Goal: Task Accomplishment & Management: Manage account settings

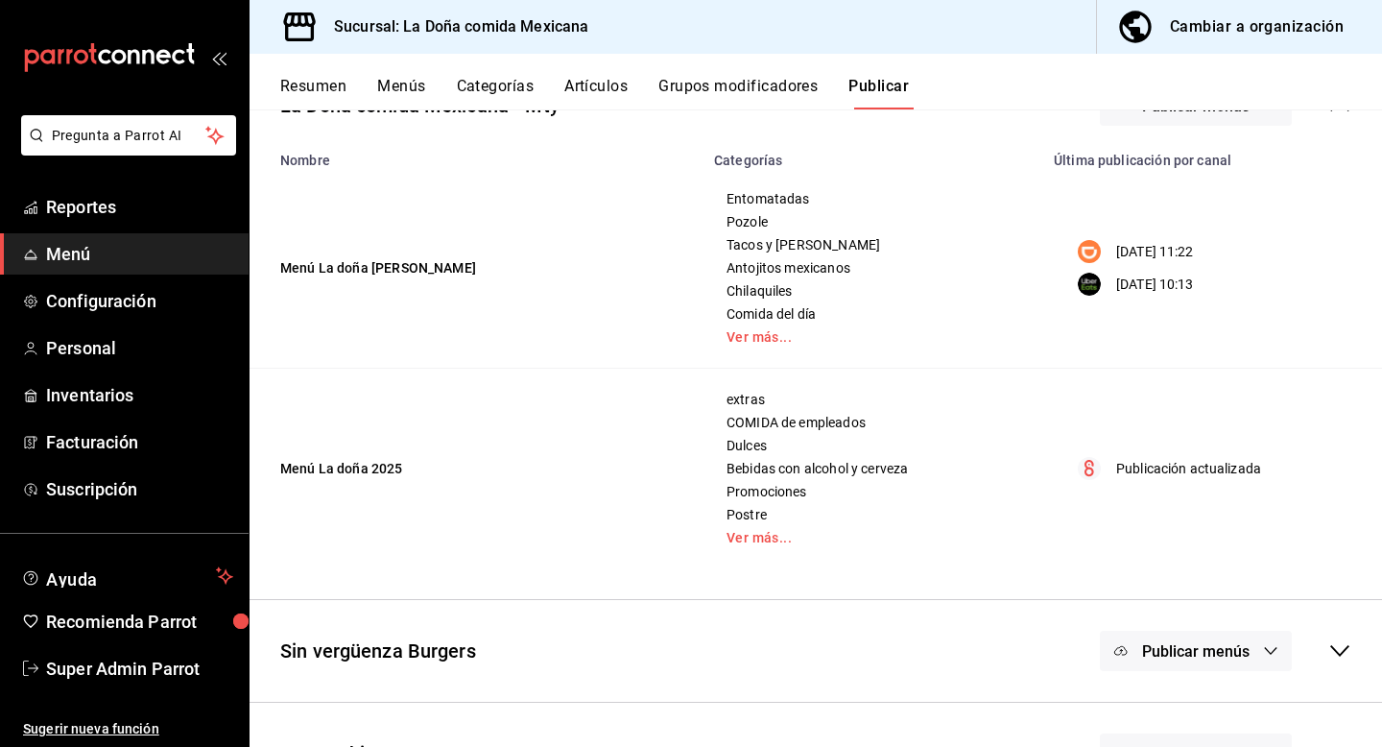
scroll to position [208, 0]
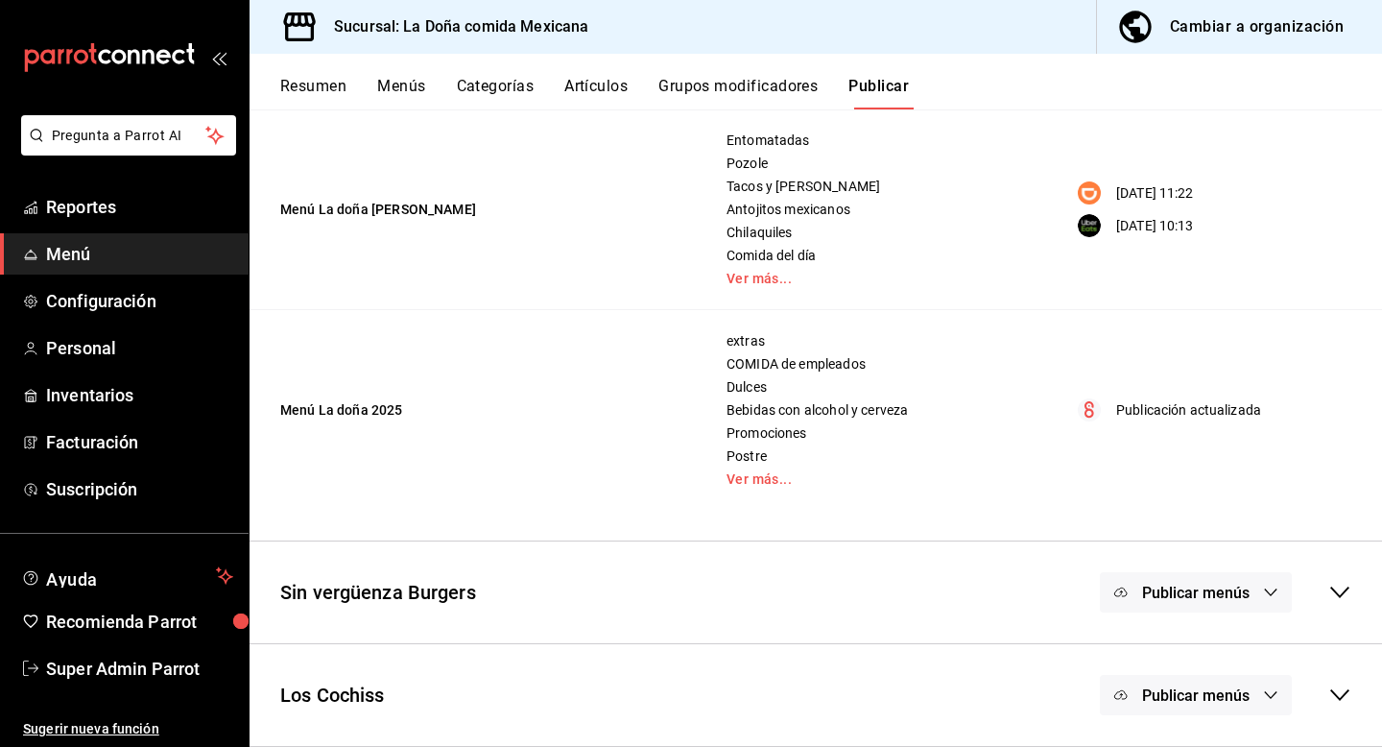
click at [1228, 599] on span "Publicar menús" at bounding box center [1196, 593] width 108 height 18
click at [1237, 309] on div at bounding box center [691, 373] width 1382 height 747
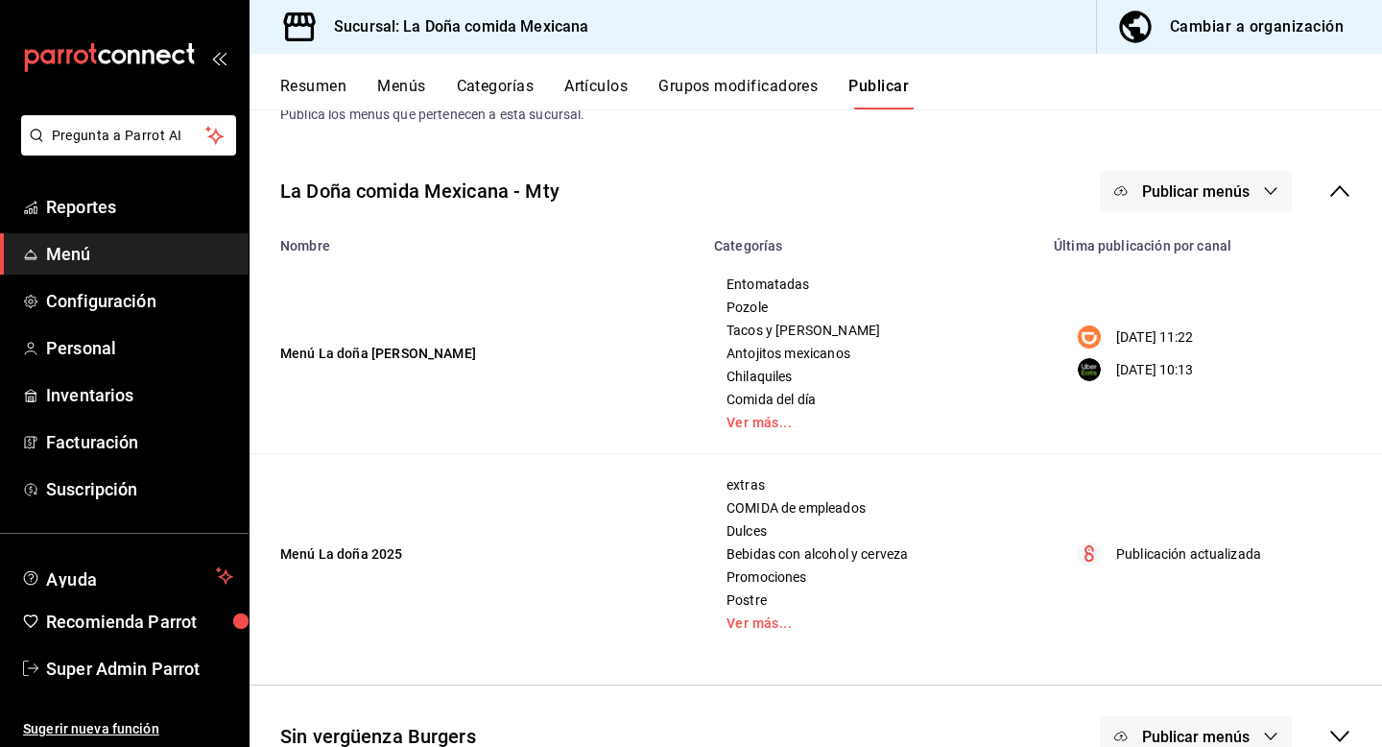
scroll to position [47, 0]
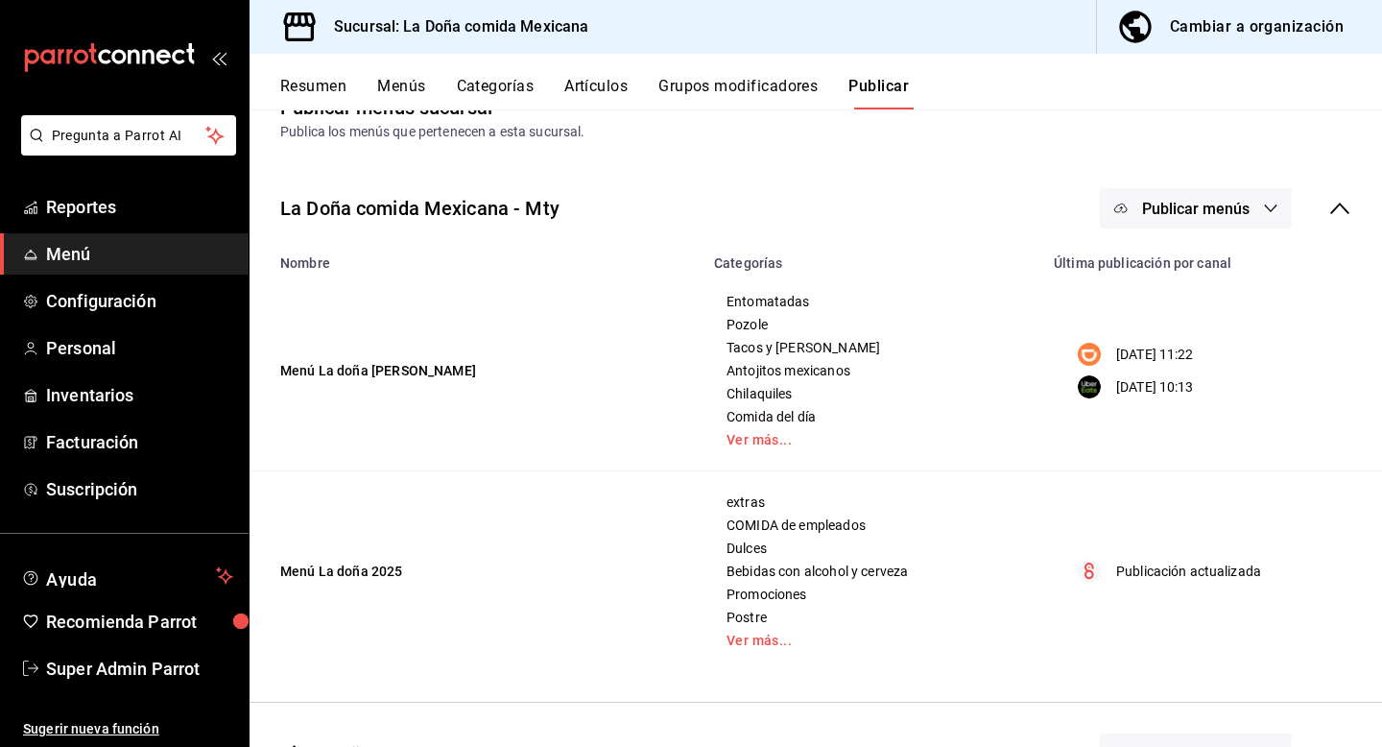
click at [1228, 211] on span "Publicar menús" at bounding box center [1196, 209] width 108 height 18
click at [1178, 270] on span "DiDi Food" at bounding box center [1224, 271] width 92 height 20
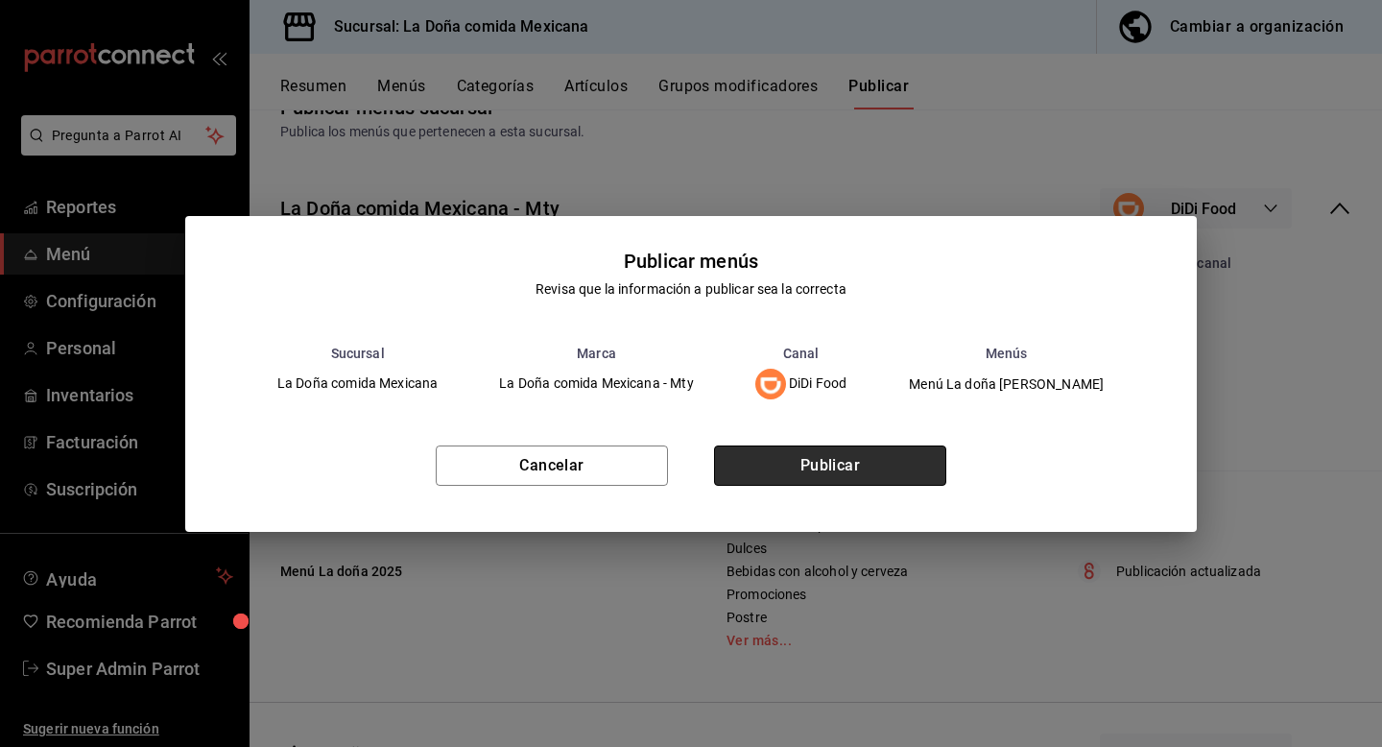
click at [866, 450] on button "Publicar" at bounding box center [830, 465] width 232 height 40
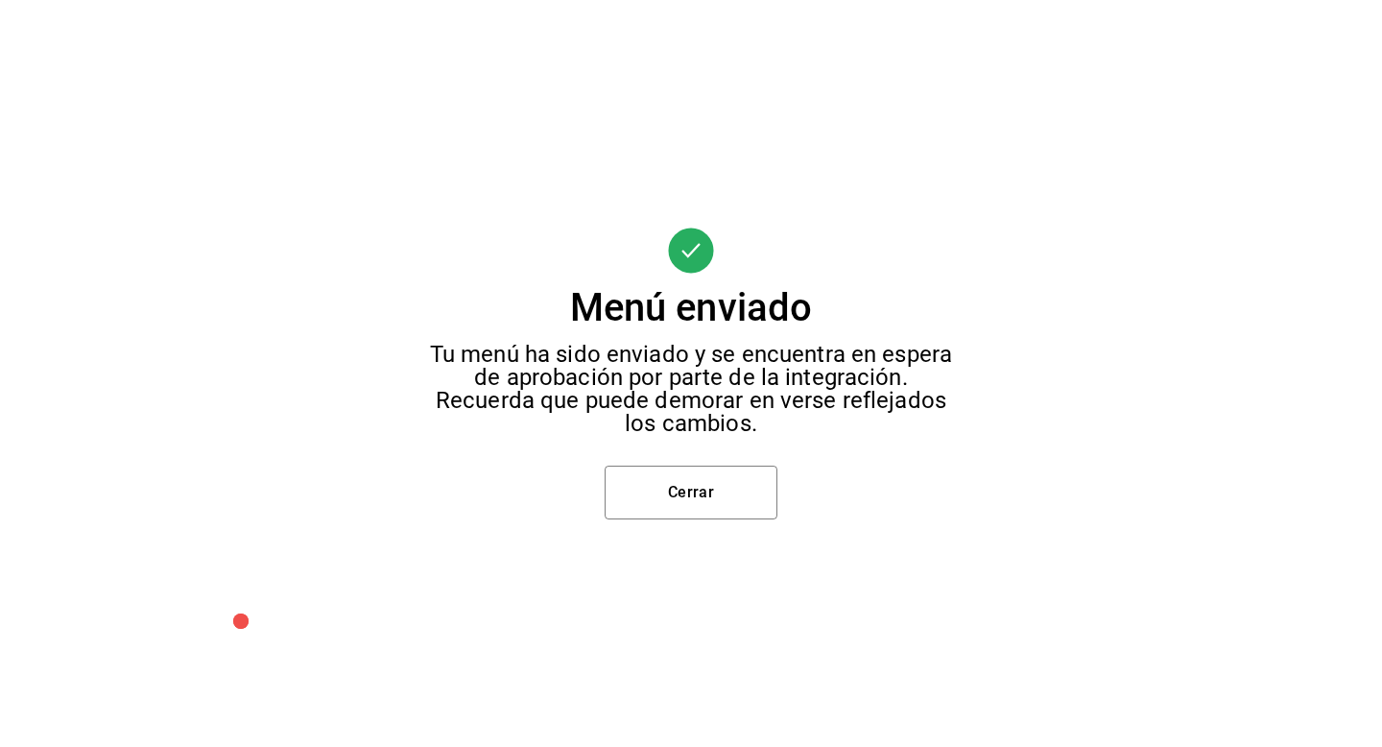
scroll to position [0, 0]
click at [713, 492] on button "Cerrar" at bounding box center [691, 493] width 173 height 54
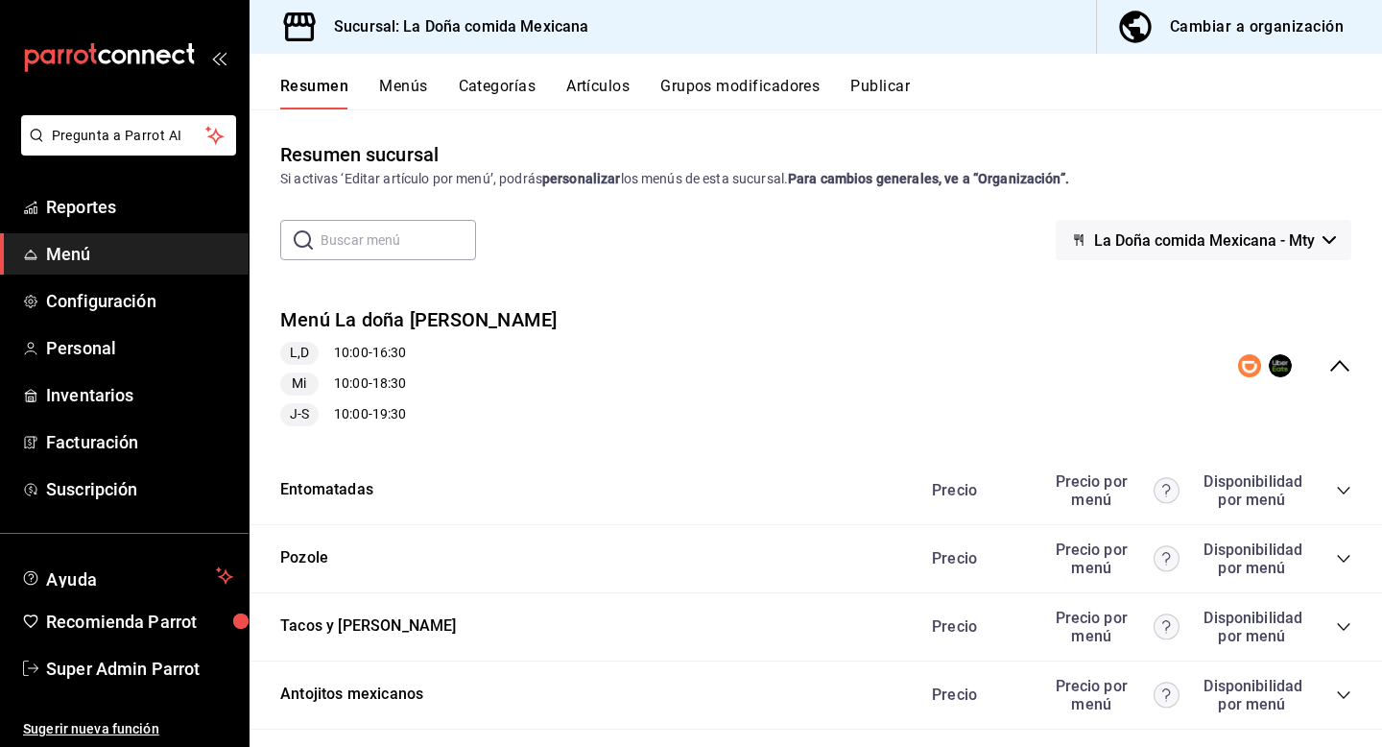
scroll to position [327, 0]
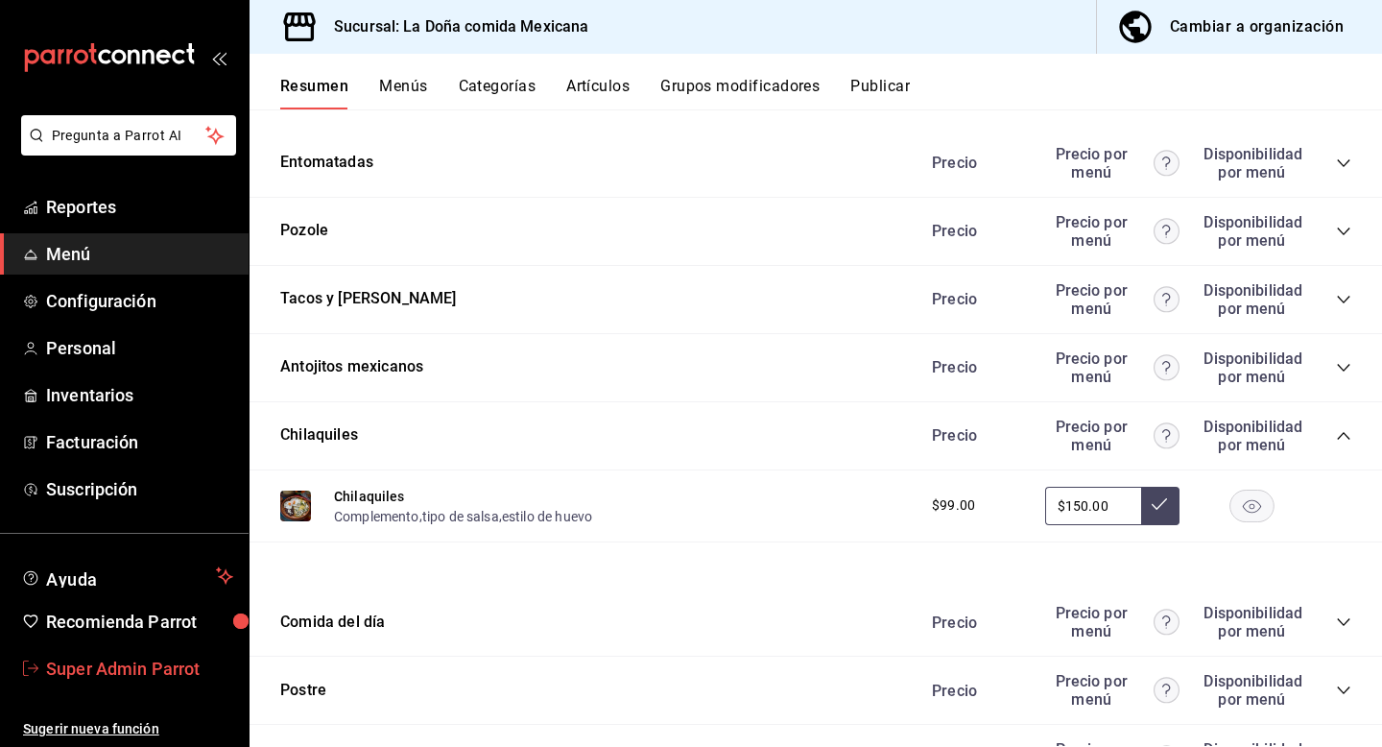
click at [117, 679] on span "Super Admin Parrot" at bounding box center [139, 669] width 187 height 26
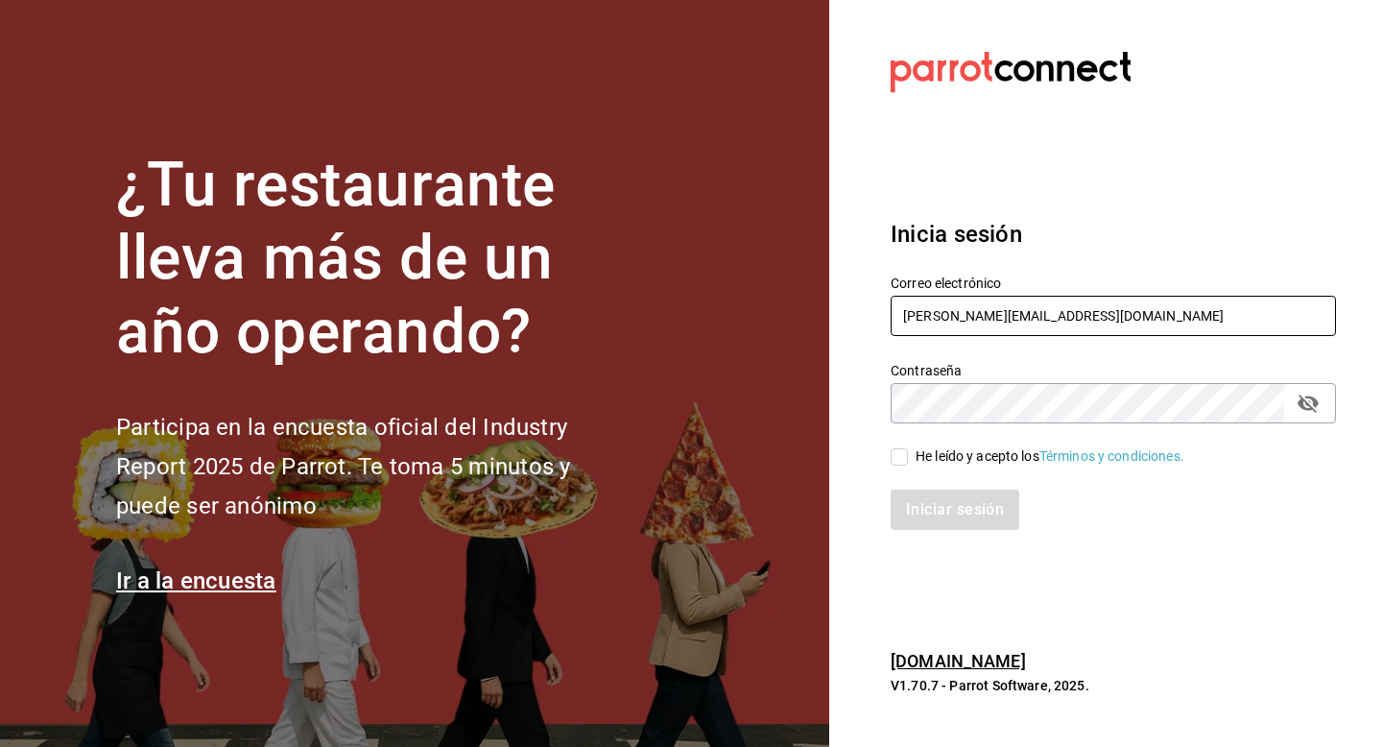
click at [1127, 316] on input "ladona@comidamexicana.com" at bounding box center [1113, 316] width 445 height 40
type input "l"
paste input "[EMAIL_ADDRESS][DOMAIN_NAME]"
type input "[EMAIL_ADDRESS][DOMAIN_NAME]"
click at [957, 461] on div "He leído y acepto los Términos y condiciones." at bounding box center [1050, 456] width 269 height 20
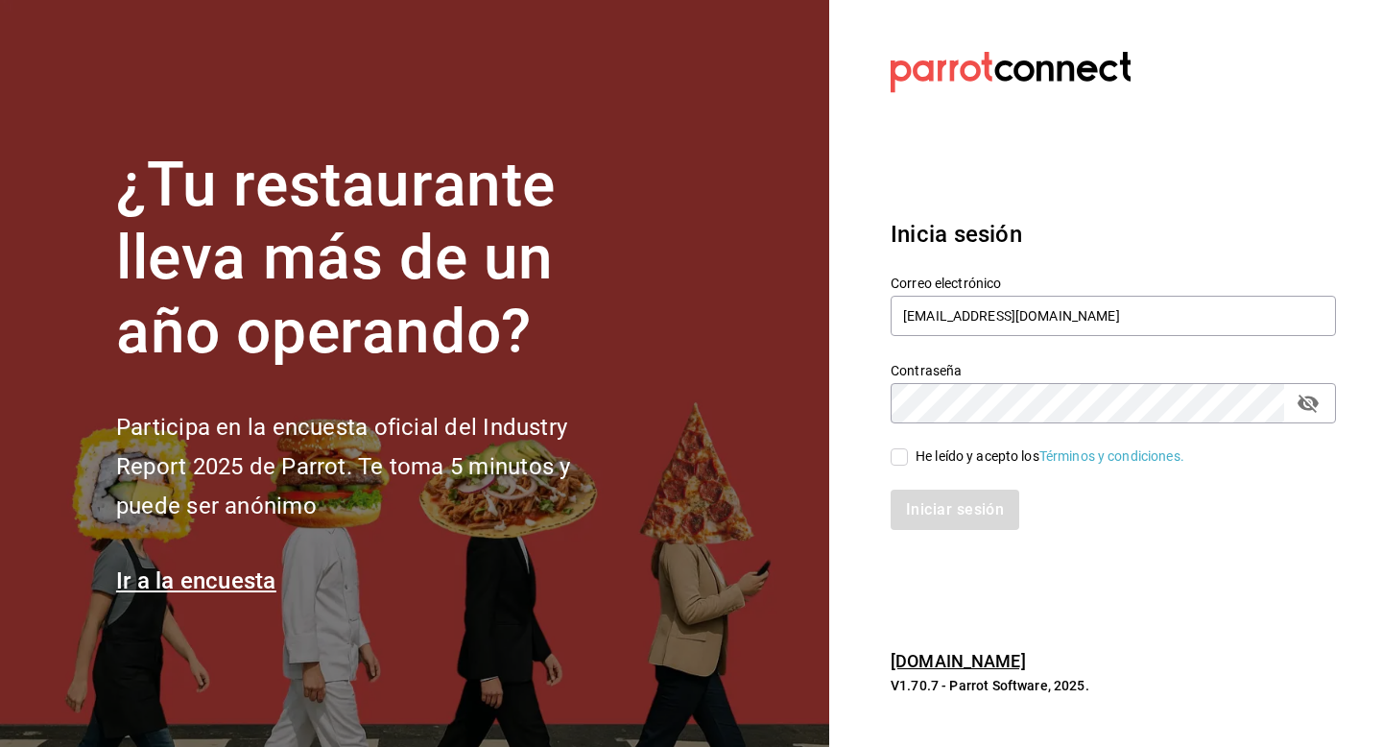
click at [908, 461] on input "He leído y acepto los Términos y condiciones." at bounding box center [899, 456] width 17 height 17
checkbox input "true"
click at [961, 509] on button "Iniciar sesión" at bounding box center [956, 510] width 131 height 40
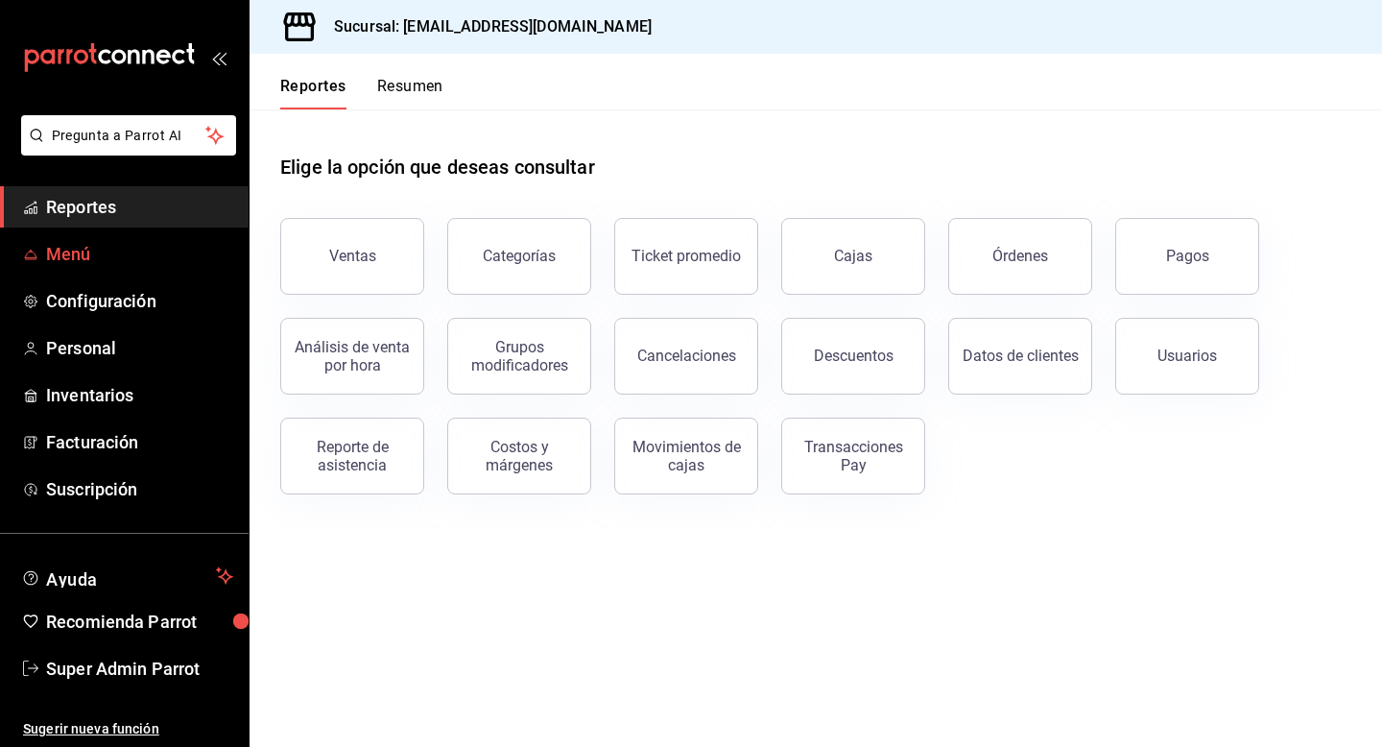
click at [64, 256] on span "Menú" at bounding box center [139, 254] width 187 height 26
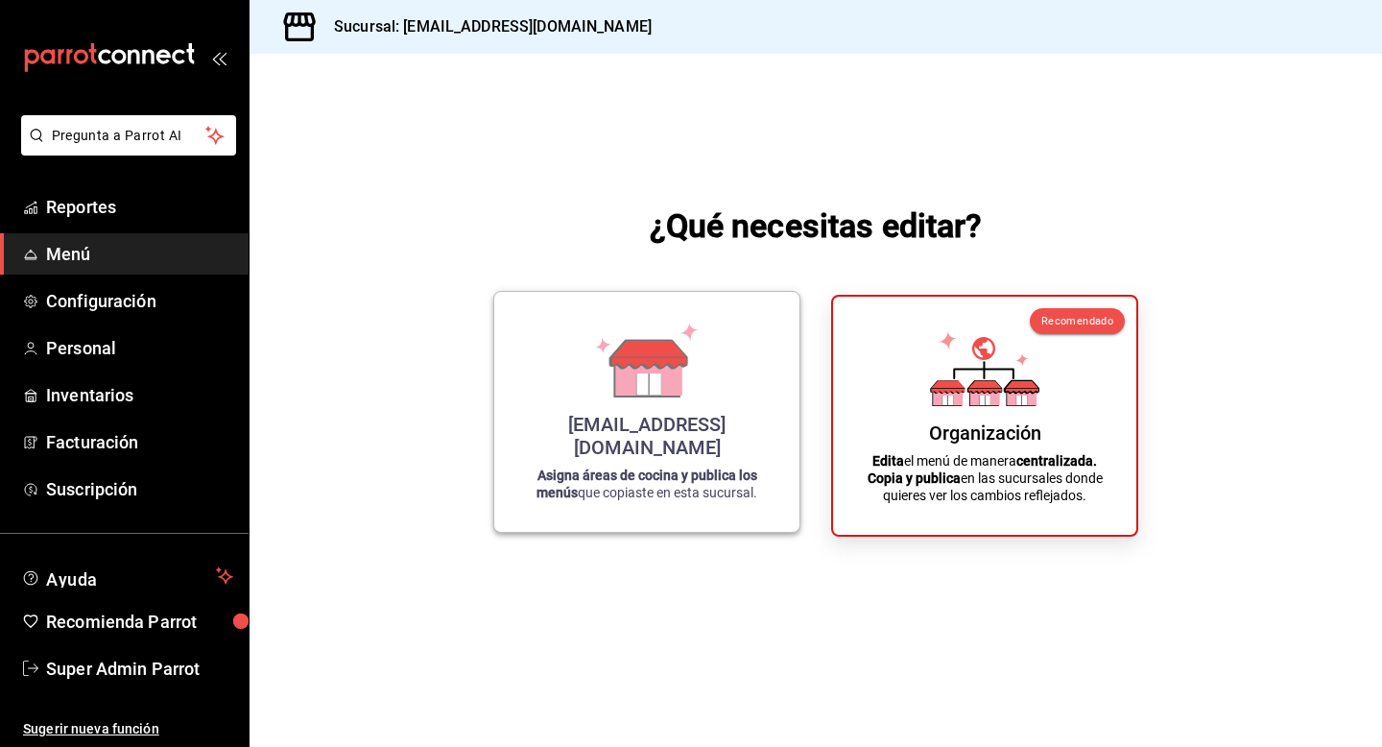
click at [758, 397] on div "saladedesquite@coacalco.com Asigna áreas de cocina y publica los menús que copi…" at bounding box center [646, 411] width 259 height 209
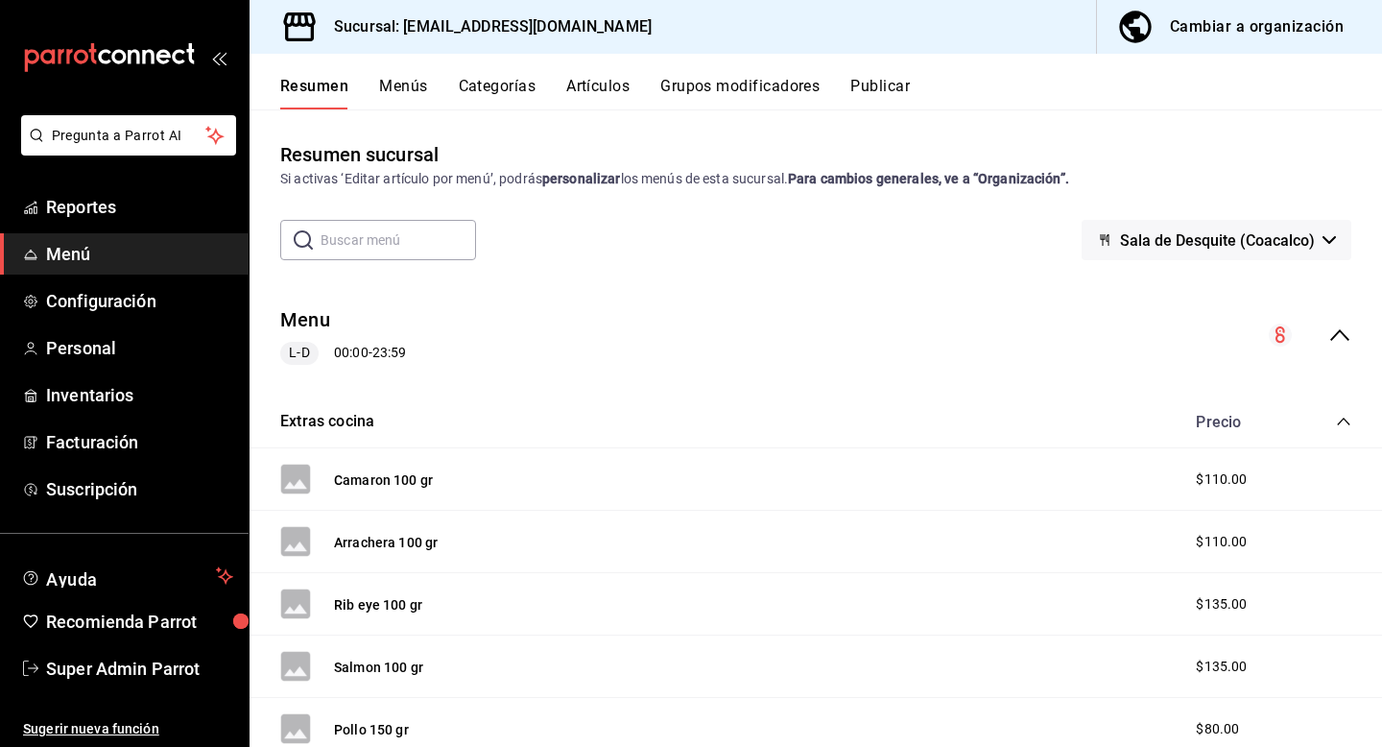
click at [746, 83] on button "Grupos modificadores" at bounding box center [739, 93] width 159 height 33
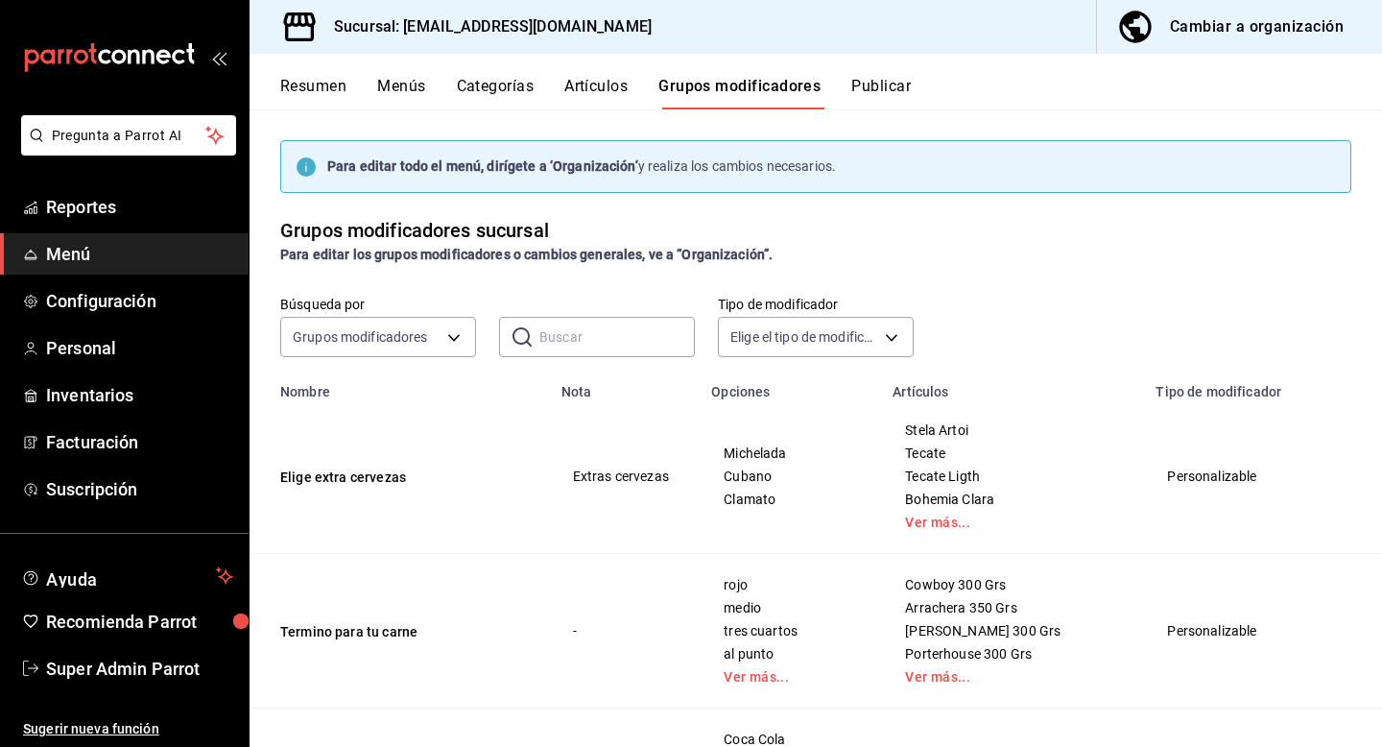
click at [596, 87] on button "Artículos" at bounding box center [595, 93] width 63 height 33
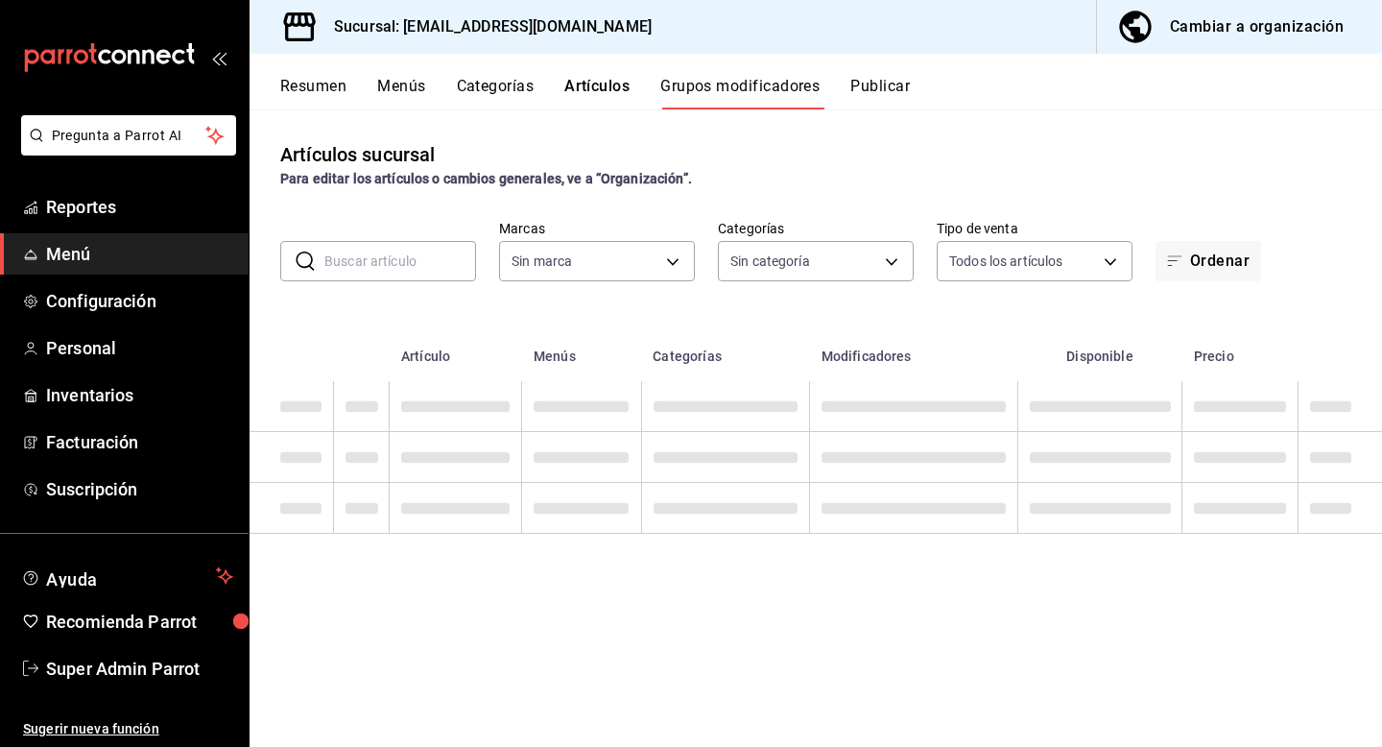
type input "62a8501e-83aa-44fc-a14d-b1e4ad847988"
type input "8340ee82-fdc6-4c2c-b8c7-b633ecce2a59,a647f9a8-d100-498c-ac42-1a939deb3db1,16624…"
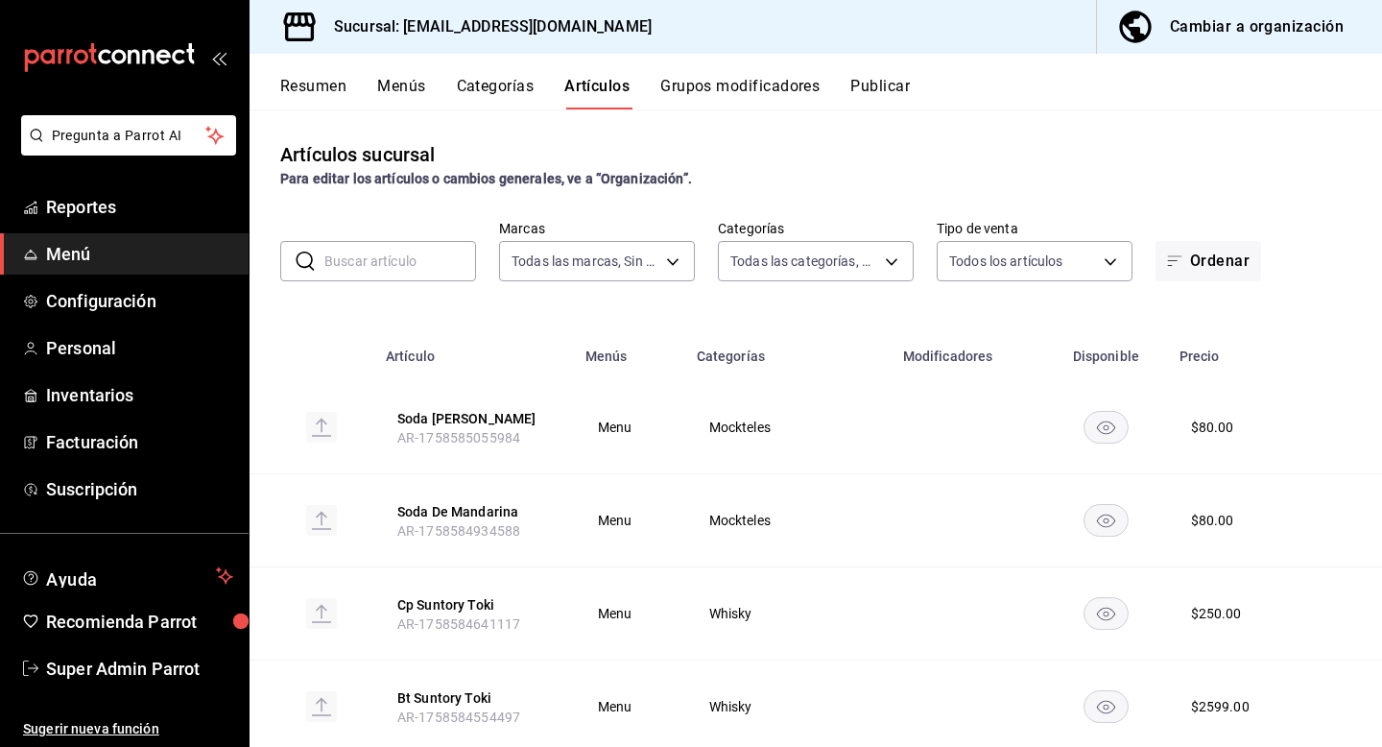
click at [428, 274] on input "text" at bounding box center [400, 261] width 152 height 38
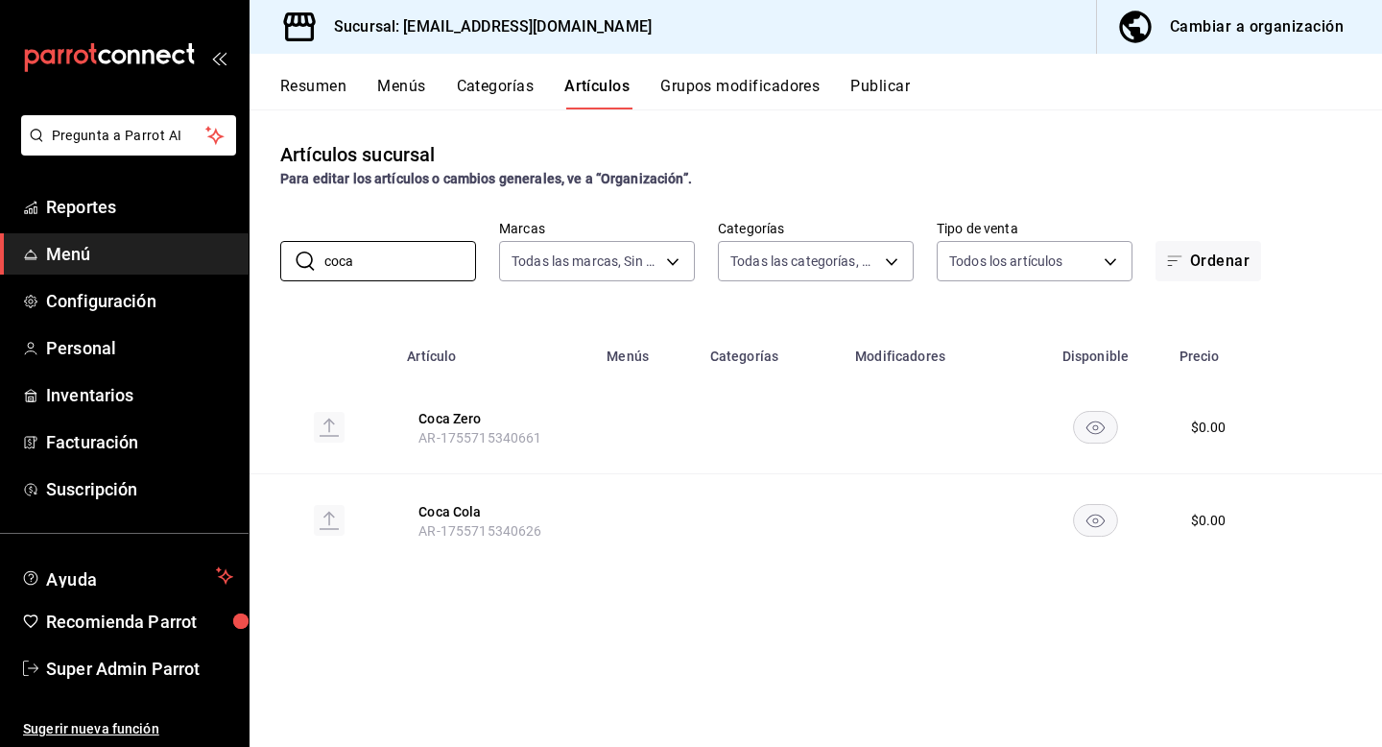
type input "coca"
click at [671, 682] on div "Artículos sucursal Para editar los artículos o cambios generales, ve a “Organiz…" at bounding box center [816, 427] width 1133 height 636
click at [1225, 44] on button "Cambiar a organización" at bounding box center [1232, 27] width 270 height 54
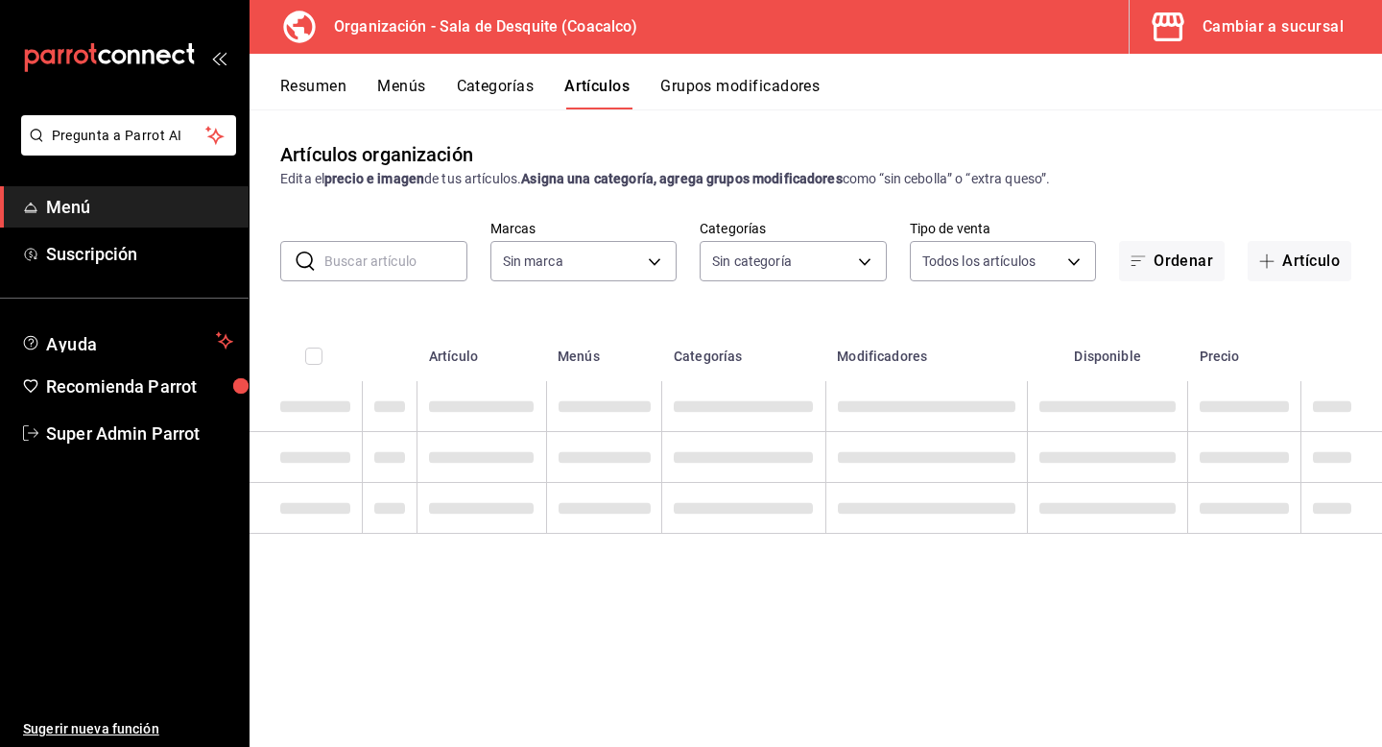
type input "ce7fefdb-faa0-48a6-8920-eec500a7b2ec"
type input "96532675-6f42-4a01-9b69-01dd0d4c7ba7,cb73de79-eda0-4170-9604-8310e9da0fa6,8cd0d…"
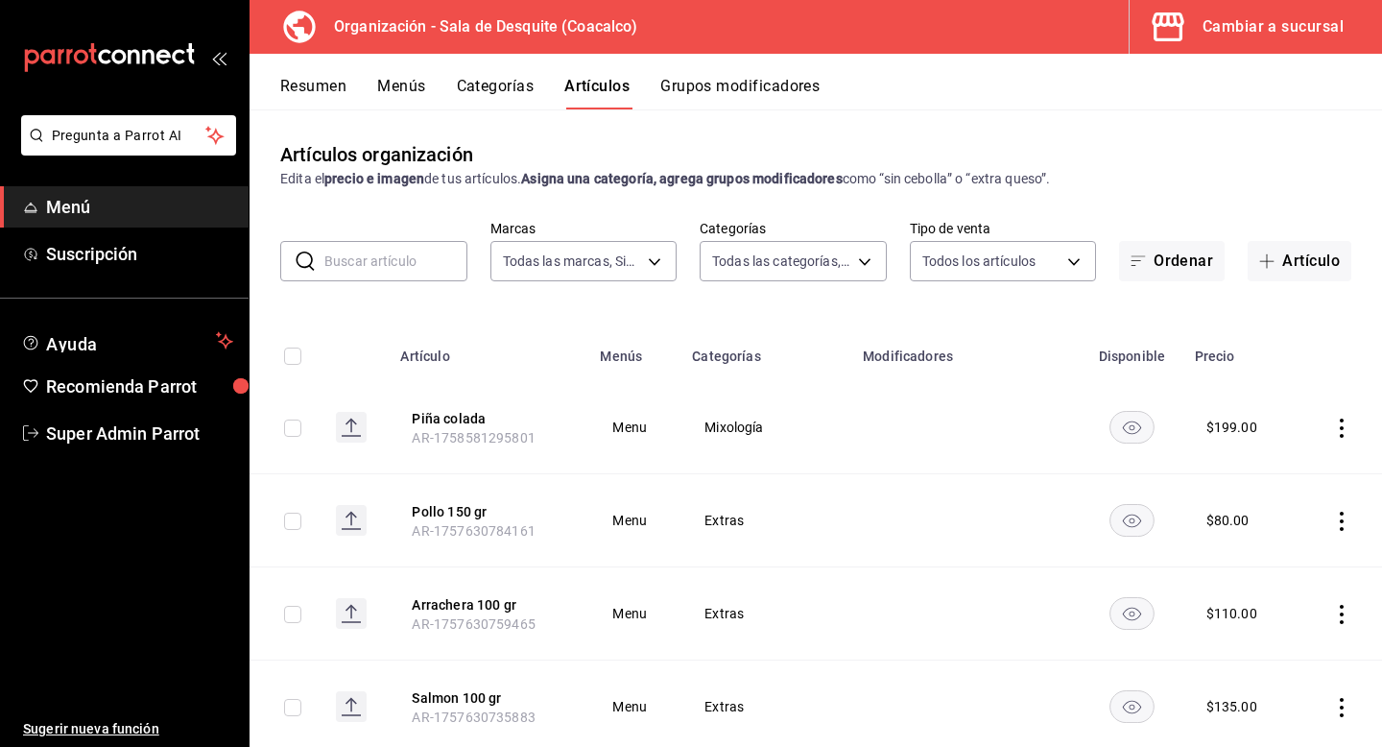
click at [1191, 15] on span "button" at bounding box center [1172, 27] width 46 height 38
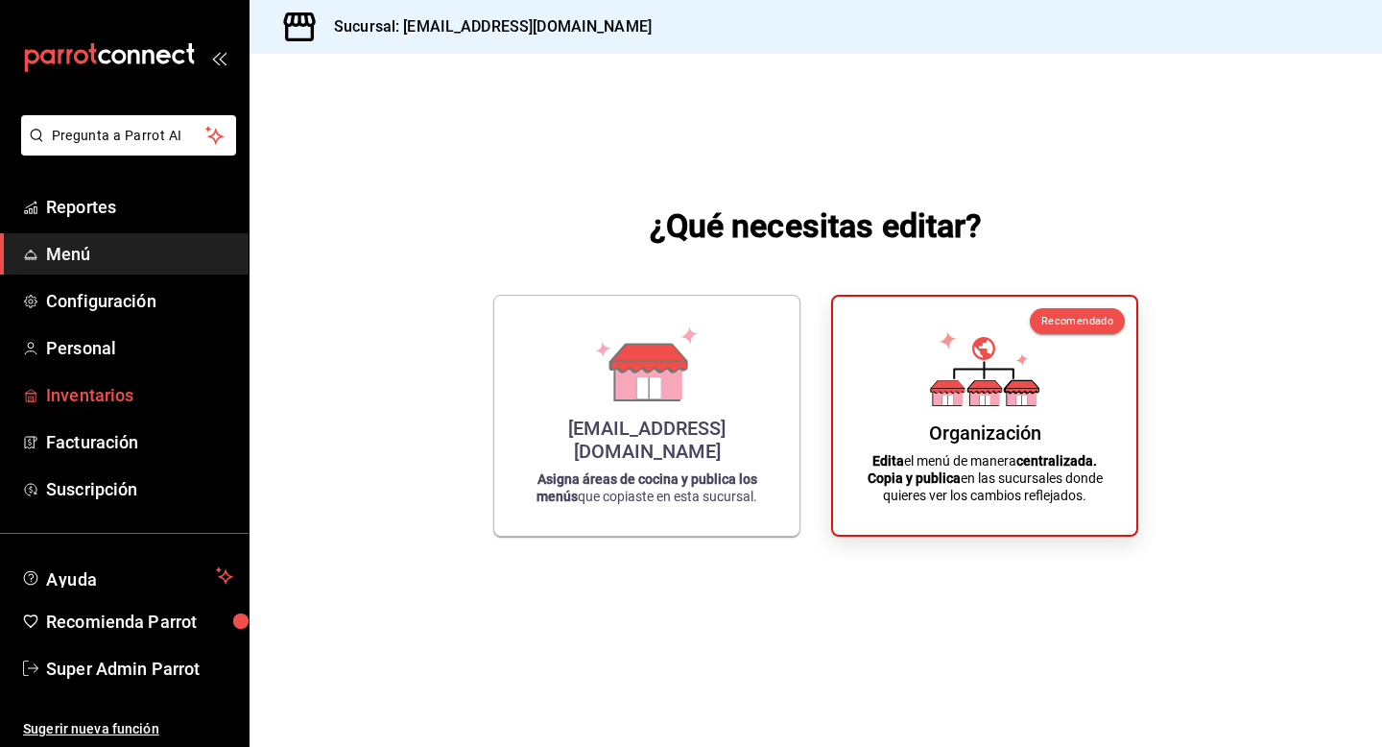
click at [104, 405] on span "Inventarios" at bounding box center [139, 395] width 187 height 26
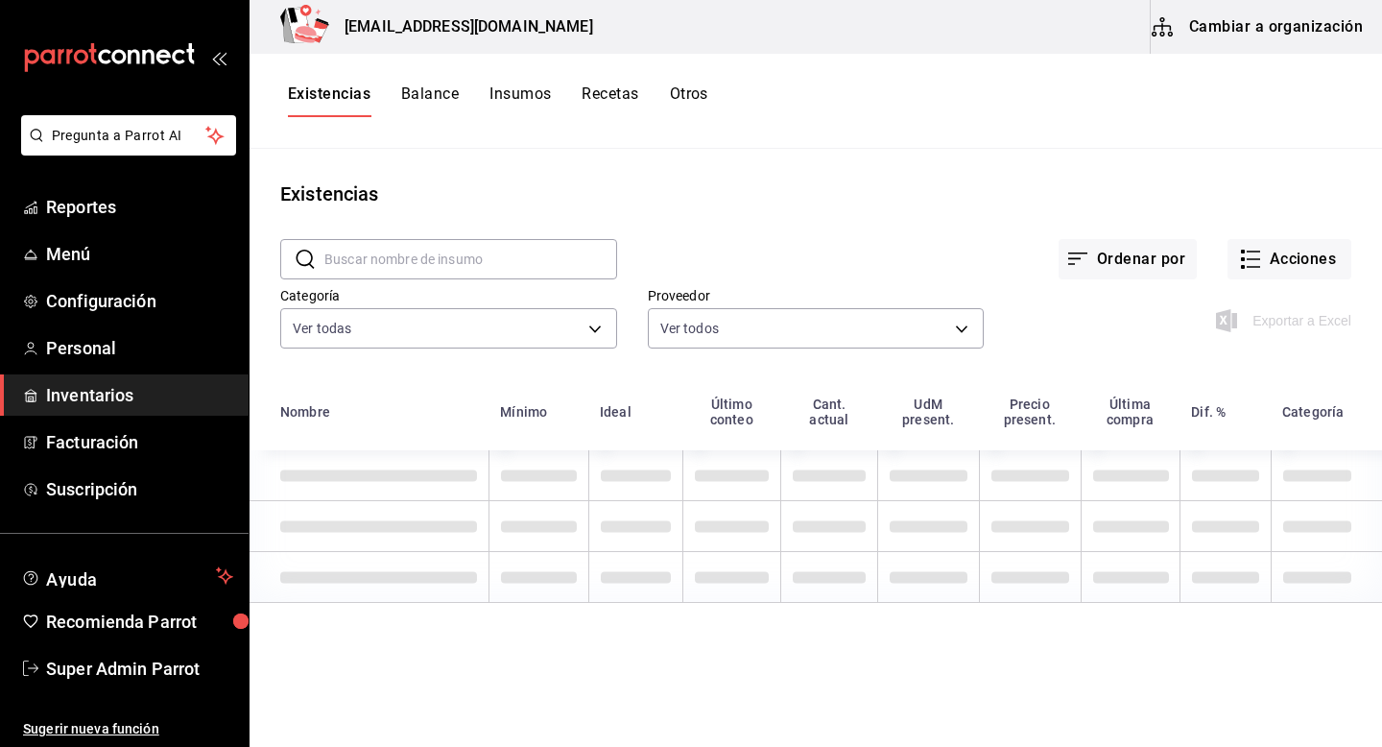
click at [1299, 36] on button "Cambiar a organización" at bounding box center [1259, 27] width 216 height 54
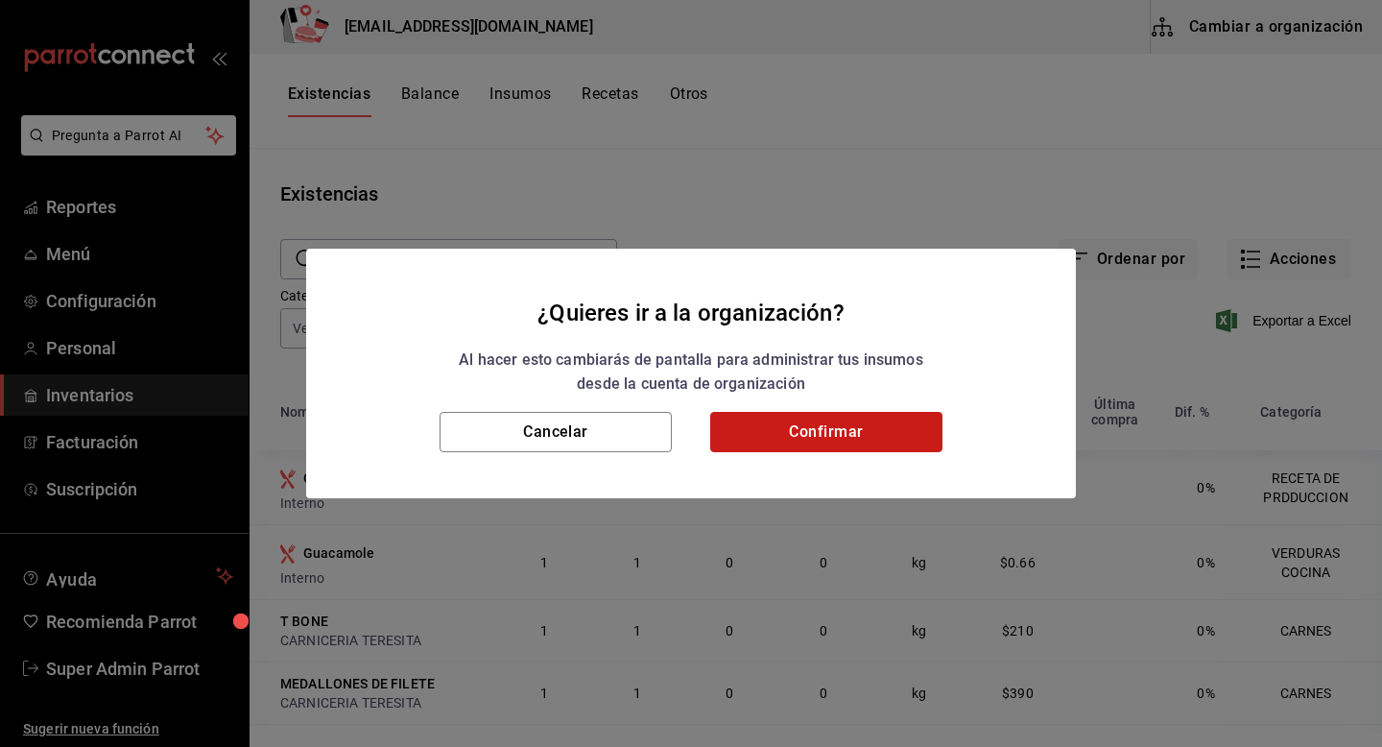
click at [820, 444] on button "Confirmar" at bounding box center [826, 432] width 232 height 40
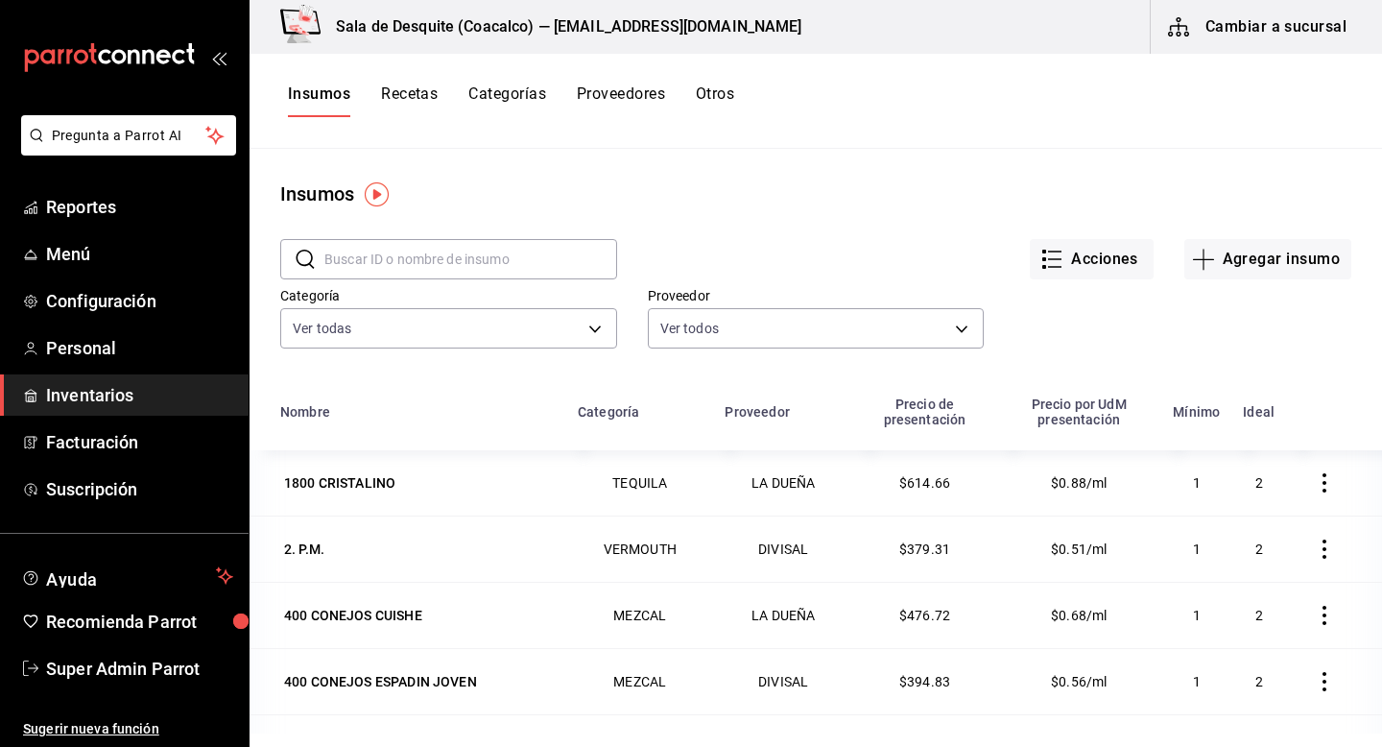
click at [424, 101] on button "Recetas" at bounding box center [409, 100] width 57 height 33
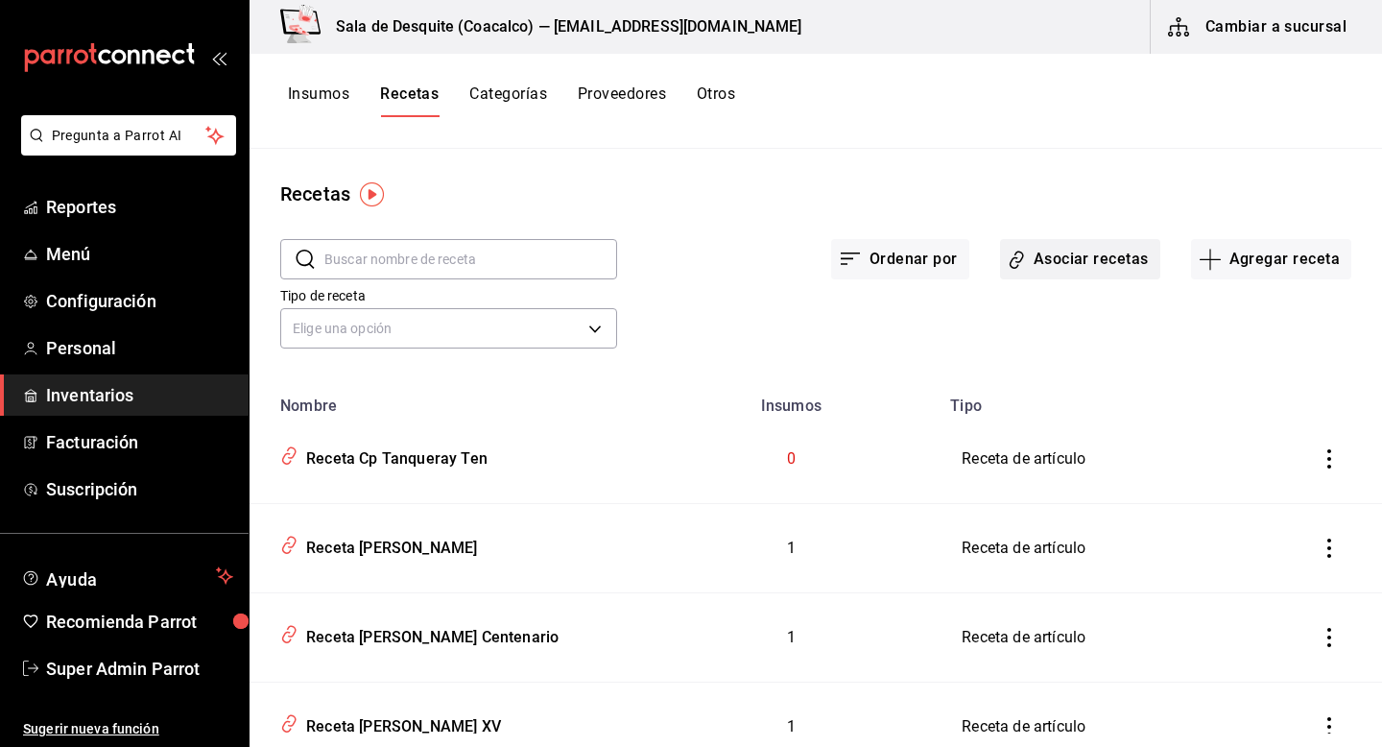
click at [1102, 260] on button "Asociar recetas" at bounding box center [1080, 259] width 160 height 40
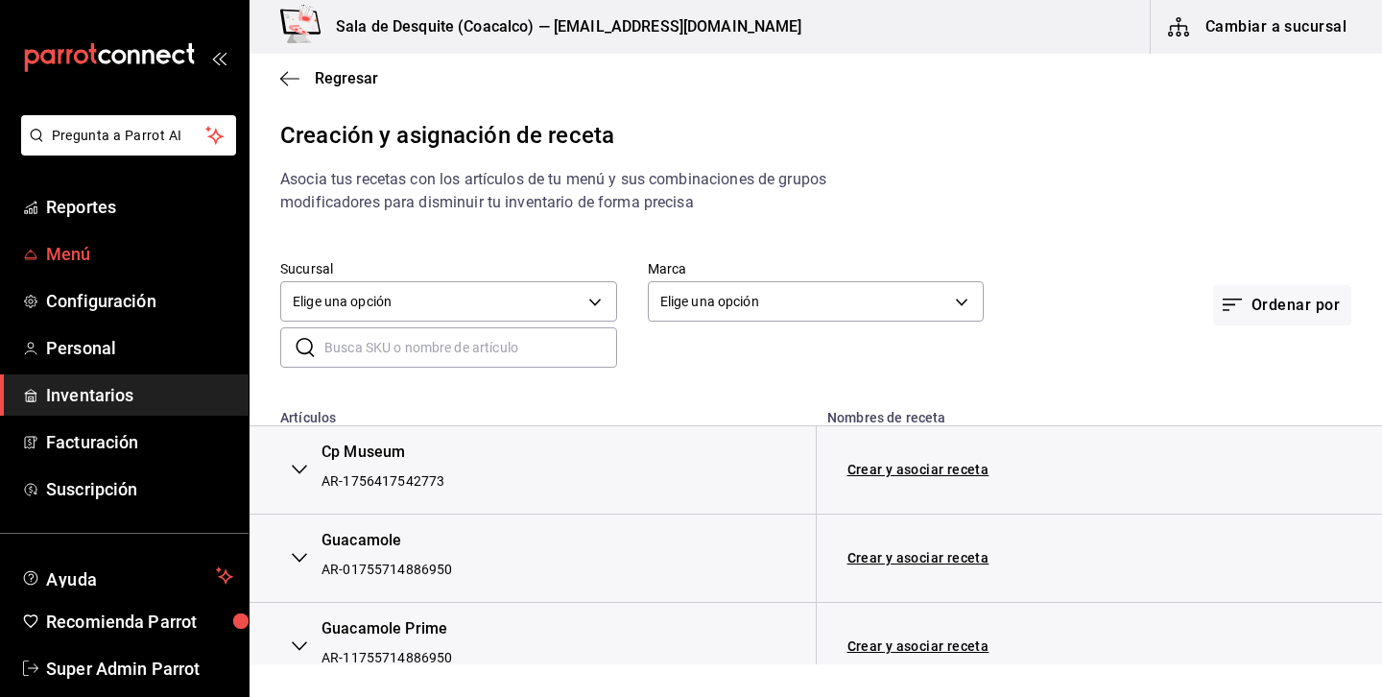
click at [78, 269] on link "Menú" at bounding box center [124, 253] width 249 height 41
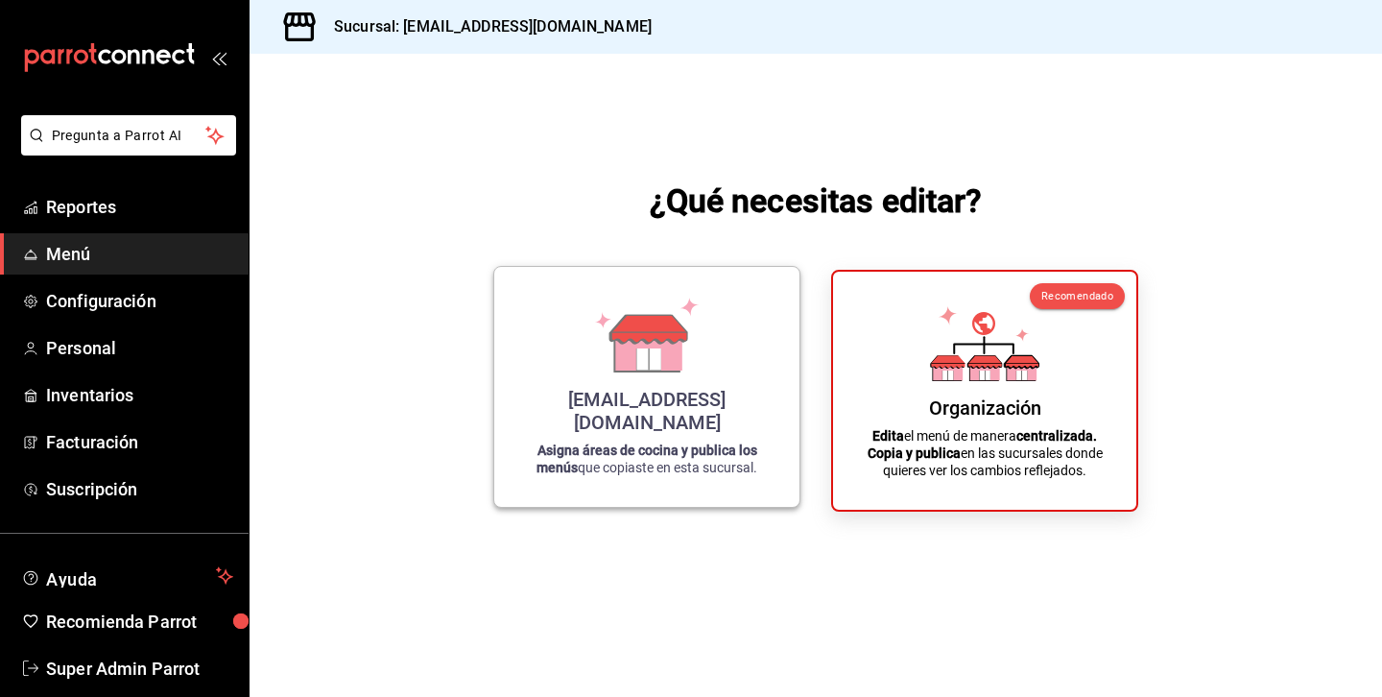
click at [744, 409] on div "saladedesquite@coacalco.com Asigna áreas de cocina y publica los menús que copi…" at bounding box center [646, 386] width 259 height 209
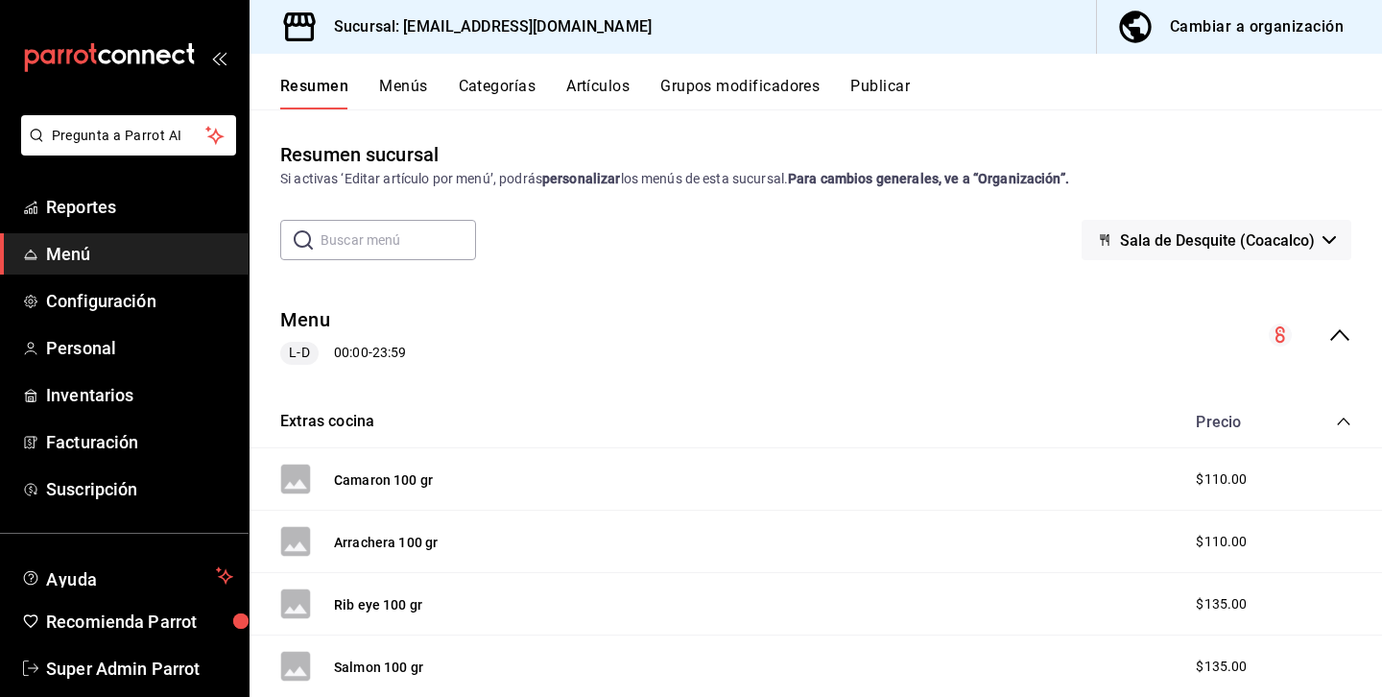
click at [386, 81] on button "Menús" at bounding box center [403, 93] width 48 height 33
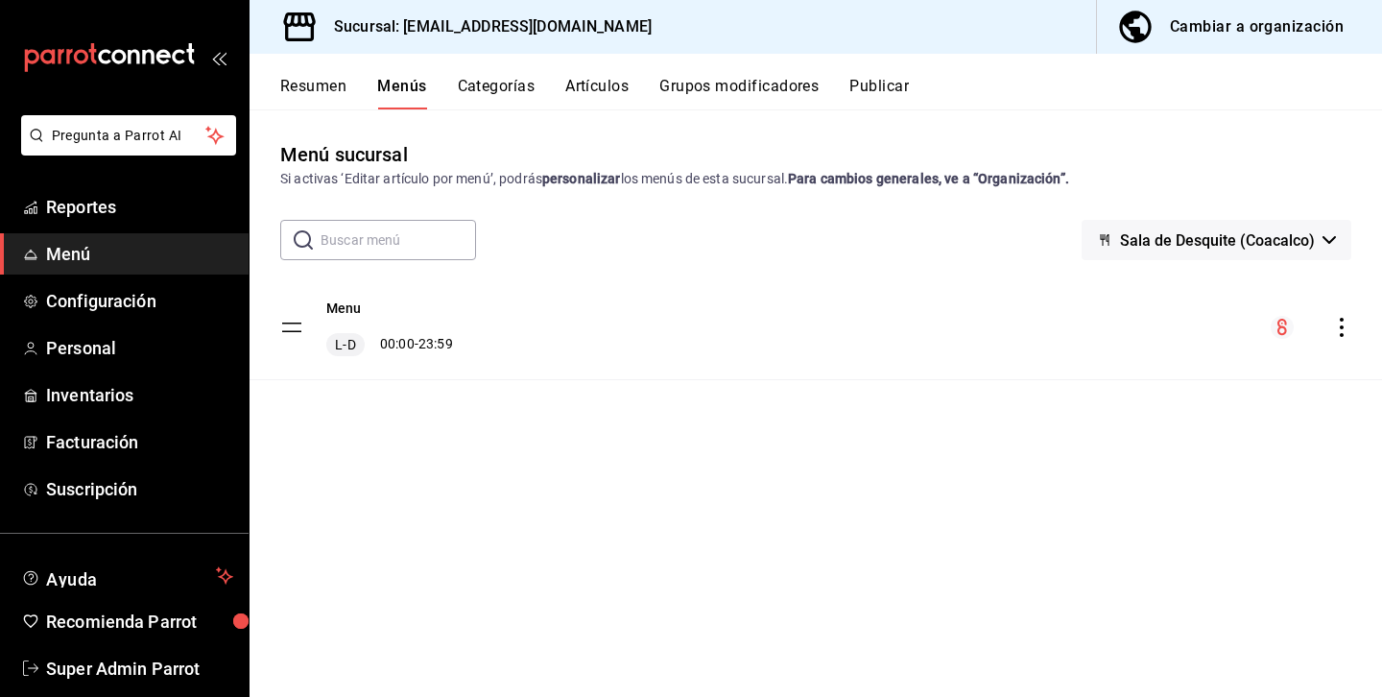
click at [1338, 324] on icon "actions" at bounding box center [1342, 327] width 19 height 19
click at [1140, 366] on span "Previsualizar" at bounding box center [1190, 372] width 234 height 20
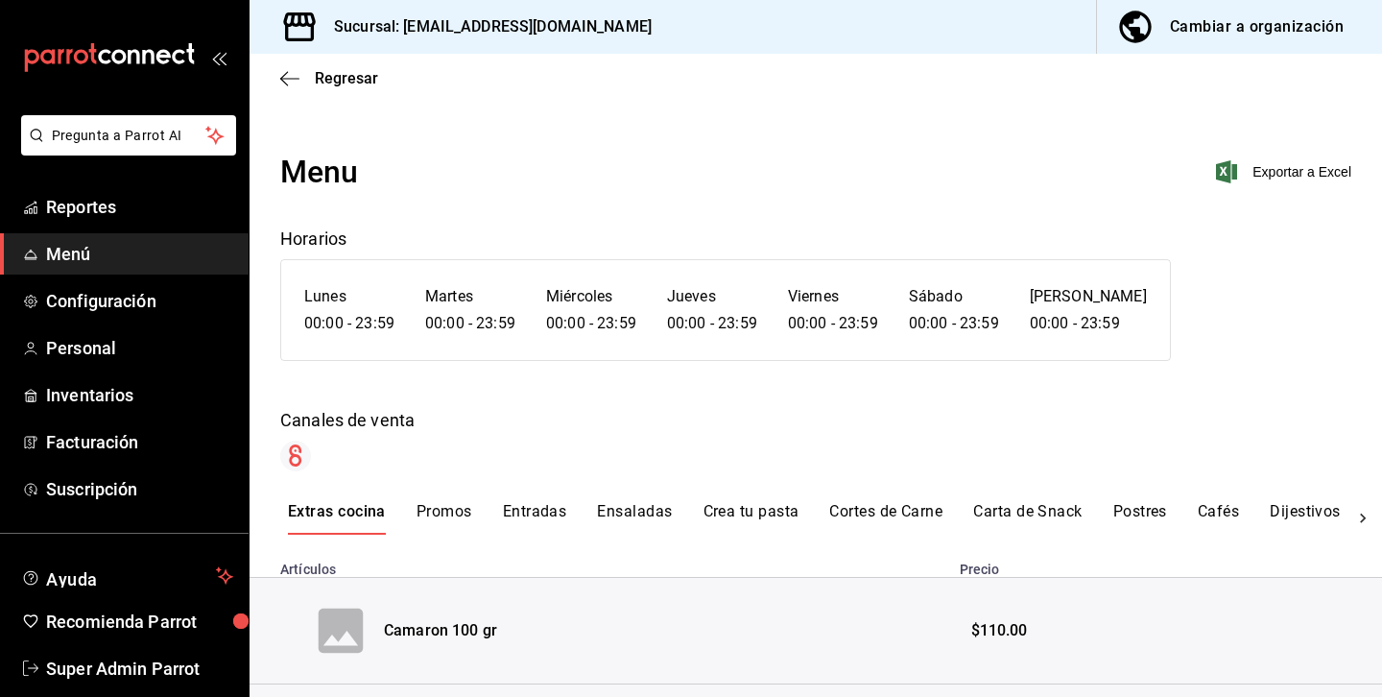
click at [1357, 516] on icon at bounding box center [1363, 518] width 19 height 19
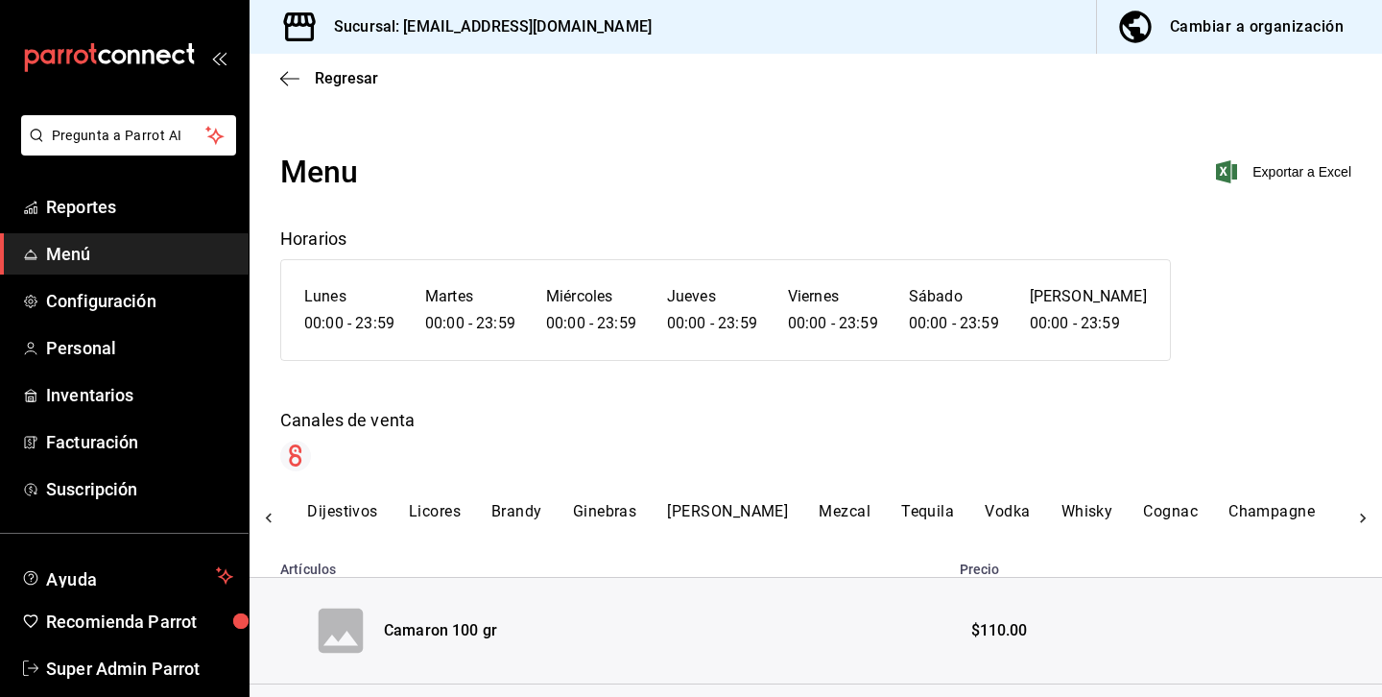
scroll to position [0, 1032]
click at [298, 510] on button "Dijestivos" at bounding box center [273, 518] width 71 height 33
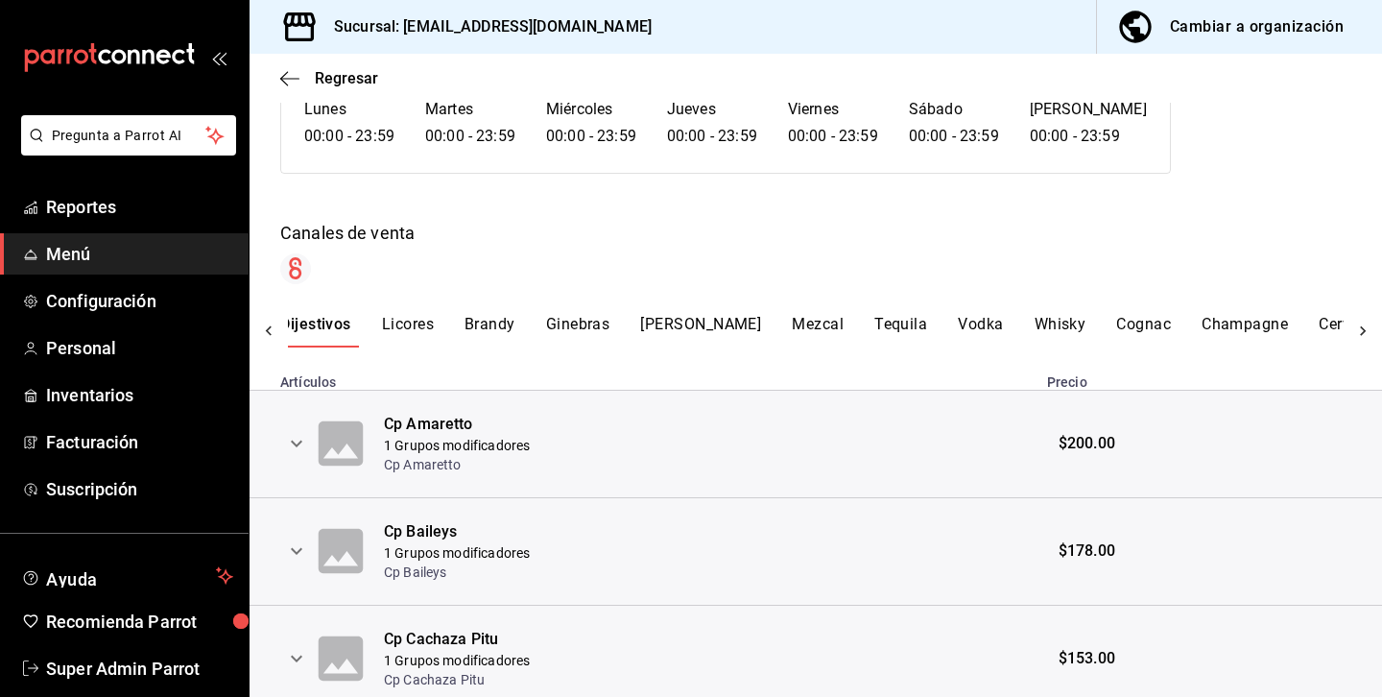
scroll to position [168, 0]
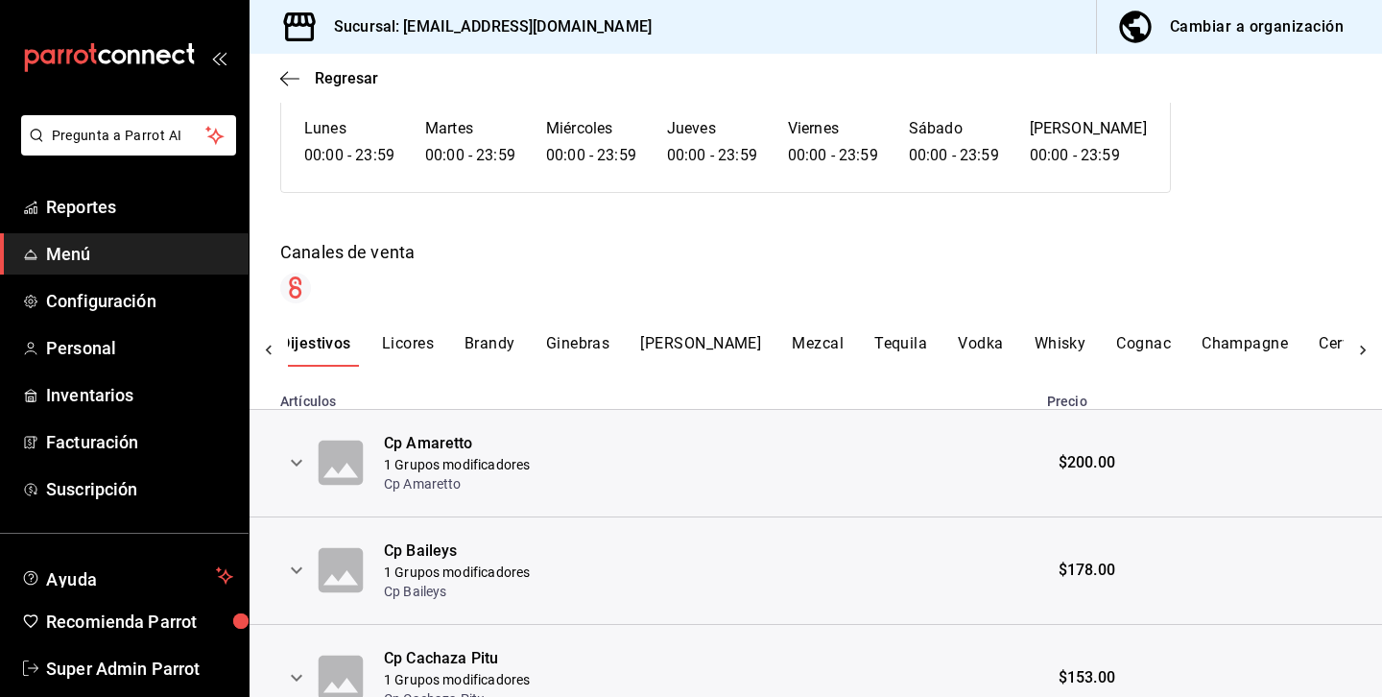
click at [875, 347] on button "Tequila" at bounding box center [901, 350] width 53 height 33
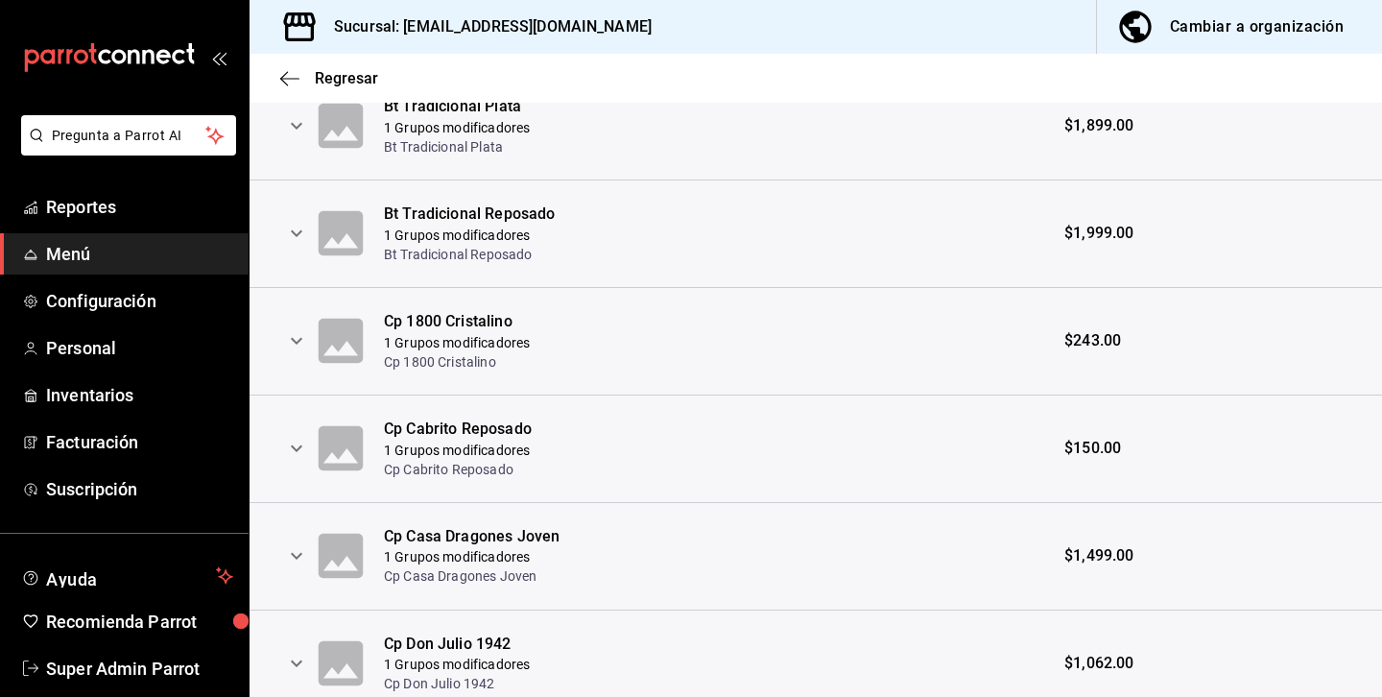
scroll to position [2325, 0]
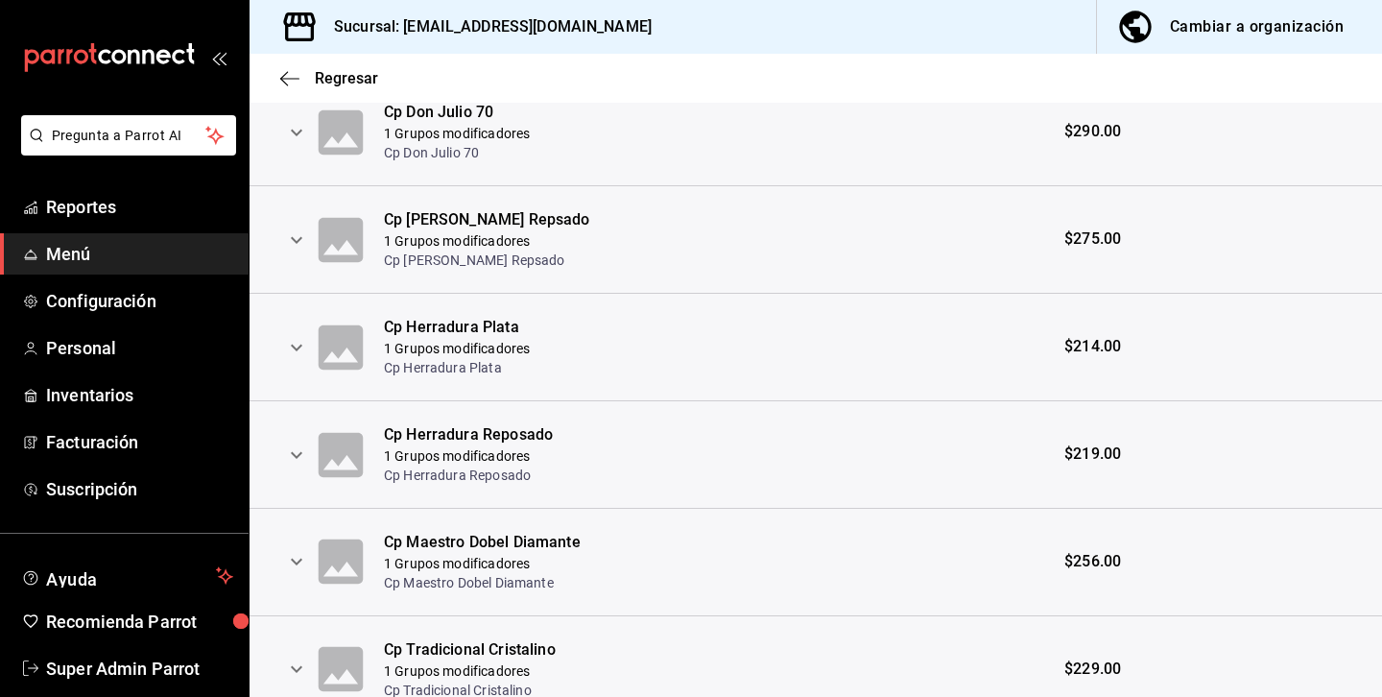
click at [384, 450] on p "1 Grupos modificadores" at bounding box center [468, 455] width 169 height 19
click at [293, 567] on icon "expand row" at bounding box center [296, 561] width 23 height 23
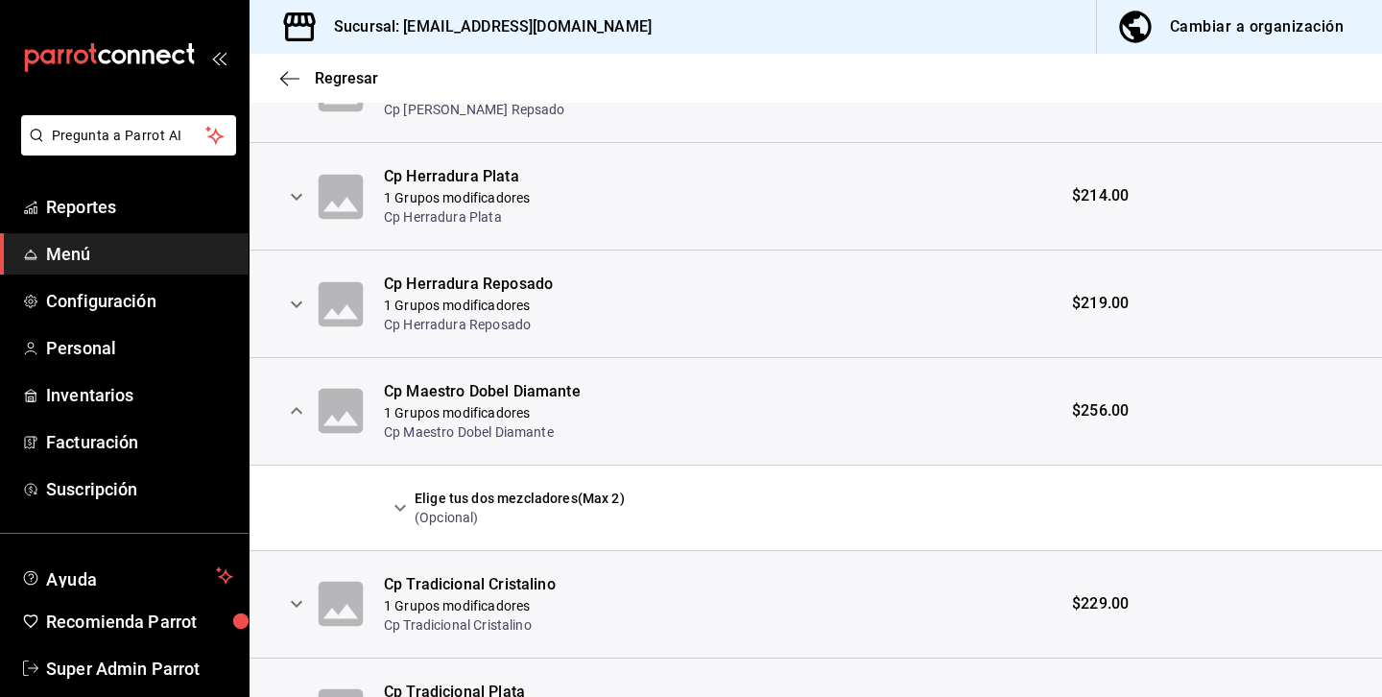
scroll to position [2484, 0]
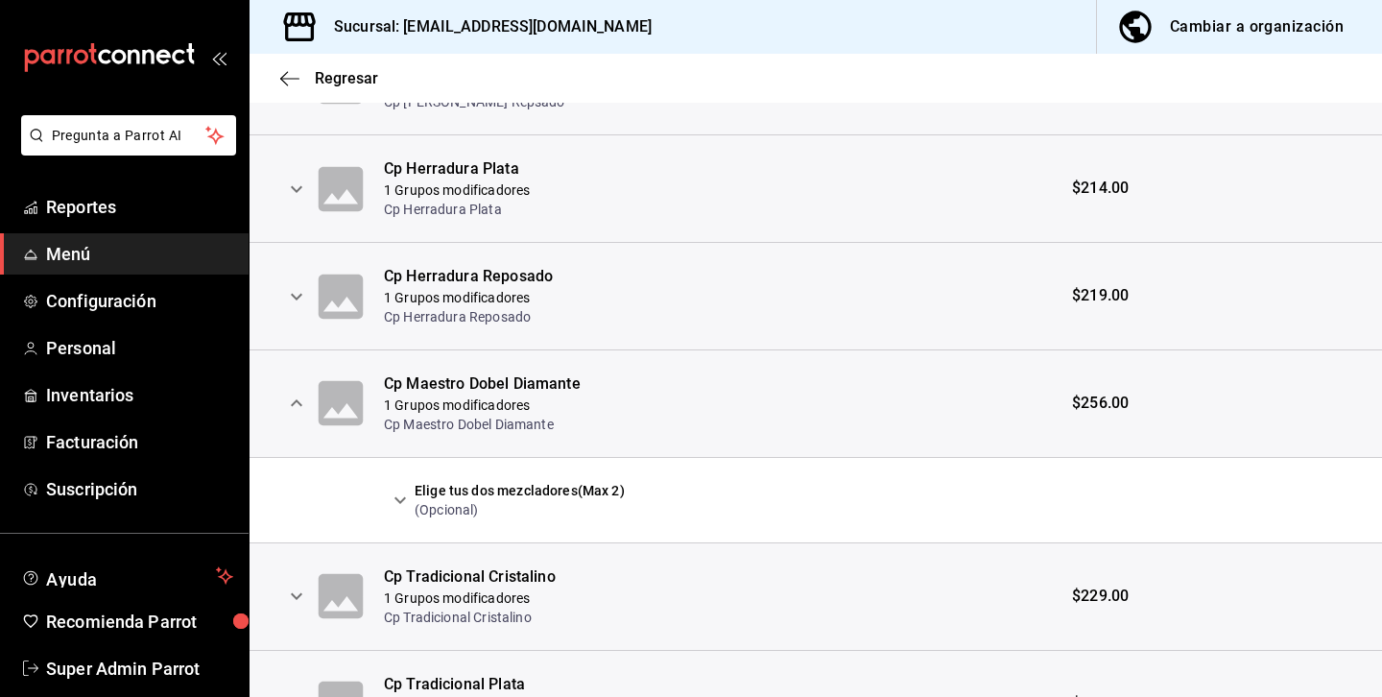
click at [400, 509] on icon "expand row" at bounding box center [400, 500] width 23 height 23
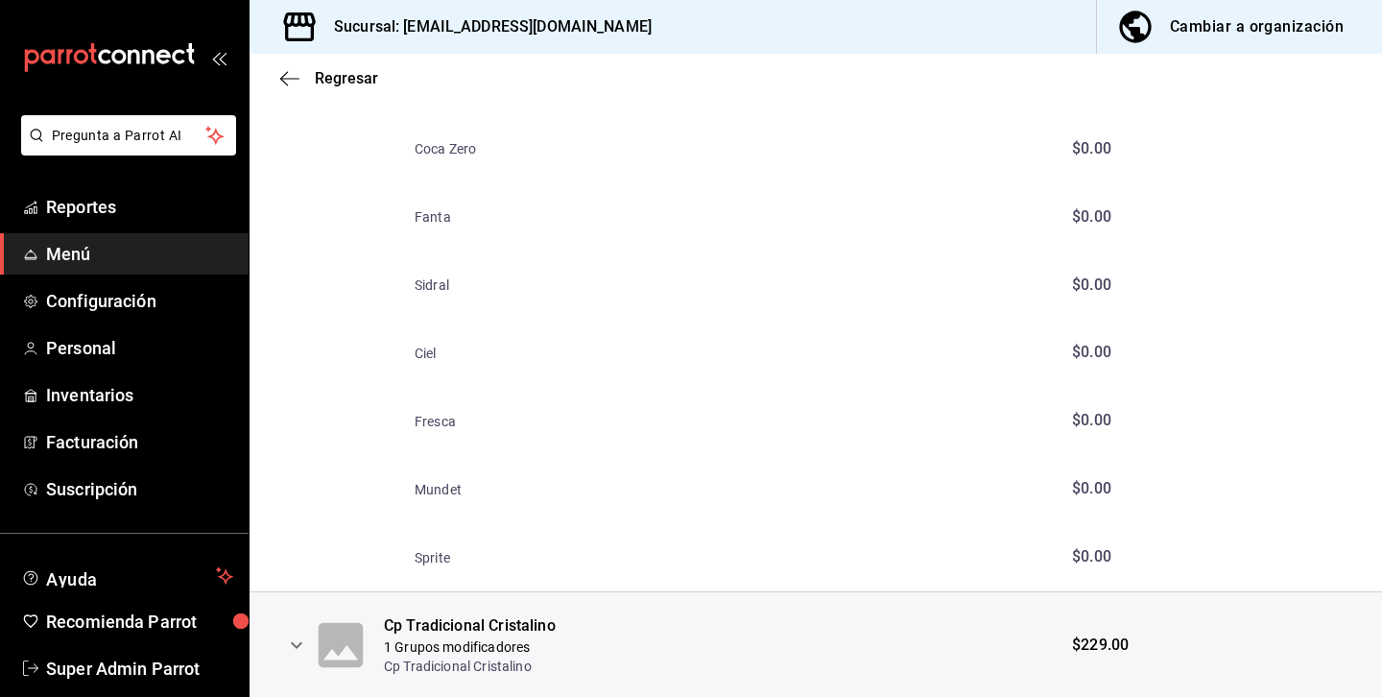
scroll to position [2982, 0]
click at [350, 81] on span "Regresar" at bounding box center [346, 78] width 63 height 18
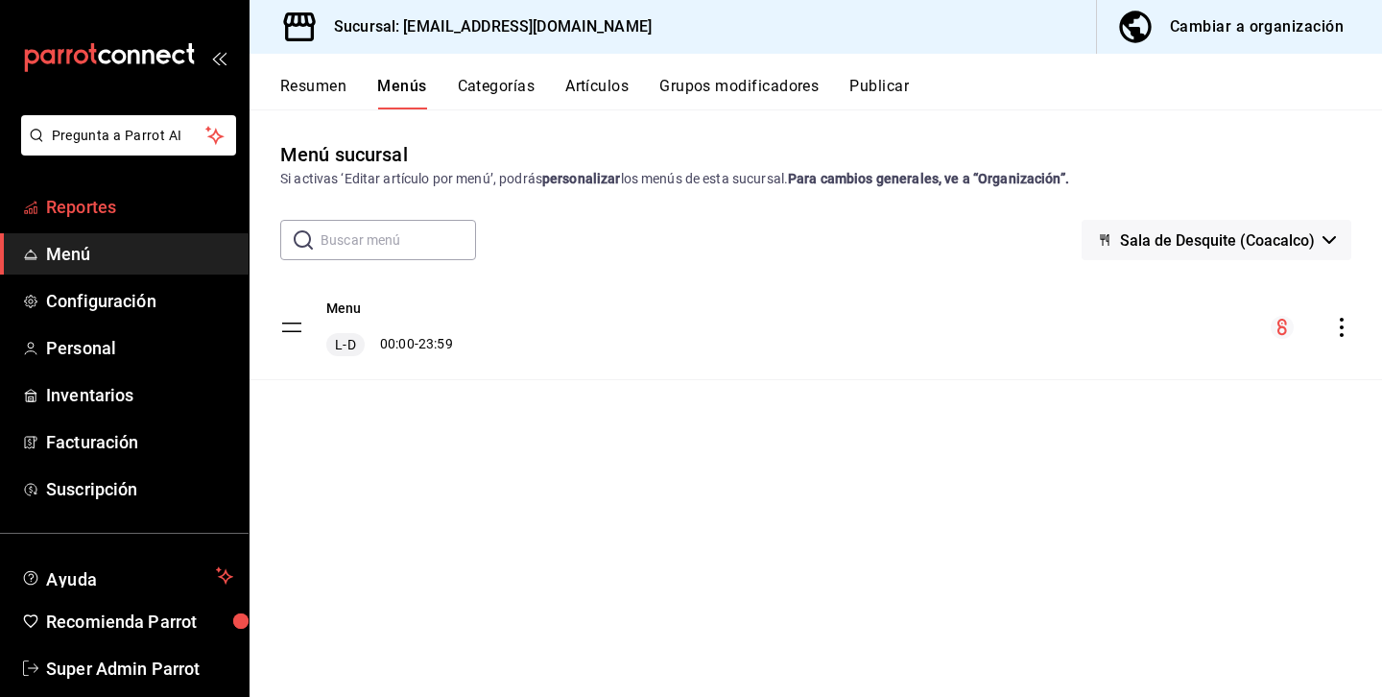
click at [98, 213] on span "Reportes" at bounding box center [139, 207] width 187 height 26
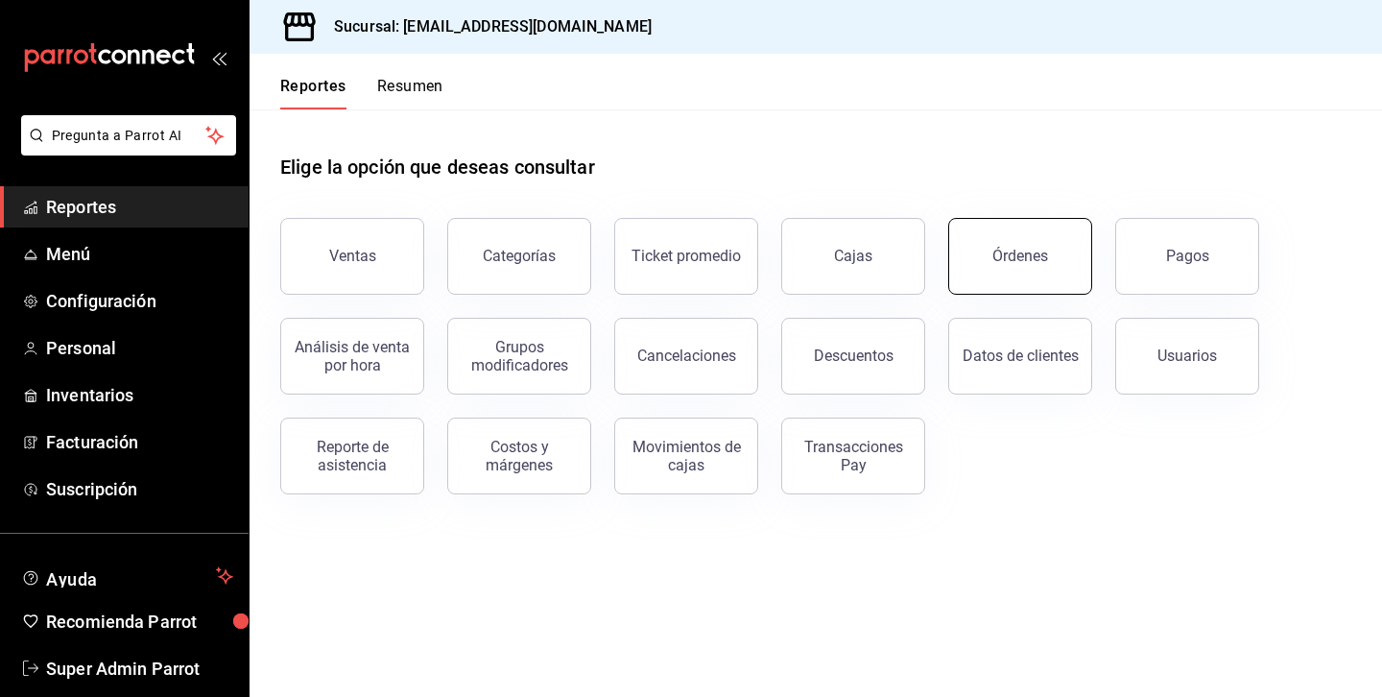
click at [998, 268] on button "Órdenes" at bounding box center [1020, 256] width 144 height 77
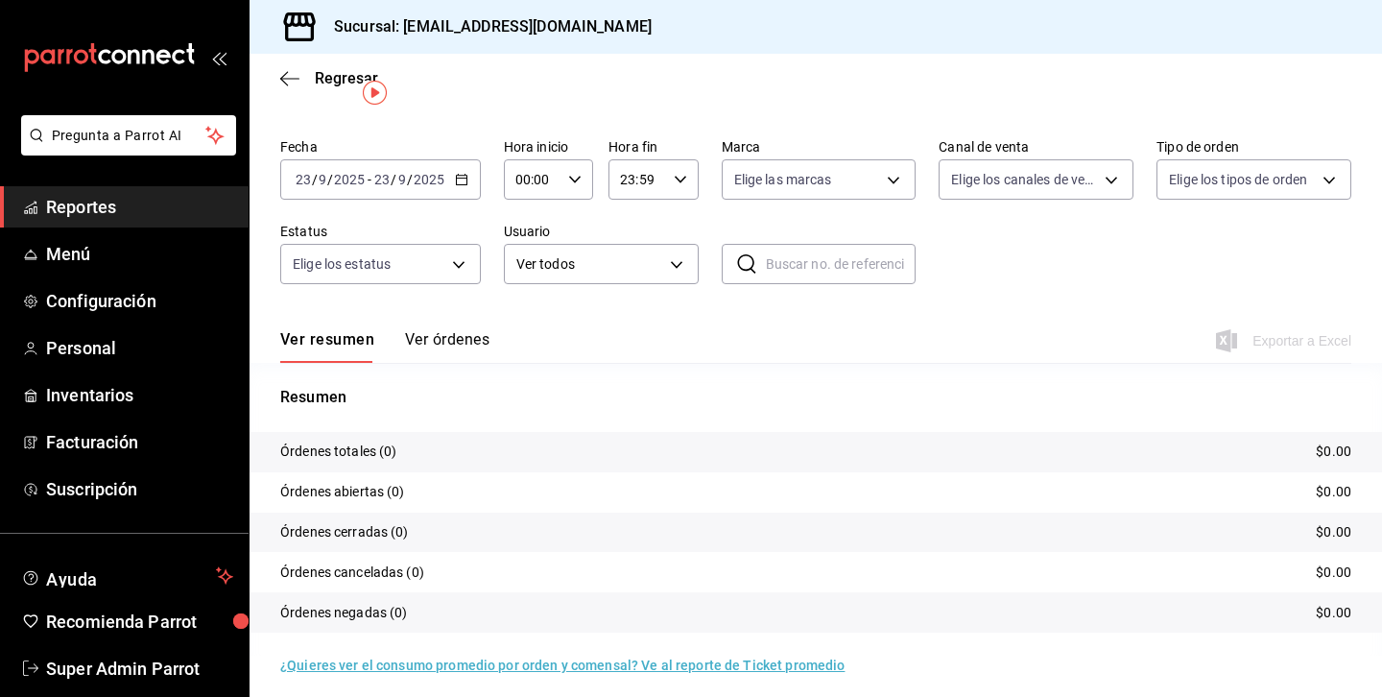
scroll to position [57, 0]
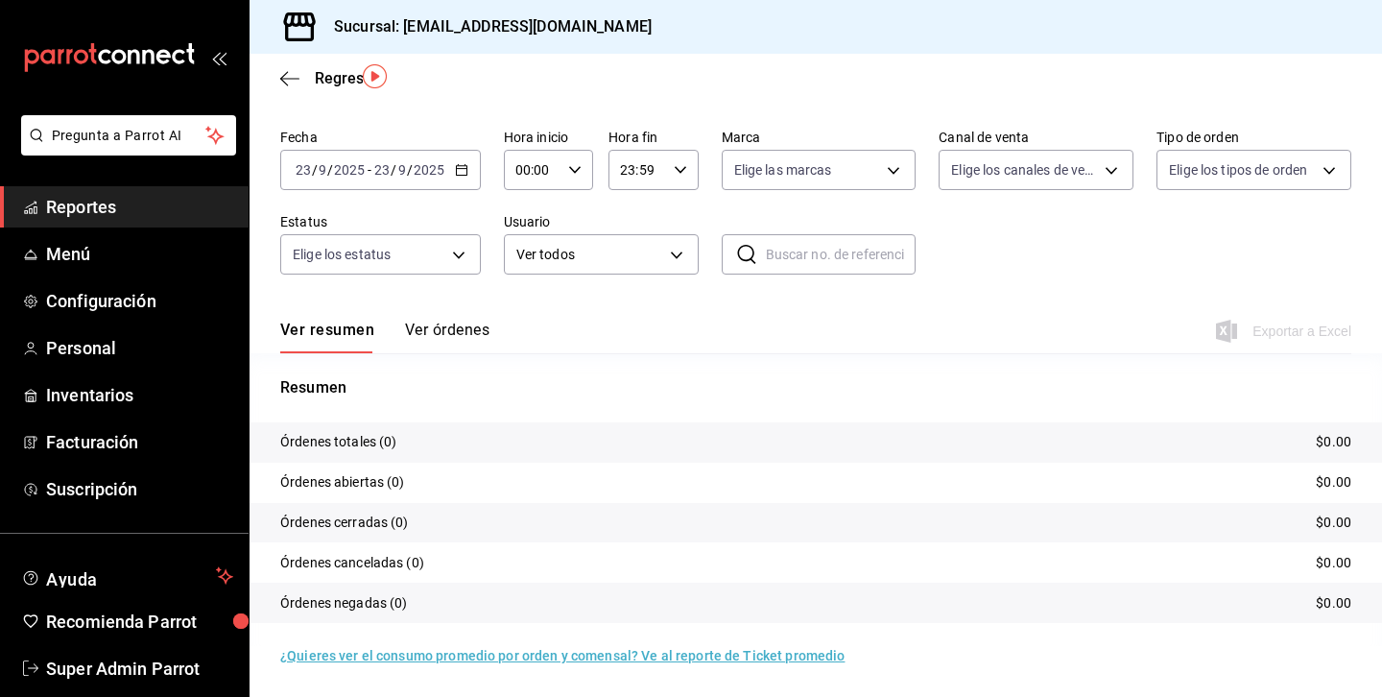
click at [464, 174] on icon "button" at bounding box center [461, 169] width 13 height 13
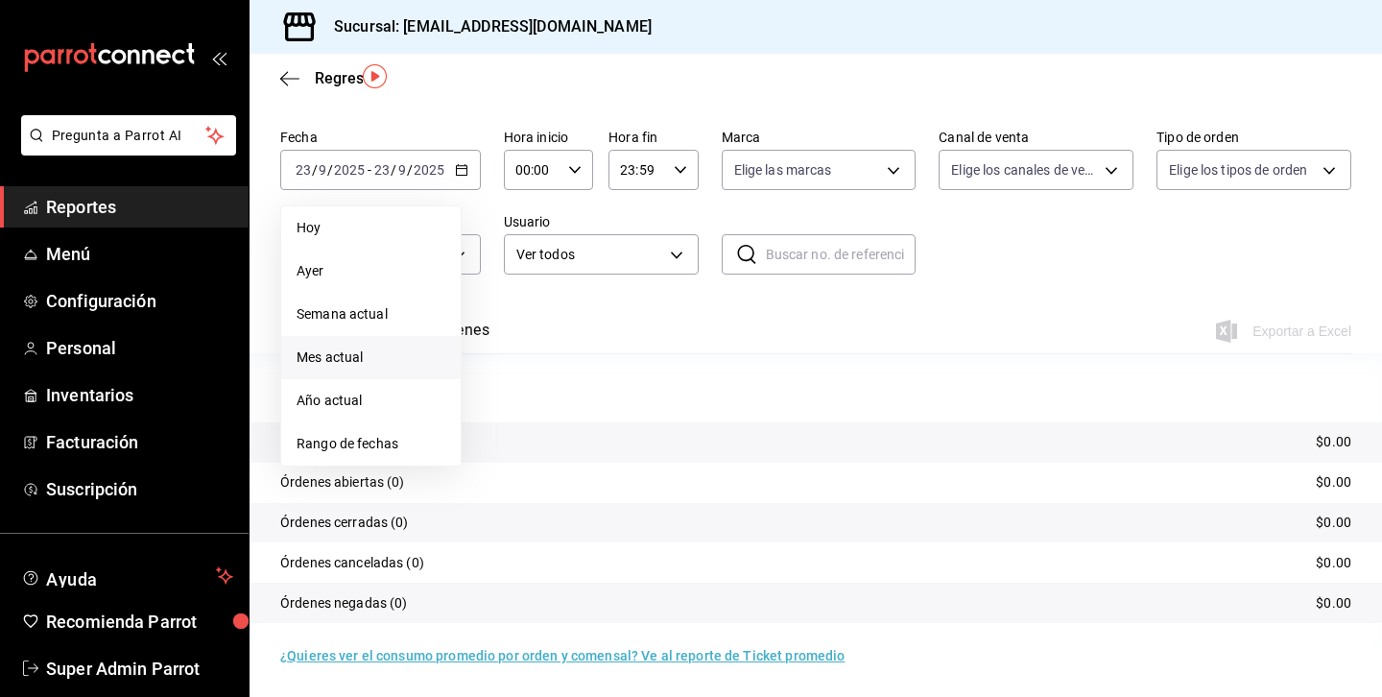
click at [336, 358] on span "Mes actual" at bounding box center [371, 358] width 149 height 20
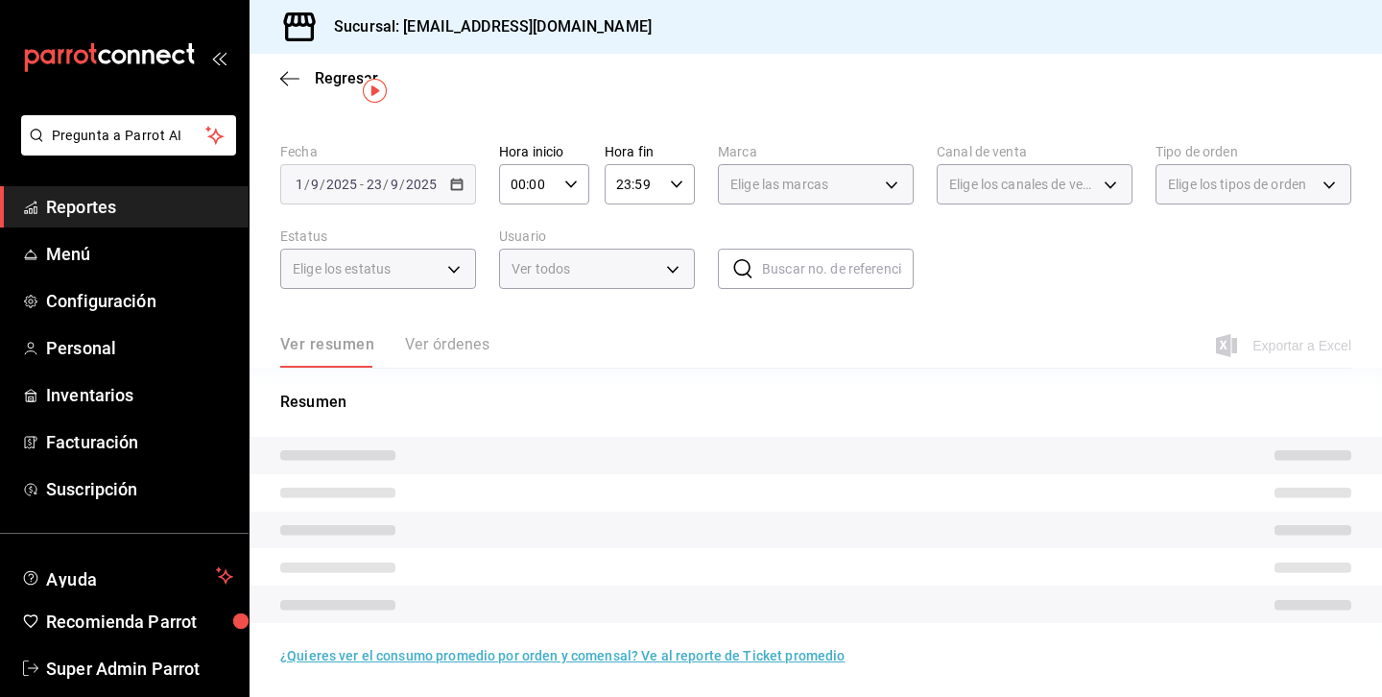
scroll to position [57, 0]
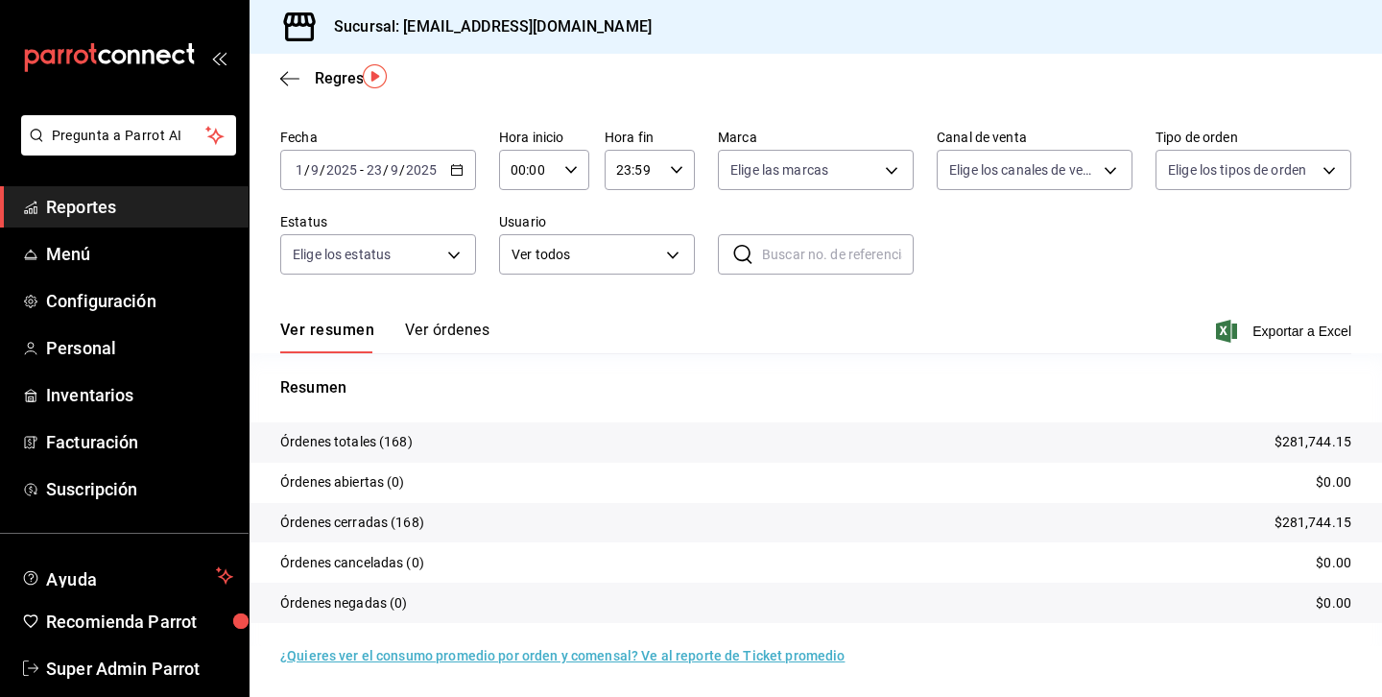
click at [450, 331] on button "Ver órdenes" at bounding box center [447, 337] width 84 height 33
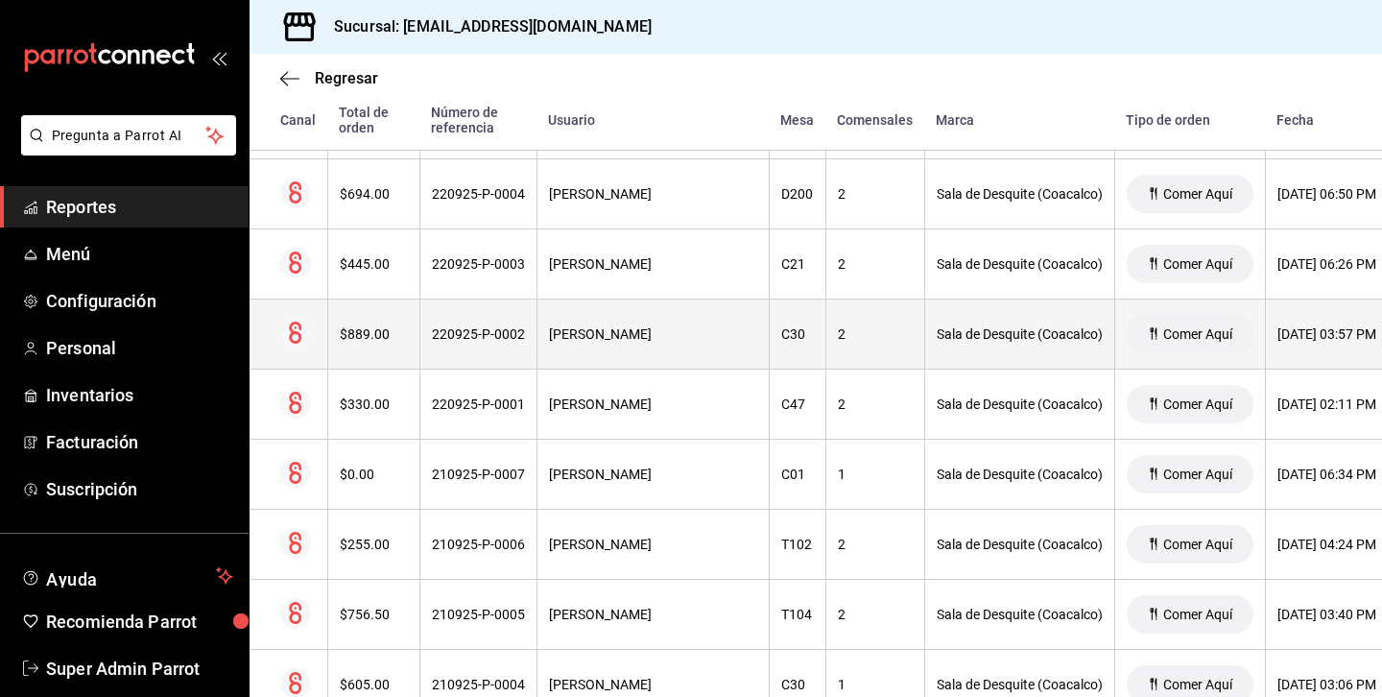
scroll to position [418, 19]
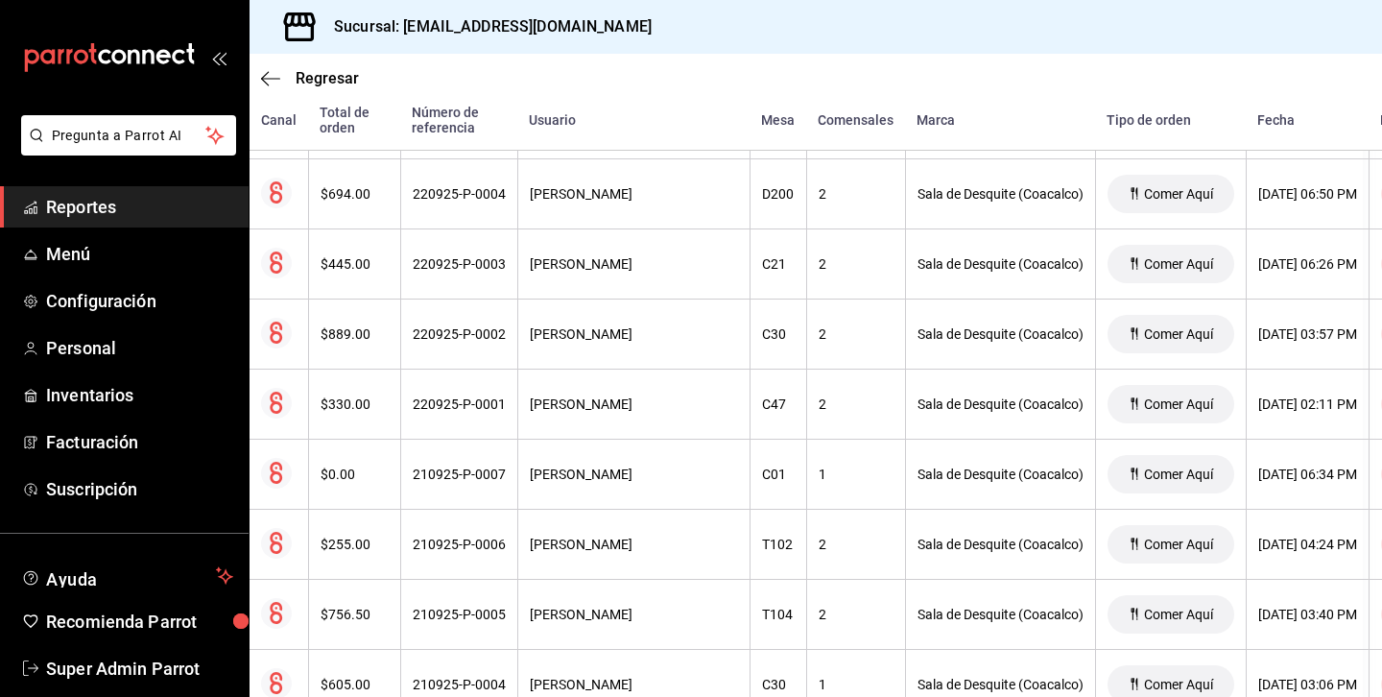
click at [215, 48] on div "mailbox folders" at bounding box center [124, 57] width 249 height 115
click at [215, 52] on icon "open_drawer_menu" at bounding box center [218, 57] width 15 height 15
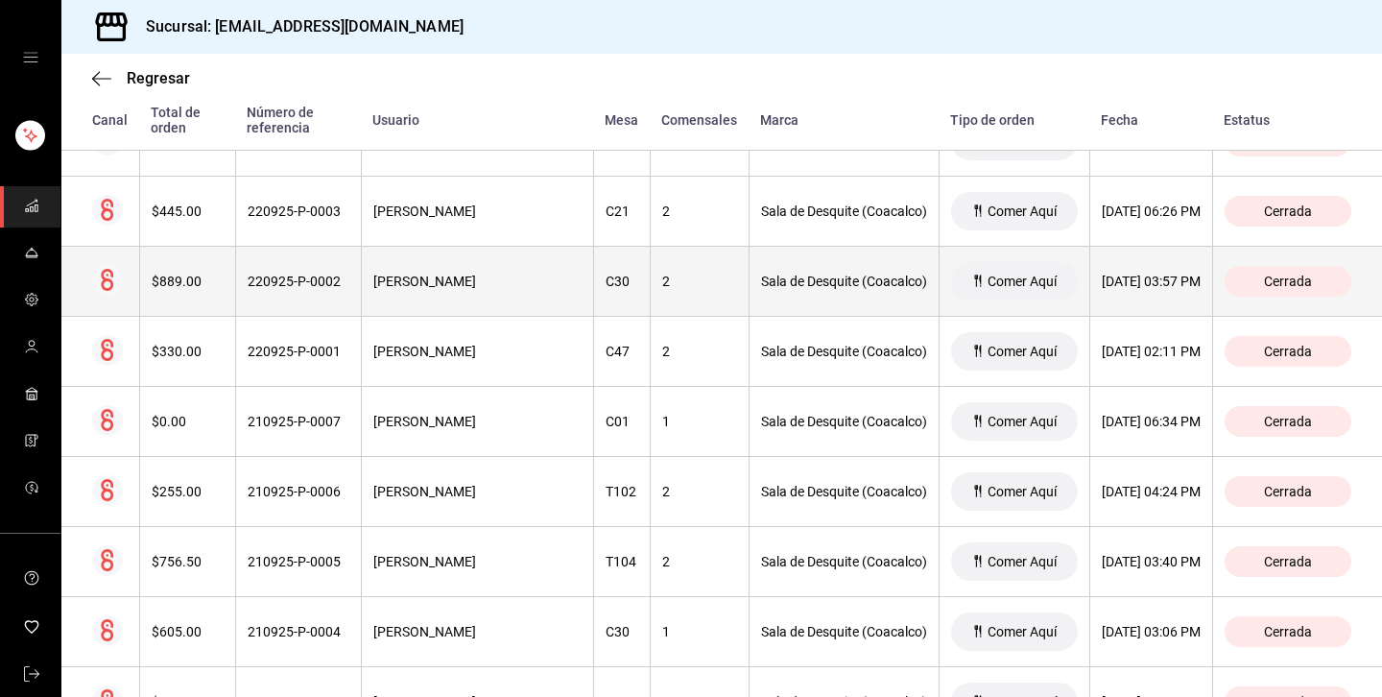
scroll to position [474, 0]
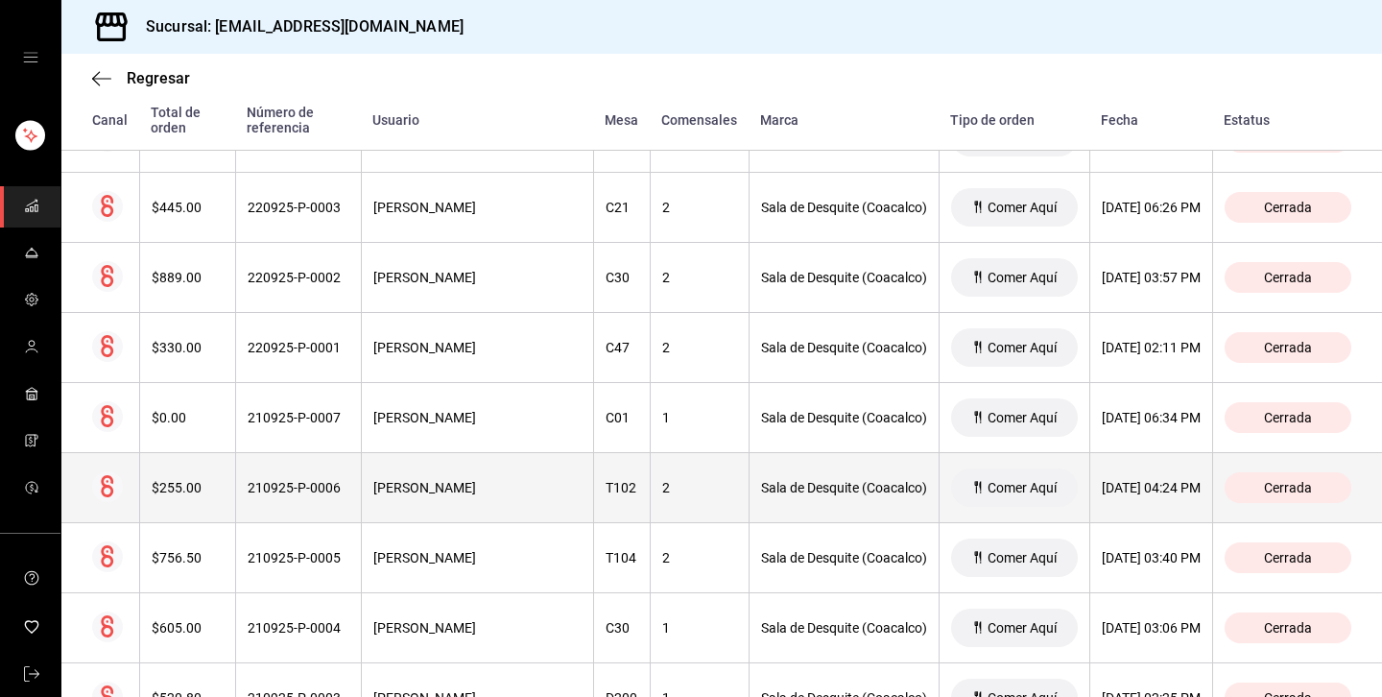
click at [187, 488] on div "$255.00" at bounding box center [188, 487] width 72 height 15
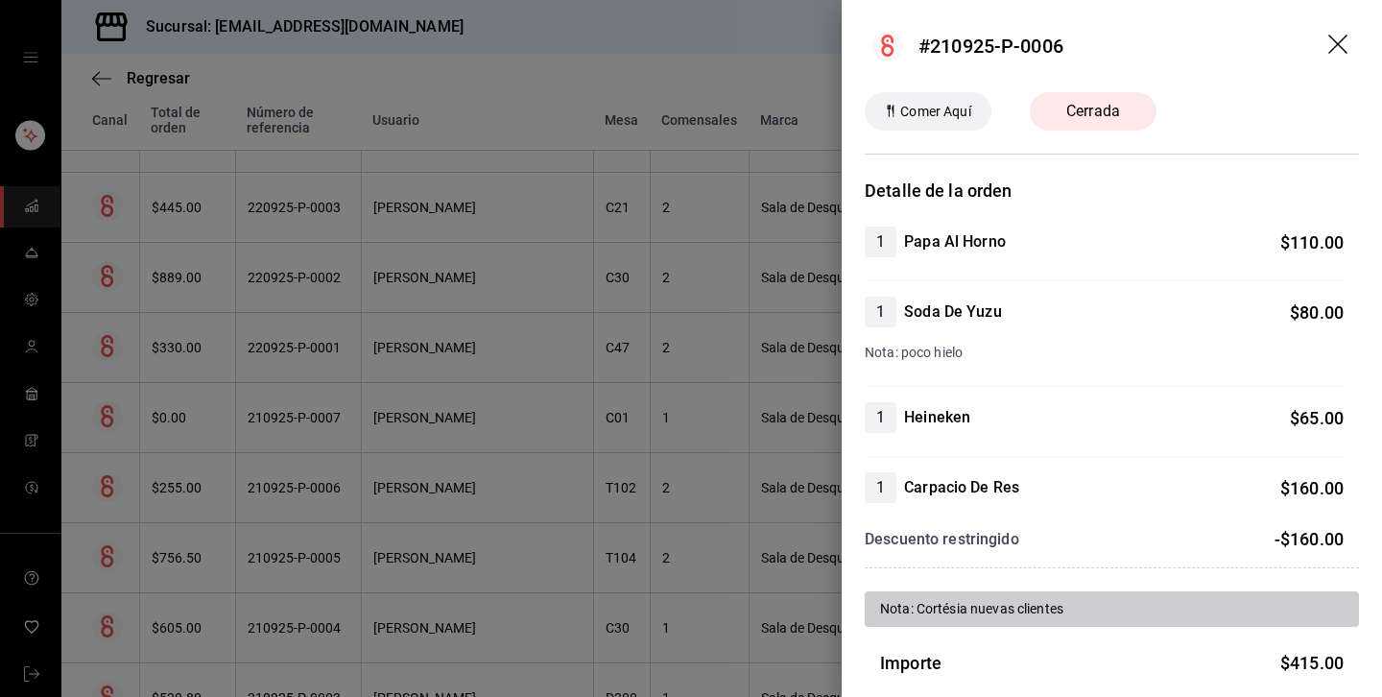
click at [586, 531] on div at bounding box center [691, 348] width 1382 height 697
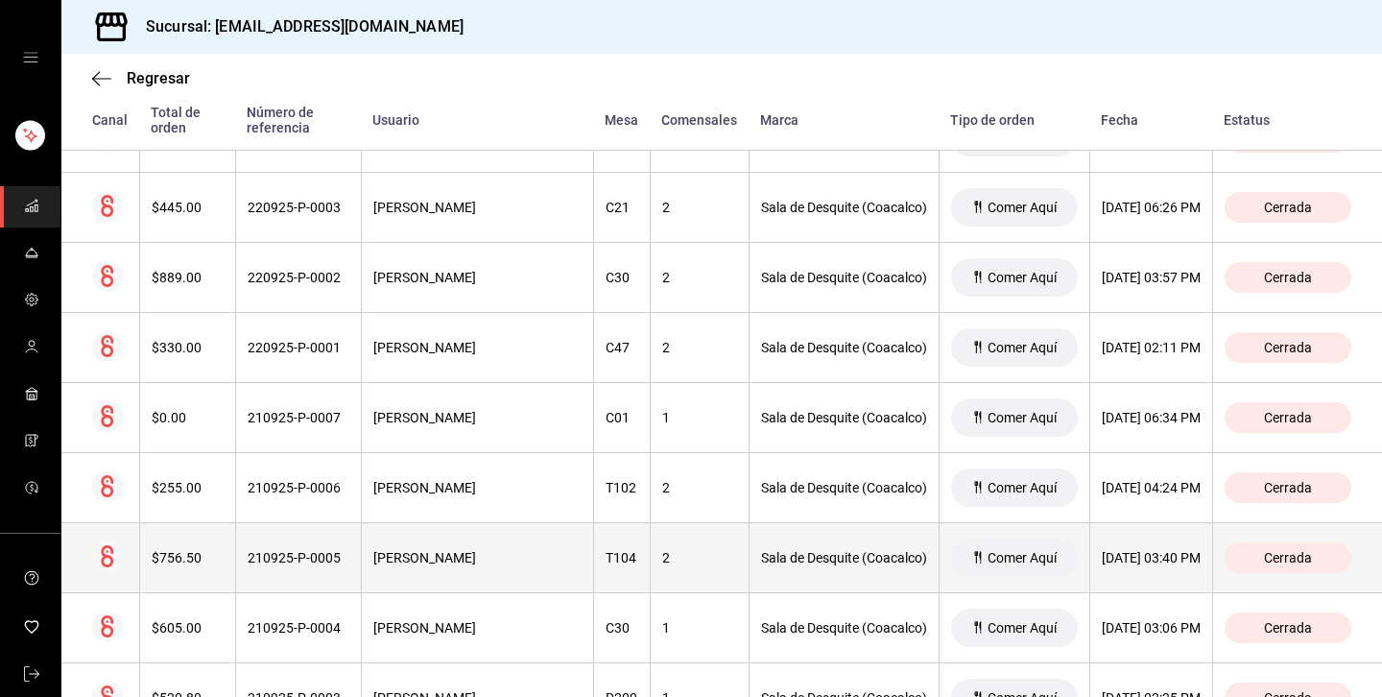
click at [253, 563] on div "210925-P-0005" at bounding box center [299, 557] width 102 height 15
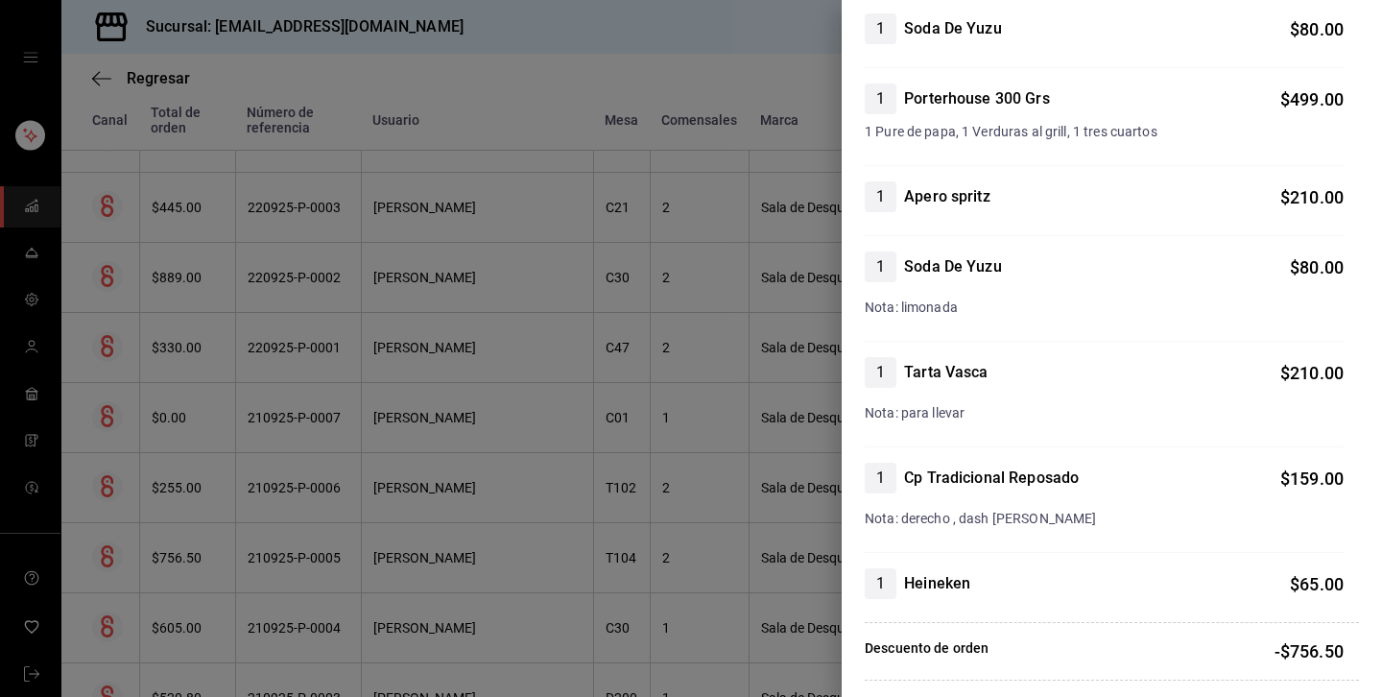
scroll to position [288, 0]
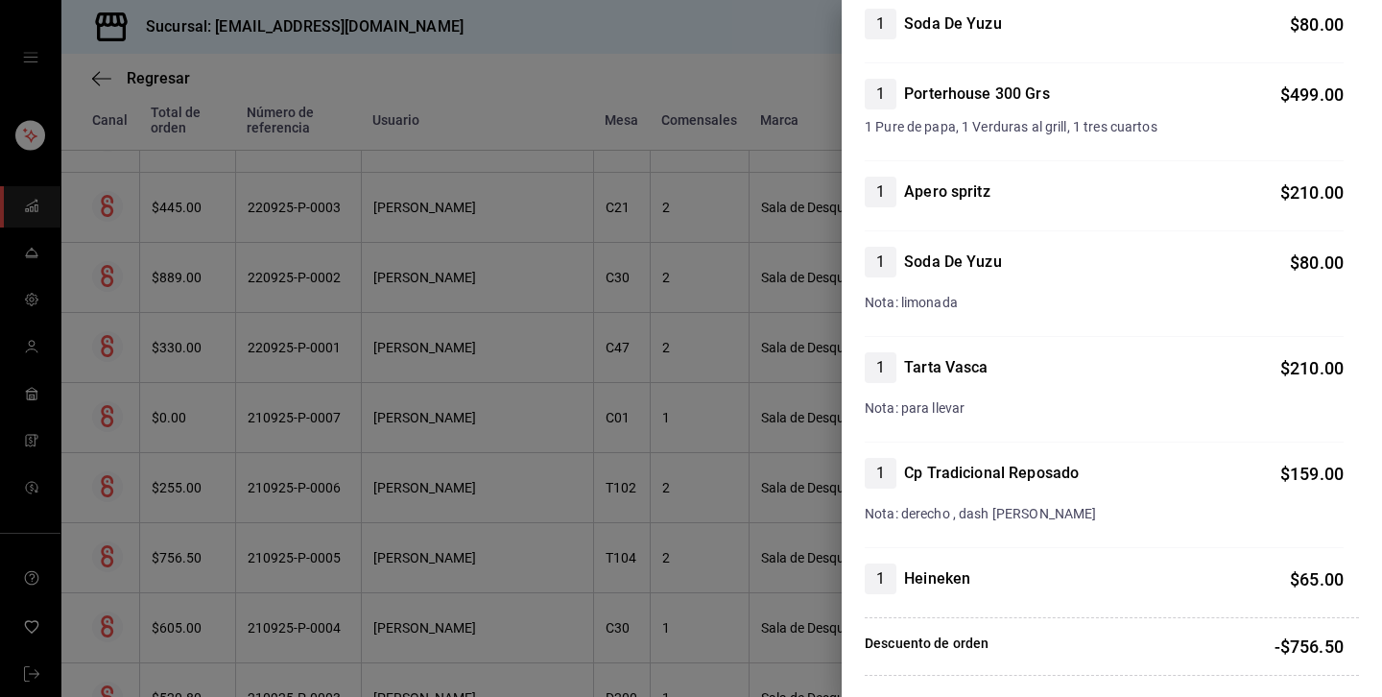
click at [562, 97] on div at bounding box center [691, 348] width 1382 height 697
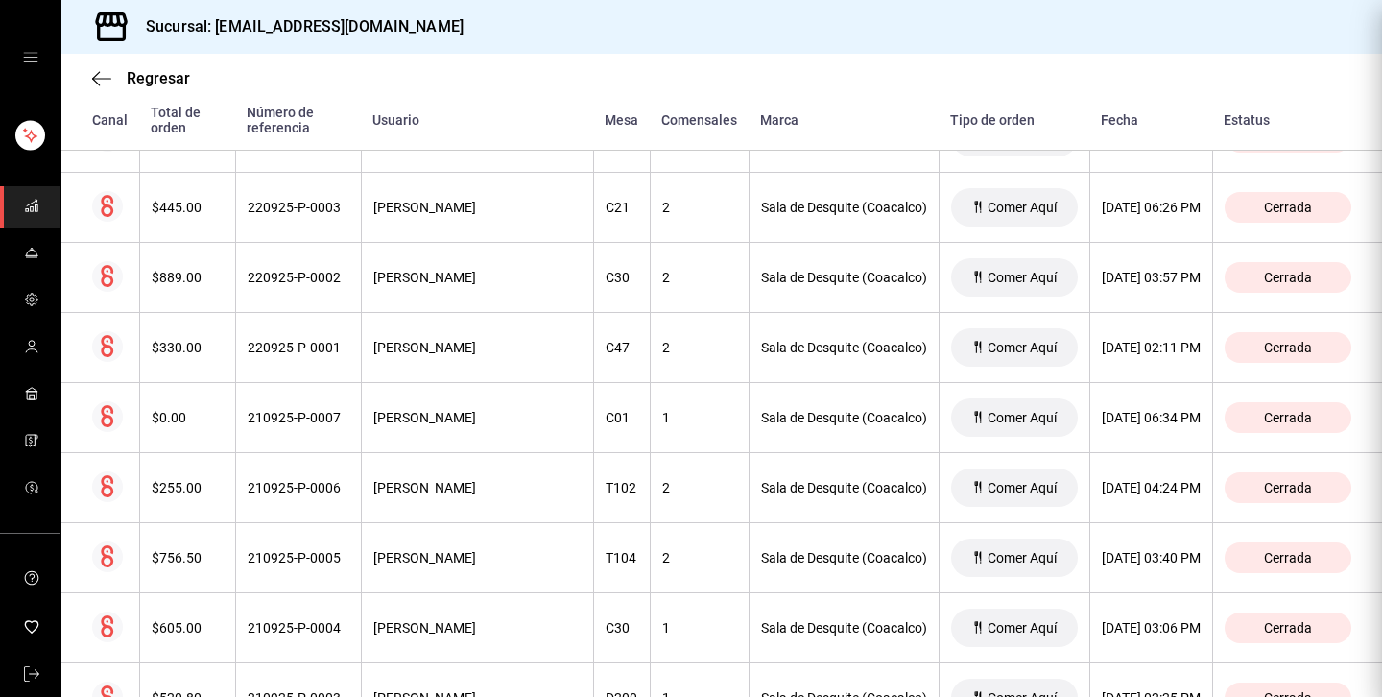
scroll to position [0, 0]
click at [26, 353] on icon "mailbox folders" at bounding box center [31, 346] width 15 height 15
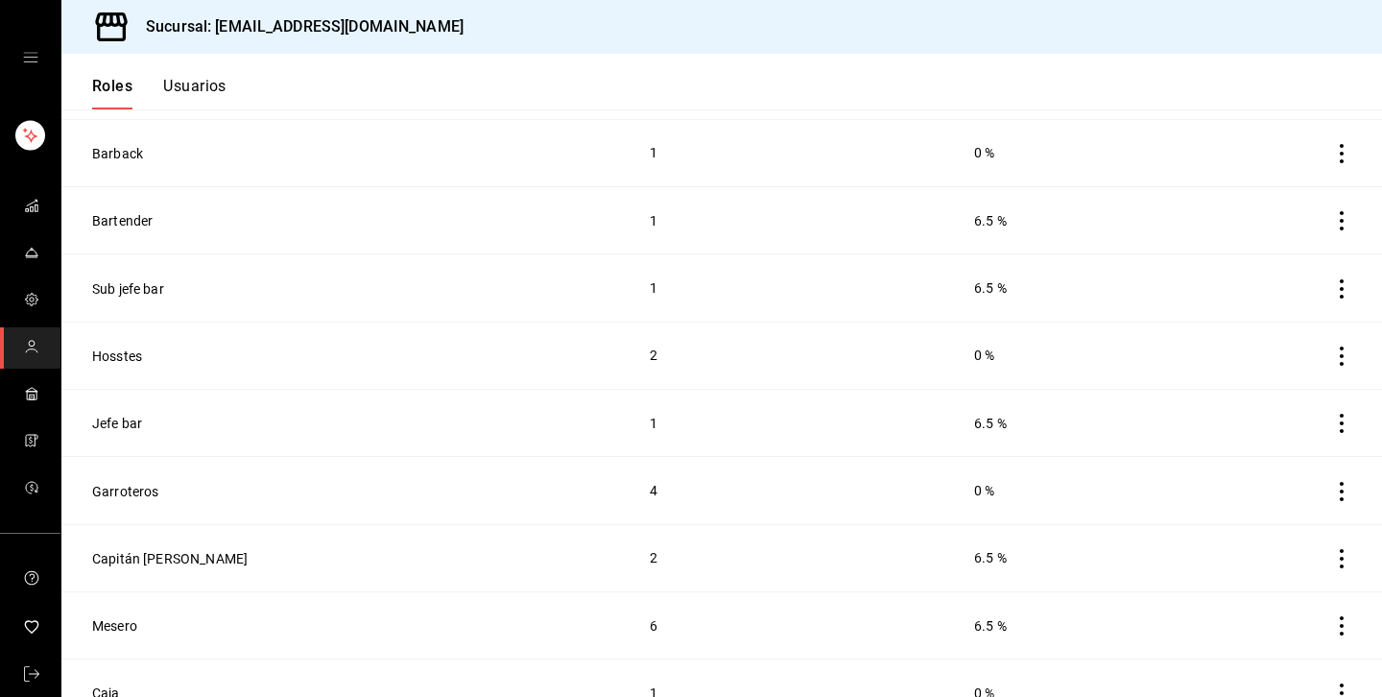
scroll to position [677, 0]
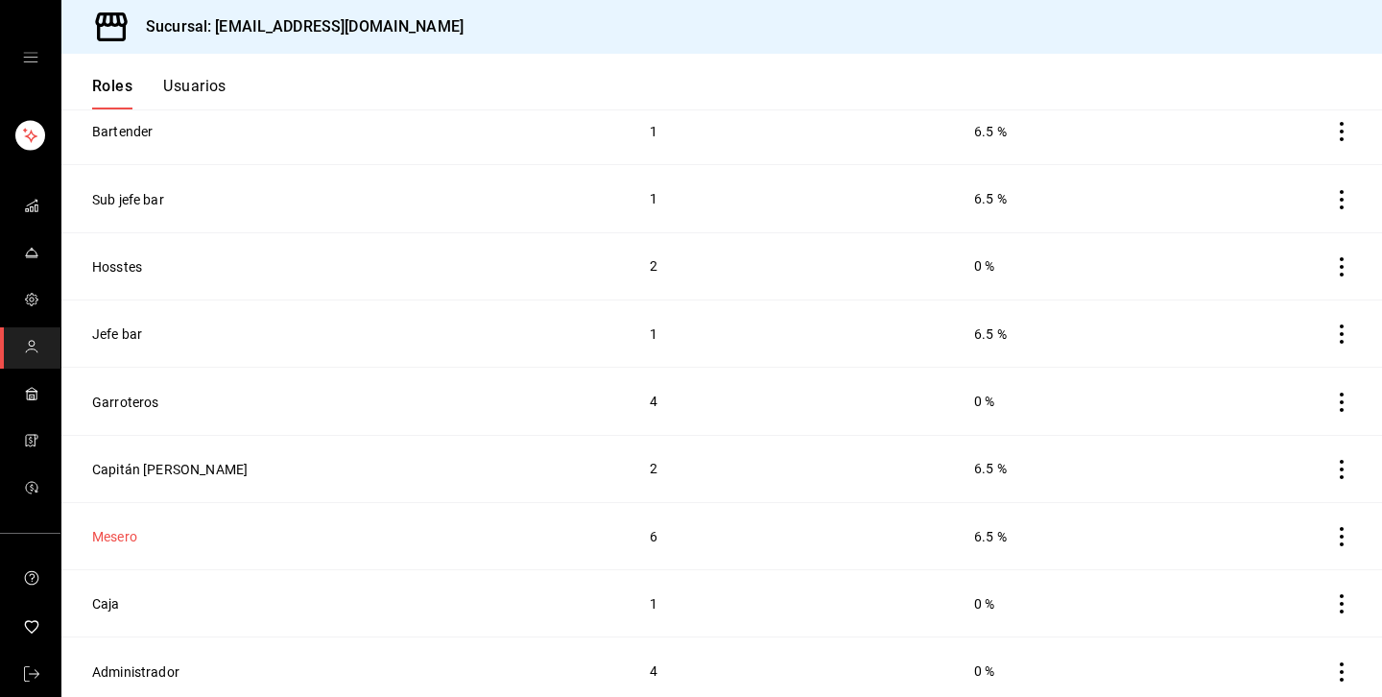
click at [121, 531] on button "Mesero" at bounding box center [114, 536] width 45 height 19
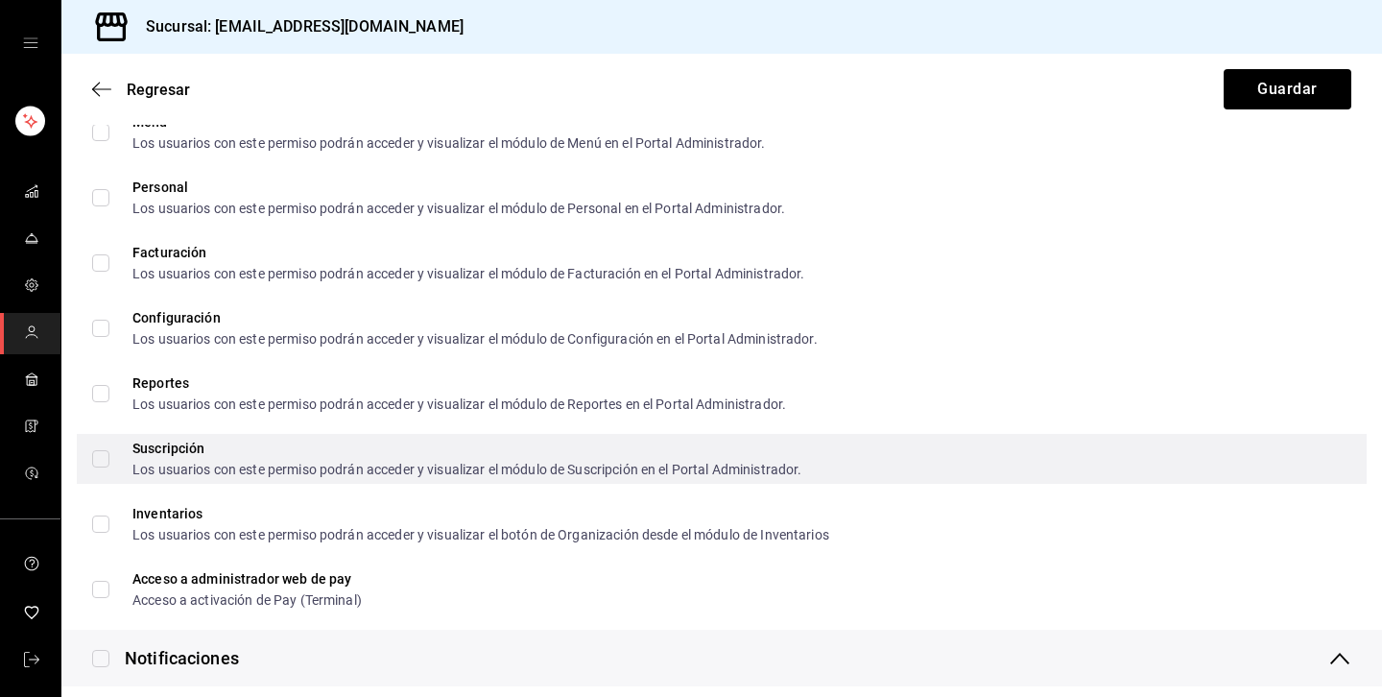
scroll to position [3036, 0]
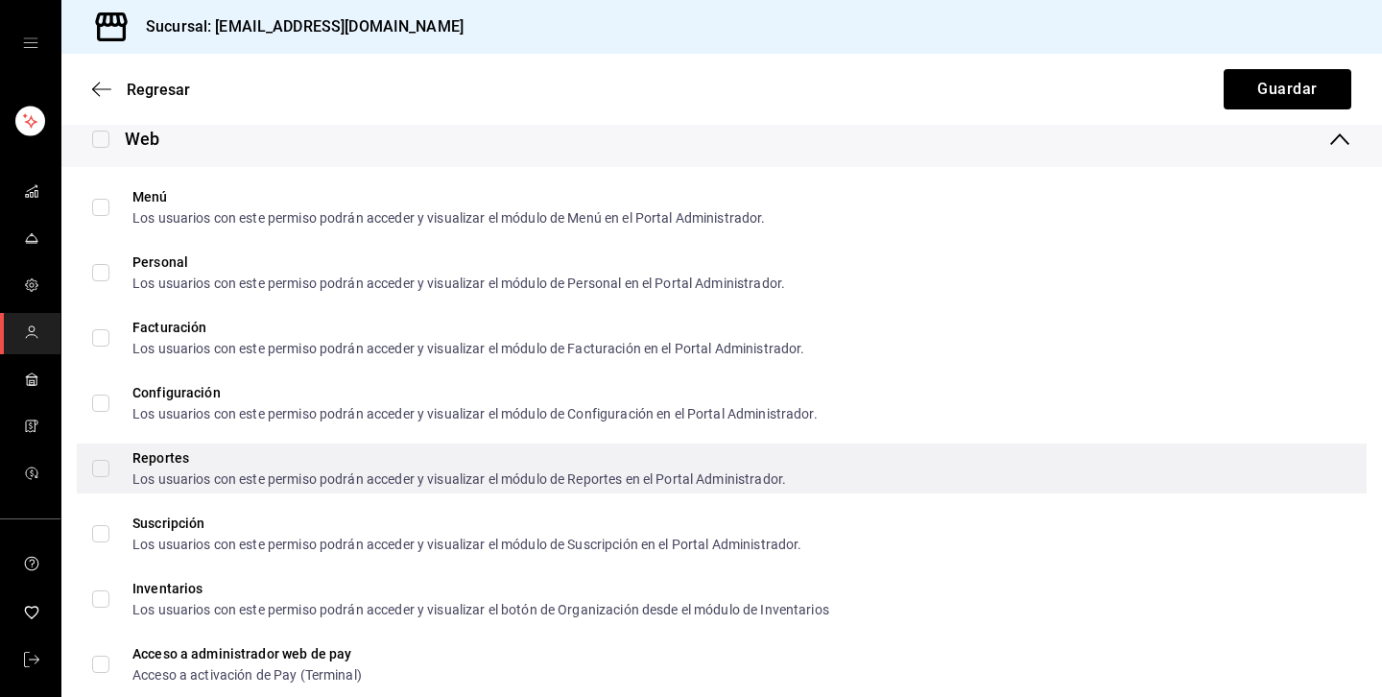
click at [958, 461] on div "Reportes Los usuarios con este permiso podrán acceder y visualizar el módulo de…" at bounding box center [722, 469] width 1290 height 50
checkbox input "true"
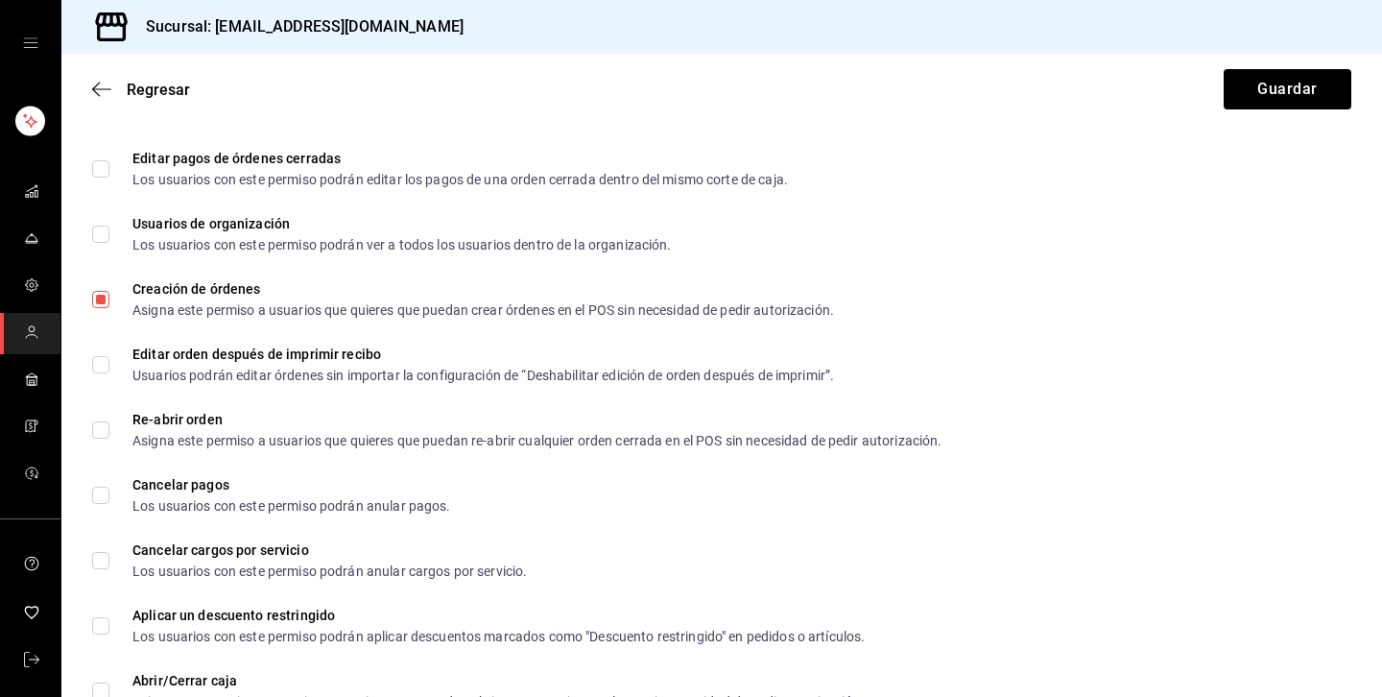
scroll to position [443, 0]
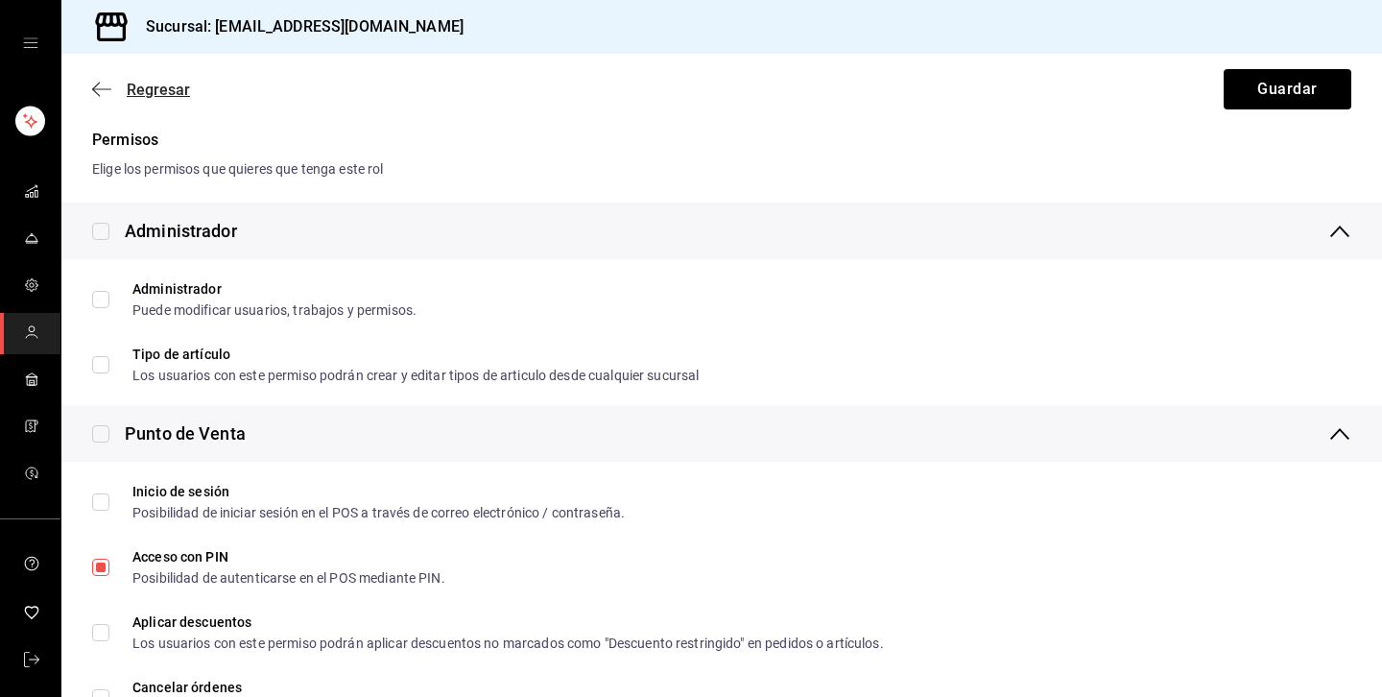
click at [92, 89] on icon "button" at bounding box center [96, 90] width 8 height 14
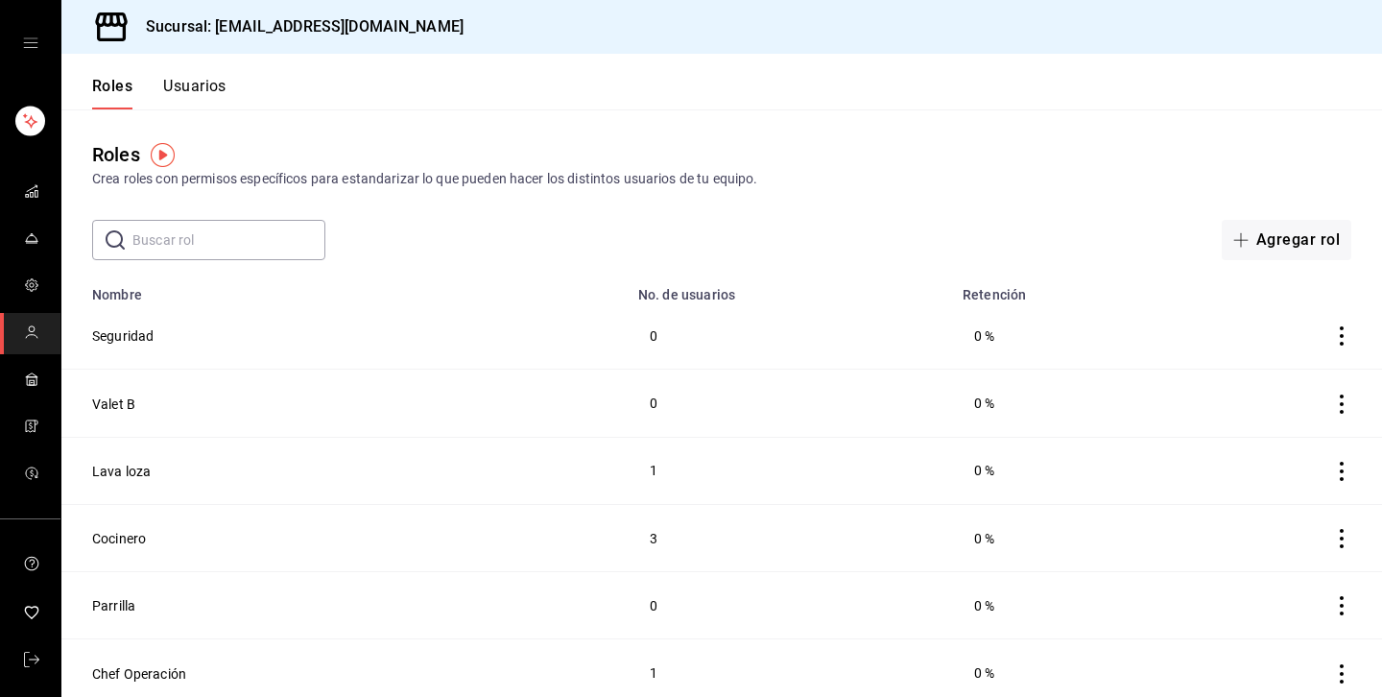
click at [198, 92] on button "Usuarios" at bounding box center [194, 93] width 63 height 33
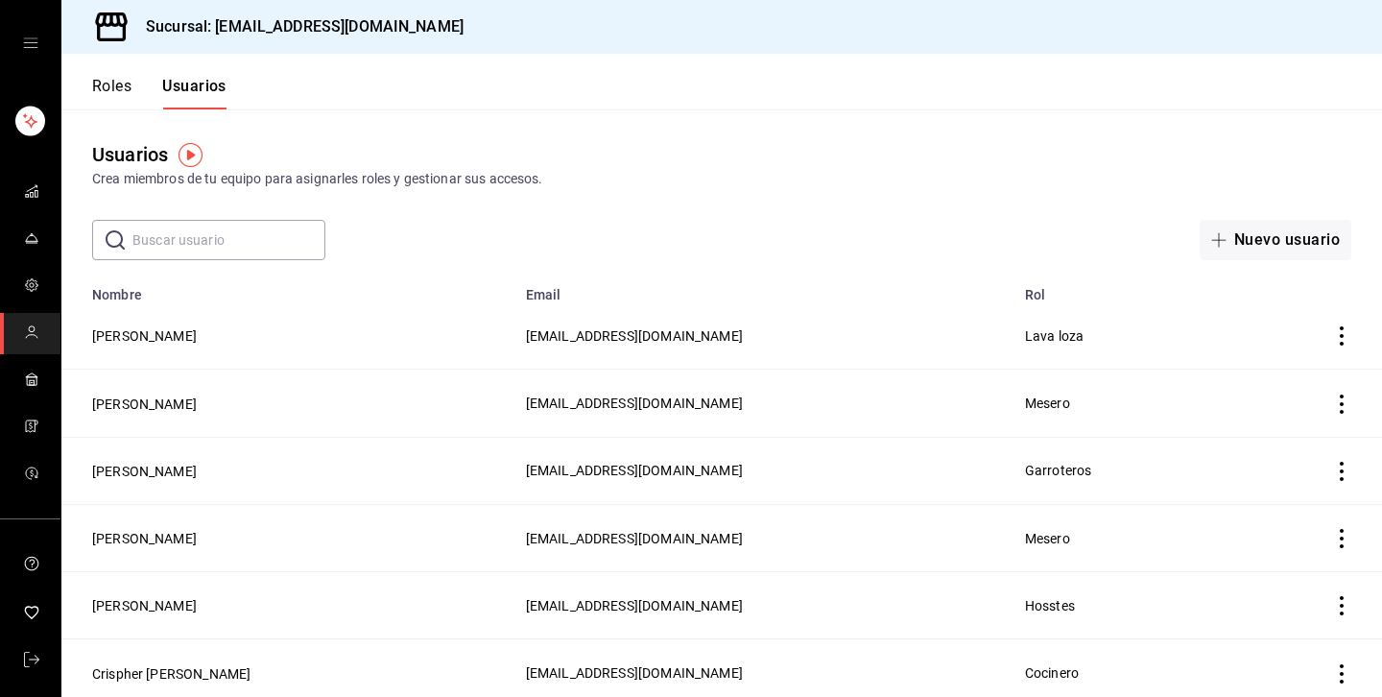
click at [219, 224] on input "text" at bounding box center [228, 240] width 193 height 38
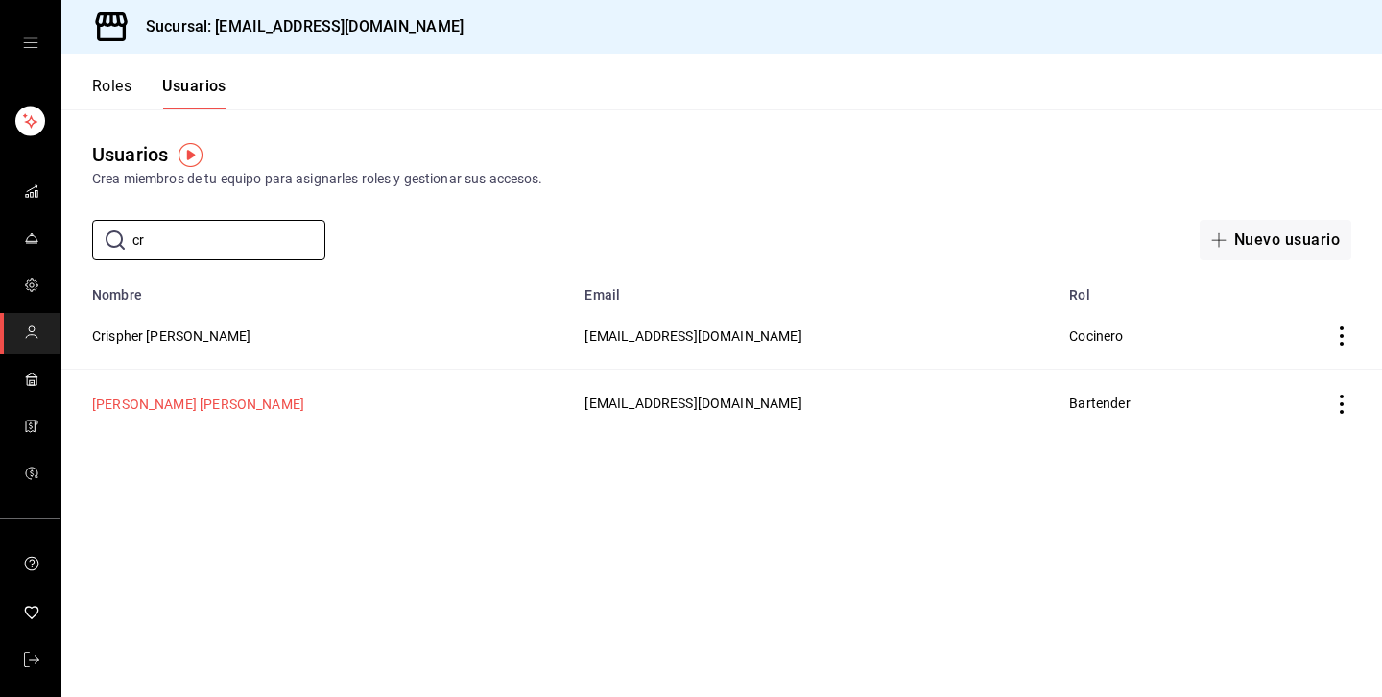
type input "c"
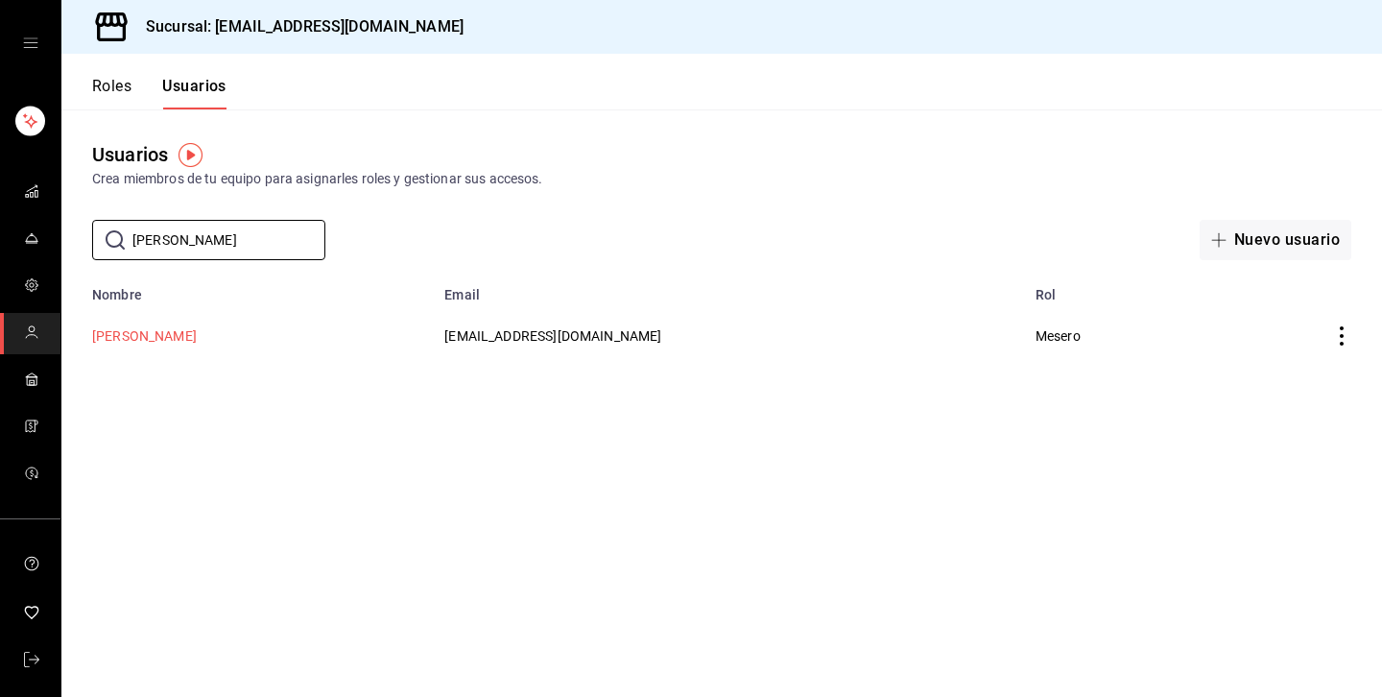
type input "jose"
click at [197, 338] on button "JOSE LUIS SANCHEZ" at bounding box center [144, 335] width 105 height 19
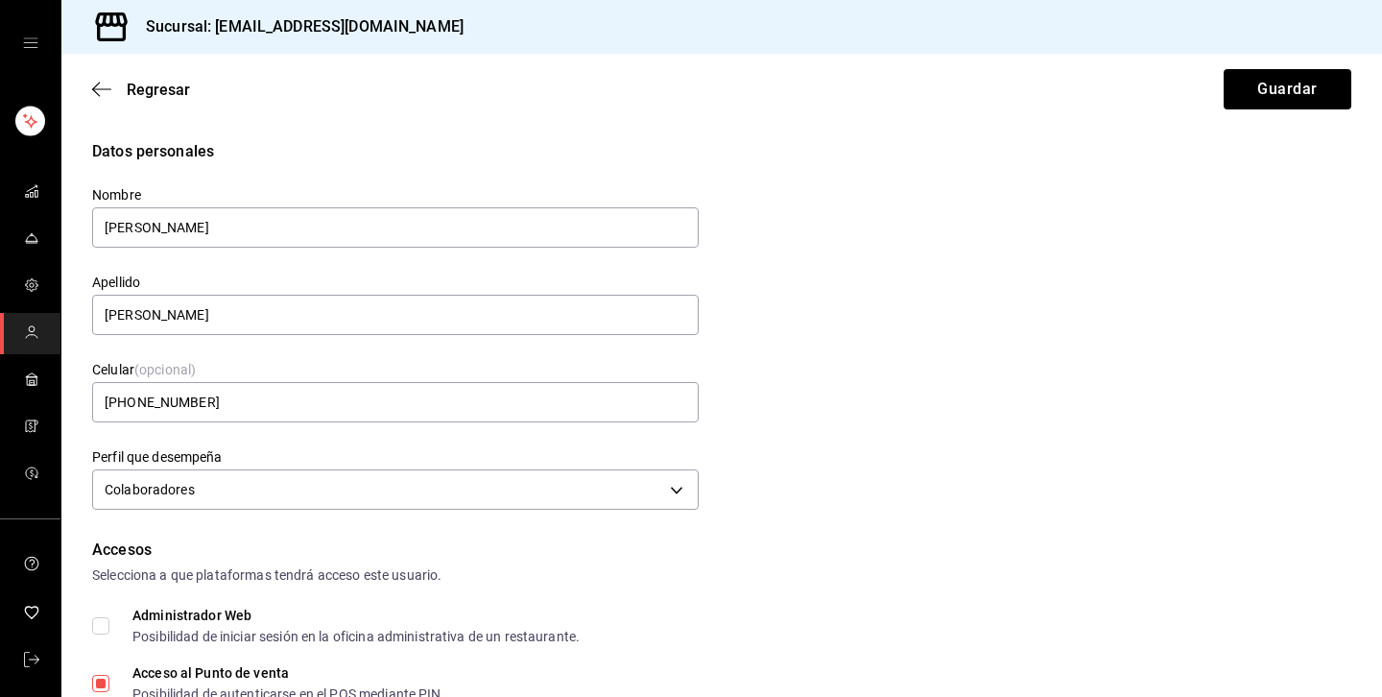
scroll to position [900, 0]
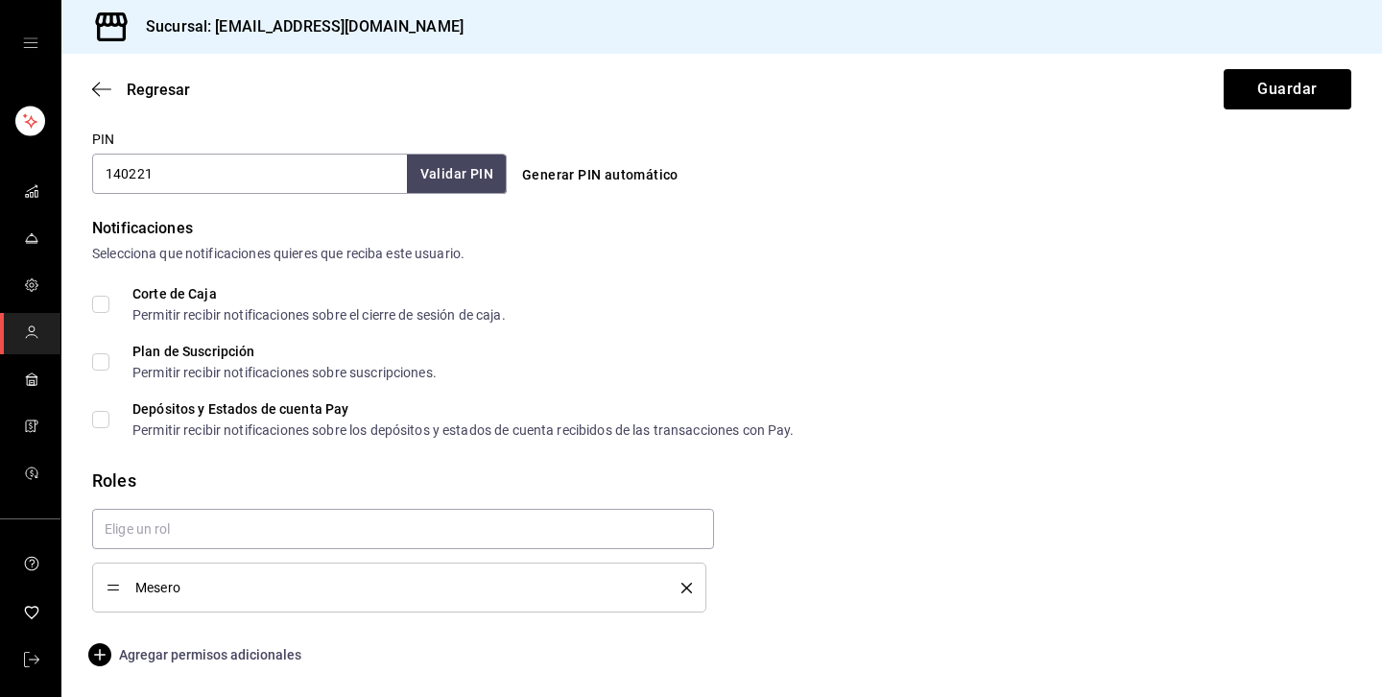
click at [180, 653] on span "Agregar permisos adicionales" at bounding box center [196, 654] width 209 height 23
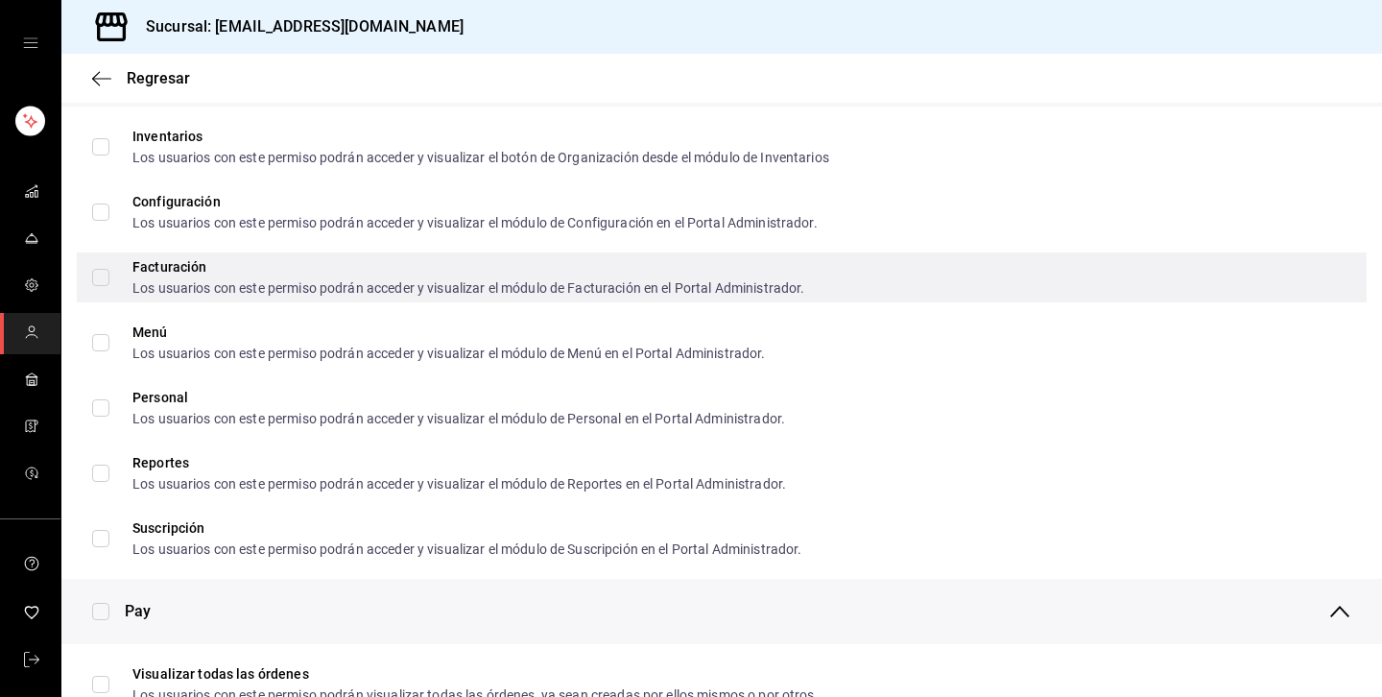
click at [917, 297] on div "Facturación Los usuarios con este permiso podrán acceder y visualizar el módulo…" at bounding box center [722, 277] width 1290 height 50
checkbox input "true"
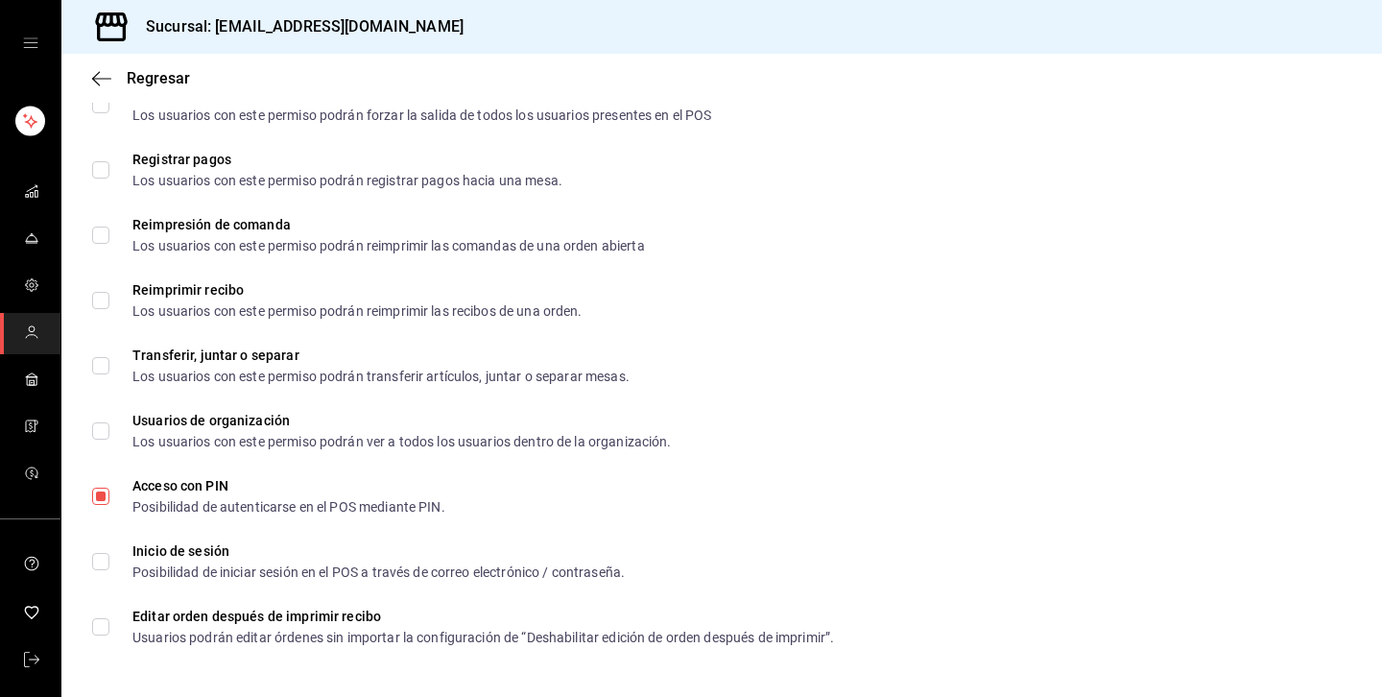
scroll to position [2789, 0]
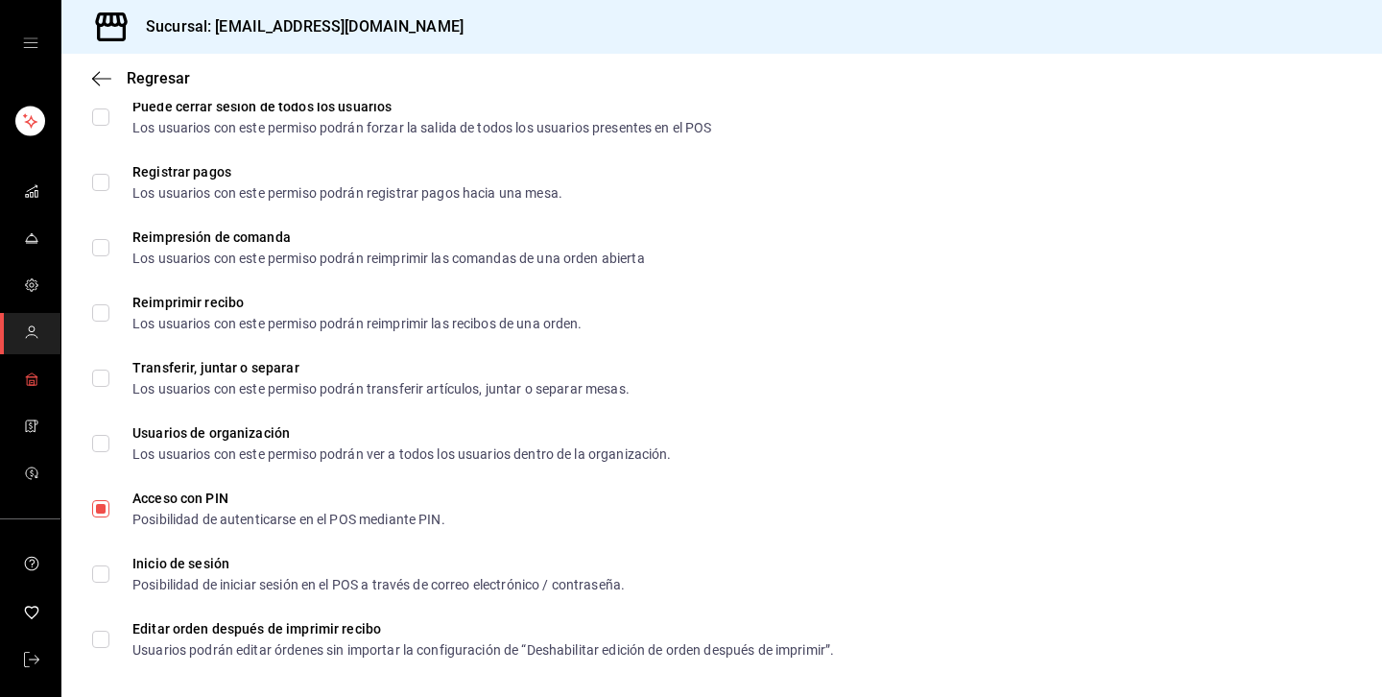
click at [34, 380] on rect "mailbox folders" at bounding box center [31, 382] width 5 height 5
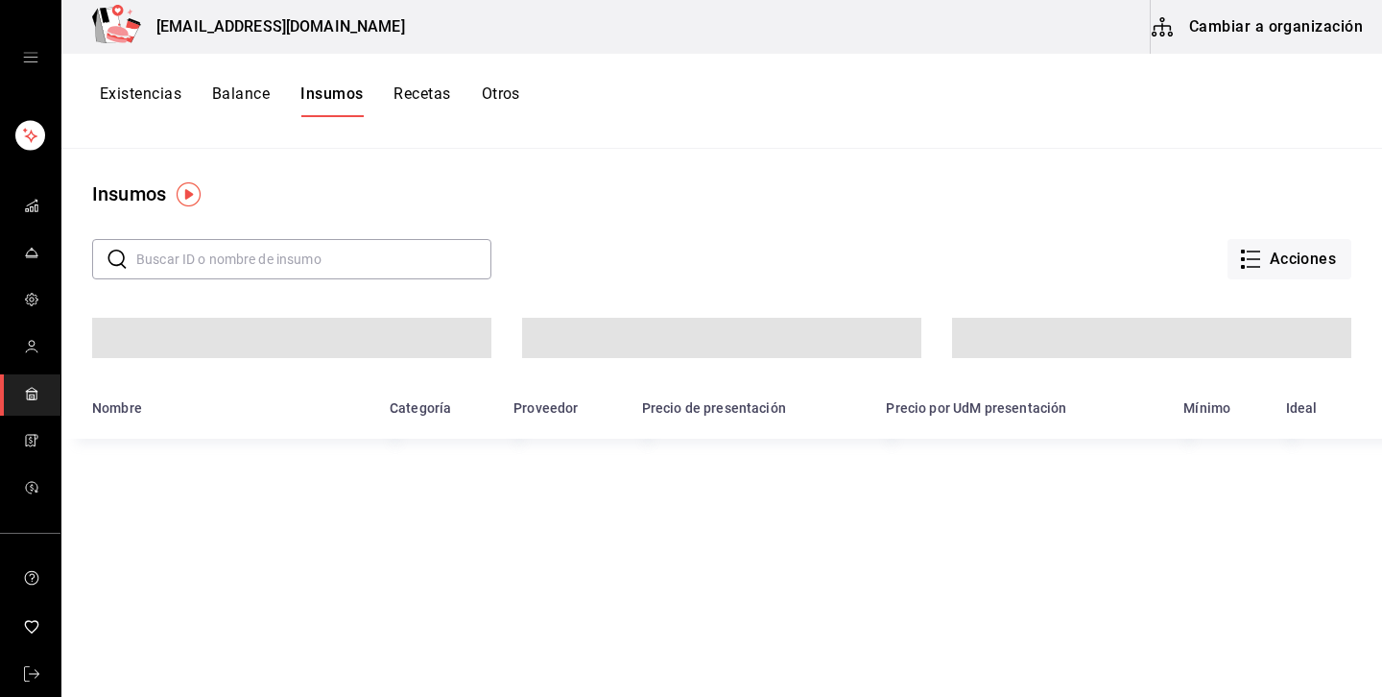
click at [1250, 37] on button "Cambiar a organización" at bounding box center [1259, 27] width 216 height 54
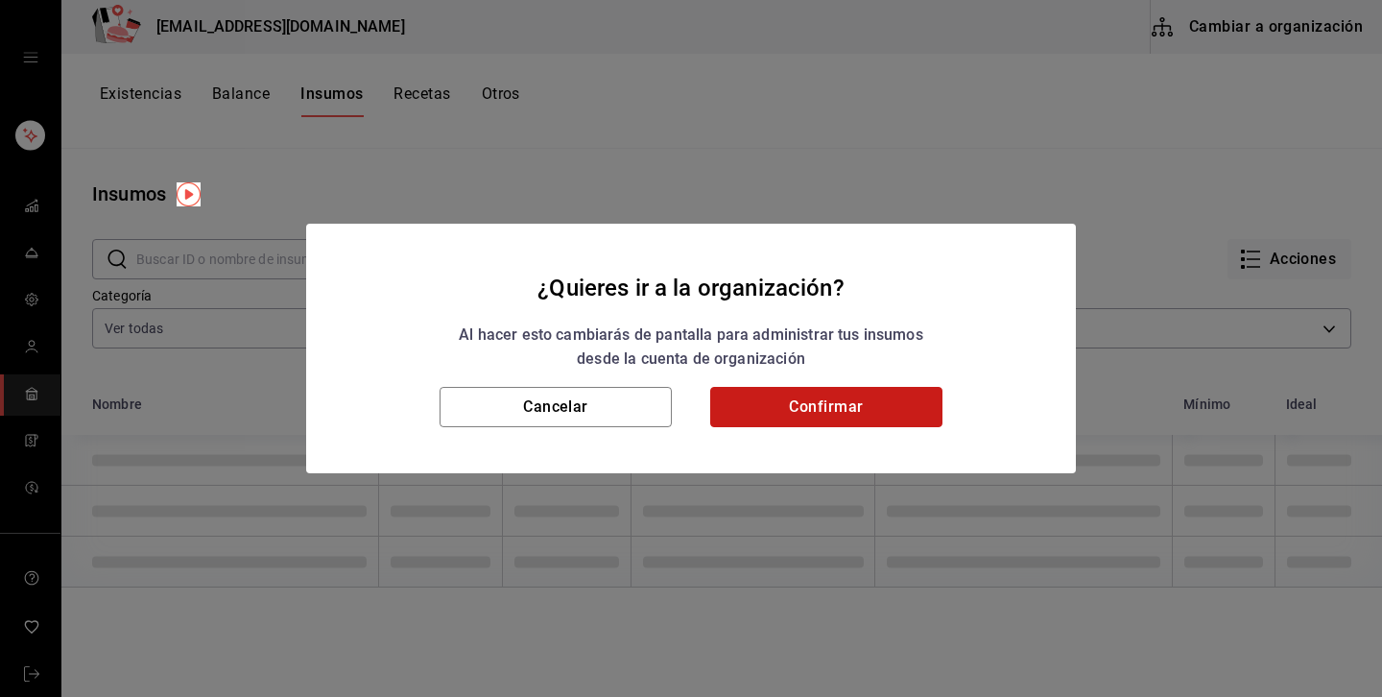
click at [838, 402] on button "Confirmar" at bounding box center [826, 407] width 232 height 40
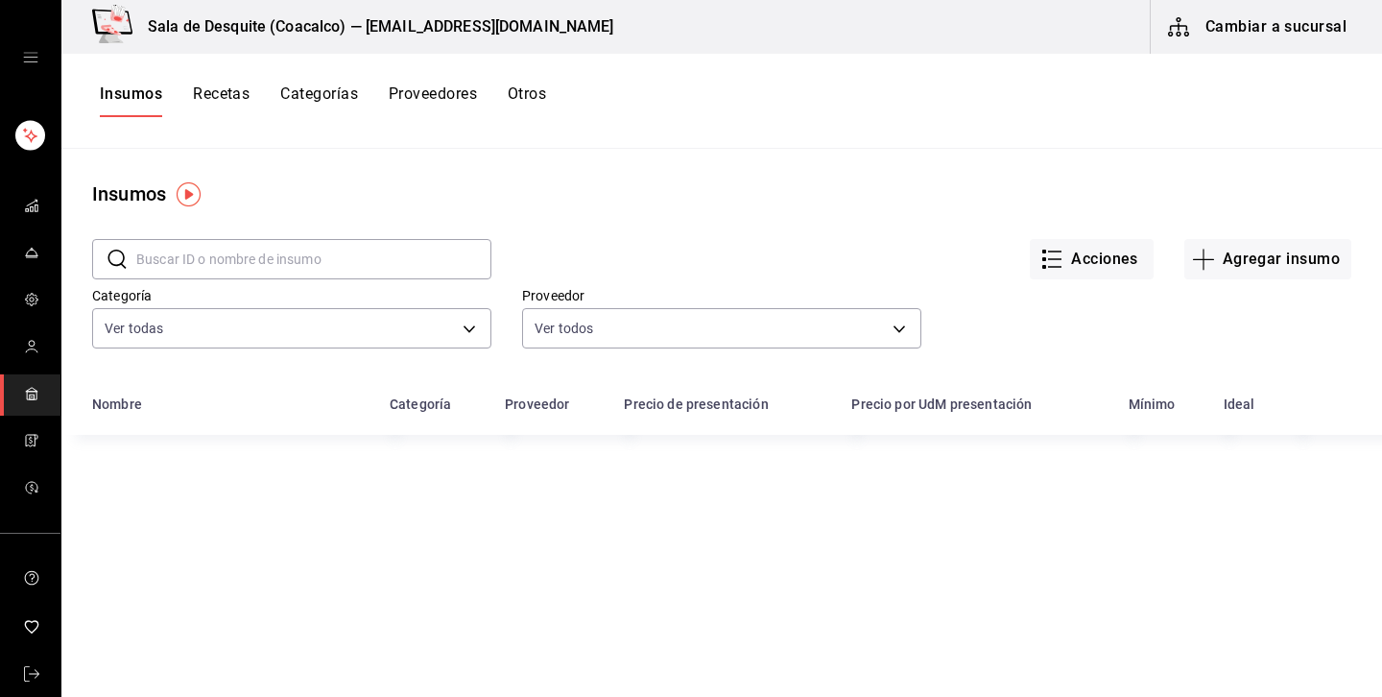
click at [206, 89] on button "Recetas" at bounding box center [221, 100] width 57 height 33
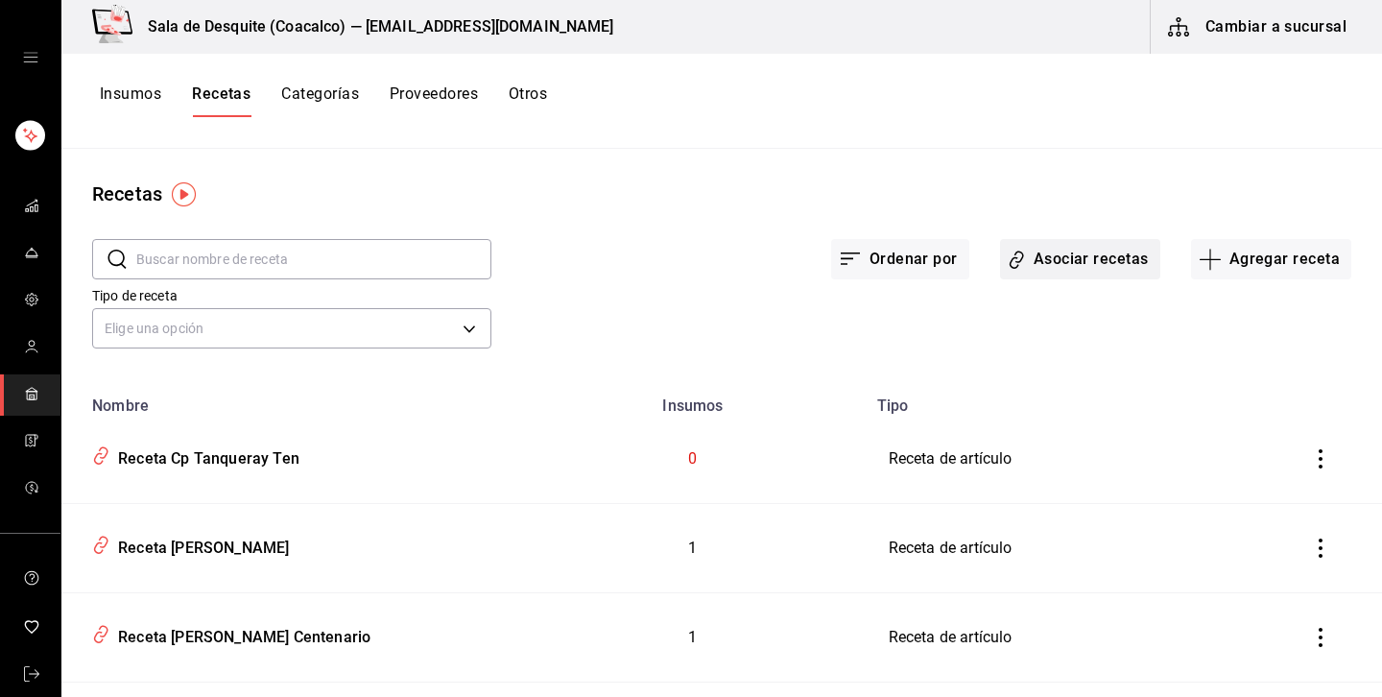
click at [1054, 264] on button "Asociar recetas" at bounding box center [1080, 259] width 160 height 40
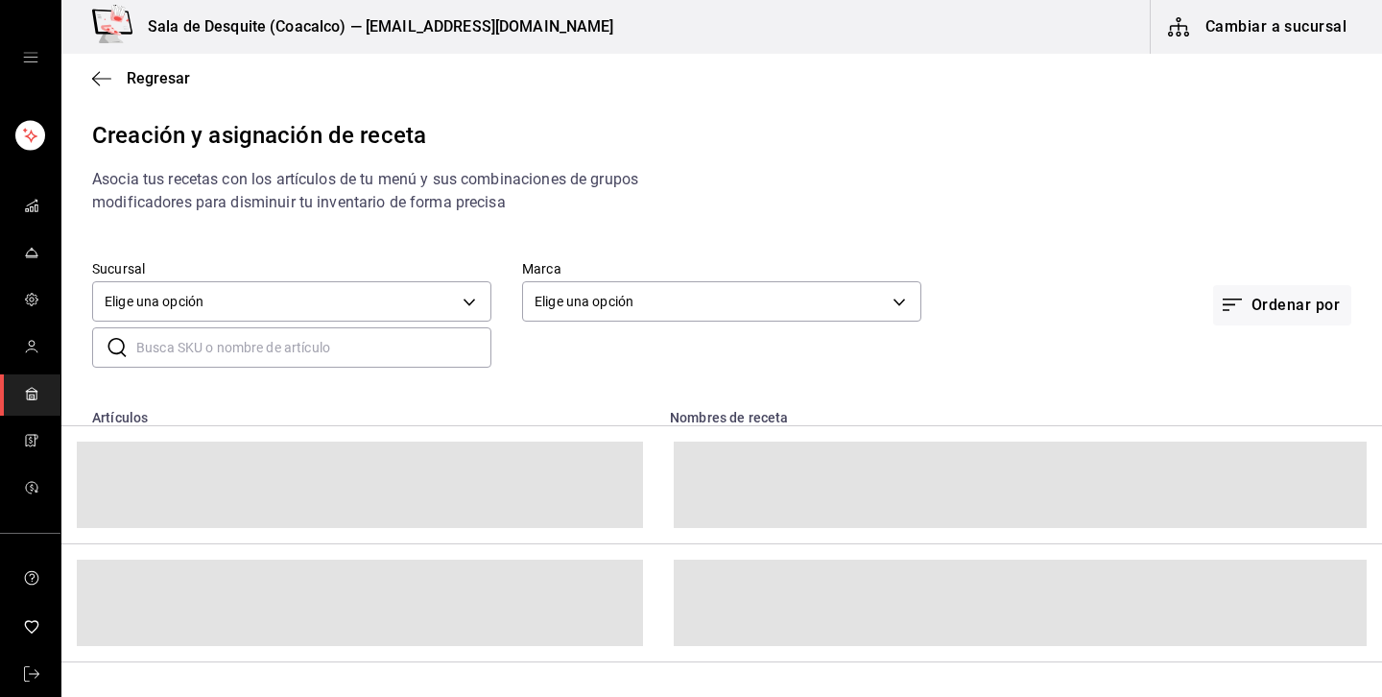
click at [449, 346] on input "text" at bounding box center [313, 347] width 355 height 38
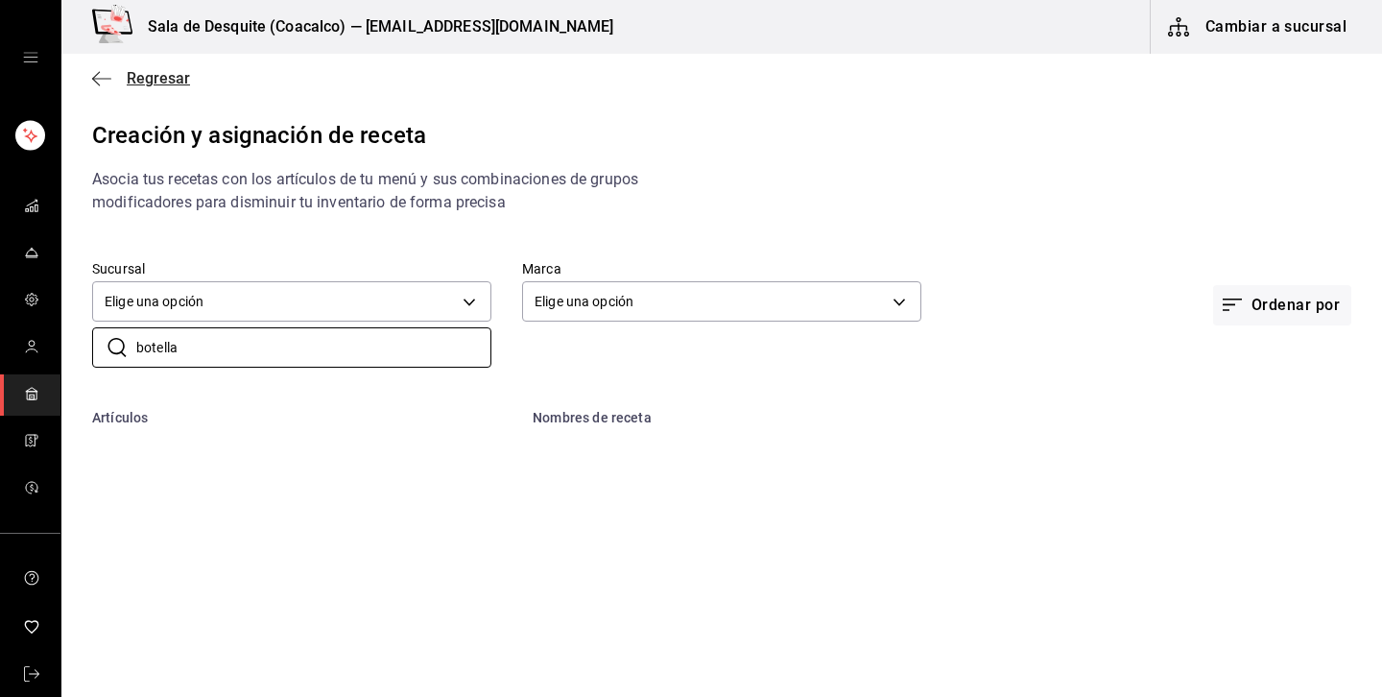
type input "botella"
click at [112, 71] on span "Regresar" at bounding box center [141, 78] width 98 height 18
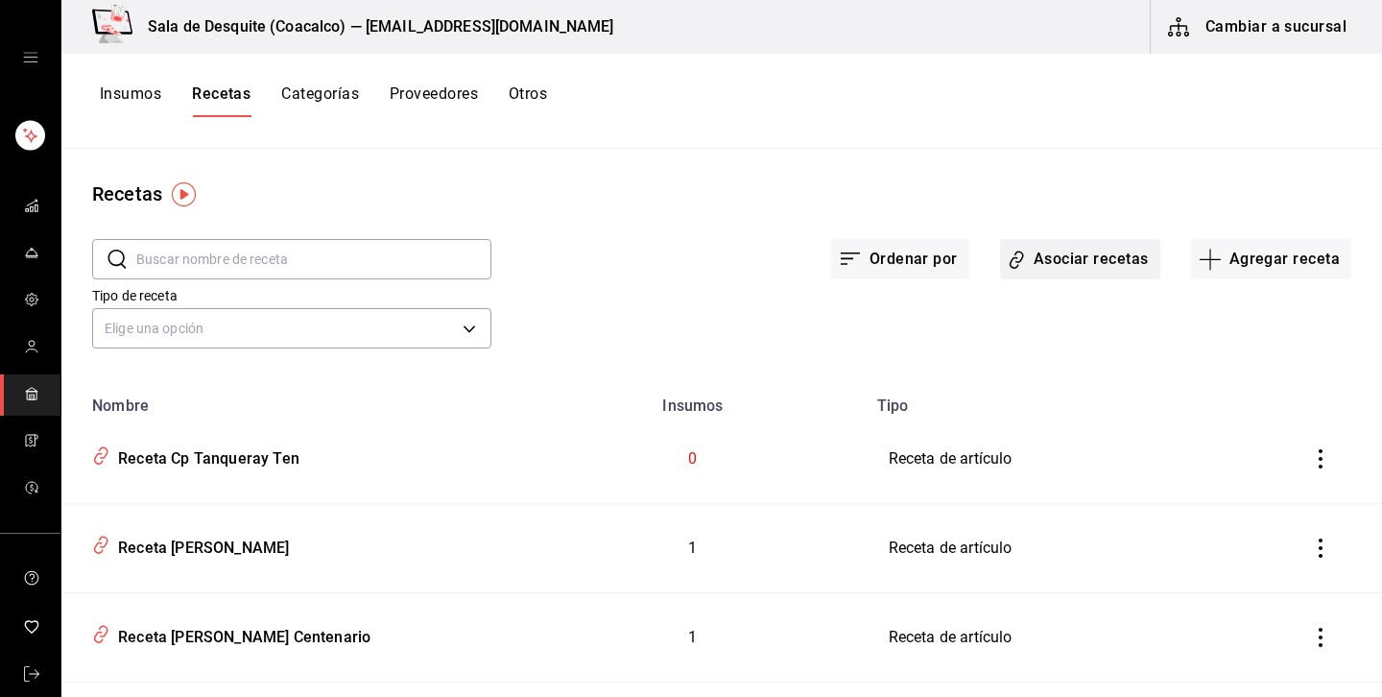
click at [1091, 268] on button "Asociar recetas" at bounding box center [1080, 259] width 160 height 40
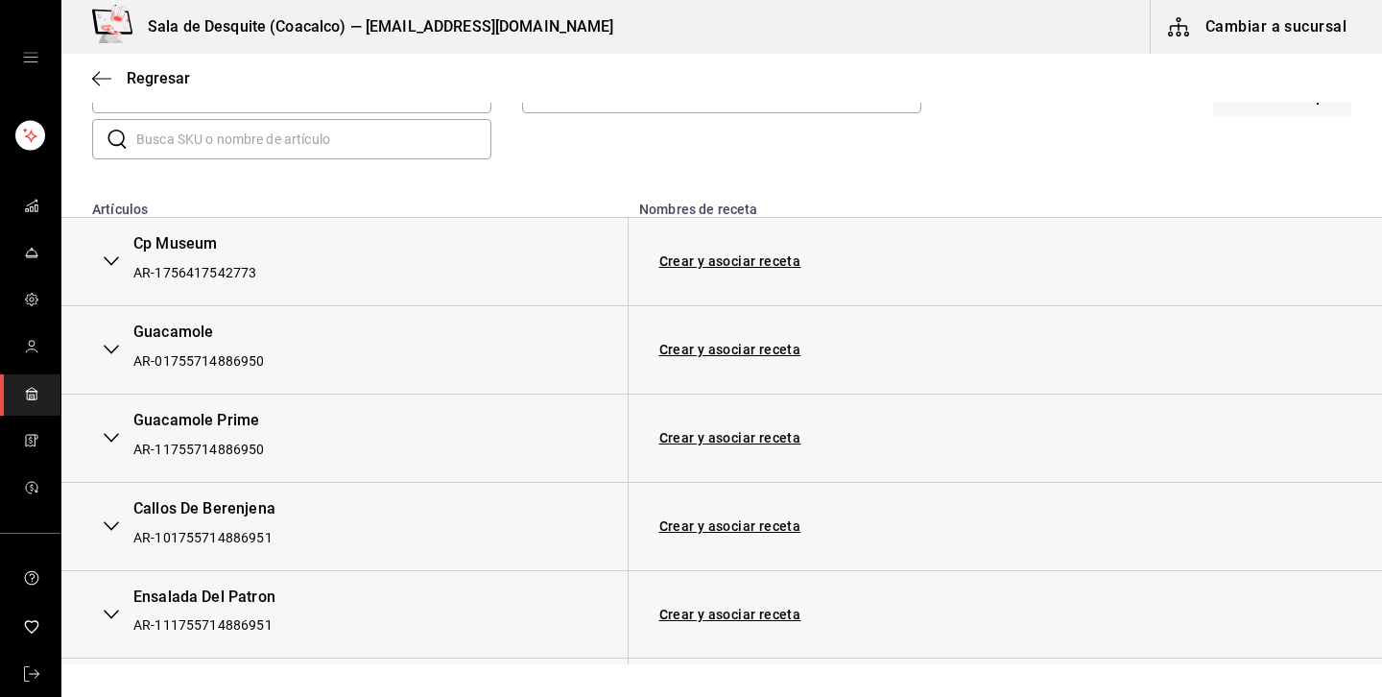
scroll to position [211, 0]
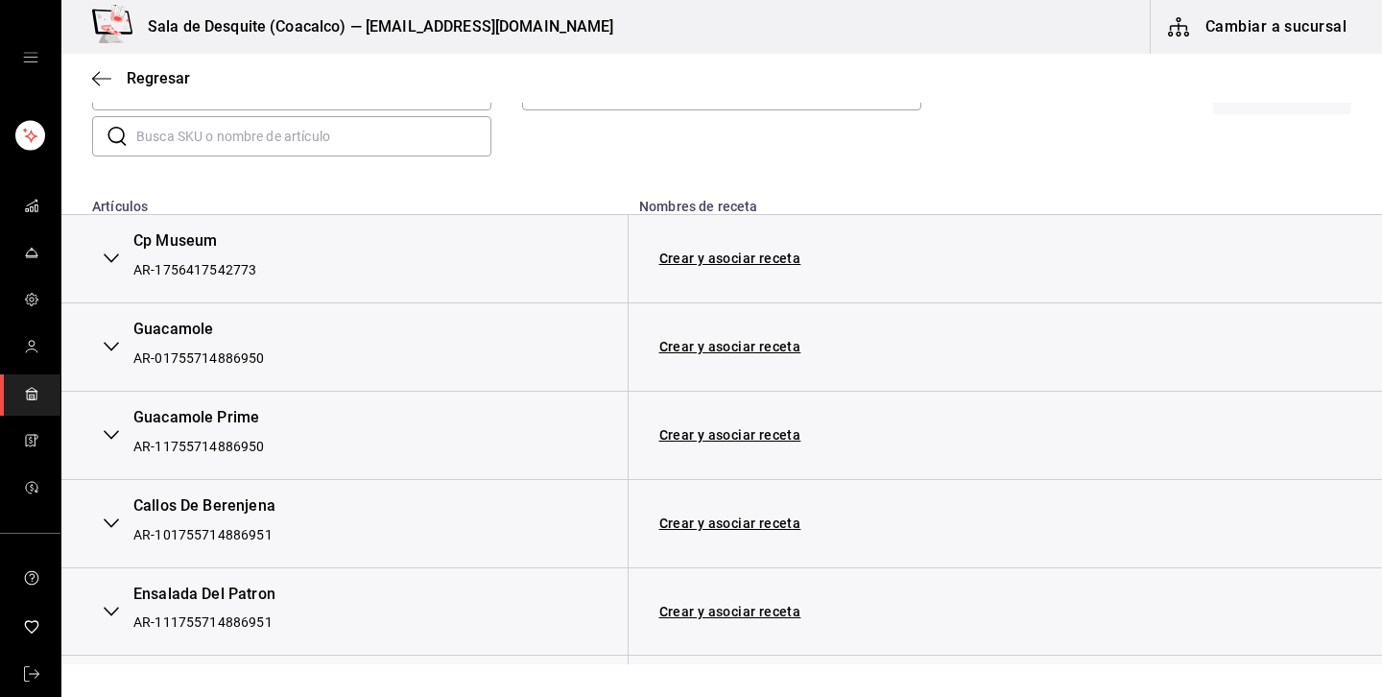
click at [118, 265] on icon "button" at bounding box center [111, 258] width 15 height 15
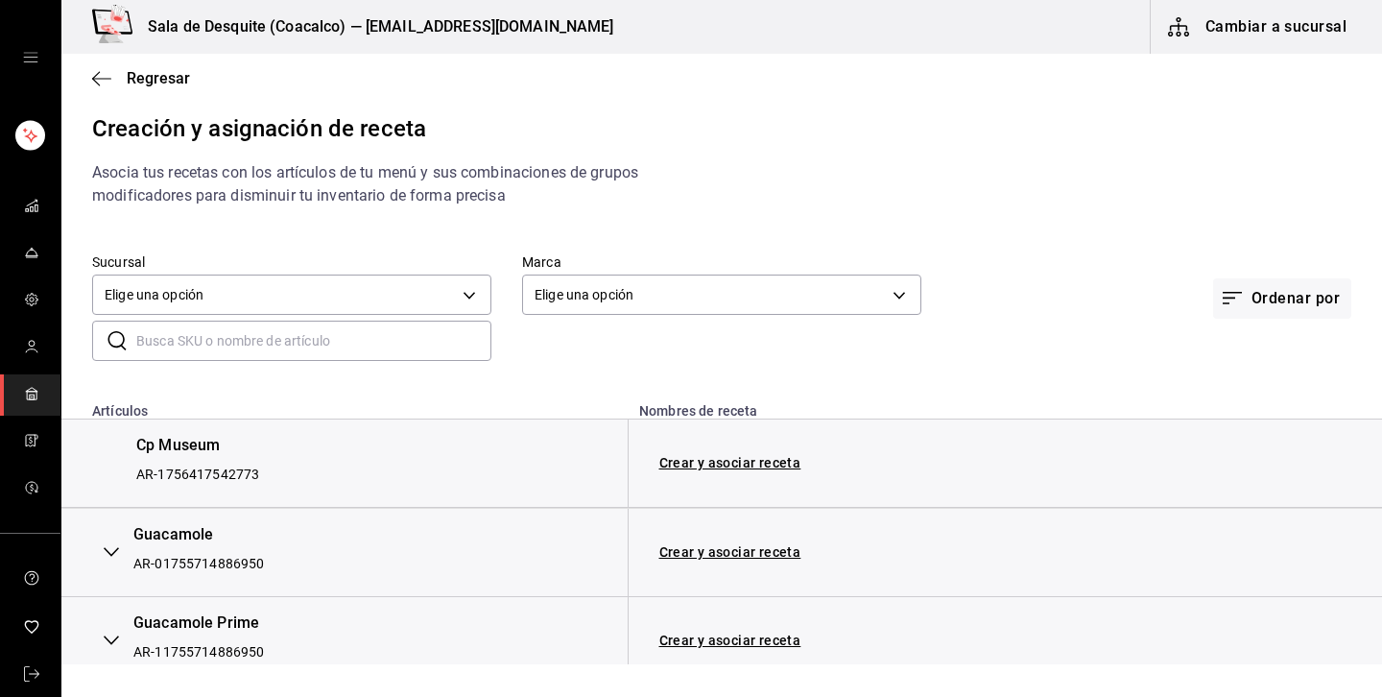
scroll to position [0, 0]
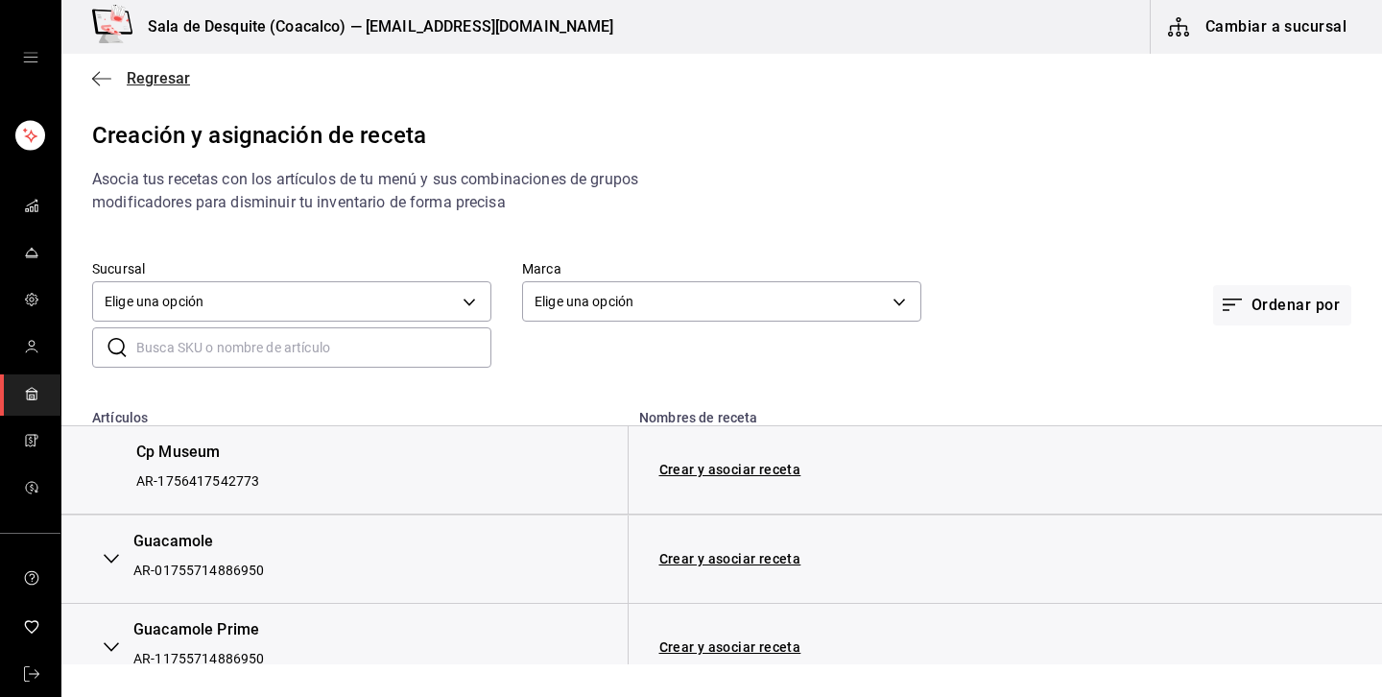
click at [118, 79] on span "Regresar" at bounding box center [141, 78] width 98 height 18
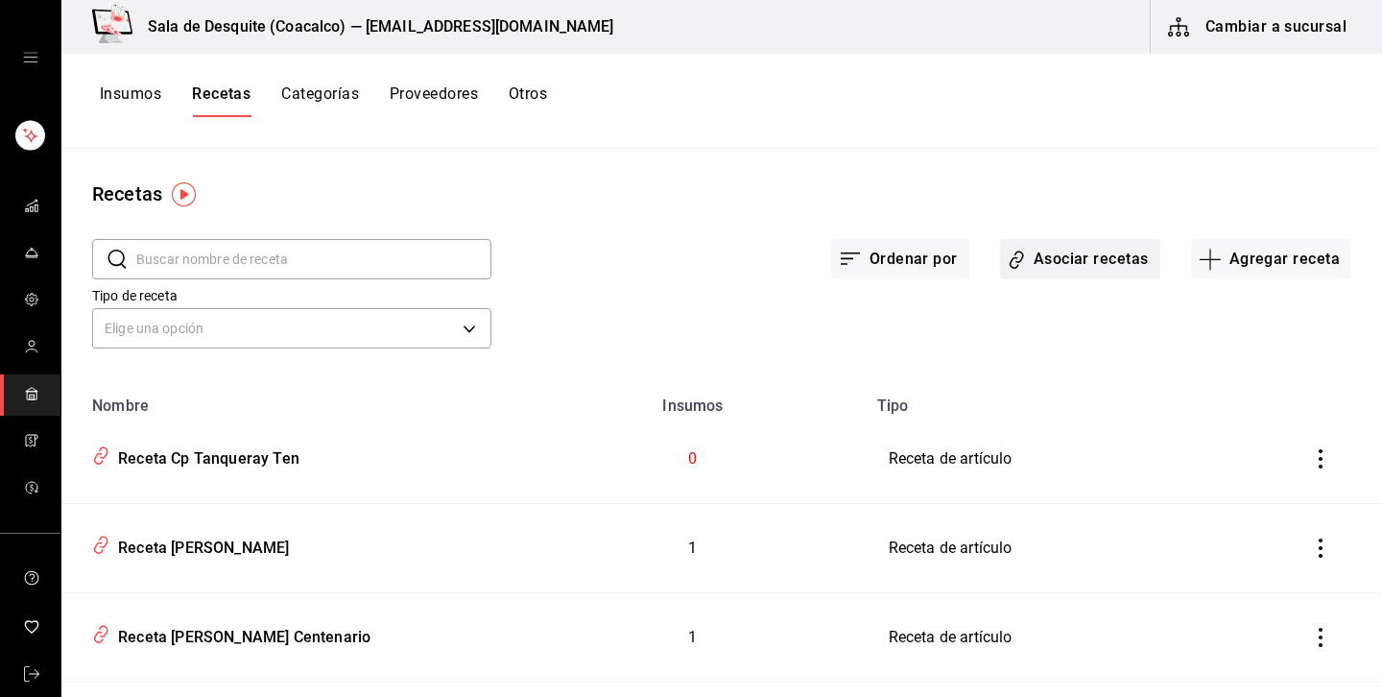
click at [1079, 267] on button "Asociar recetas" at bounding box center [1080, 259] width 160 height 40
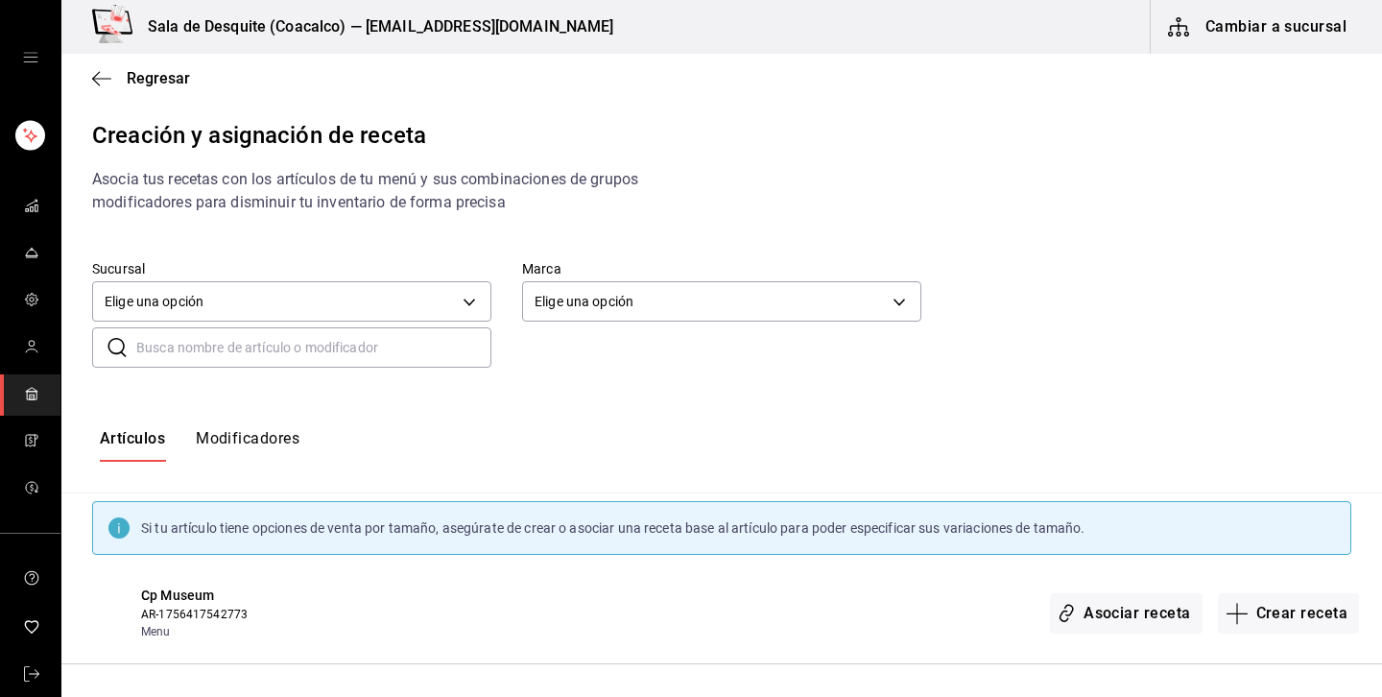
click at [233, 353] on input "text" at bounding box center [313, 347] width 355 height 38
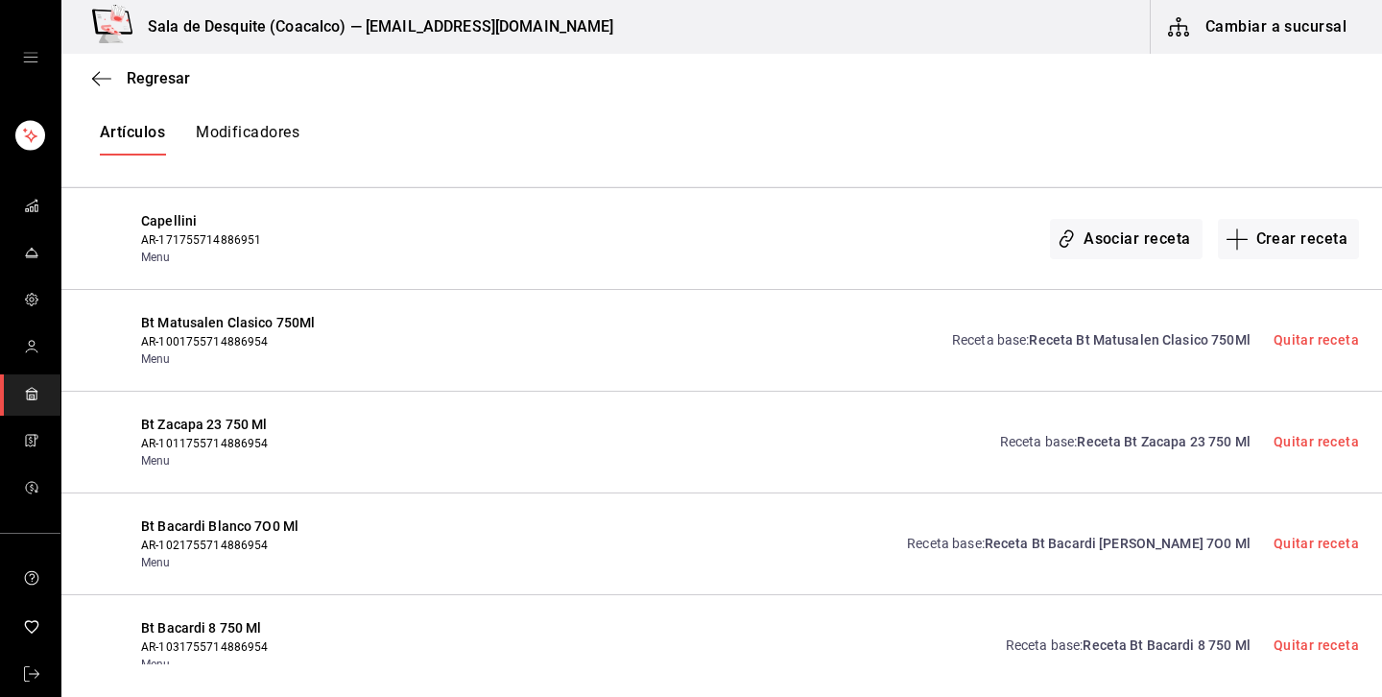
scroll to position [1434, 0]
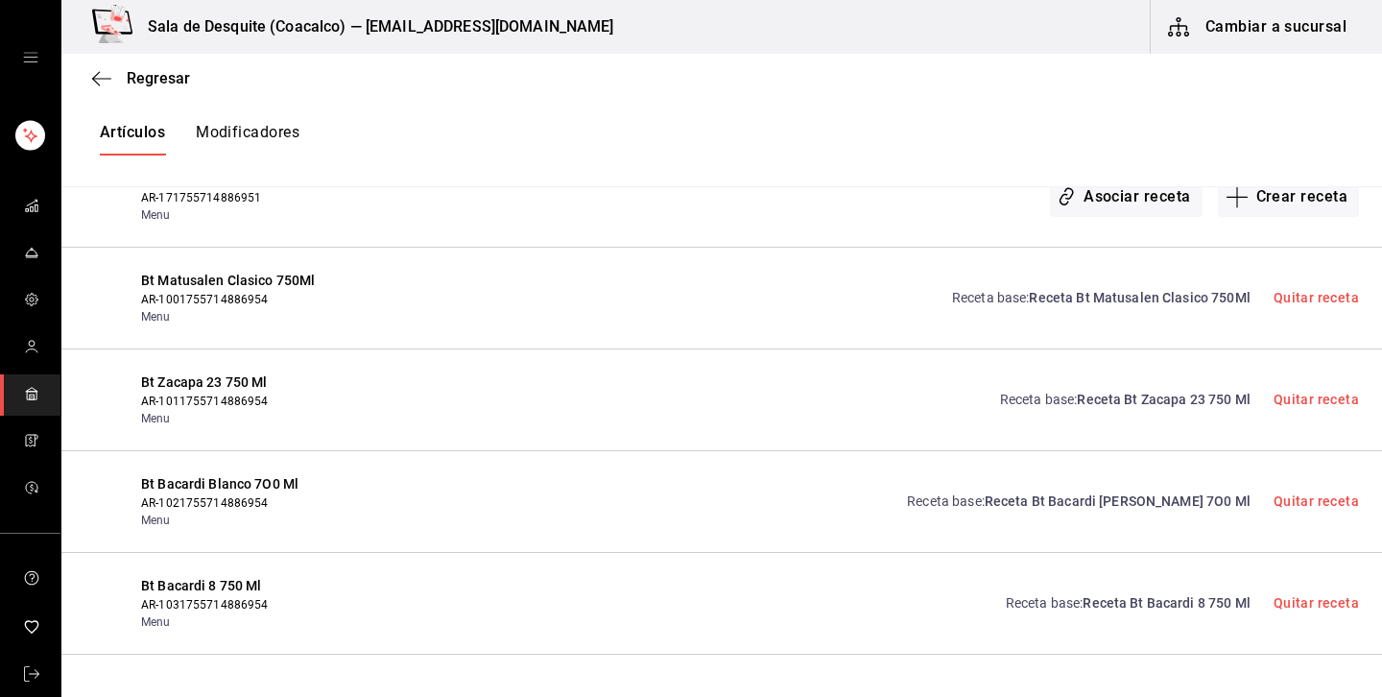
click at [1176, 291] on span "Receta Bt Matusalen Clasico 750Ml" at bounding box center [1139, 297] width 221 height 15
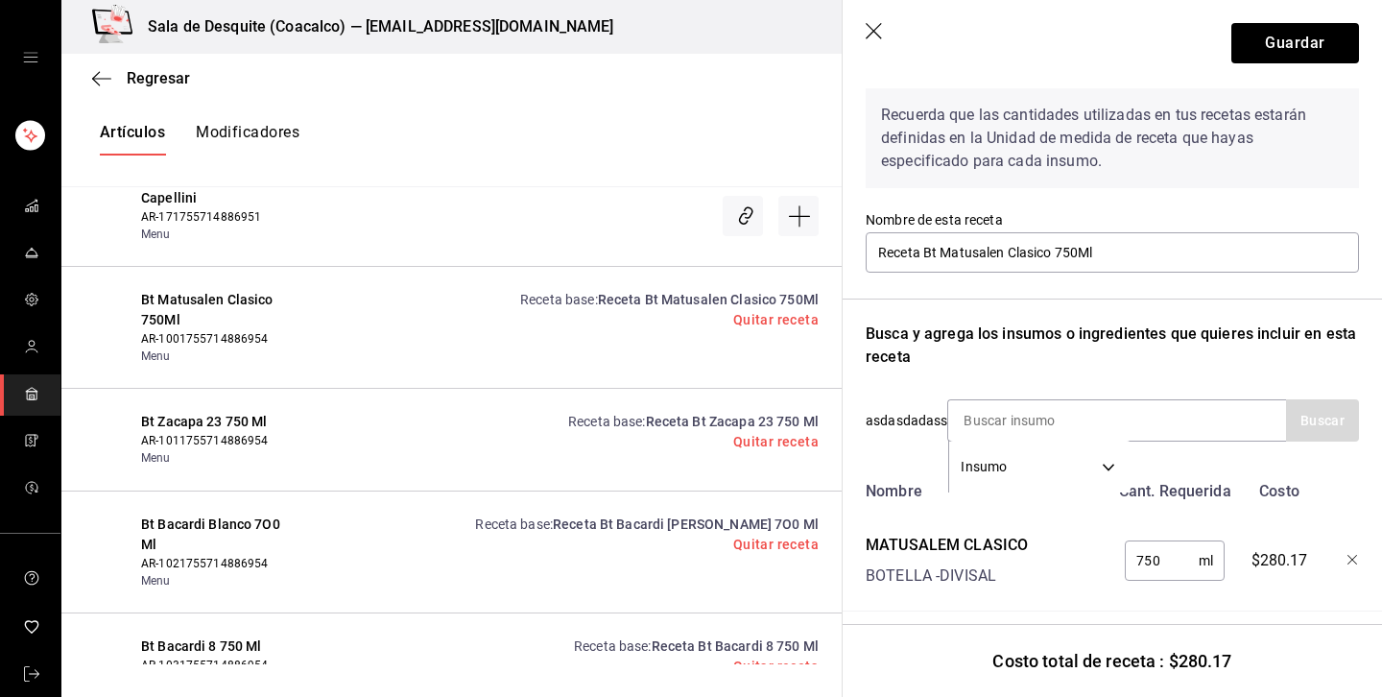
scroll to position [82, 0]
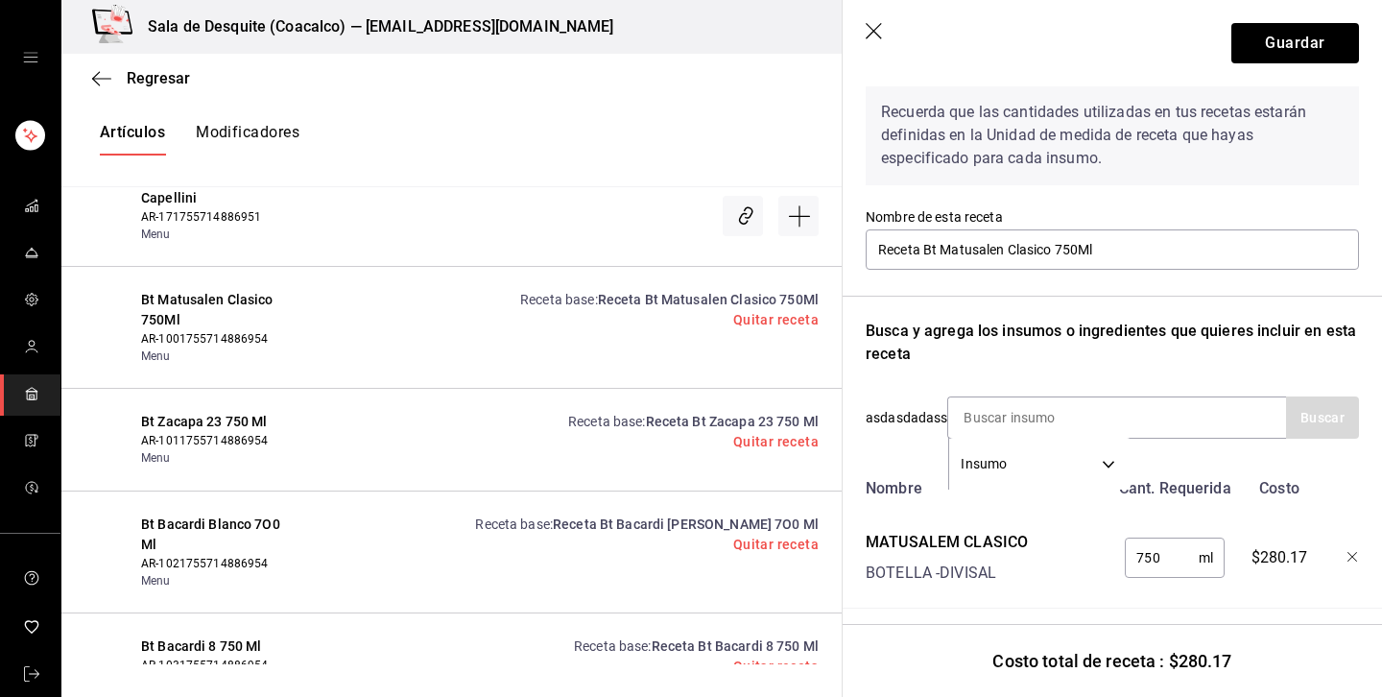
click at [663, 421] on span "Receta Bt Zacapa 23 750 Ml" at bounding box center [732, 421] width 173 height 15
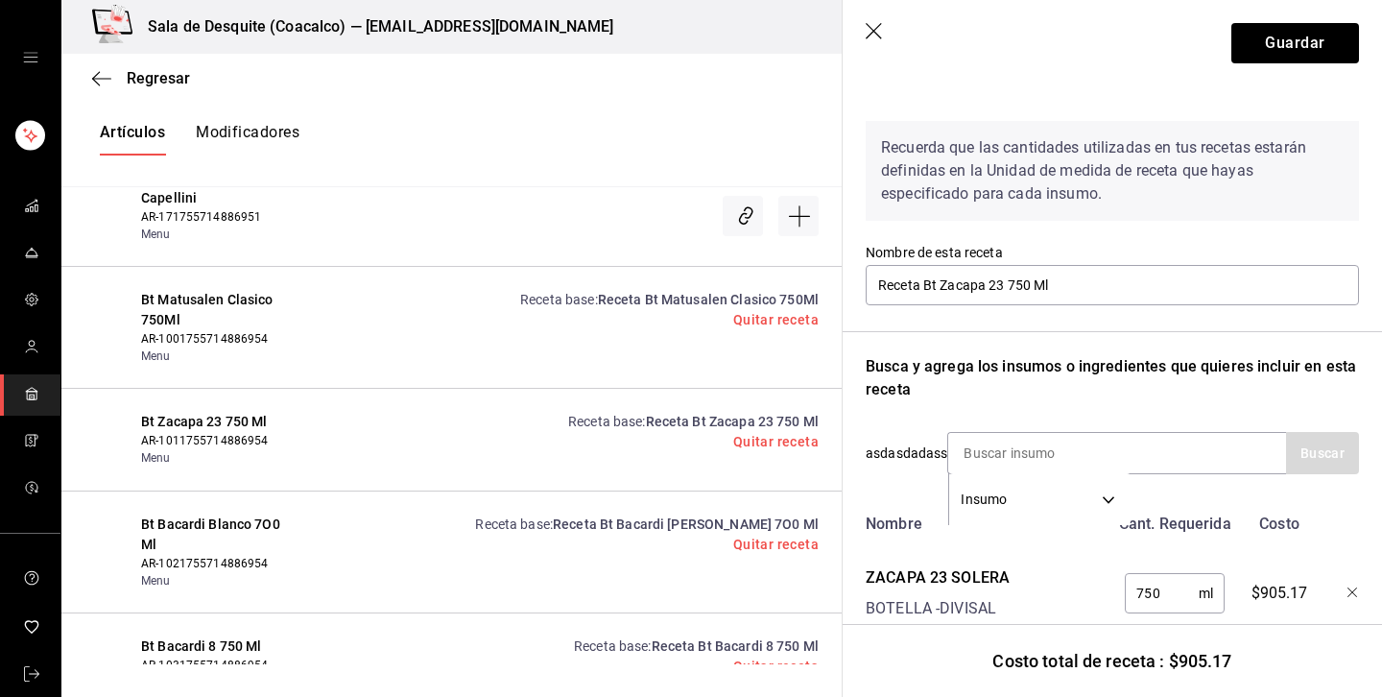
scroll to position [93, 0]
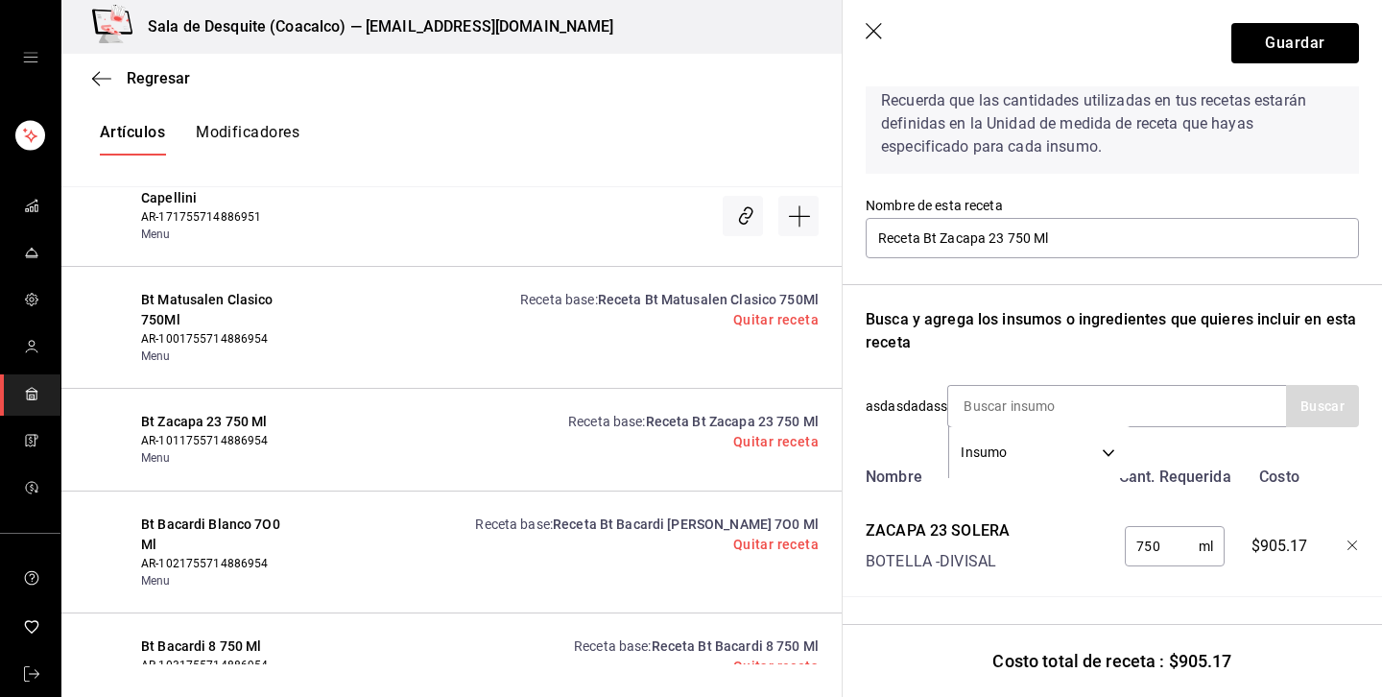
click at [878, 37] on icon "button" at bounding box center [875, 32] width 19 height 19
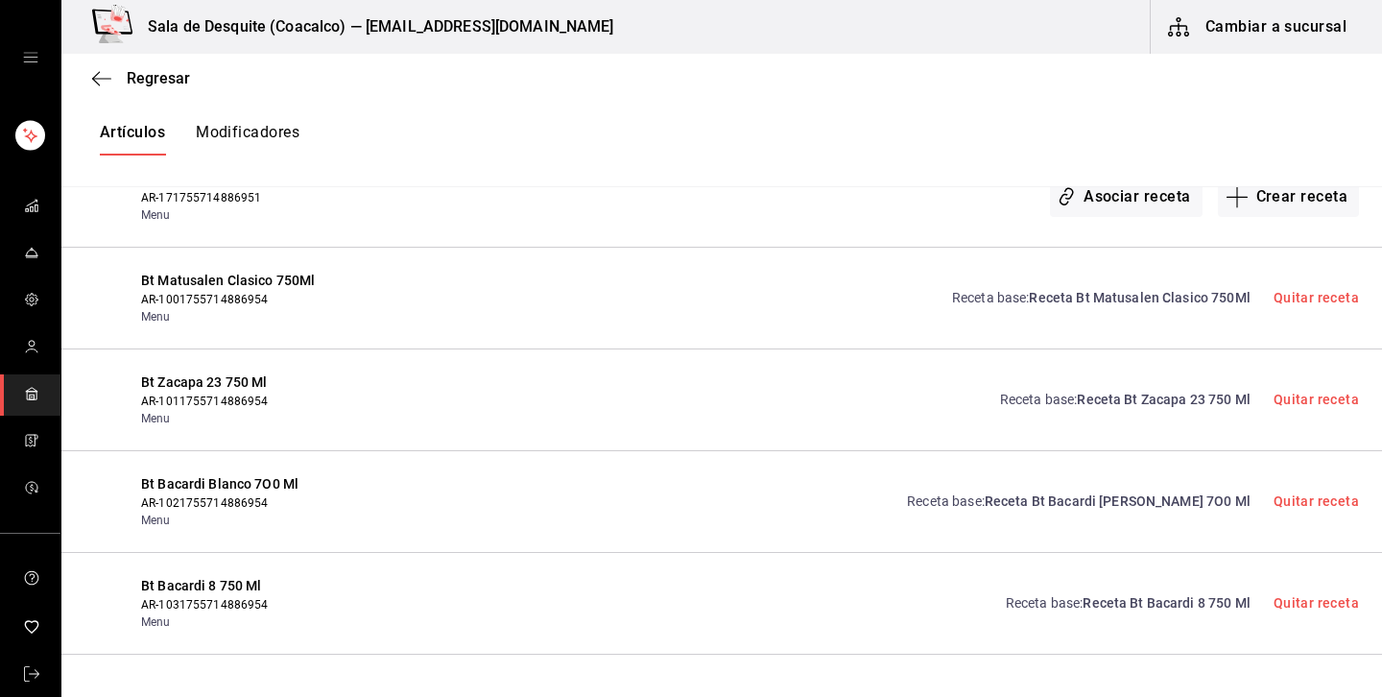
scroll to position [0, 0]
click at [244, 142] on button "Modificadores" at bounding box center [248, 139] width 104 height 33
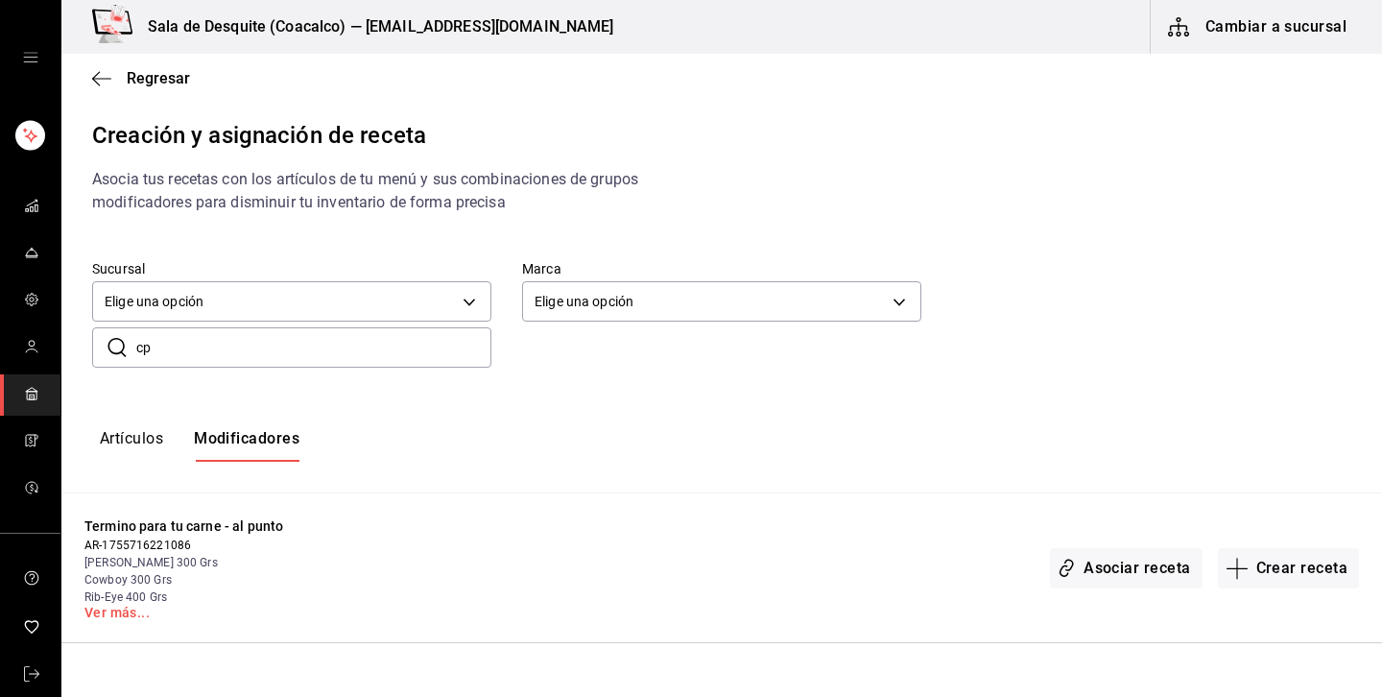
click at [279, 346] on input "cp" at bounding box center [313, 347] width 355 height 38
type input "c"
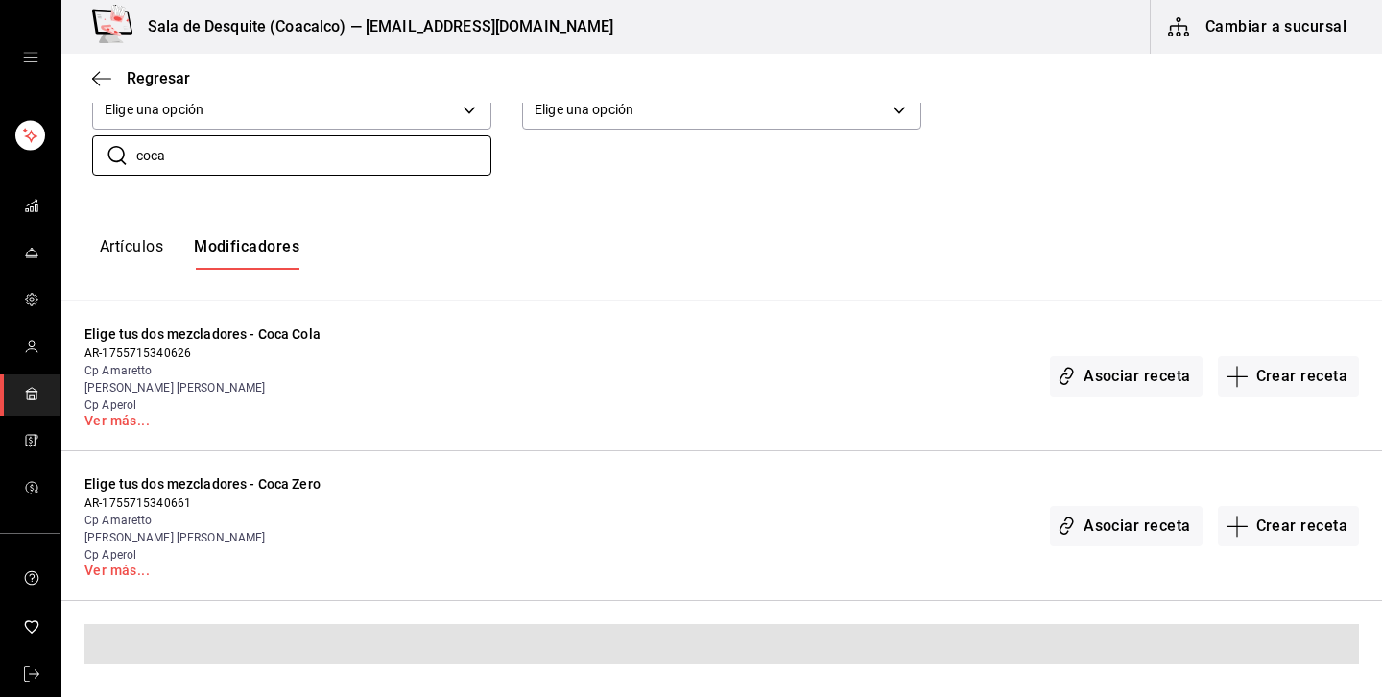
scroll to position [129, 0]
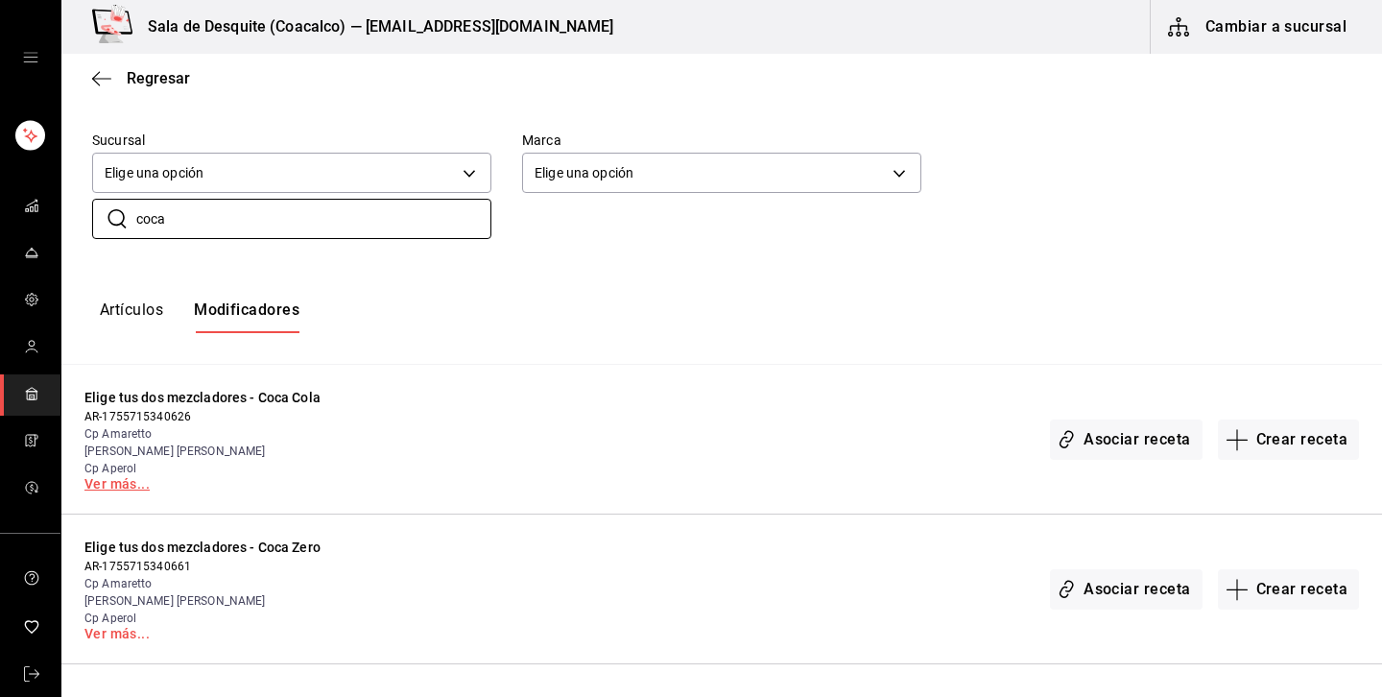
type input "coca"
click at [131, 479] on link "Ver más..." at bounding box center [231, 483] width 294 height 13
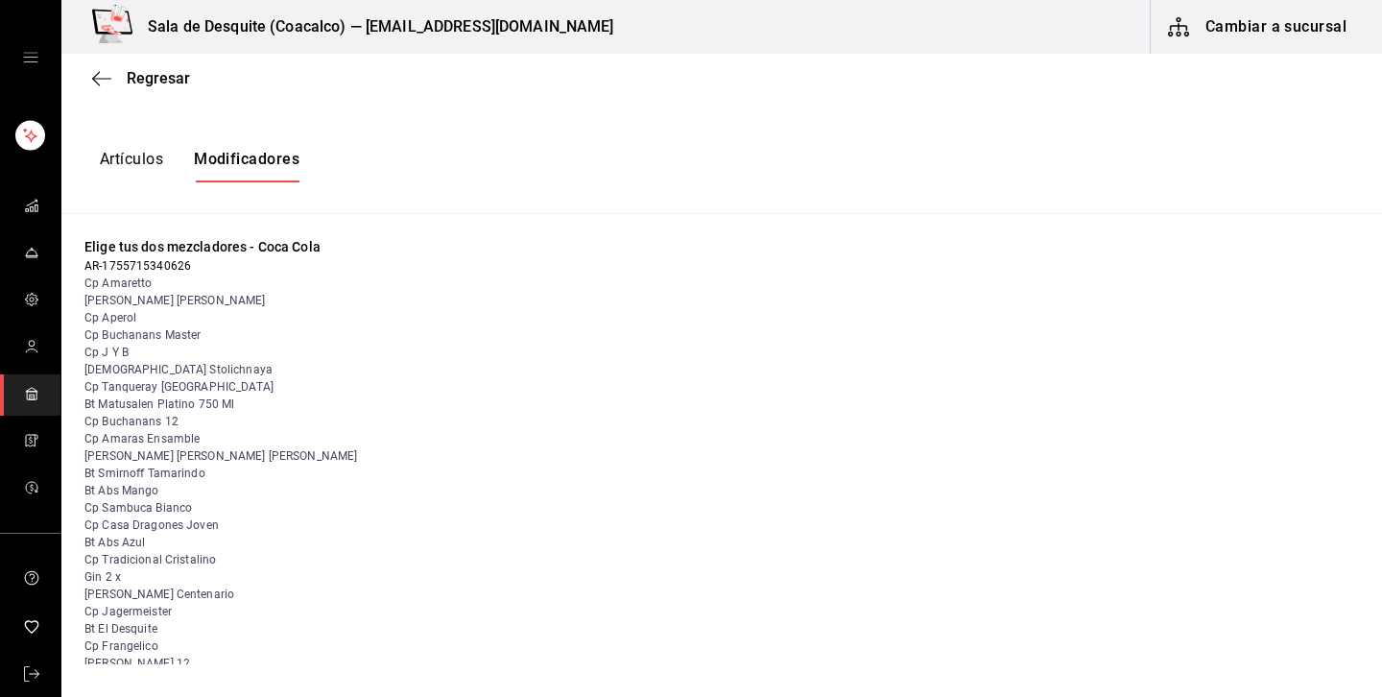
scroll to position [280, 0]
drag, startPoint x: 85, startPoint y: 302, endPoint x: 167, endPoint y: 299, distance: 81.7
click at [167, 299] on span "Cp Fernet Branca" at bounding box center [231, 299] width 294 height 17
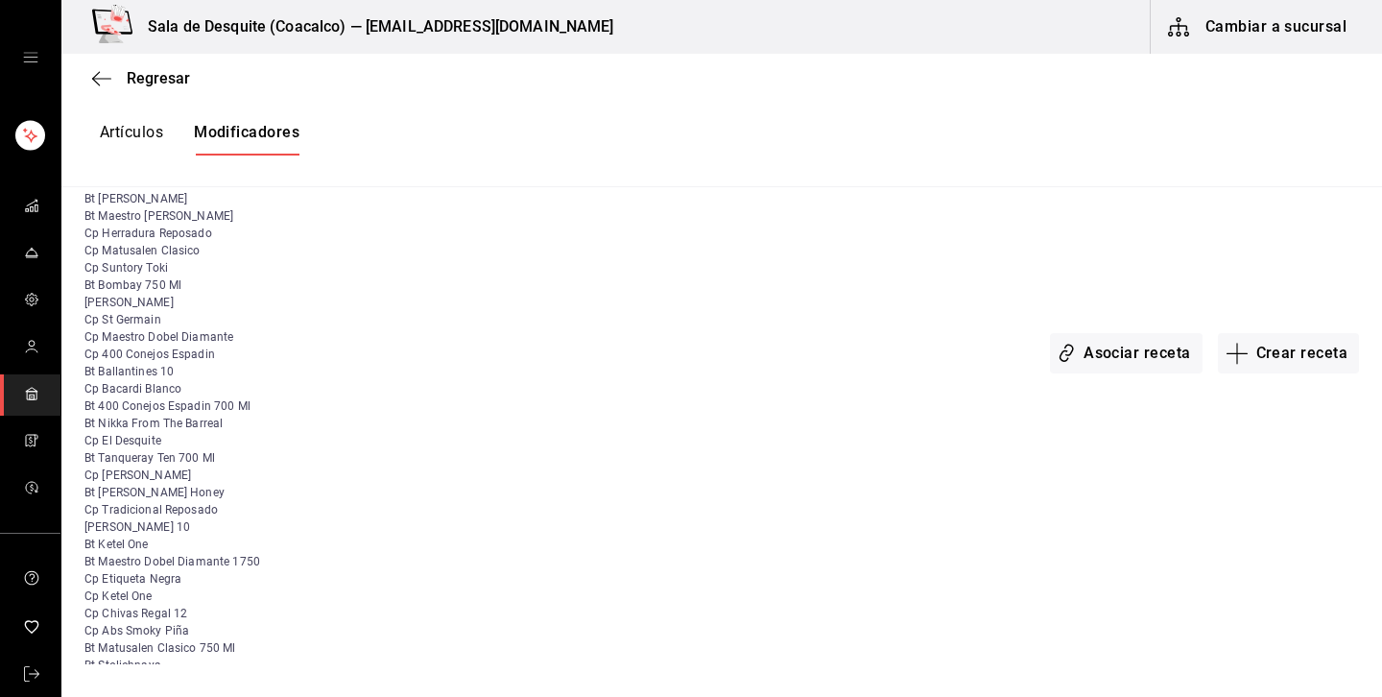
scroll to position [1393, 0]
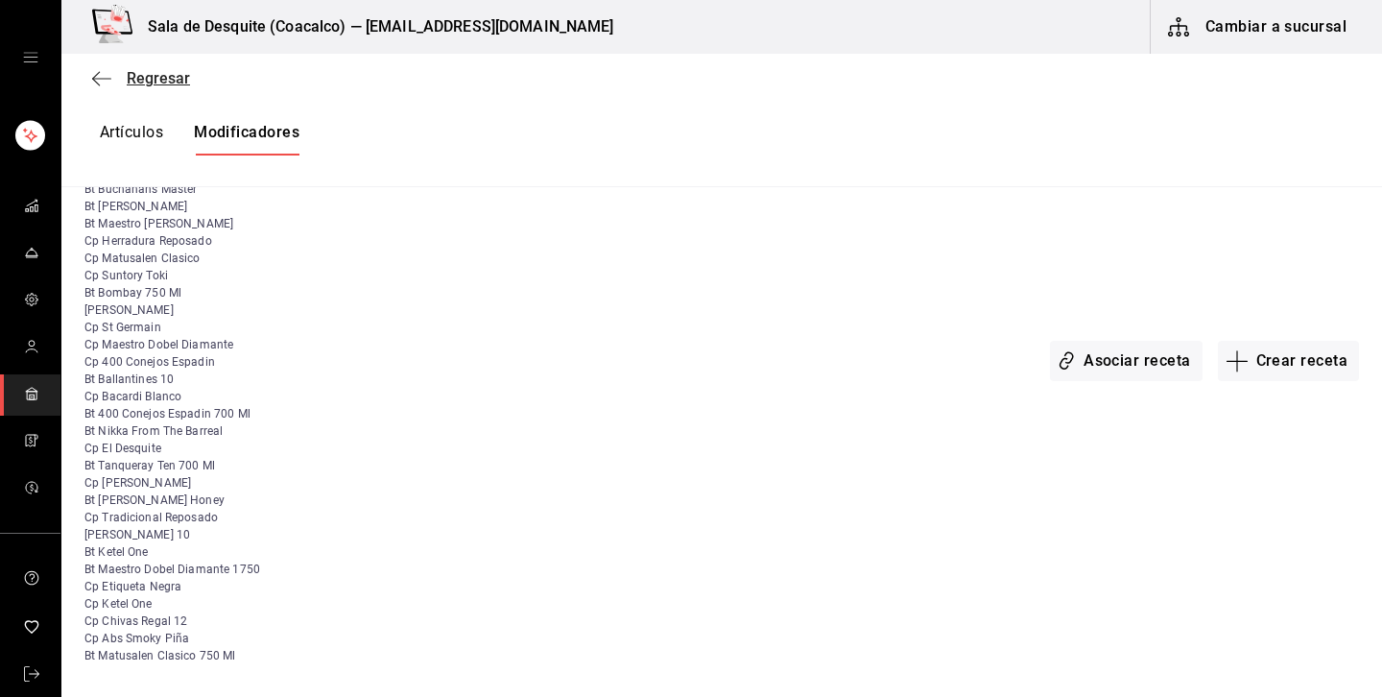
click at [115, 83] on span "Regresar" at bounding box center [141, 78] width 98 height 18
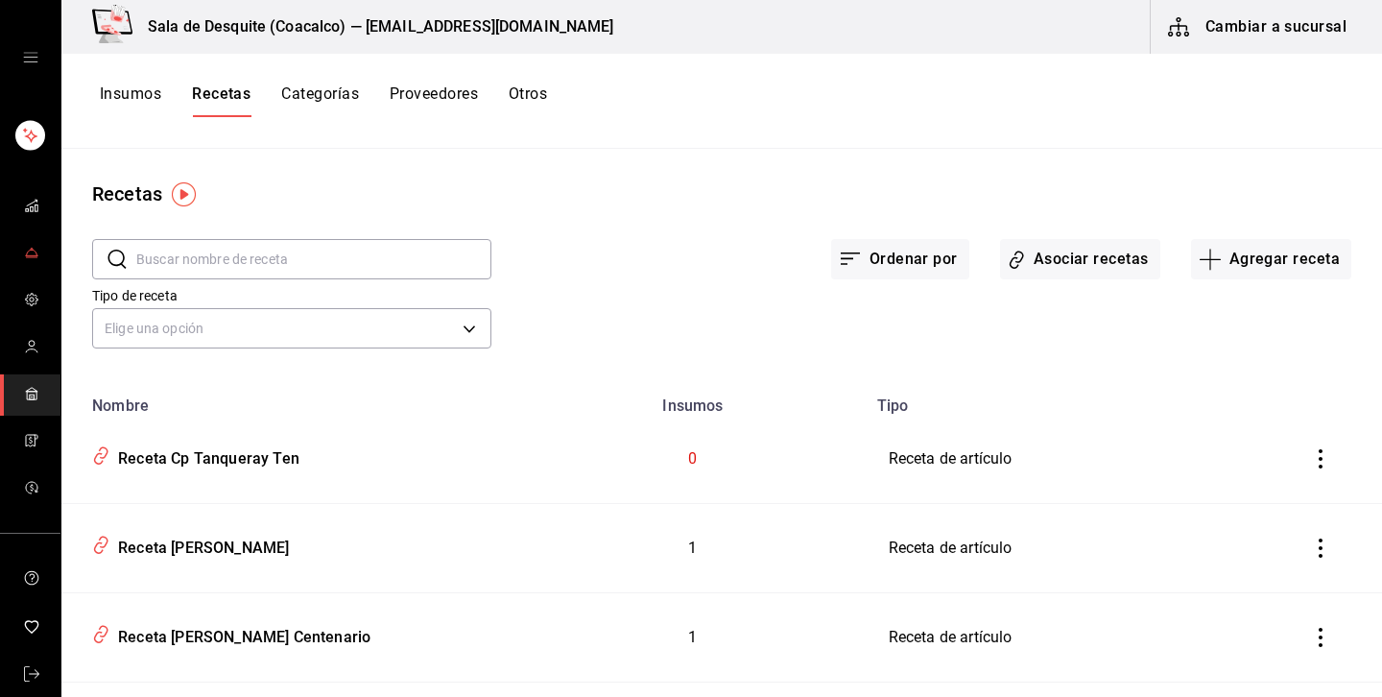
click at [39, 249] on link "mailbox folders" at bounding box center [30, 253] width 60 height 41
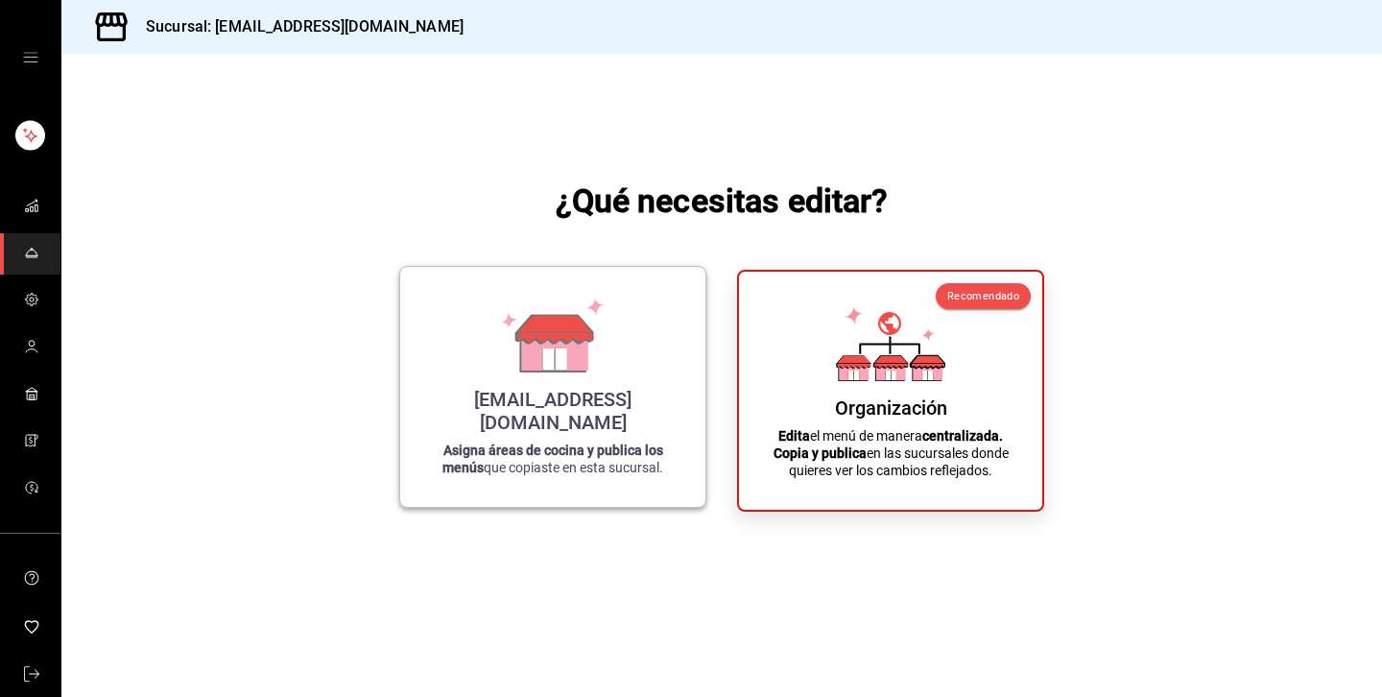
click at [529, 343] on icon at bounding box center [555, 329] width 76 height 28
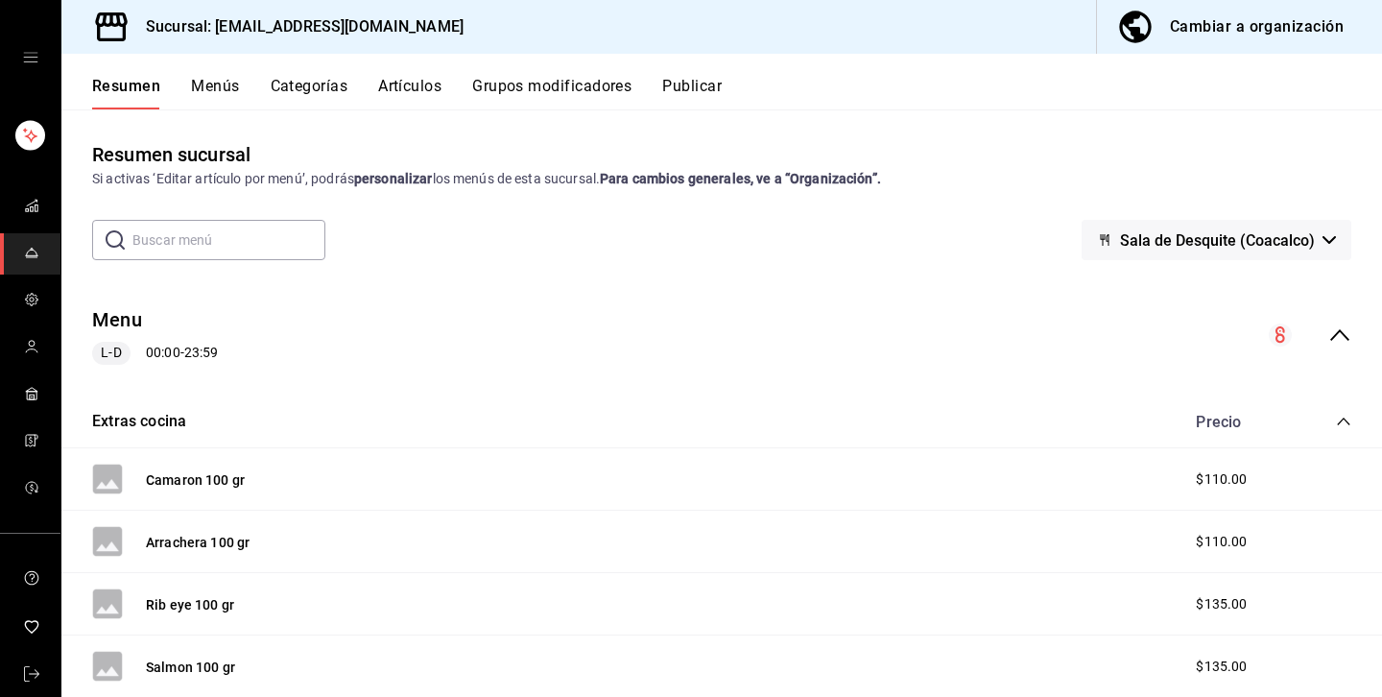
click at [529, 87] on button "Grupos modificadores" at bounding box center [551, 93] width 159 height 33
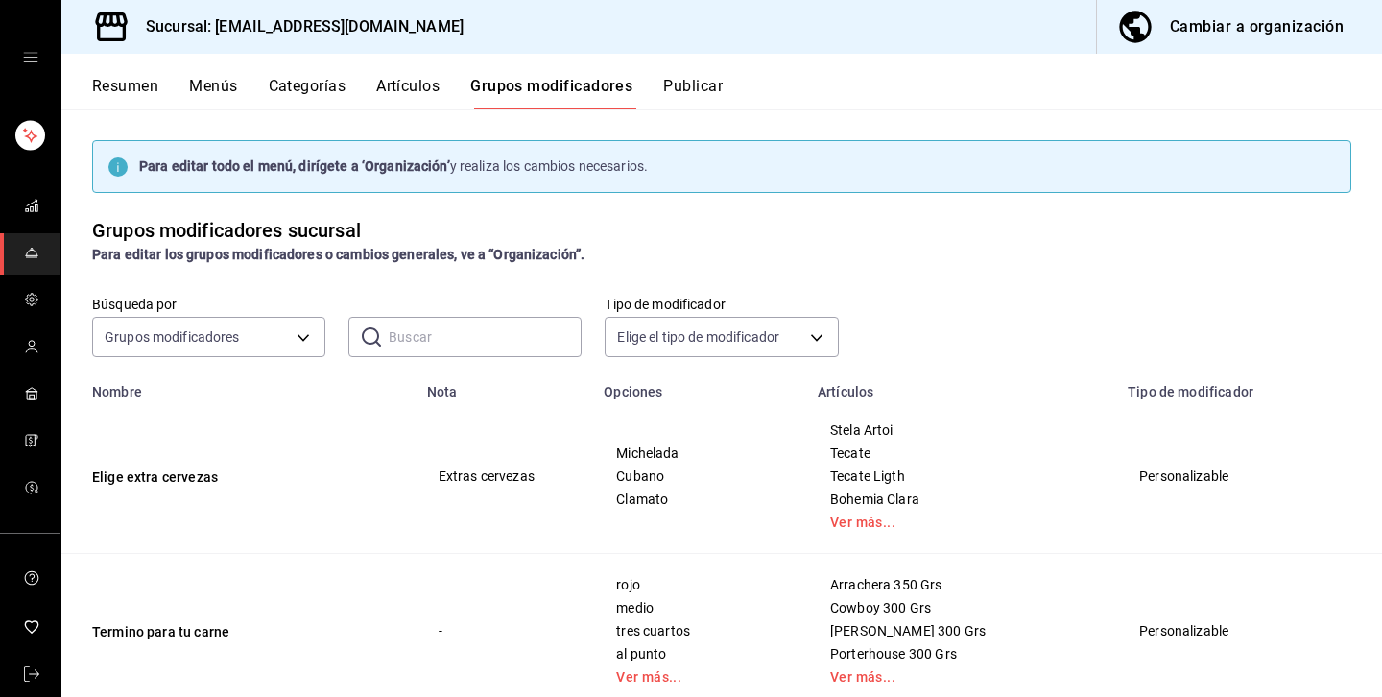
click at [487, 355] on input "text" at bounding box center [485, 337] width 193 height 38
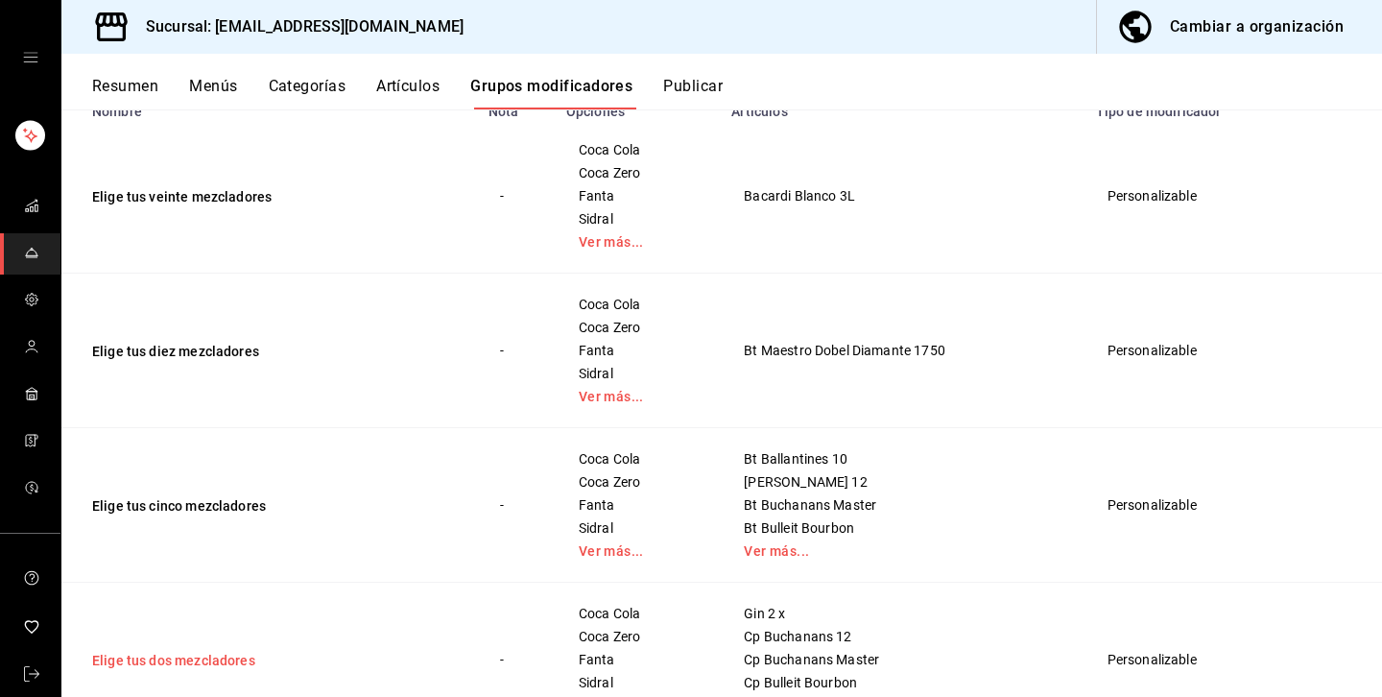
scroll to position [276, 0]
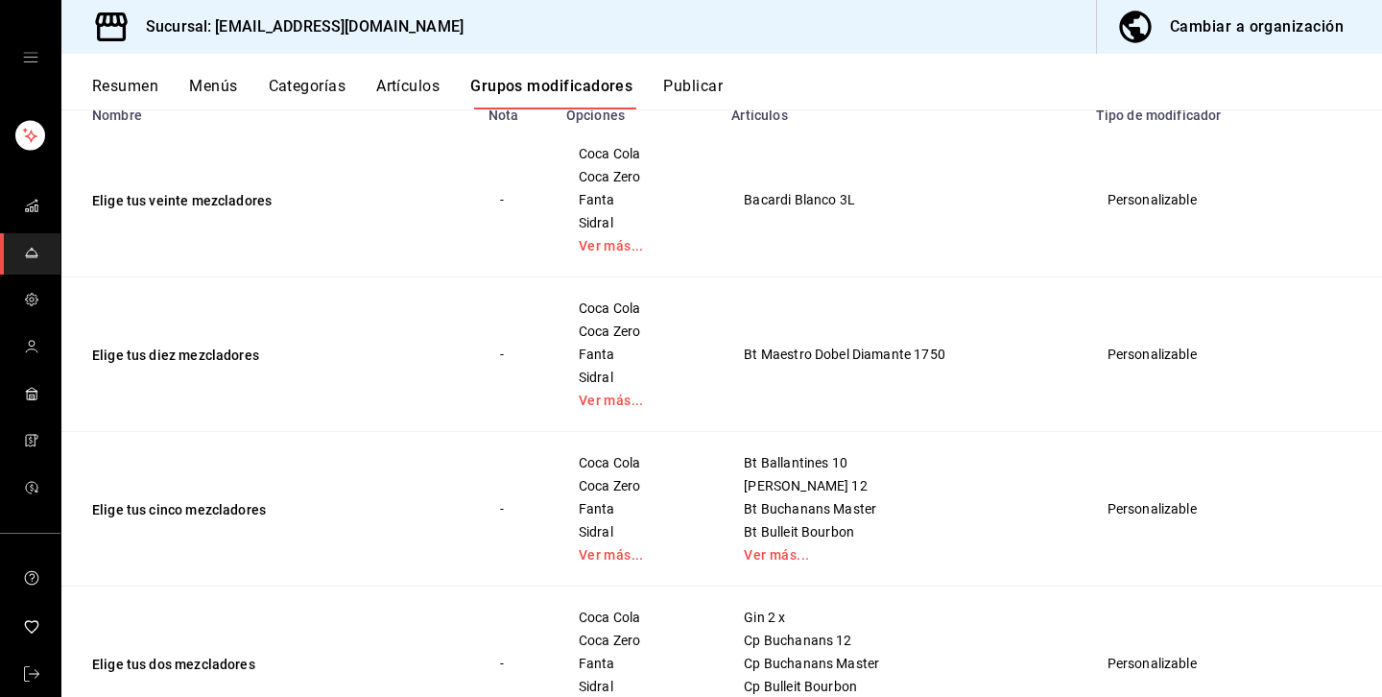
type input "mez"
drag, startPoint x: 579, startPoint y: 157, endPoint x: 639, endPoint y: 151, distance: 60.9
click at [639, 151] on span "Coca Cola" at bounding box center [637, 153] width 117 height 13
drag, startPoint x: 569, startPoint y: 304, endPoint x: 661, endPoint y: 307, distance: 92.2
click at [661, 307] on td "Coca Cola Coca Zero Fanta Sidral Ver más..." at bounding box center [637, 354] width 165 height 155
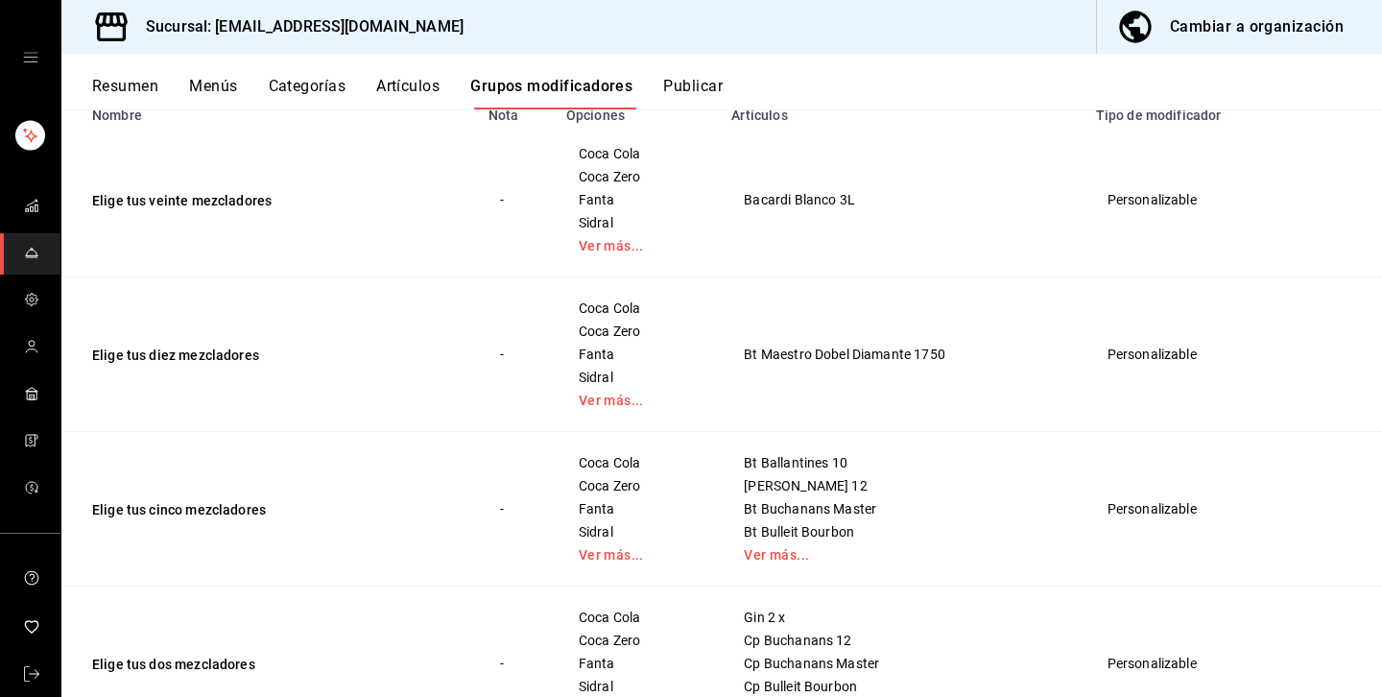
drag, startPoint x: 560, startPoint y: 473, endPoint x: 607, endPoint y: 473, distance: 47.0
click at [607, 473] on td "Coca Cola Coca Zero Fanta Sidral Ver más..." at bounding box center [637, 509] width 165 height 155
drag, startPoint x: 560, startPoint y: 618, endPoint x: 592, endPoint y: 621, distance: 32.8
click at [584, 618] on td "Coca Cola Coca Zero Fanta Sidral Ver más..." at bounding box center [637, 664] width 165 height 155
click at [32, 397] on icon "mailbox folders" at bounding box center [31, 397] width 3 height 0
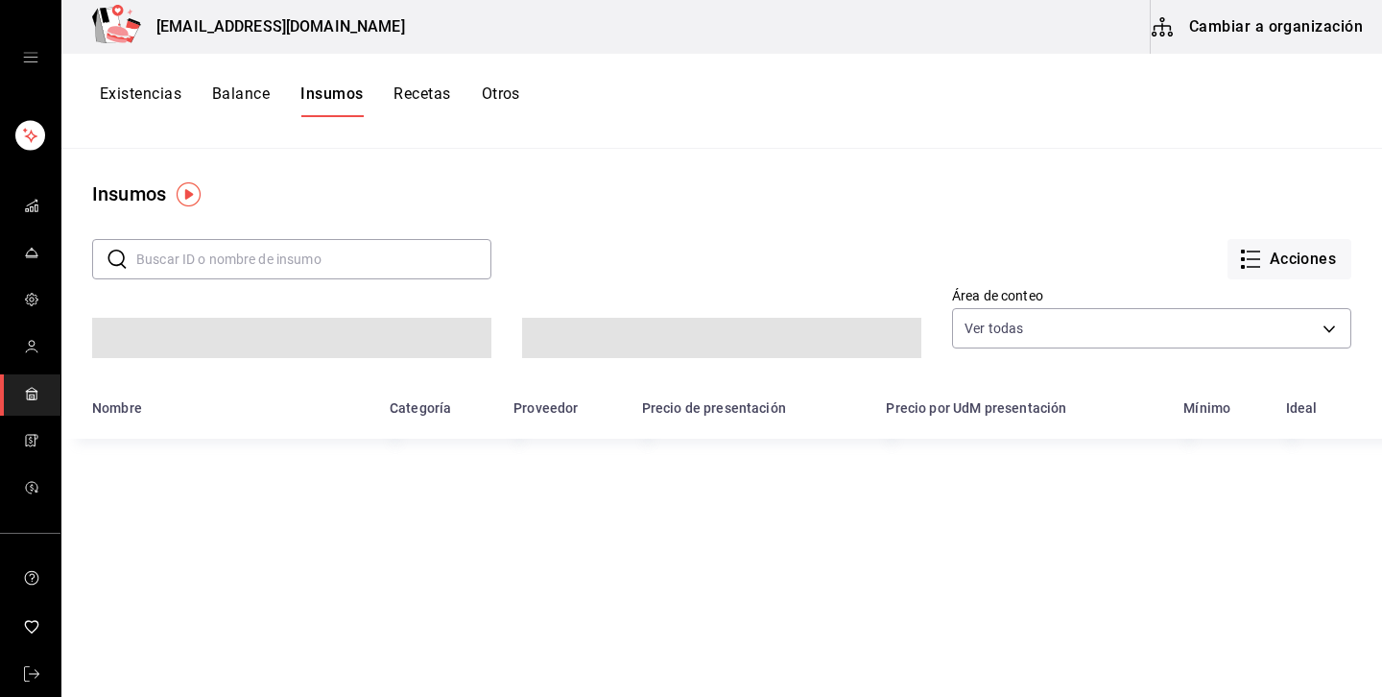
click at [1231, 36] on button "Cambiar a organización" at bounding box center [1259, 27] width 216 height 54
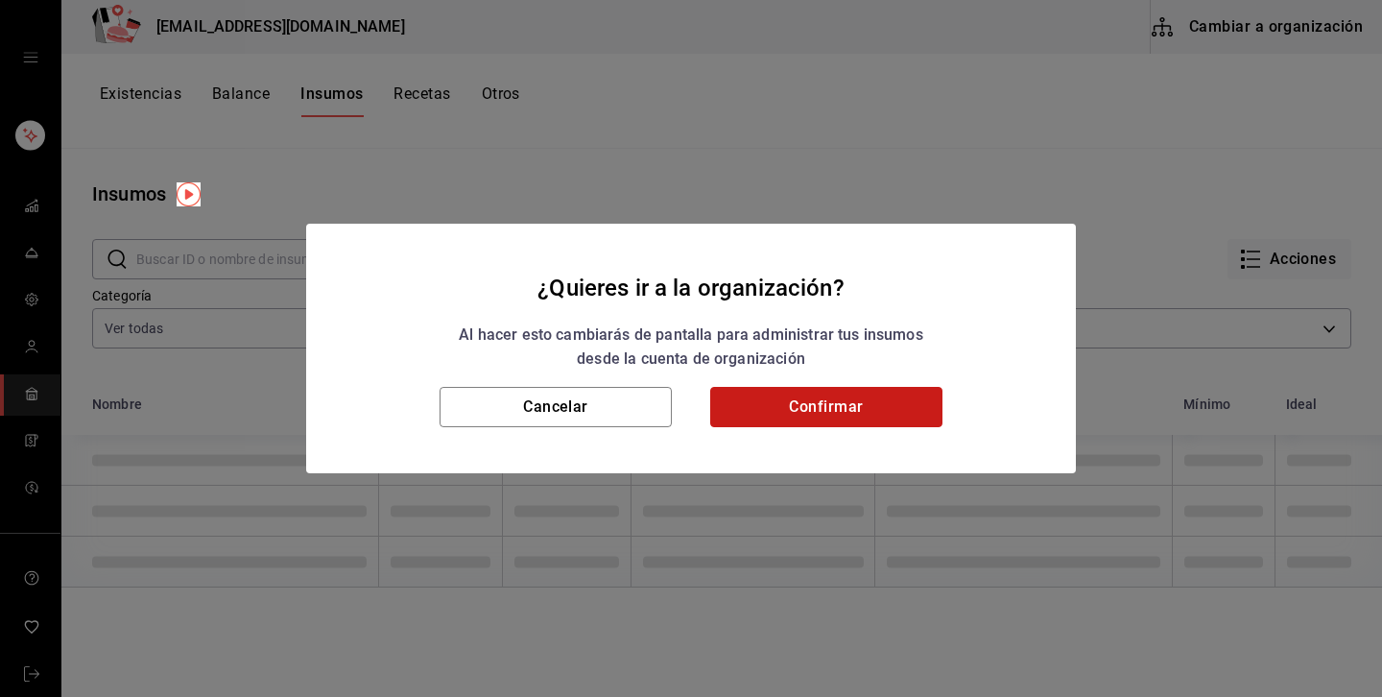
click at [860, 411] on button "Confirmar" at bounding box center [826, 407] width 232 height 40
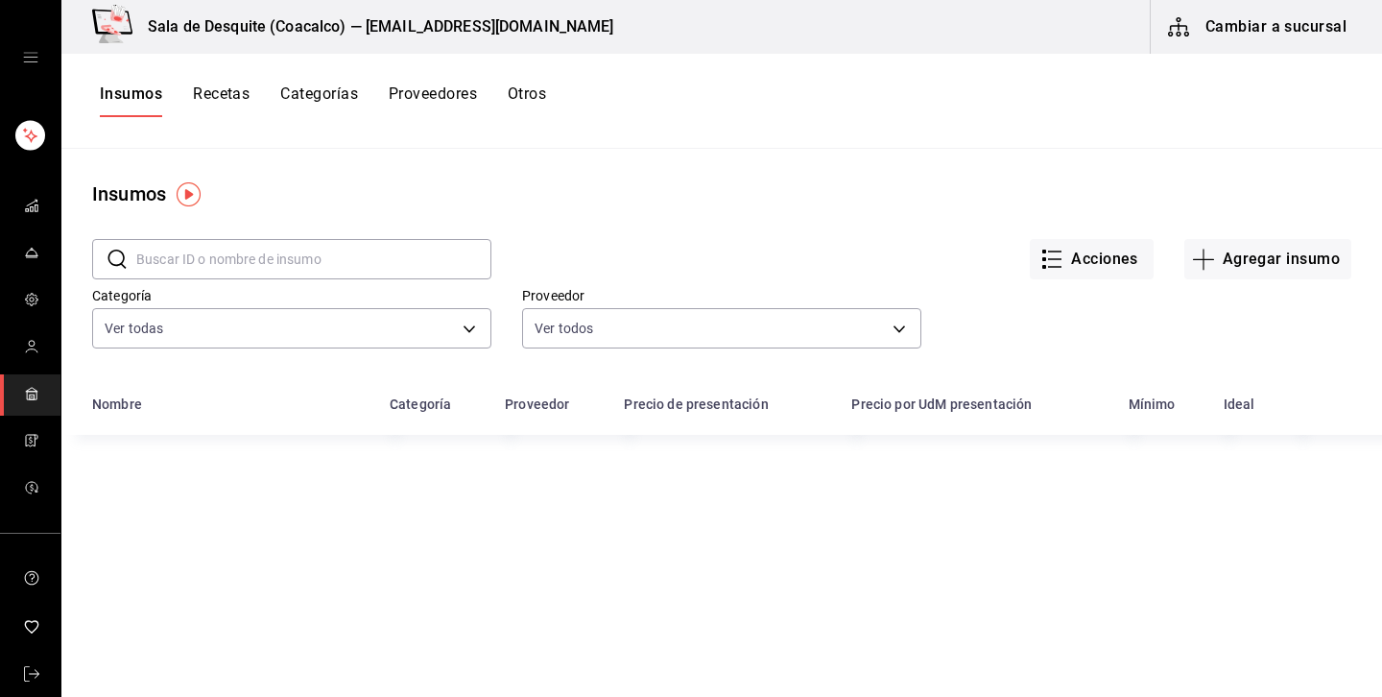
click at [225, 100] on button "Recetas" at bounding box center [221, 100] width 57 height 33
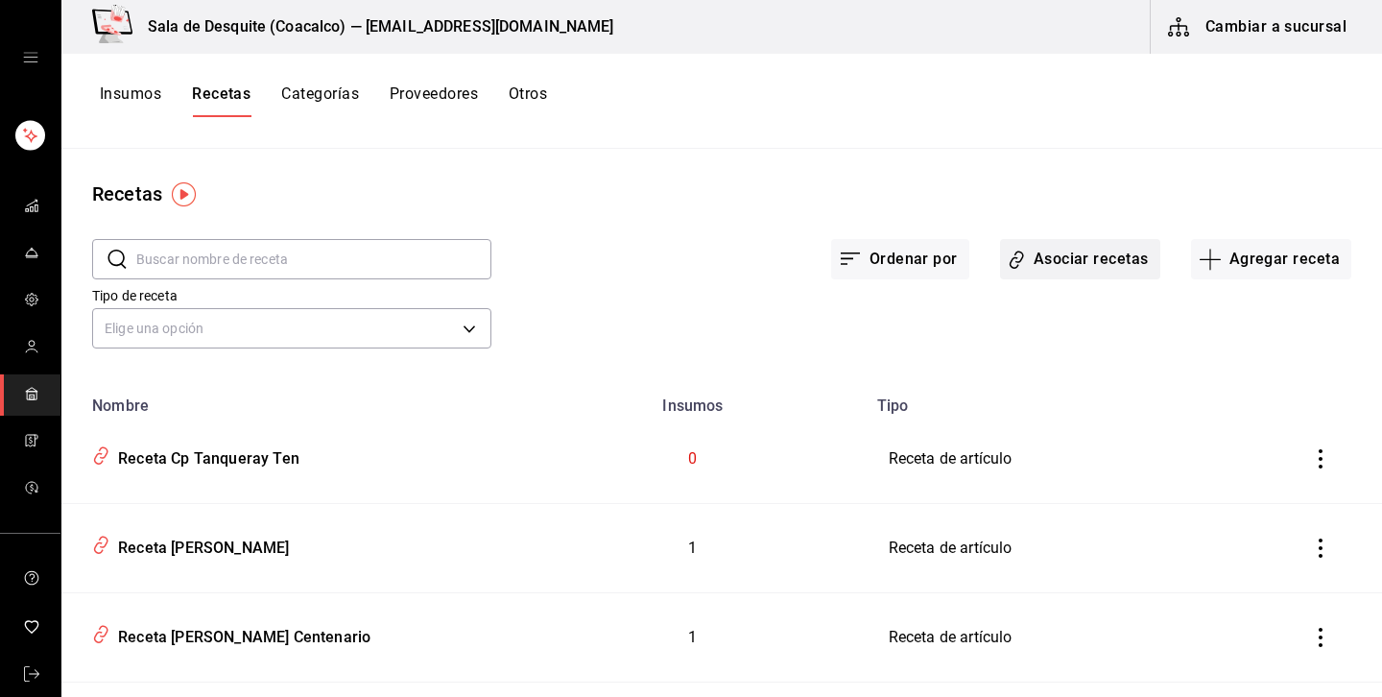
click at [1088, 258] on button "Asociar recetas" at bounding box center [1080, 259] width 160 height 40
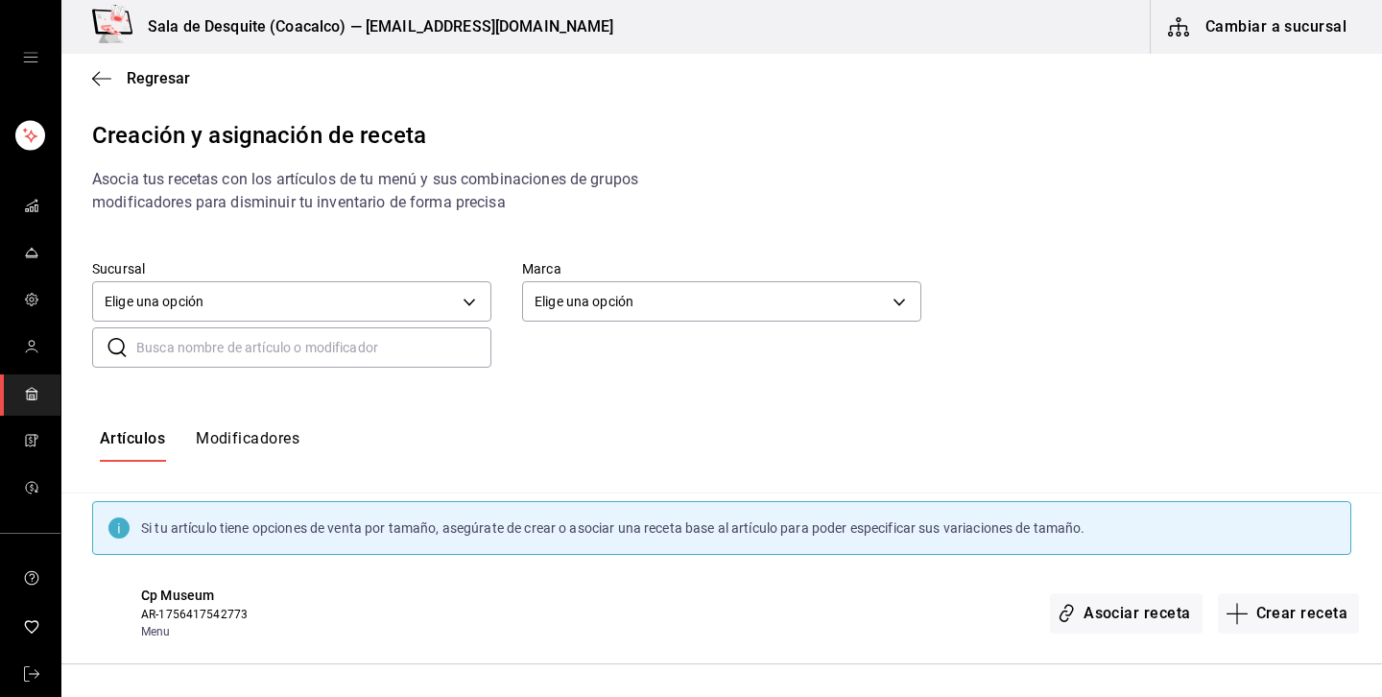
click at [295, 433] on button "Modificadores" at bounding box center [248, 445] width 104 height 33
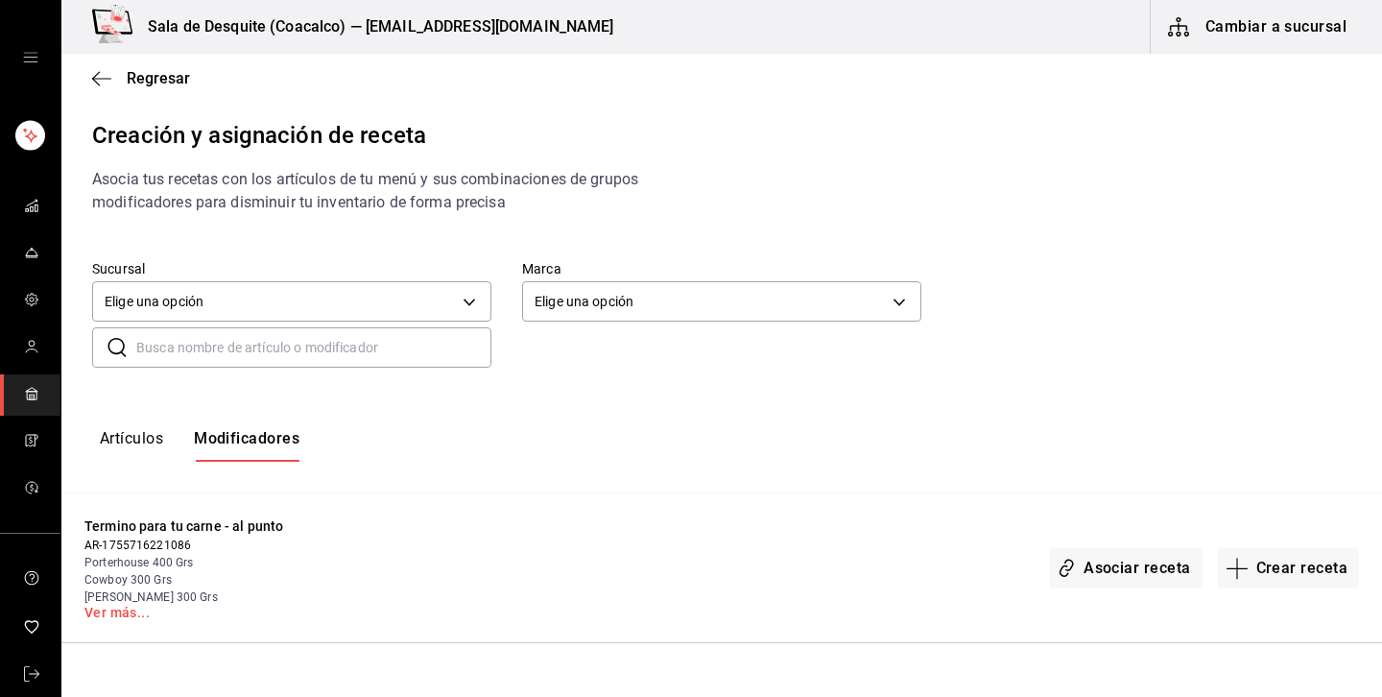
click at [324, 352] on input "text" at bounding box center [313, 347] width 355 height 38
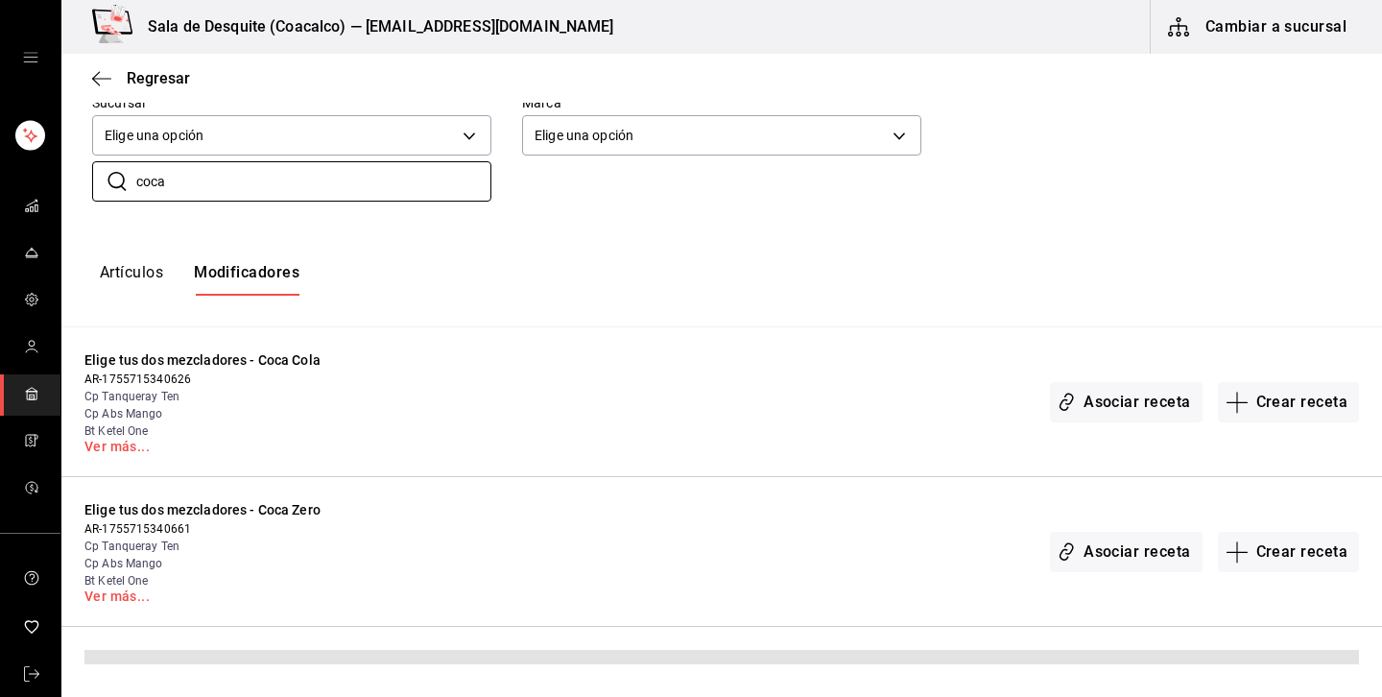
scroll to position [129, 0]
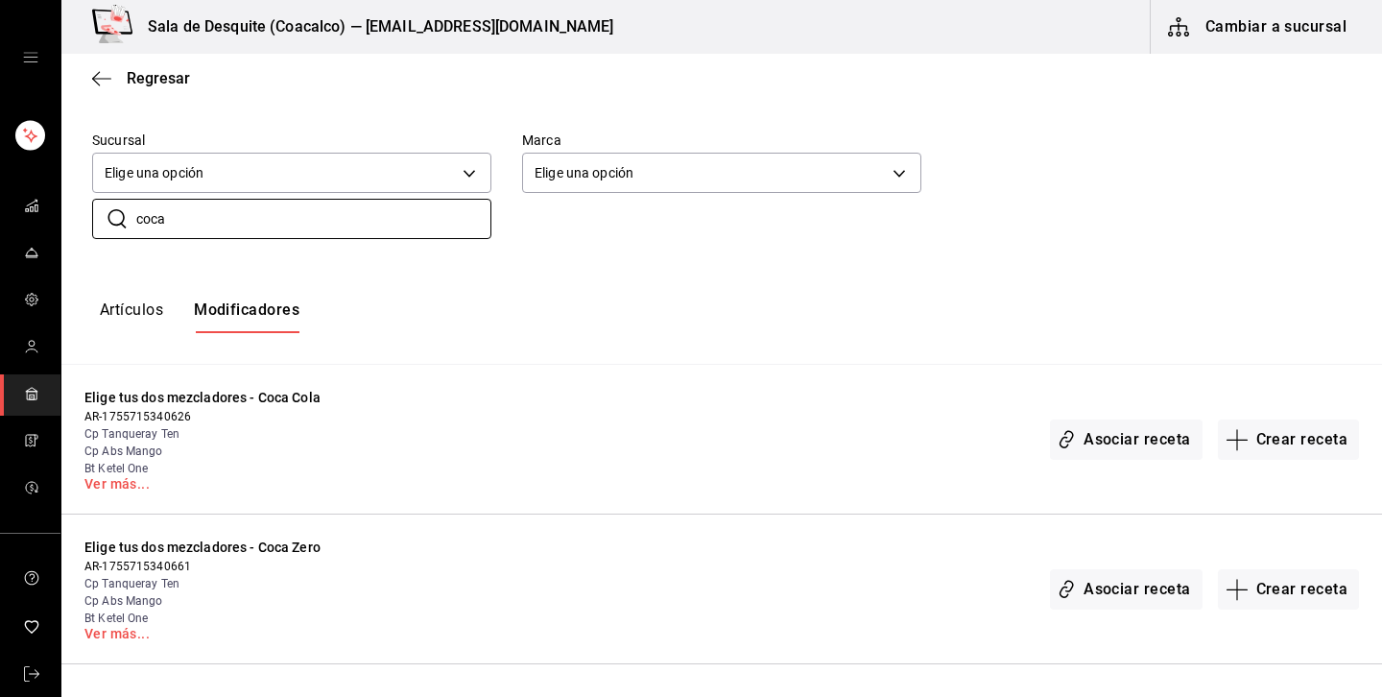
type input "coca"
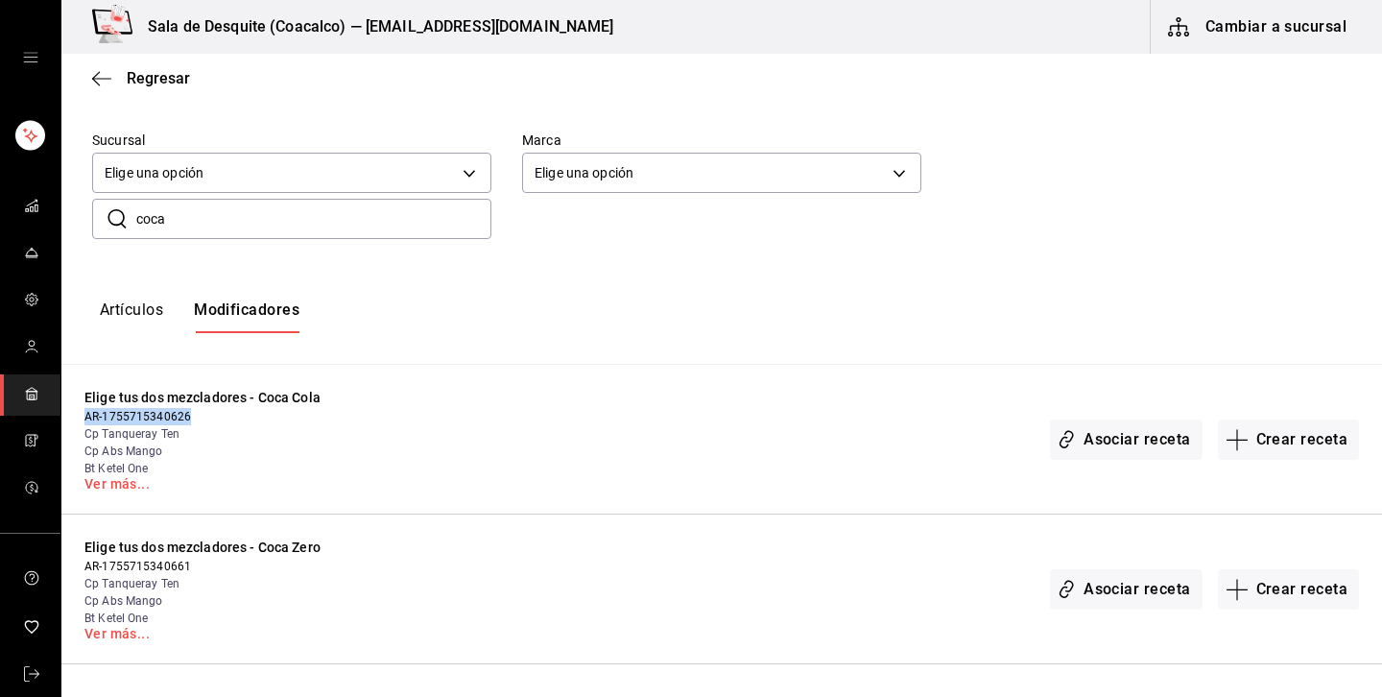
drag, startPoint x: 189, startPoint y: 414, endPoint x: 84, endPoint y: 418, distance: 104.7
click at [84, 418] on span "AR-1755715340626" at bounding box center [231, 416] width 294 height 17
copy span "AR-1755715340626"
click at [36, 260] on span "mailbox folders" at bounding box center [31, 254] width 15 height 26
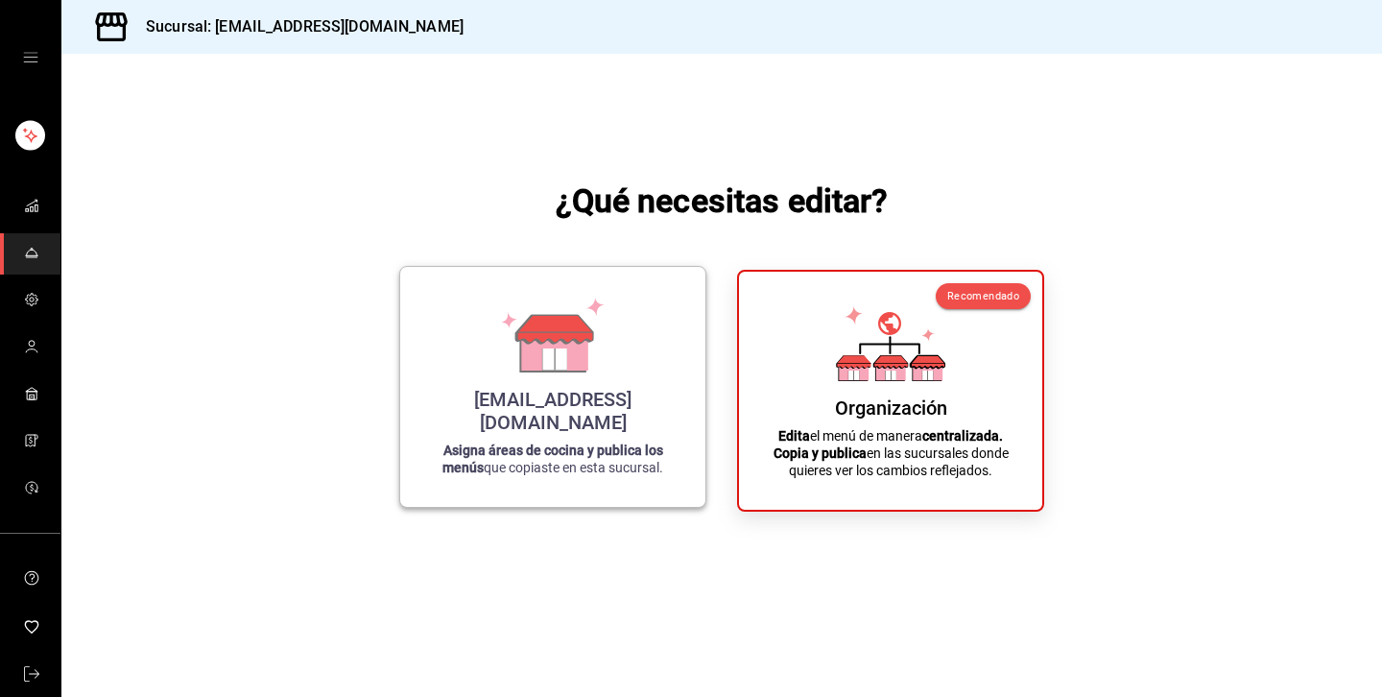
click at [657, 402] on div "saladedesquite@coacalco.com Asigna áreas de cocina y publica los menús que copi…" at bounding box center [552, 386] width 259 height 209
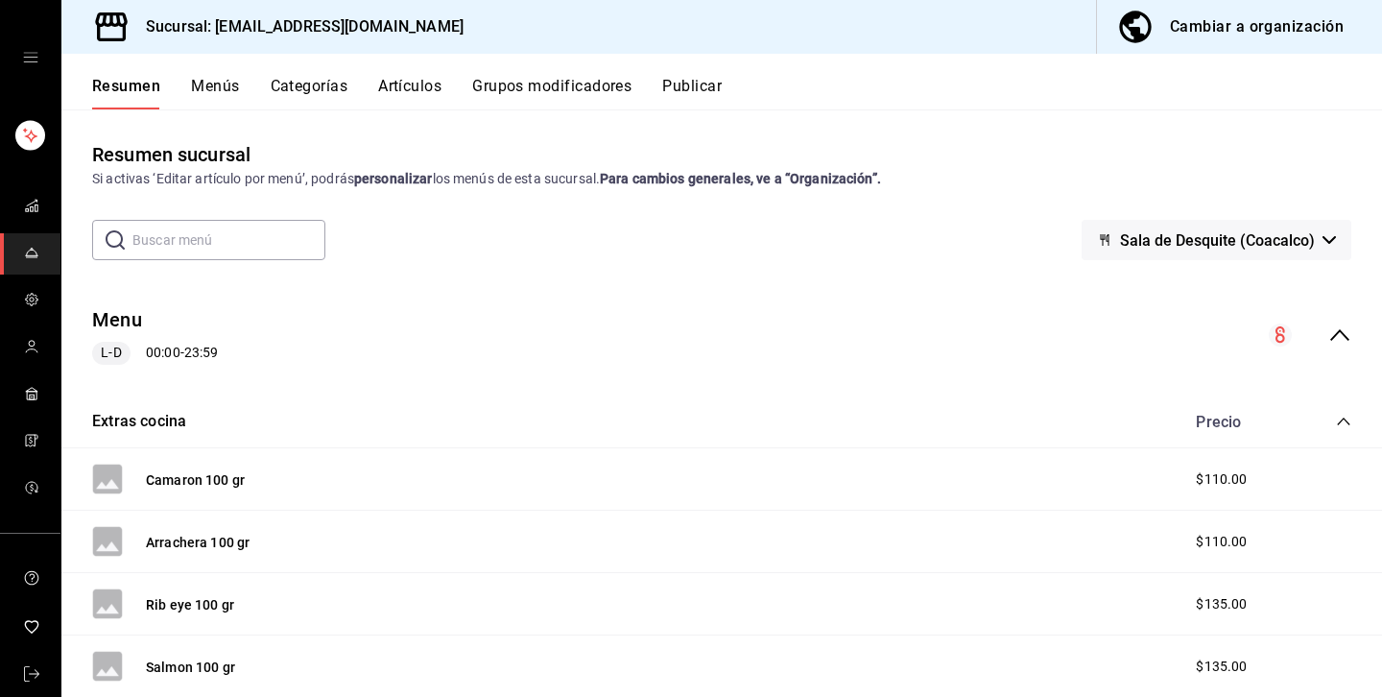
click at [422, 86] on button "Artículos" at bounding box center [409, 93] width 63 height 33
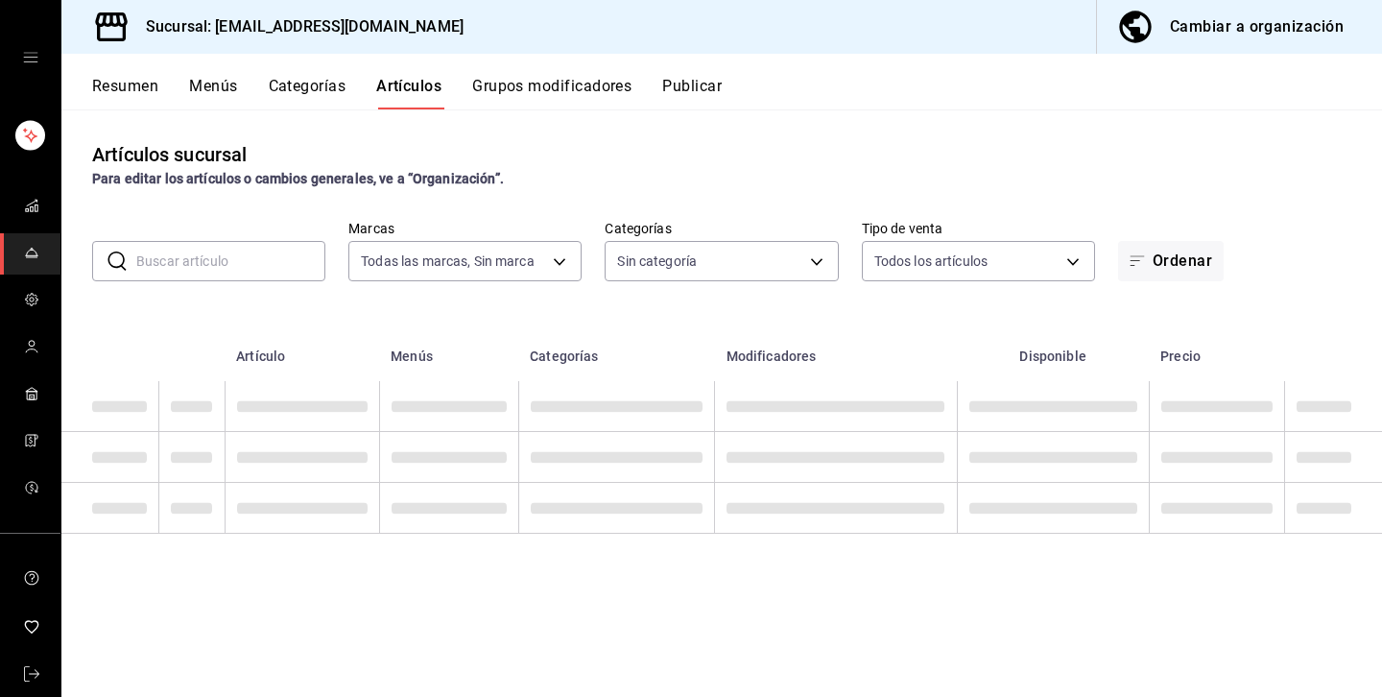
type input "62a8501e-83aa-44fc-a14d-b1e4ad847988"
type input "8340ee82-fdc6-4c2c-b8c7-b633ecce2a59,a647f9a8-d100-498c-ac42-1a939deb3db1,16624…"
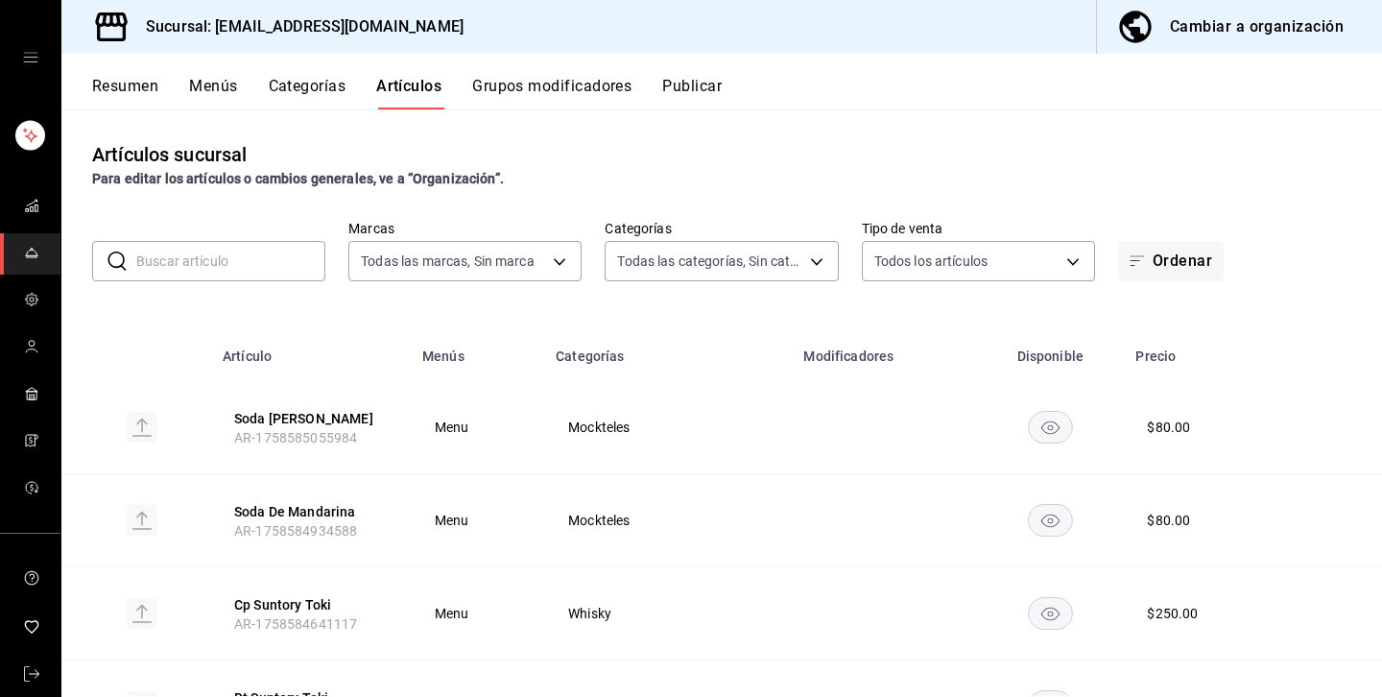
click at [289, 265] on input "text" at bounding box center [230, 261] width 189 height 38
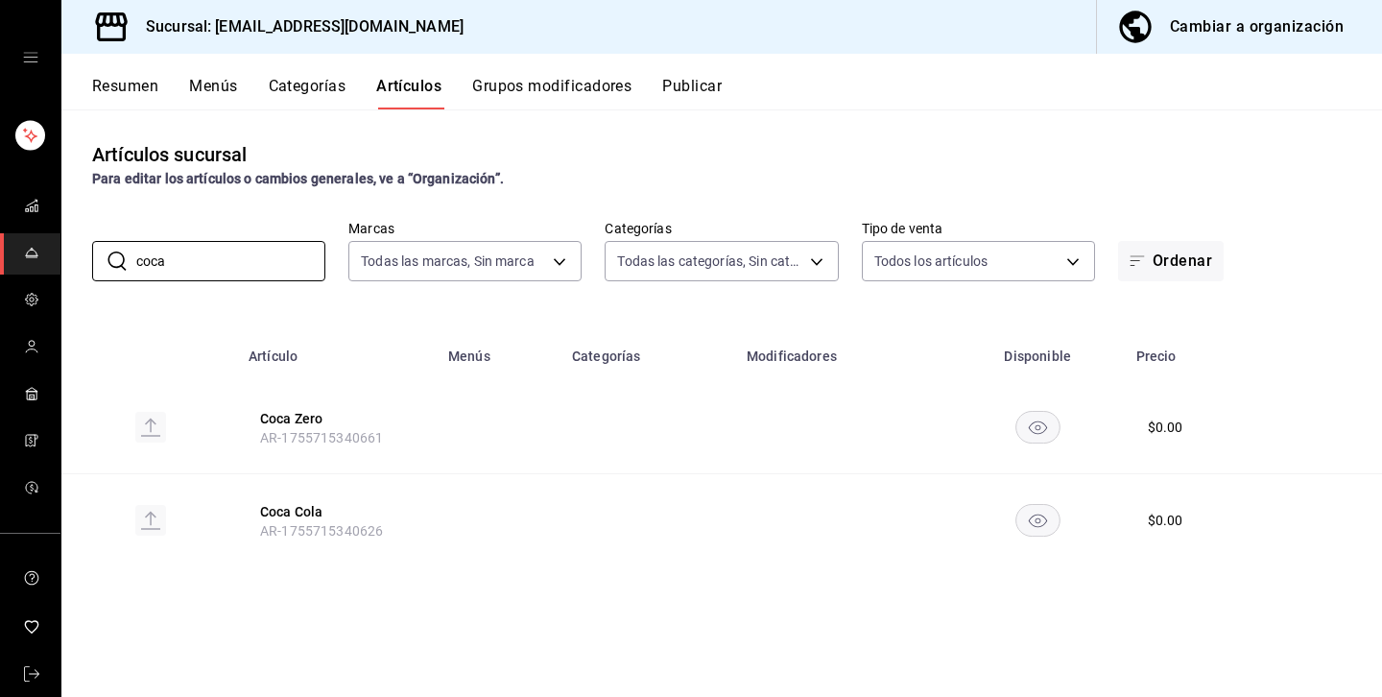
type input "coca"
click at [669, 529] on td at bounding box center [648, 520] width 175 height 93
click at [607, 90] on button "Grupos modificadores" at bounding box center [551, 93] width 159 height 33
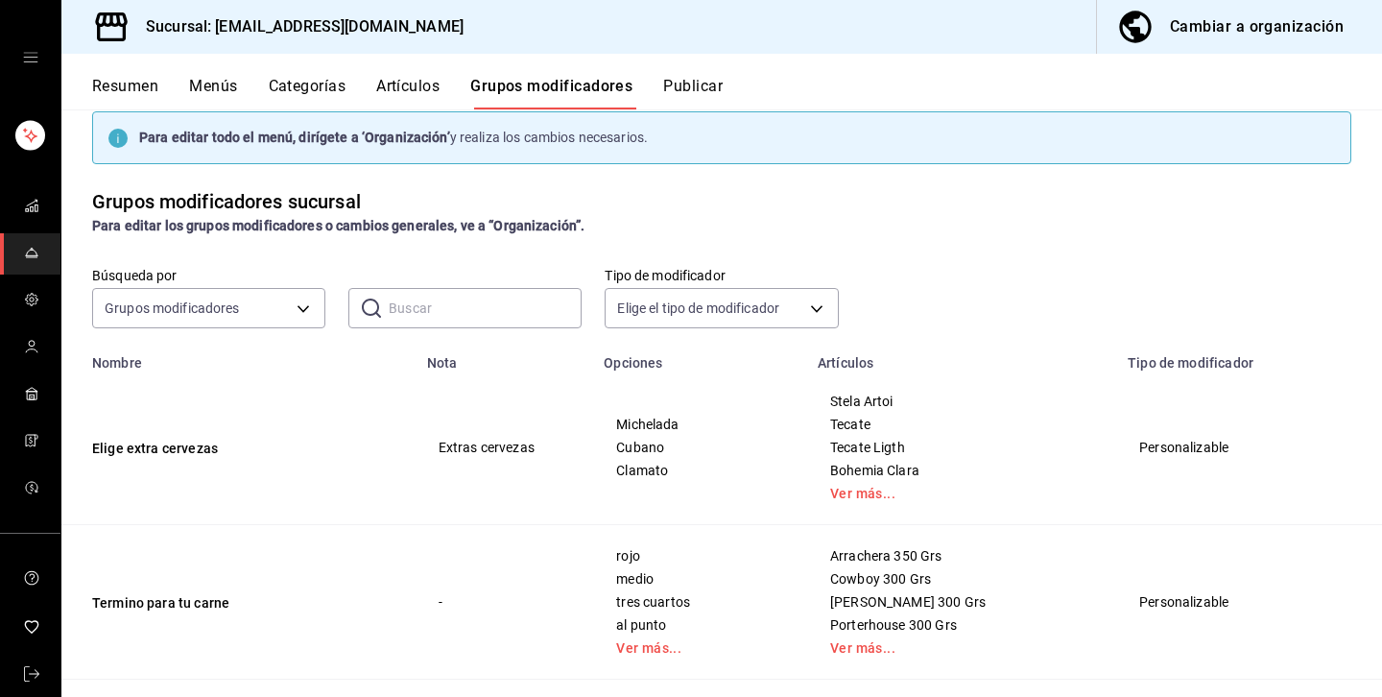
scroll to position [42, 0]
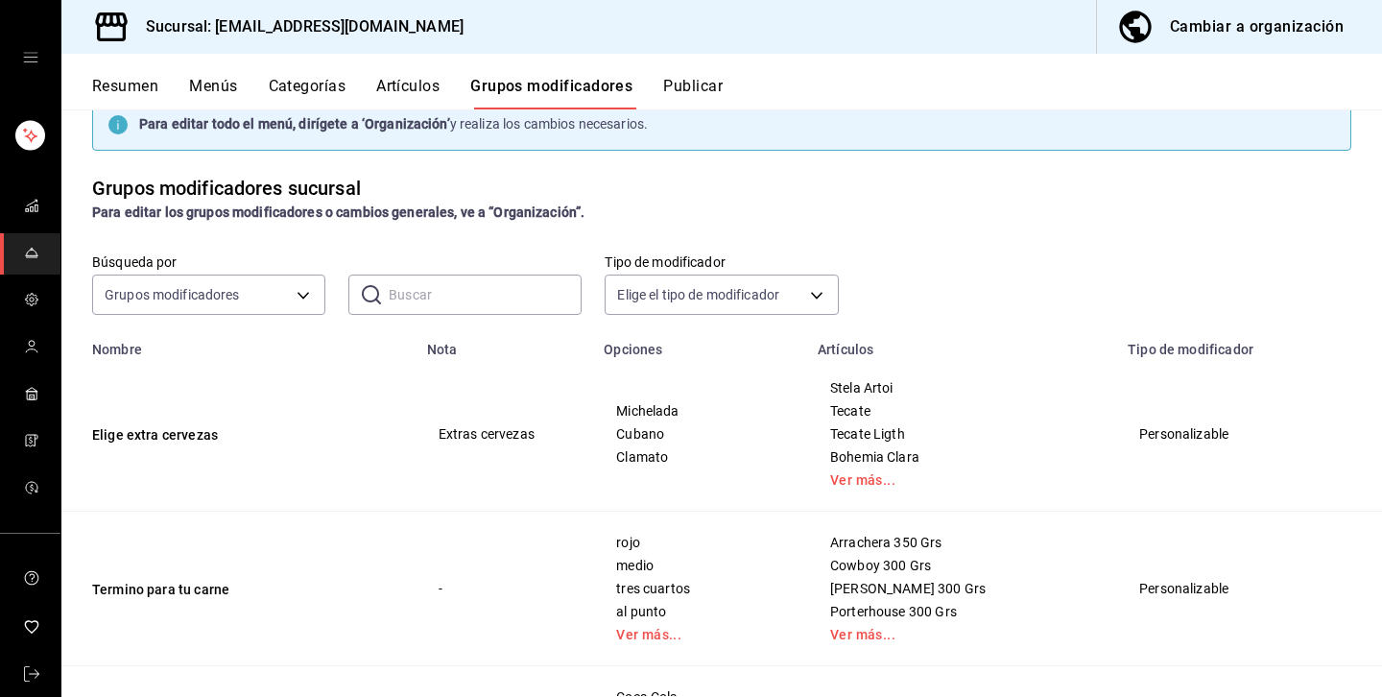
click at [513, 305] on input "text" at bounding box center [485, 295] width 193 height 38
type input "mezcl"
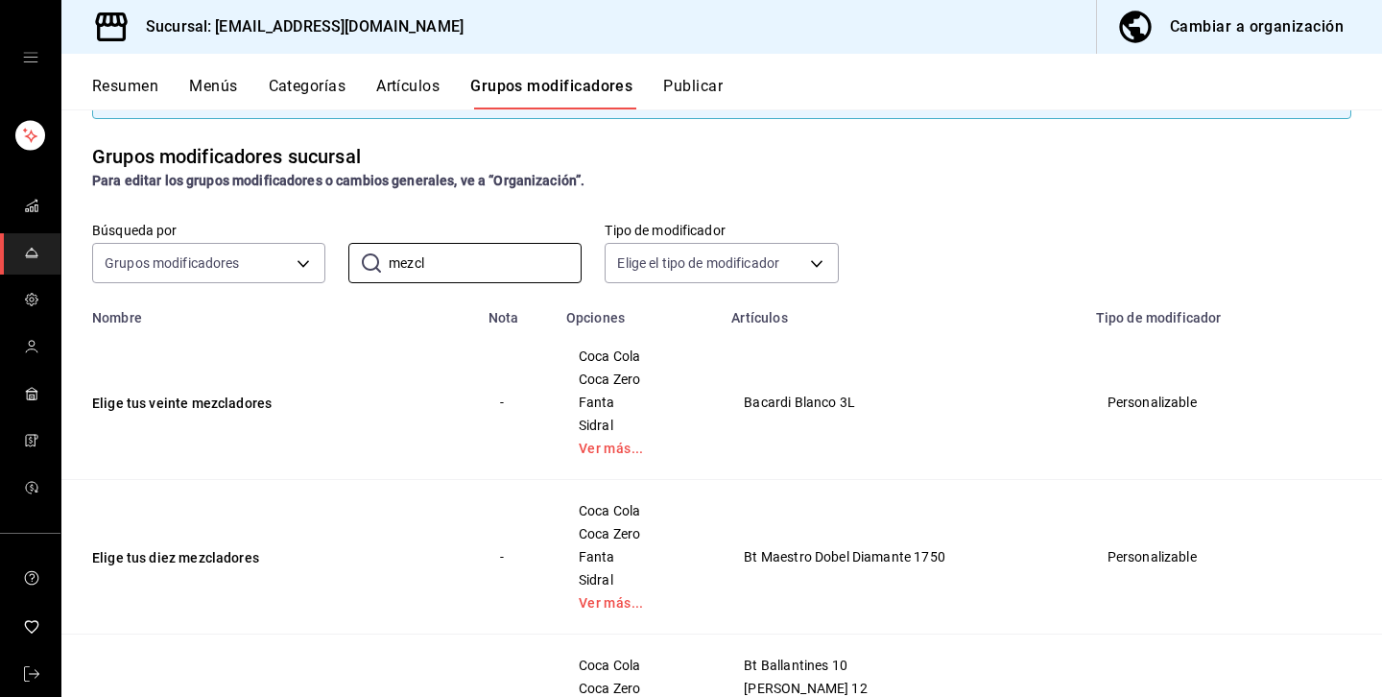
scroll to position [90, 0]
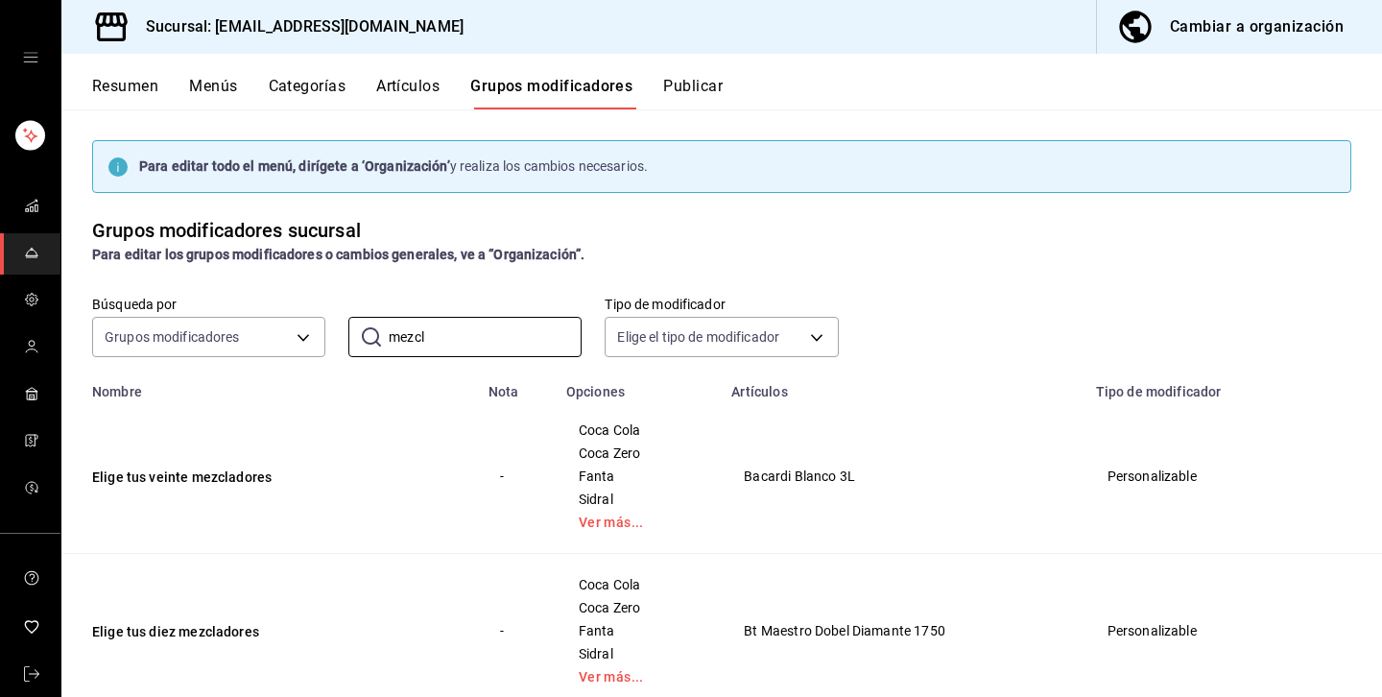
scroll to position [90, 0]
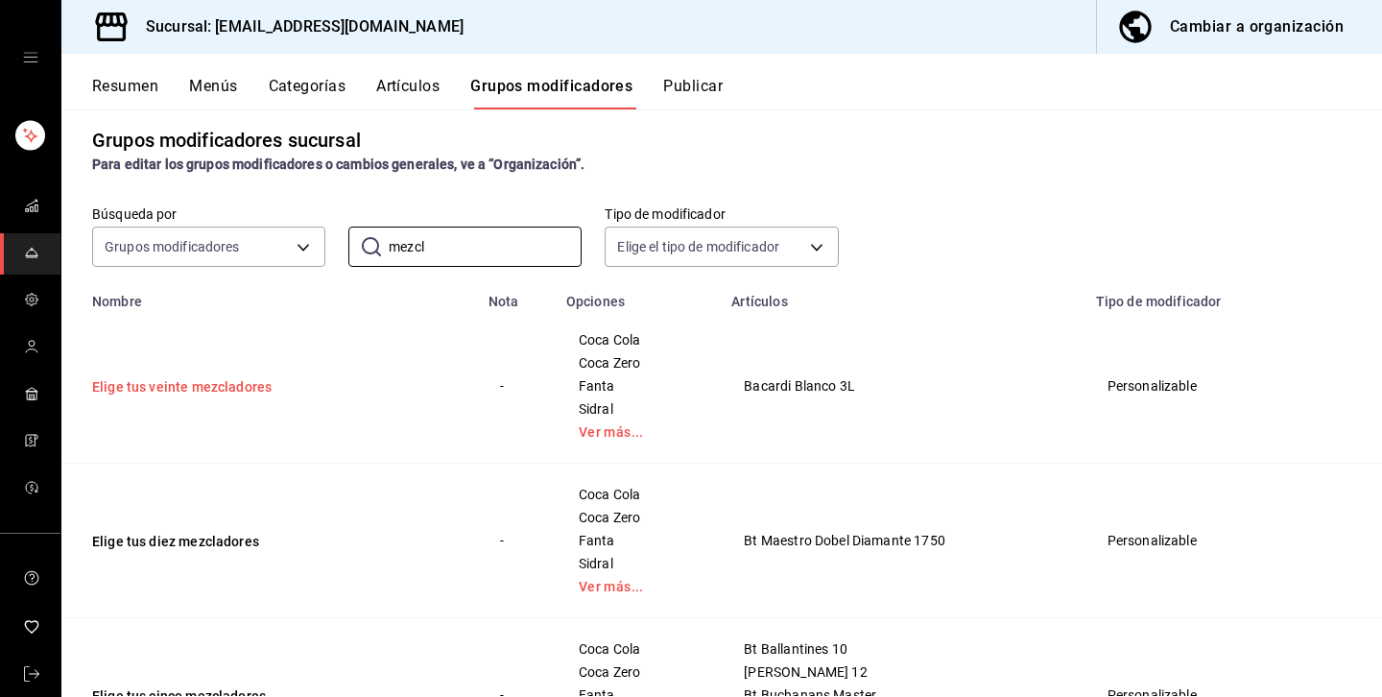
type input "mezcl"
click at [210, 389] on button "Elige tus veinte mezcladores" at bounding box center [207, 386] width 230 height 19
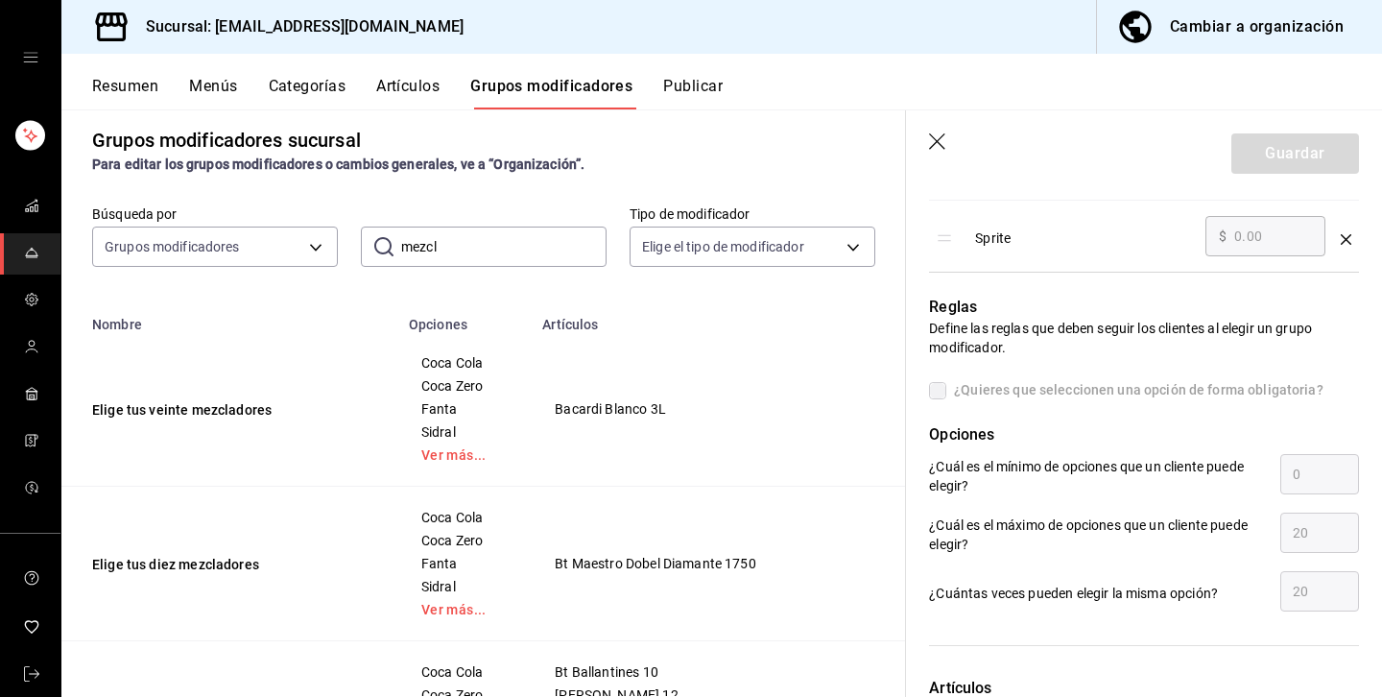
scroll to position [1188, 0]
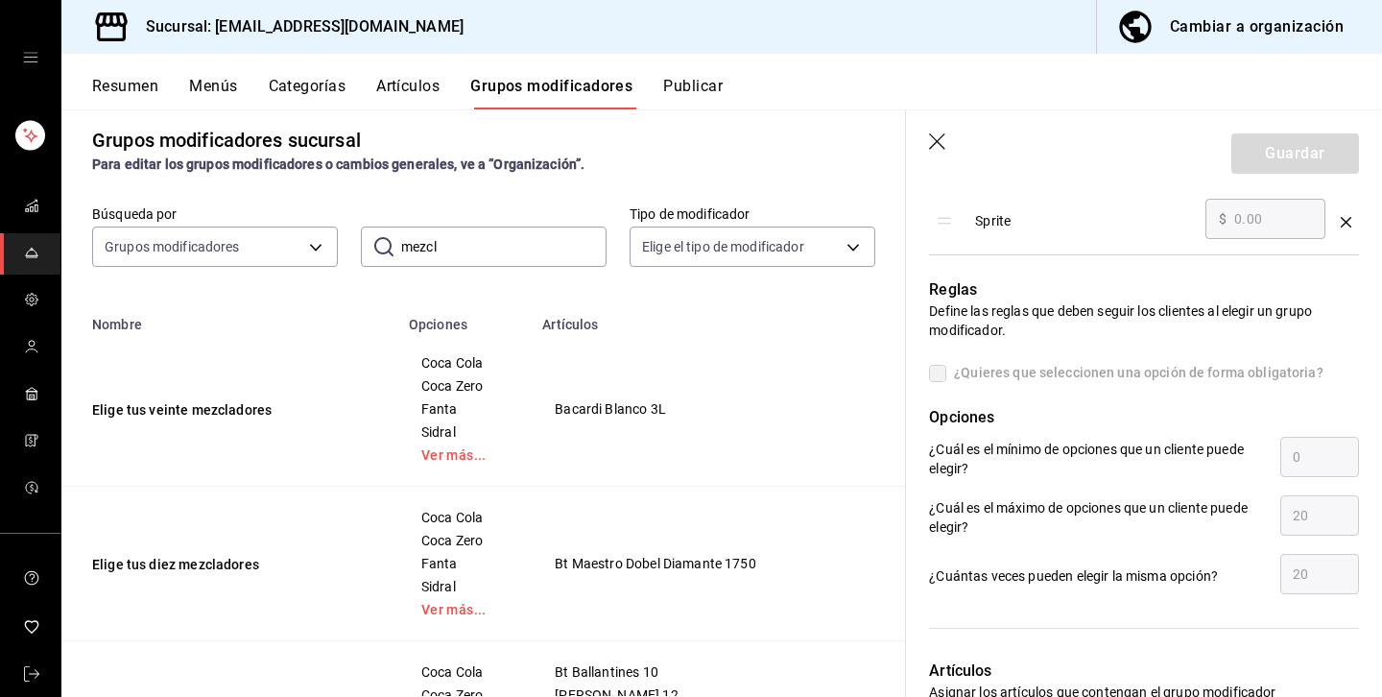
click at [953, 370] on span "¿Quieres que seleccionen una opción de forma obligatoria?" at bounding box center [1135, 373] width 377 height 20
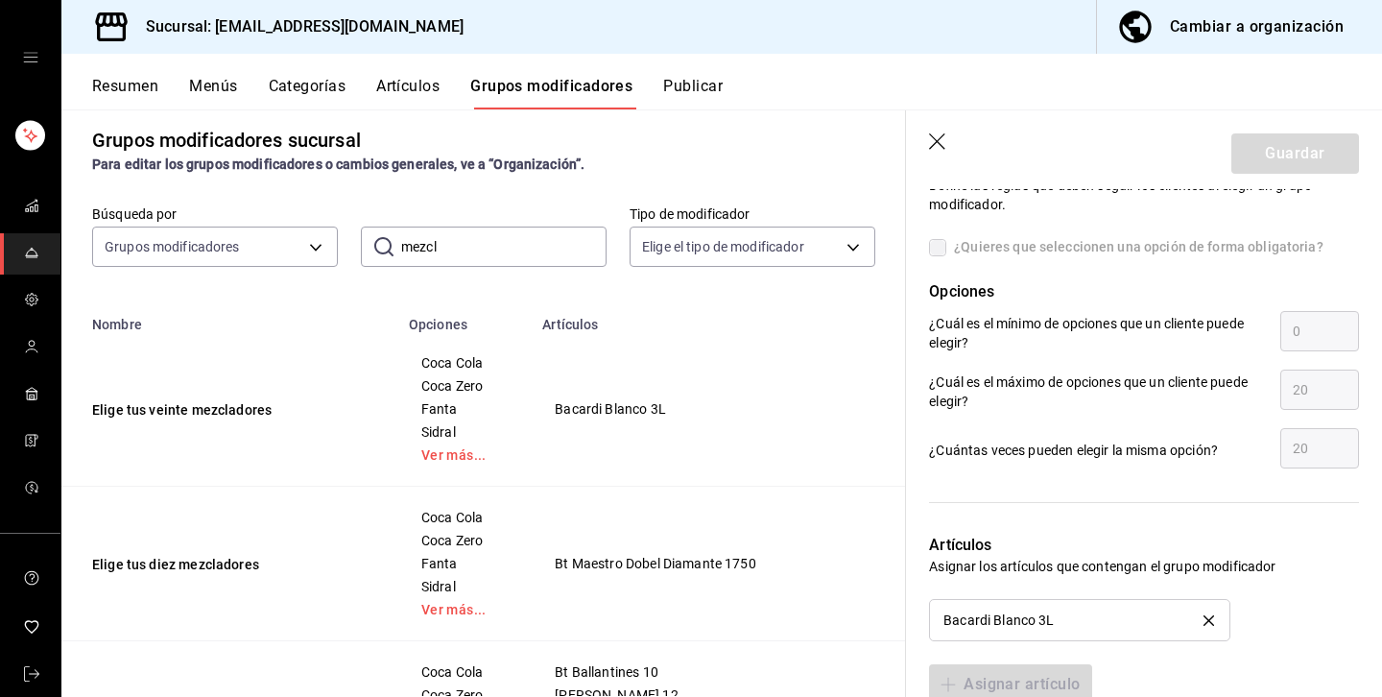
scroll to position [1325, 0]
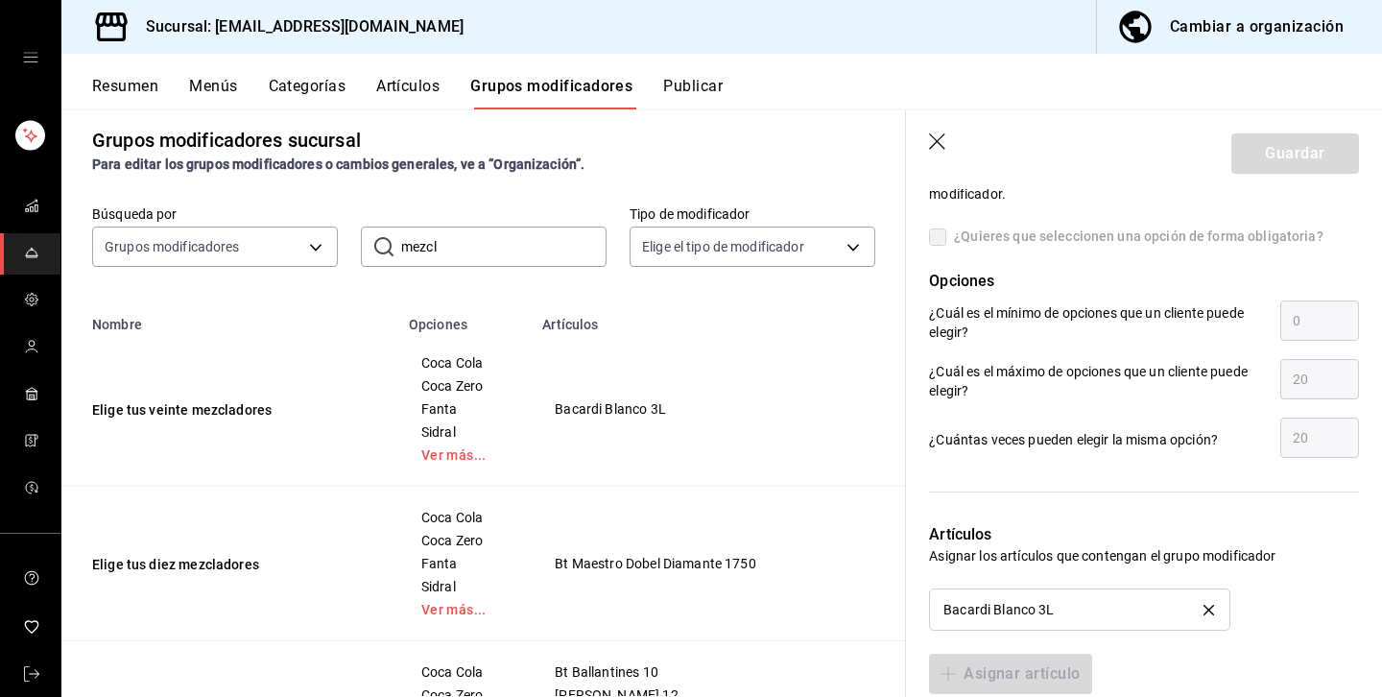
click at [933, 236] on label "¿Quieres que seleccionen una opción de forma obligatoria?" at bounding box center [1126, 237] width 395 height 20
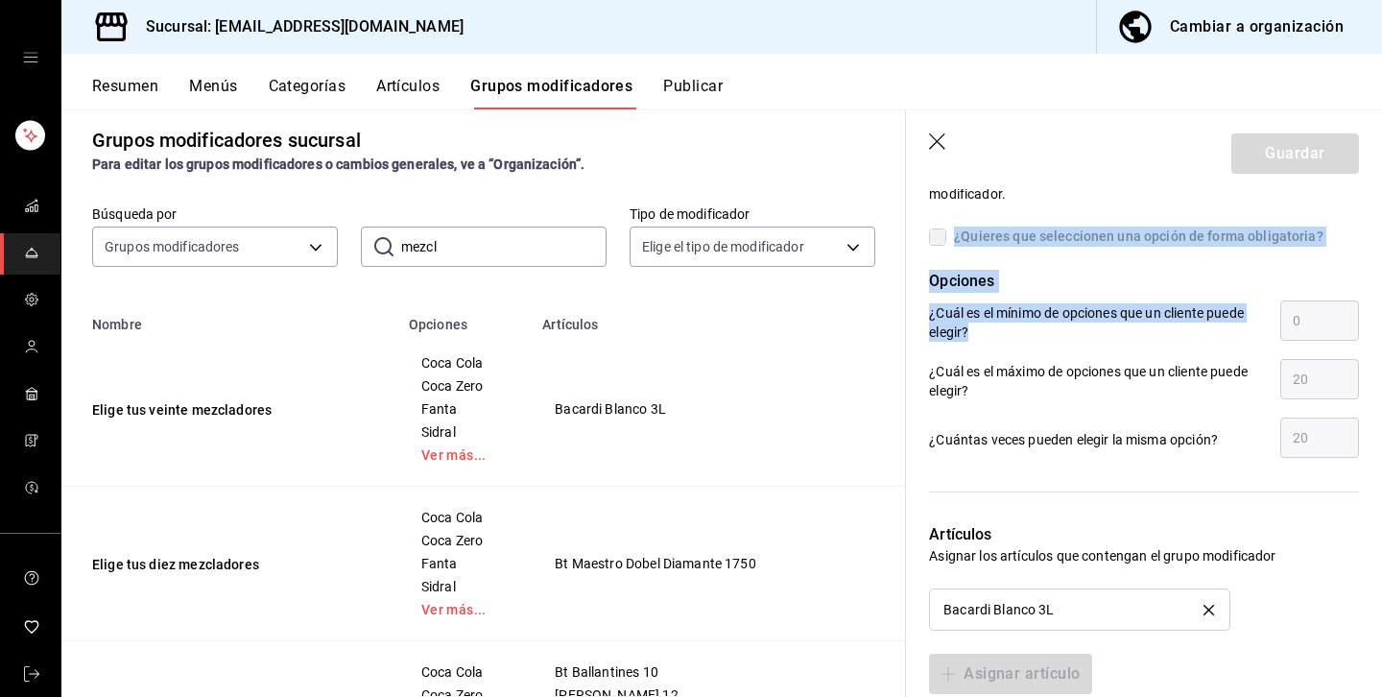
drag, startPoint x: 933, startPoint y: 236, endPoint x: 1237, endPoint y: 309, distance: 312.9
click at [1258, 331] on div "Reglas Define las reglas que deben seguir los clientes al elegir un grupo modif…" at bounding box center [1132, 290] width 453 height 342
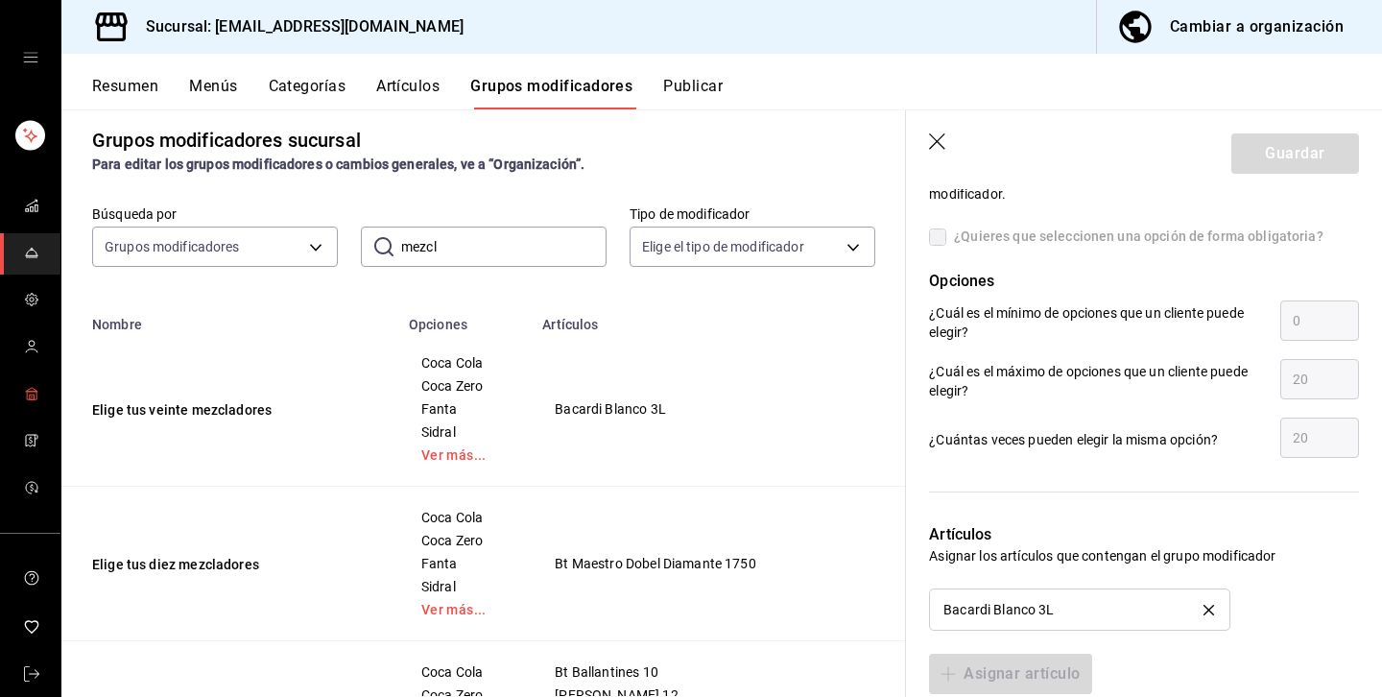
click at [31, 393] on icon "mailbox folders" at bounding box center [31, 393] width 15 height 15
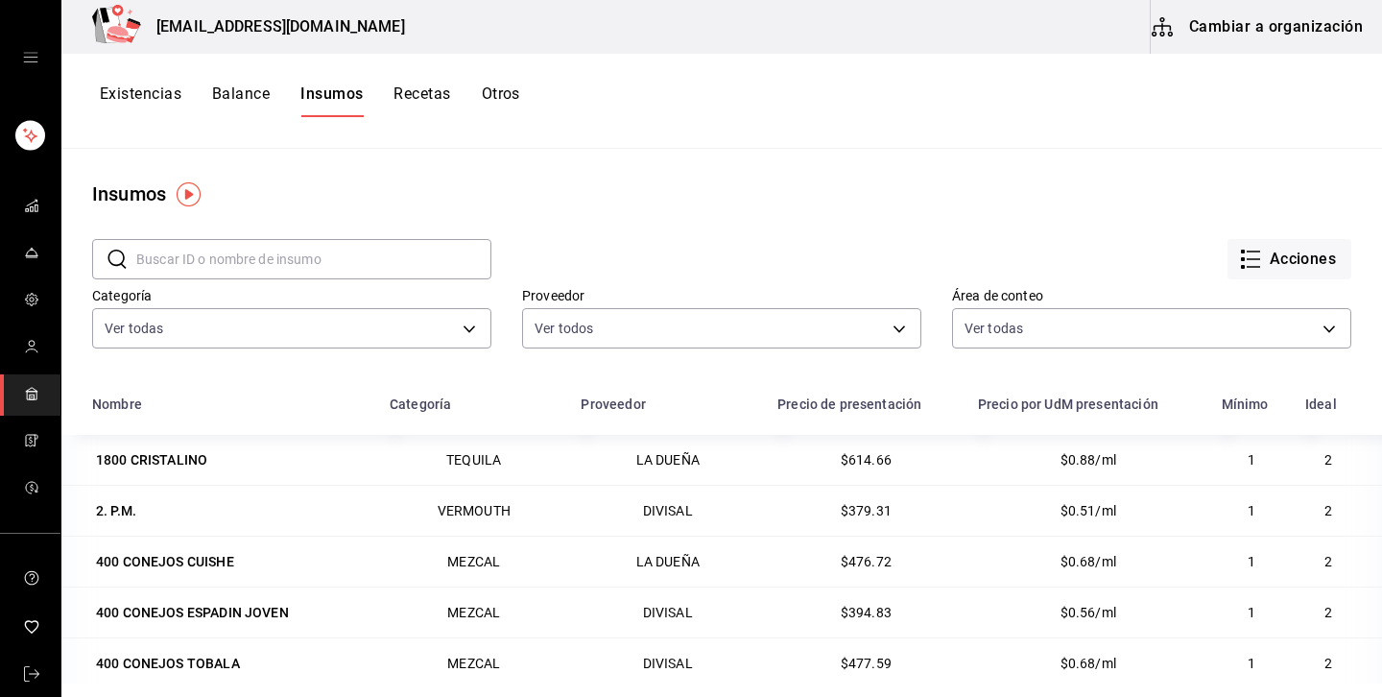
click at [1245, 25] on button "Cambiar a organización" at bounding box center [1259, 27] width 216 height 54
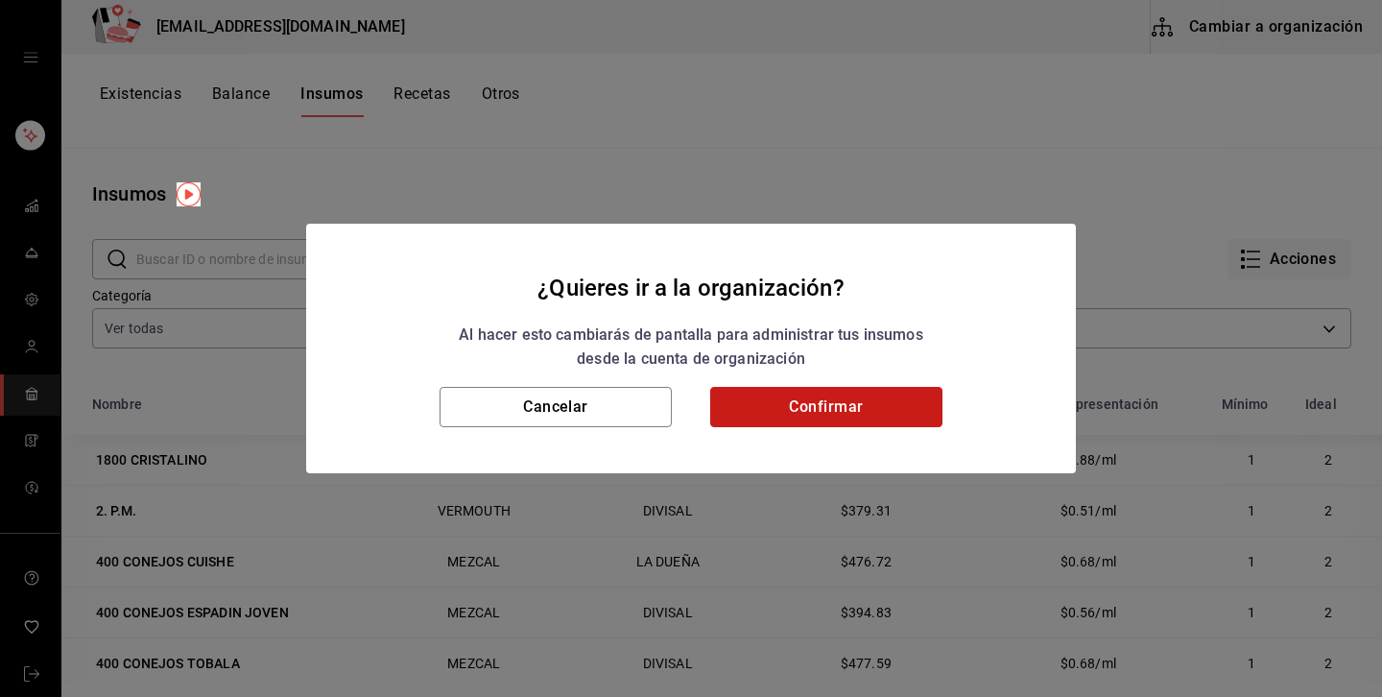
click at [819, 405] on button "Confirmar" at bounding box center [826, 407] width 232 height 40
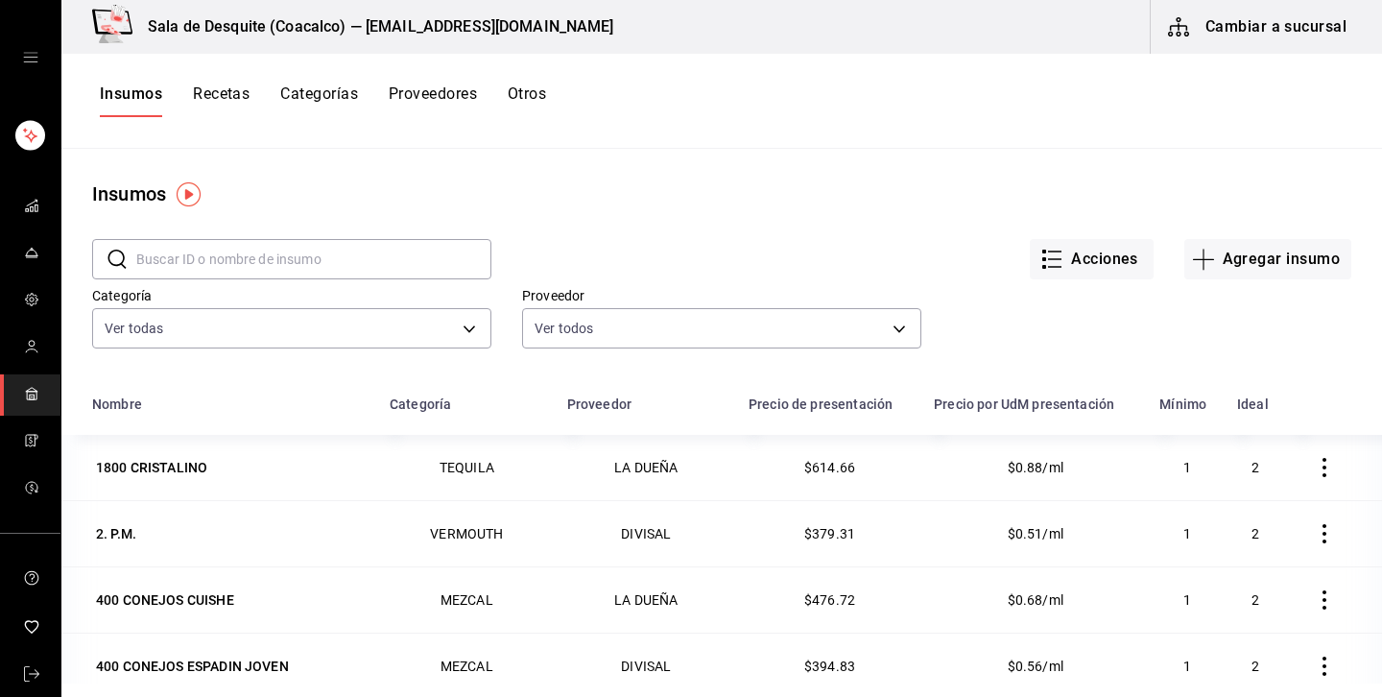
click at [224, 103] on button "Recetas" at bounding box center [221, 100] width 57 height 33
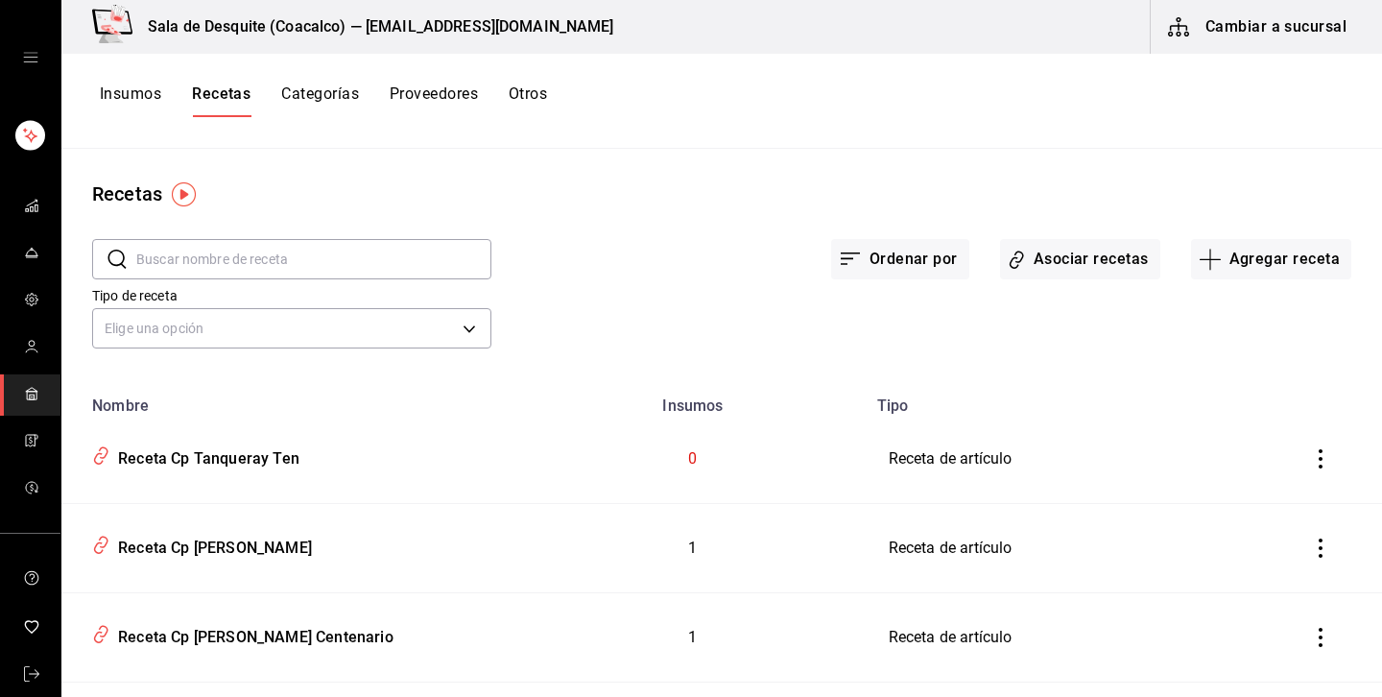
click at [1116, 234] on div "Ordenar por Asociar recetas Agregar receta" at bounding box center [922, 243] width 860 height 71
click at [1087, 255] on button "Asociar recetas" at bounding box center [1080, 259] width 160 height 40
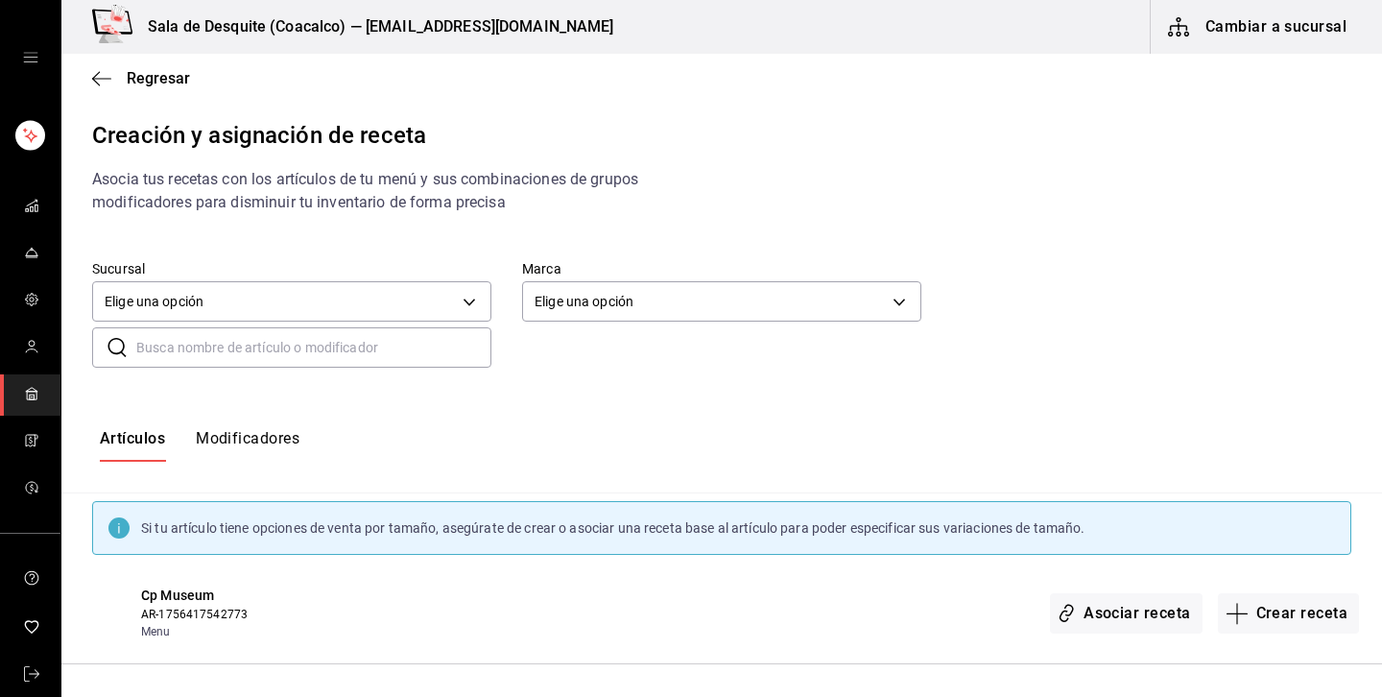
click at [240, 450] on button "Modificadores" at bounding box center [248, 445] width 104 height 33
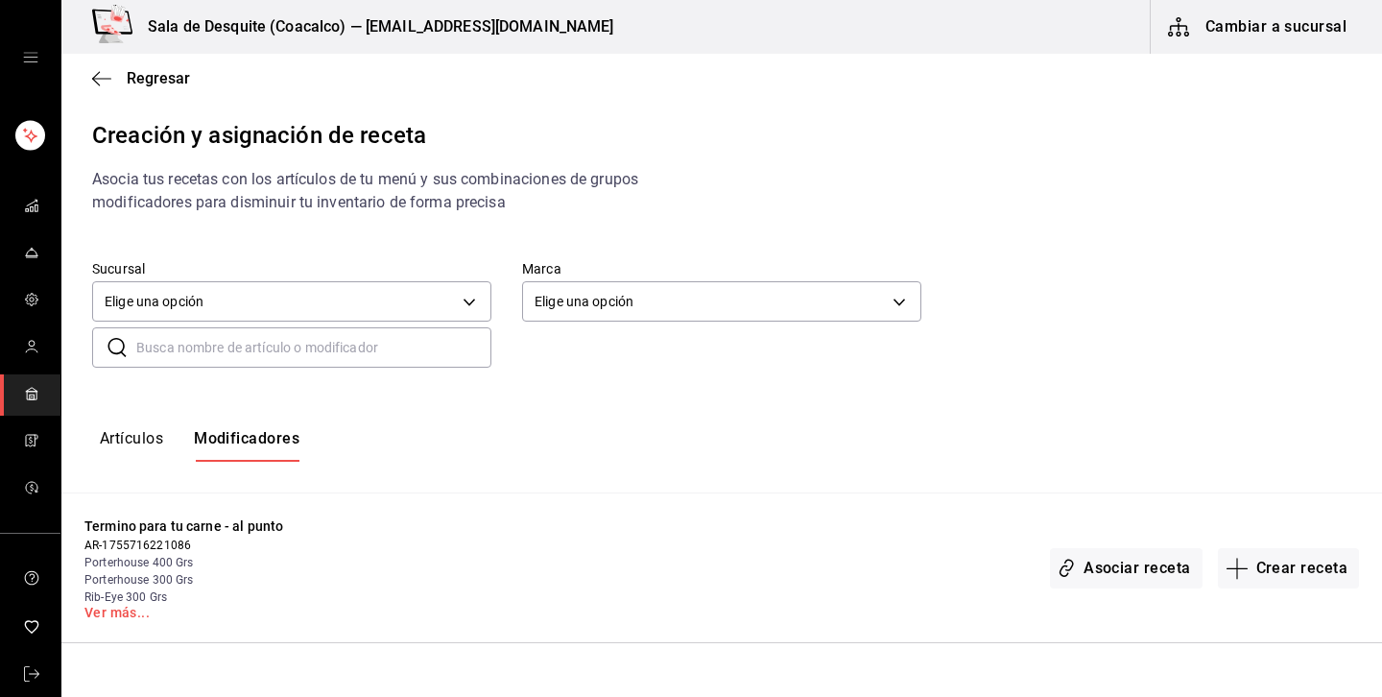
click at [291, 362] on input "text" at bounding box center [313, 347] width 355 height 38
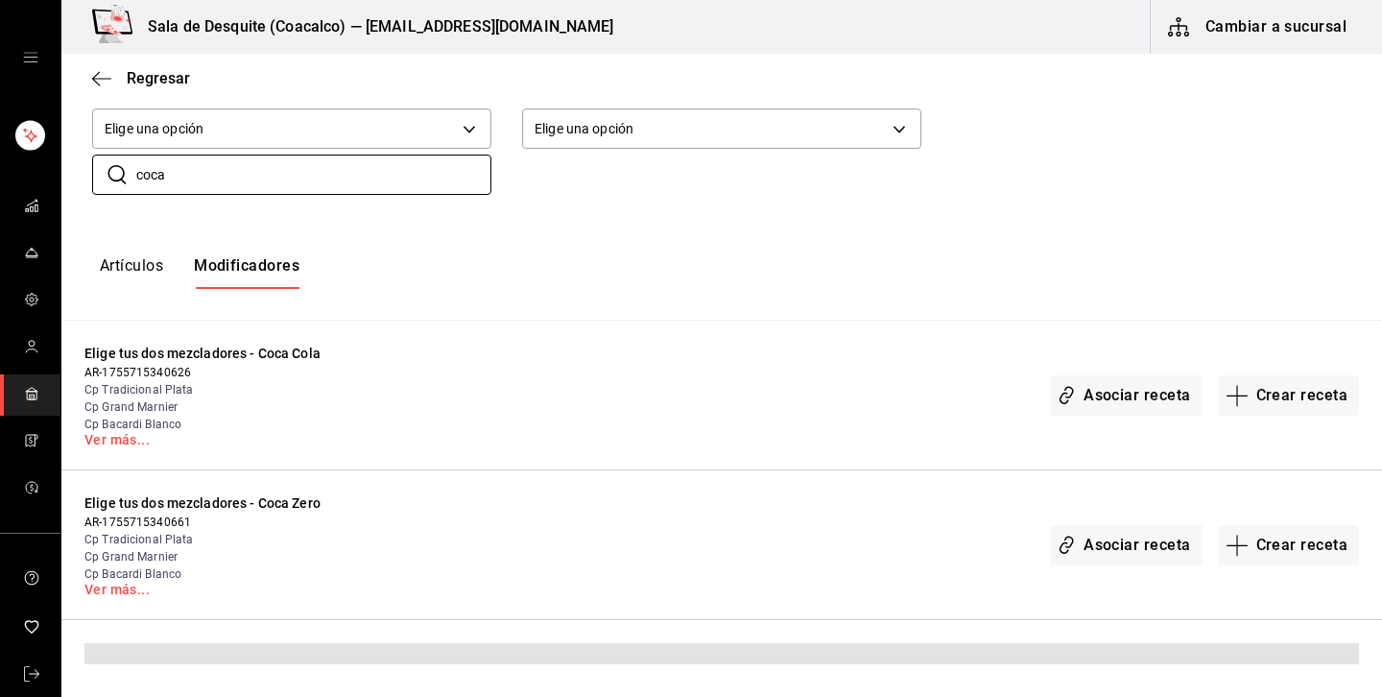
scroll to position [129, 0]
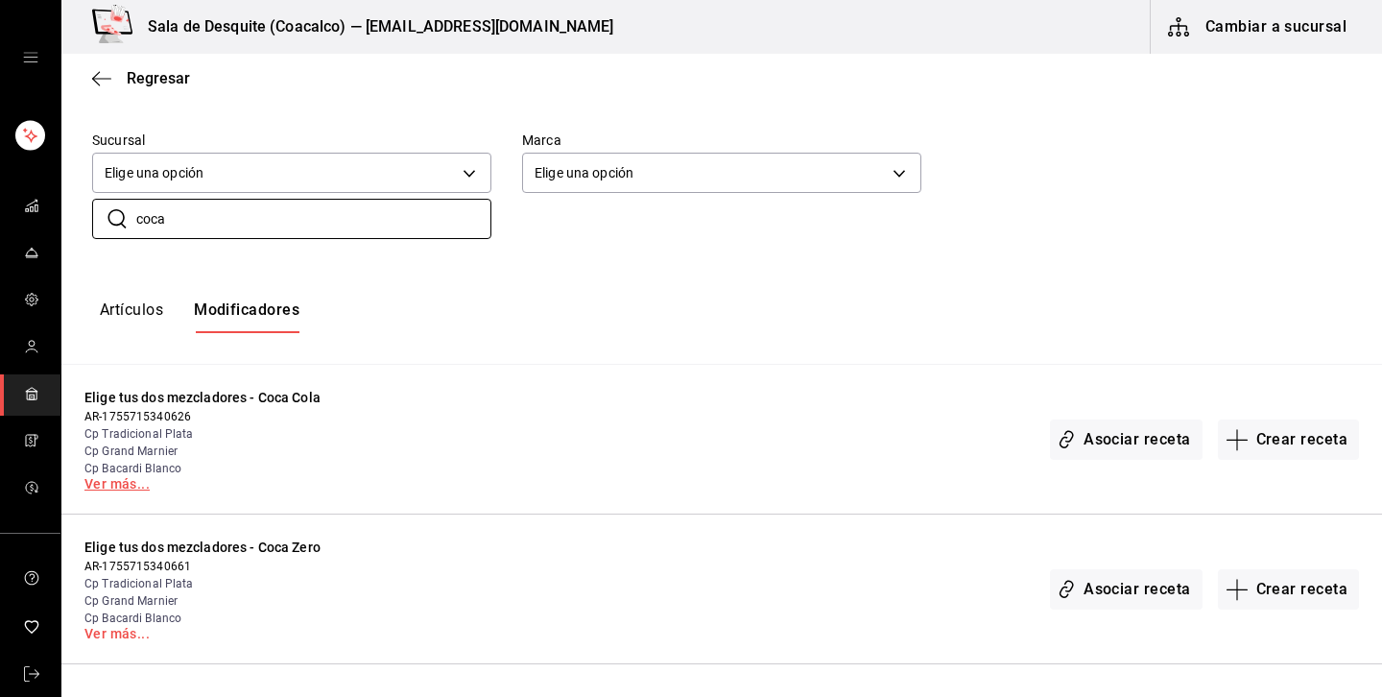
type input "coca"
click at [115, 481] on link "Ver más..." at bounding box center [231, 483] width 294 height 13
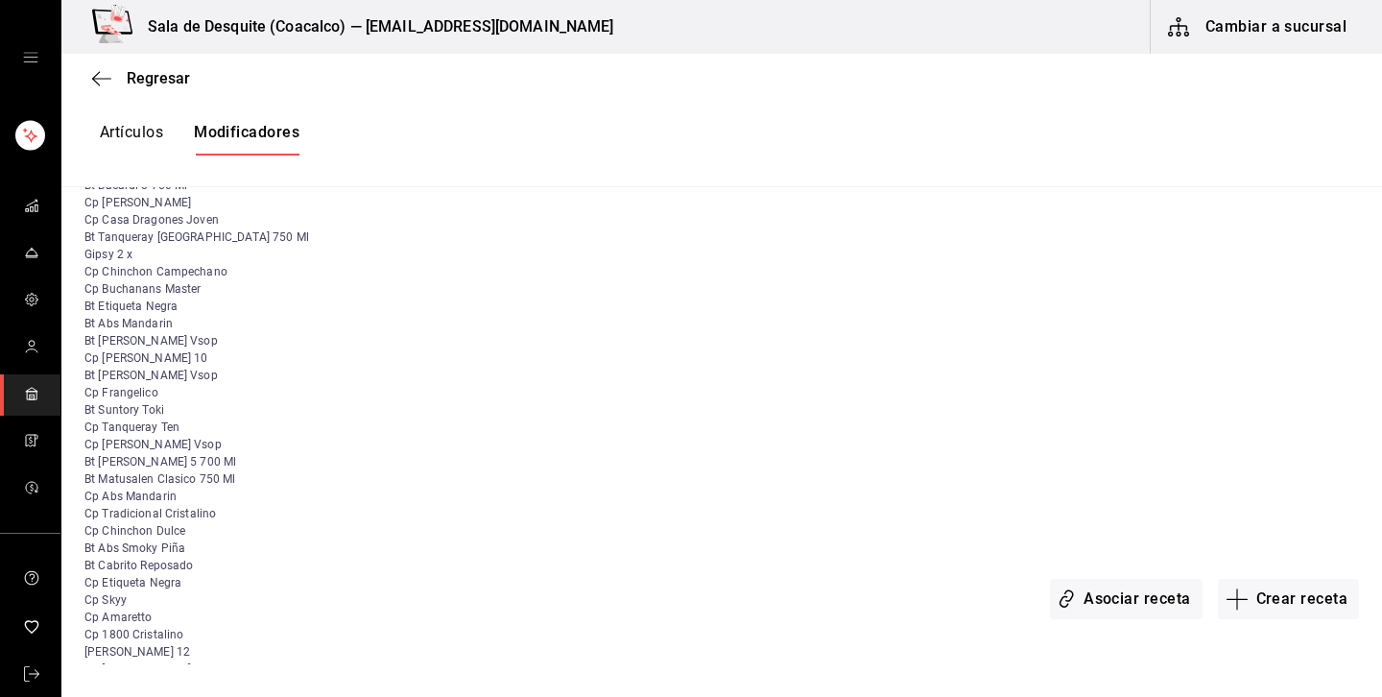
scroll to position [1157, 0]
click at [140, 79] on span "Regresar" at bounding box center [158, 78] width 63 height 18
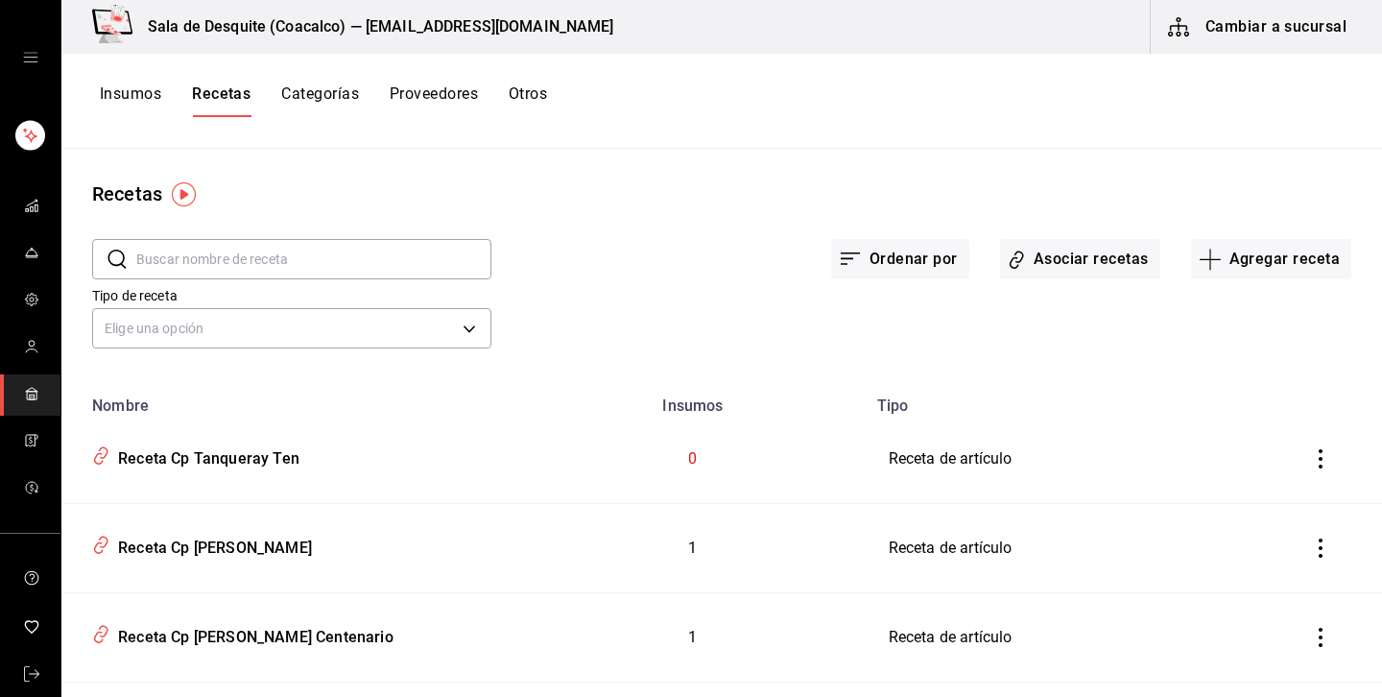
click at [140, 101] on button "Insumos" at bounding box center [130, 100] width 61 height 33
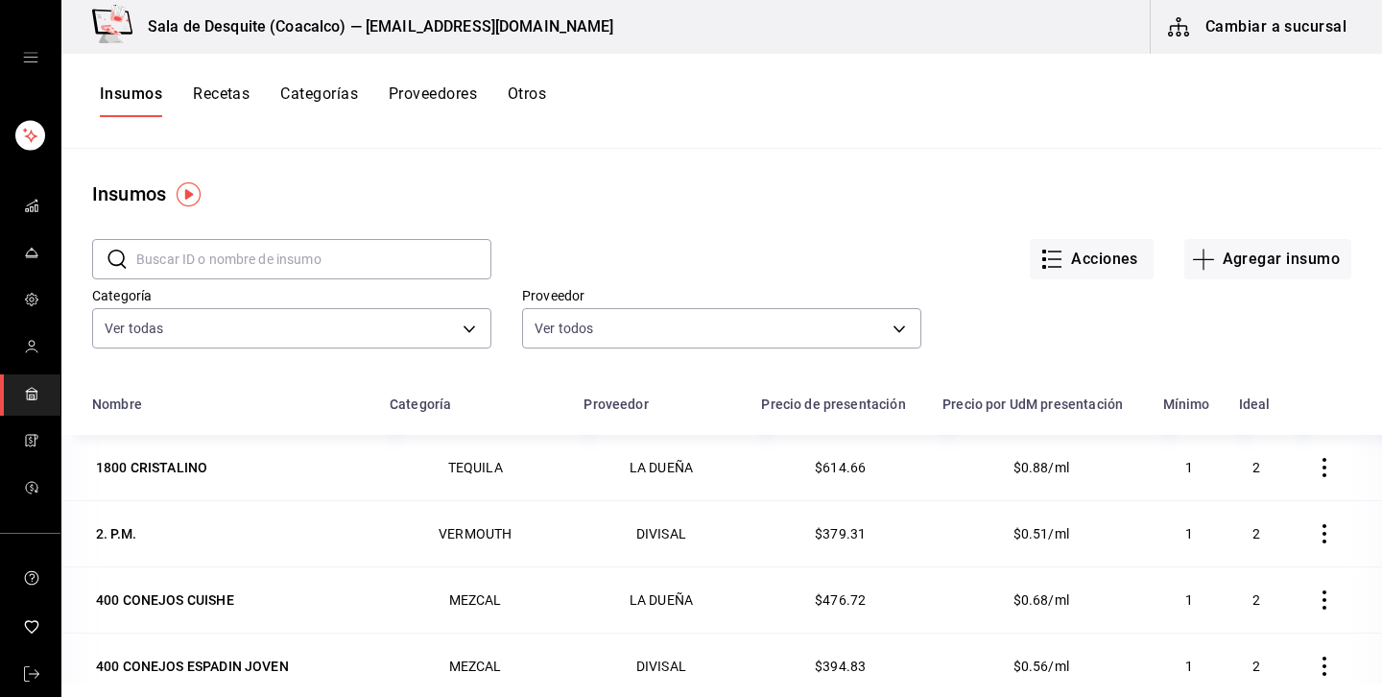
click at [278, 271] on input "text" at bounding box center [313, 259] width 355 height 38
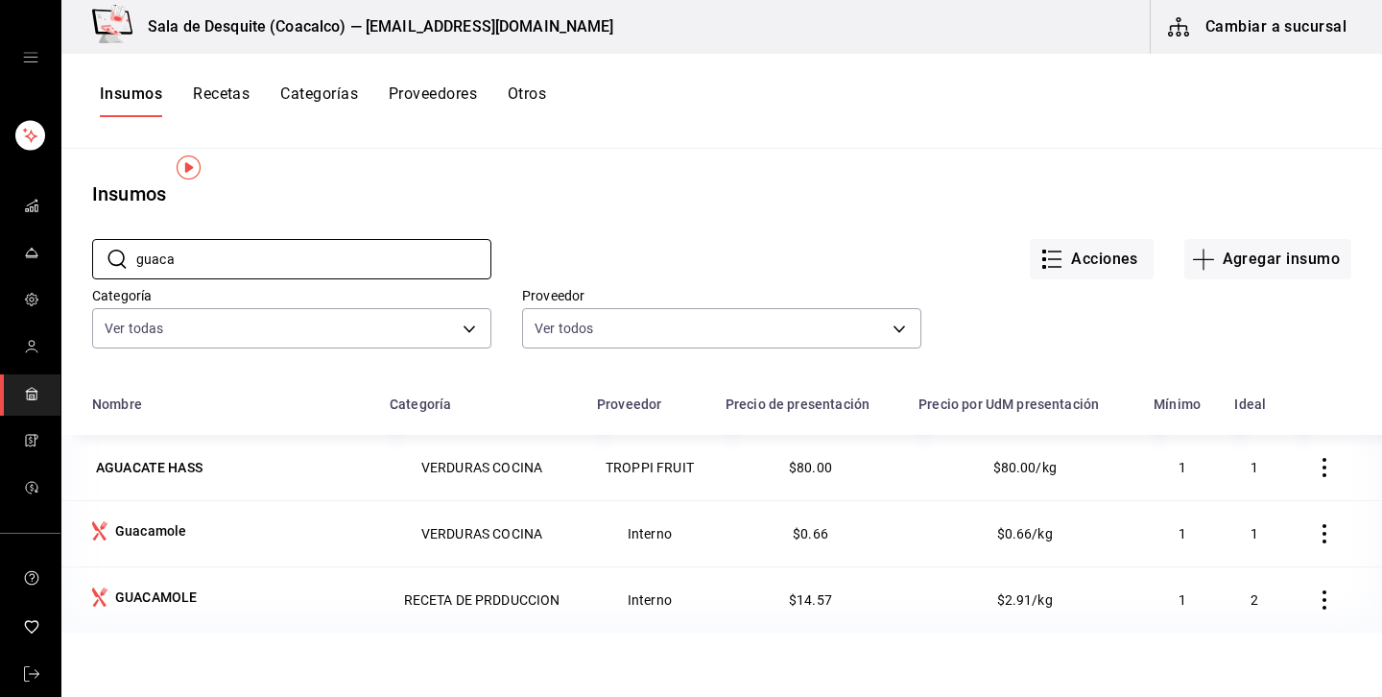
scroll to position [35, 0]
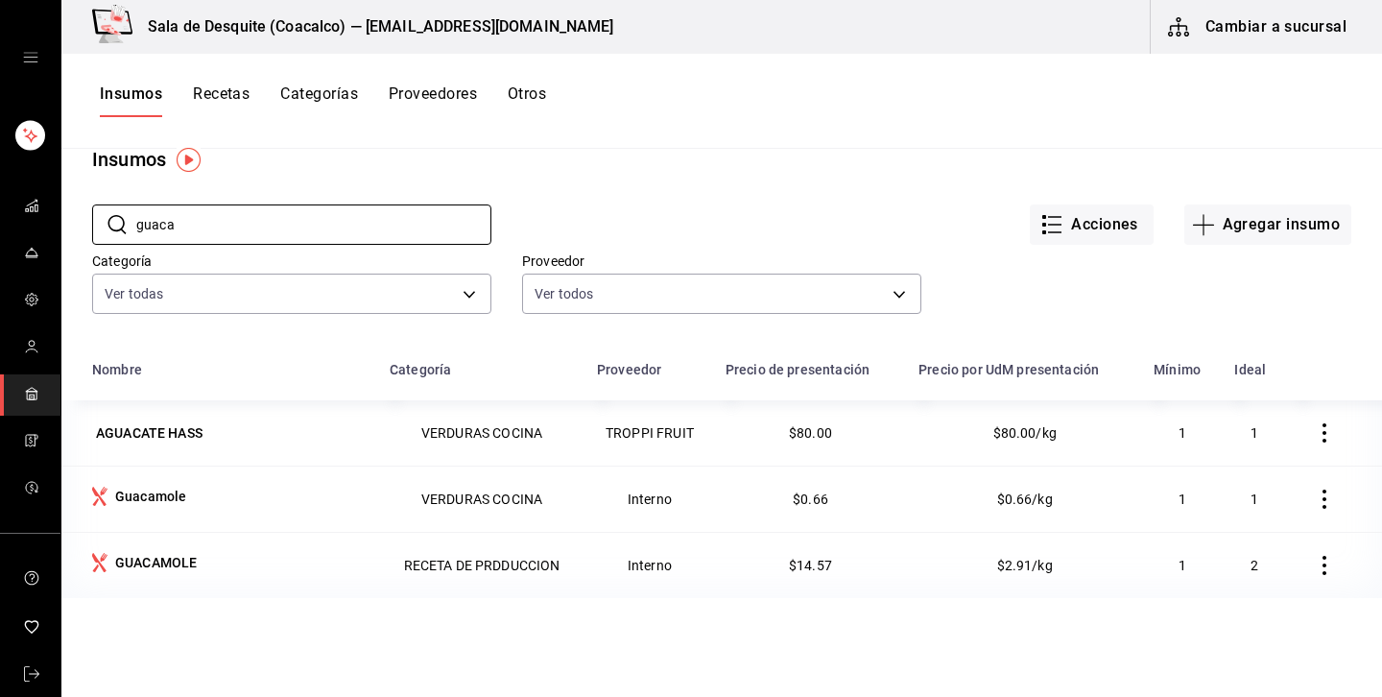
type input "guaca"
click at [1331, 568] on icon "button" at bounding box center [1324, 565] width 19 height 19
click at [1279, 571] on span "Eliminar" at bounding box center [1266, 566] width 49 height 15
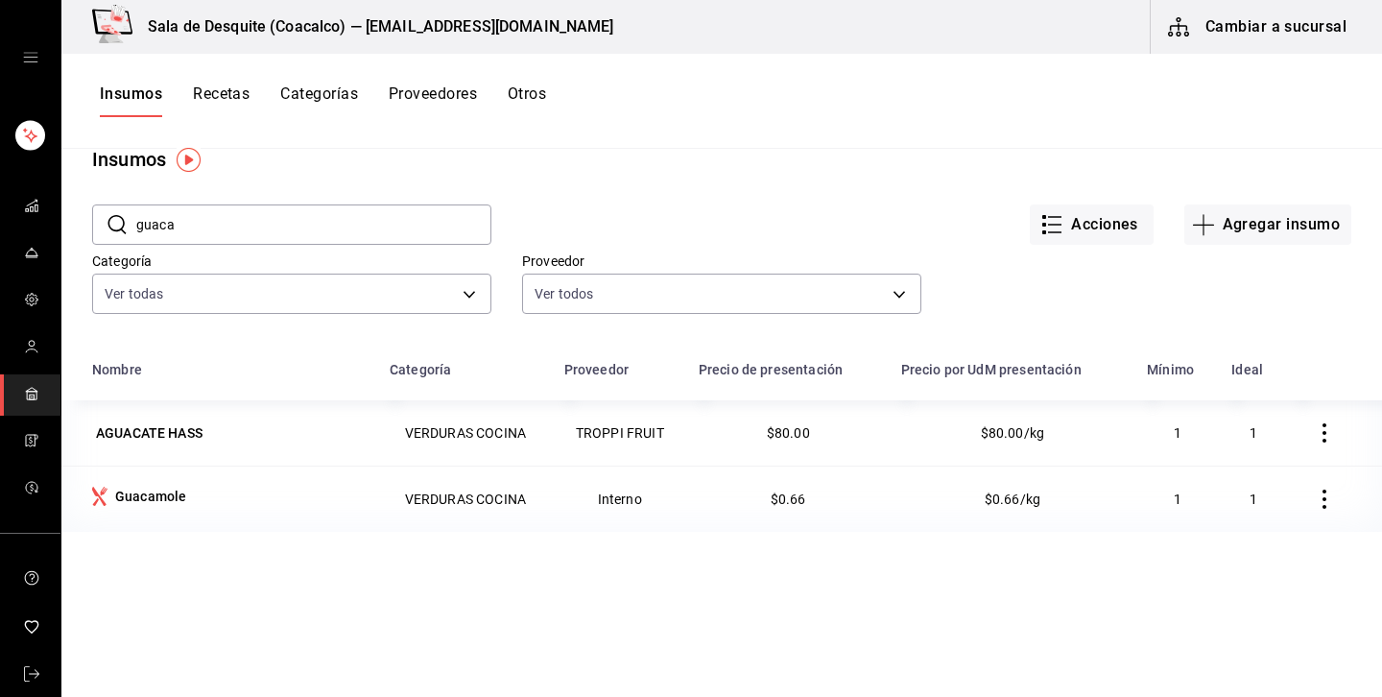
click at [233, 102] on button "Recetas" at bounding box center [221, 100] width 57 height 33
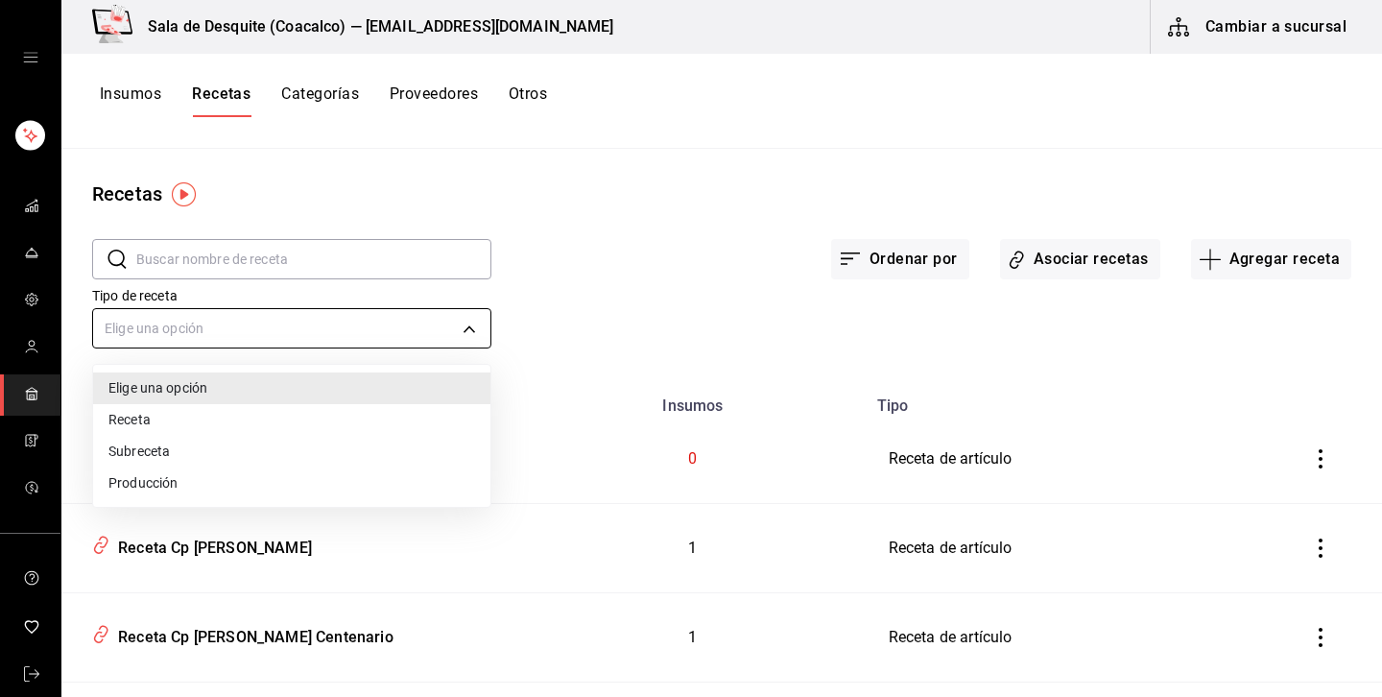
click at [396, 333] on body "Sala de Desquite (Coacalco) — saladedesquite@coacalco.com Cambiar a sucursal In…" at bounding box center [691, 342] width 1382 height 684
click at [157, 481] on li "Producción" at bounding box center [291, 484] width 397 height 32
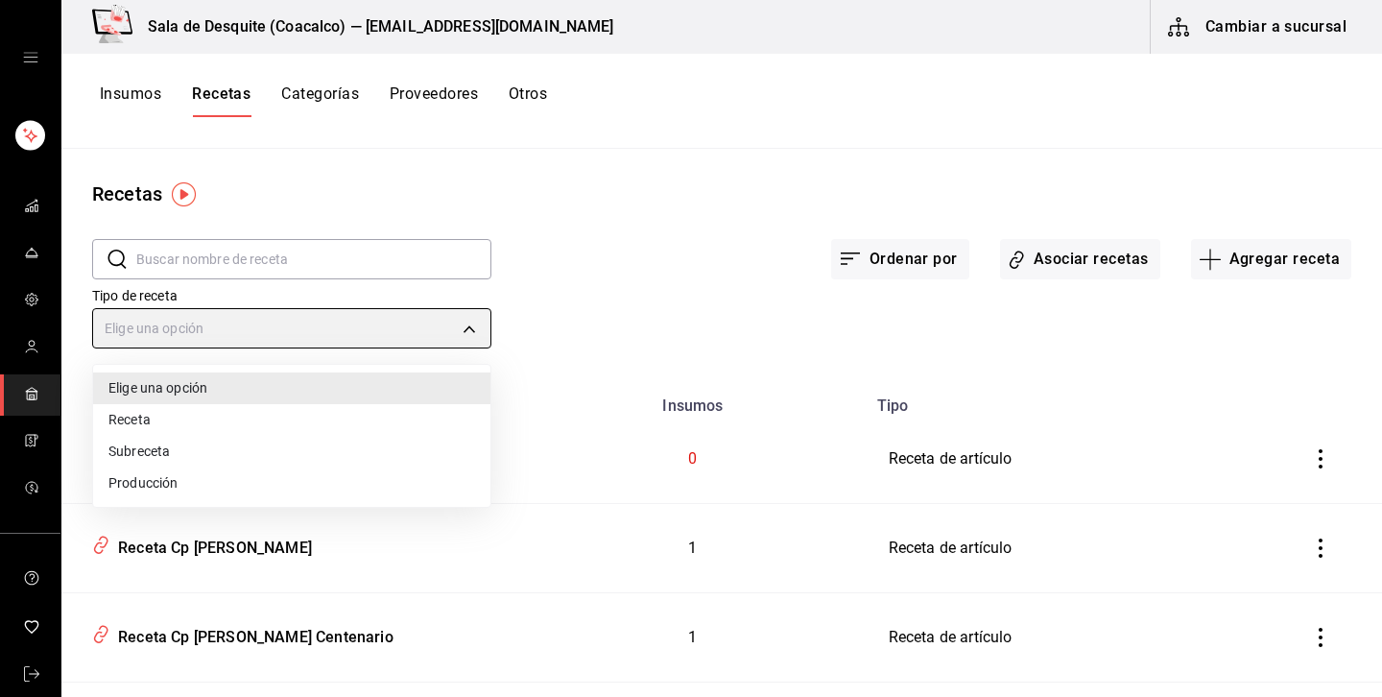
type input "PREPARATION"
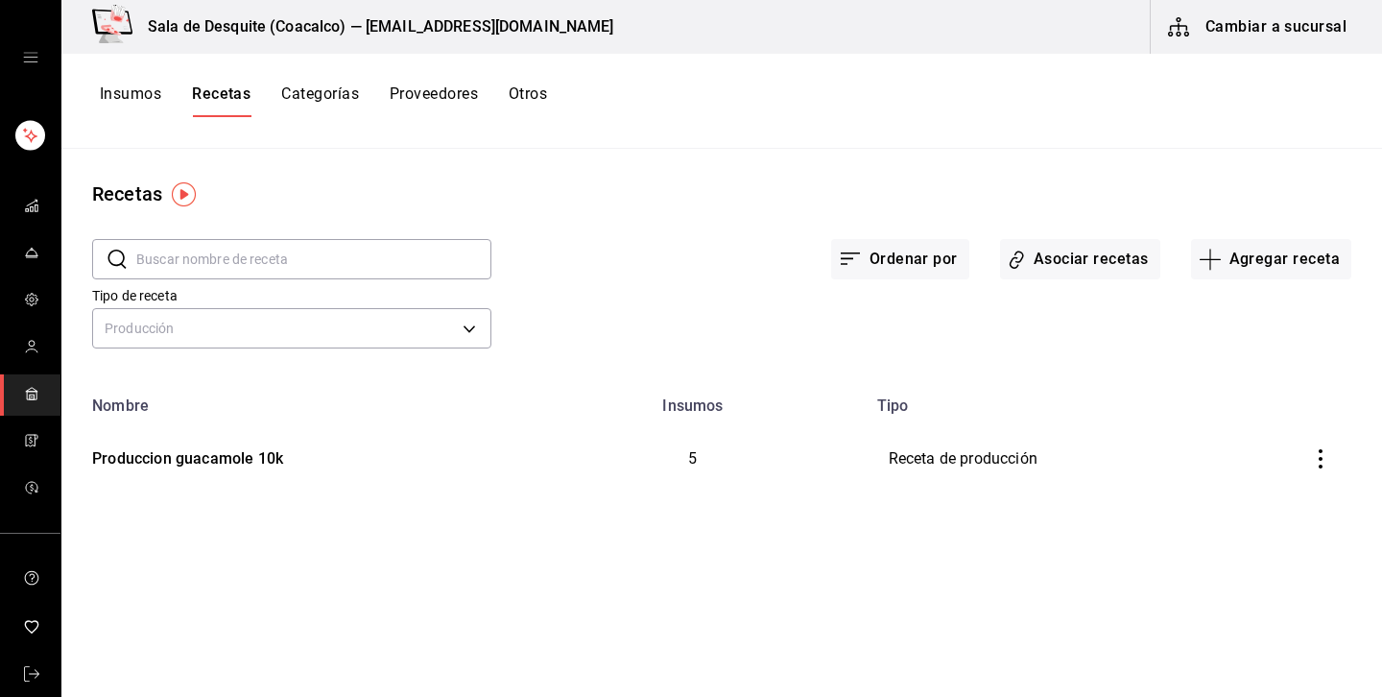
click at [143, 105] on button "Insumos" at bounding box center [130, 100] width 61 height 33
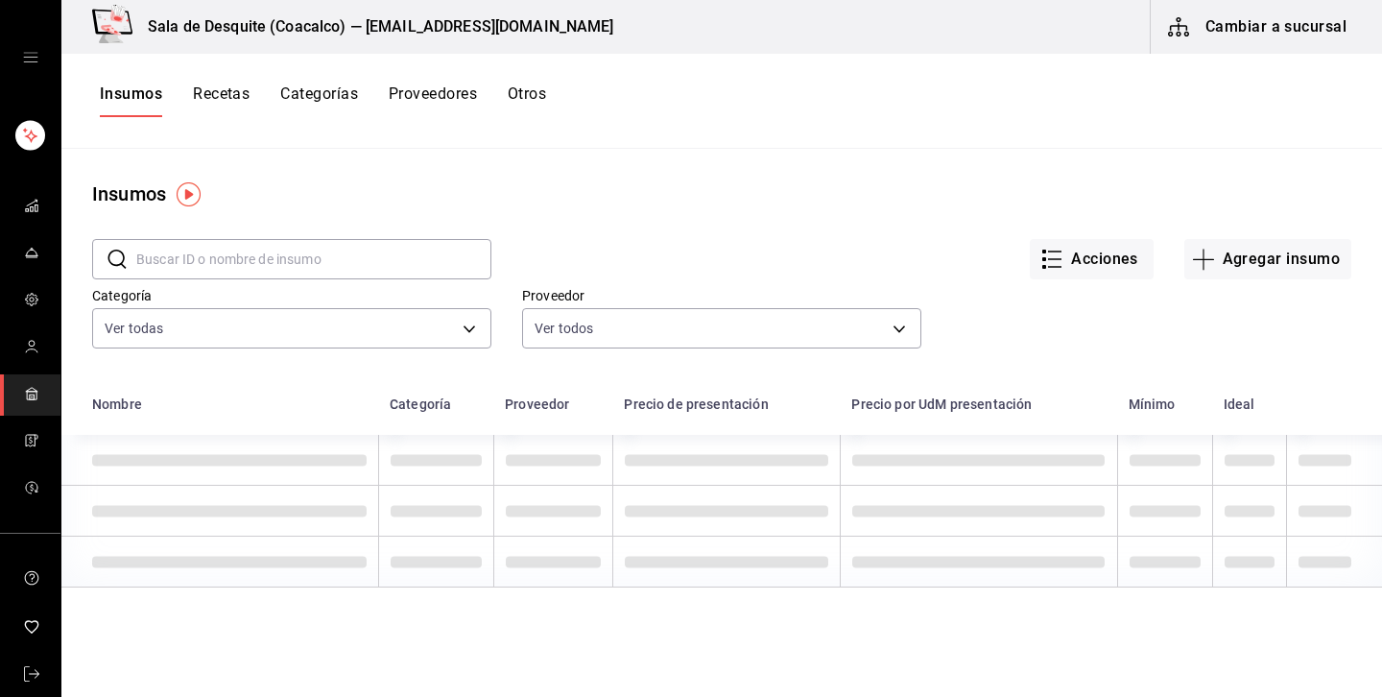
click at [311, 245] on input "text" at bounding box center [313, 259] width 355 height 38
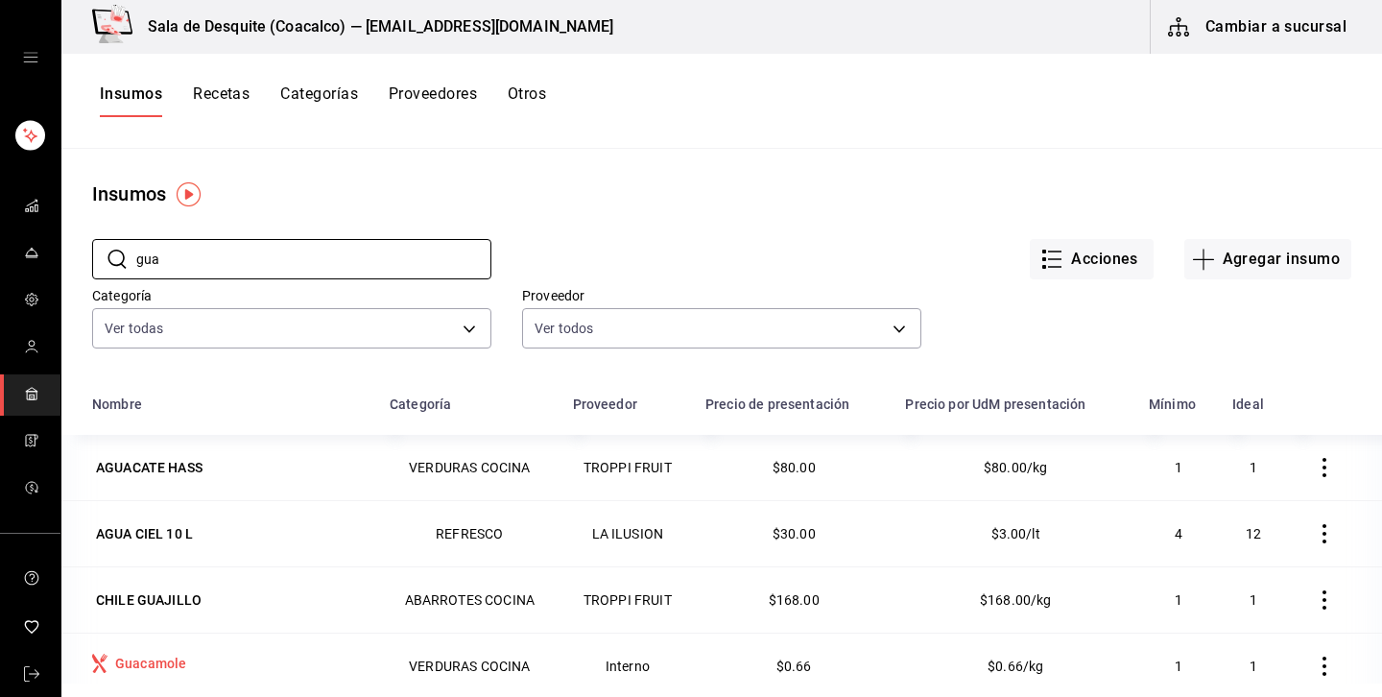
type input "gua"
click at [147, 651] on td "Guacamole" at bounding box center [219, 666] width 317 height 66
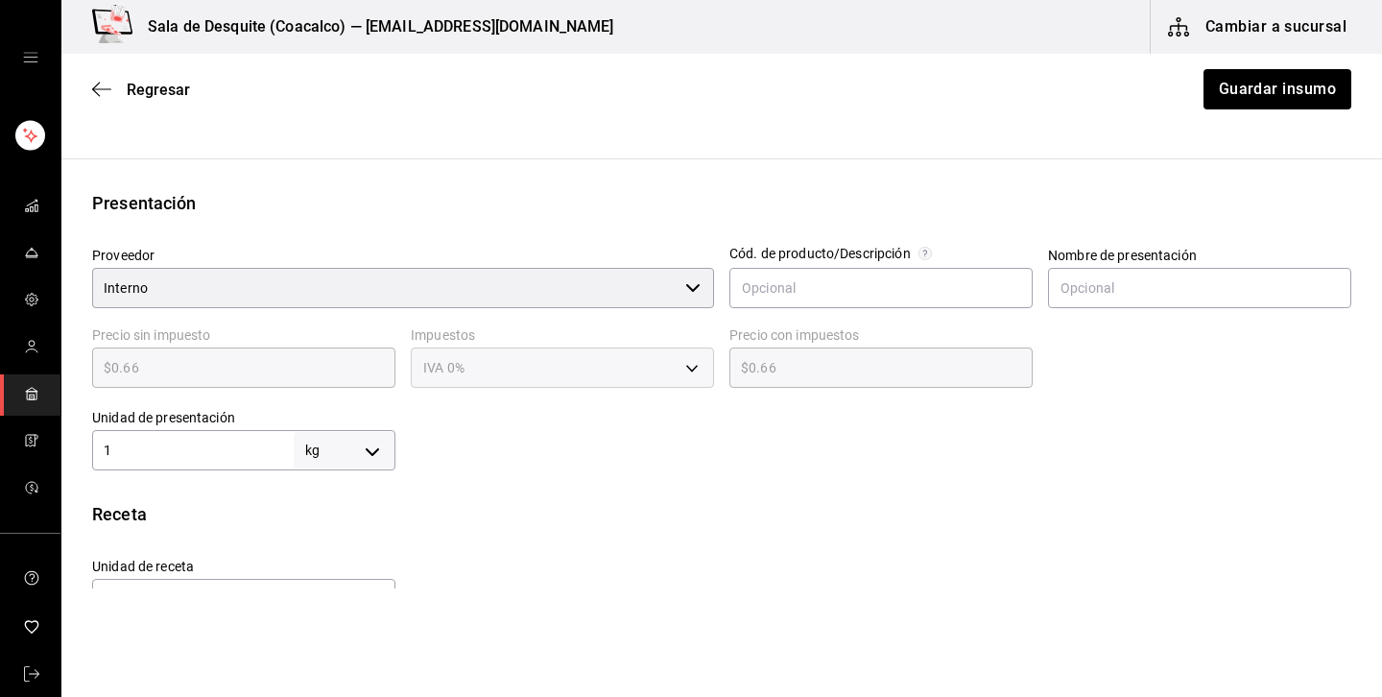
scroll to position [352, 0]
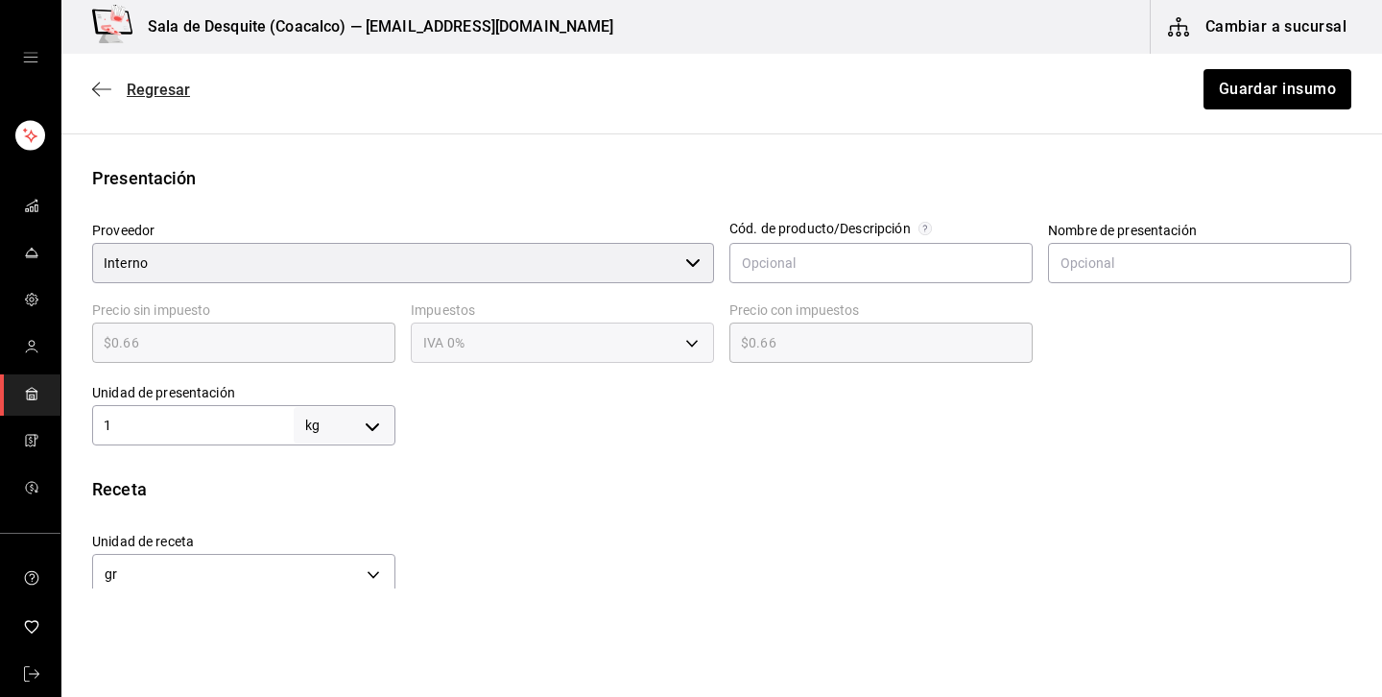
click at [155, 95] on span "Regresar" at bounding box center [158, 90] width 63 height 18
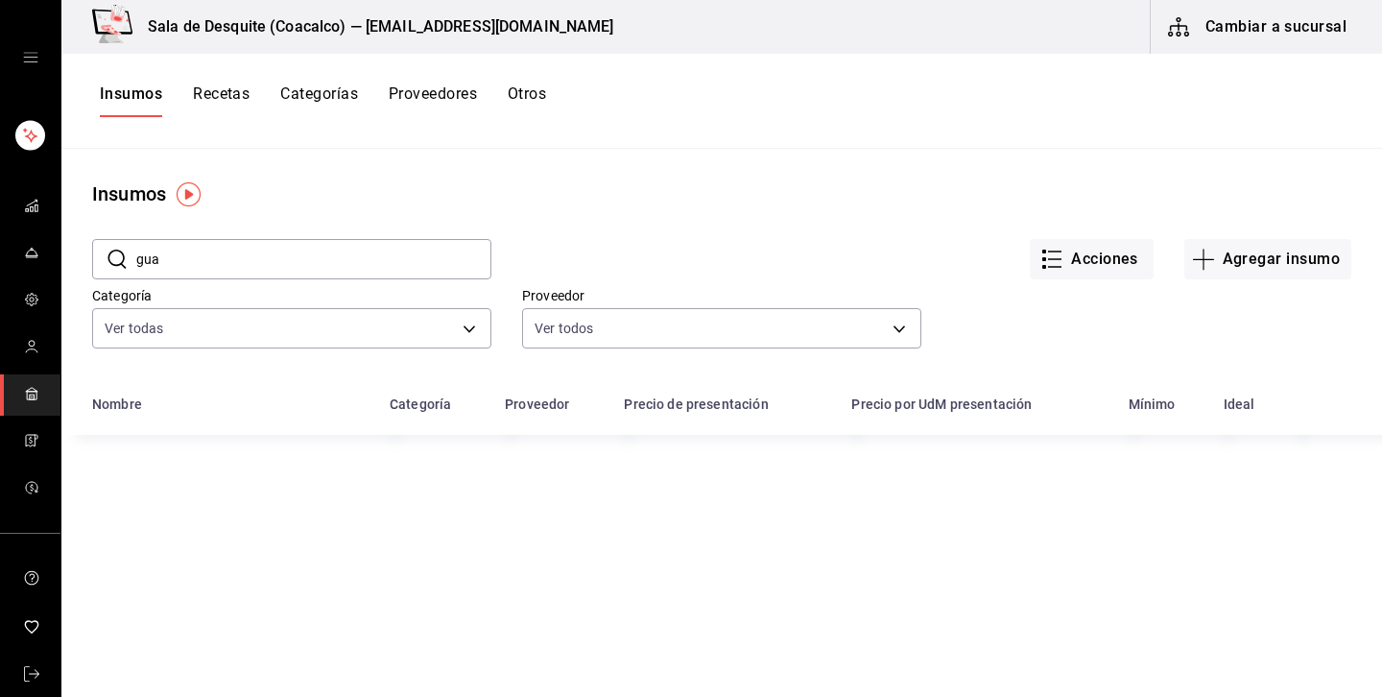
click at [228, 105] on button "Recetas" at bounding box center [221, 100] width 57 height 33
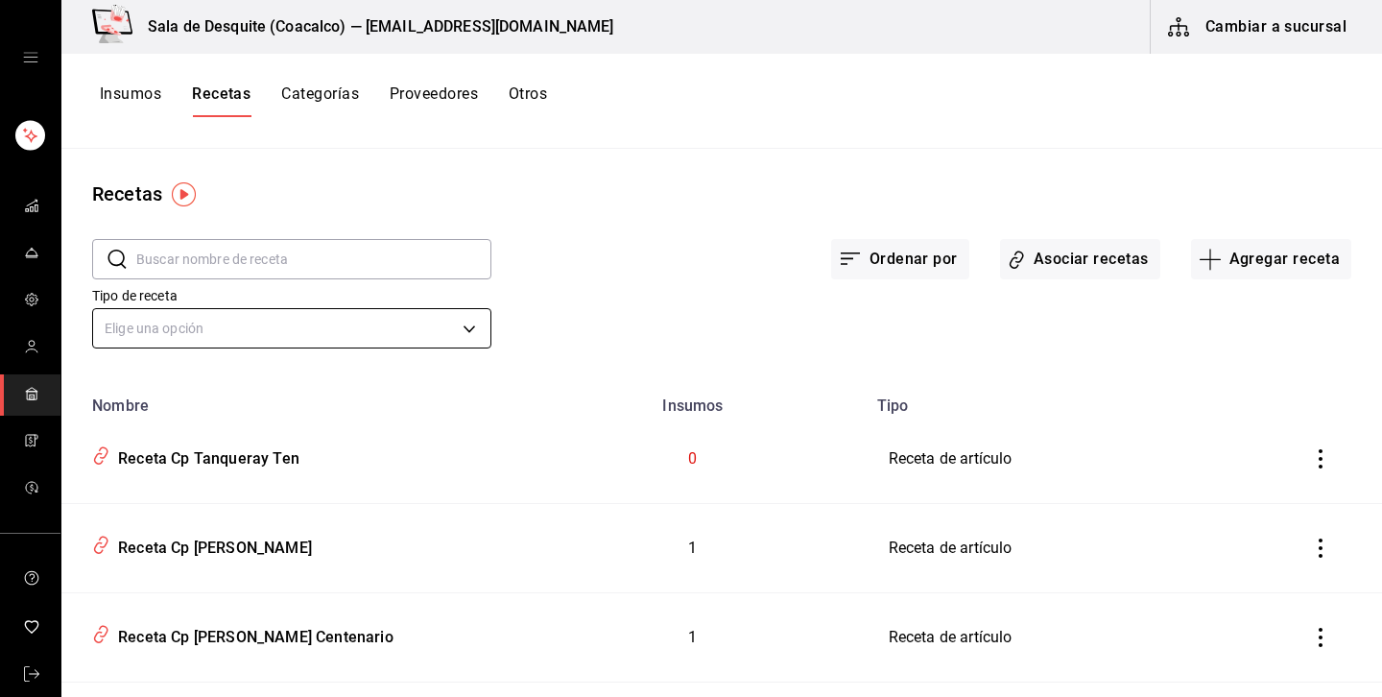
click at [253, 334] on body "Sala de Desquite (Coacalco) — saladedesquite@coacalco.com Cambiar a sucursal In…" at bounding box center [691, 342] width 1382 height 684
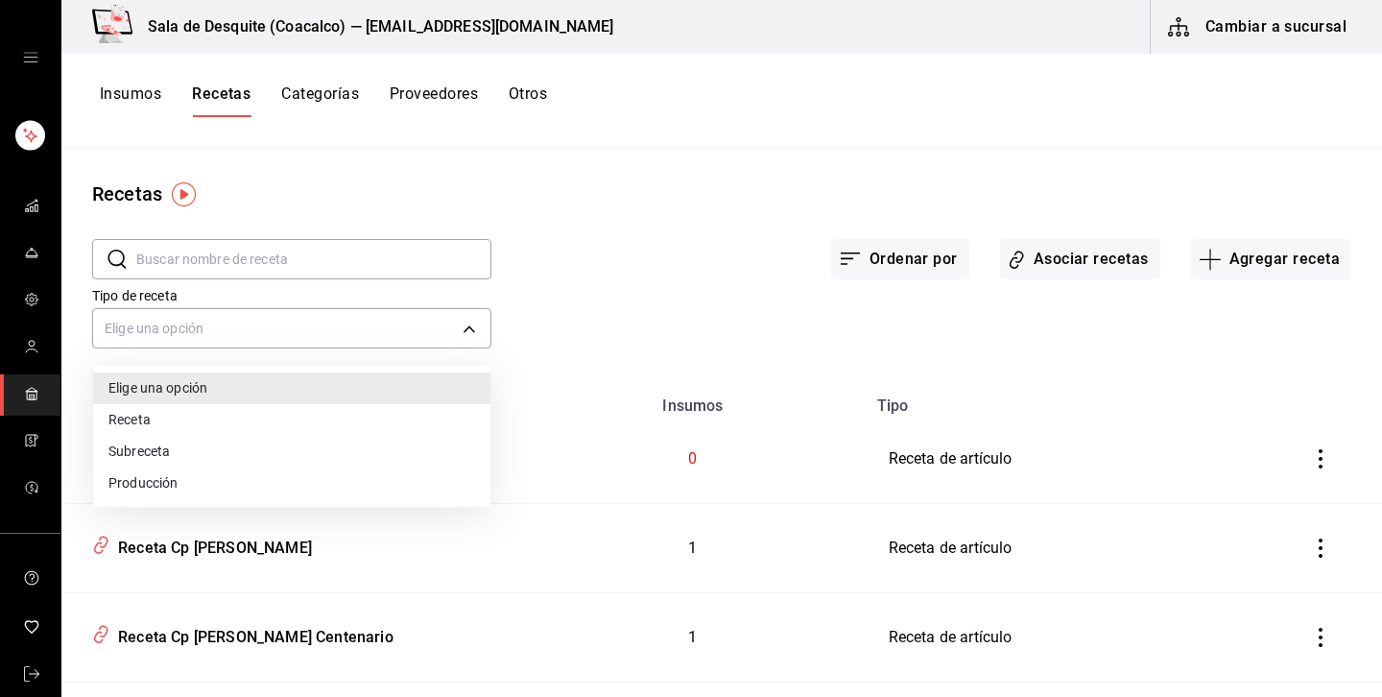
click at [156, 492] on li "Producción" at bounding box center [291, 484] width 397 height 32
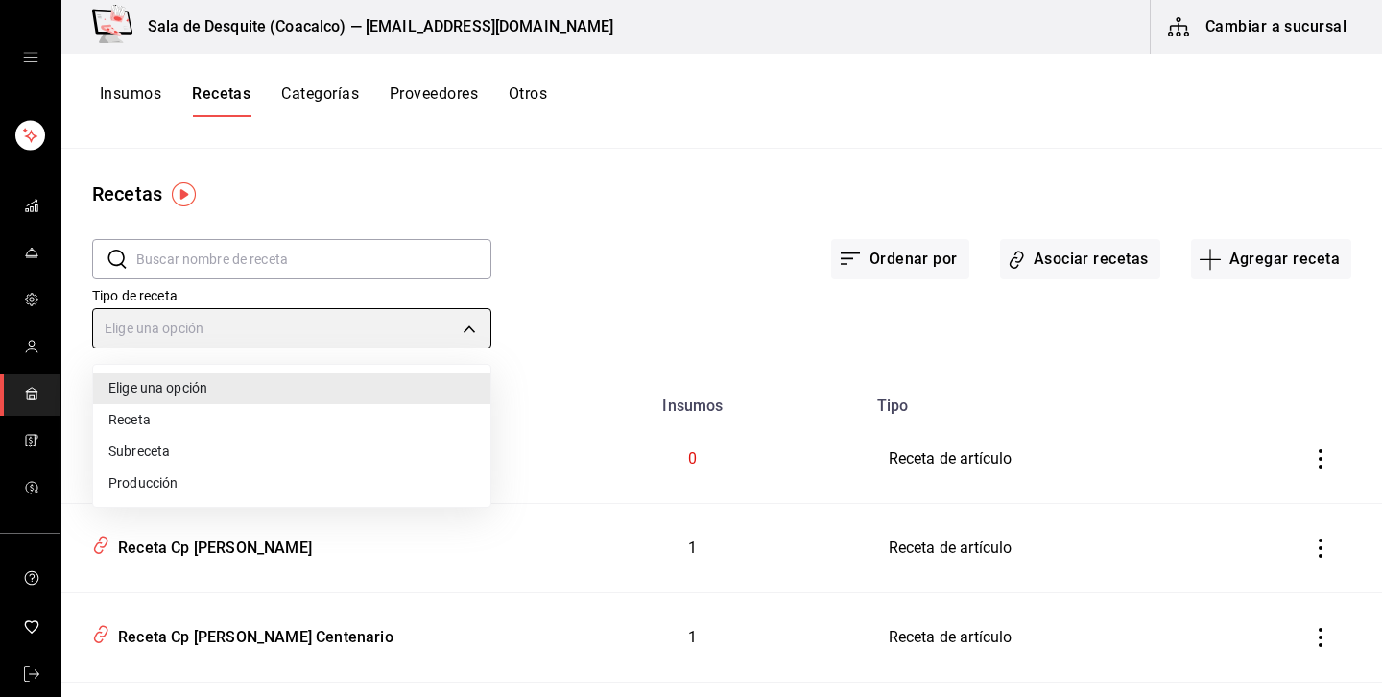
type input "PREPARATION"
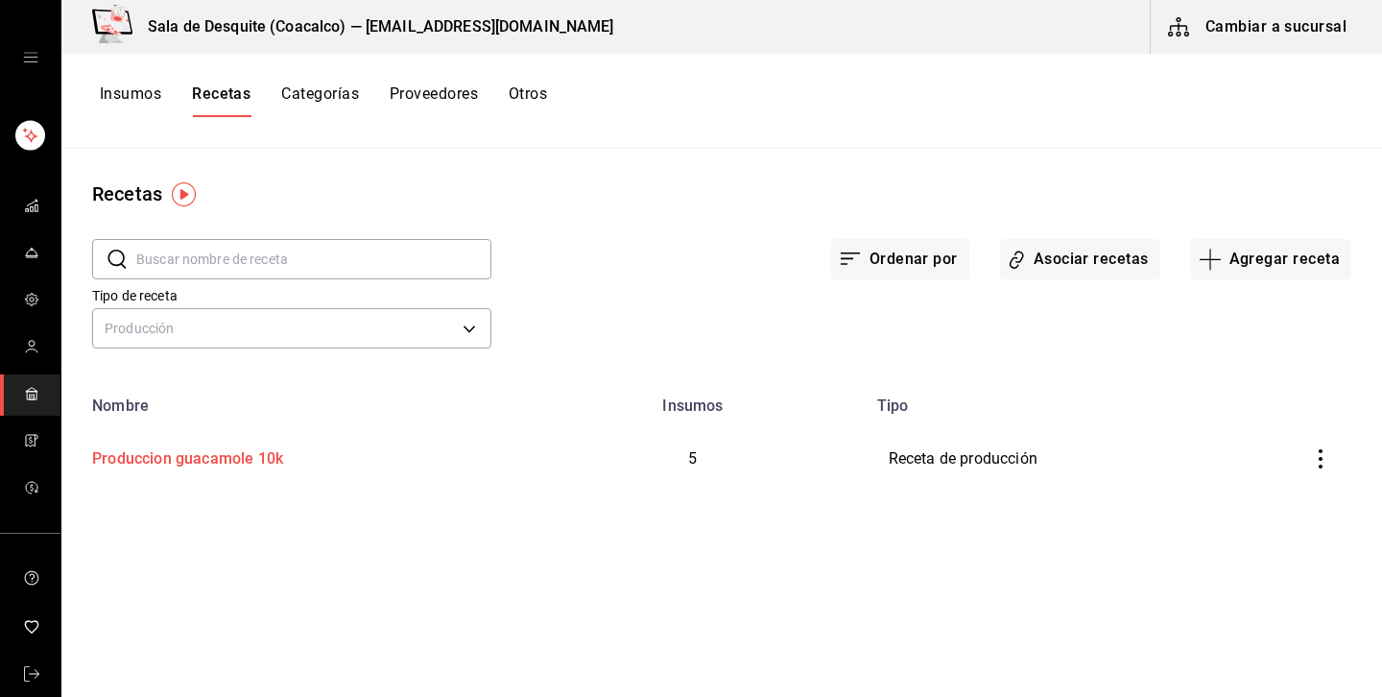
click at [221, 449] on div "Produccion guacamole 10k" at bounding box center [183, 456] width 199 height 30
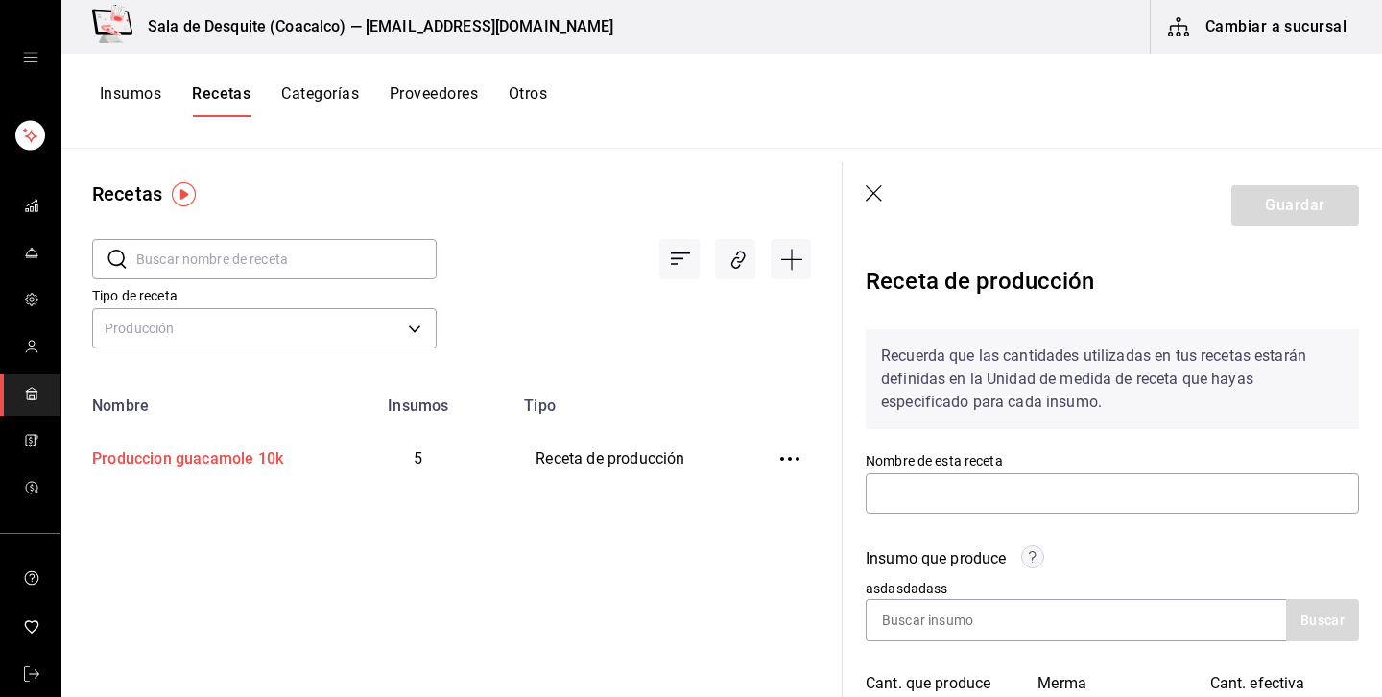
type input "Produccion guacamole 10k"
type input "10"
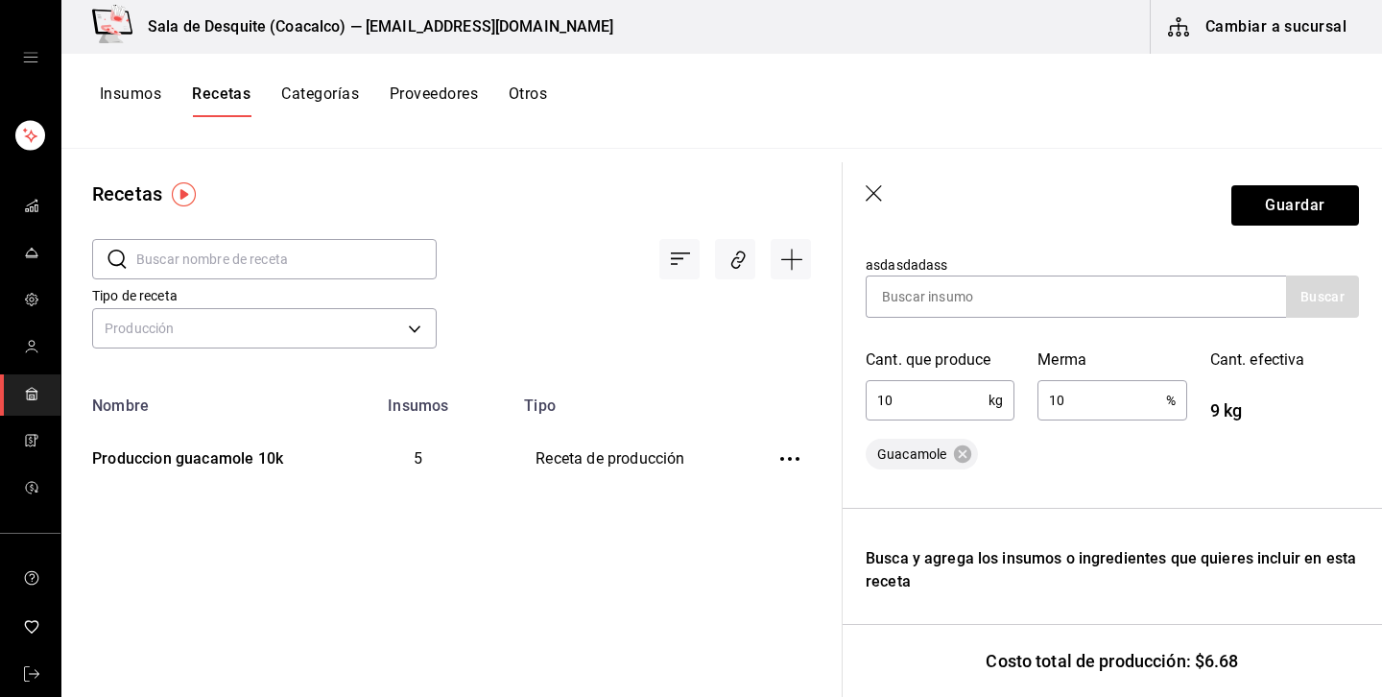
scroll to position [321, 0]
click at [963, 458] on icon at bounding box center [962, 456] width 17 height 17
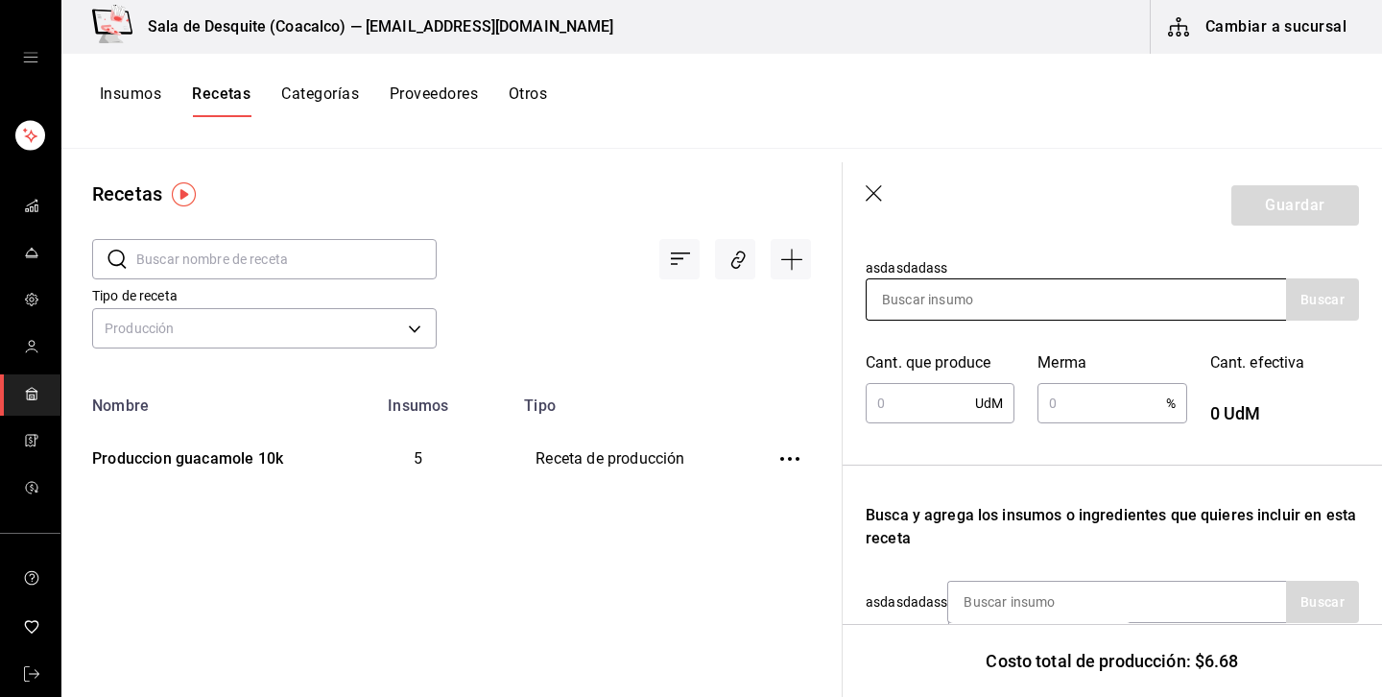
click at [978, 313] on input at bounding box center [963, 299] width 192 height 40
type input "guaca"
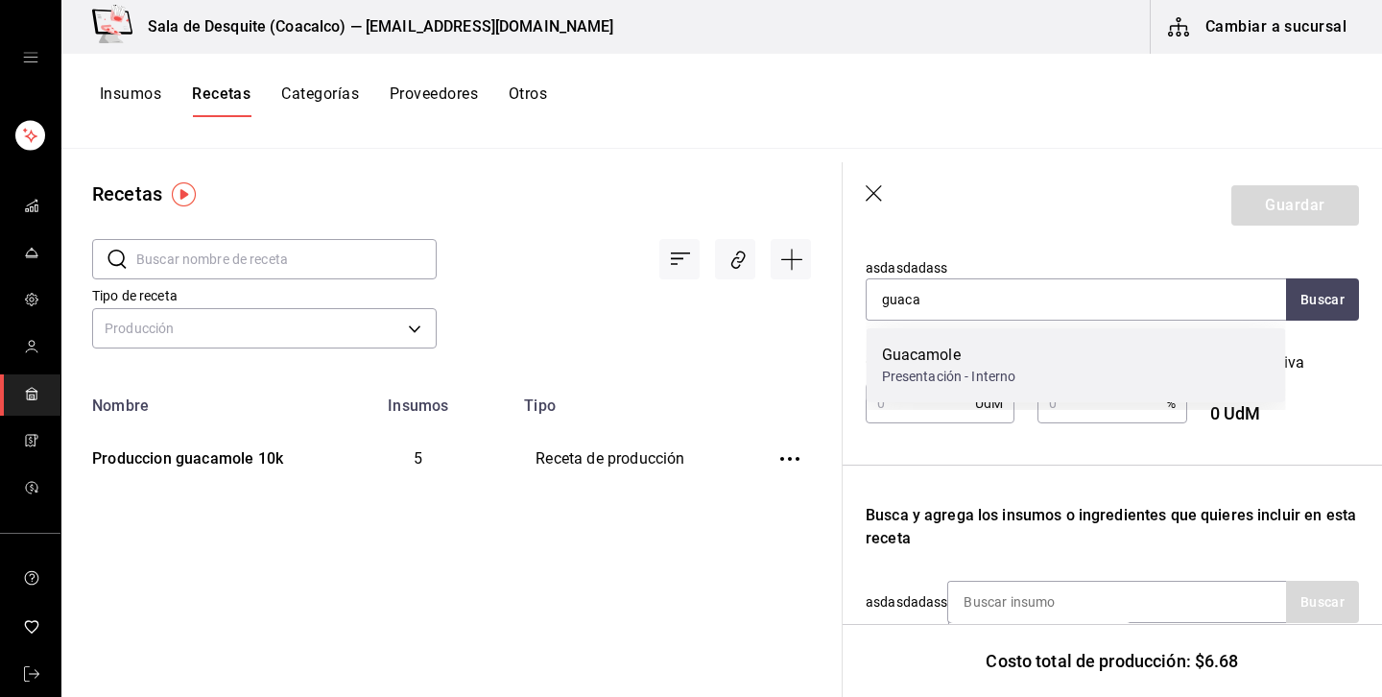
click at [951, 367] on div "Presentación - Interno" at bounding box center [949, 377] width 134 height 20
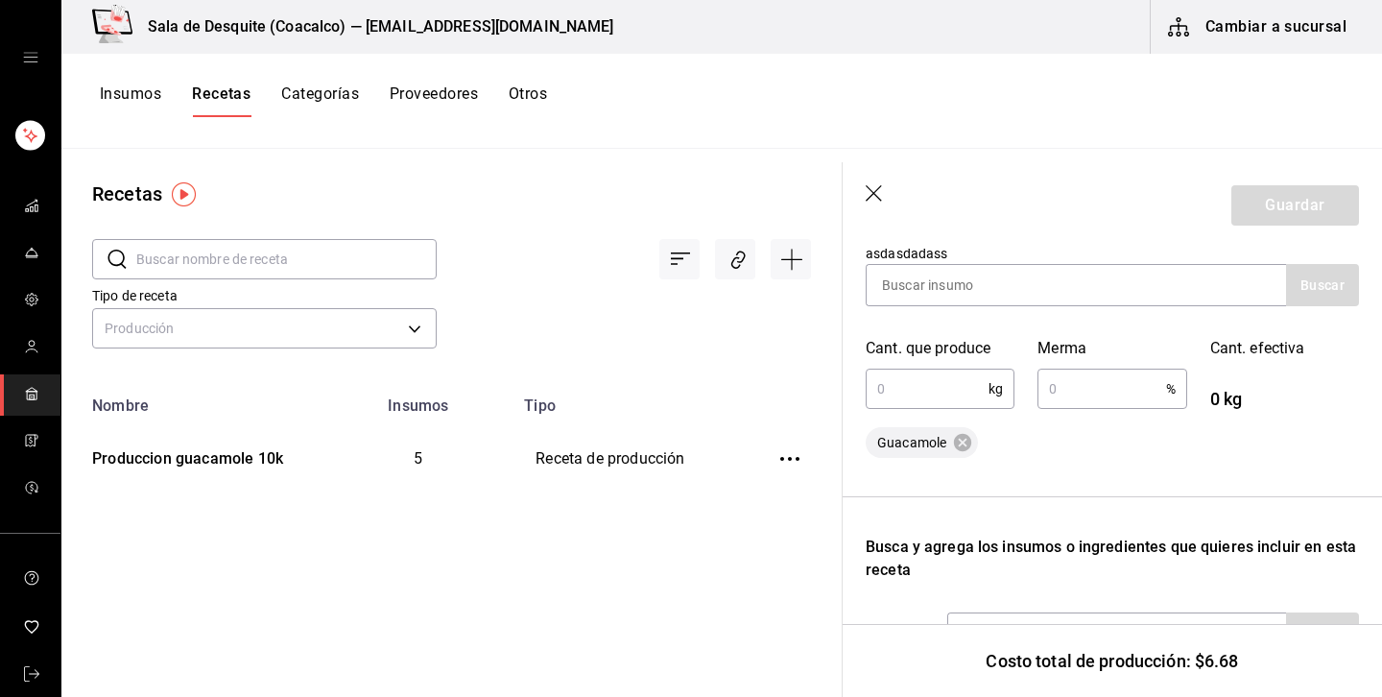
scroll to position [341, 0]
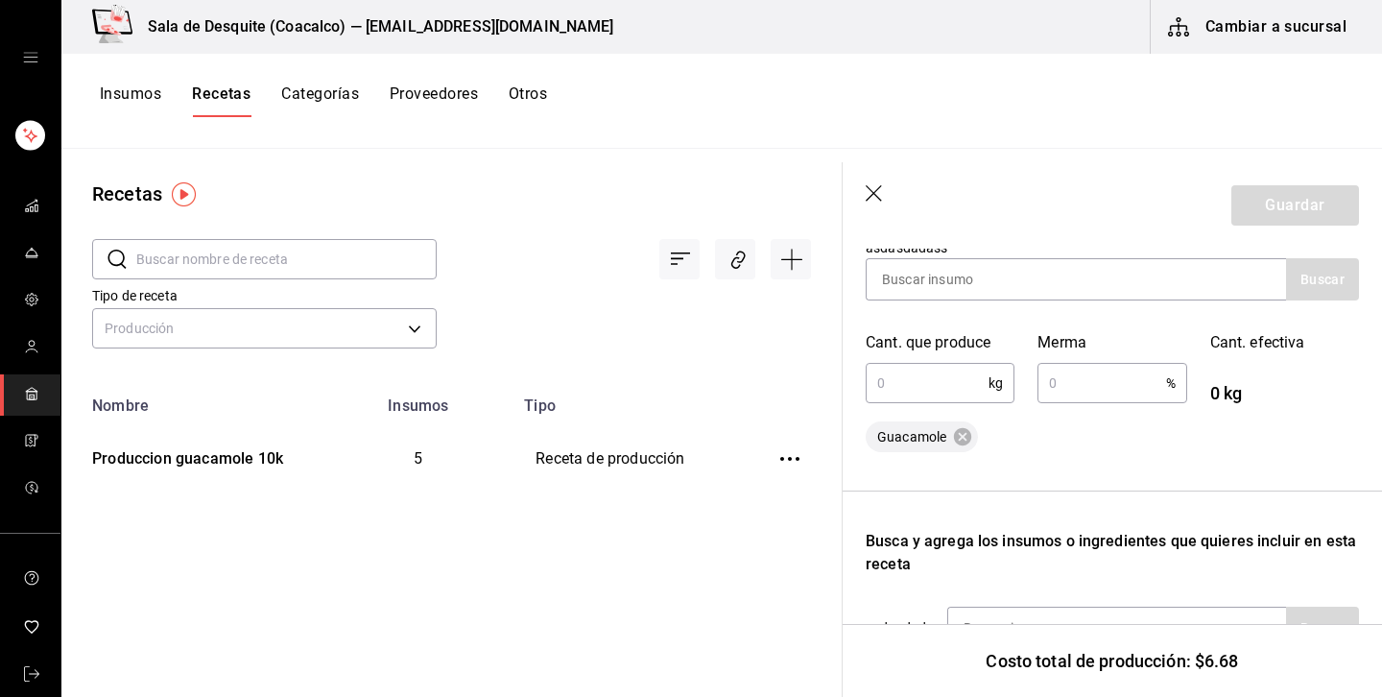
click at [946, 391] on input "text" at bounding box center [927, 383] width 123 height 38
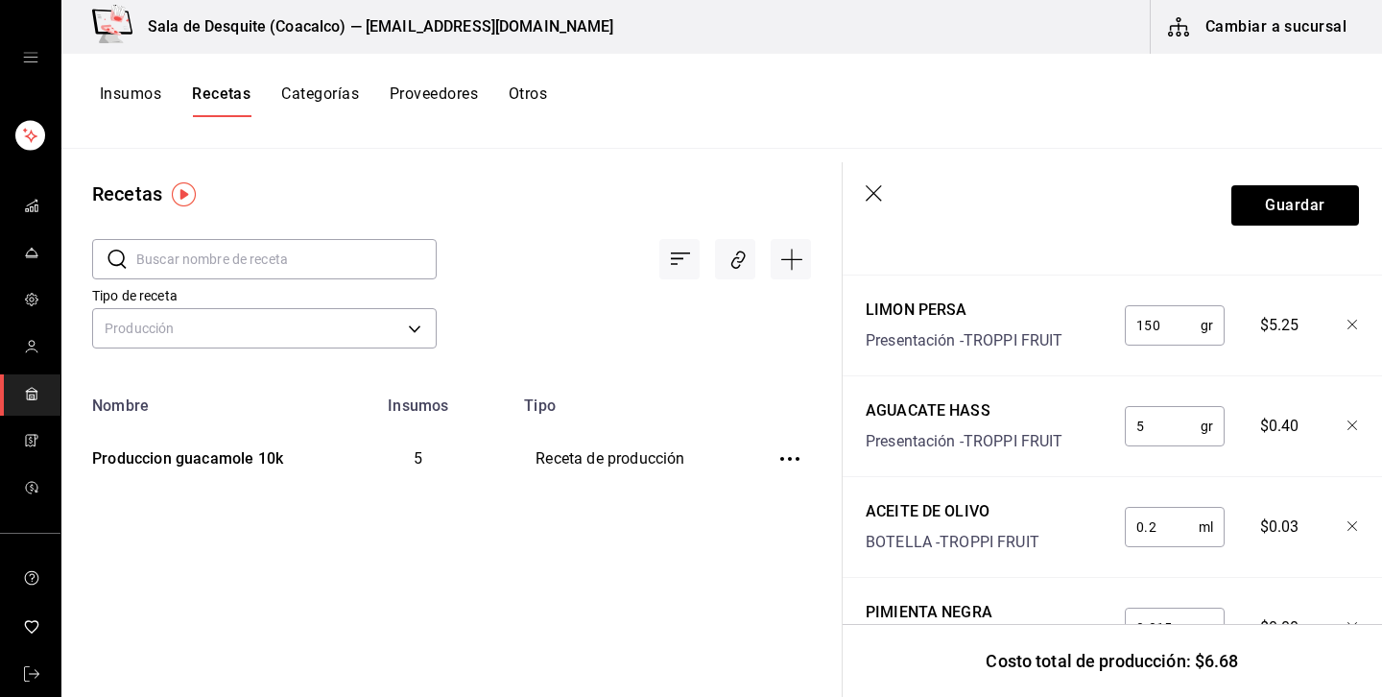
scroll to position [966, 0]
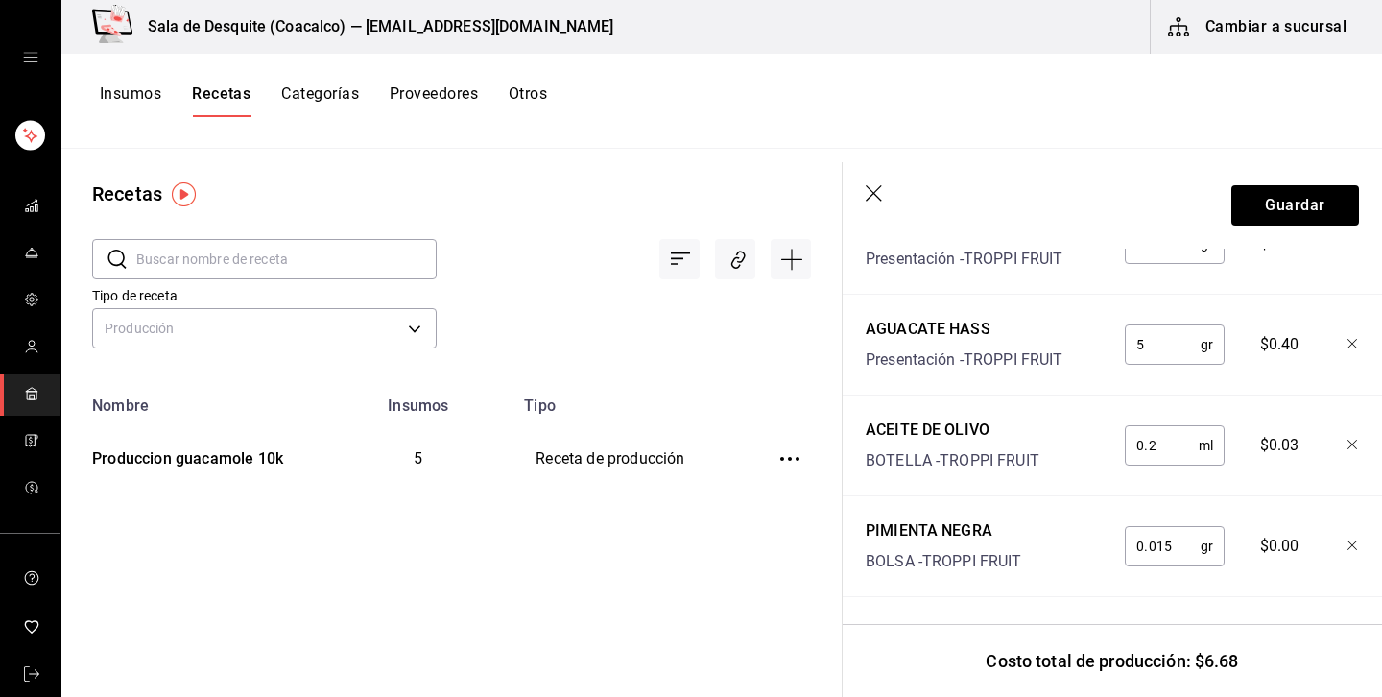
type input "10"
click at [1183, 549] on input "0.015" at bounding box center [1163, 546] width 76 height 38
type input "0"
type input "15"
click at [1178, 444] on input "0.2" at bounding box center [1162, 445] width 74 height 38
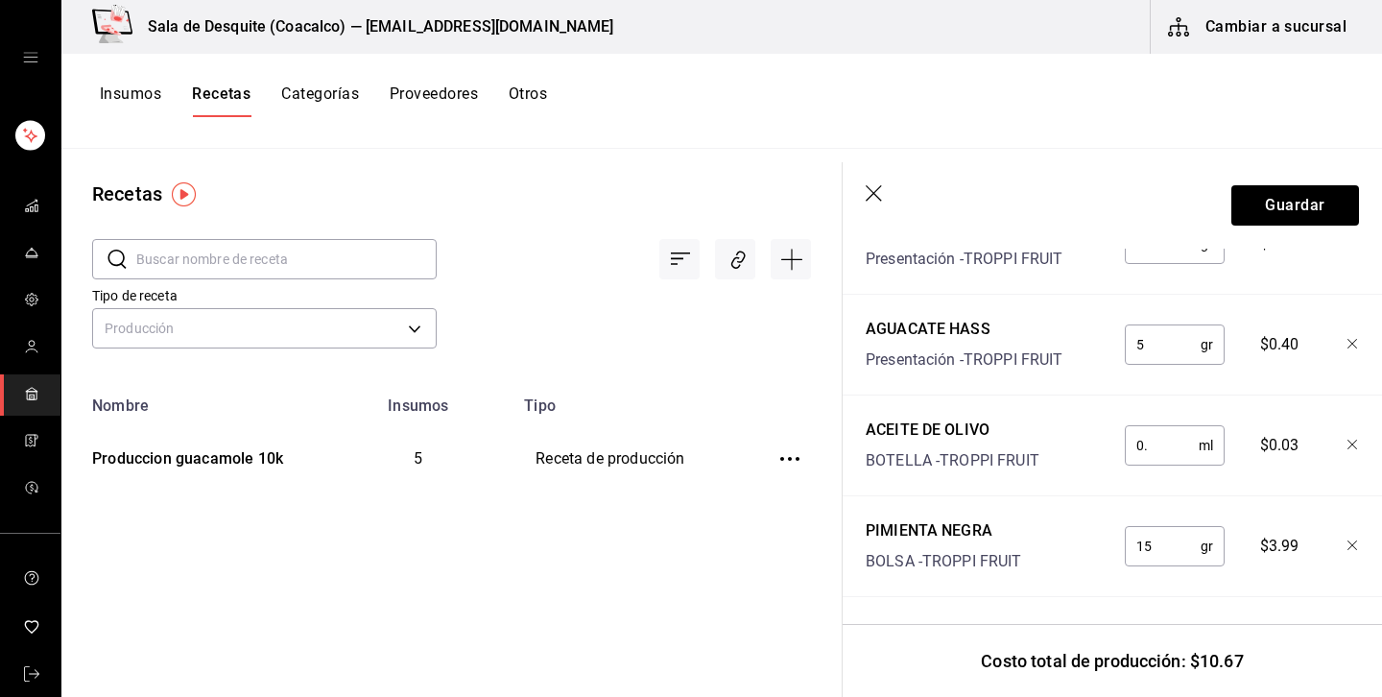
type input "0"
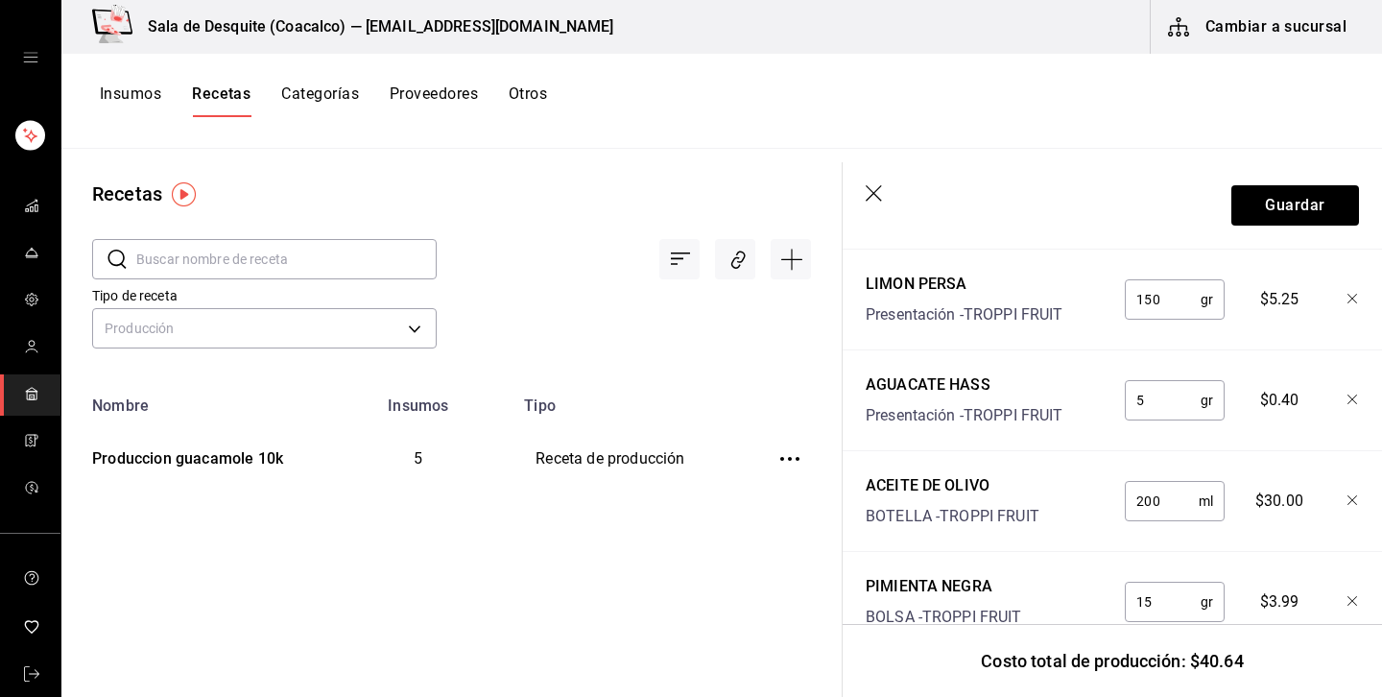
scroll to position [909, 0]
type input "200"
click at [1186, 405] on input "5" at bounding box center [1163, 401] width 76 height 38
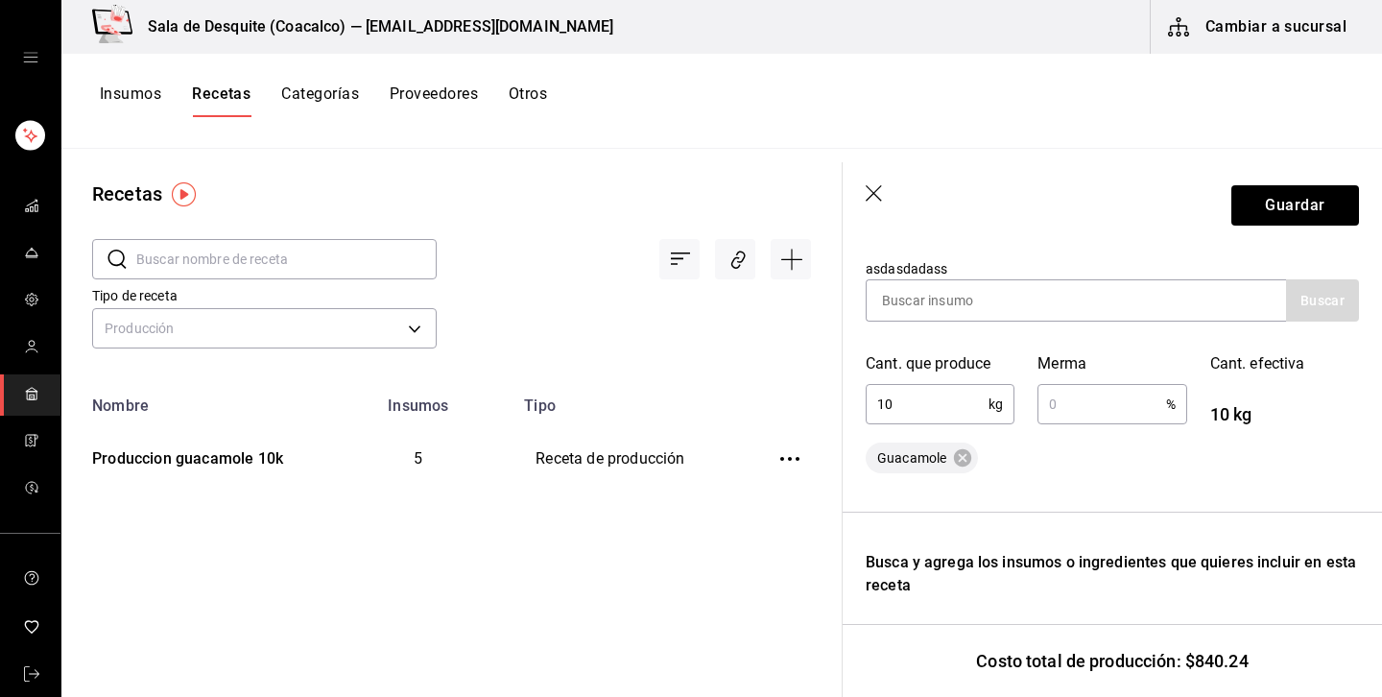
scroll to position [310, 0]
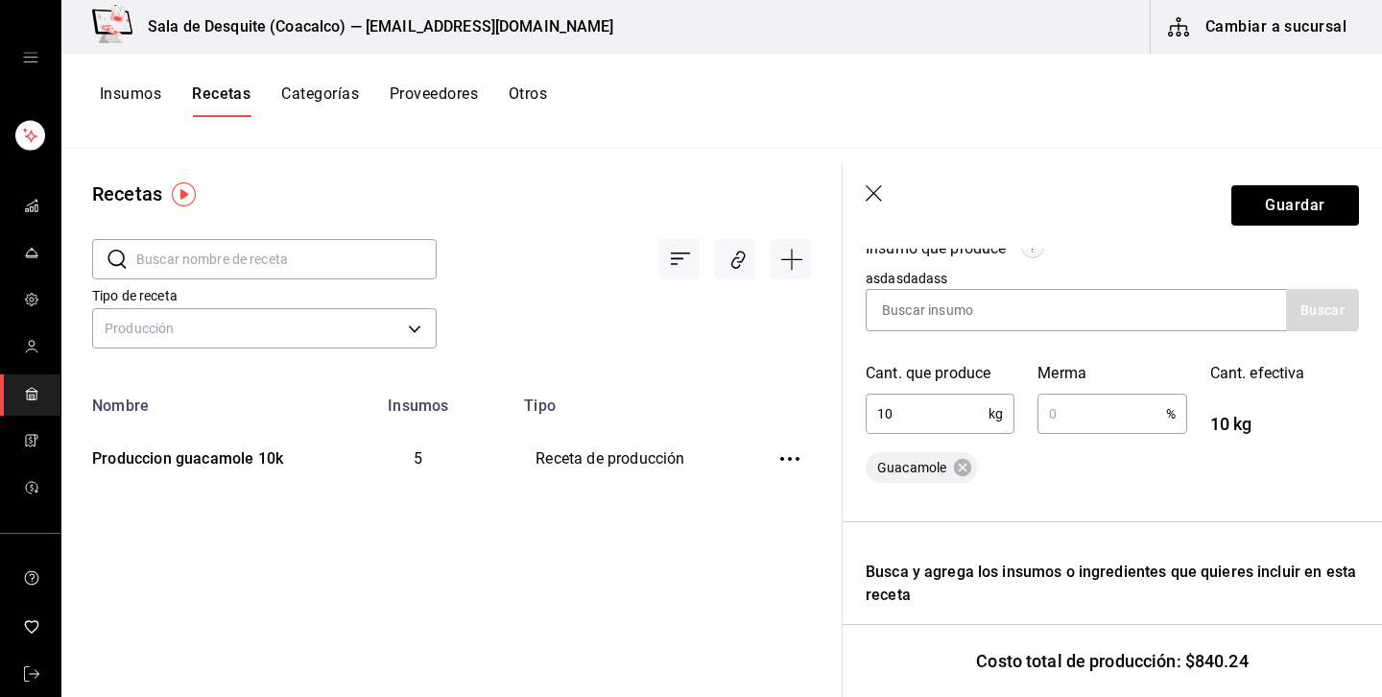
type input "10,000"
click at [1096, 419] on input "text" at bounding box center [1102, 414] width 128 height 38
type input "50"
click at [1133, 488] on div "Recuerda que las cantidades utilizadas en tus recetas estarán definidas en la U…" at bounding box center [1112, 628] width 493 height 1249
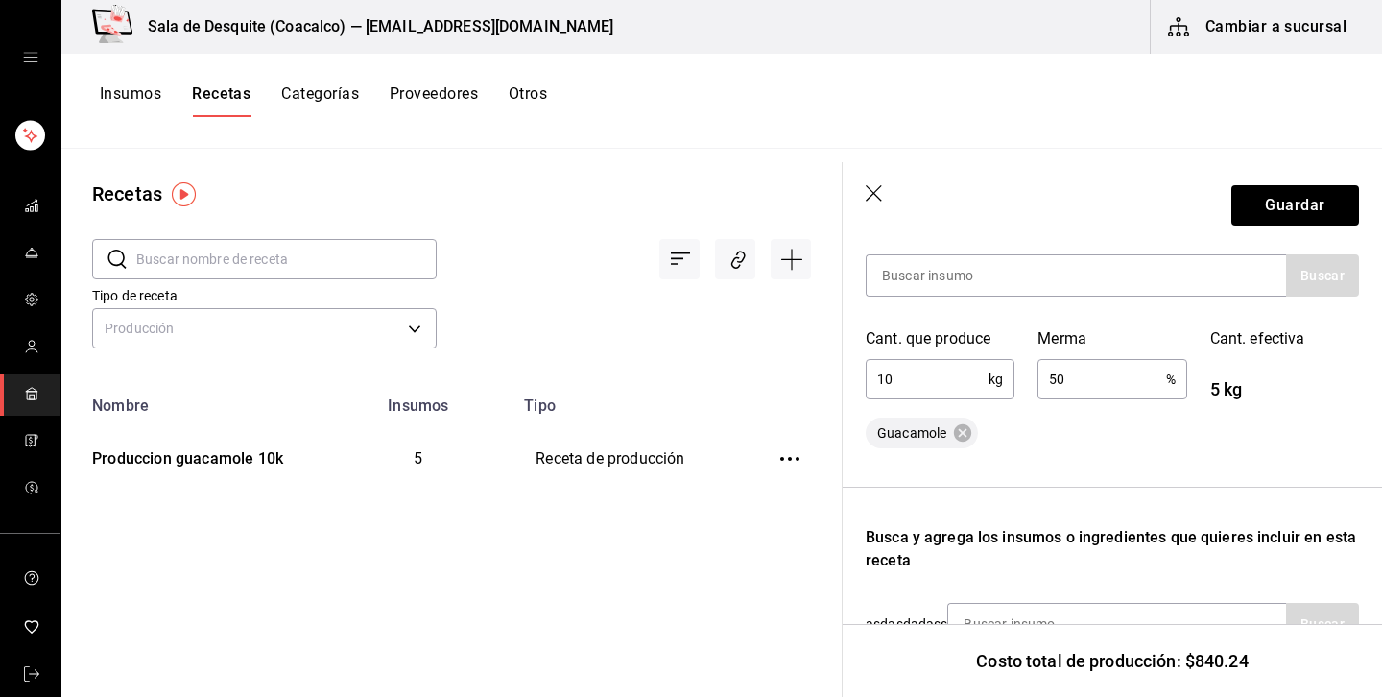
scroll to position [339, 0]
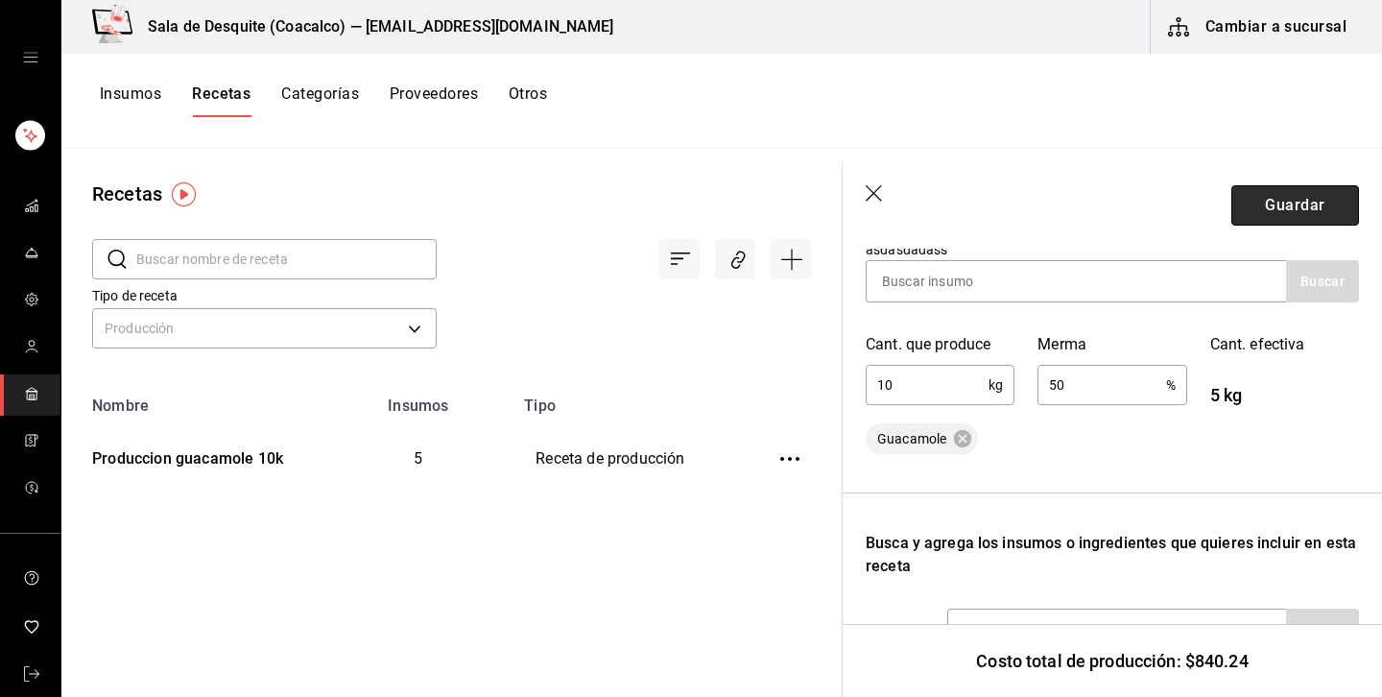
click at [1298, 197] on button "Guardar" at bounding box center [1296, 205] width 128 height 40
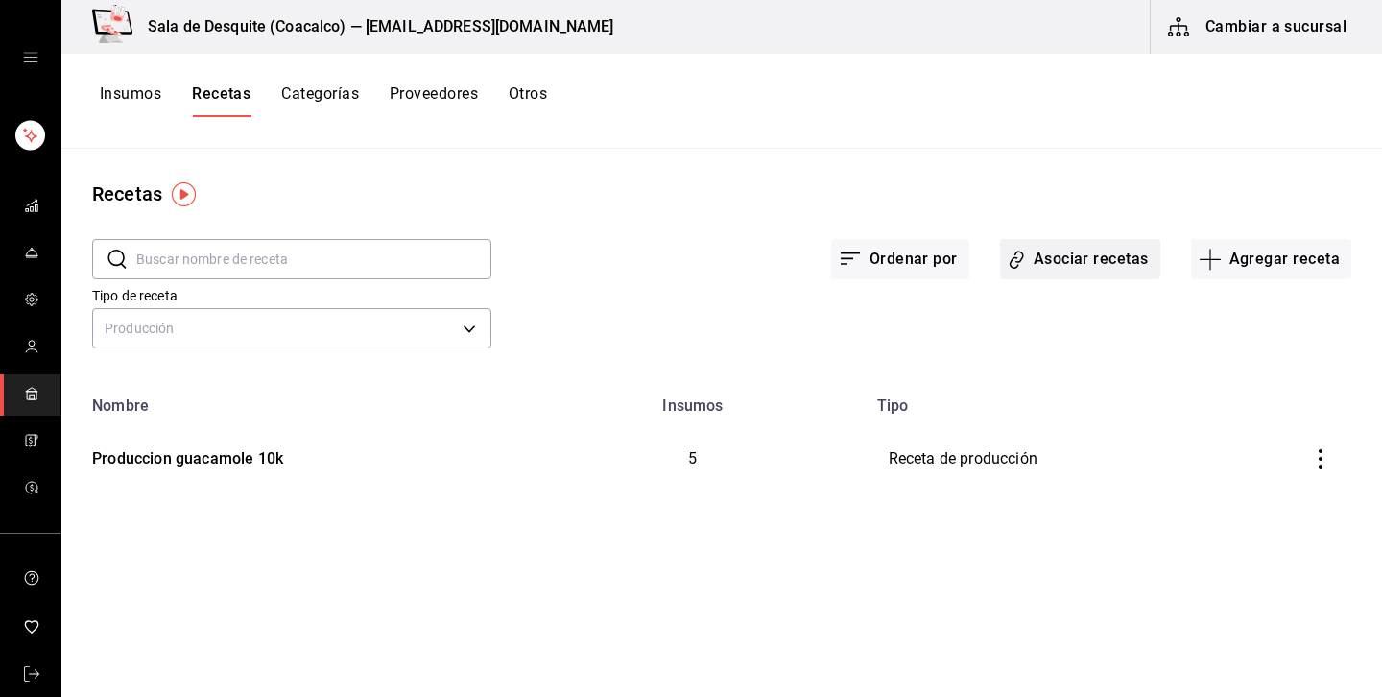
click at [1087, 252] on button "Asociar recetas" at bounding box center [1080, 259] width 160 height 40
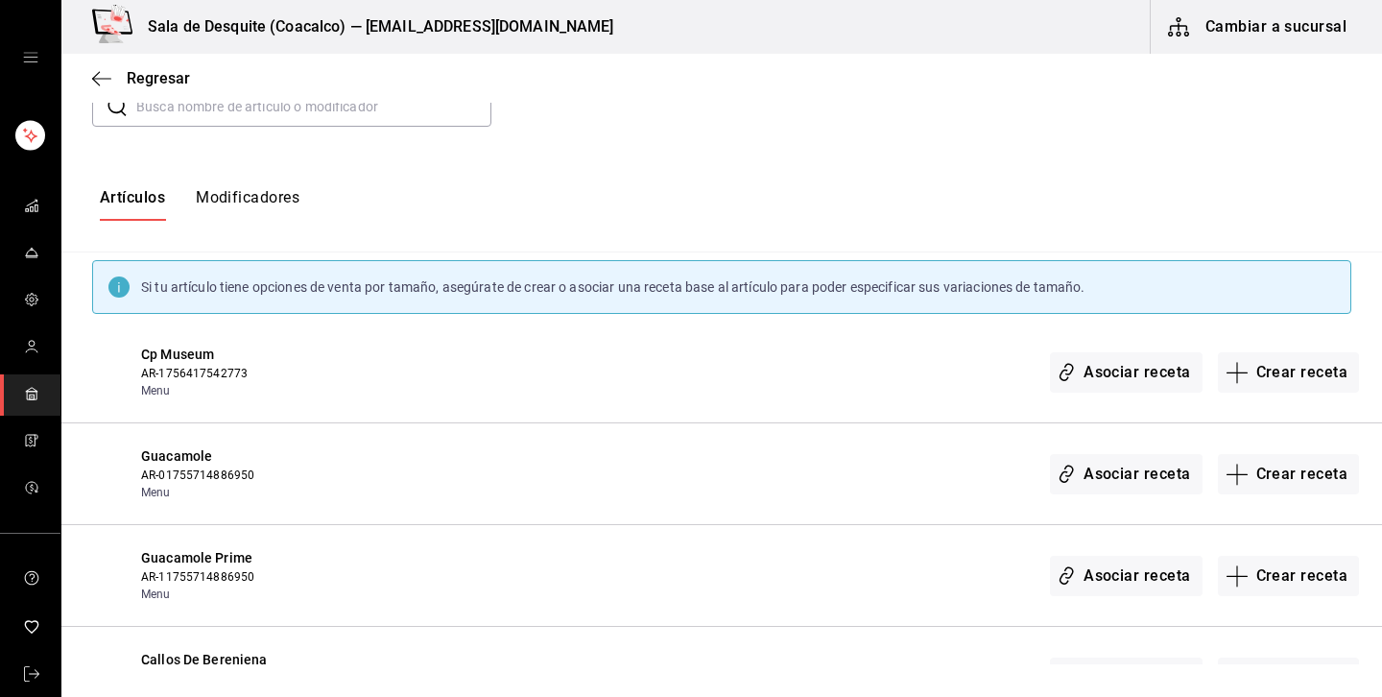
scroll to position [256, 0]
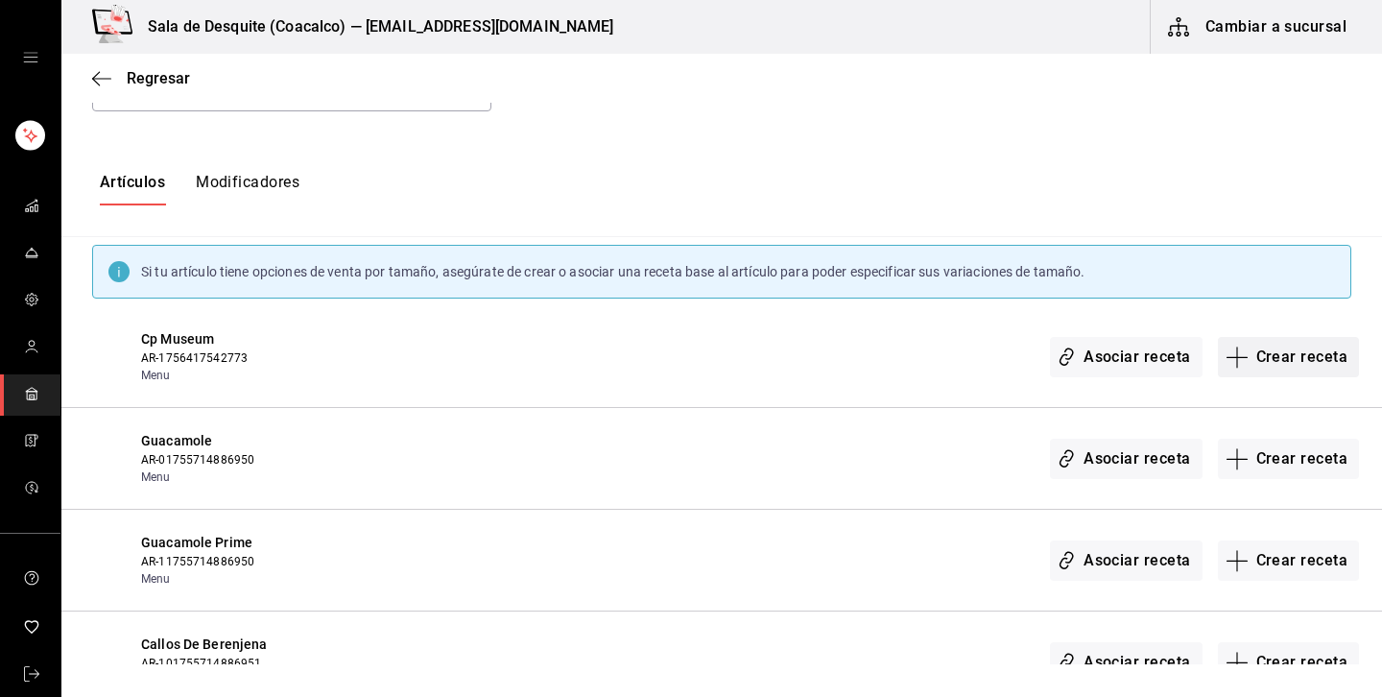
click at [1295, 346] on button "Crear receta" at bounding box center [1289, 357] width 142 height 40
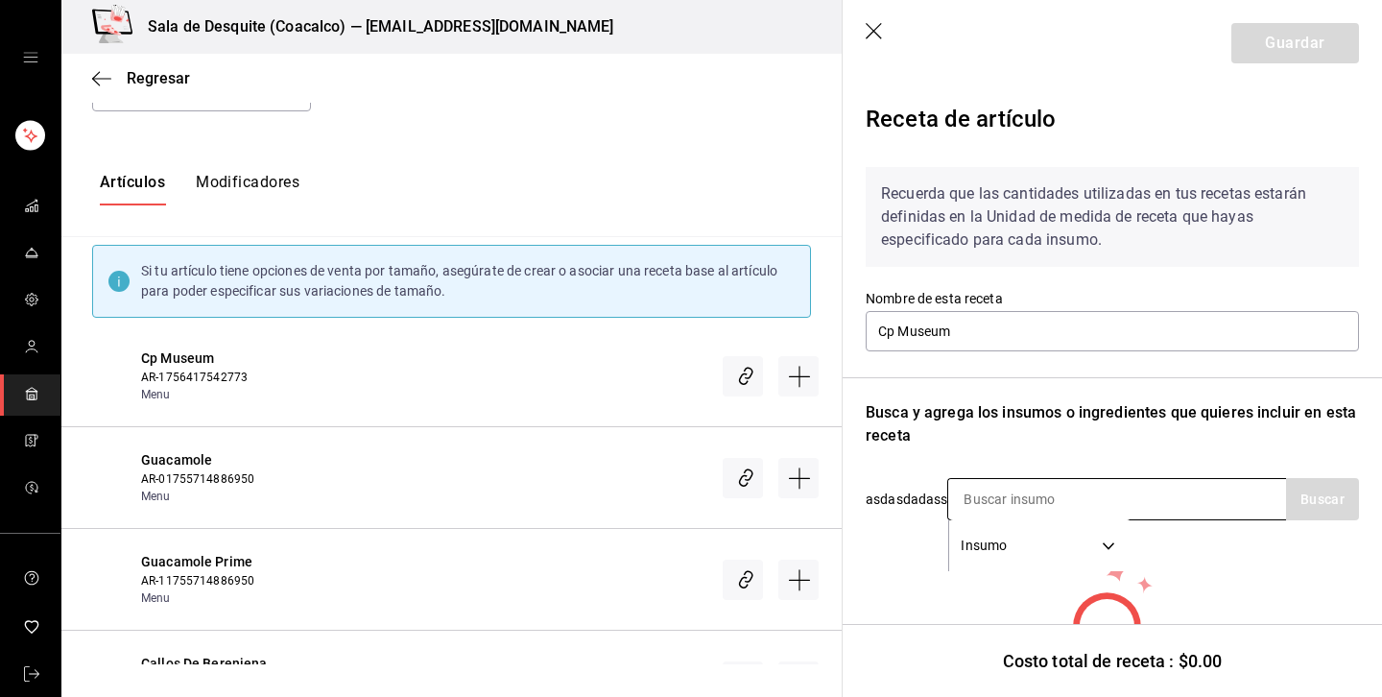
click at [1025, 506] on input at bounding box center [1044, 499] width 192 height 40
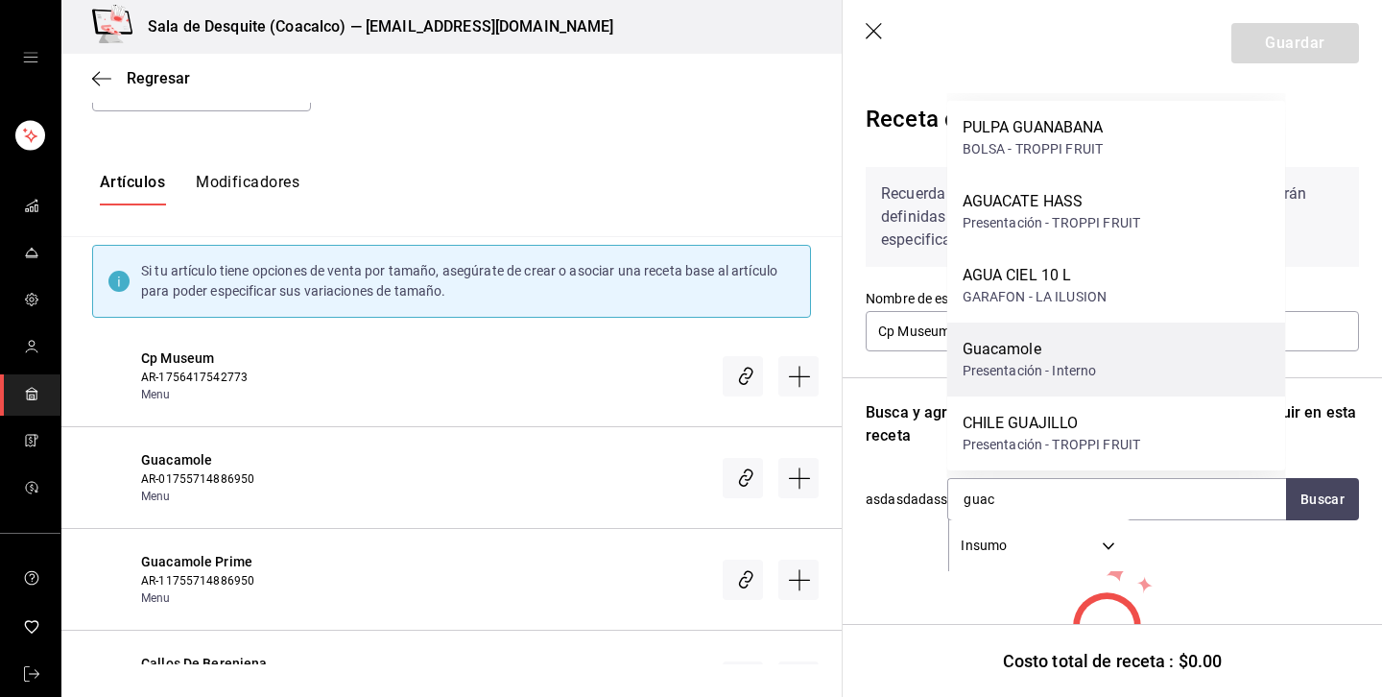
type input "guaca"
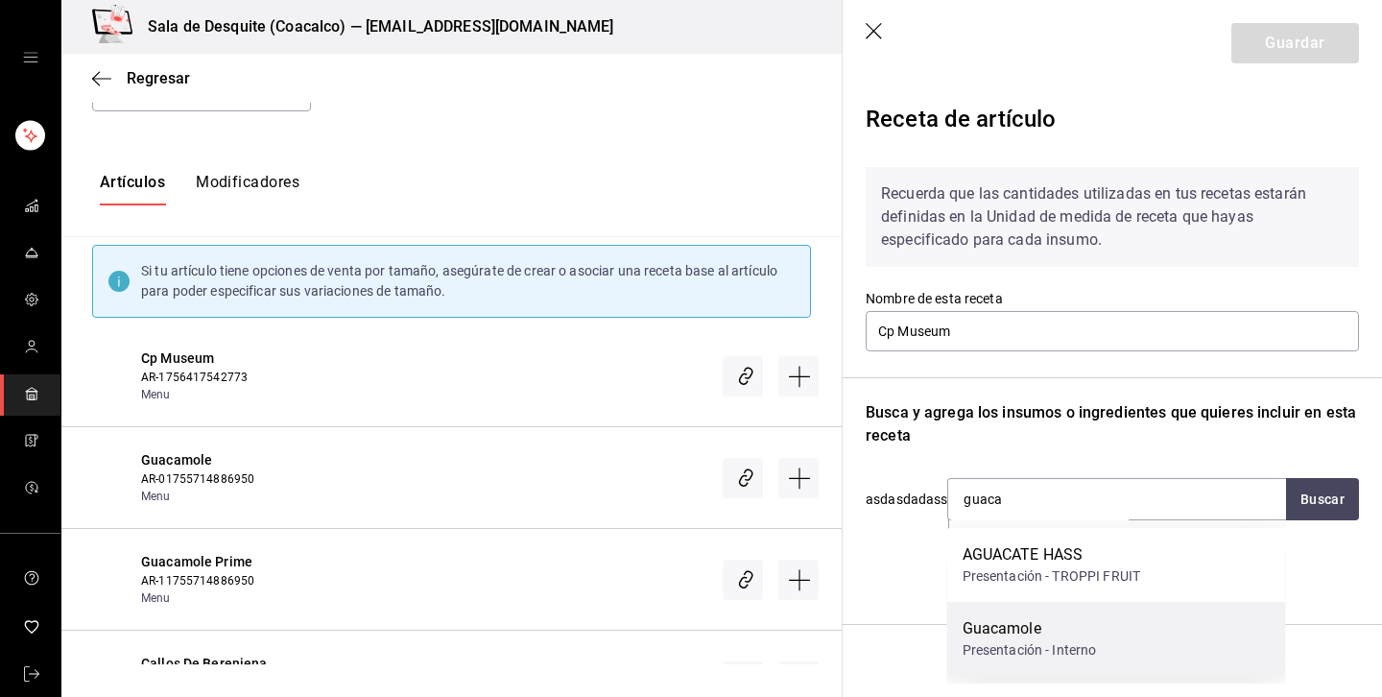
click at [1002, 641] on div "Presentación - Interno" at bounding box center [1030, 650] width 134 height 20
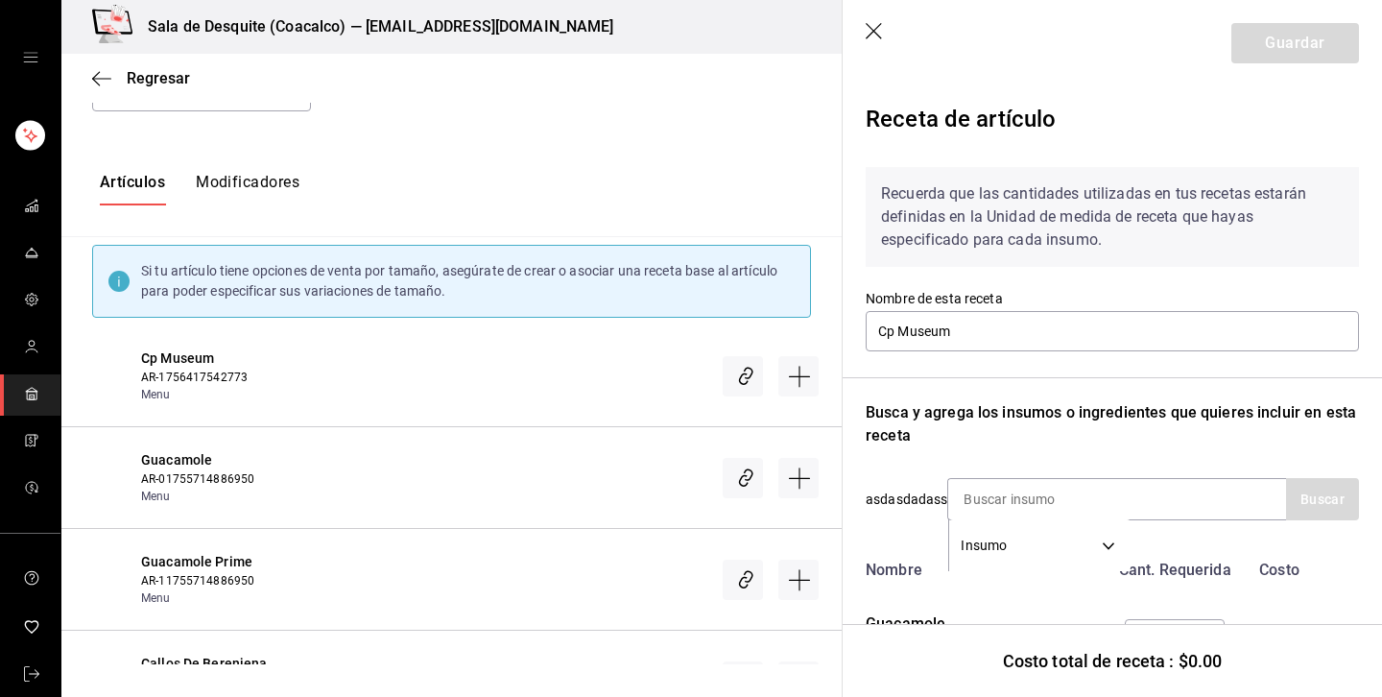
scroll to position [93, 0]
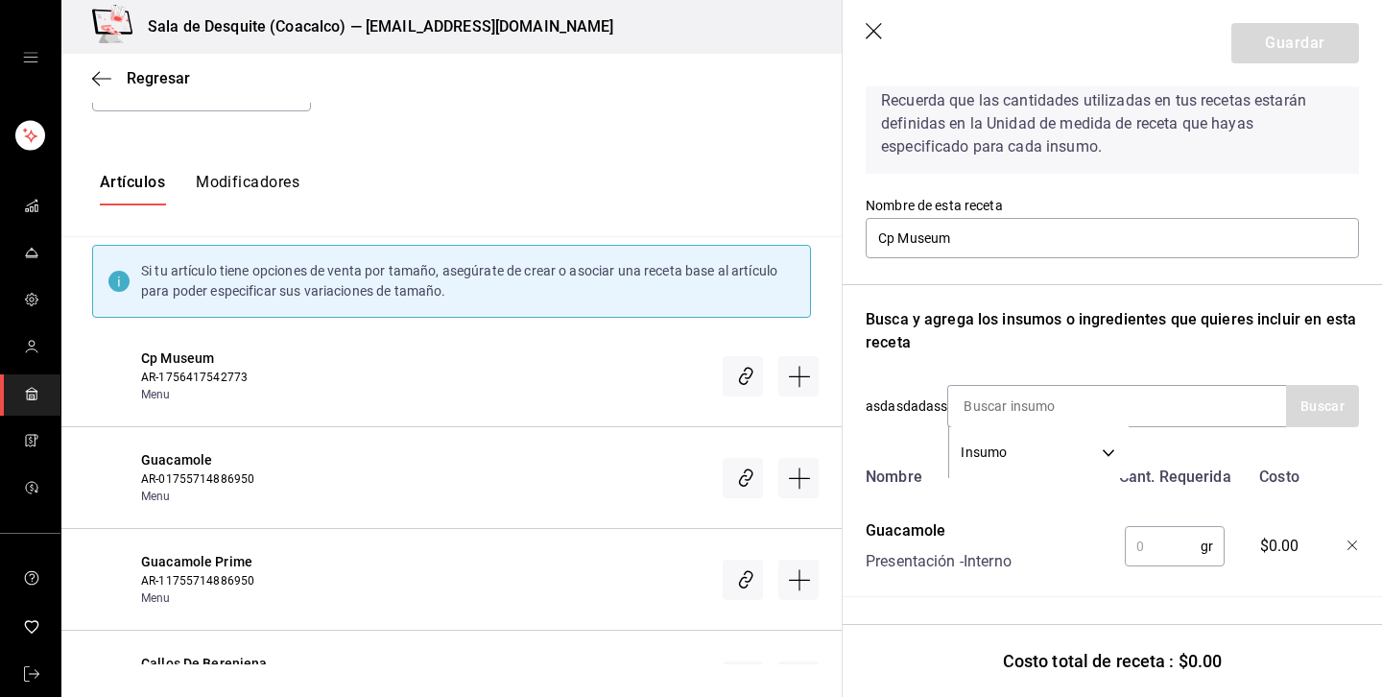
click at [1156, 545] on input "text" at bounding box center [1163, 546] width 76 height 38
type input "5,000"
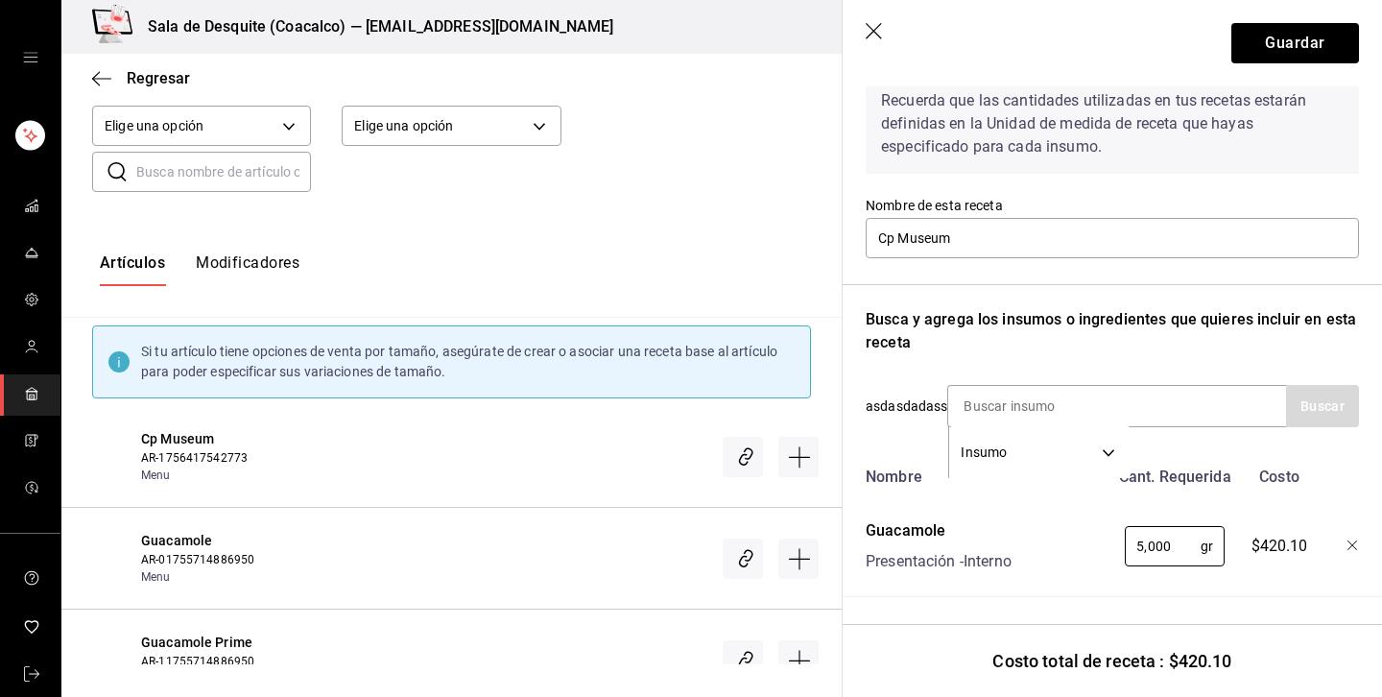
scroll to position [0, 0]
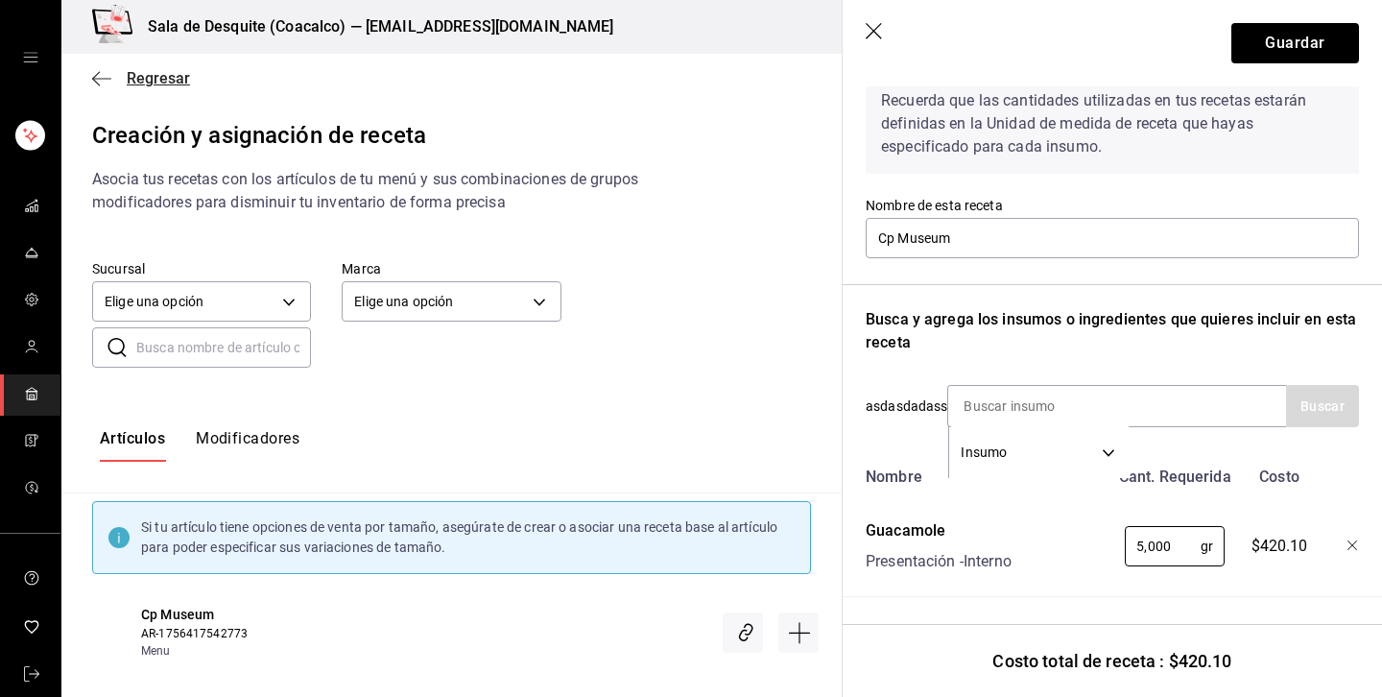
click at [120, 76] on span "Regresar" at bounding box center [141, 78] width 98 height 18
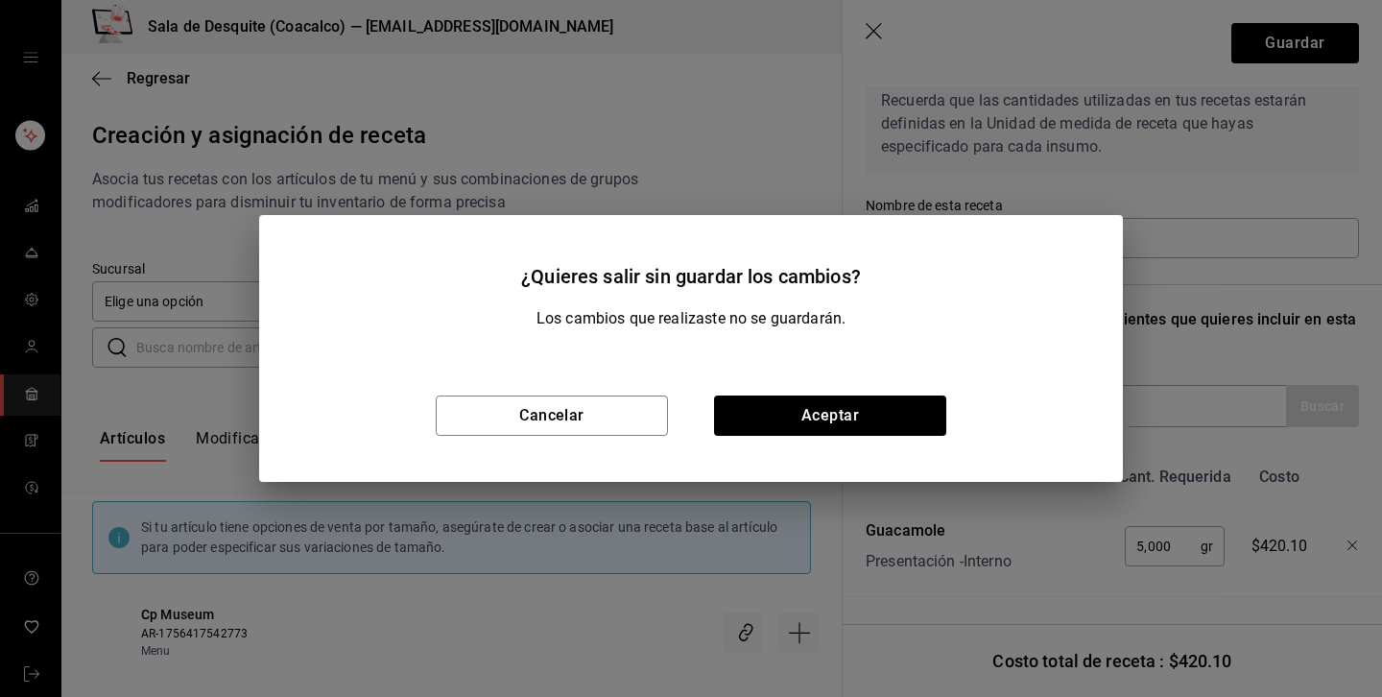
click at [147, 77] on div "¿Quieres salir sin guardar los cambios? Los cambios que realizaste no se guarda…" at bounding box center [691, 348] width 1382 height 697
click at [834, 420] on button "Aceptar" at bounding box center [830, 416] width 232 height 40
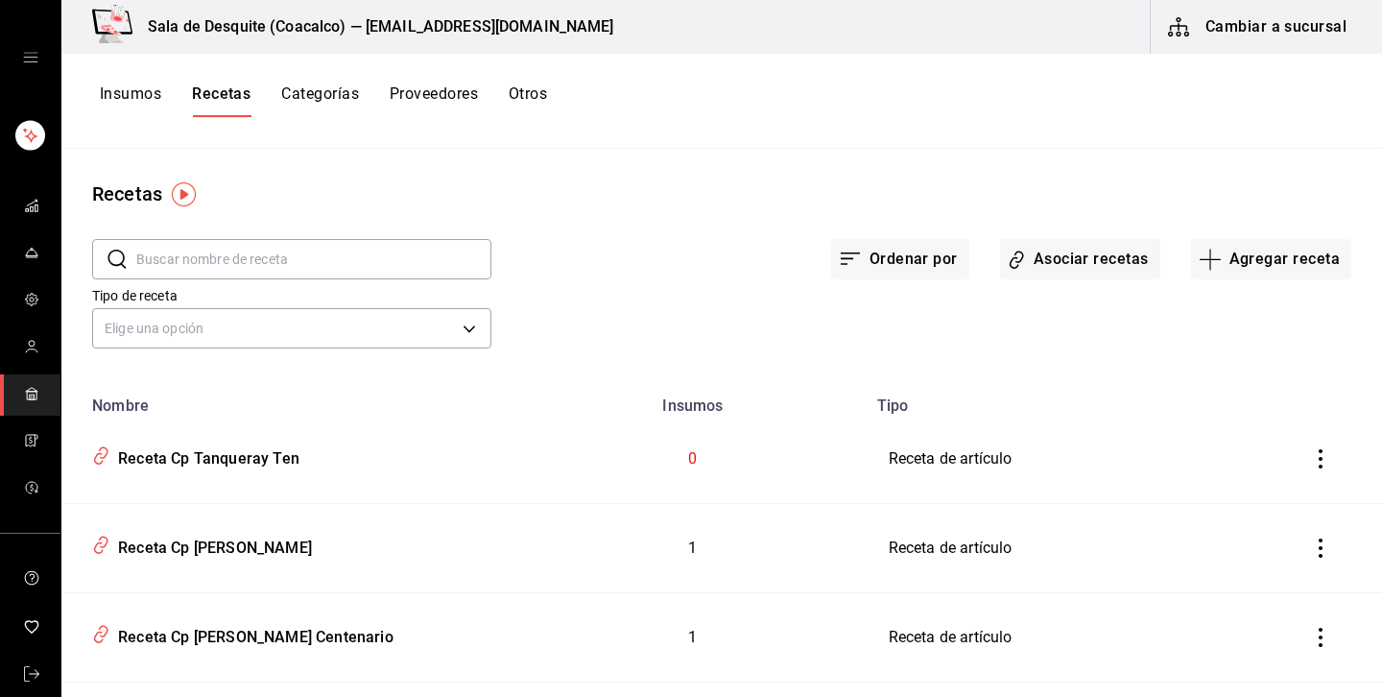
click at [122, 107] on button "Insumos" at bounding box center [130, 100] width 61 height 33
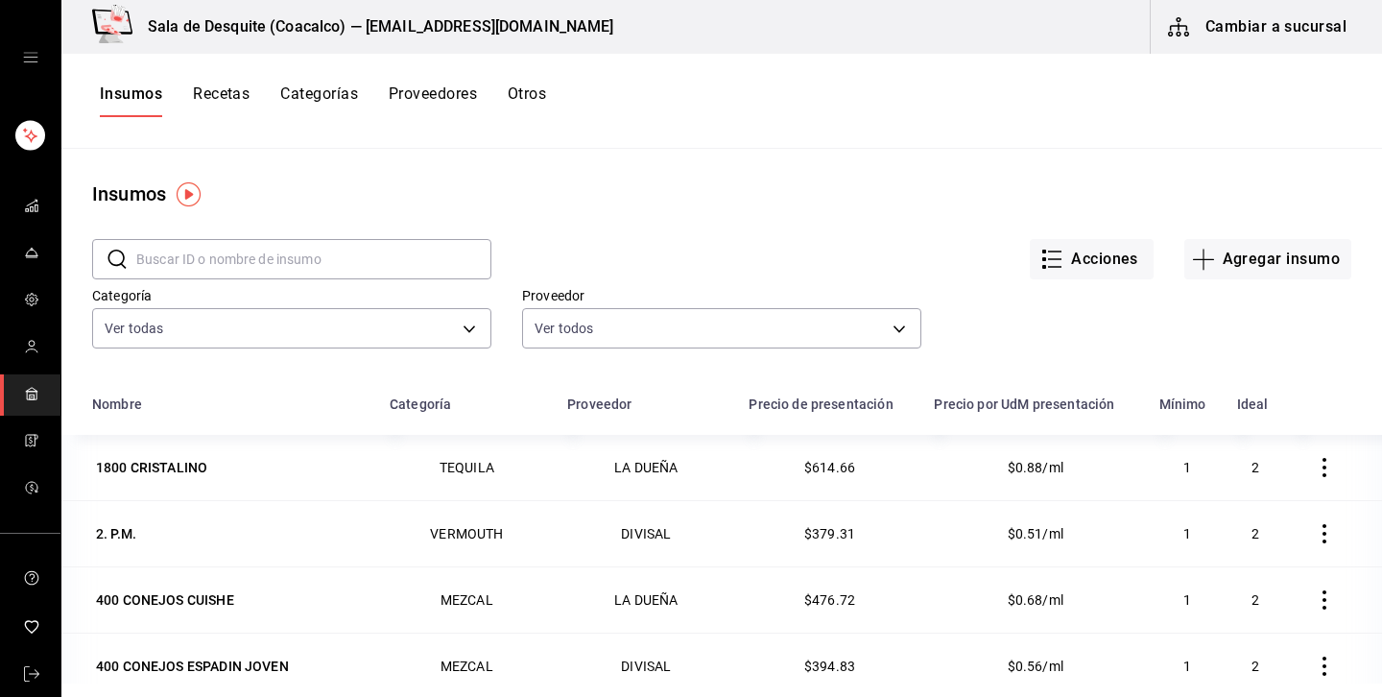
click at [396, 264] on input "text" at bounding box center [313, 259] width 355 height 38
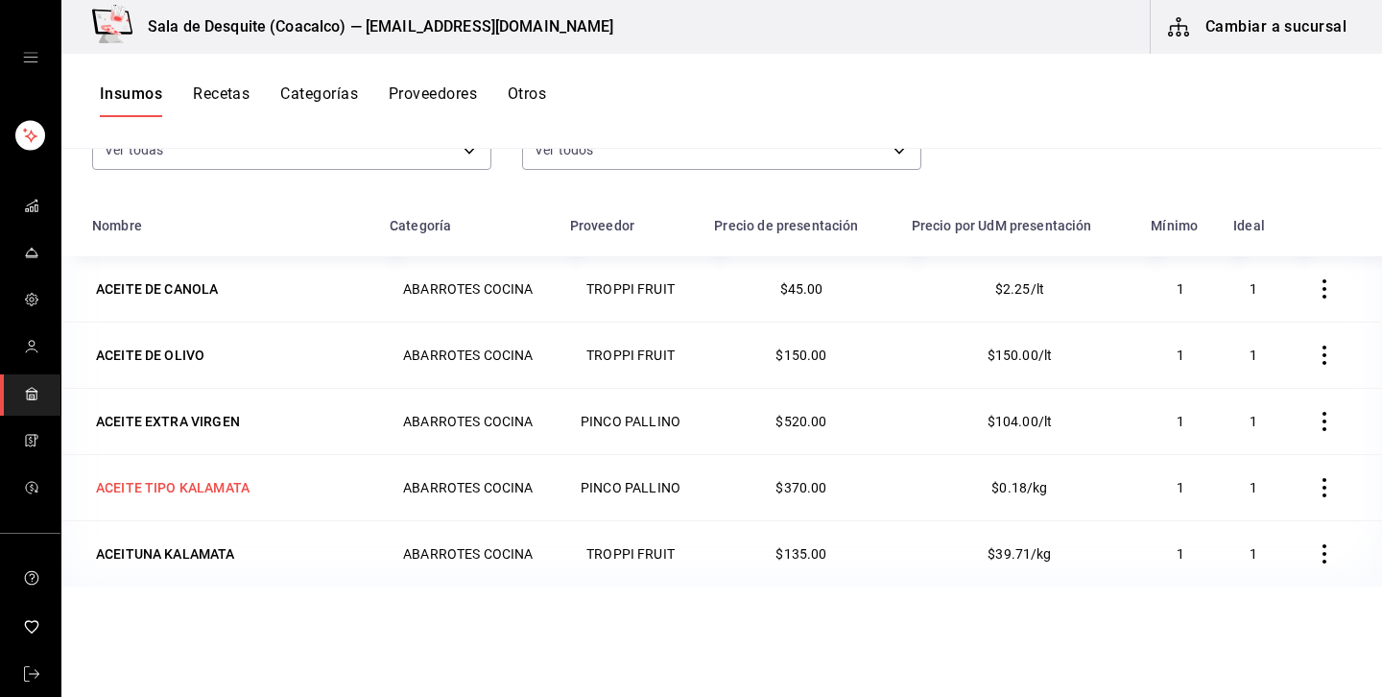
scroll to position [178, 0]
type input "ace"
click at [158, 539] on td "ACEITUNA KALAMATA" at bounding box center [219, 554] width 317 height 66
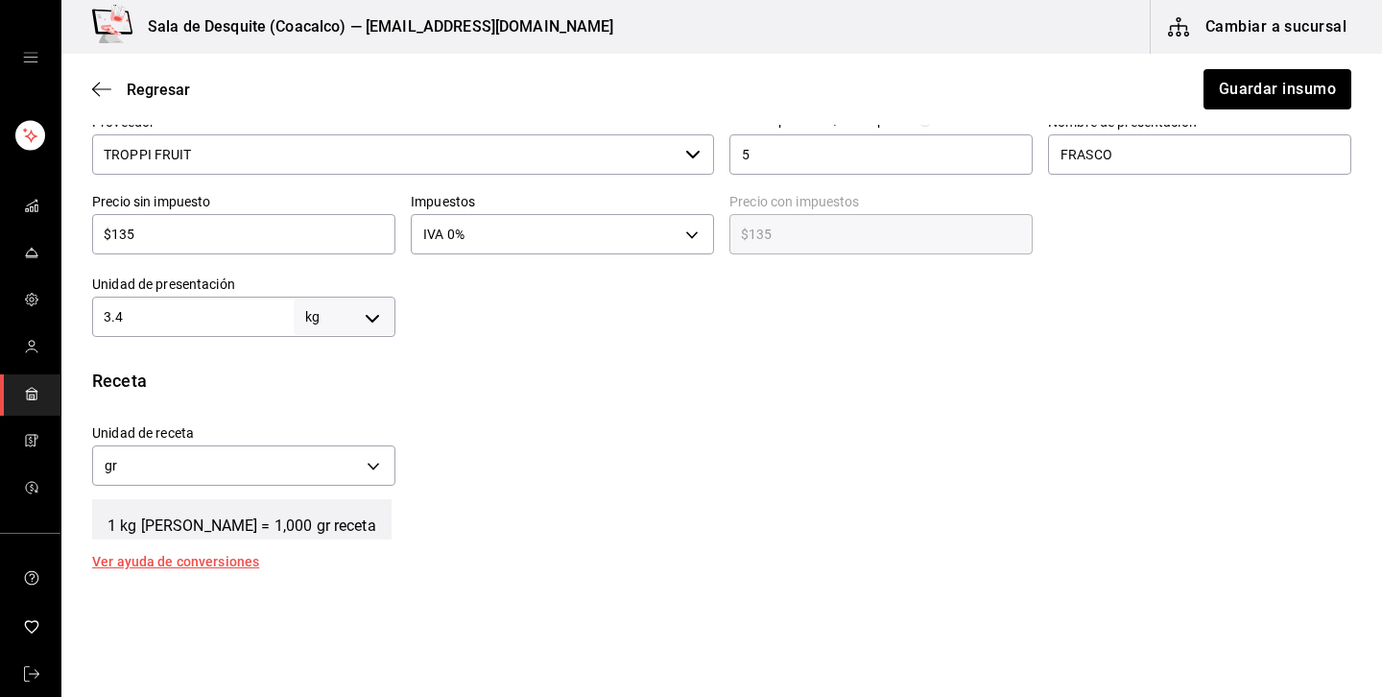
scroll to position [476, 0]
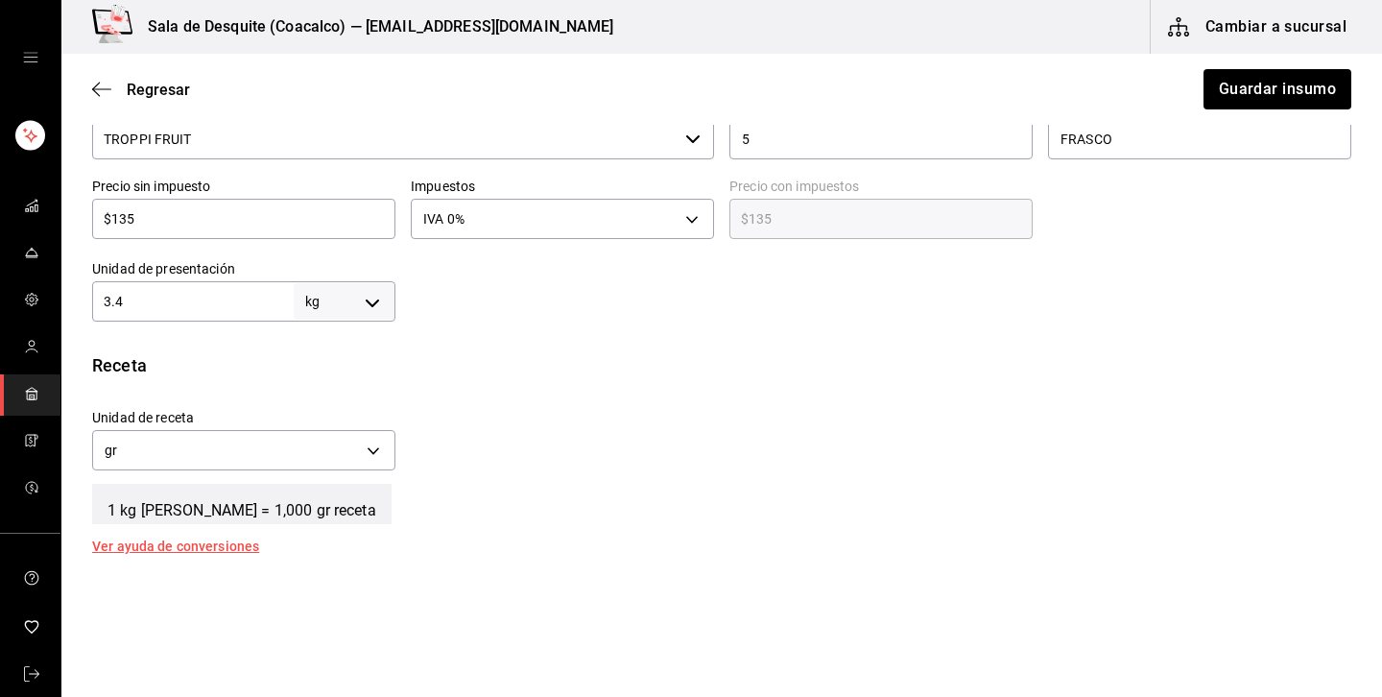
click at [361, 310] on body "Sala de Desquite (Coacalco) — saladedesquite@coacalco.com Cambiar a sucursal Re…" at bounding box center [691, 294] width 1382 height 588
click at [325, 515] on li "pza" at bounding box center [345, 518] width 100 height 32
type input "UNIT"
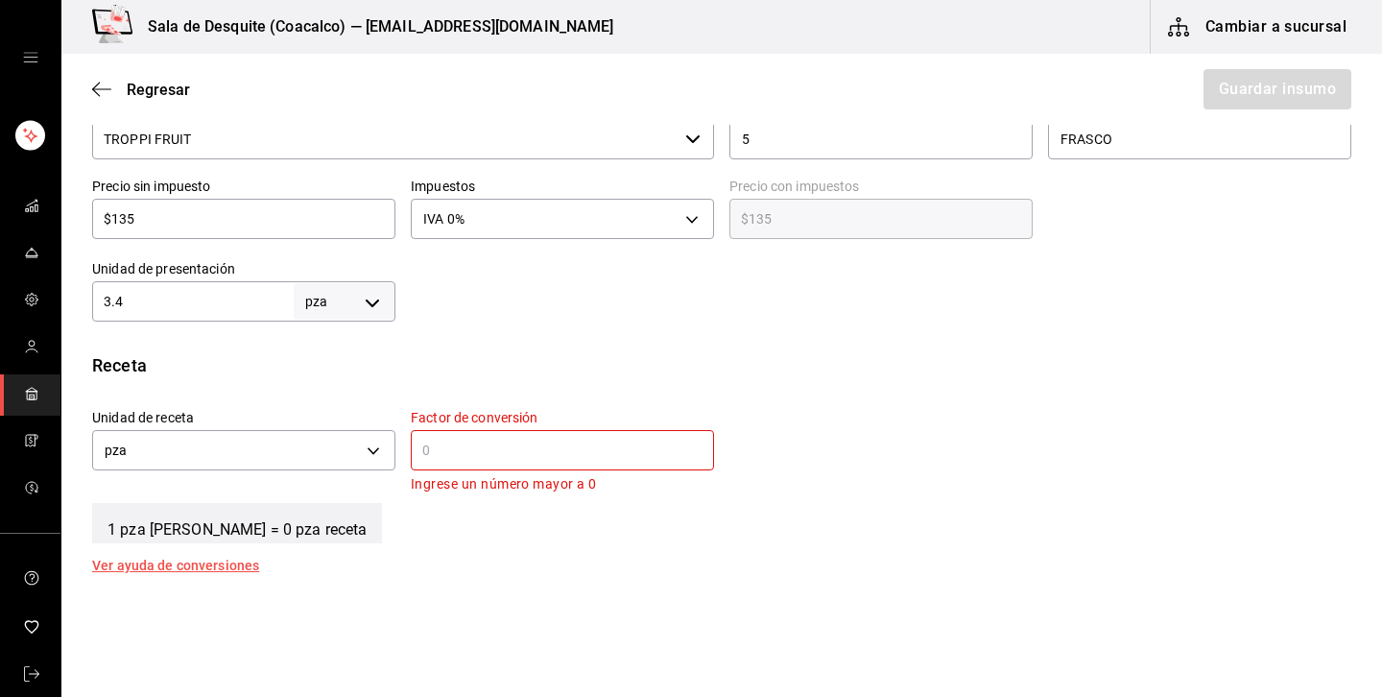
click at [261, 306] on input "3.4" at bounding box center [193, 301] width 202 height 23
type input "3"
type input "1"
click at [736, 351] on div "Insumo IN-1755638415211-169 Nombre ACEITUNA KALAMATA Categoría de inventario AB…" at bounding box center [721, 253] width 1321 height 1149
click at [371, 449] on body "Sala de Desquite (Coacalco) — saladedesquite@coacalco.com Cambiar a sucursal Re…" at bounding box center [691, 294] width 1382 height 588
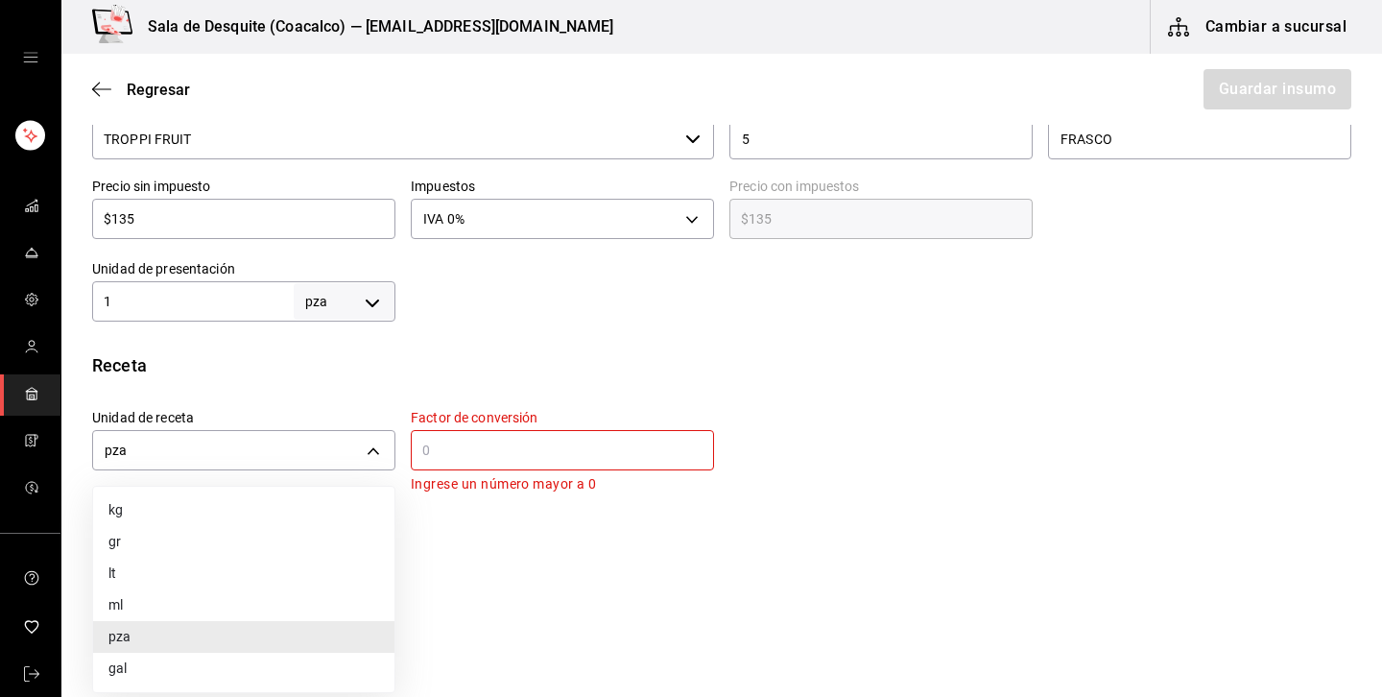
click at [125, 542] on li "gr" at bounding box center [243, 542] width 301 height 32
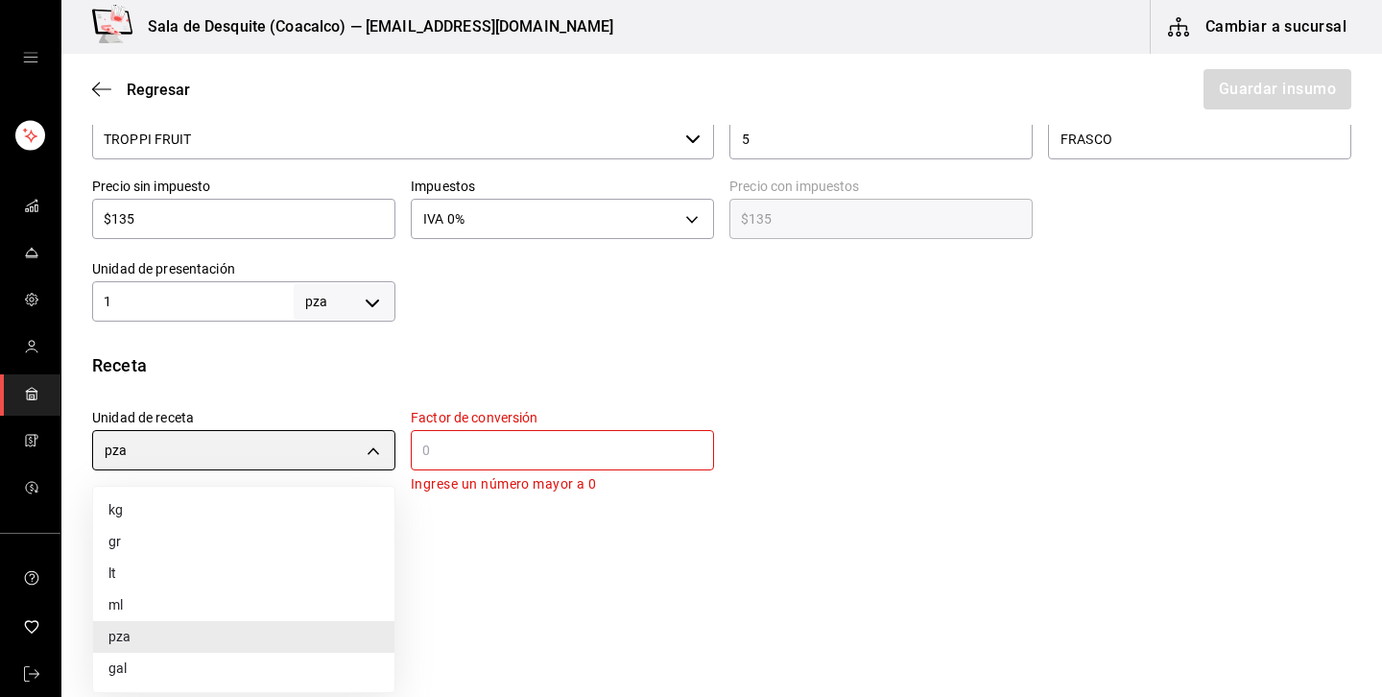
type input "GRAM"
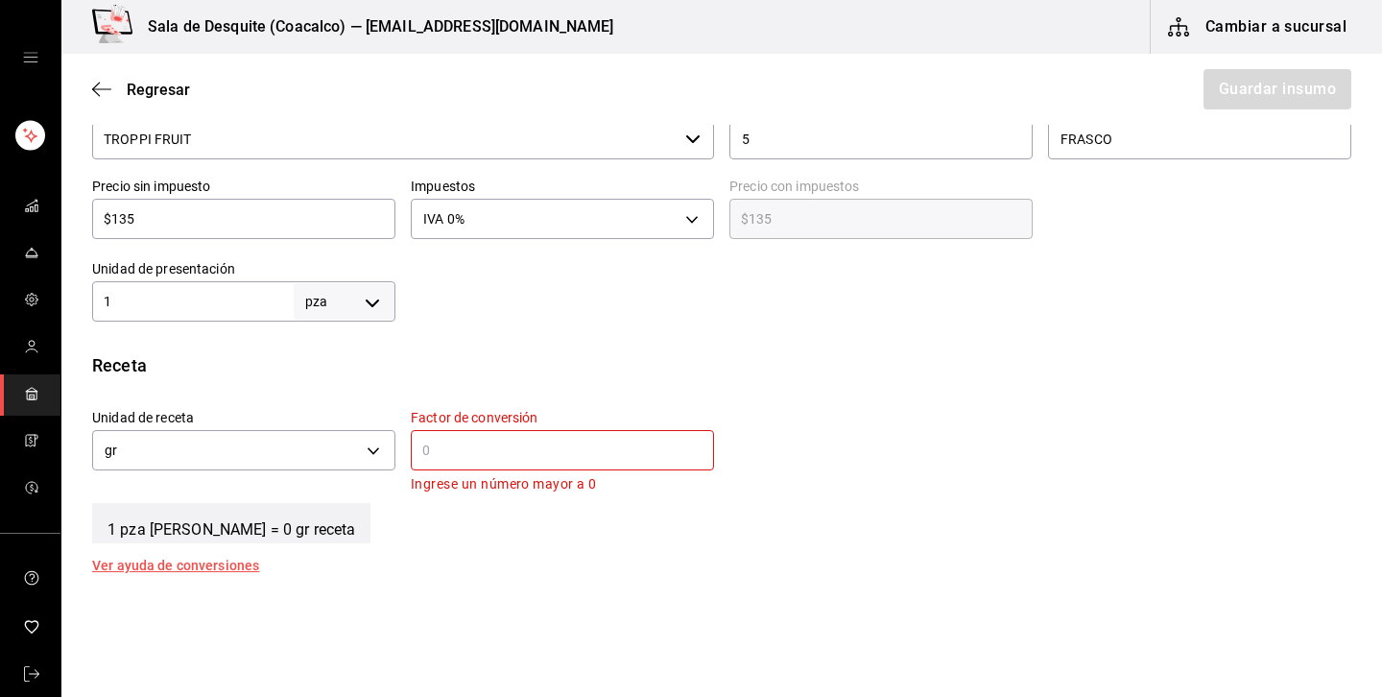
click at [487, 450] on input "text" at bounding box center [562, 450] width 303 height 23
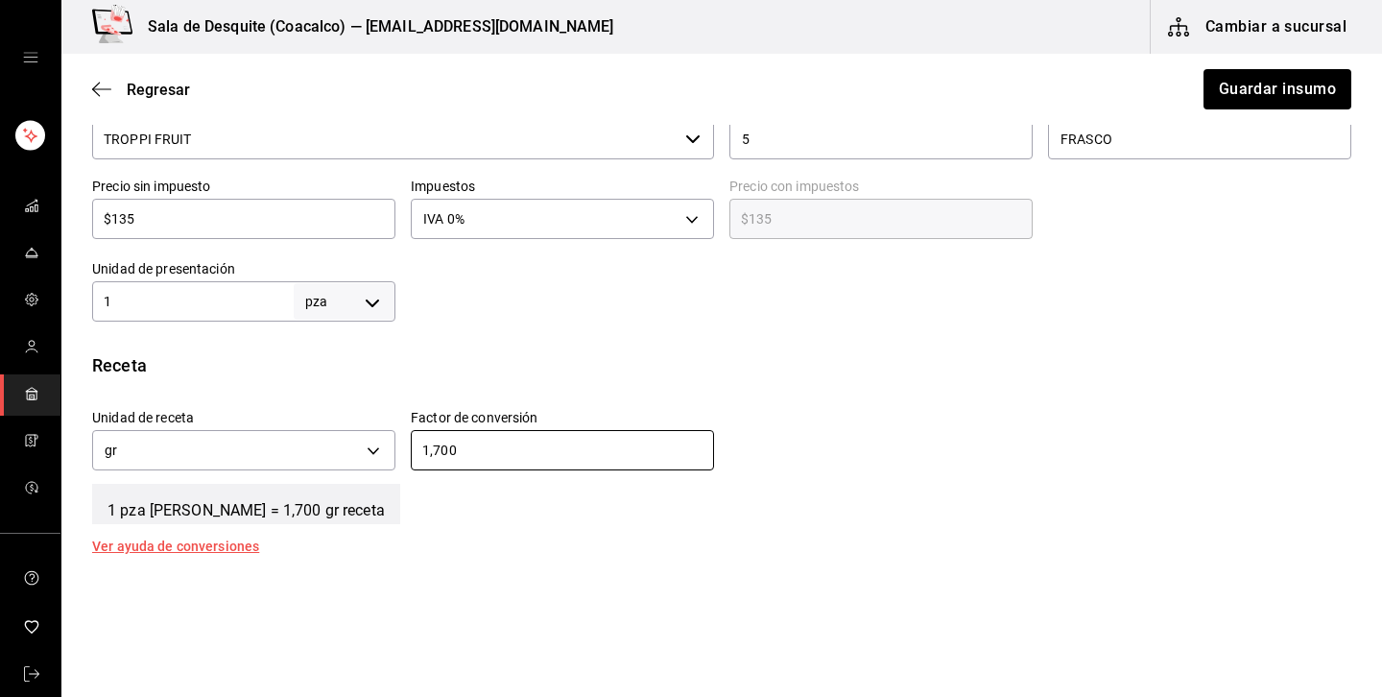
type input "1,700"
click at [1014, 435] on div "Unidad de receta gr GRAM Factor de conversión 1,700 ​" at bounding box center [714, 435] width 1275 height 83
click at [1286, 93] on button "Guardar insumo" at bounding box center [1277, 89] width 150 height 40
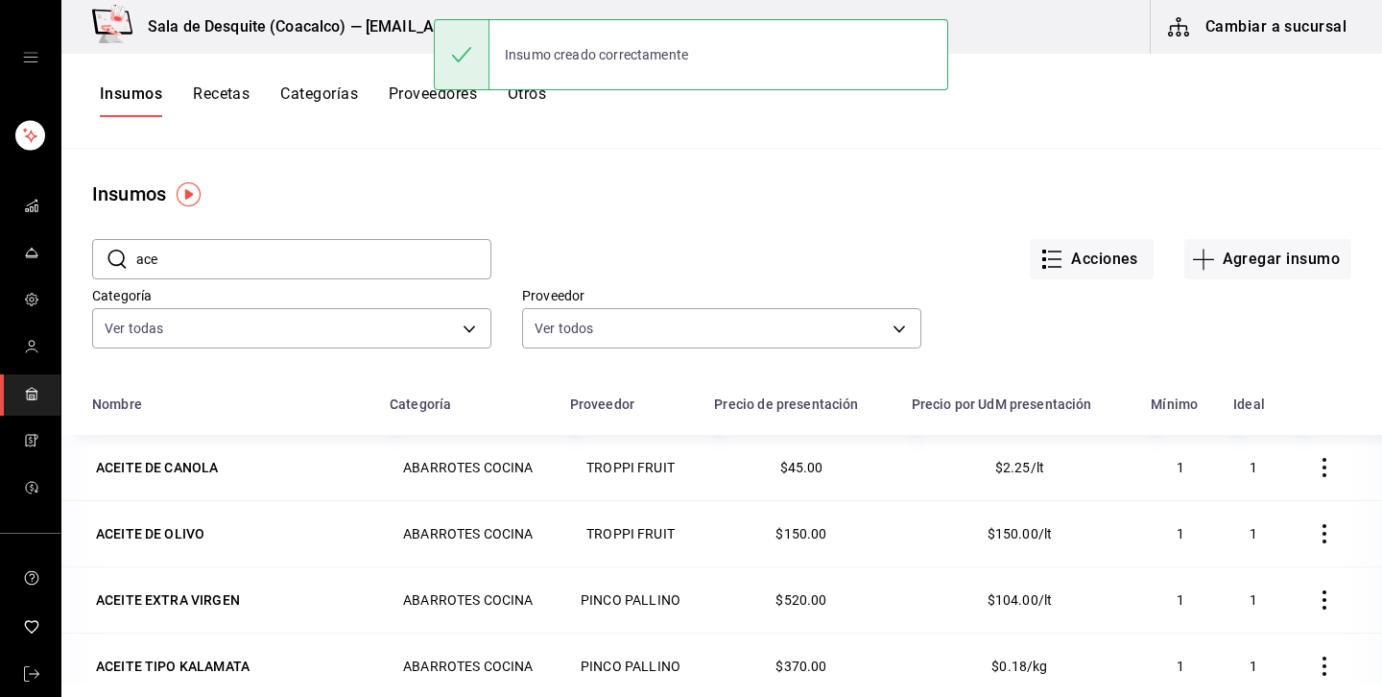
click at [224, 94] on button "Recetas" at bounding box center [221, 100] width 57 height 33
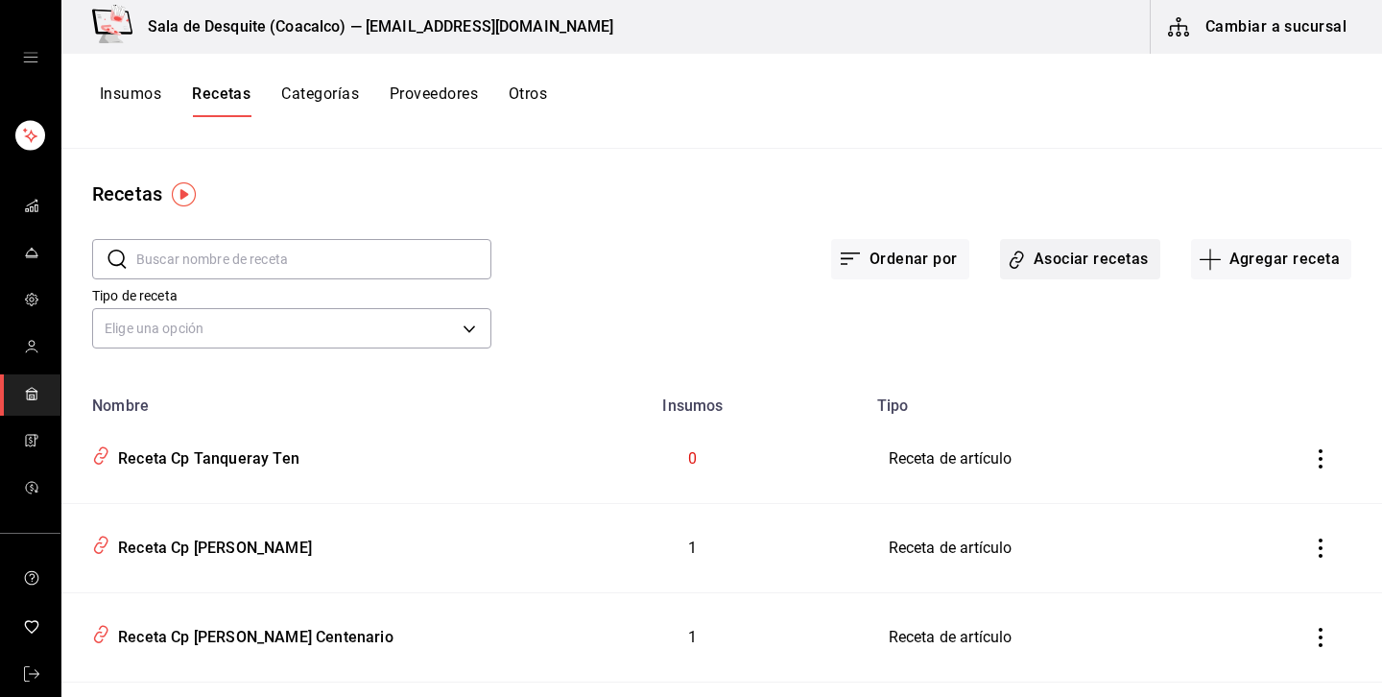
click at [1107, 256] on button "Asociar recetas" at bounding box center [1080, 259] width 160 height 40
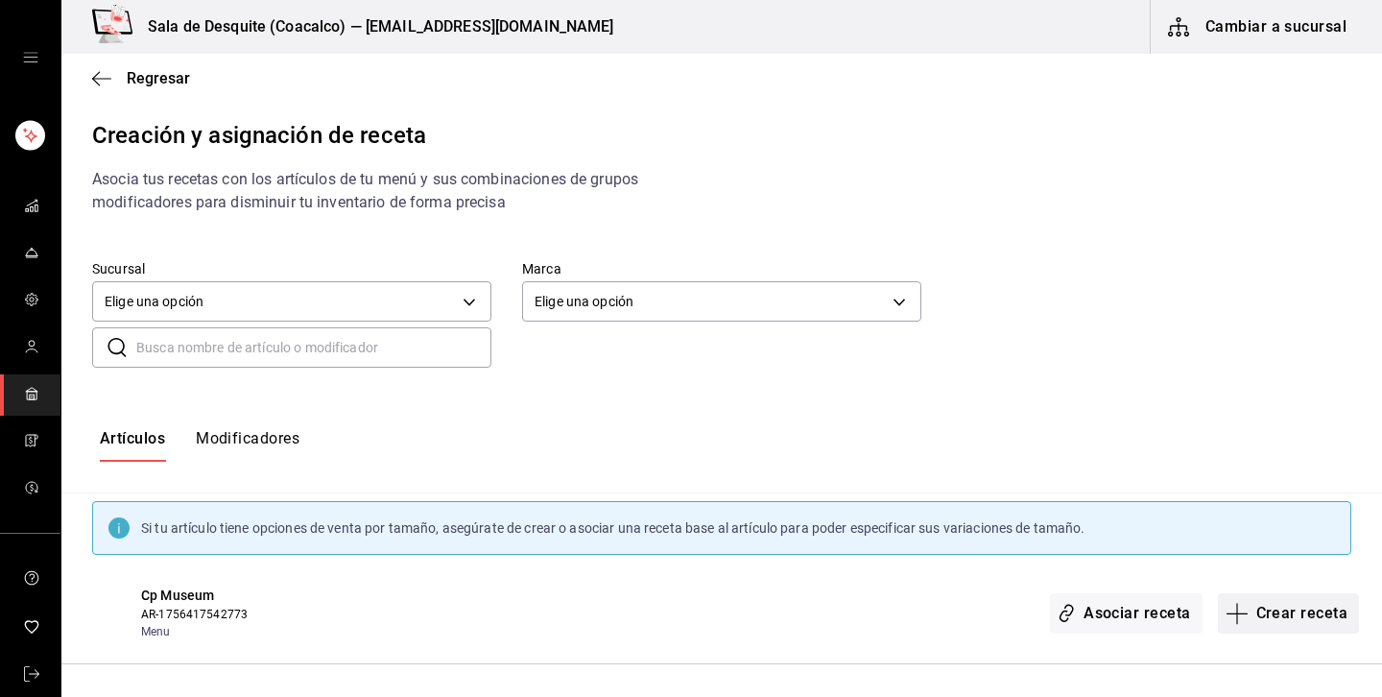
click at [1325, 614] on button "Crear receta" at bounding box center [1289, 613] width 142 height 40
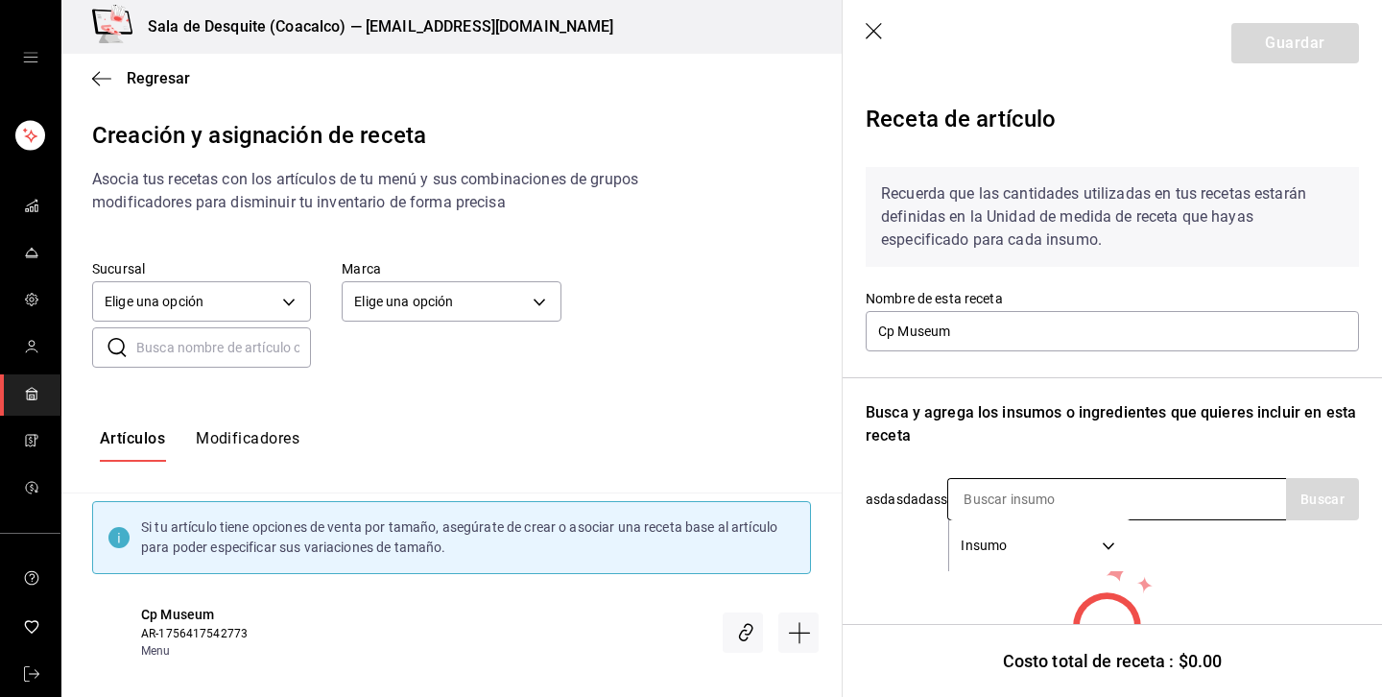
click at [1004, 495] on input at bounding box center [1044, 499] width 192 height 40
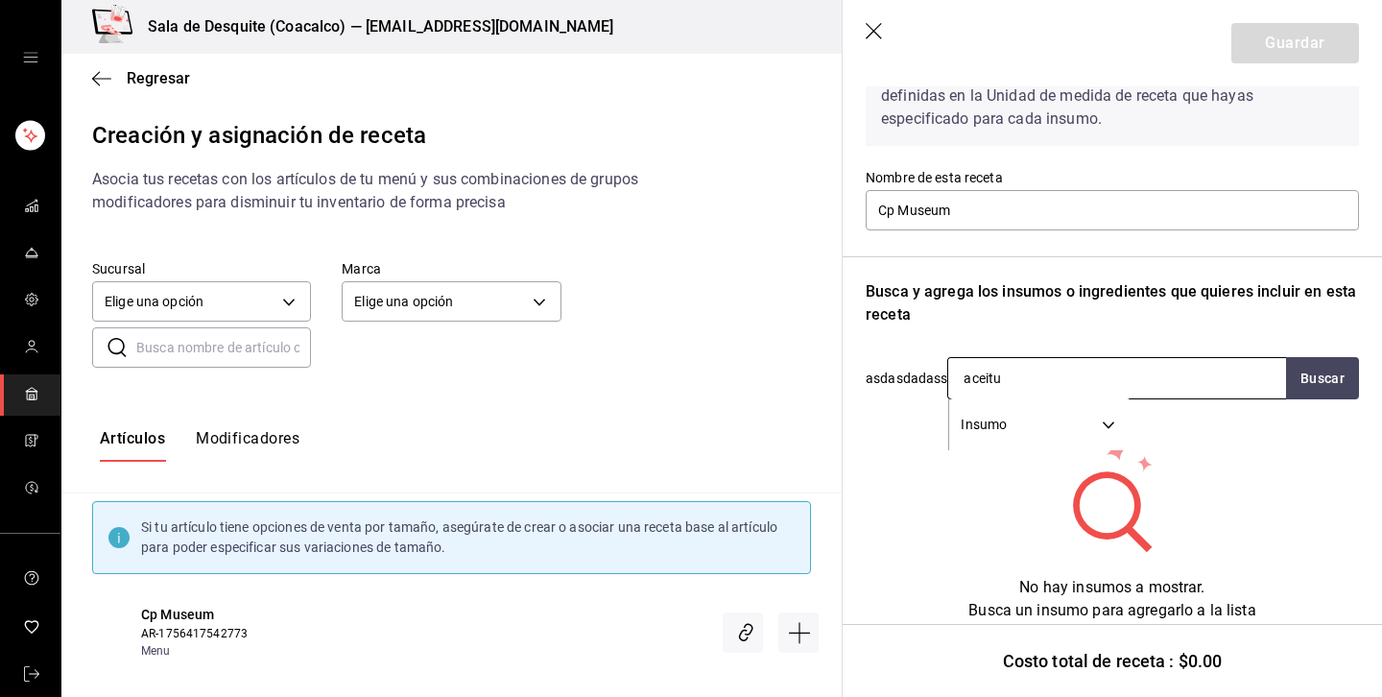
scroll to position [123, 0]
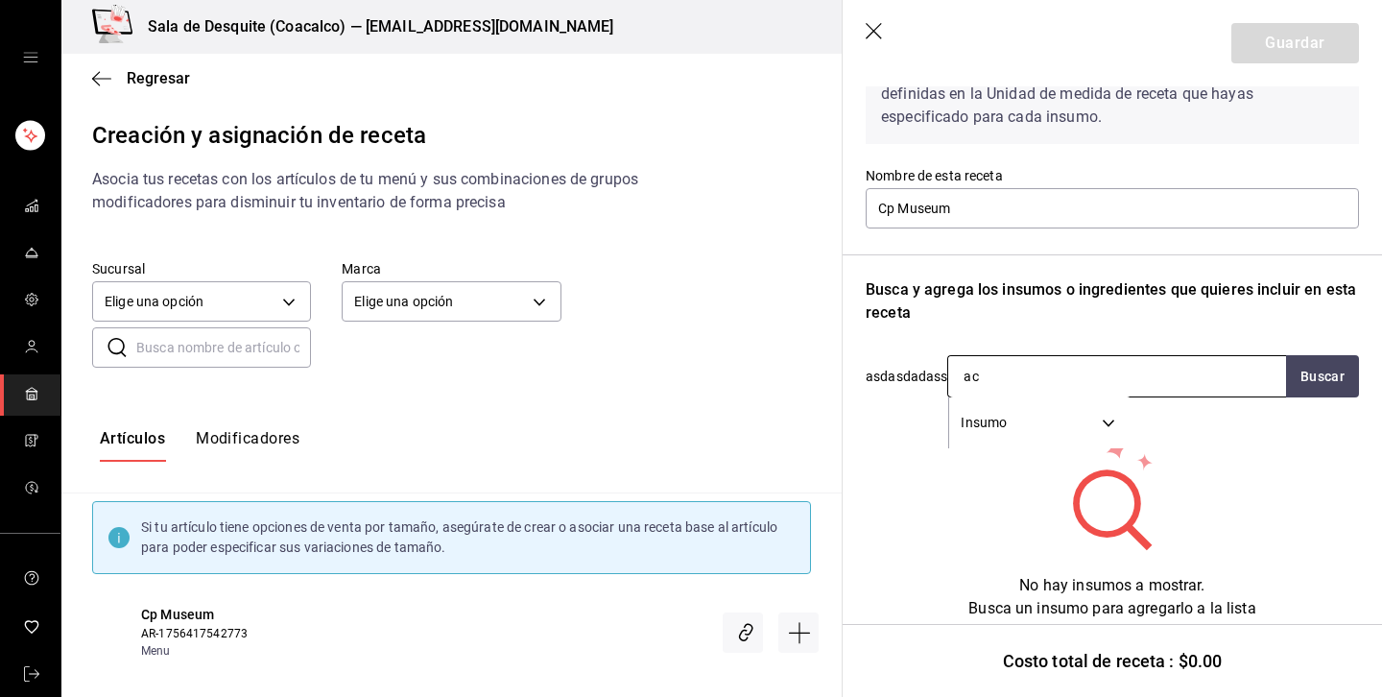
type input "a"
type input "ace"
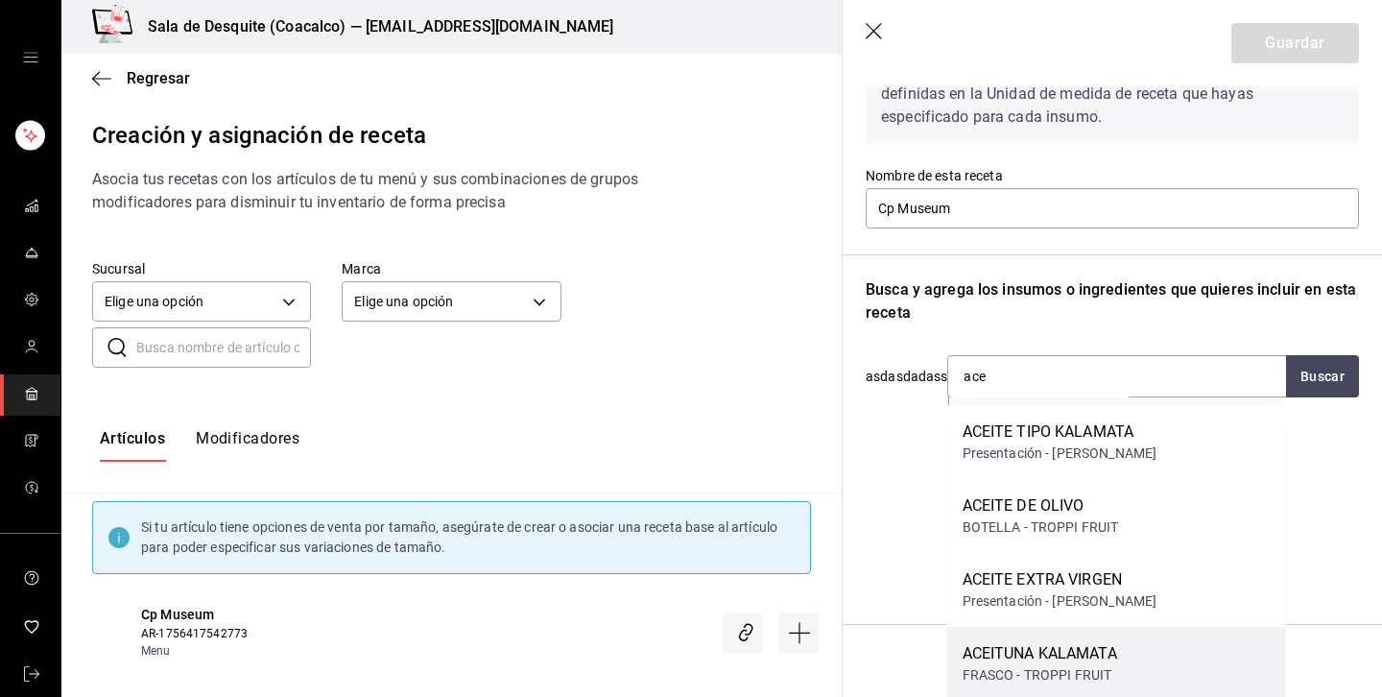
click at [1068, 649] on div "ACEITUNA KALAMATA" at bounding box center [1040, 653] width 155 height 23
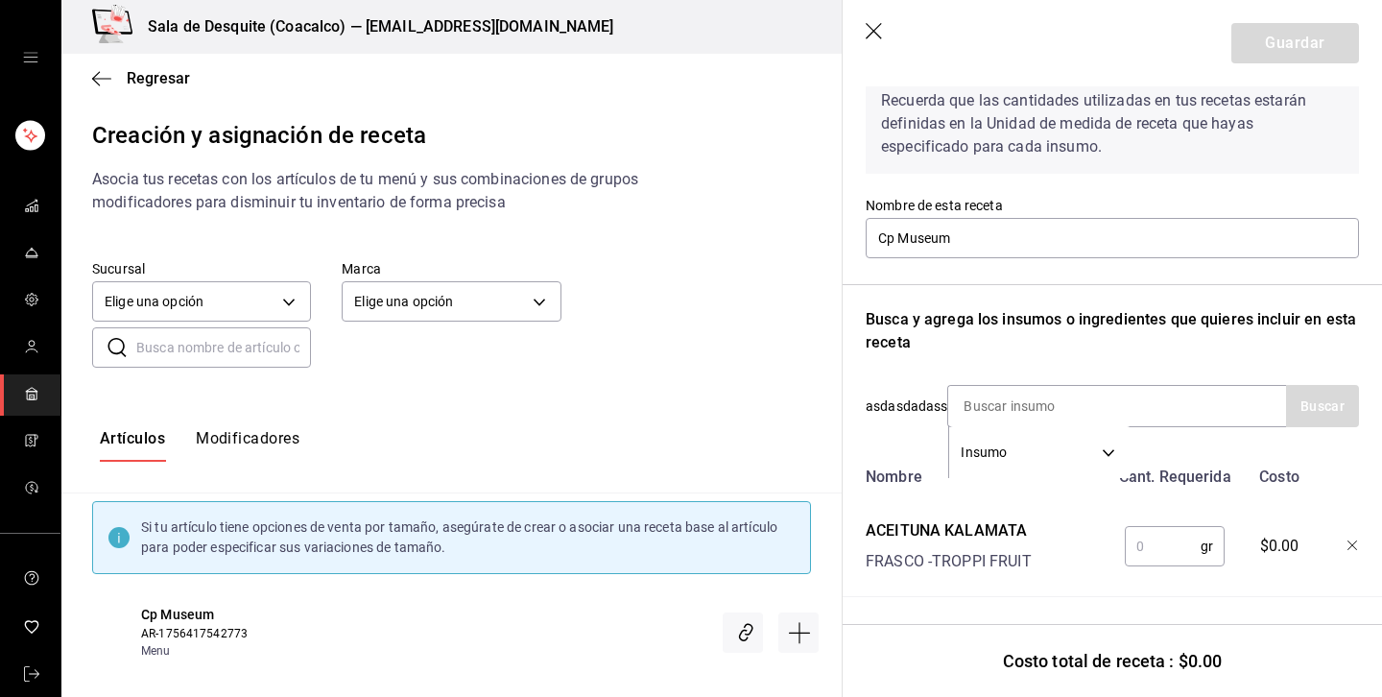
scroll to position [93, 0]
click at [1160, 554] on input "text" at bounding box center [1163, 546] width 76 height 38
type input "1,700"
click at [876, 29] on icon "button" at bounding box center [875, 32] width 19 height 19
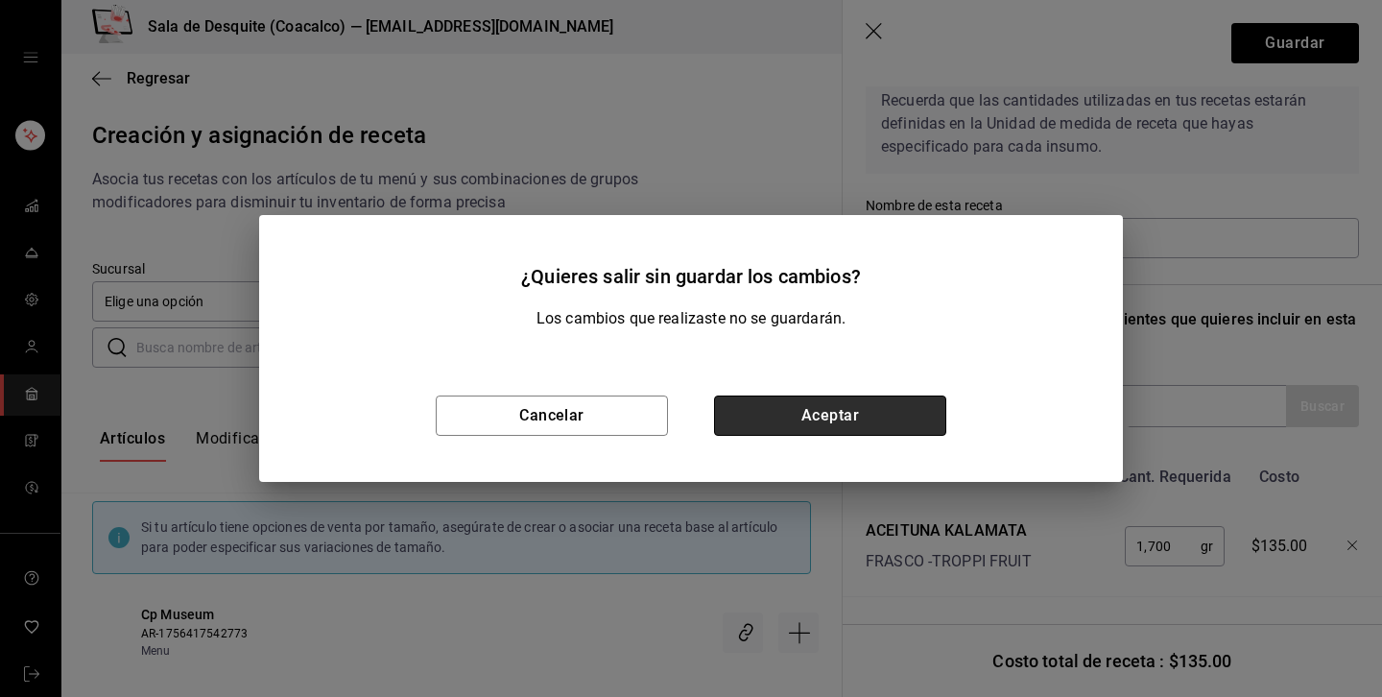
click at [848, 400] on button "Aceptar" at bounding box center [830, 416] width 232 height 40
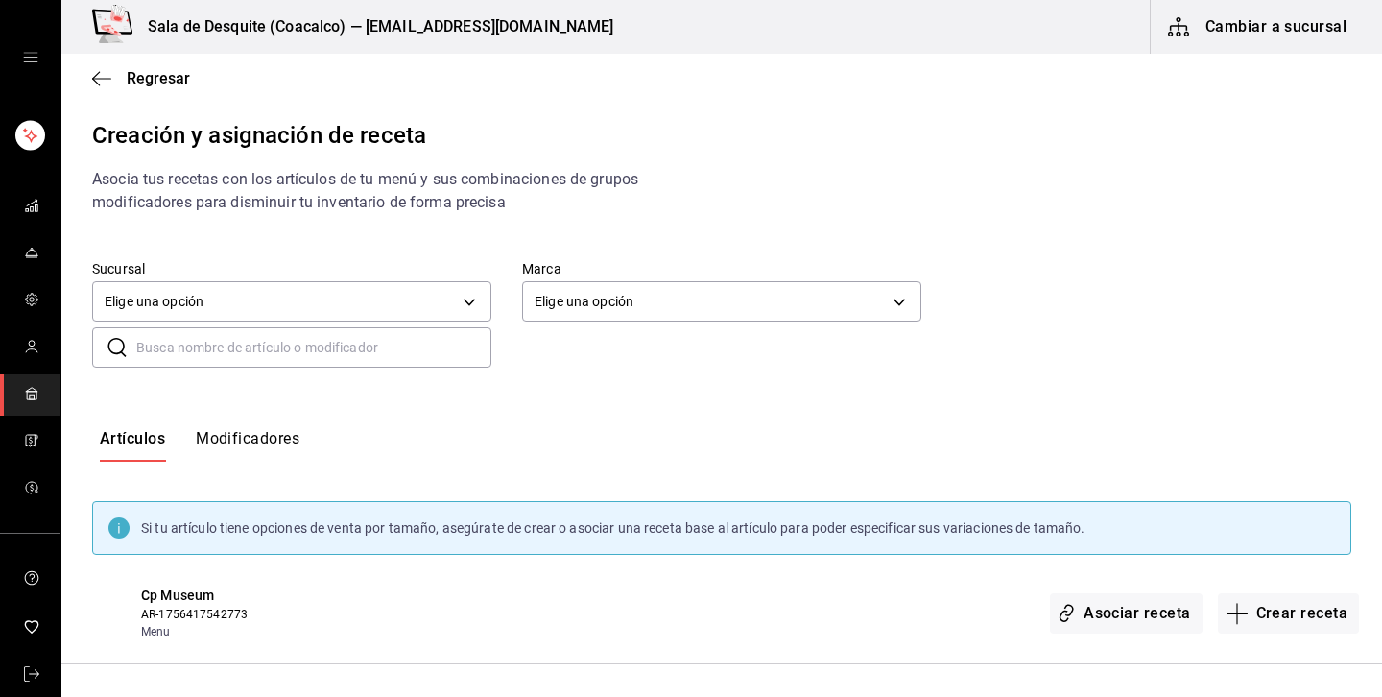
scroll to position [0, 0]
click at [172, 75] on span "Regresar" at bounding box center [158, 78] width 63 height 18
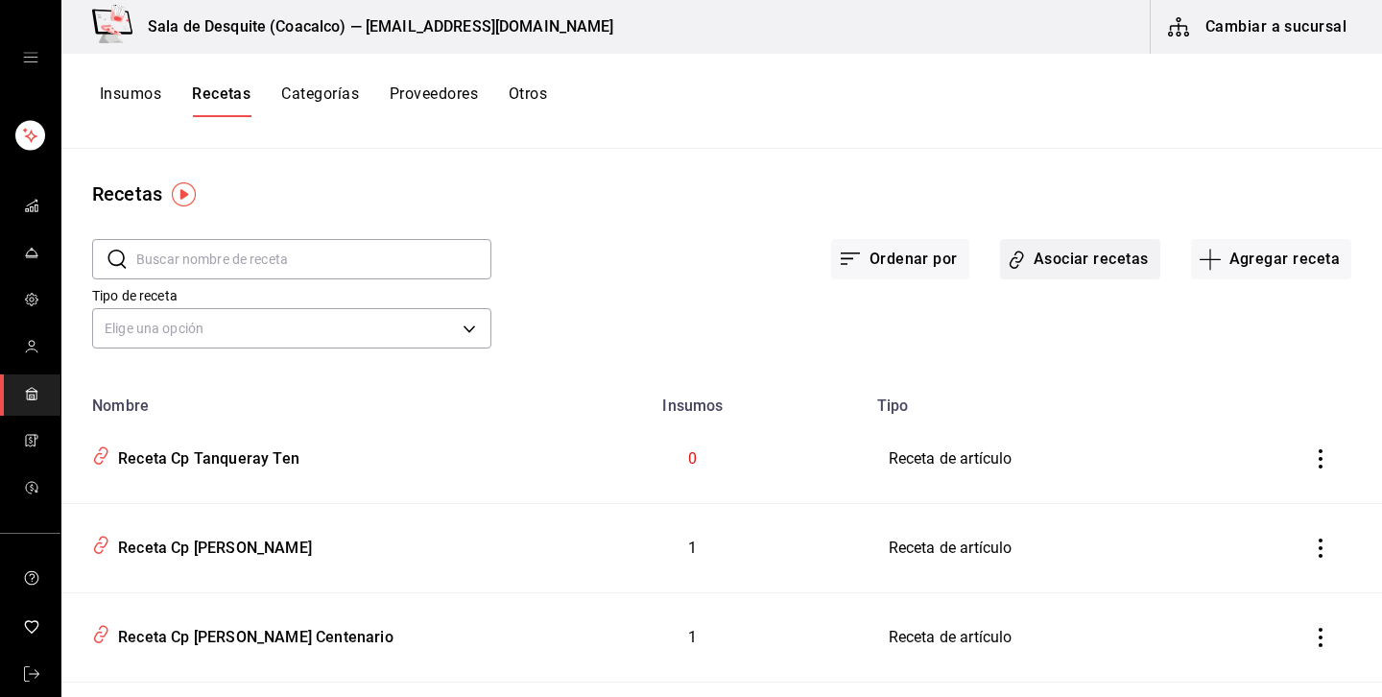
click at [1088, 262] on button "Asociar recetas" at bounding box center [1080, 259] width 160 height 40
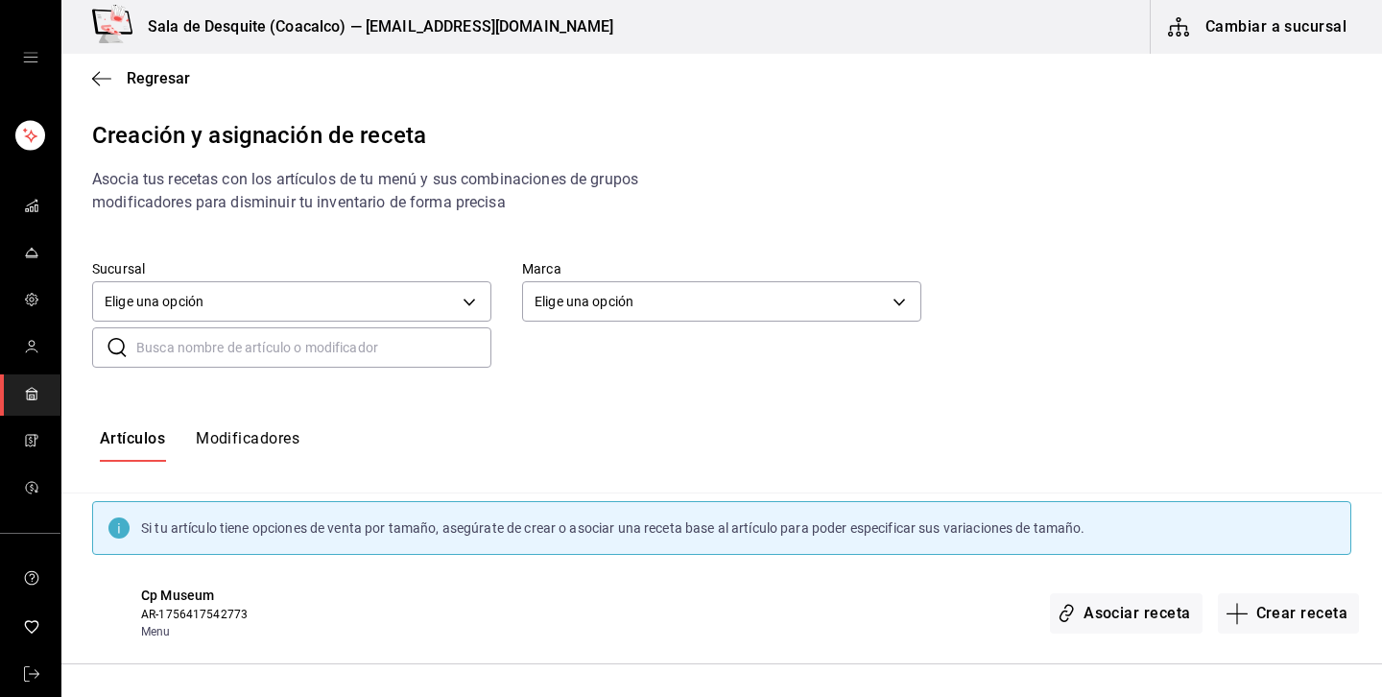
scroll to position [61, 0]
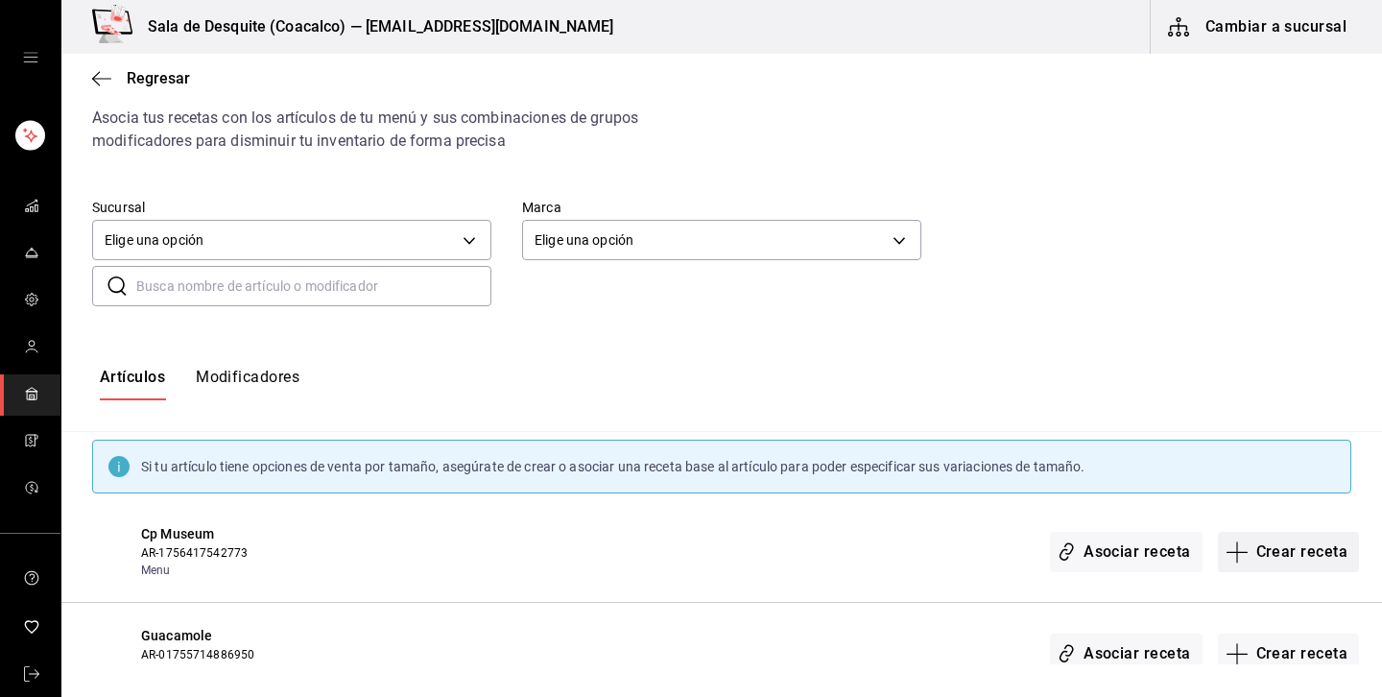
click at [1300, 550] on button "Crear receta" at bounding box center [1289, 552] width 142 height 40
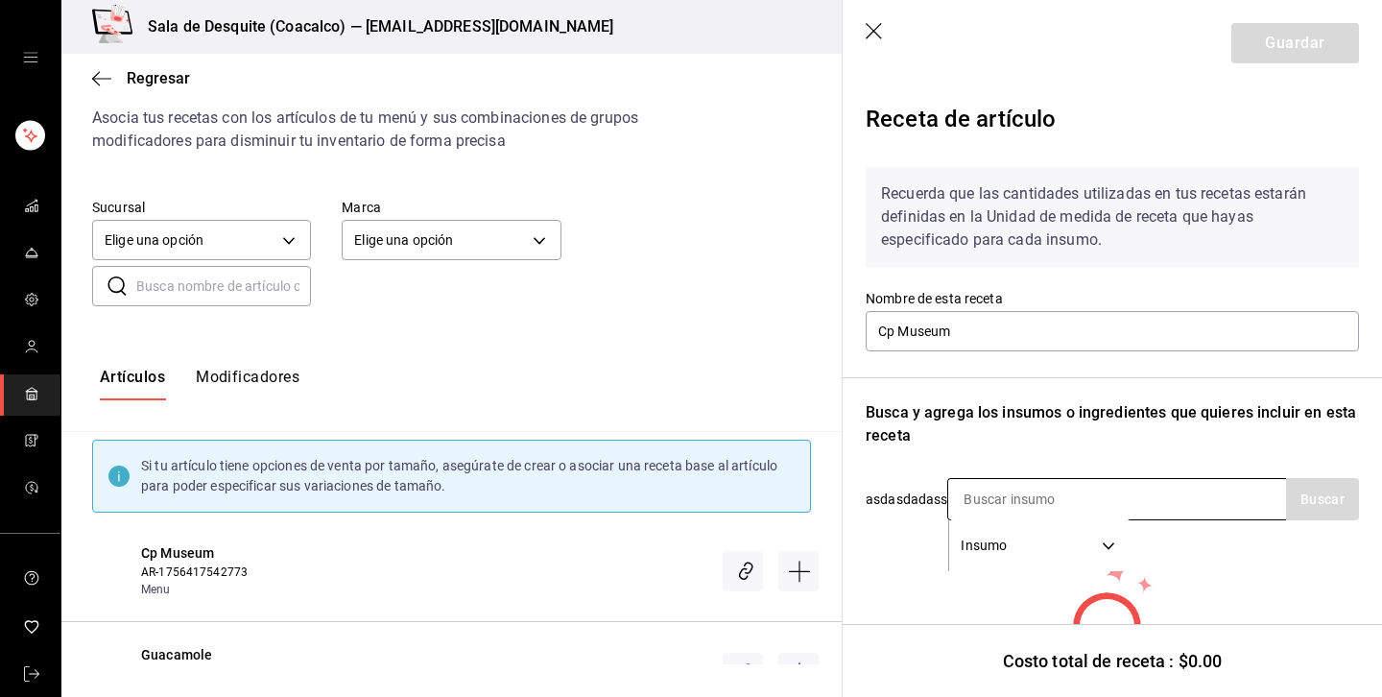
click at [1084, 499] on input at bounding box center [1044, 499] width 192 height 40
type input "guac"
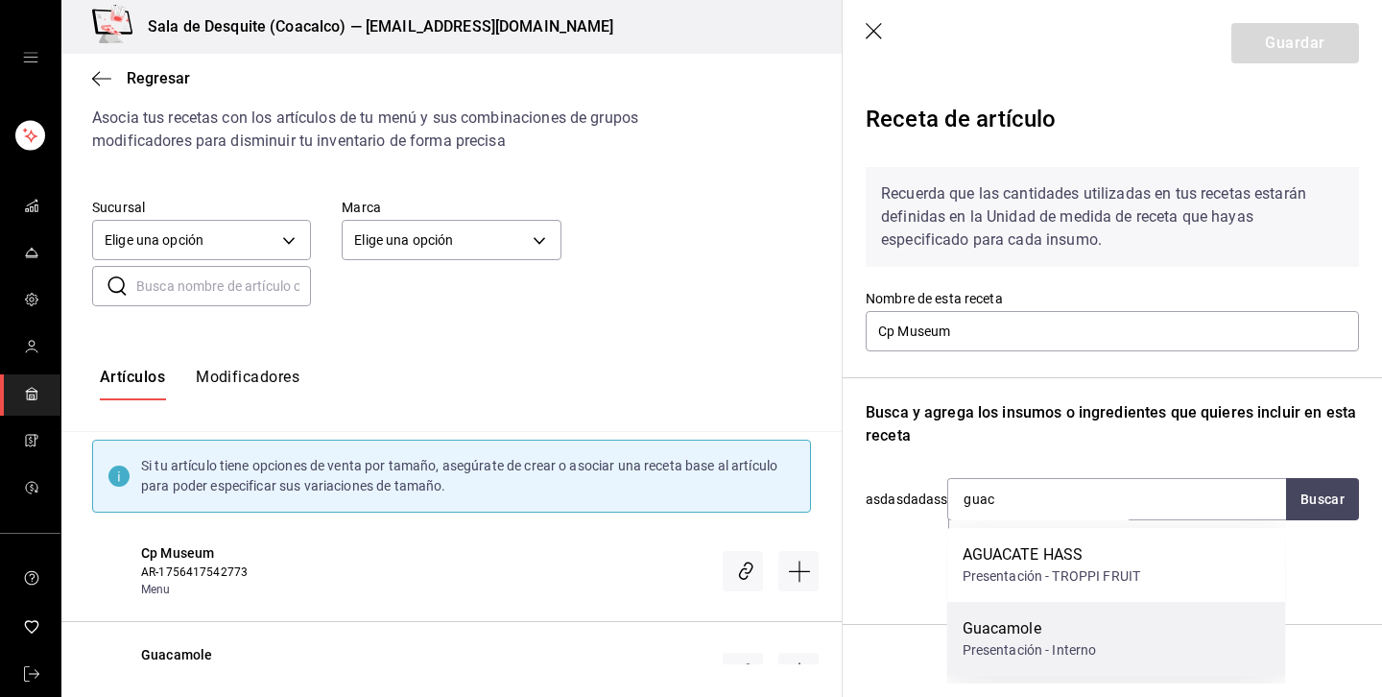
click at [1019, 637] on div "Guacamole" at bounding box center [1030, 628] width 134 height 23
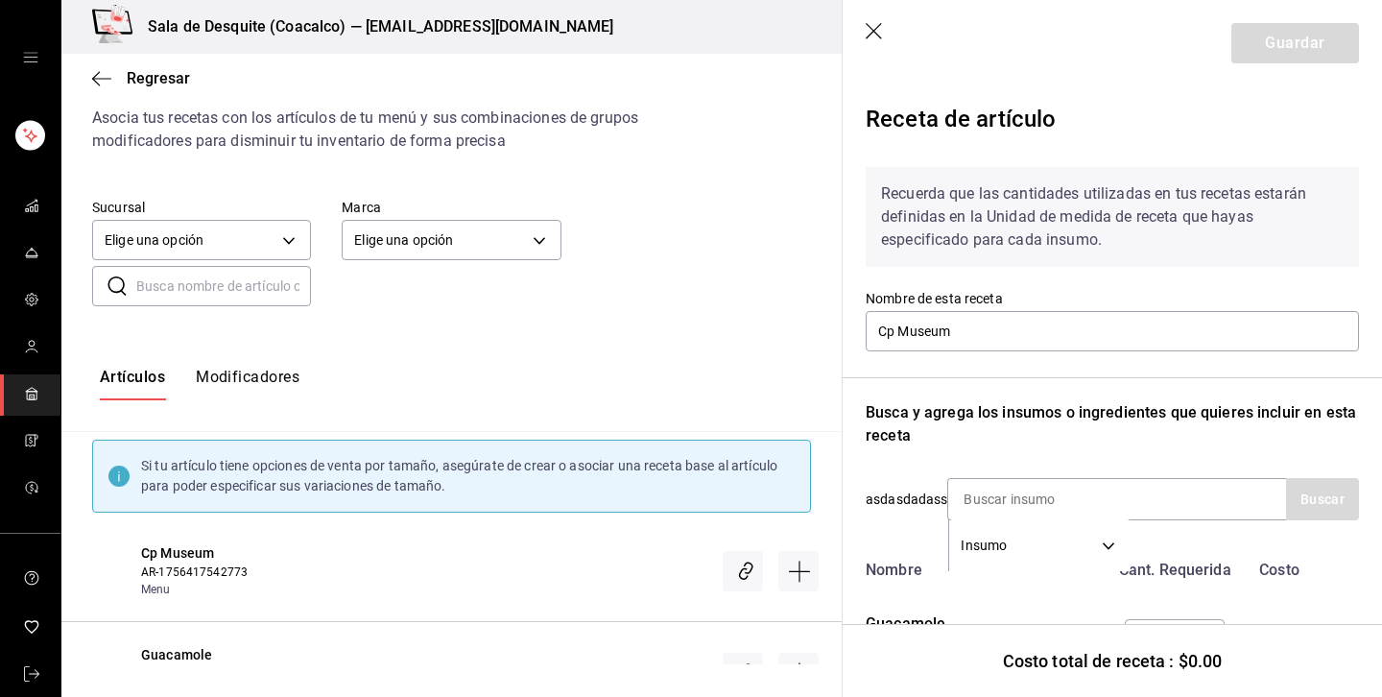
scroll to position [93, 0]
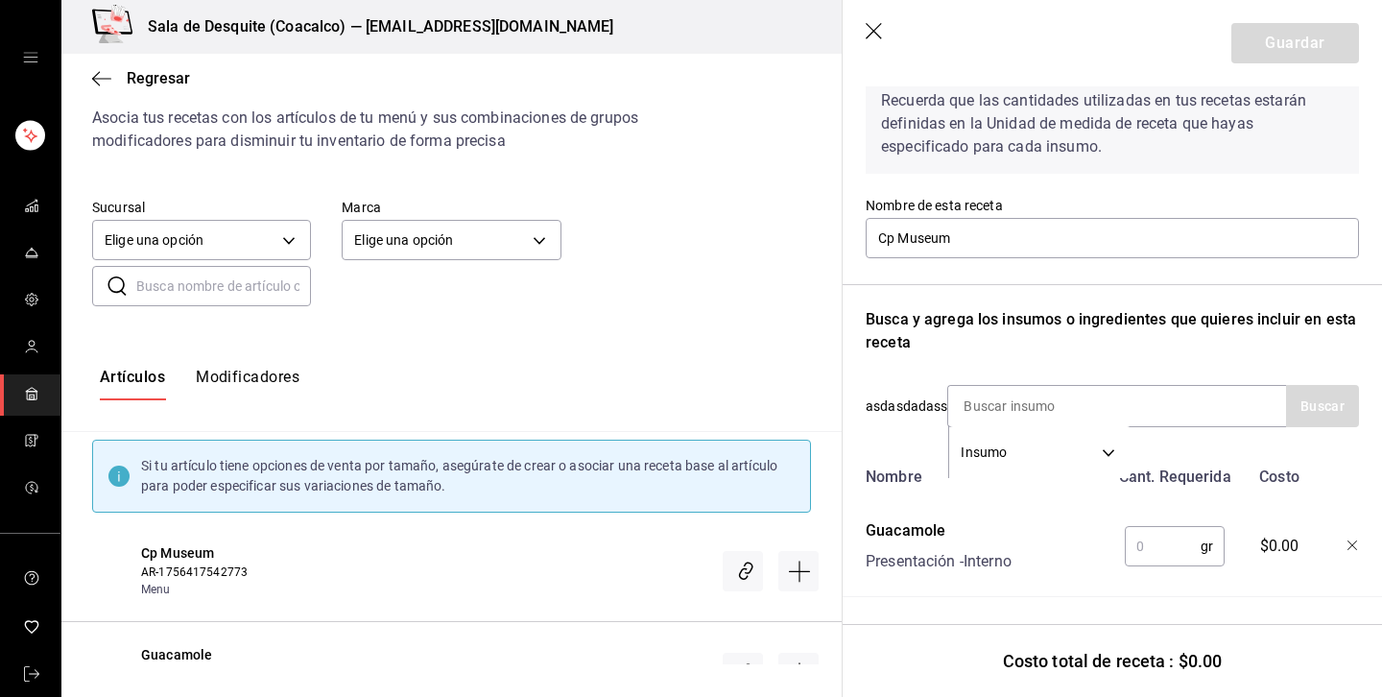
click at [1173, 541] on input "text" at bounding box center [1163, 546] width 76 height 38
type input "1"
click at [864, 36] on header "Guardar" at bounding box center [1113, 43] width 540 height 86
click at [876, 35] on icon "button" at bounding box center [875, 32] width 19 height 19
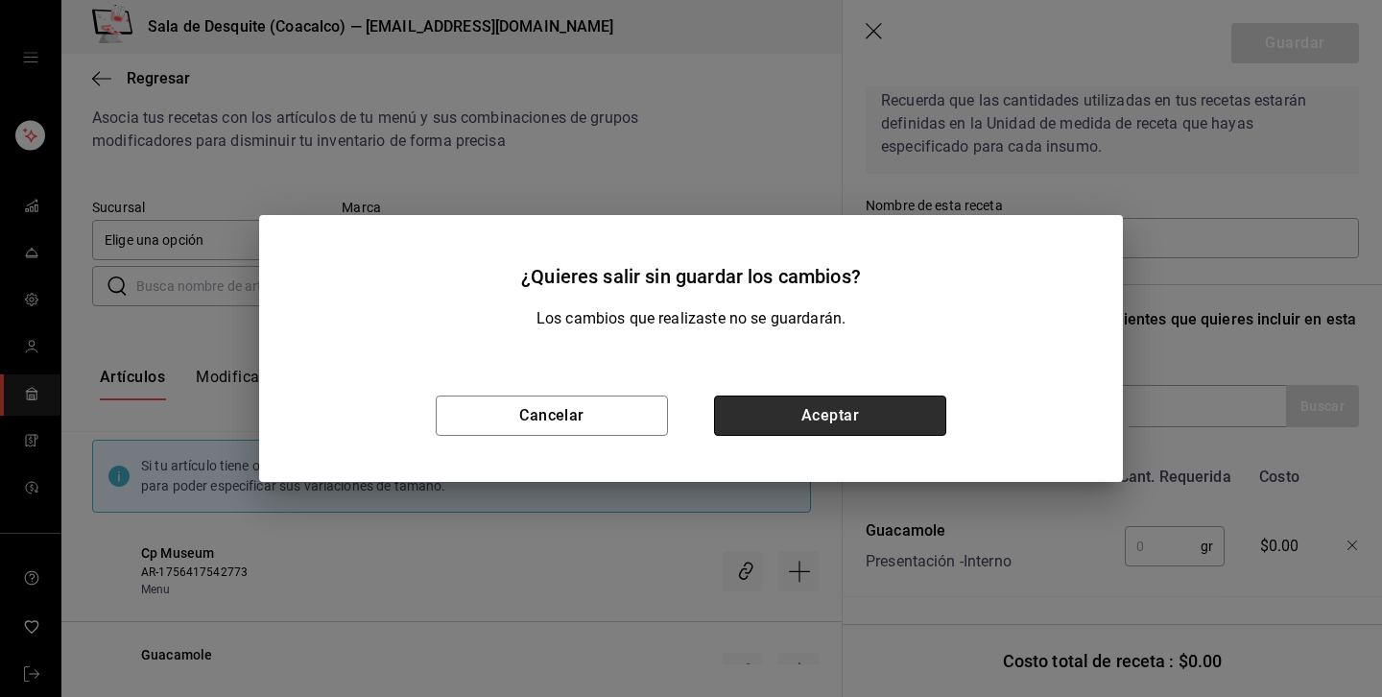
click at [826, 418] on button "Aceptar" at bounding box center [830, 416] width 232 height 40
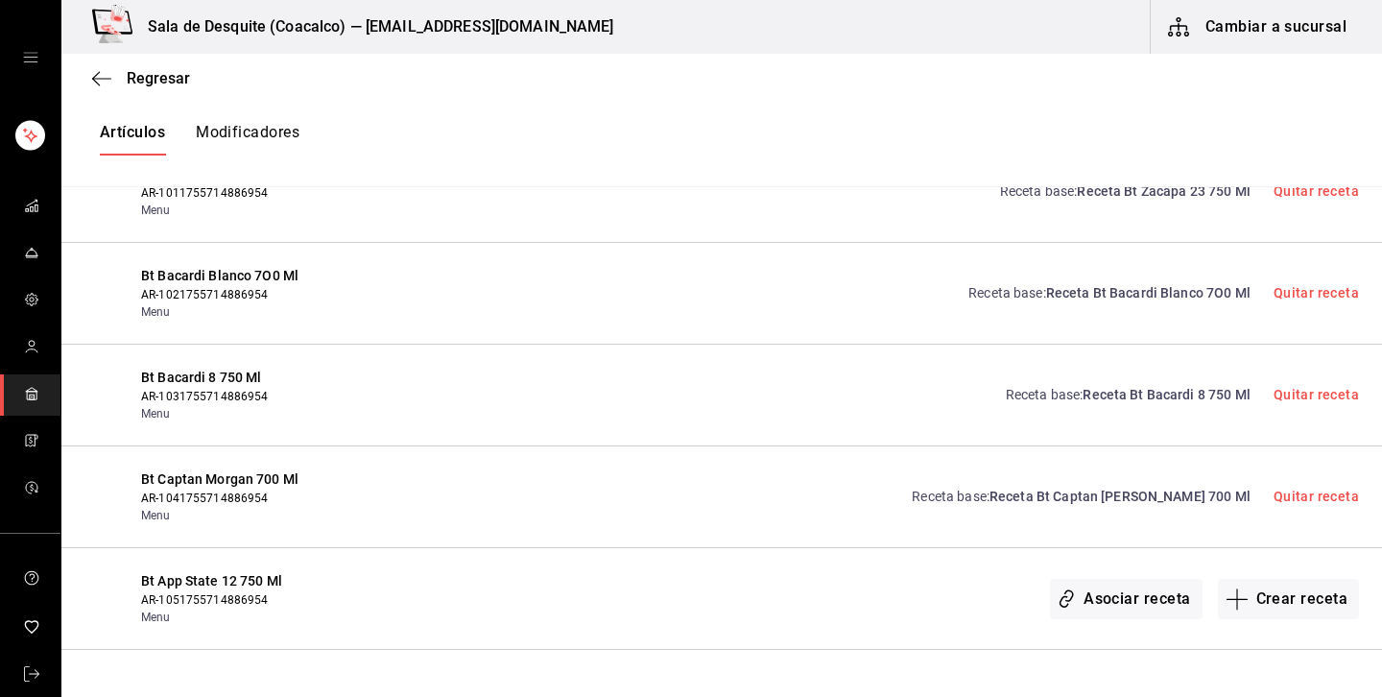
scroll to position [0, 0]
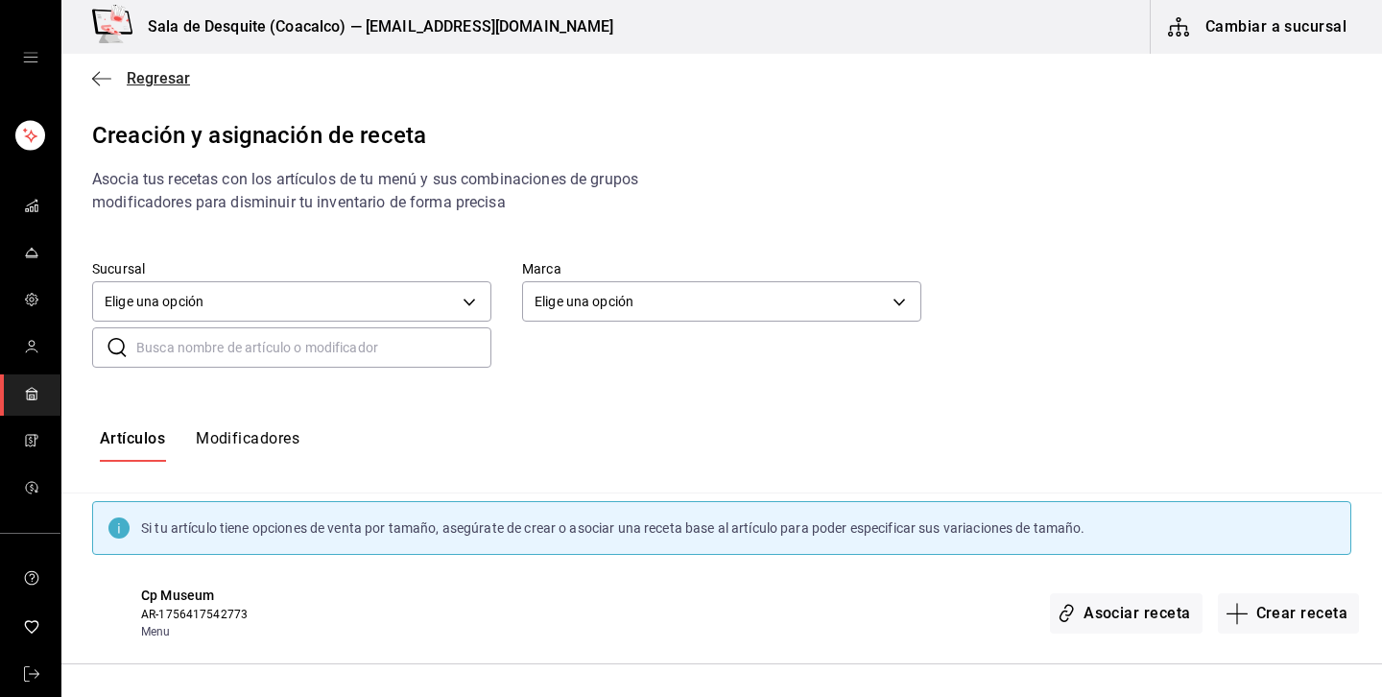
click at [167, 86] on span "Regresar" at bounding box center [158, 78] width 63 height 18
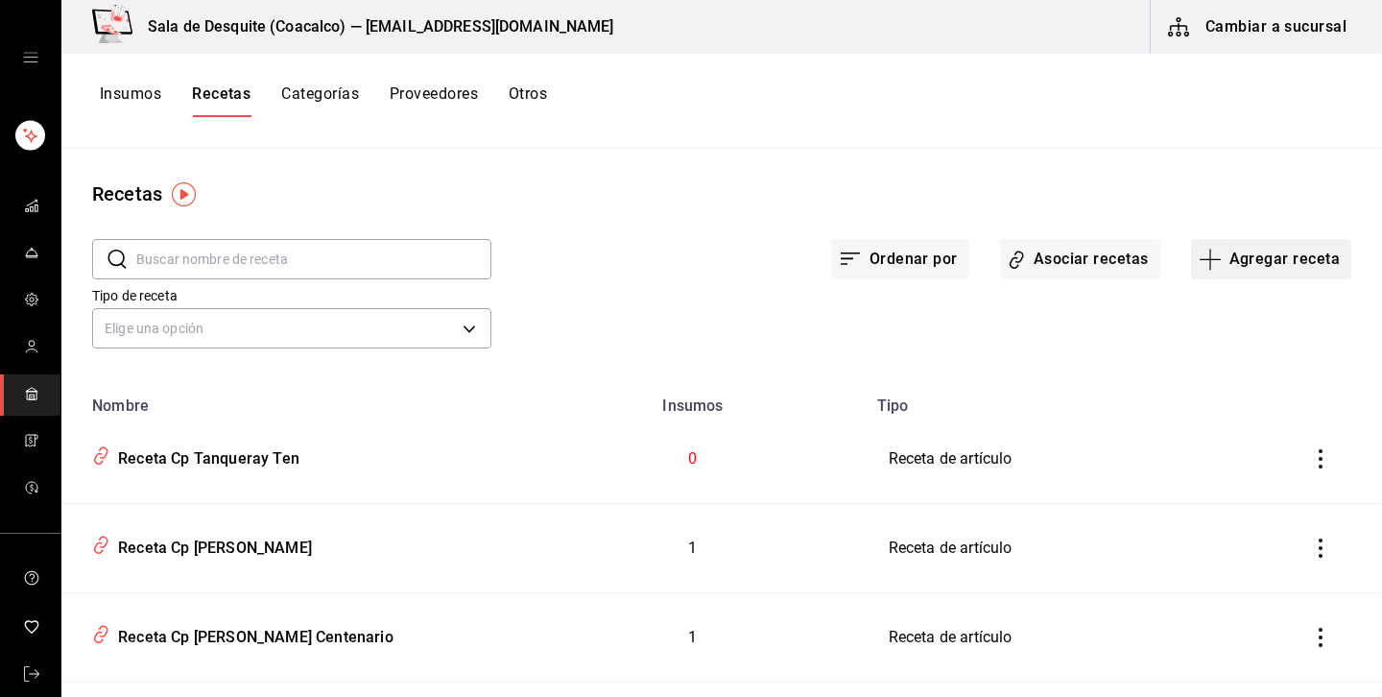
click at [1298, 252] on button "Agregar receta" at bounding box center [1271, 259] width 160 height 40
click at [1232, 303] on span "Receta" at bounding box center [1270, 312] width 161 height 20
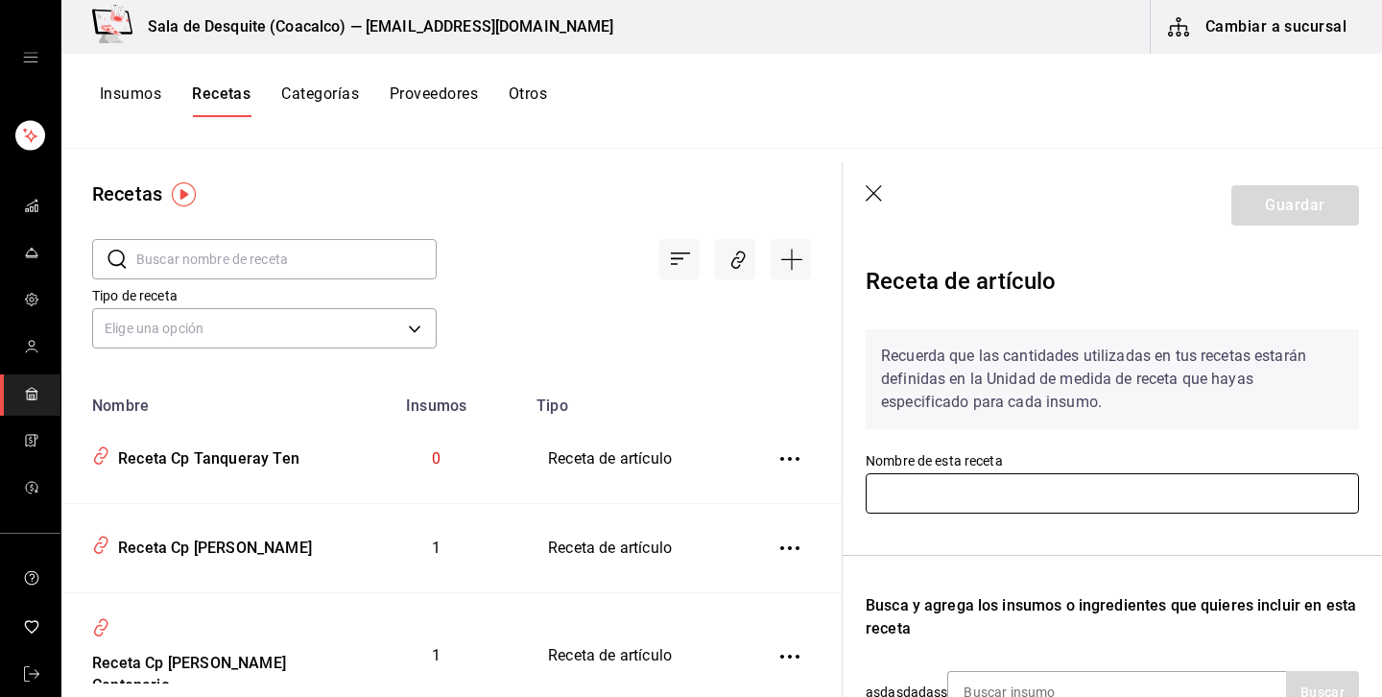
click at [989, 495] on input "text" at bounding box center [1112, 493] width 493 height 40
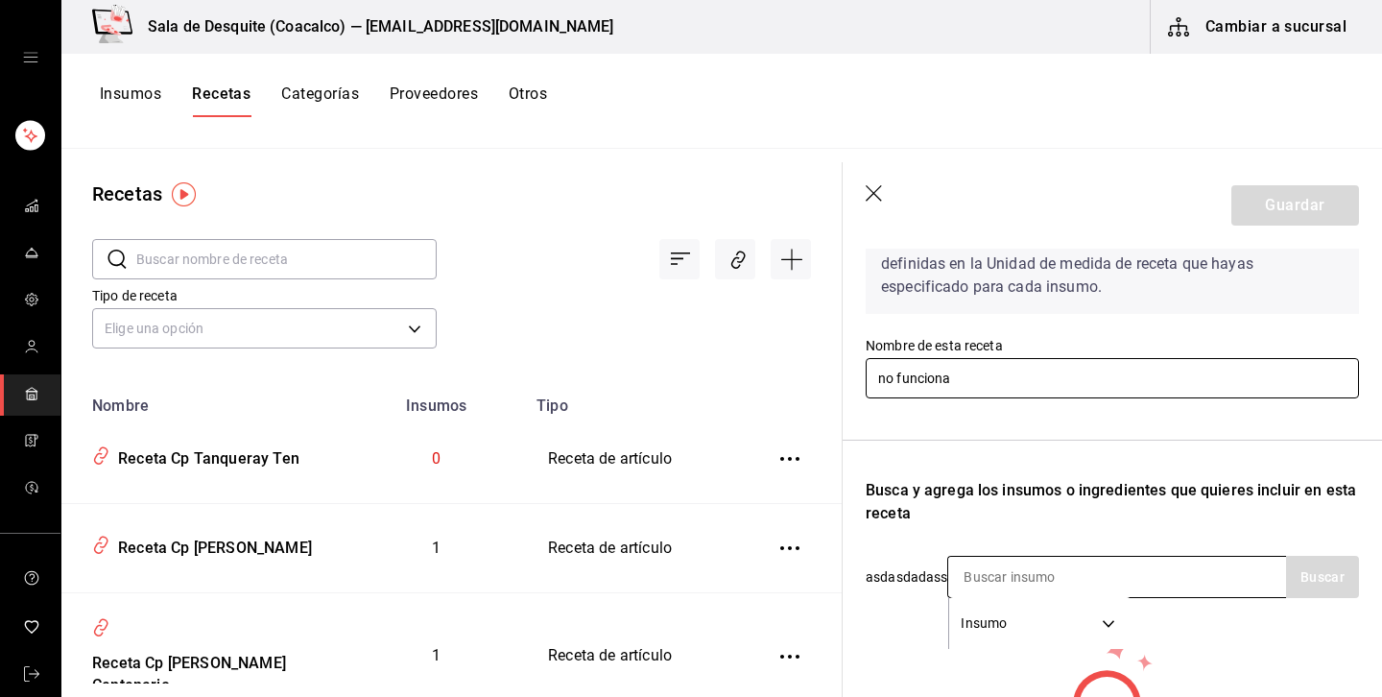
type input "no funciona"
click at [1124, 575] on input at bounding box center [1044, 577] width 192 height 40
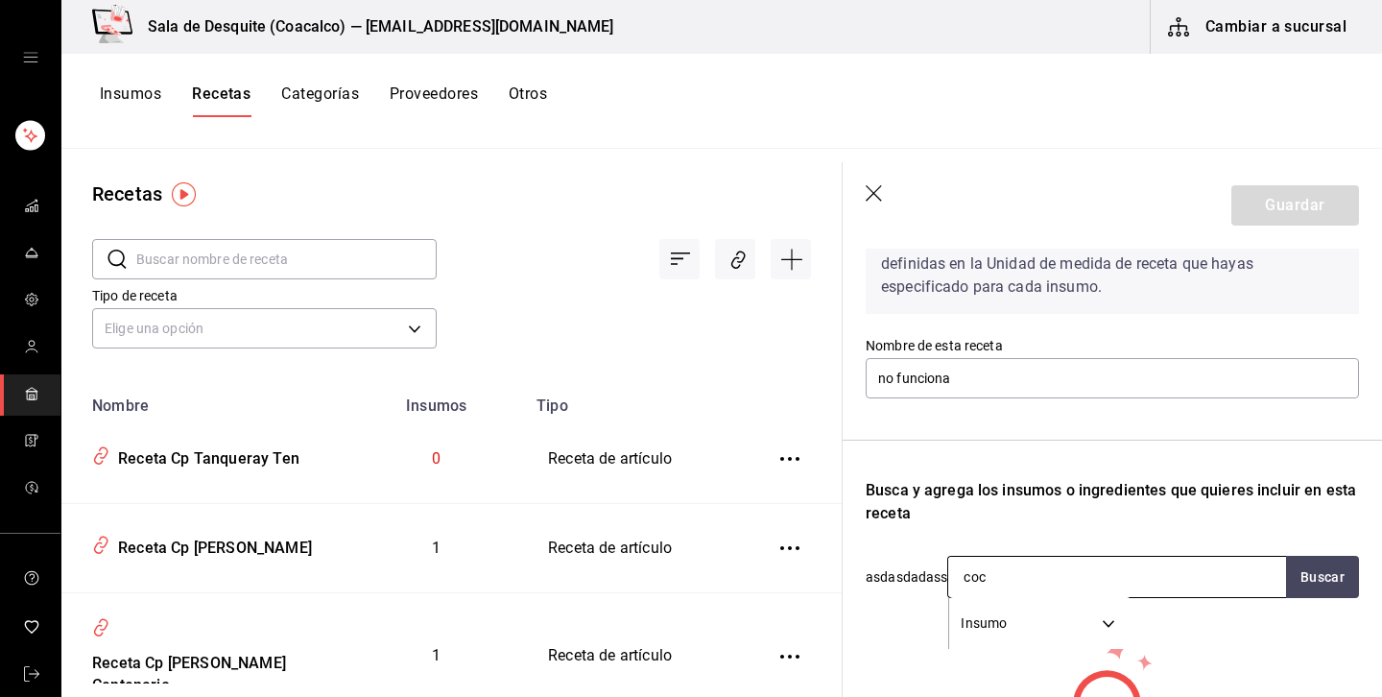
type input "coca"
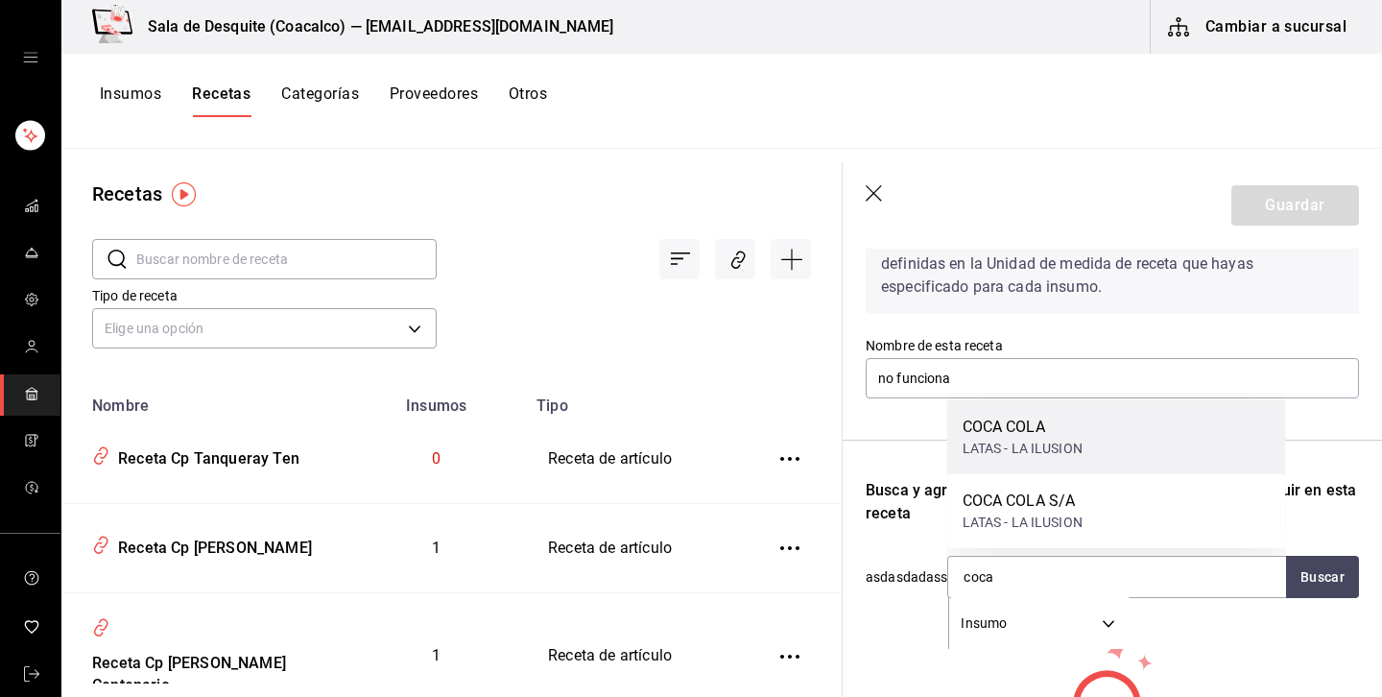
click at [1022, 419] on div "COCA COLA" at bounding box center [1023, 427] width 120 height 23
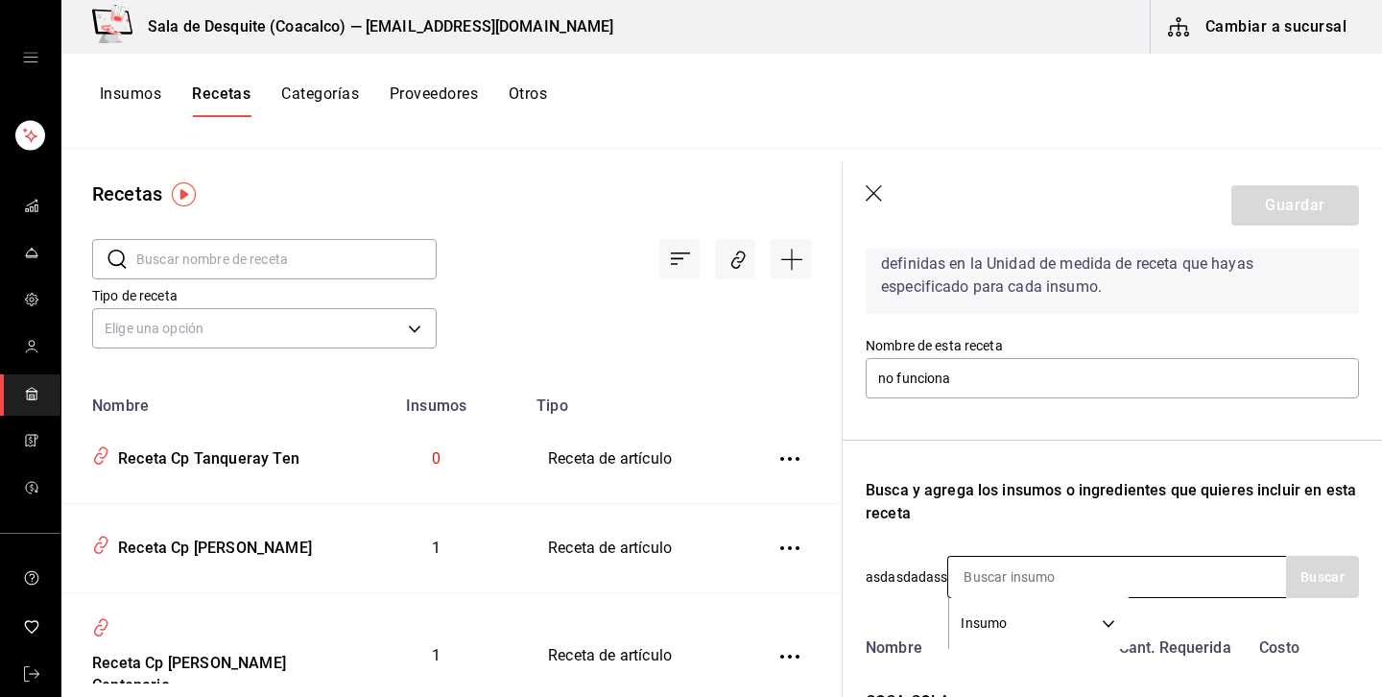
scroll to position [286, 0]
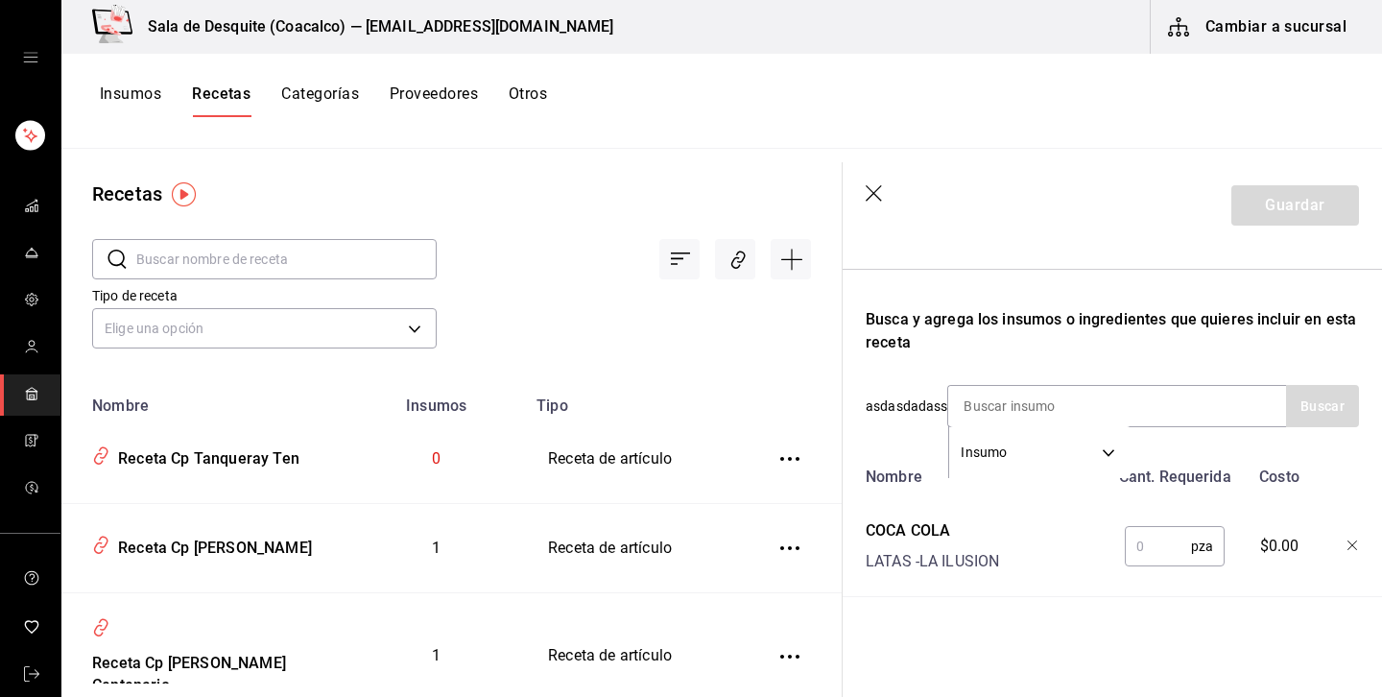
click at [1173, 554] on input "text" at bounding box center [1158, 546] width 66 height 38
click at [1165, 551] on input "text" at bounding box center [1158, 546] width 66 height 38
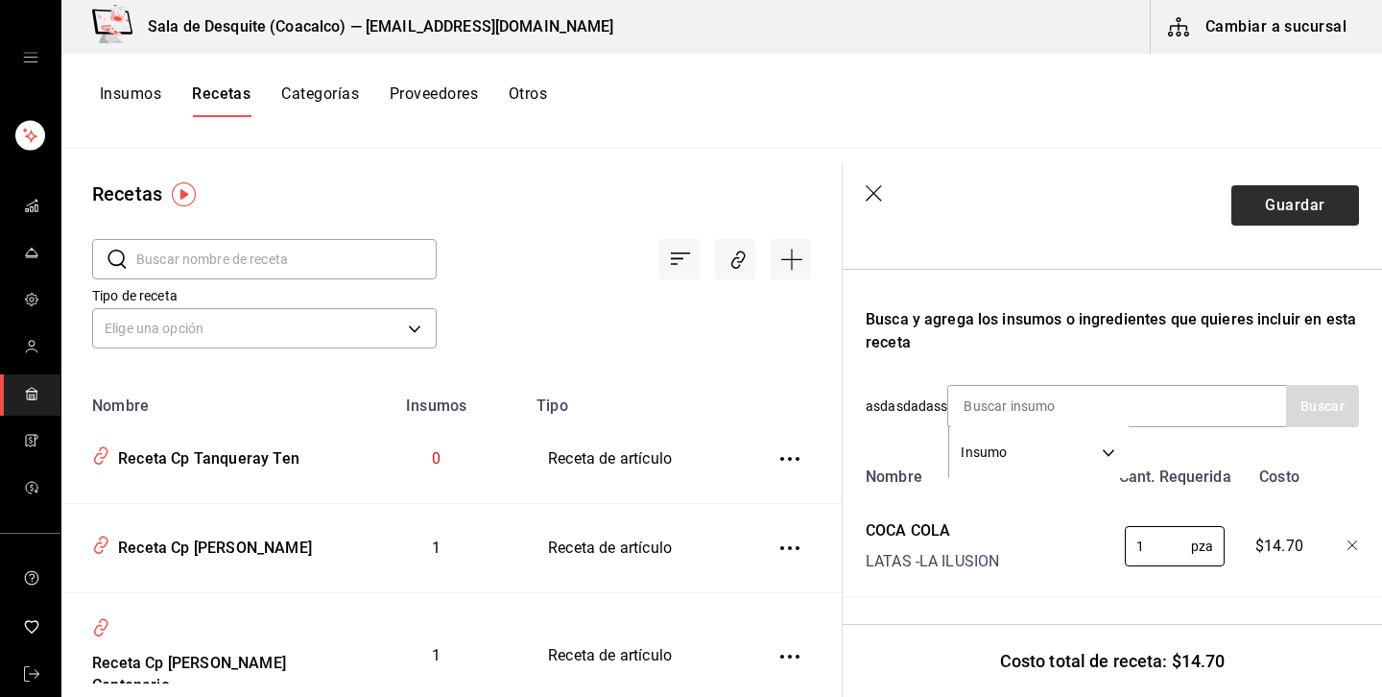
type input "1"
click at [1305, 209] on button "Guardar" at bounding box center [1296, 205] width 128 height 40
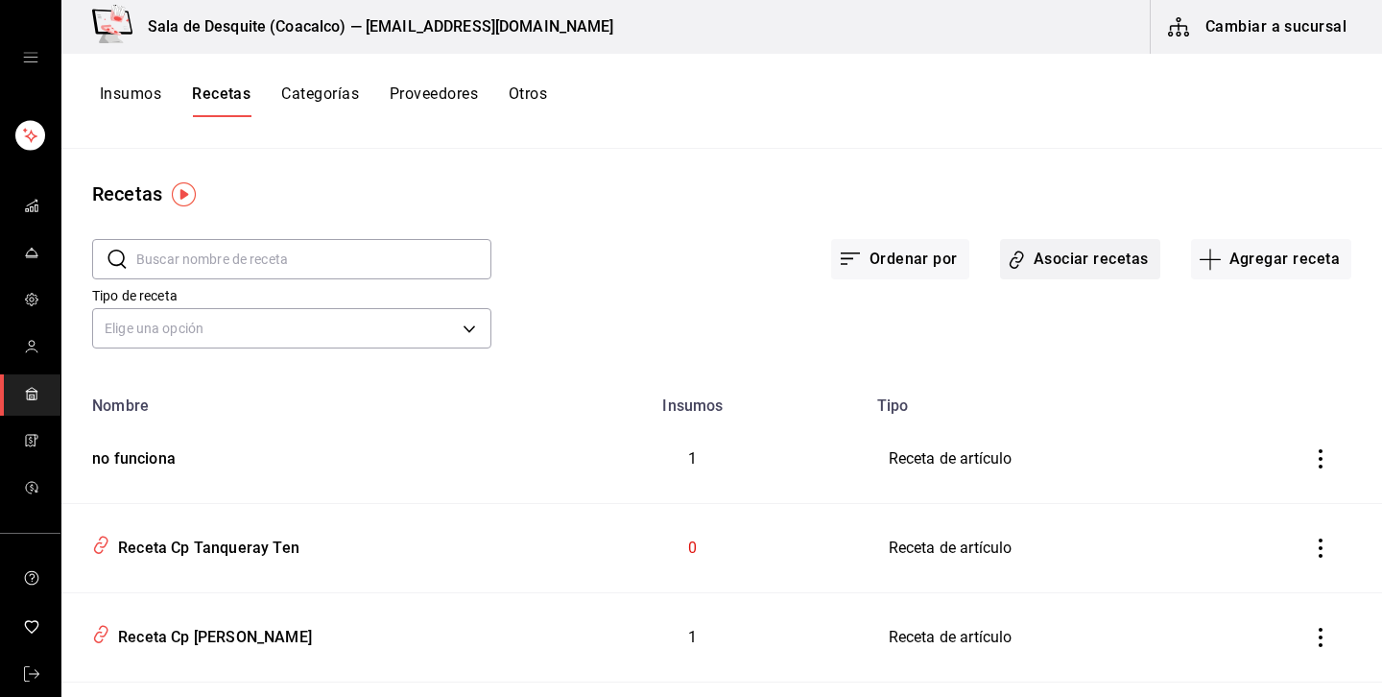
click at [1093, 266] on button "Asociar recetas" at bounding box center [1080, 259] width 160 height 40
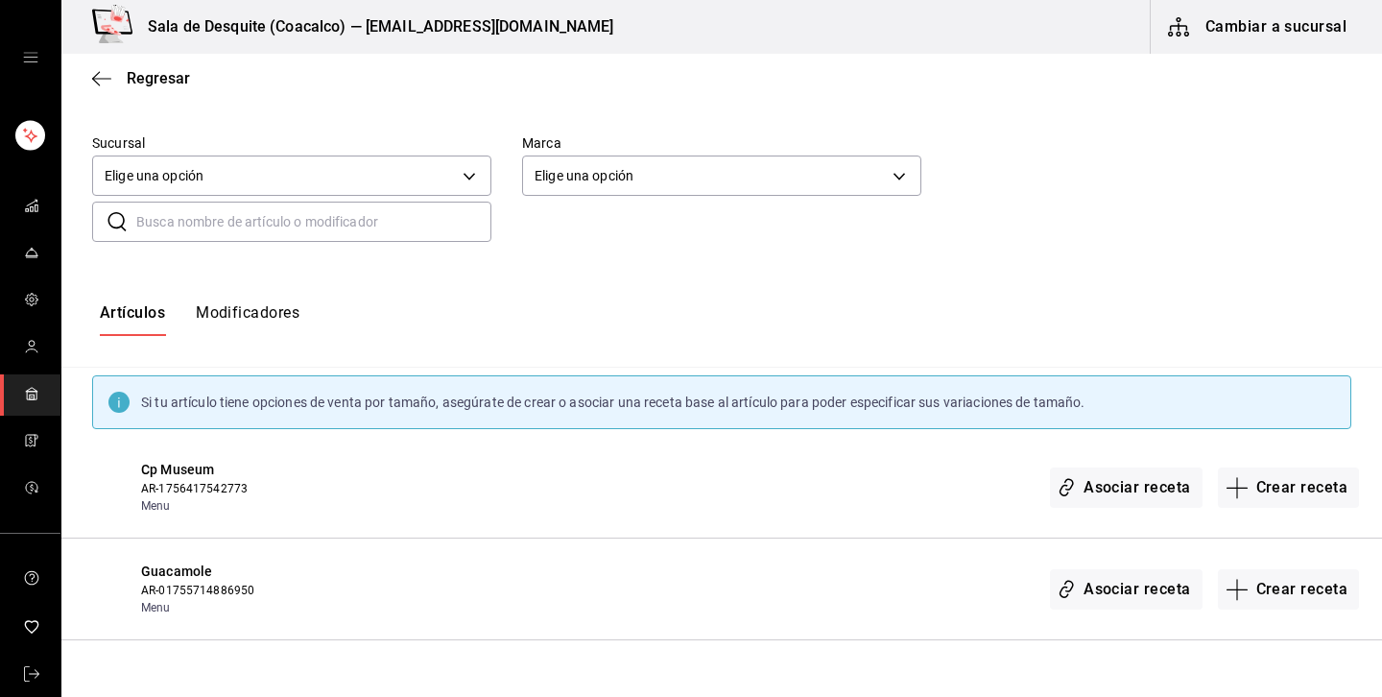
scroll to position [186, 0]
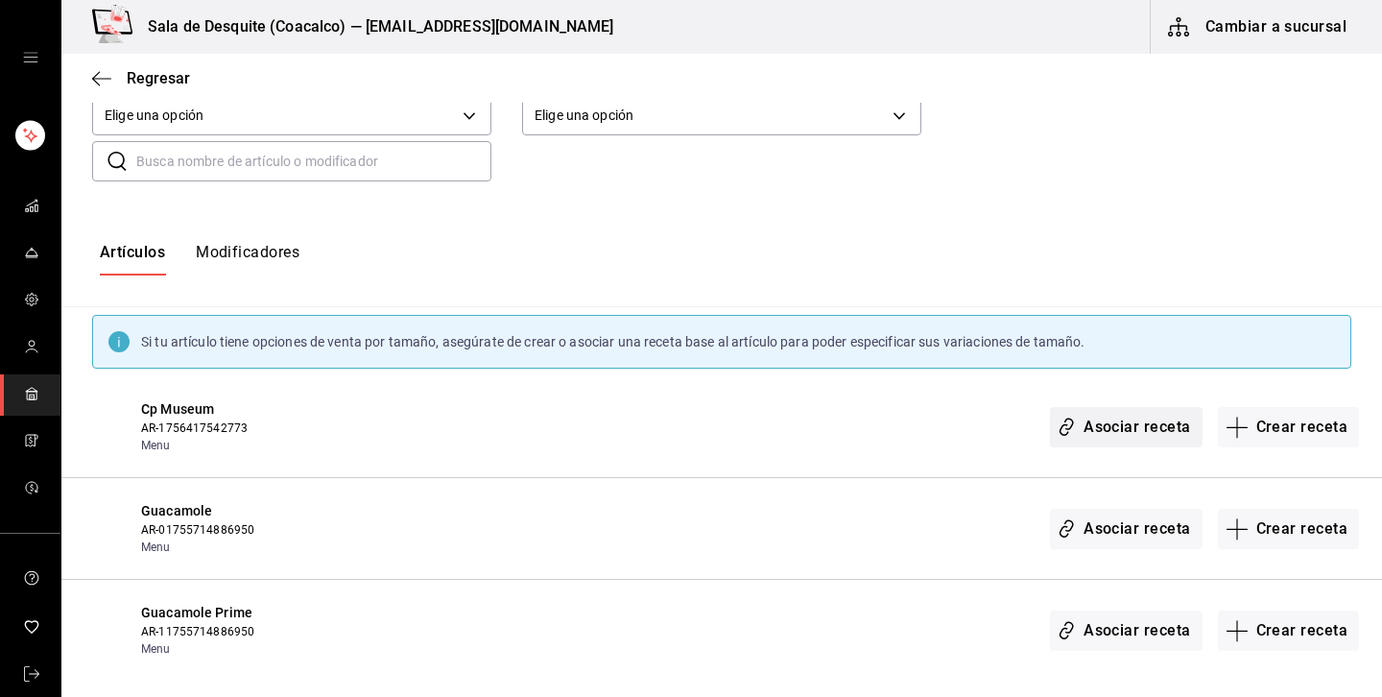
click at [1155, 429] on button "Asociar receta" at bounding box center [1126, 427] width 152 height 40
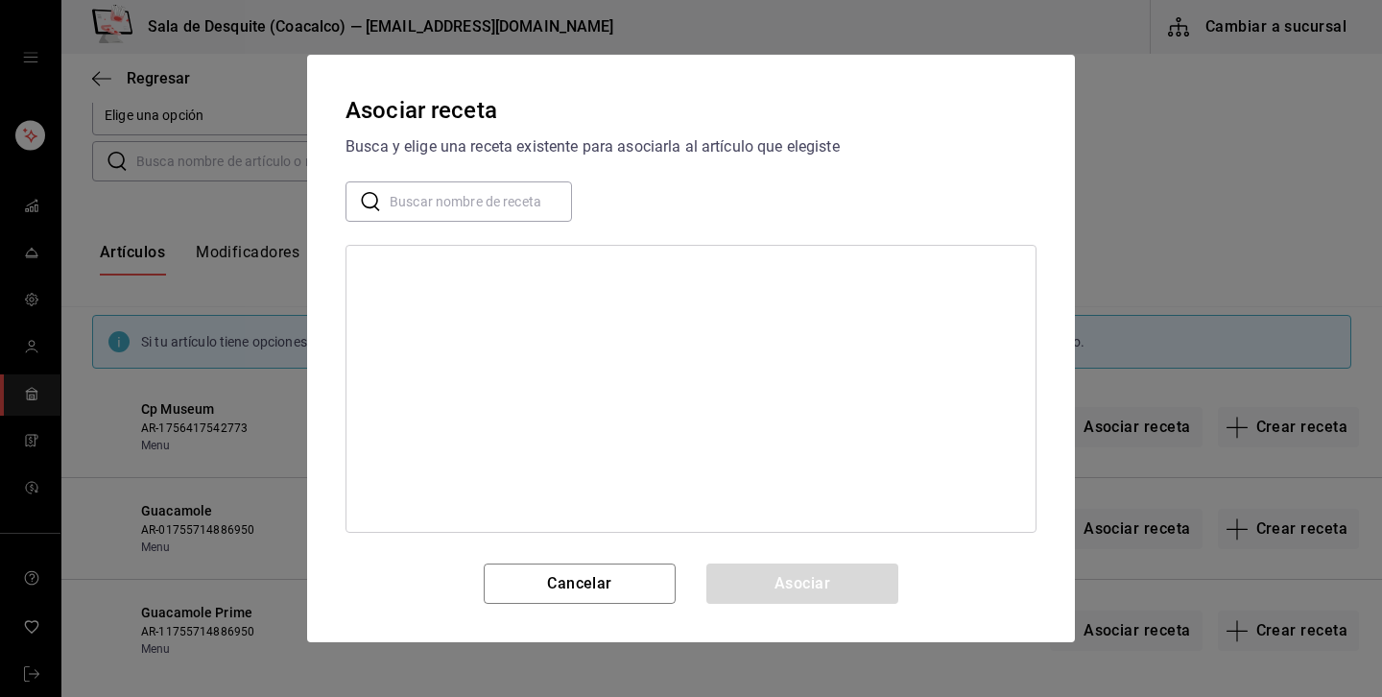
click at [455, 214] on input "text" at bounding box center [481, 201] width 182 height 38
type input "no fun"
click at [411, 271] on div "no funciona" at bounding box center [398, 271] width 72 height 20
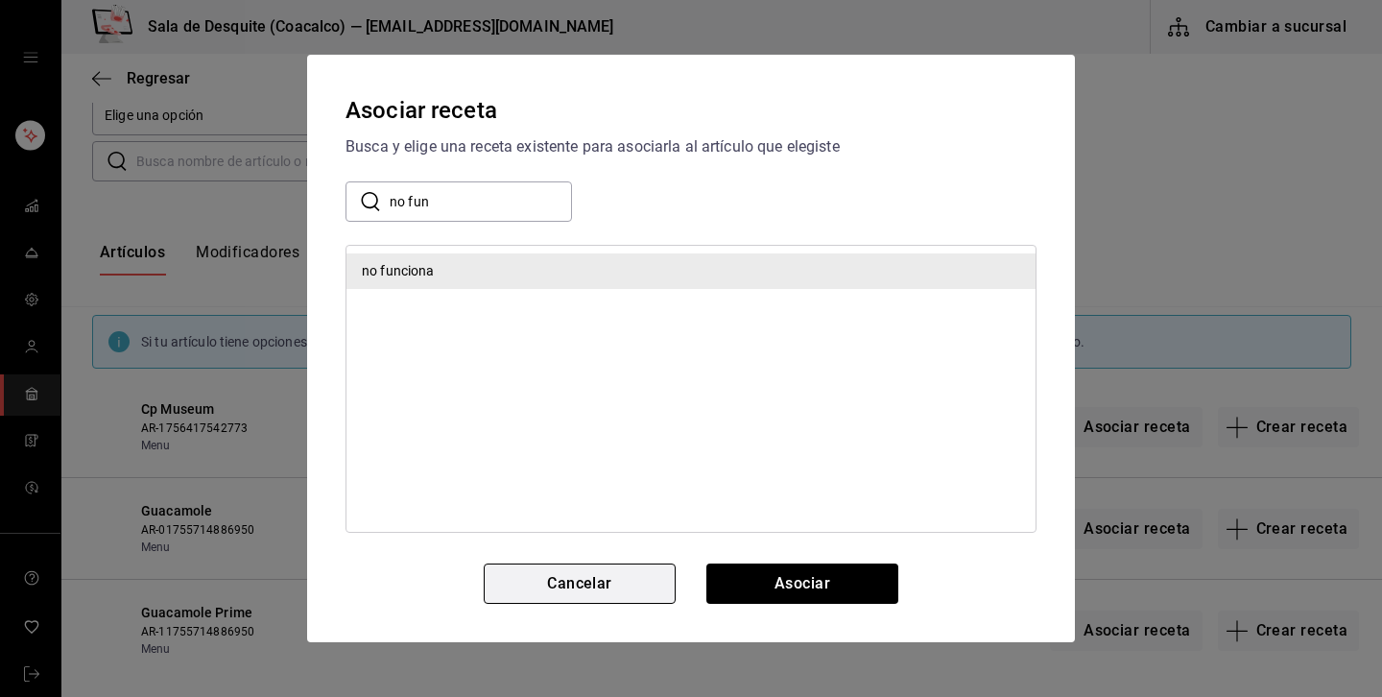
click at [641, 569] on button "Cancelar" at bounding box center [580, 584] width 192 height 40
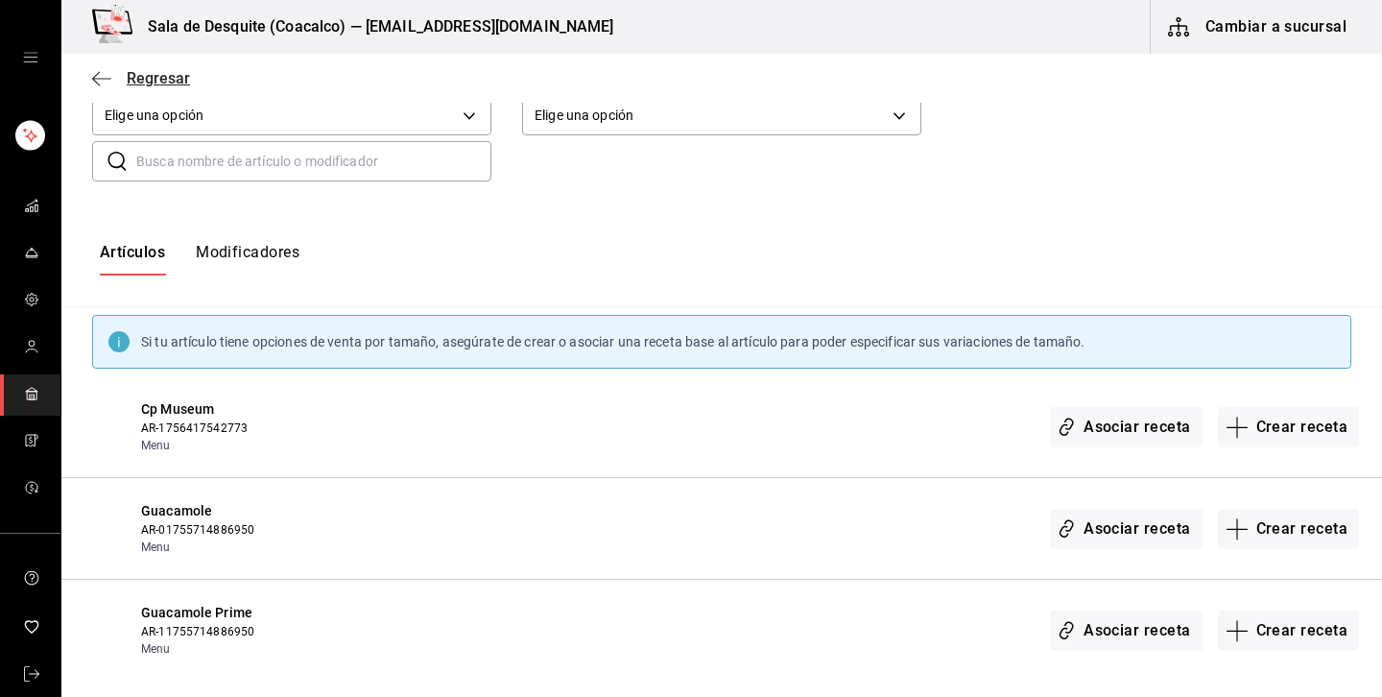
click at [144, 73] on span "Regresar" at bounding box center [158, 78] width 63 height 18
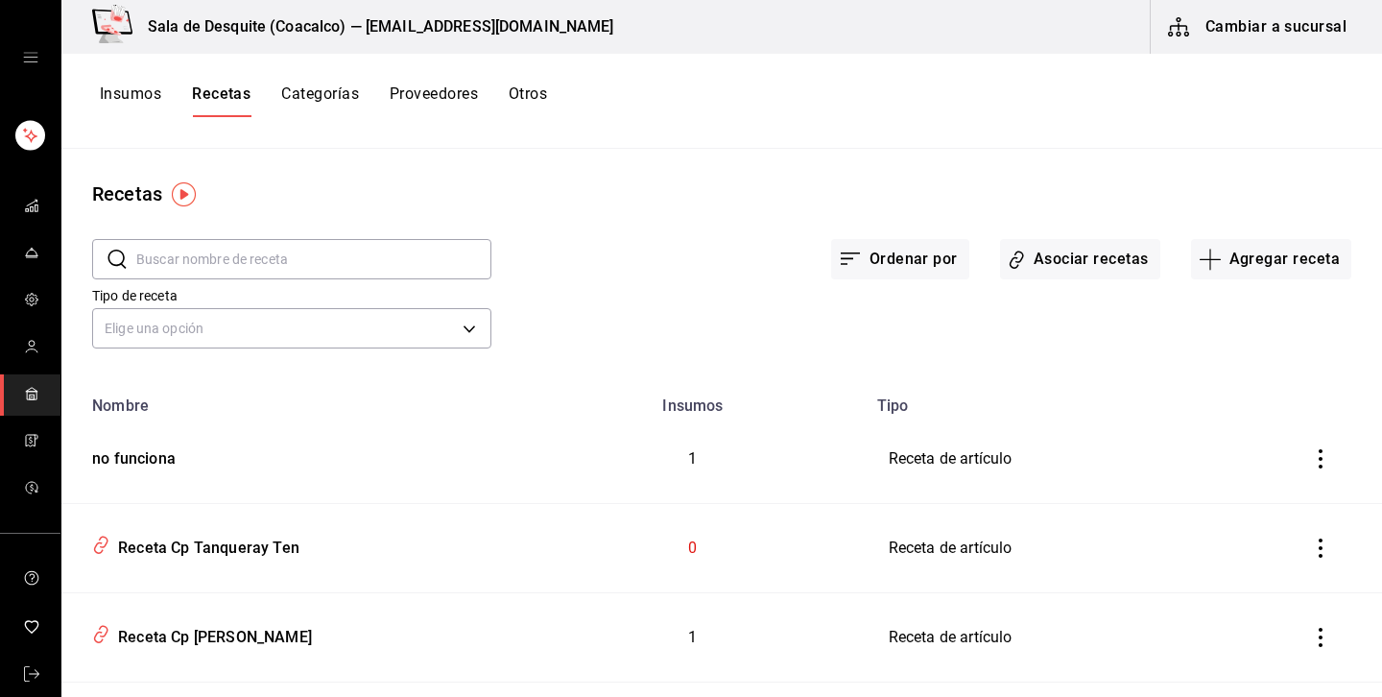
click at [1326, 451] on icon "inventoriesTable" at bounding box center [1320, 458] width 19 height 19
click at [1271, 478] on span "Eliminar" at bounding box center [1262, 485] width 49 height 15
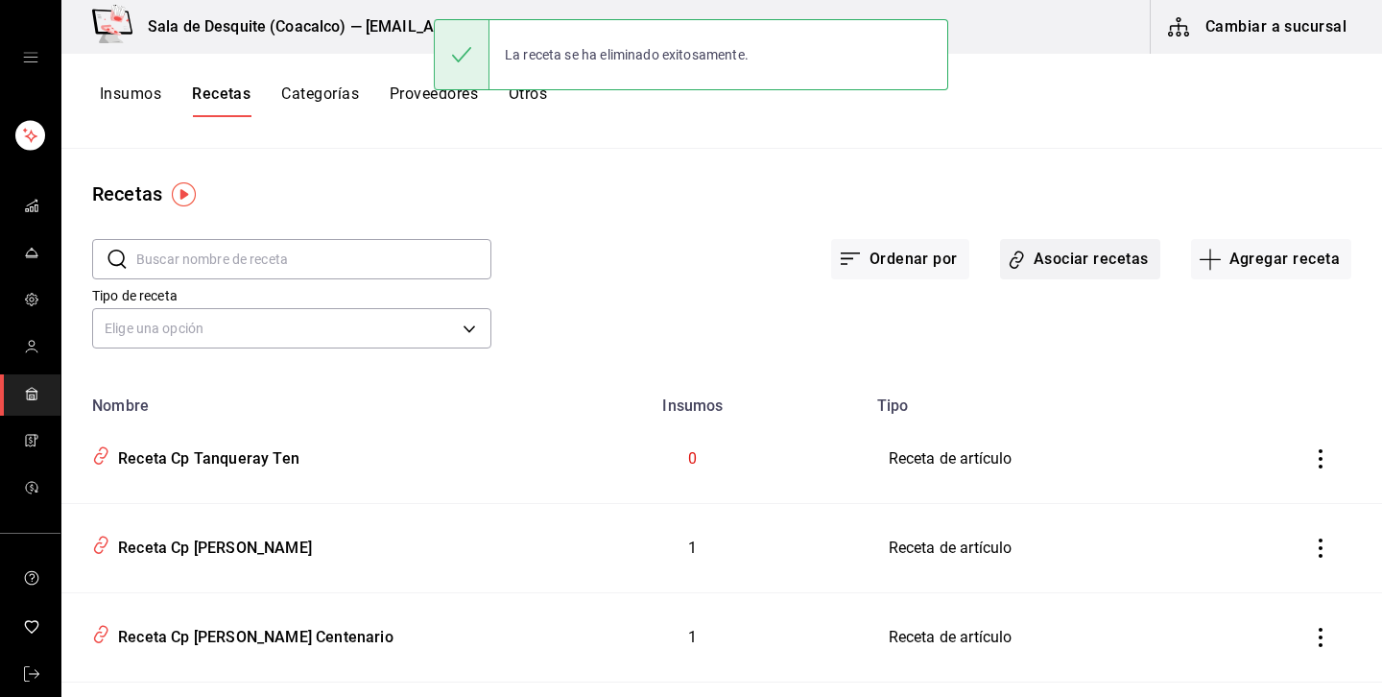
click at [1111, 258] on button "Asociar recetas" at bounding box center [1080, 259] width 160 height 40
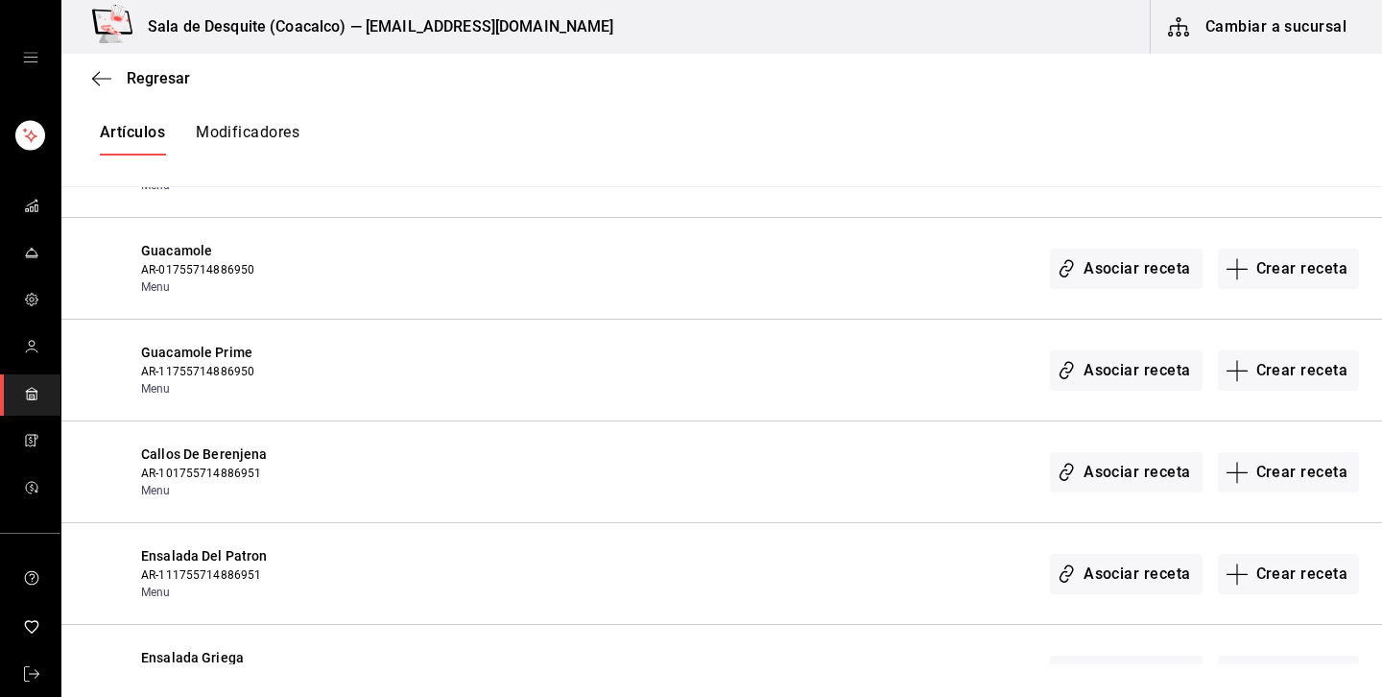
scroll to position [483, 0]
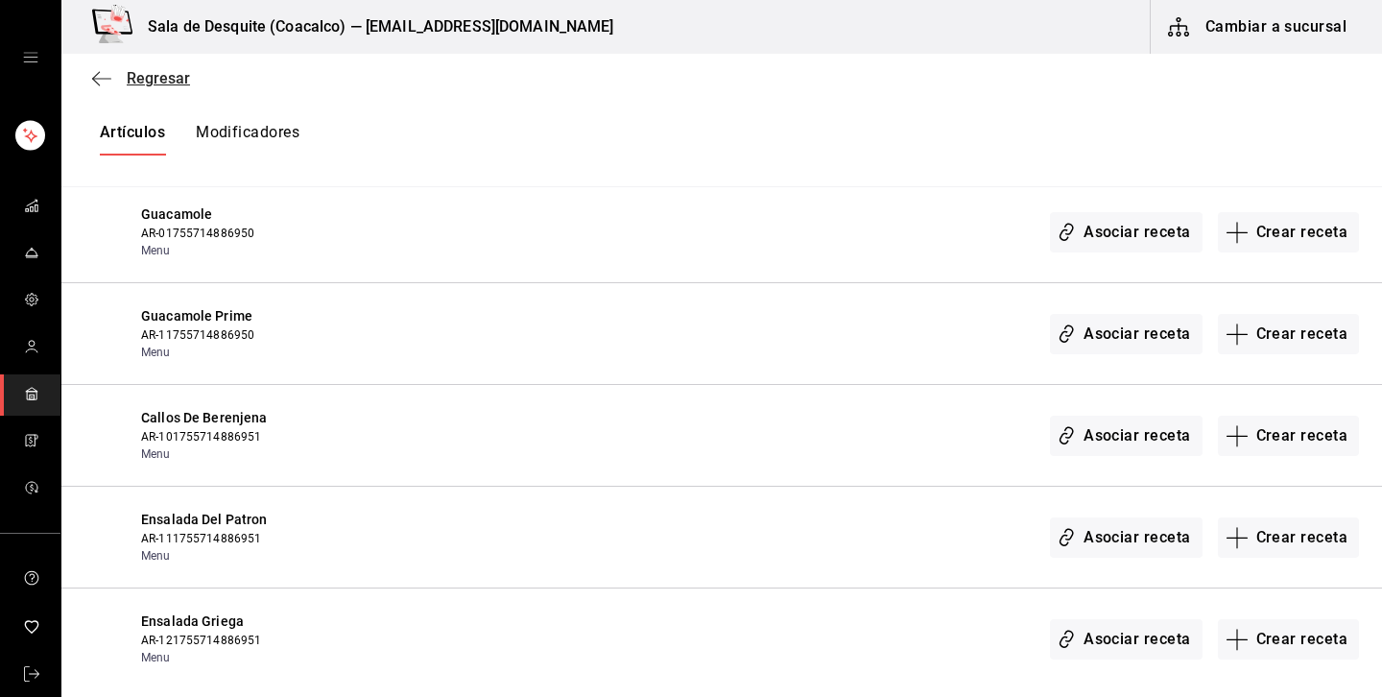
click at [142, 76] on span "Regresar" at bounding box center [158, 78] width 63 height 18
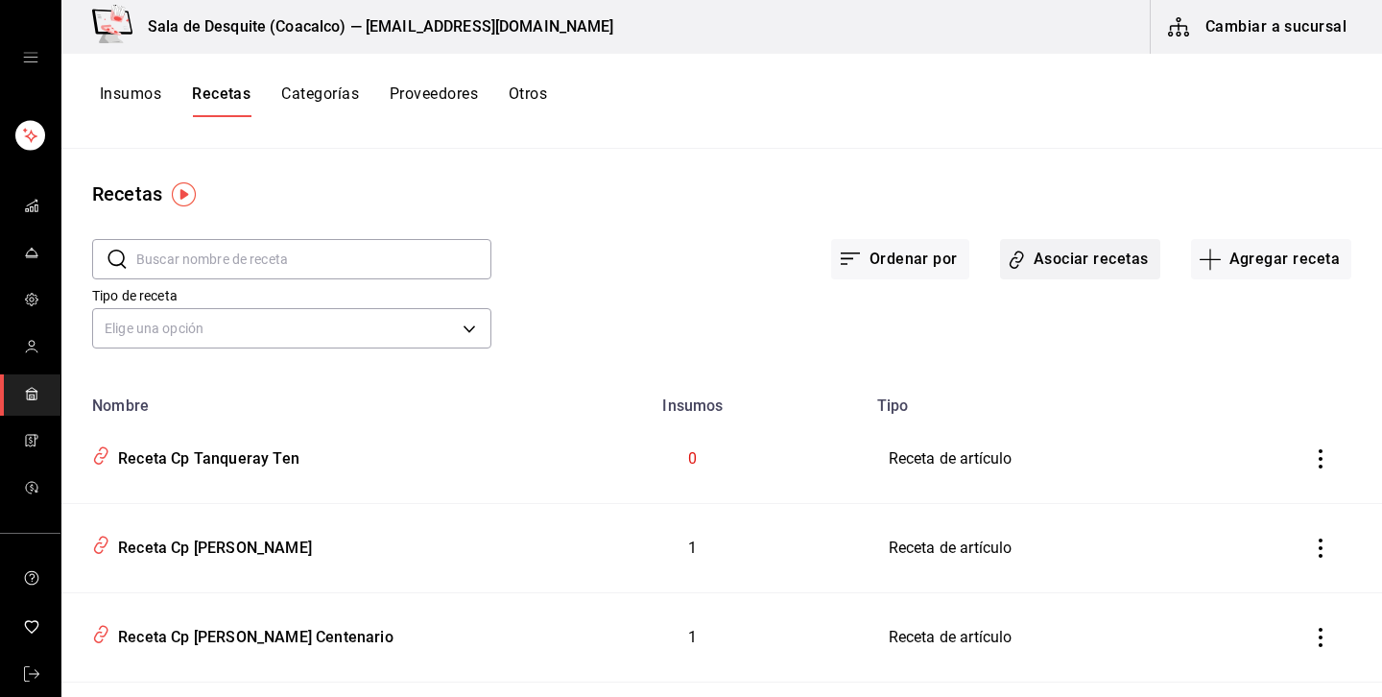
click at [1084, 272] on button "Asociar recetas" at bounding box center [1080, 259] width 160 height 40
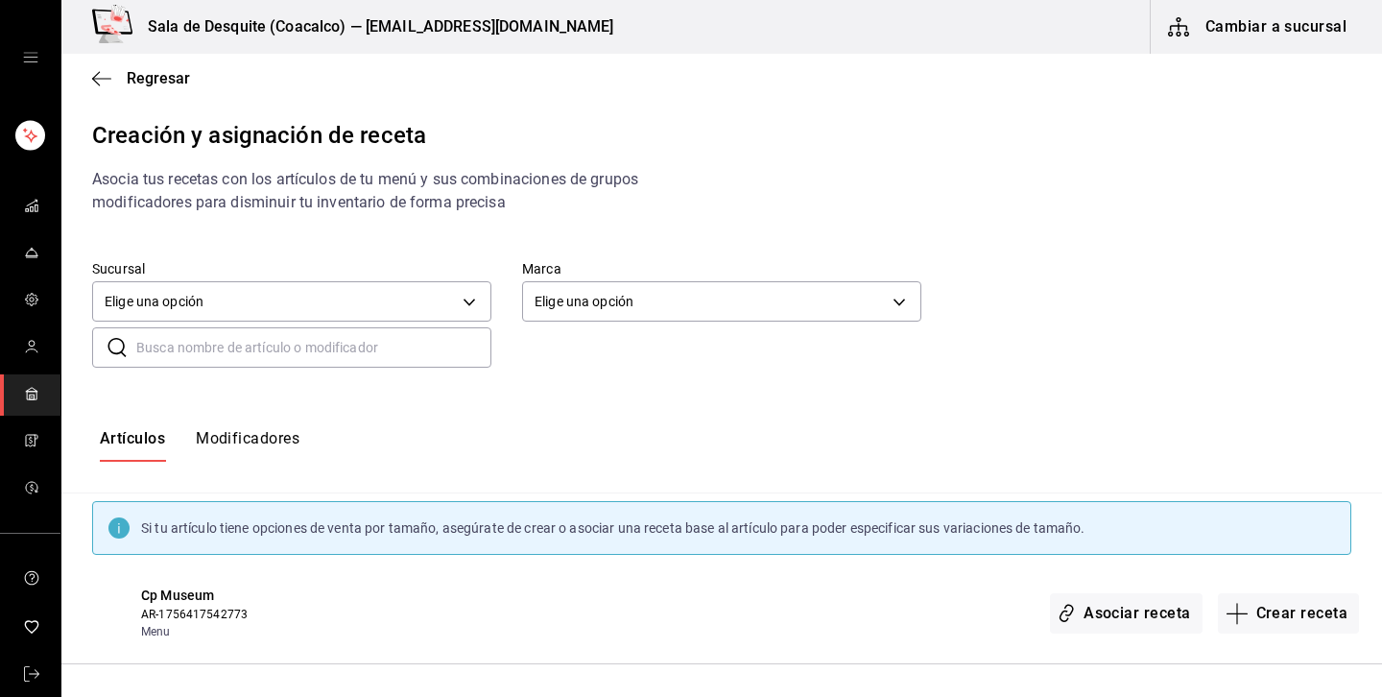
click at [441, 360] on input "text" at bounding box center [313, 347] width 355 height 38
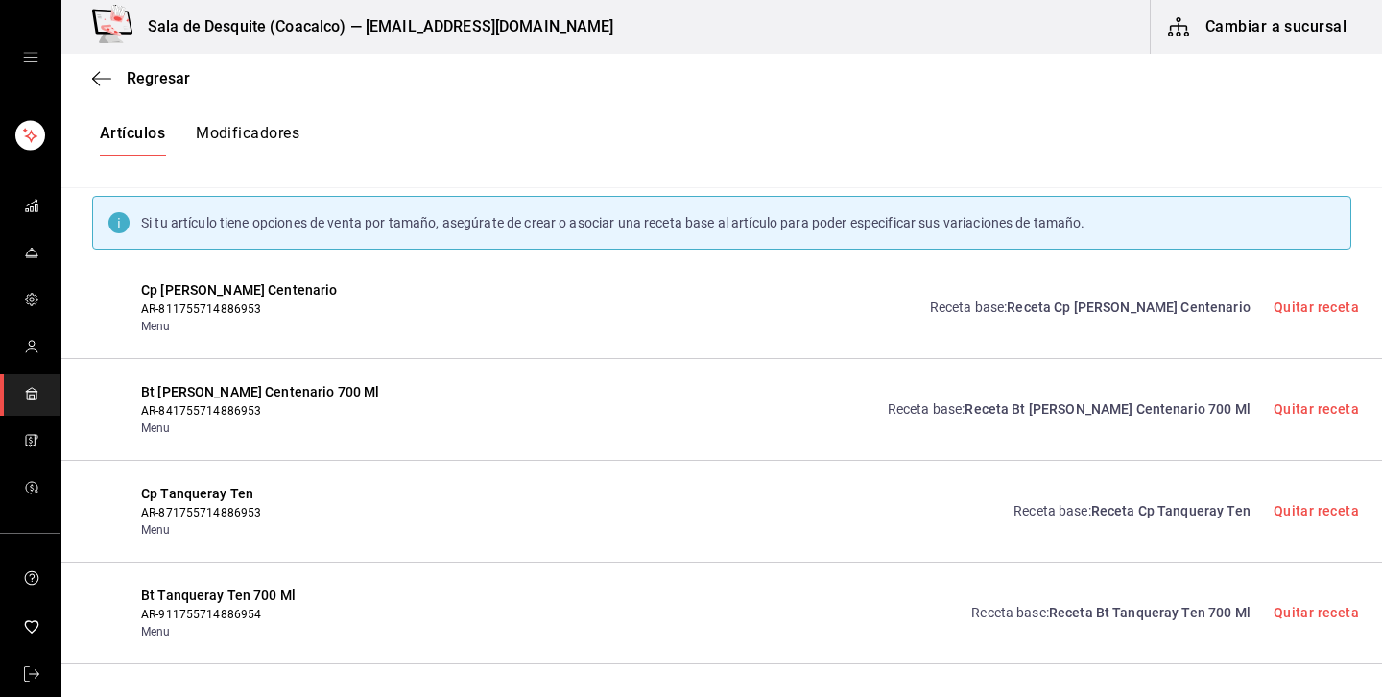
scroll to position [305, 0]
click at [1212, 515] on span "Receta Cp Tanqueray Ten" at bounding box center [1171, 510] width 159 height 15
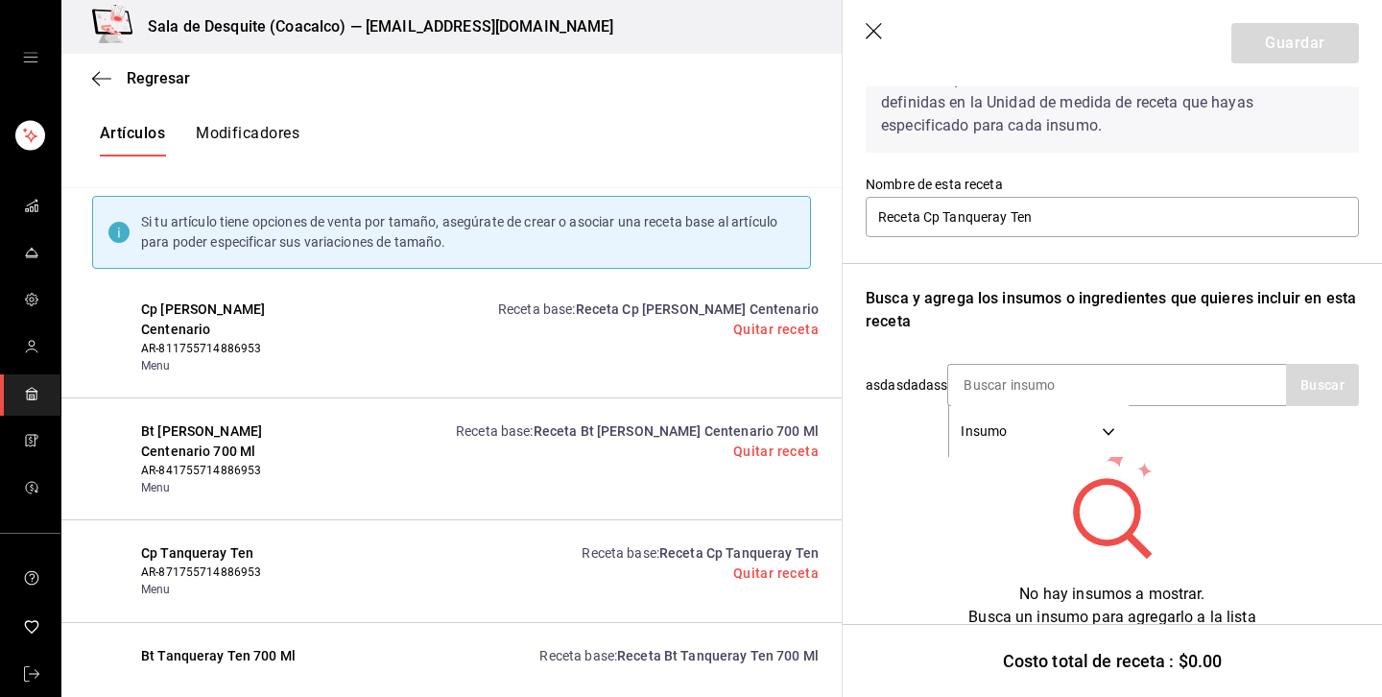
scroll to position [123, 0]
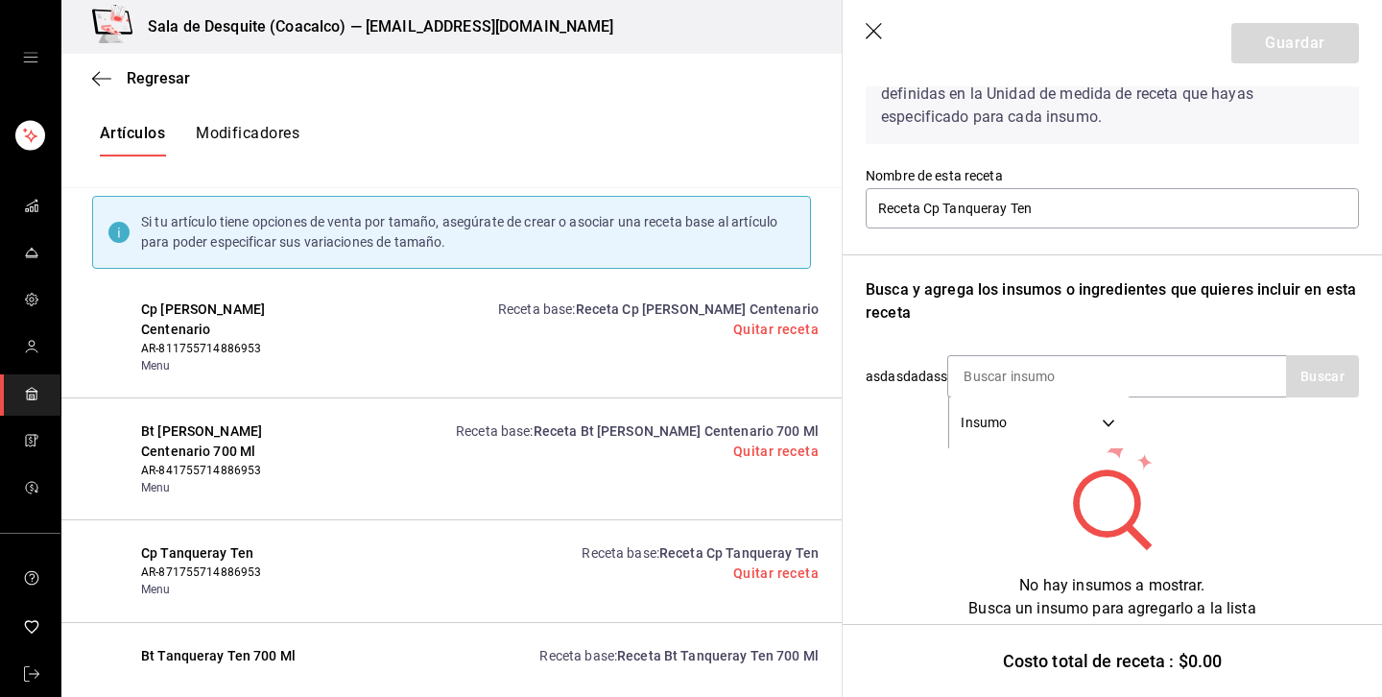
click at [881, 30] on icon "button" at bounding box center [875, 32] width 19 height 19
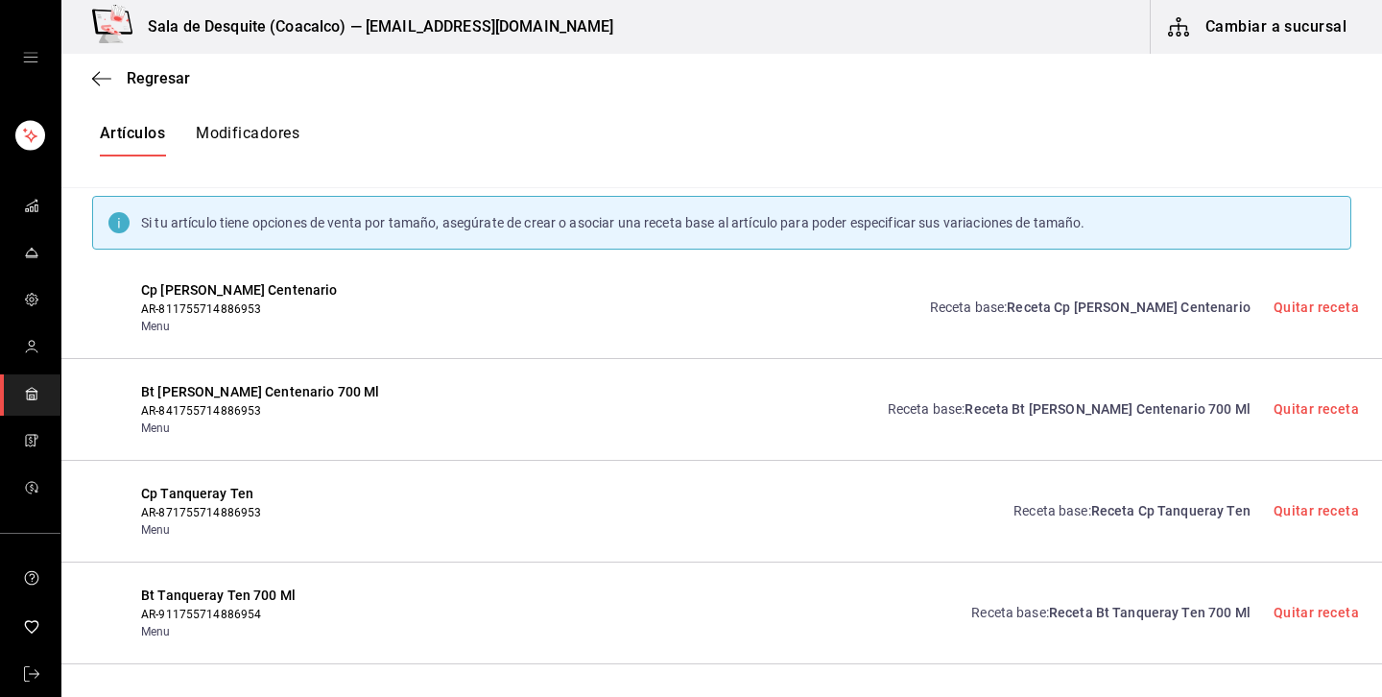
scroll to position [0, 0]
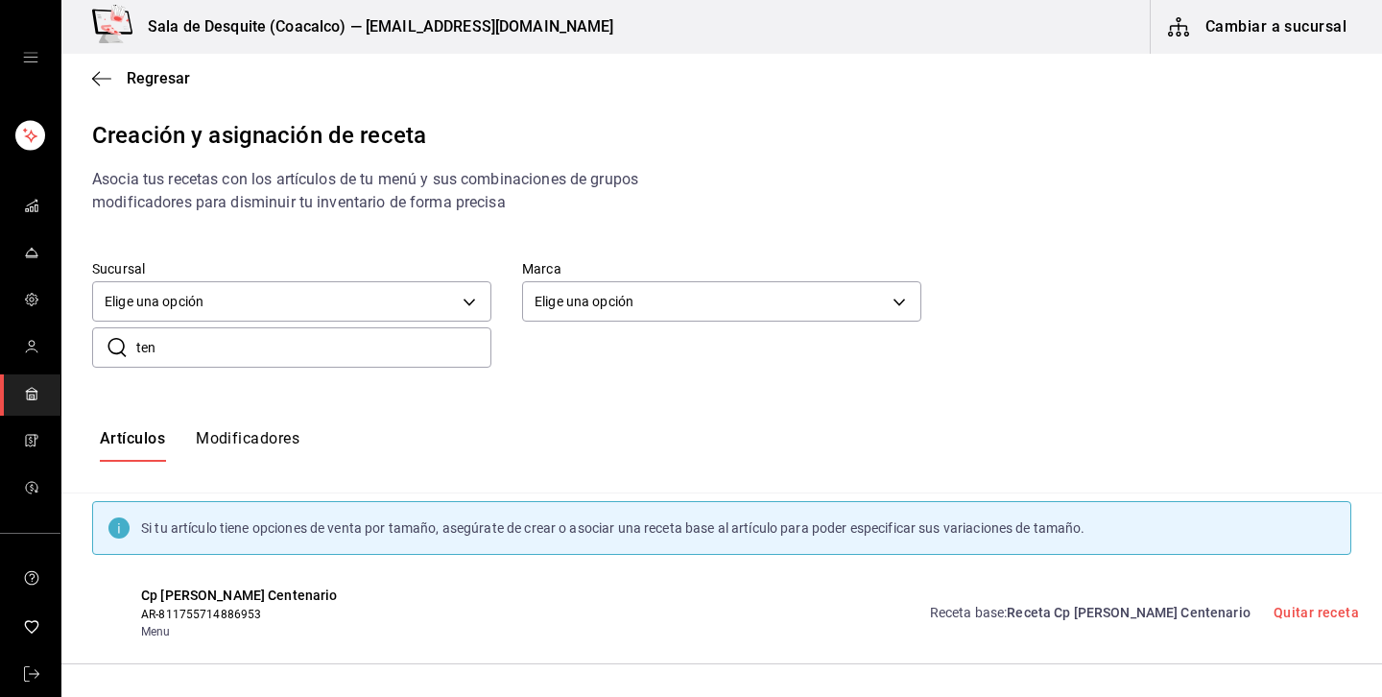
click at [308, 362] on input "ten" at bounding box center [313, 347] width 355 height 38
type input "t"
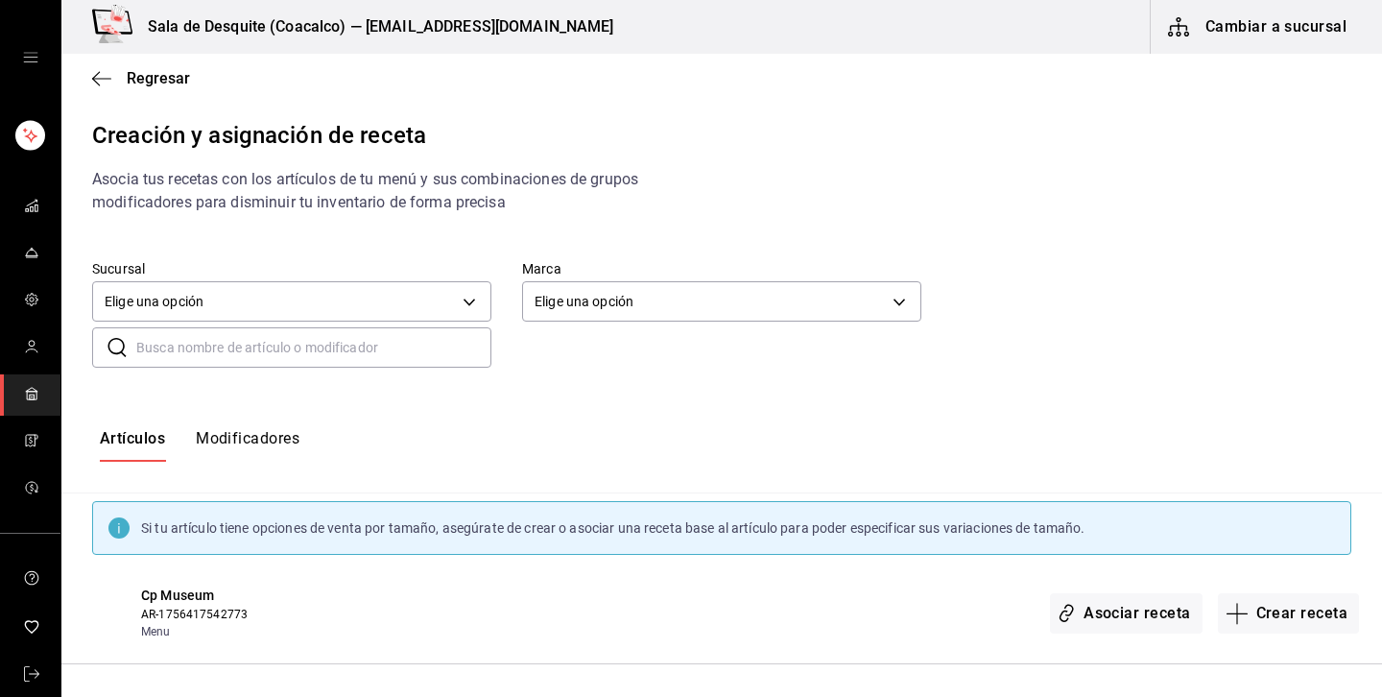
click at [266, 350] on input "text" at bounding box center [313, 347] width 355 height 38
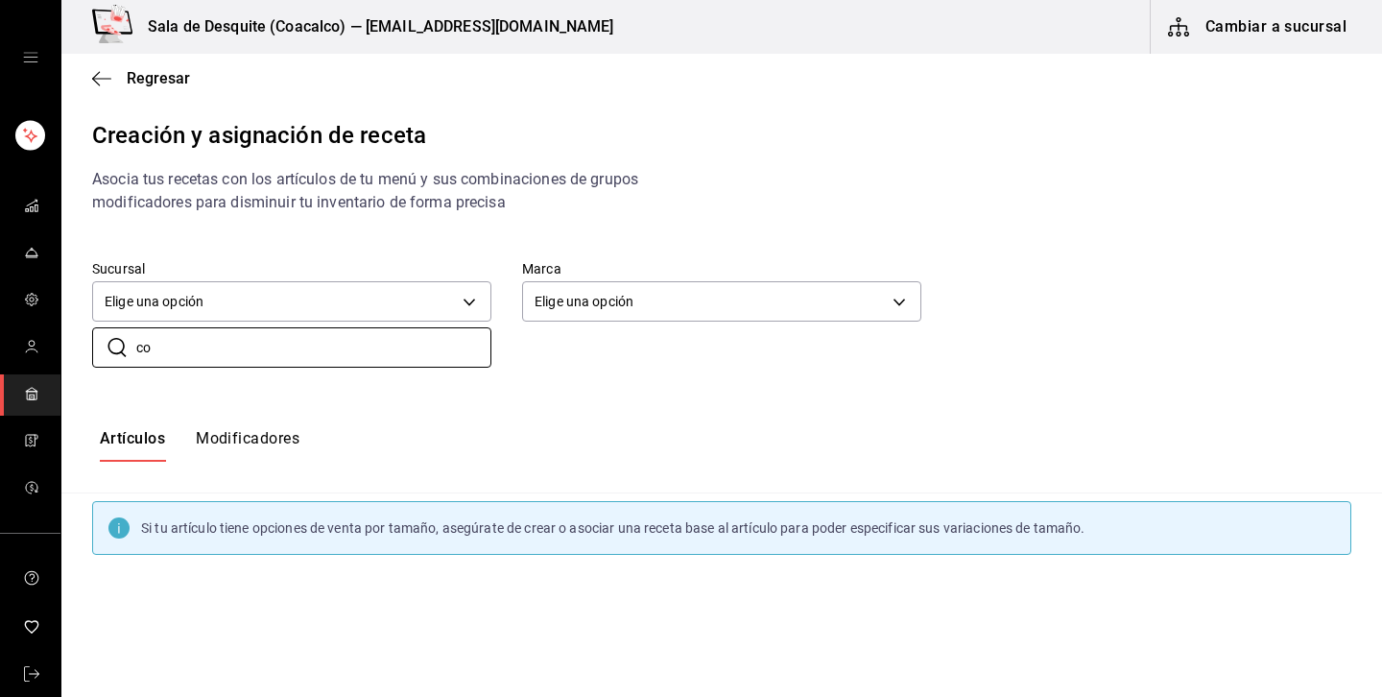
type input "c"
type input "co"
type input "c"
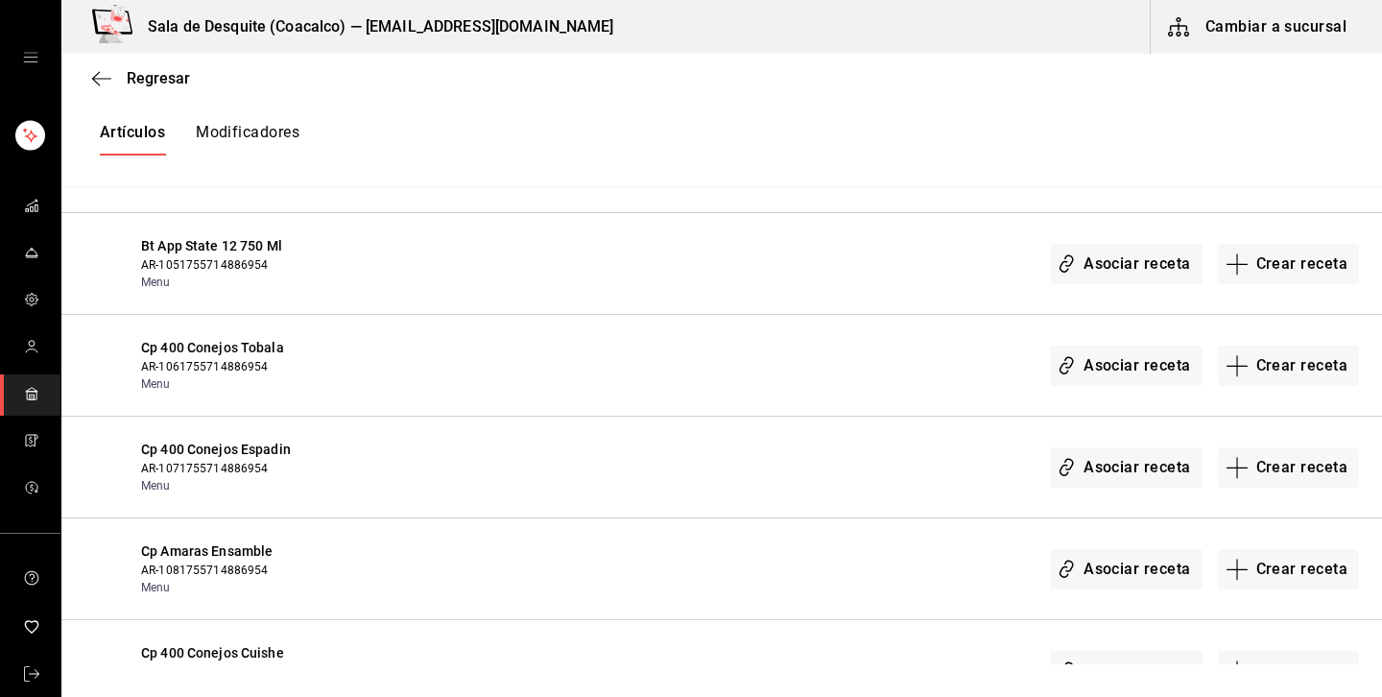
scroll to position [1976, 0]
click at [1301, 472] on button "Crear receta" at bounding box center [1289, 469] width 142 height 40
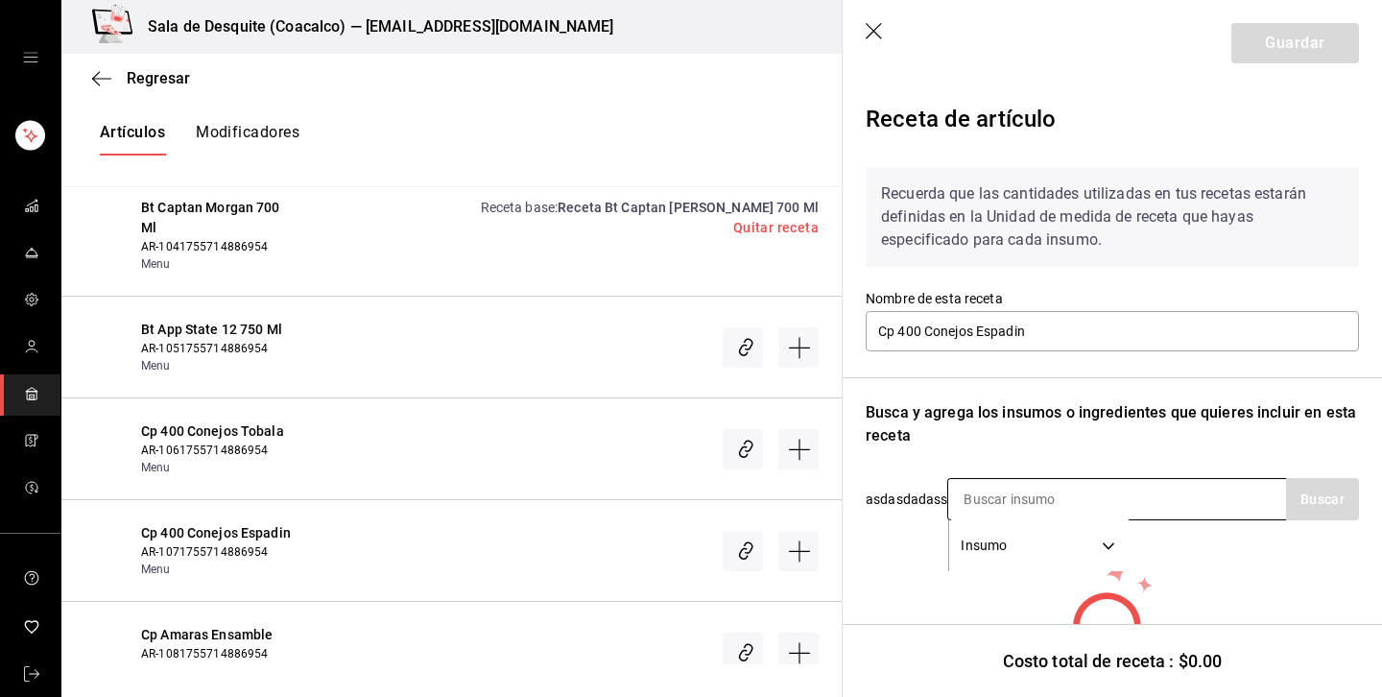
click at [1065, 497] on input at bounding box center [1044, 499] width 192 height 40
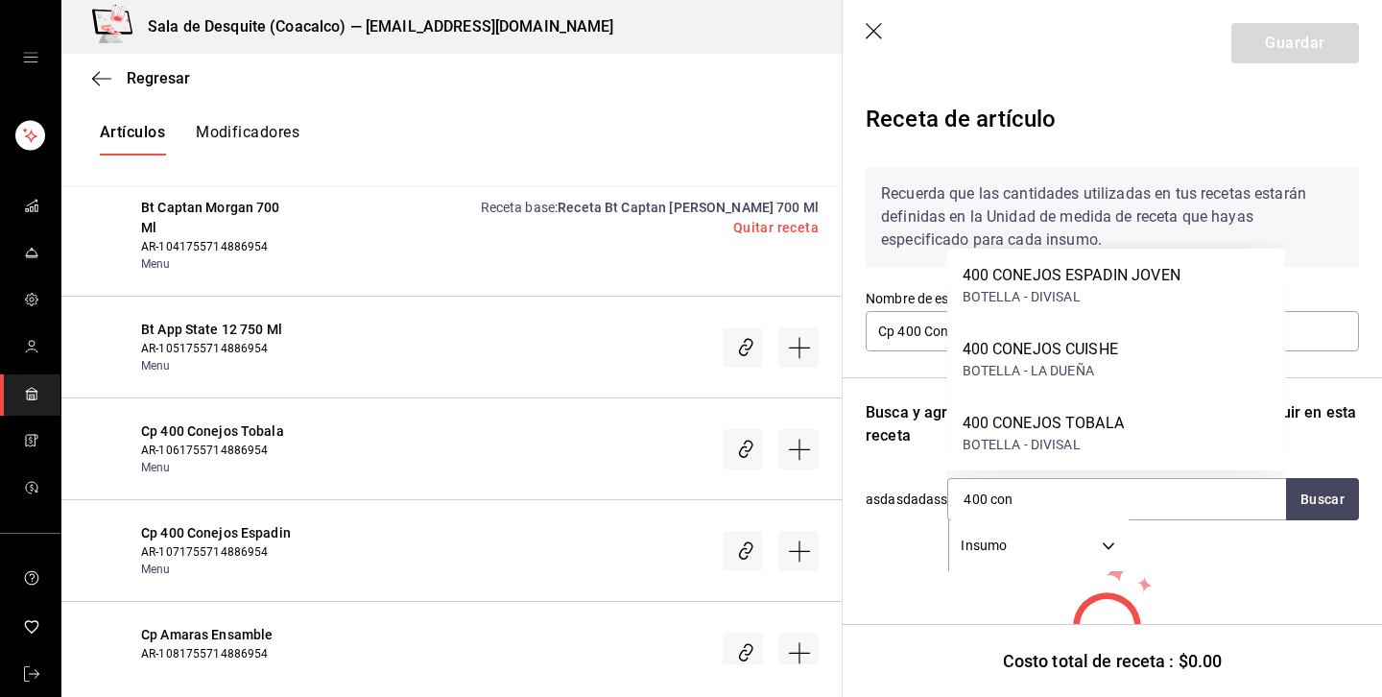
type input "400 con"
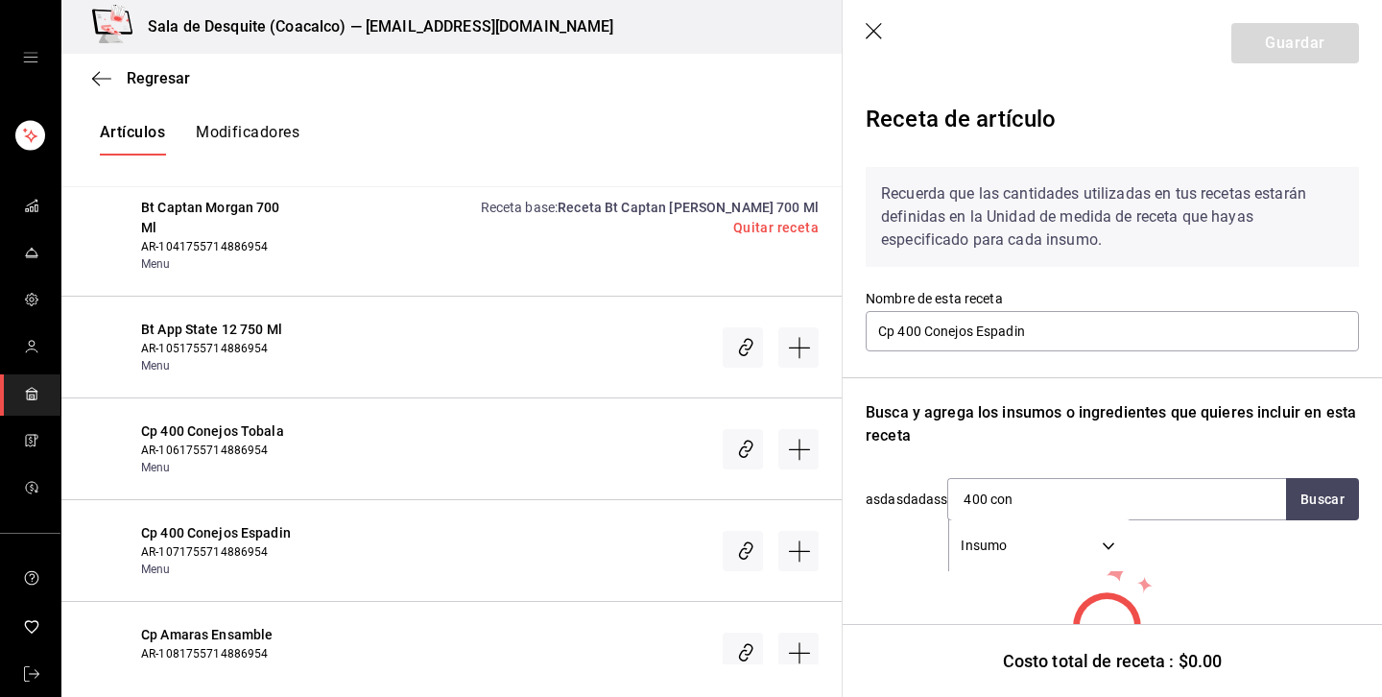
click at [1107, 147] on div "Receta de artículo" at bounding box center [1112, 123] width 493 height 58
click at [1046, 492] on input "400 con" at bounding box center [1044, 499] width 192 height 40
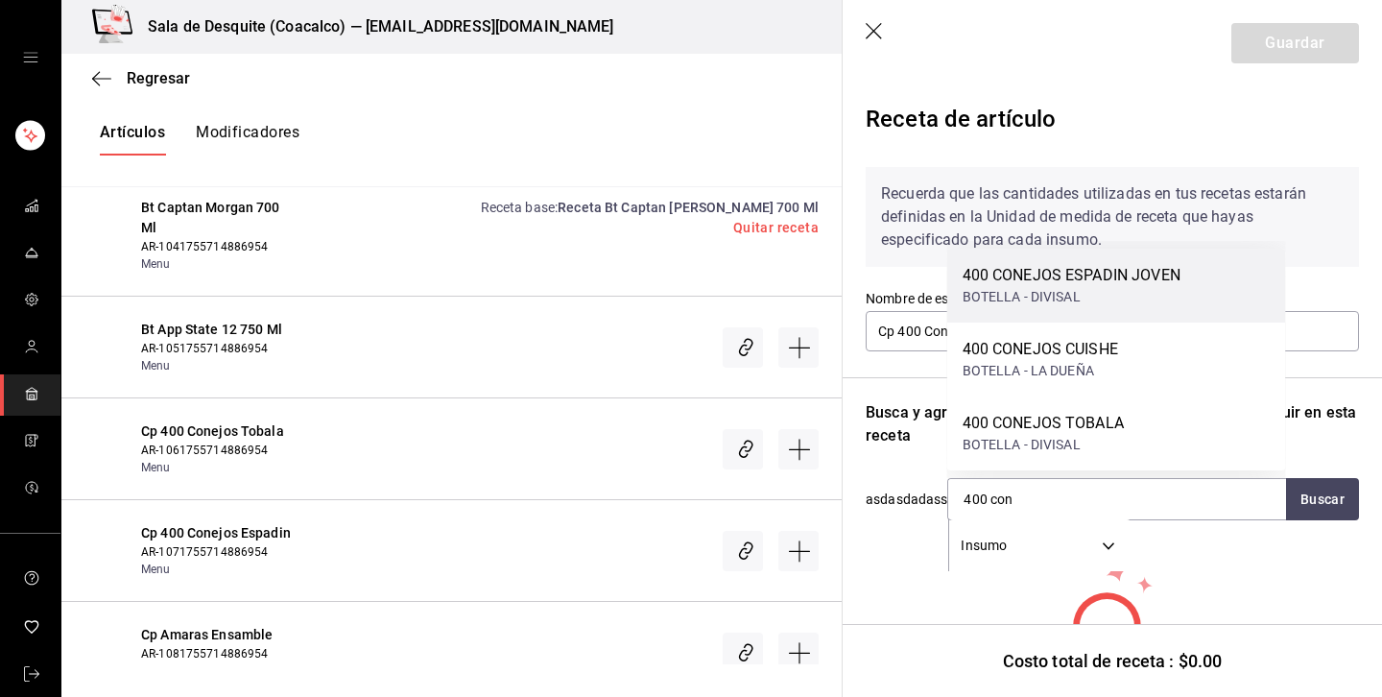
click at [1081, 296] on div "BOTELLA - DIVISAL" at bounding box center [1072, 297] width 218 height 20
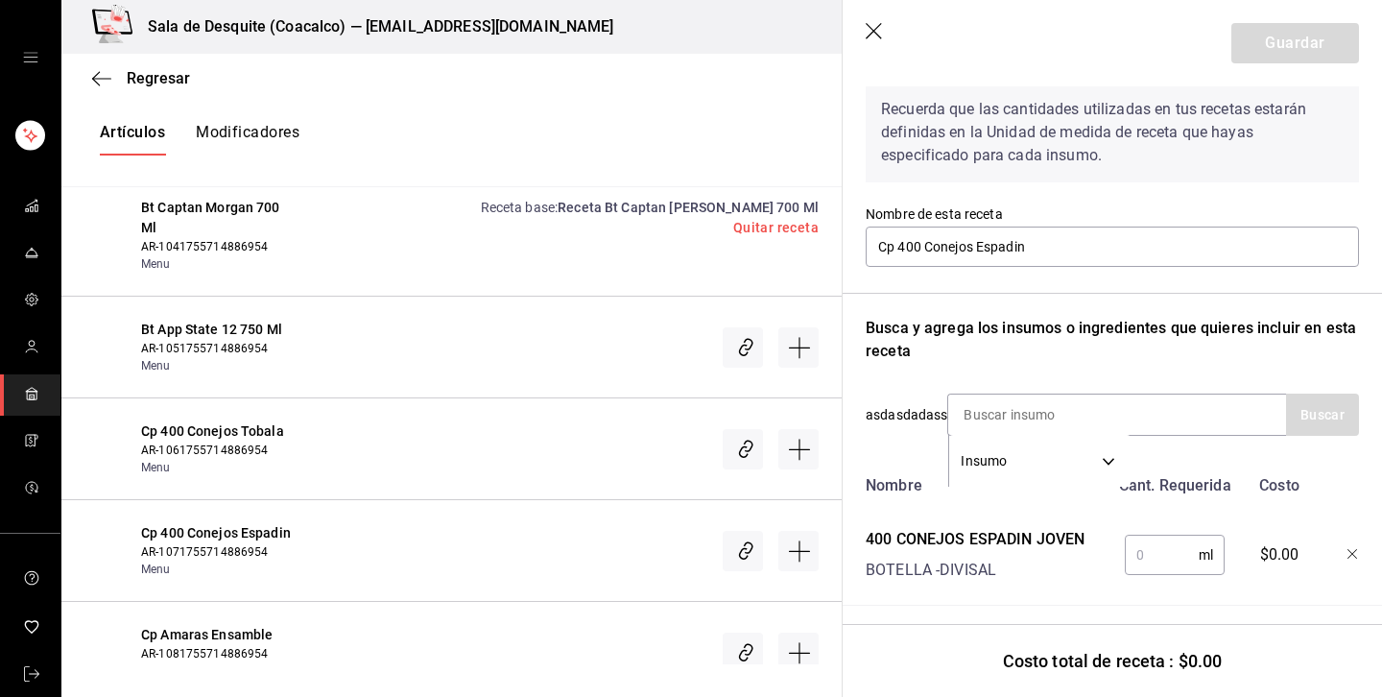
scroll to position [93, 0]
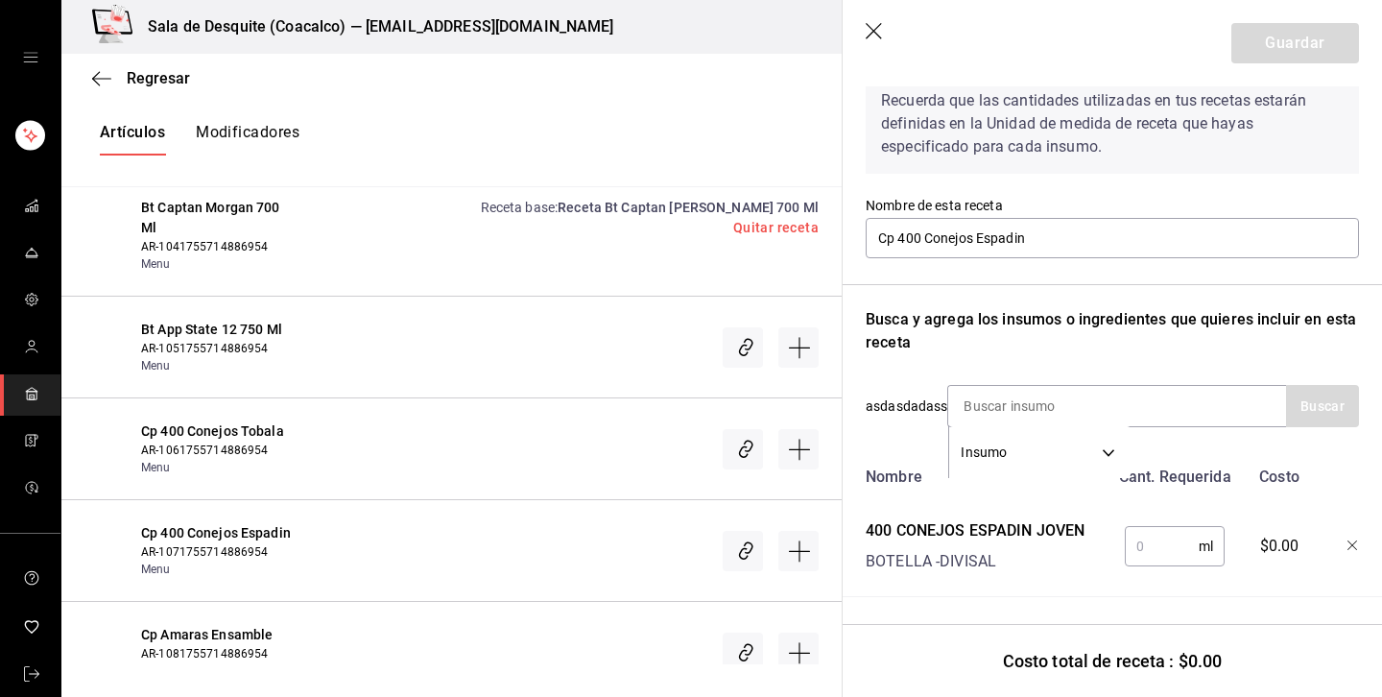
click at [1154, 552] on input "text" at bounding box center [1162, 546] width 74 height 38
type input "60"
click at [1300, 41] on button "Guardar" at bounding box center [1296, 43] width 128 height 40
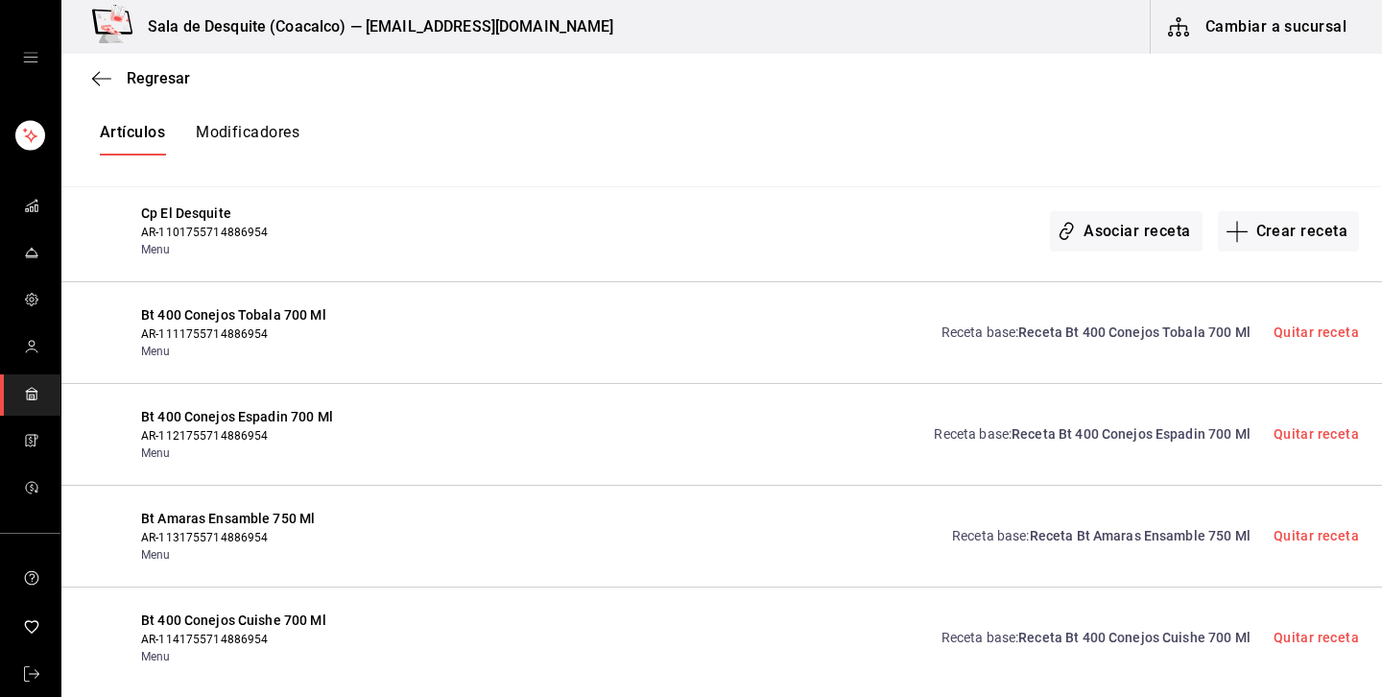
scroll to position [2520, 0]
click at [278, 137] on button "Modificadores" at bounding box center [248, 139] width 104 height 33
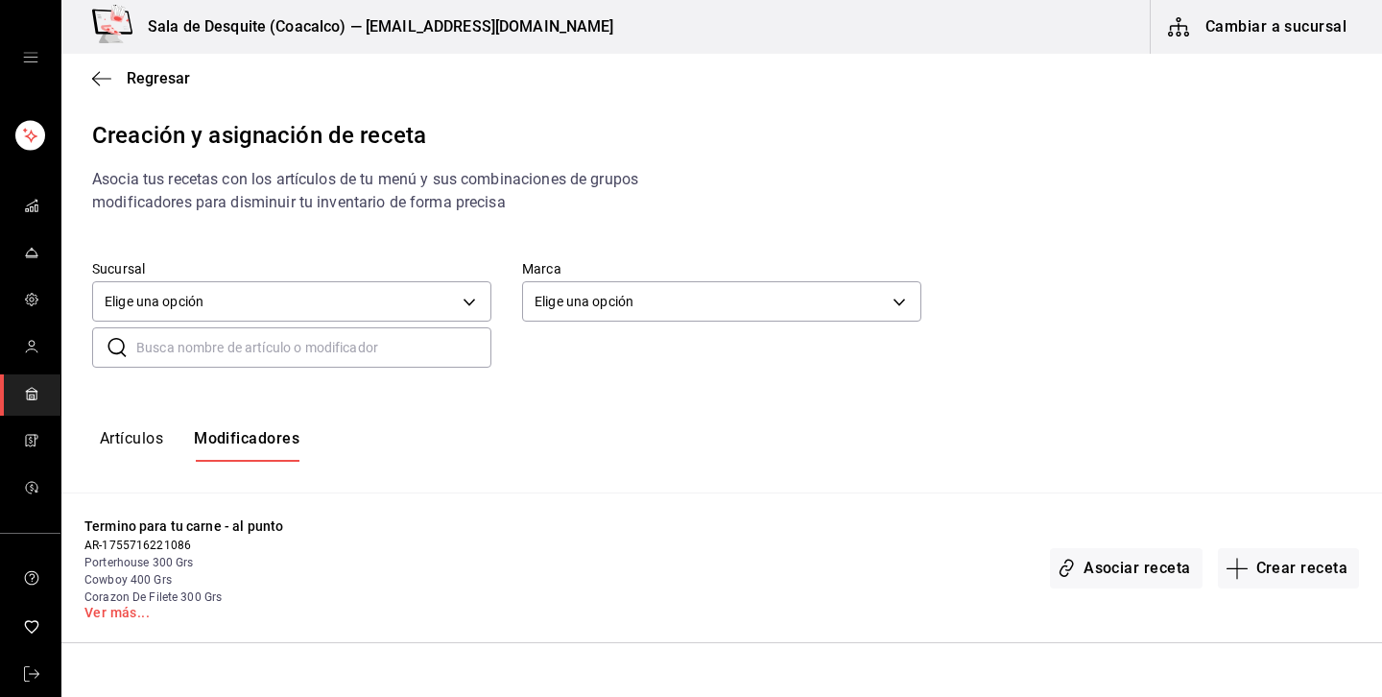
click at [308, 346] on input "text" at bounding box center [313, 347] width 355 height 38
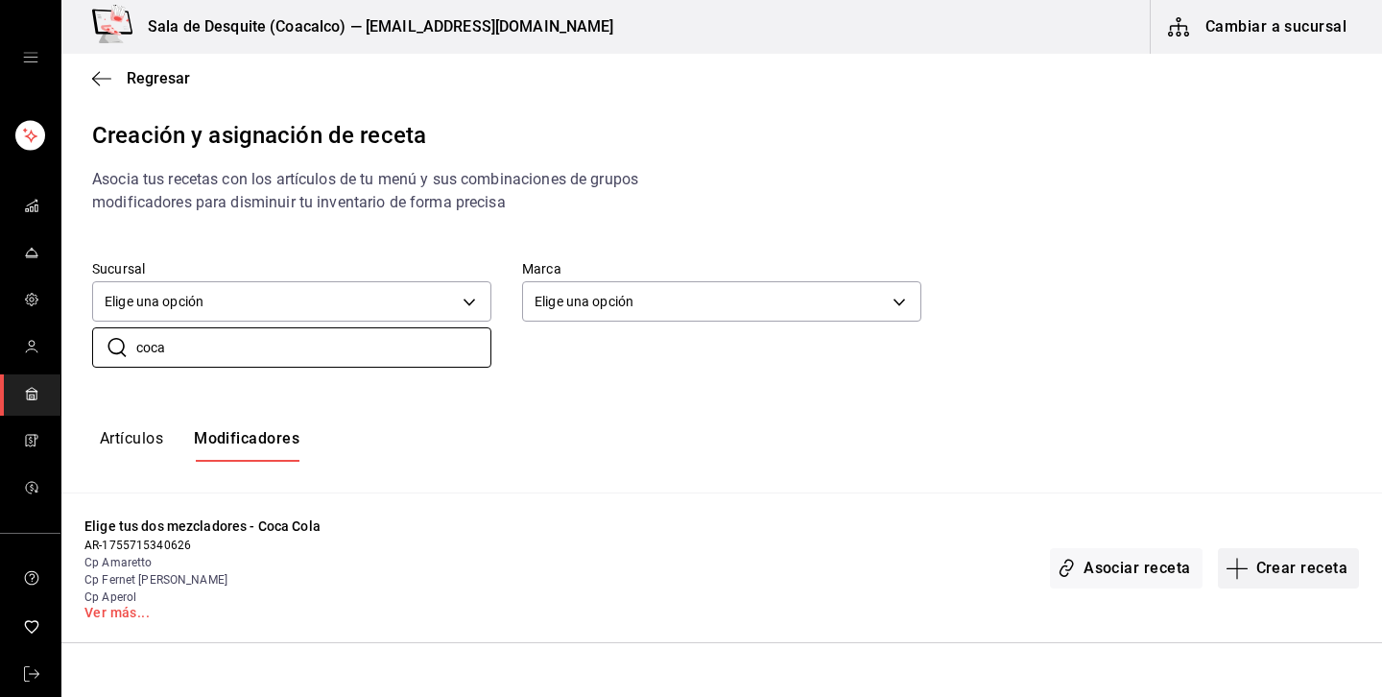
type input "coca"
click at [1322, 570] on button "Crear receta" at bounding box center [1289, 568] width 142 height 40
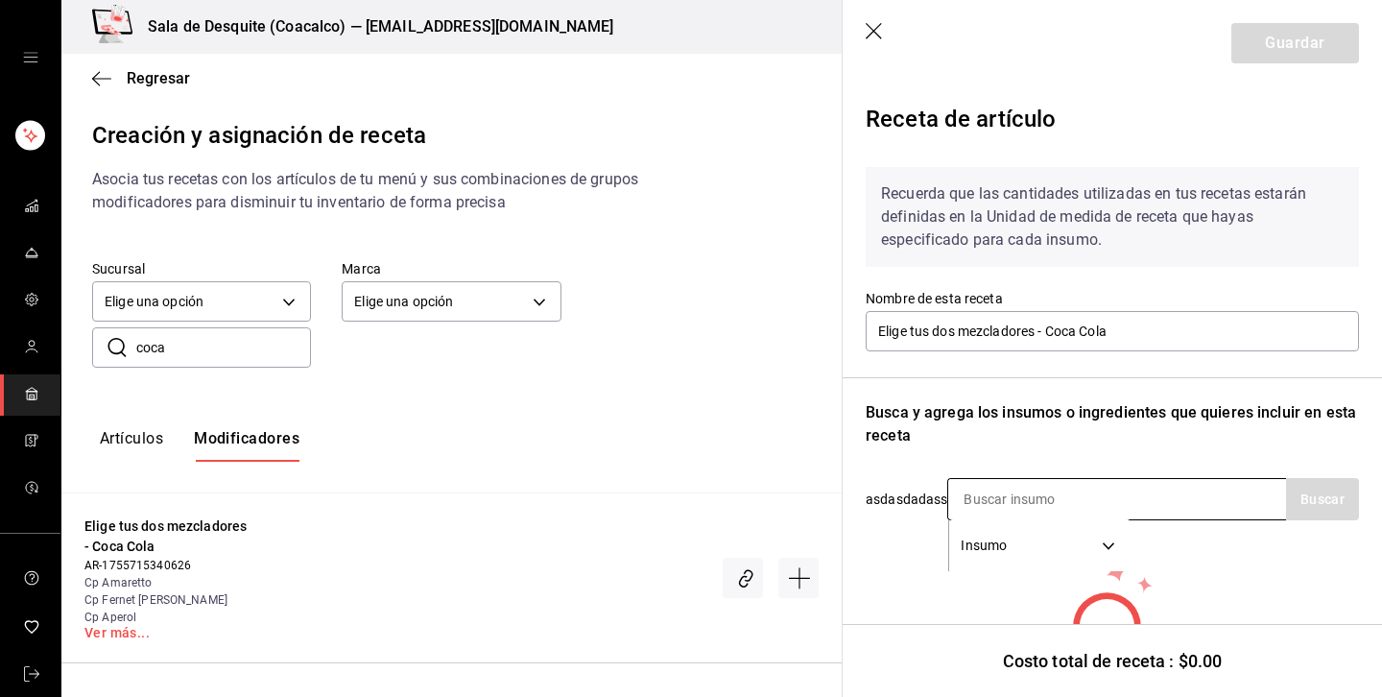
click at [976, 490] on input at bounding box center [1044, 499] width 192 height 40
type input "coca"
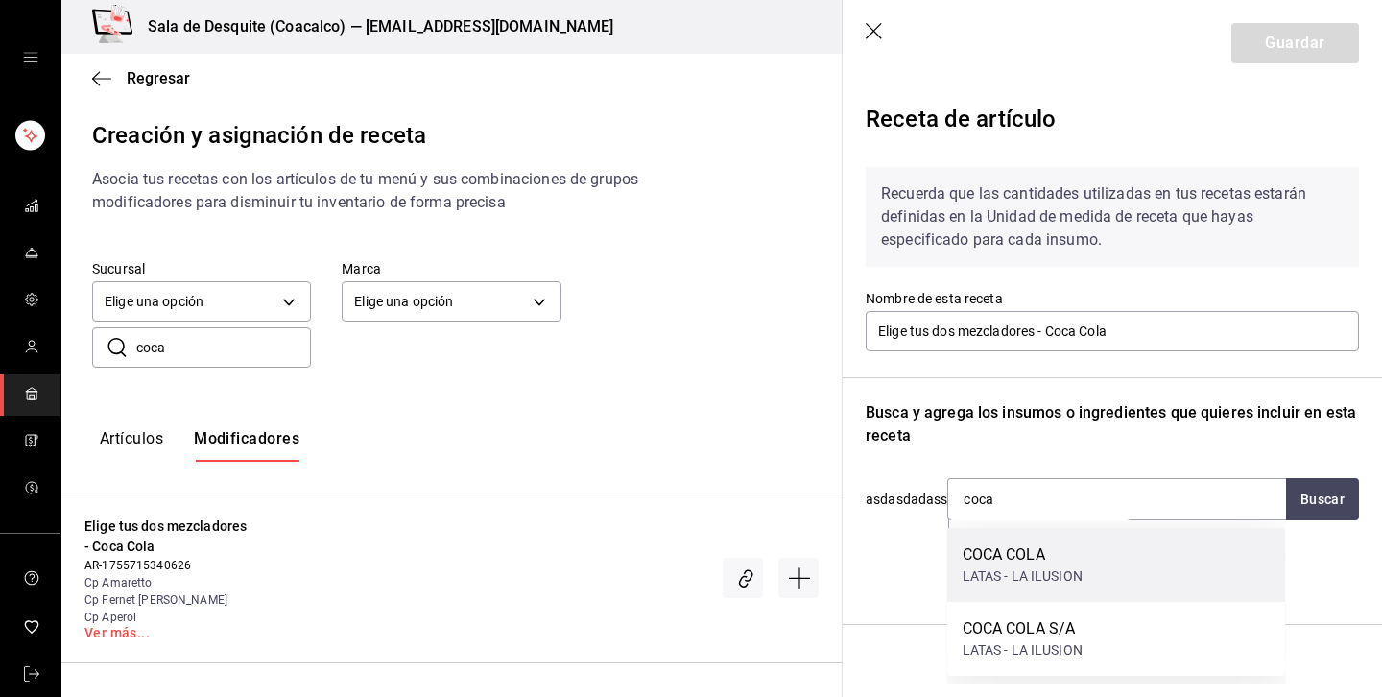
click at [1004, 561] on div "COCA COLA" at bounding box center [1023, 554] width 120 height 23
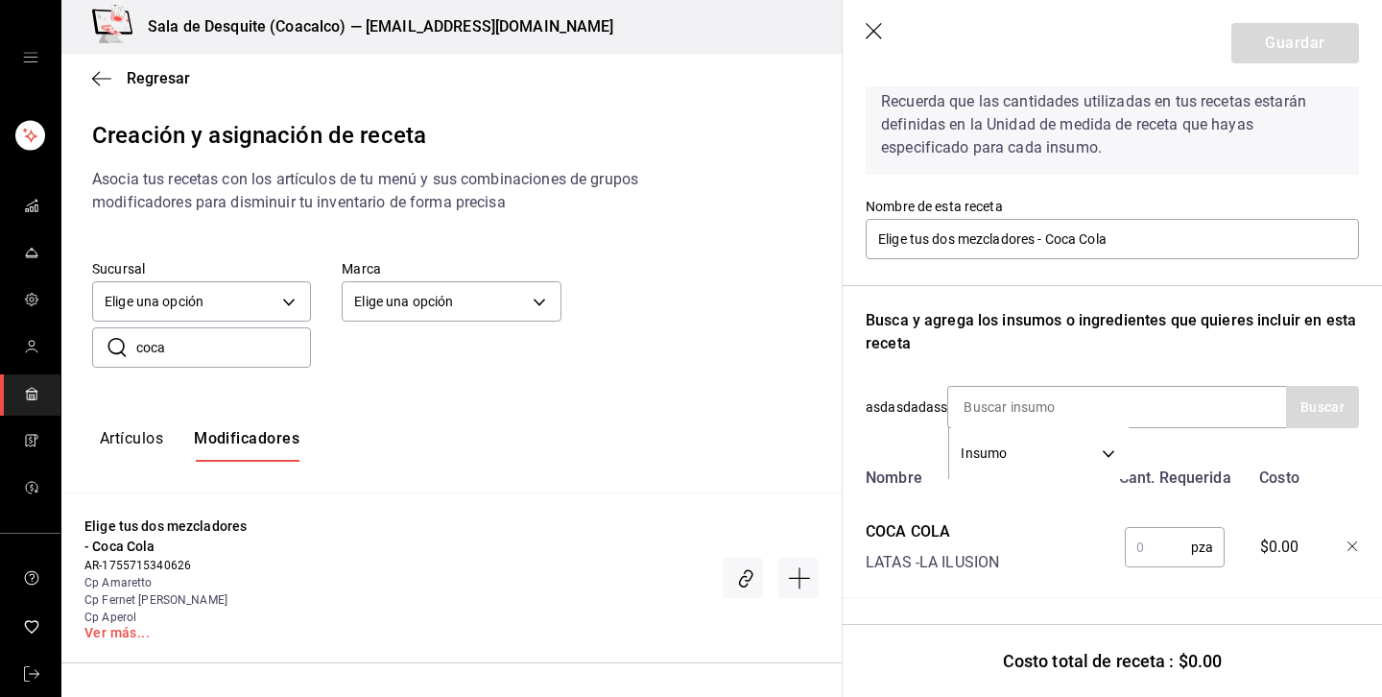
scroll to position [93, 0]
click at [1167, 550] on input "text" at bounding box center [1158, 546] width 66 height 38
type input "1"
click at [1332, 39] on button "Guardar" at bounding box center [1296, 43] width 128 height 40
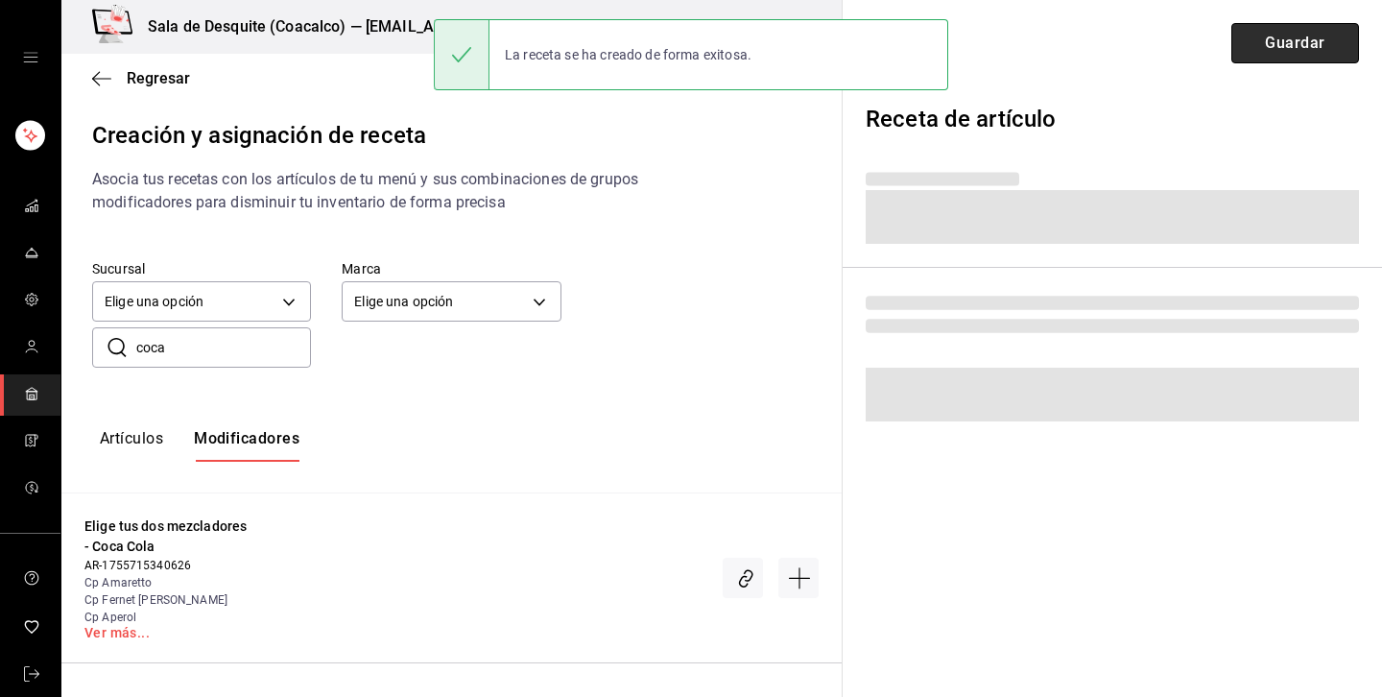
scroll to position [0, 0]
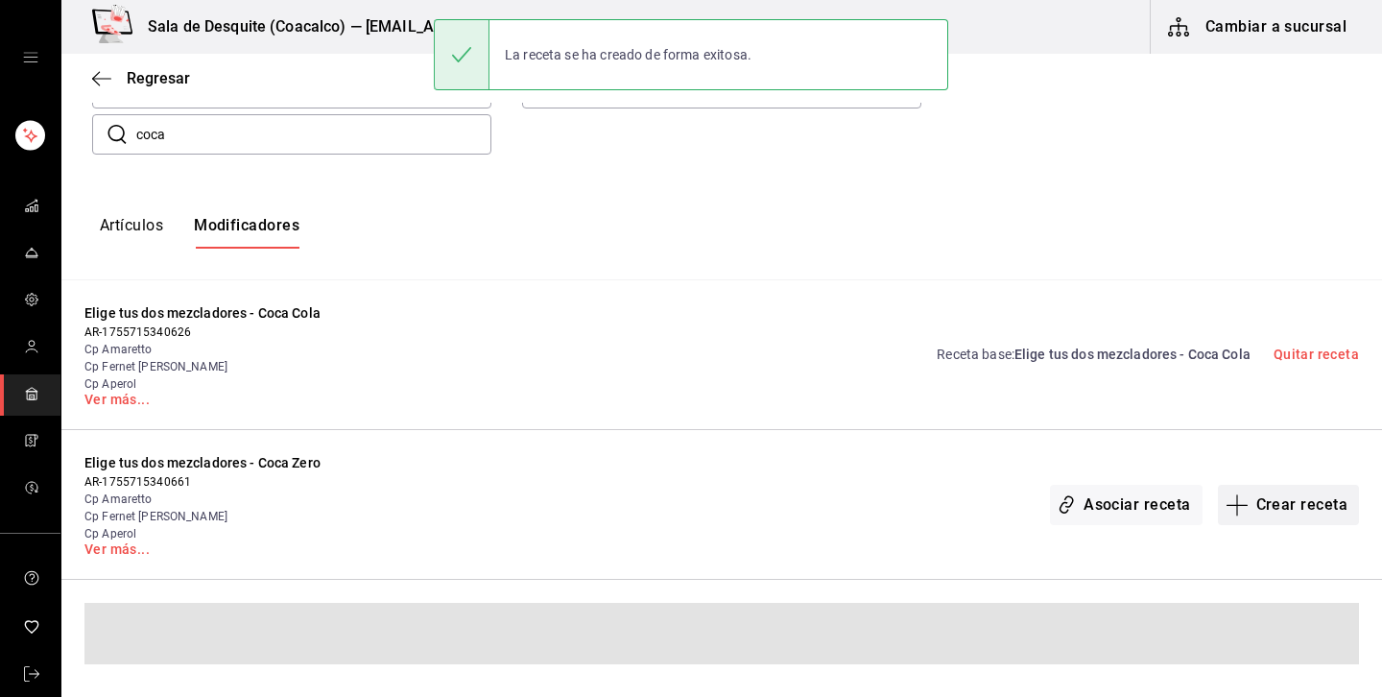
click at [1309, 499] on div "Elige tus dos mezcladores - Coca Cola AR-1755715340626 Cp Amaretto Cp Fernet Br…" at bounding box center [721, 430] width 1321 height 300
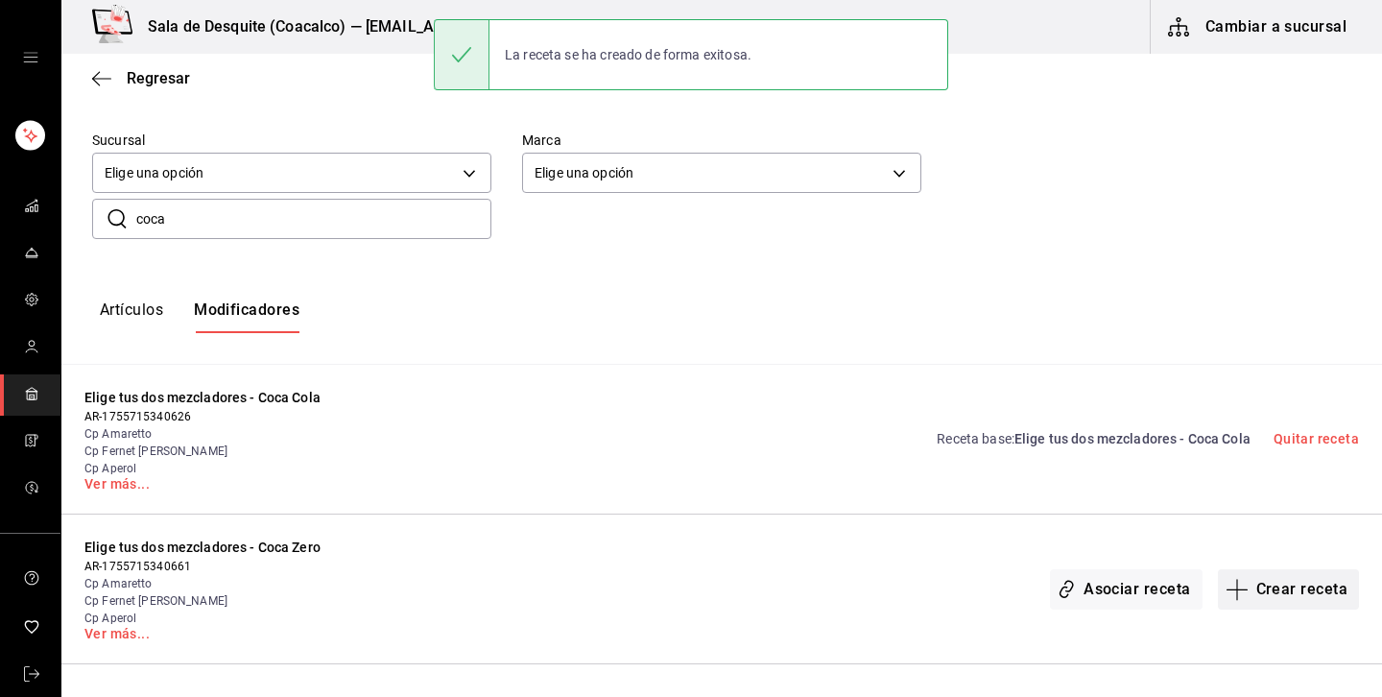
scroll to position [129, 0]
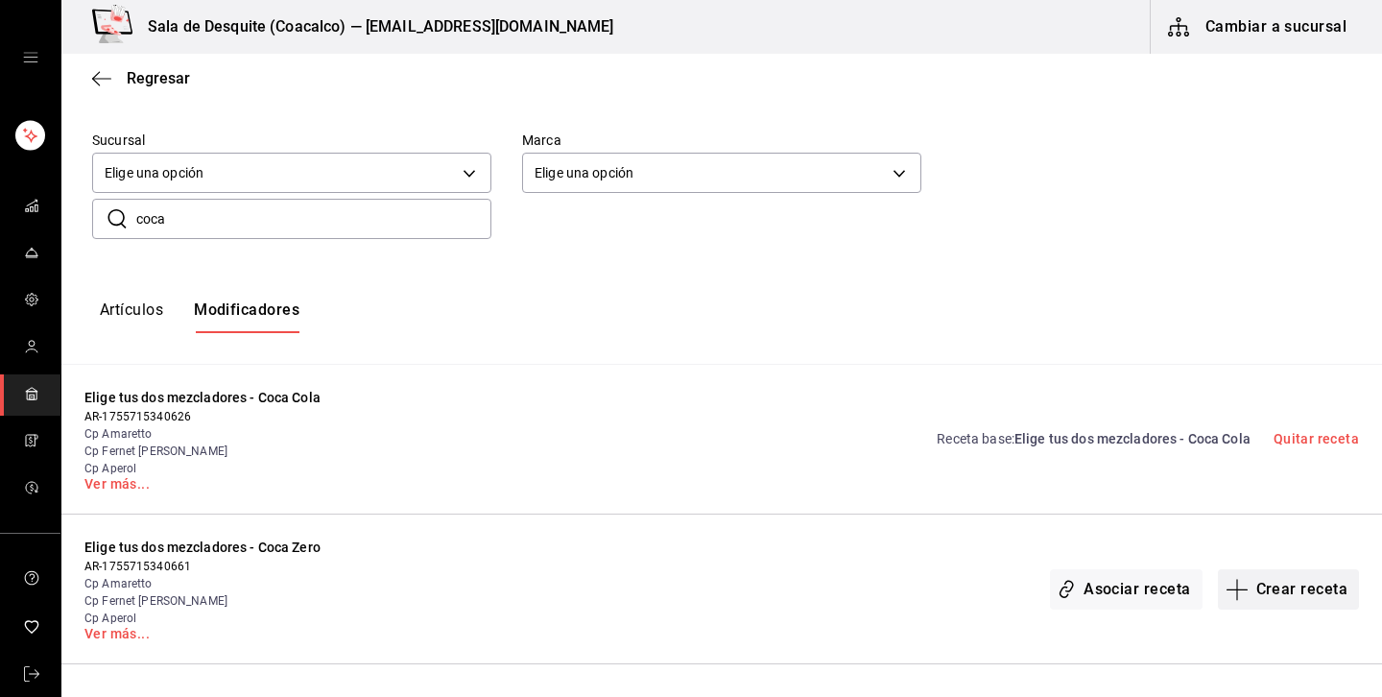
click at [1263, 585] on button "Crear receta" at bounding box center [1289, 589] width 142 height 40
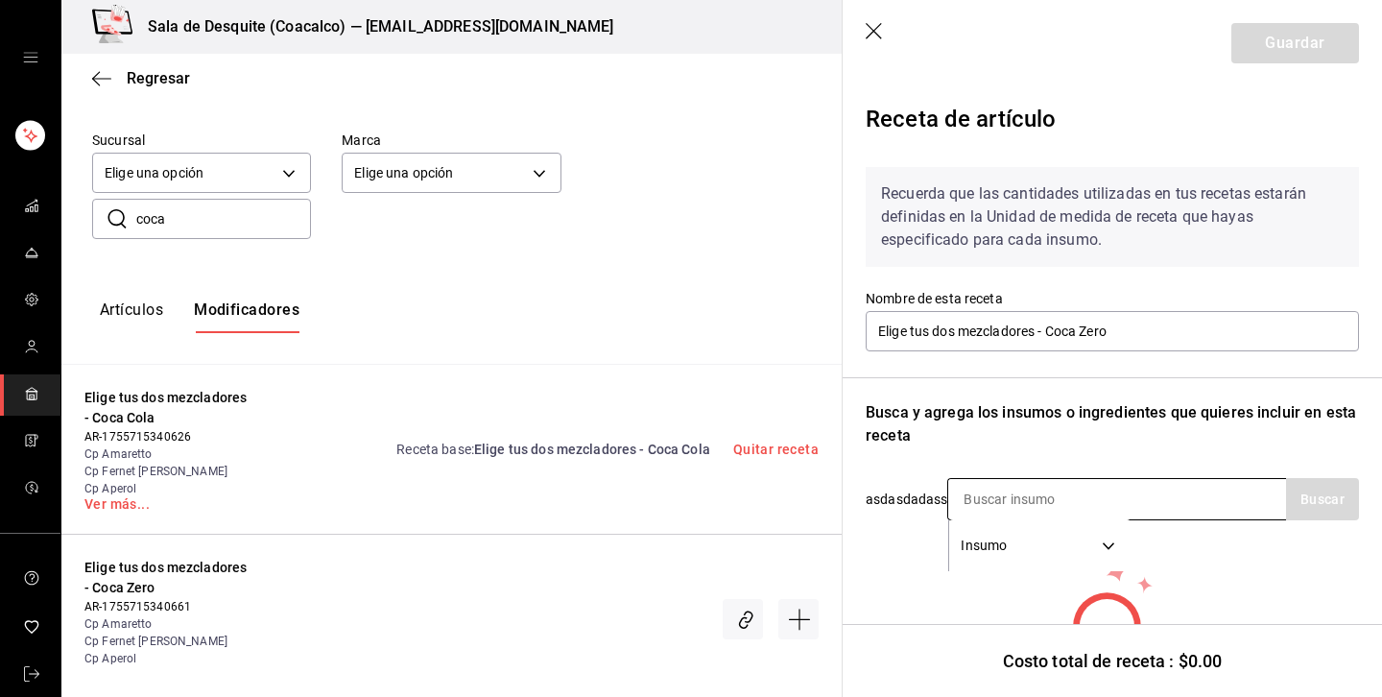
click at [1056, 493] on input at bounding box center [1044, 499] width 192 height 40
type input "coca"
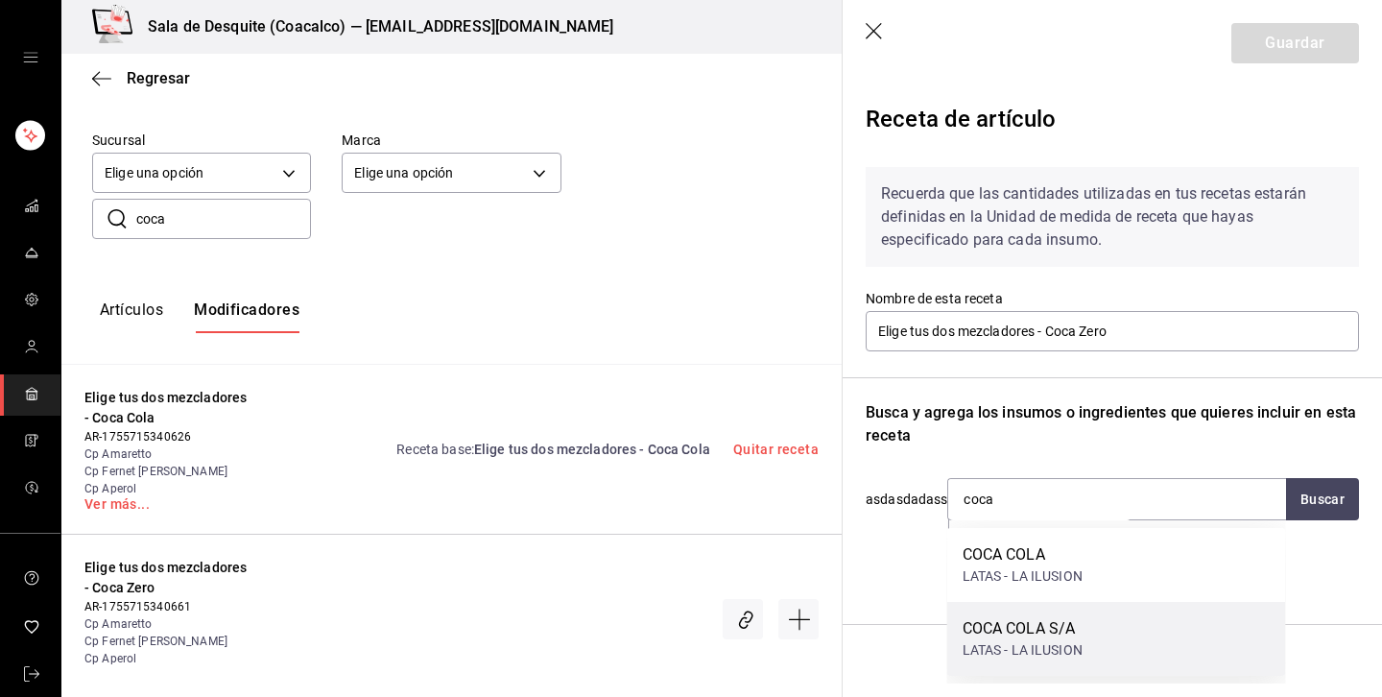
click at [1049, 629] on div "COCA COLA S/A" at bounding box center [1023, 628] width 120 height 23
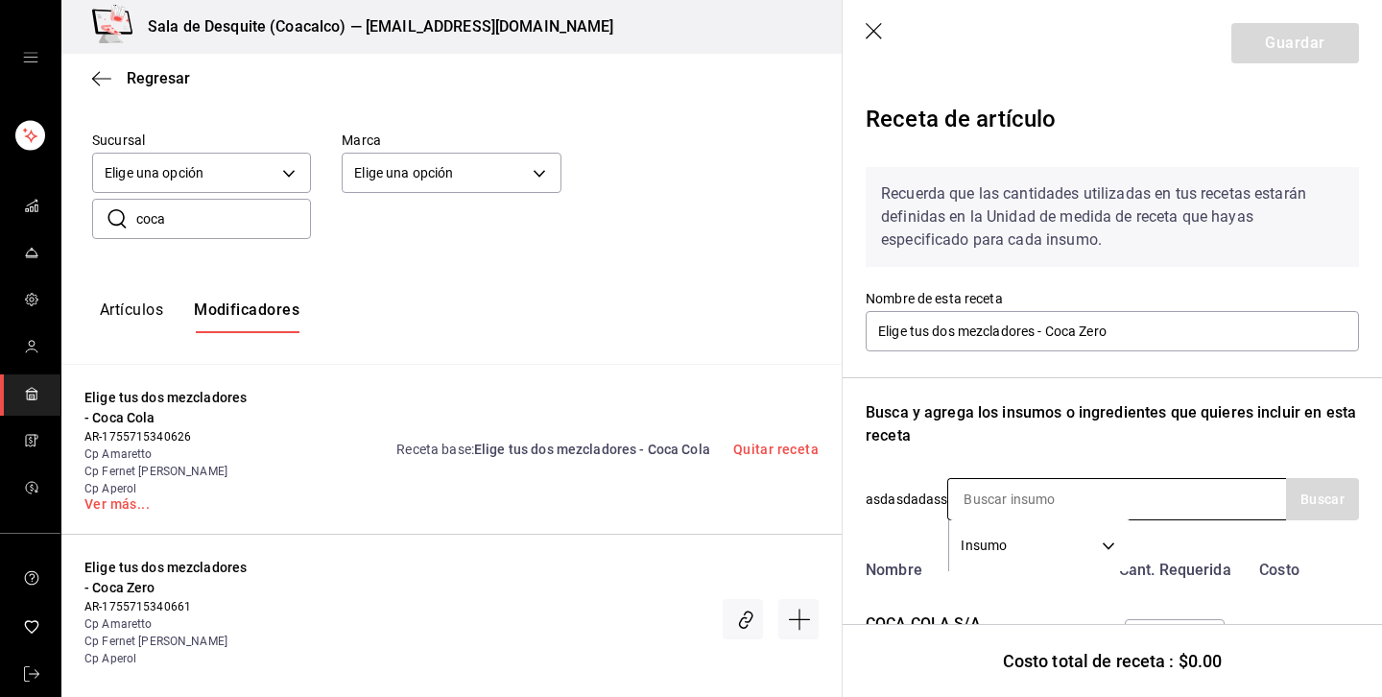
scroll to position [93, 0]
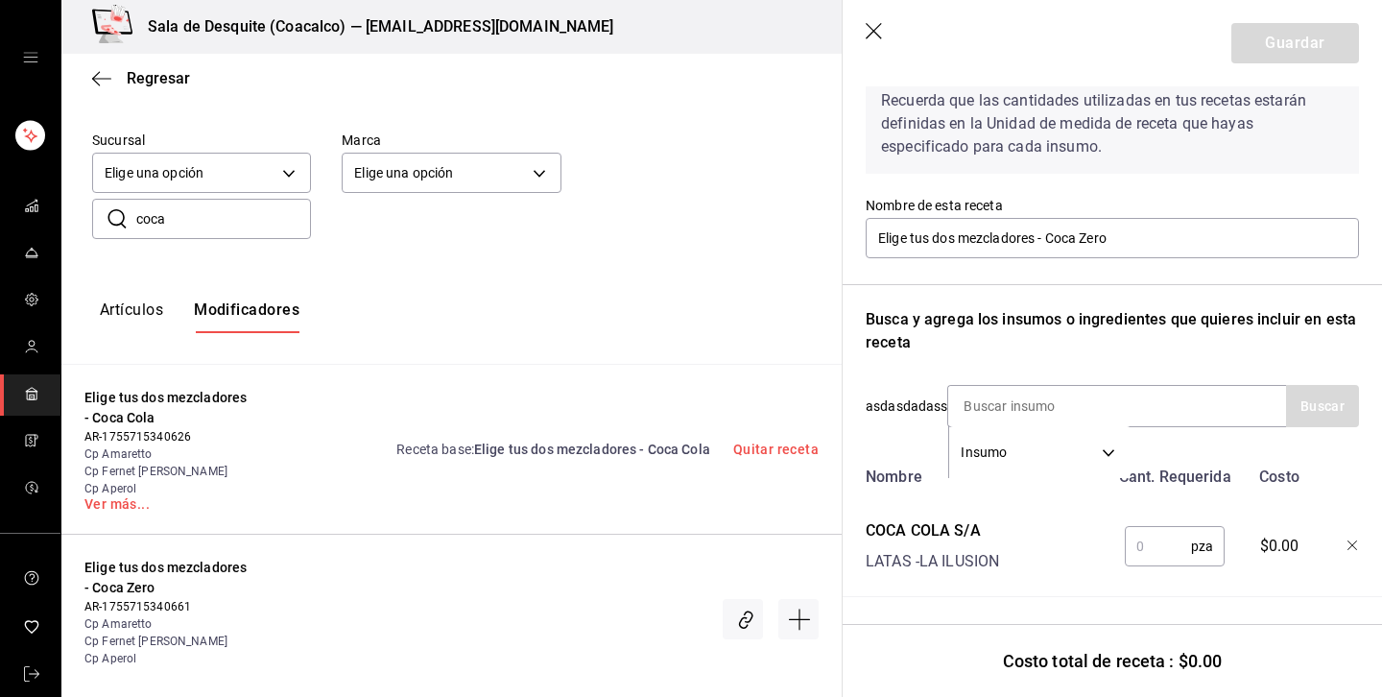
click at [1161, 545] on input "text" at bounding box center [1158, 546] width 66 height 38
type input "1"
click at [1313, 43] on button "Guardar" at bounding box center [1296, 43] width 128 height 40
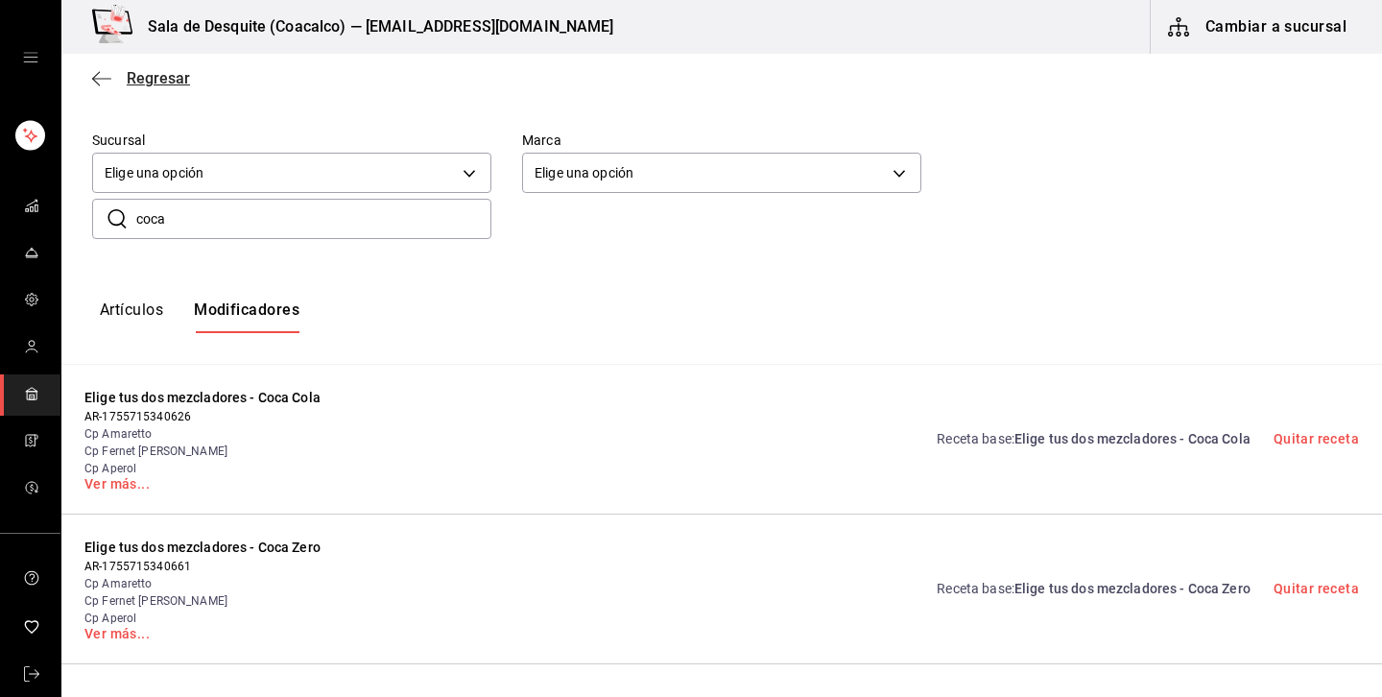
click at [138, 79] on span "Regresar" at bounding box center [158, 78] width 63 height 18
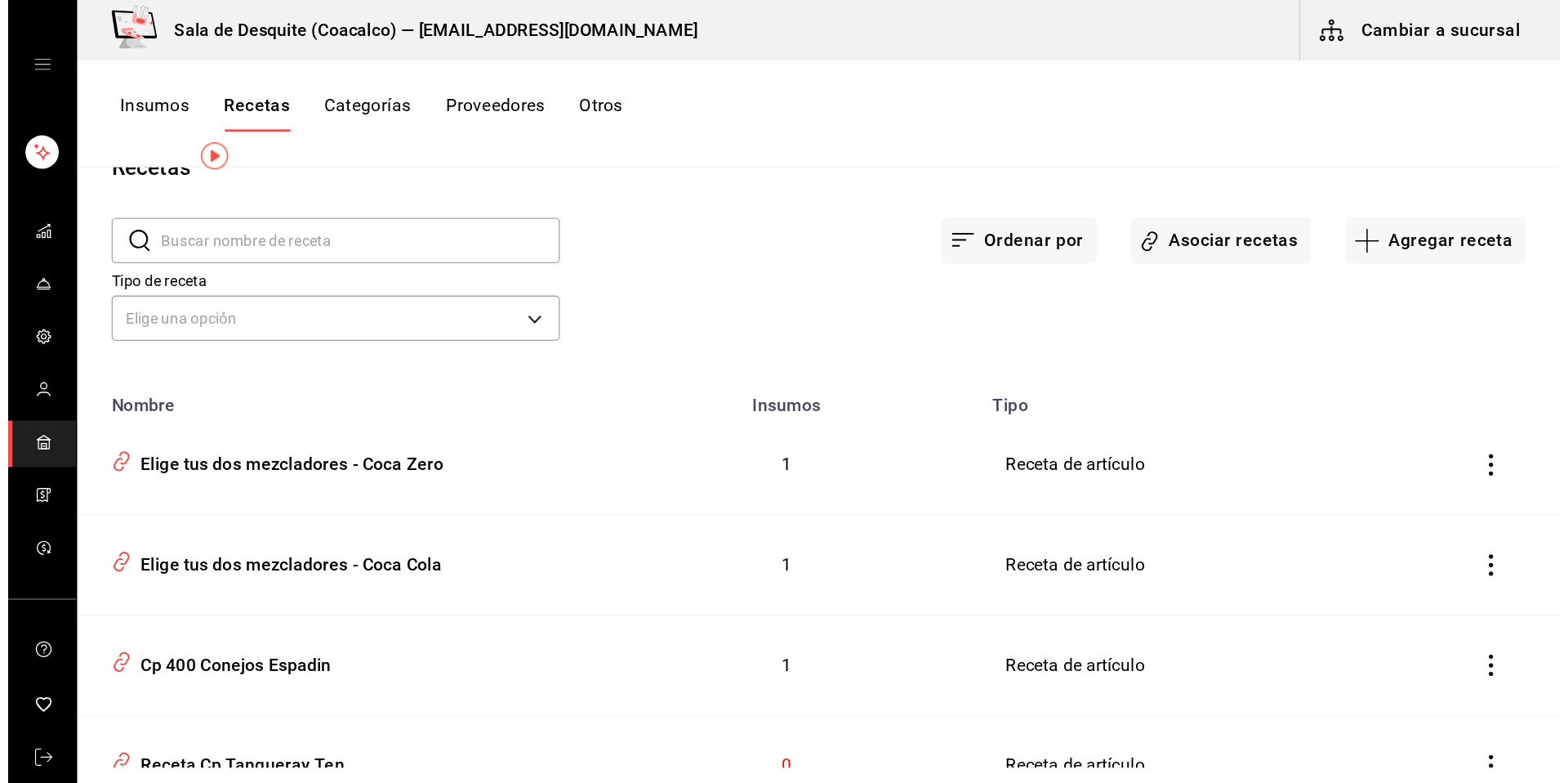
scroll to position [48, 0]
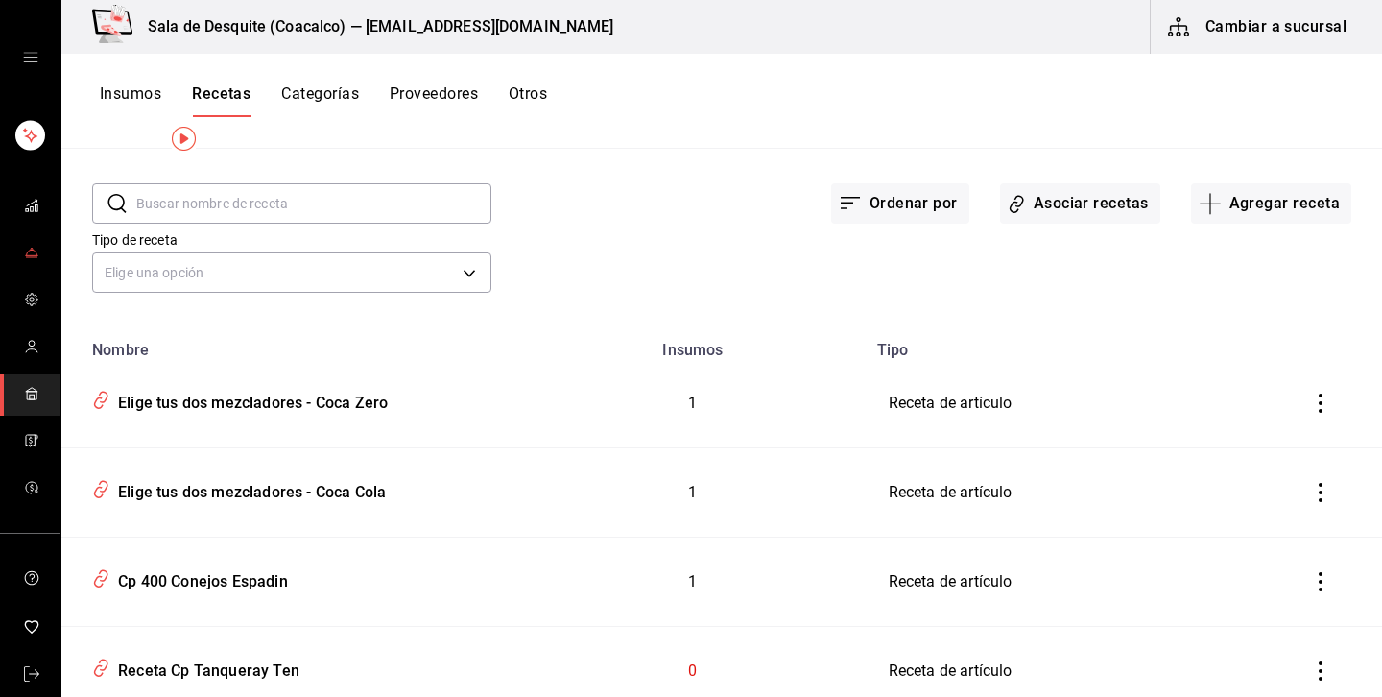
click at [28, 243] on span "mailbox folders" at bounding box center [31, 254] width 15 height 26
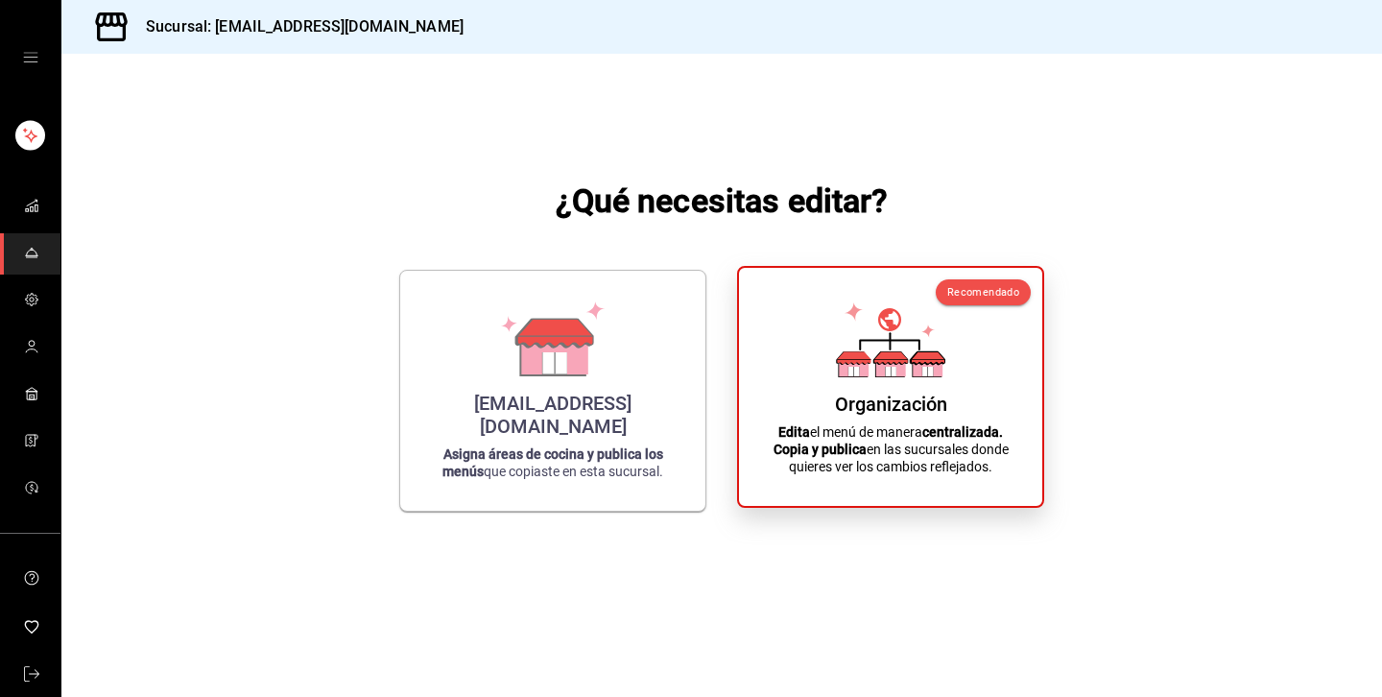
click at [911, 421] on div "Organización Edita el menú de manera centralizada. Copia y publica en las sucur…" at bounding box center [890, 386] width 257 height 207
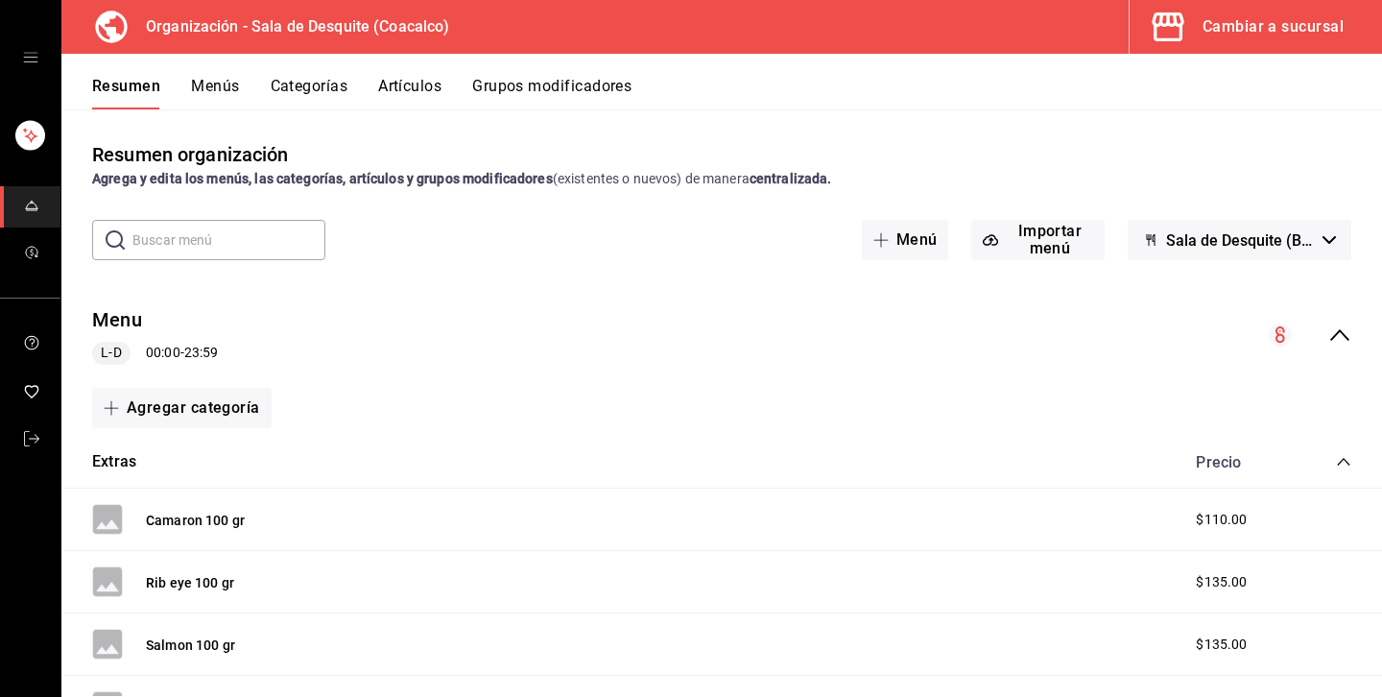
click at [213, 87] on button "Menús" at bounding box center [215, 93] width 48 height 33
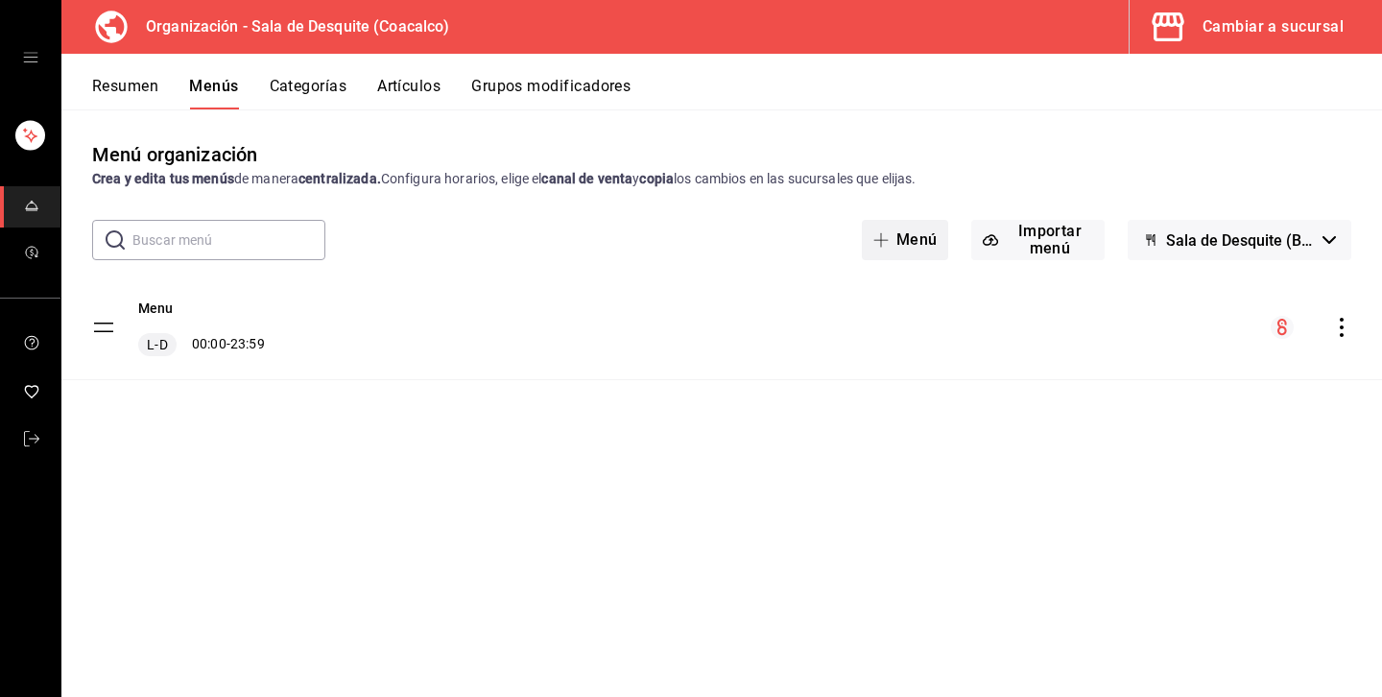
click at [893, 223] on button "Menú" at bounding box center [905, 240] width 87 height 40
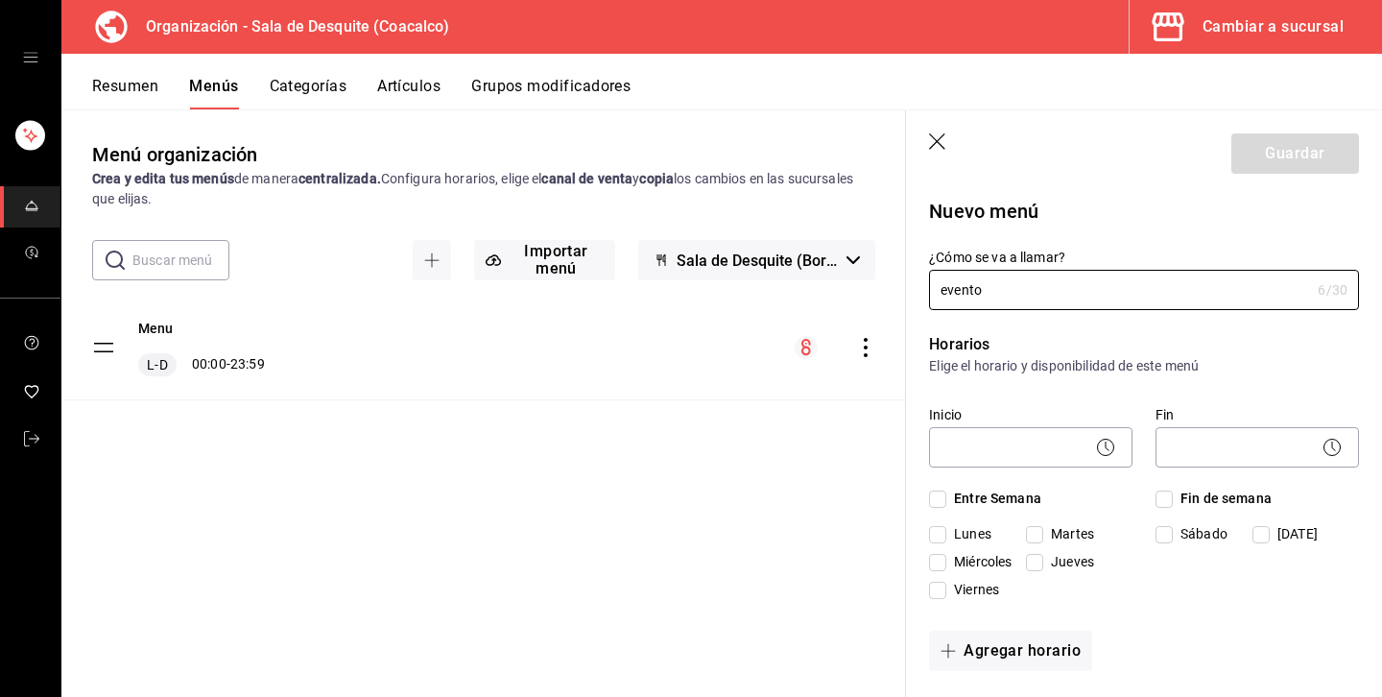
type input "evento"
click at [964, 502] on span "Entre Semana" at bounding box center [994, 499] width 95 height 20
click at [947, 502] on input "Entre Semana" at bounding box center [937, 499] width 17 height 17
checkbox input "true"
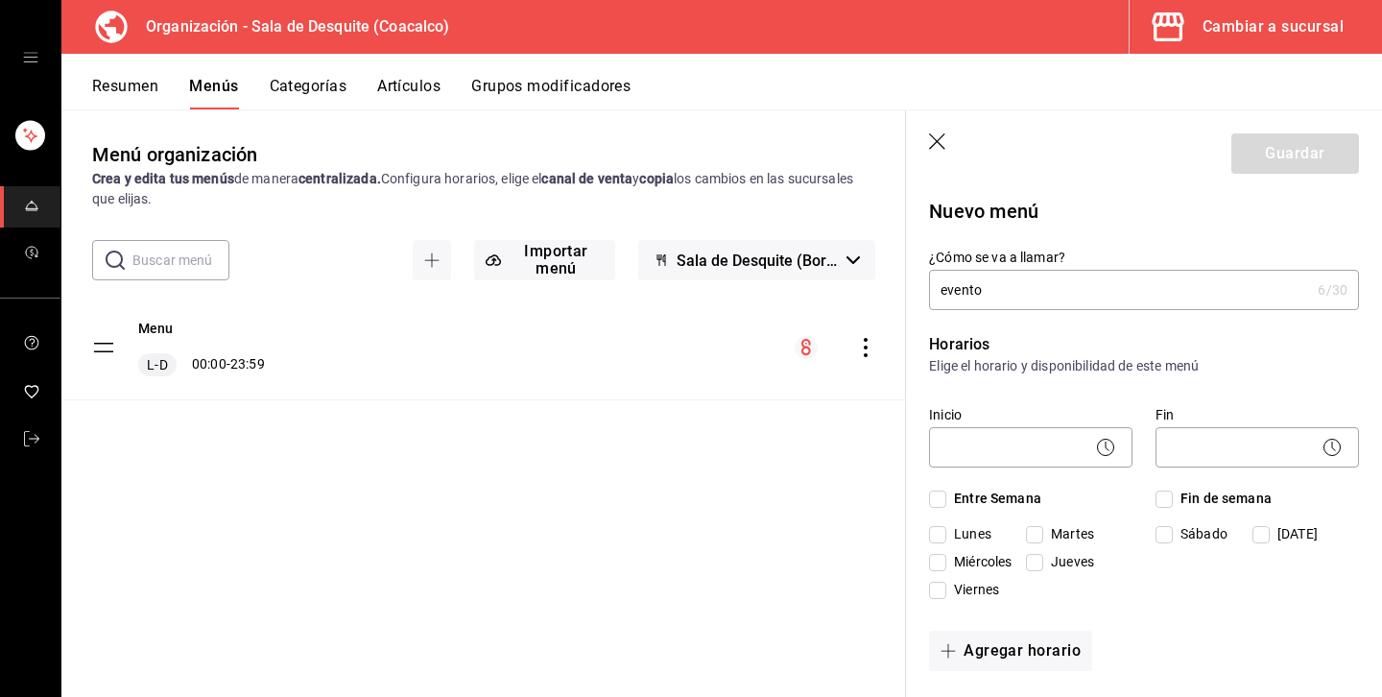
checkbox input "true"
click at [1210, 502] on span "Fin de semana" at bounding box center [1222, 499] width 99 height 20
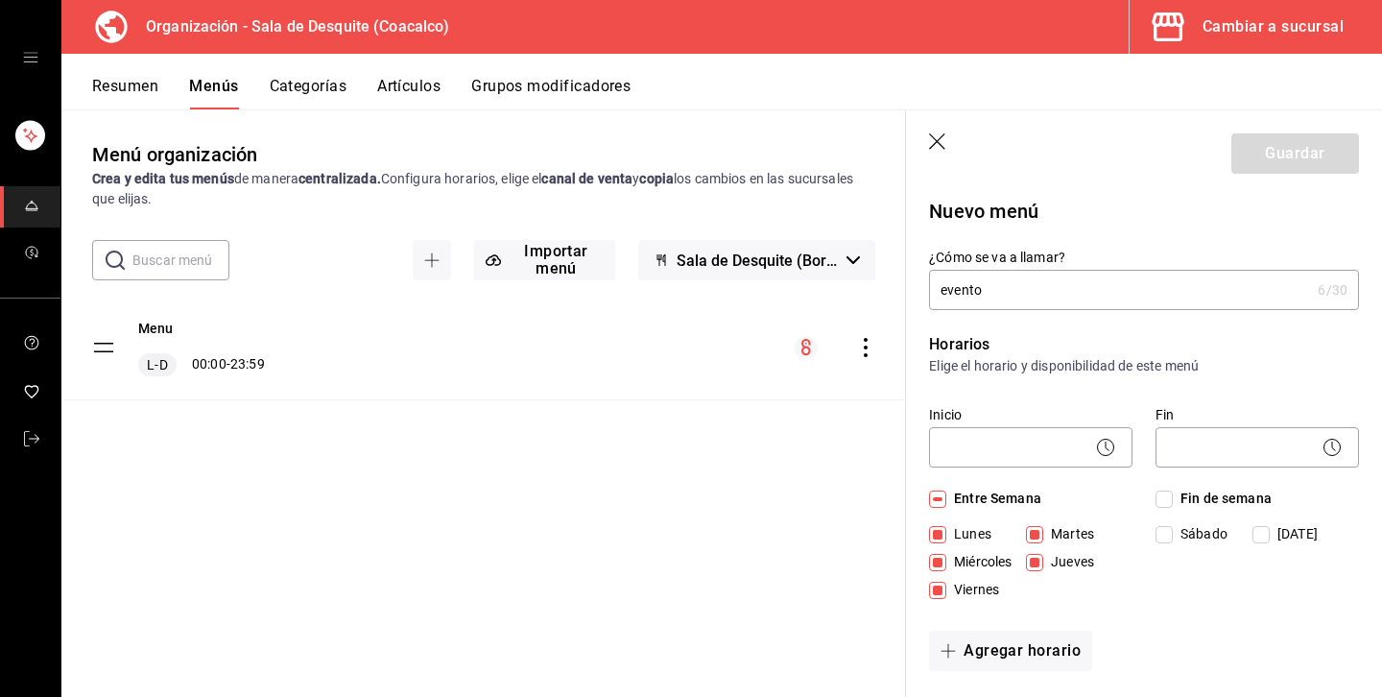
click at [1173, 502] on input "Fin de semana" at bounding box center [1164, 499] width 17 height 17
checkbox input "true"
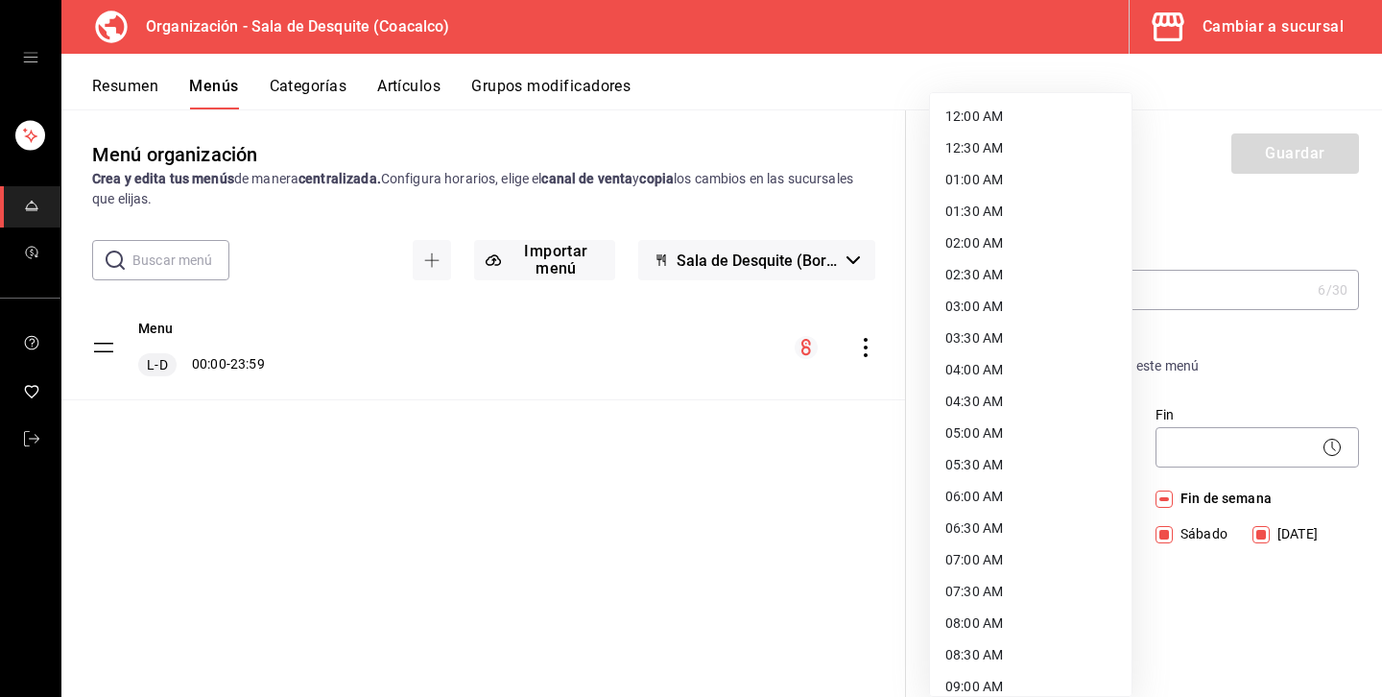
click at [1076, 450] on body "Organización - Sala de Desquite (Coacalco) Cambiar a sucursal Resumen Menús Cat…" at bounding box center [691, 348] width 1382 height 697
click at [984, 170] on li "01:00 AM" at bounding box center [1031, 180] width 202 height 32
type input "01:00"
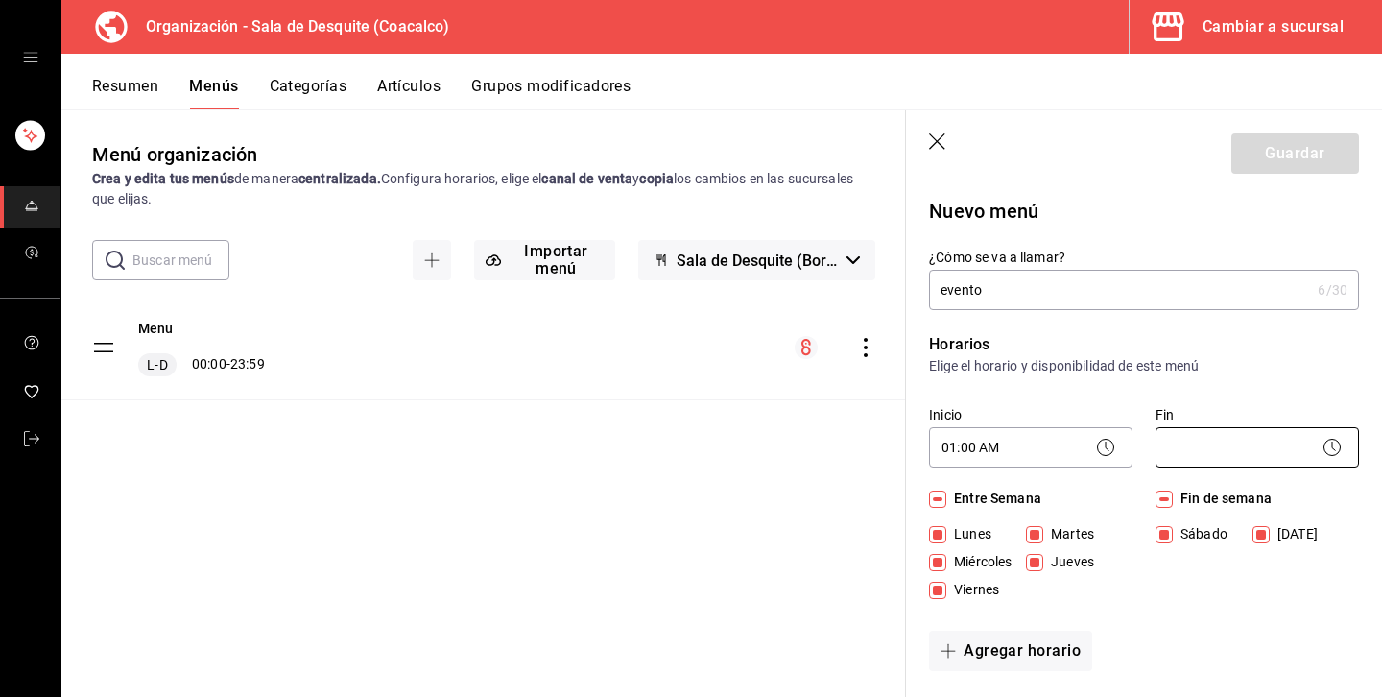
click at [1191, 446] on body "Organización - Sala de Desquite (Coacalco) Cambiar a sucursal Resumen Menús Cat…" at bounding box center [691, 348] width 1382 height 697
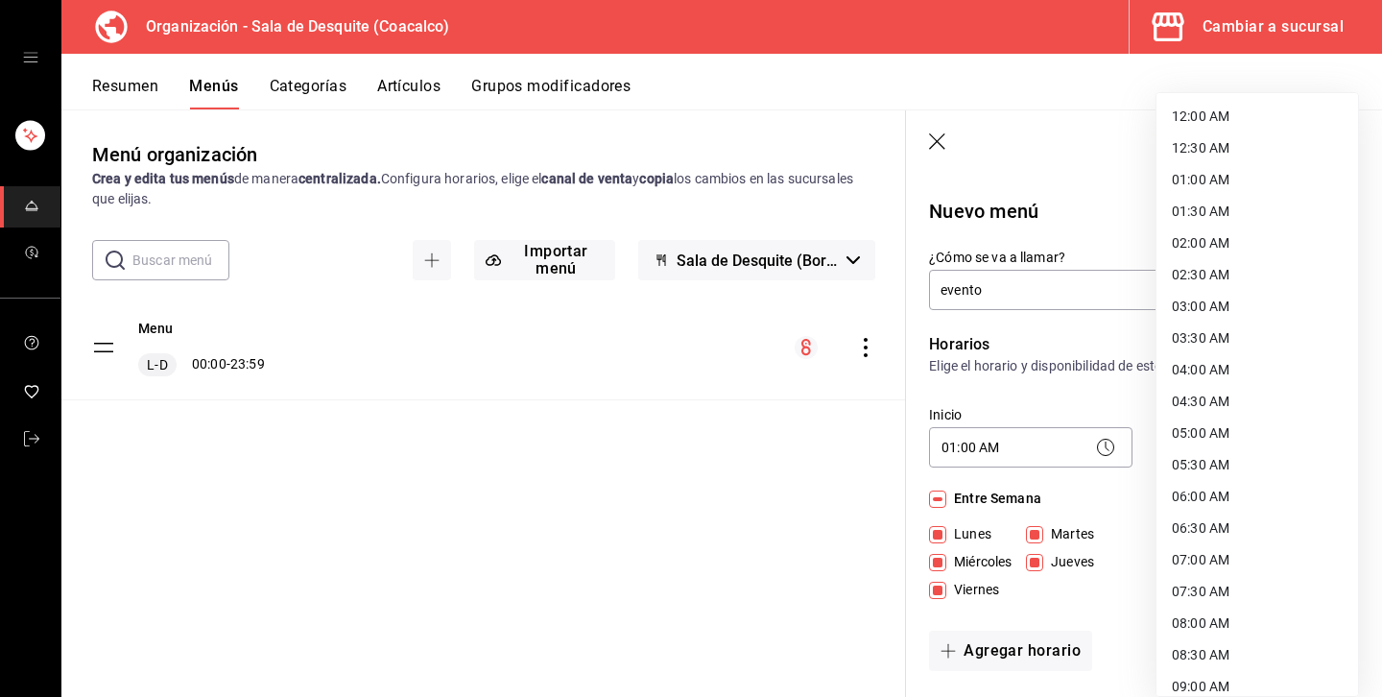
click at [1207, 206] on li "01:30 AM" at bounding box center [1258, 212] width 202 height 32
type input "01:30"
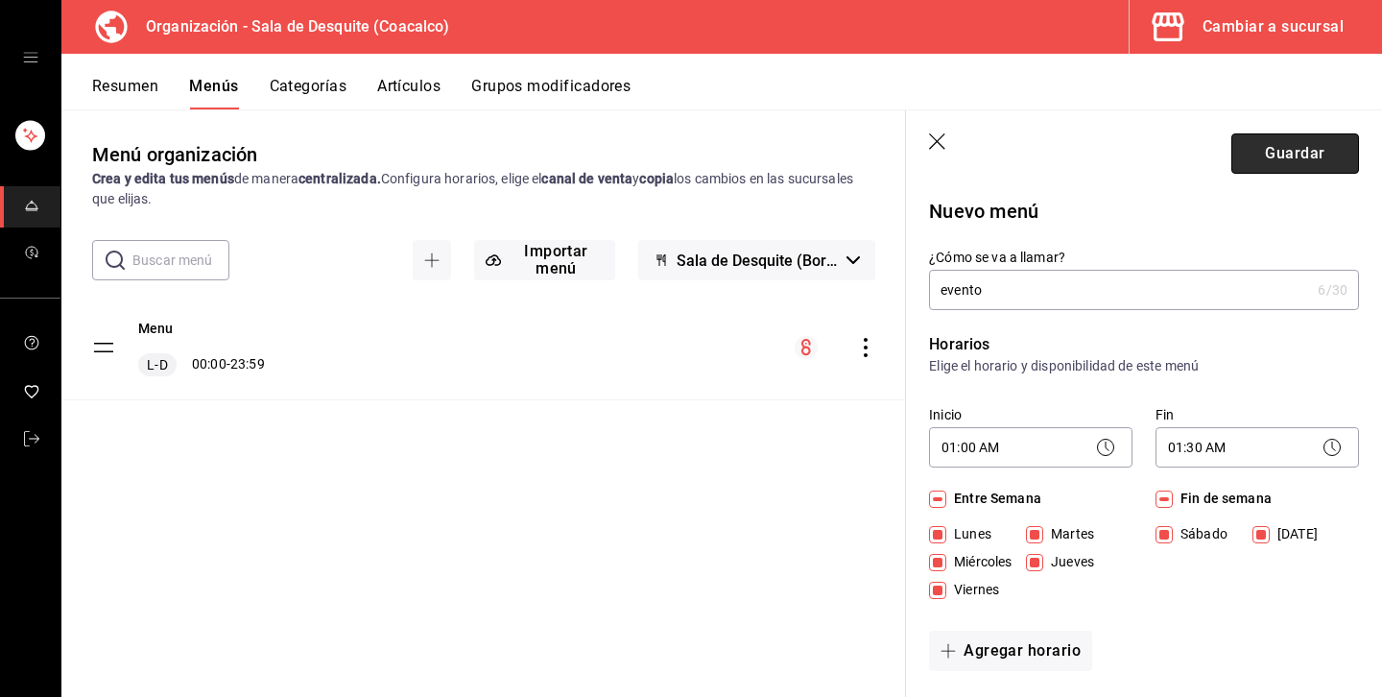
click at [1315, 165] on button "Guardar" at bounding box center [1296, 153] width 128 height 40
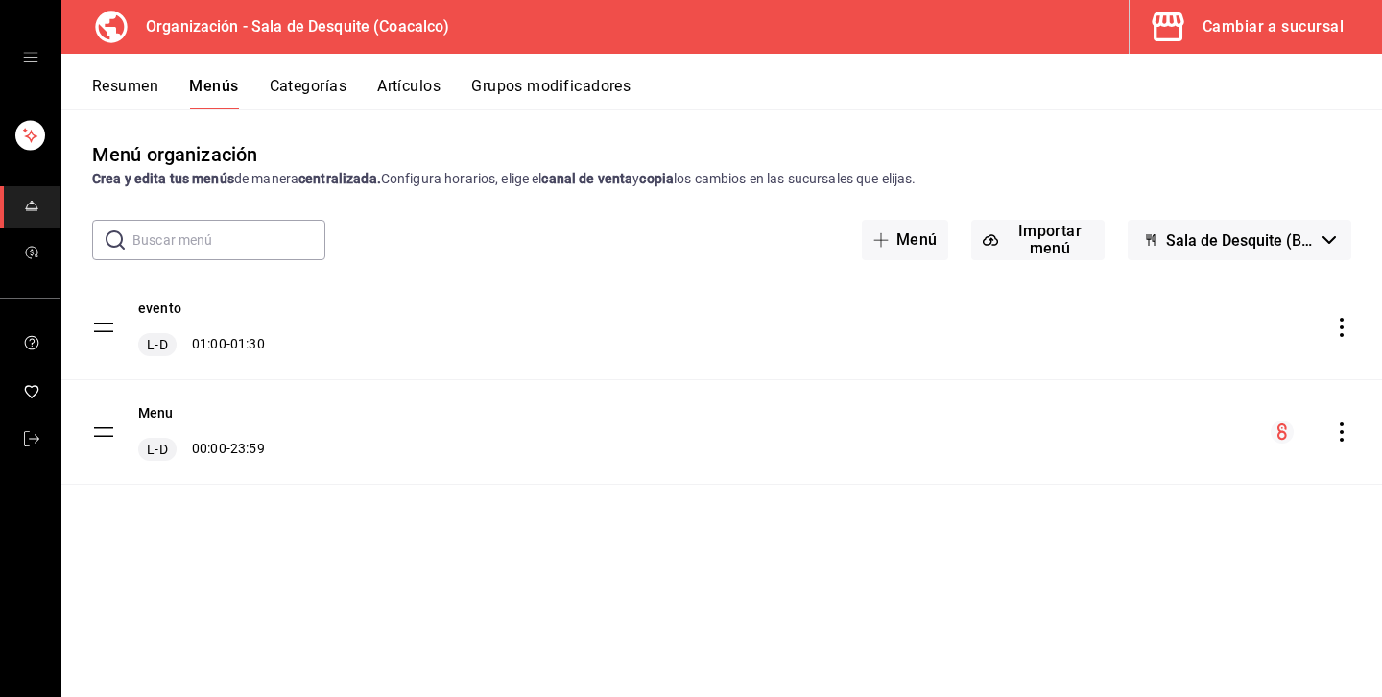
click at [1341, 327] on icon "actions" at bounding box center [1342, 327] width 4 height 19
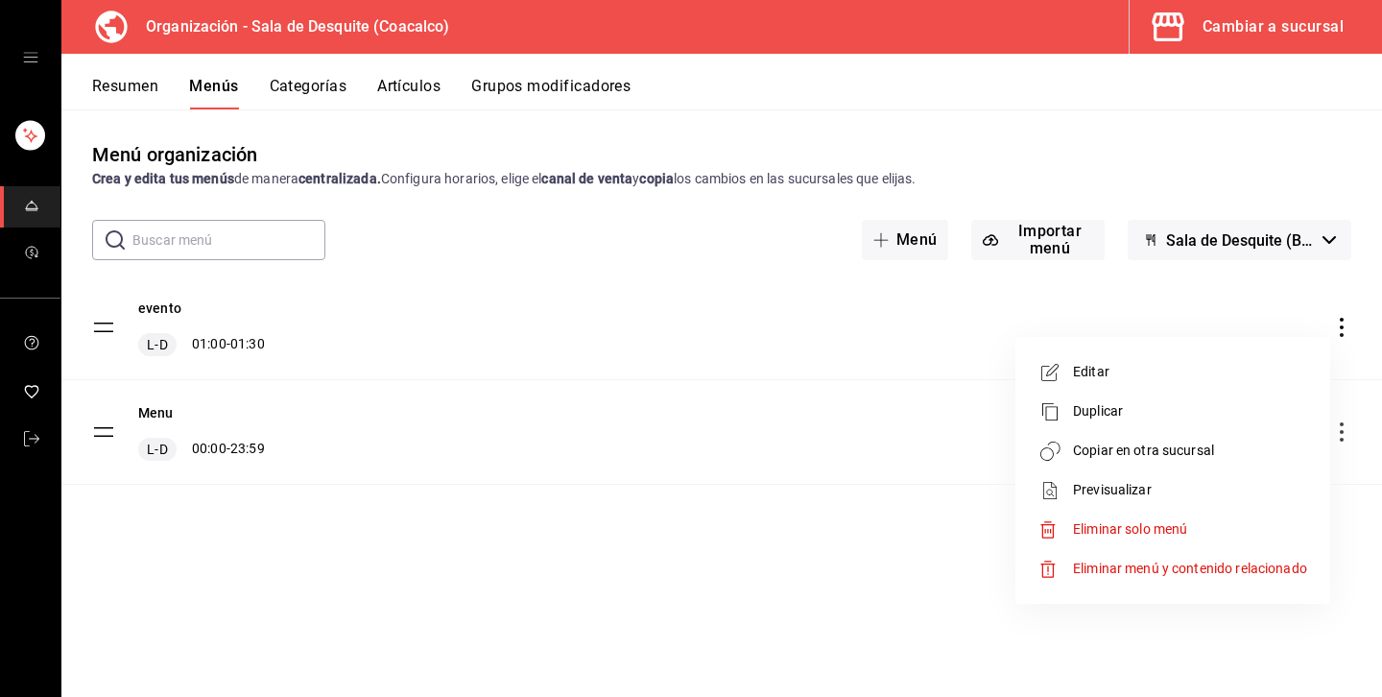
click at [1110, 487] on span "Previsualizar" at bounding box center [1190, 490] width 234 height 20
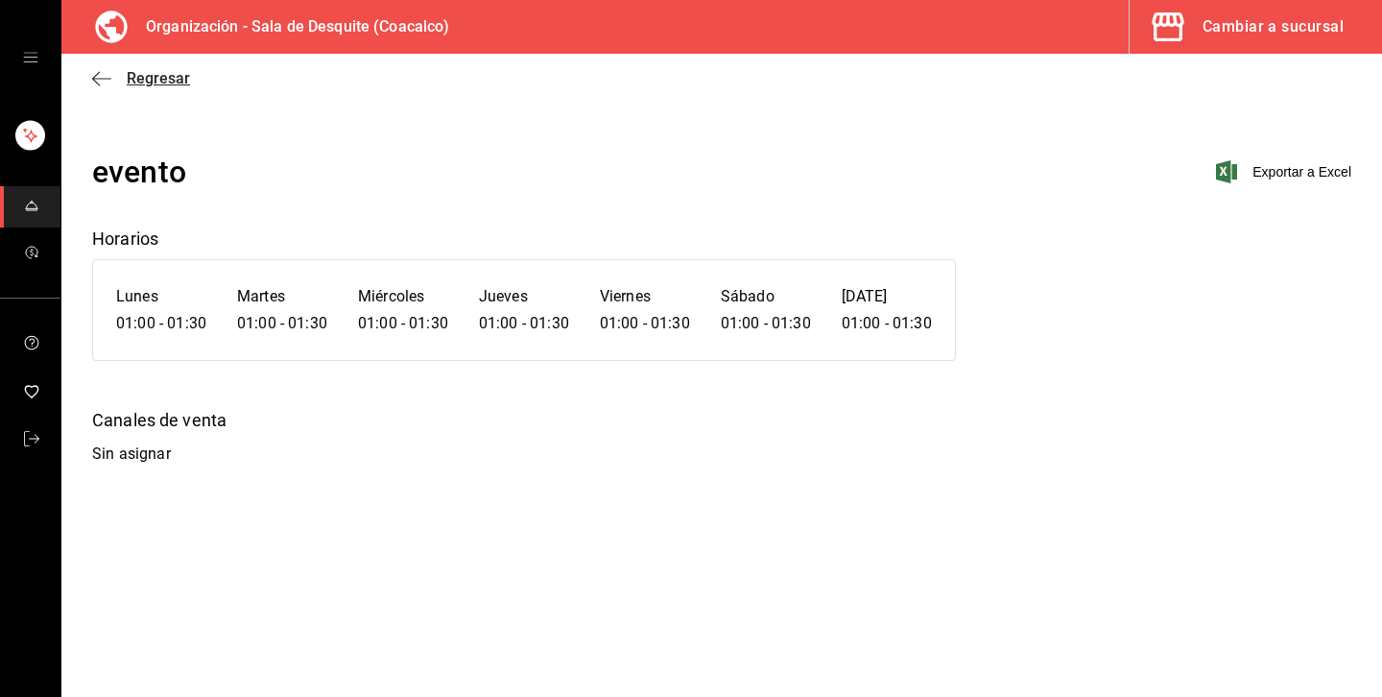
click at [175, 79] on span "Regresar" at bounding box center [158, 78] width 63 height 18
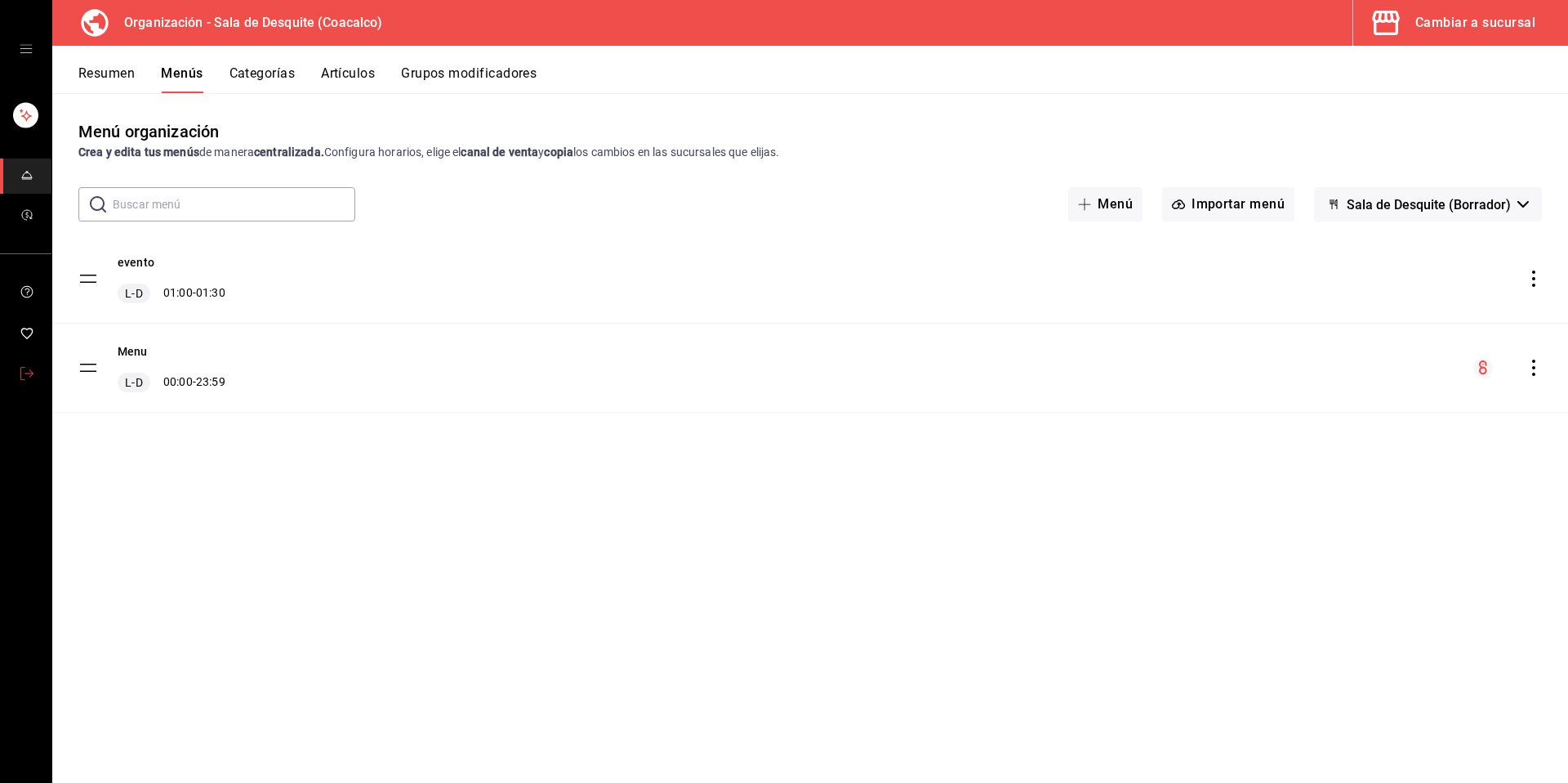
click at [35, 374] on link "mailbox folders" at bounding box center [26, 374] width 51 height 35
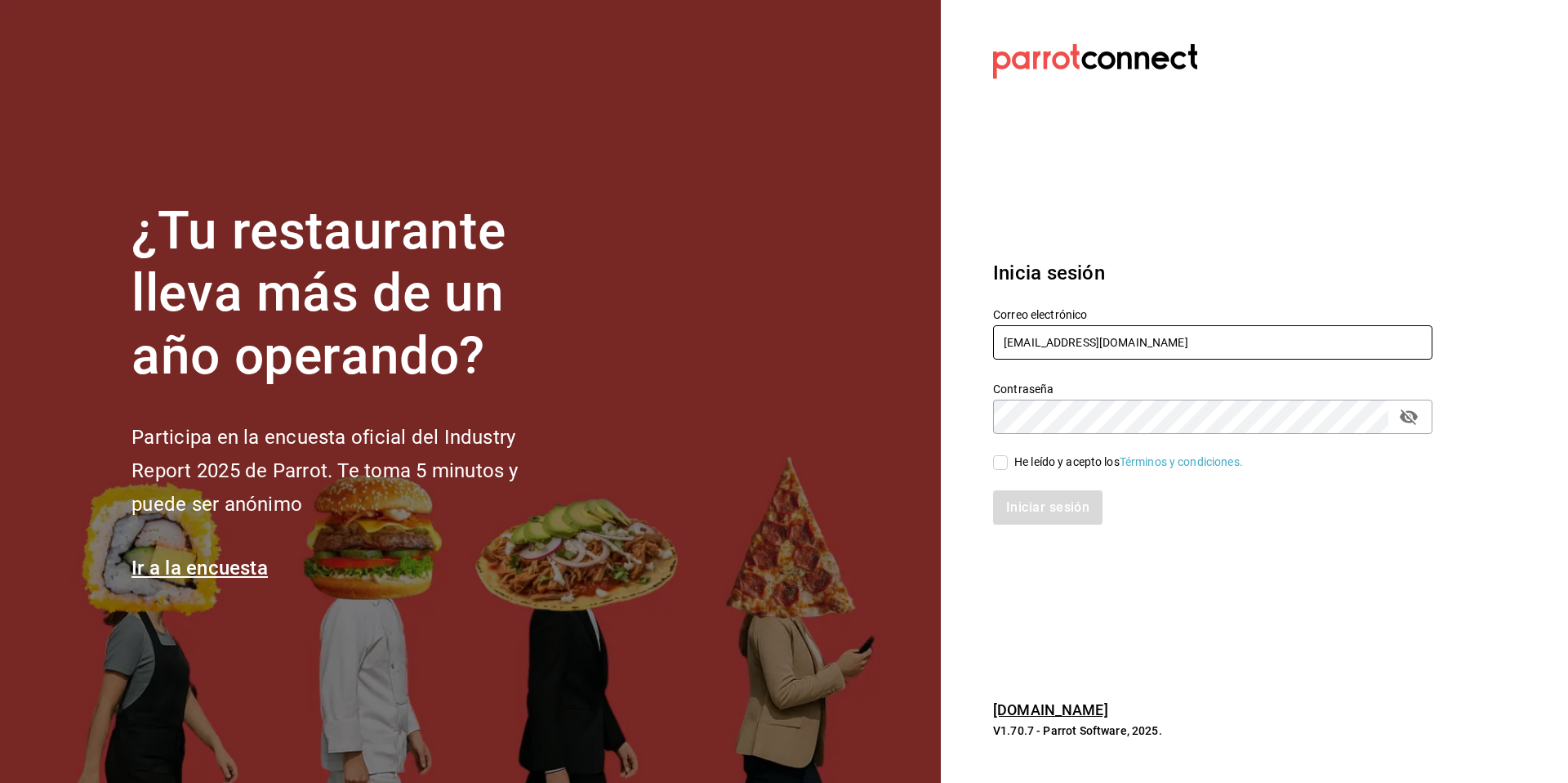
drag, startPoint x: 1192, startPoint y: 343, endPoint x: 959, endPoint y: 342, distance: 233.0
click at [959, 342] on section "Datos incorrectos. Verifica que tu Correo o Contraseña estén bien escritos. Ini…" at bounding box center [1206, 392] width 531 height 783
type input "grupofranquicias@juriquilla.com"
click at [1037, 458] on div "He leído y acepto los Términos y condiciones." at bounding box center [1128, 462] width 229 height 17
click at [1032, 506] on div "Iniciar sesión" at bounding box center [1212, 507] width 439 height 34
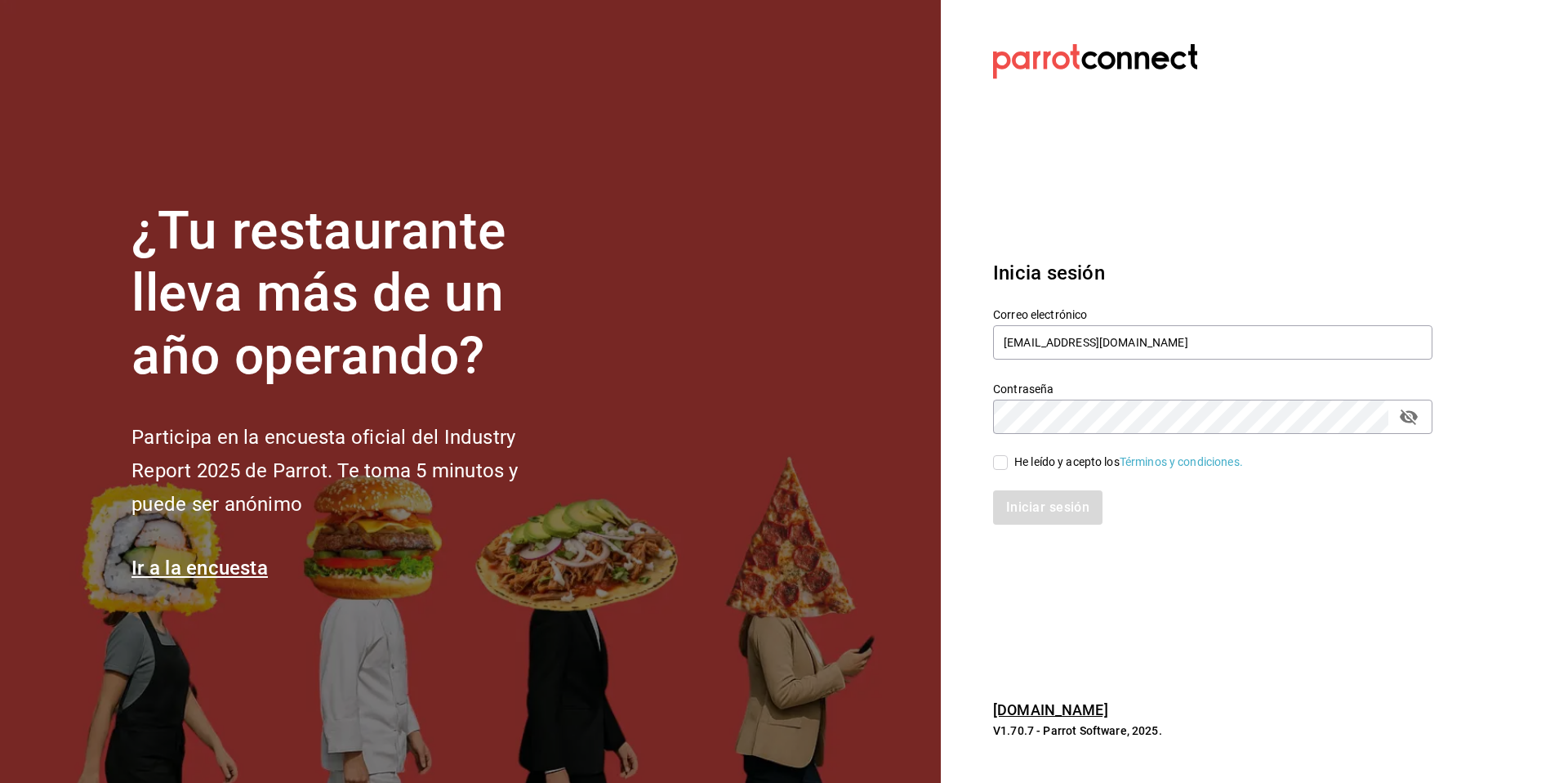
click at [1006, 455] on input "He leído y acepto los Términos y condiciones." at bounding box center [1000, 462] width 14 height 14
checkbox input "true"
click at [1025, 507] on button "Iniciar sesión" at bounding box center [1048, 507] width 111 height 34
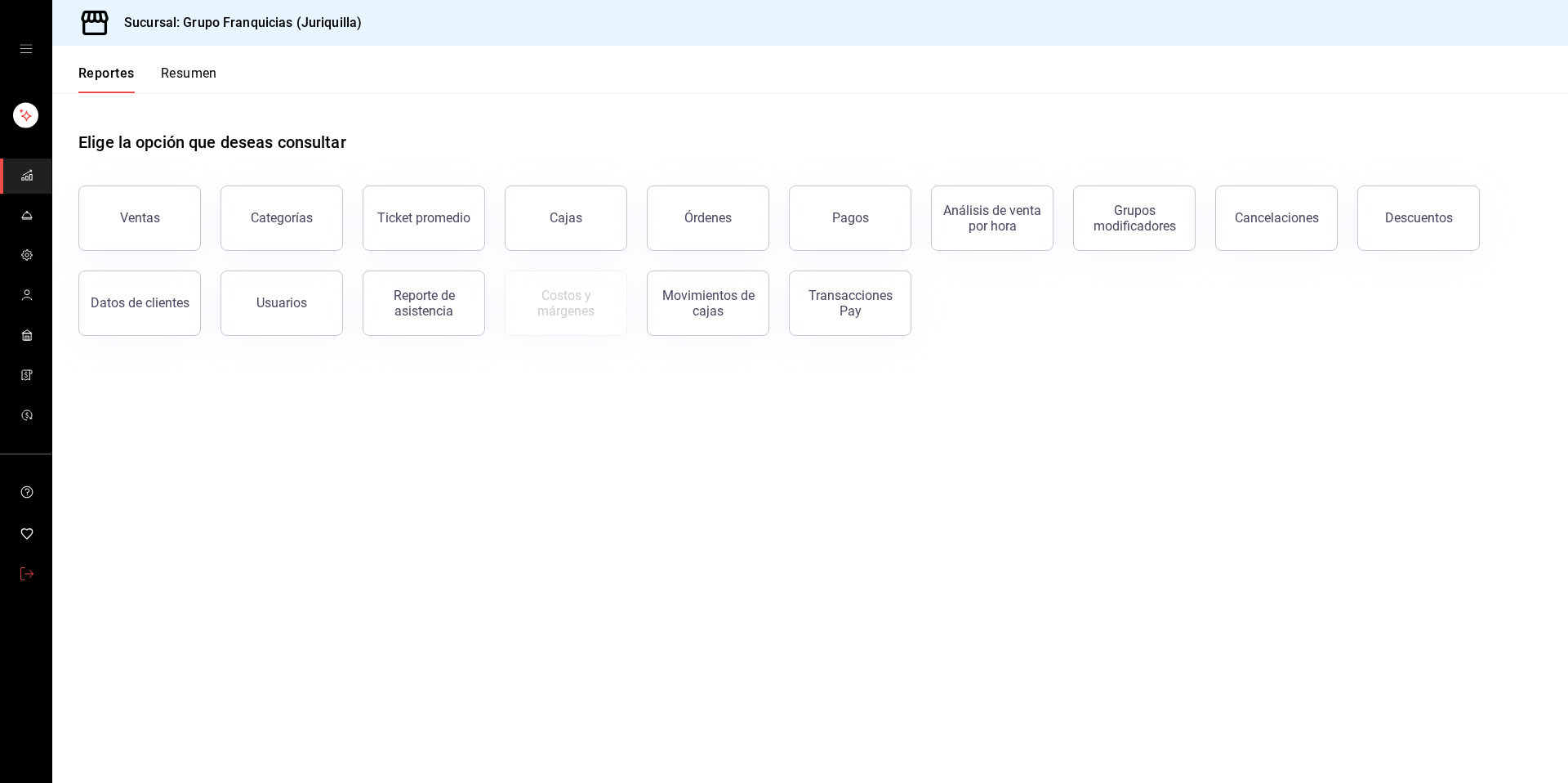
click at [18, 586] on link "mailbox folders" at bounding box center [26, 574] width 51 height 35
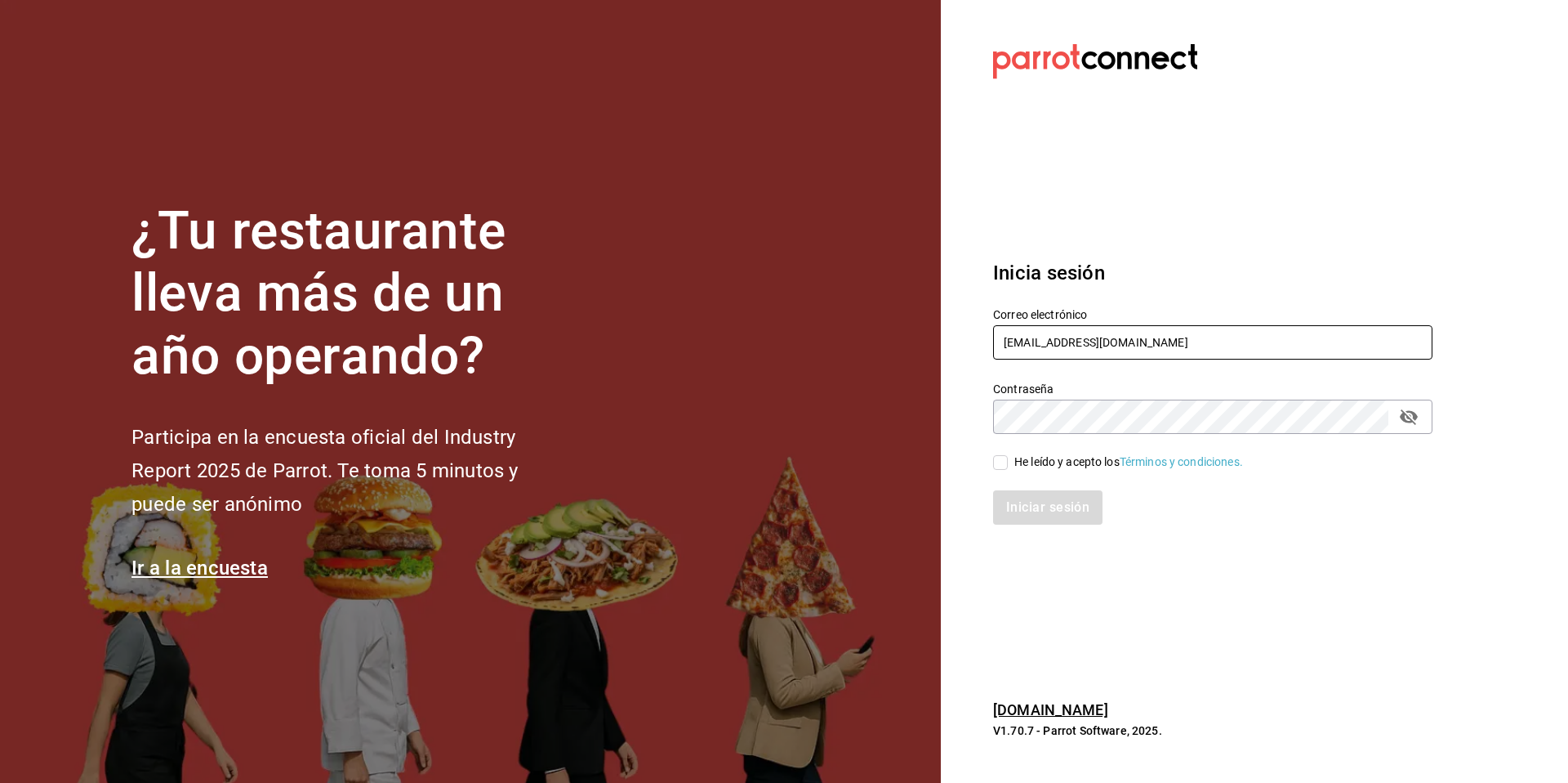
click at [1011, 348] on input "[EMAIL_ADDRESS][DOMAIN_NAME]" at bounding box center [1212, 342] width 439 height 34
click at [1012, 347] on input "[EMAIL_ADDRESS][DOMAIN_NAME]" at bounding box center [1212, 342] width 439 height 34
type input "[EMAIL_ADDRESS][DOMAIN_NAME]"
click at [1028, 466] on div "He leído y acepto los Términos y condiciones." at bounding box center [1128, 462] width 229 height 17
click at [1008, 466] on input "He leído y acepto los Términos y condiciones." at bounding box center [1000, 462] width 14 height 14
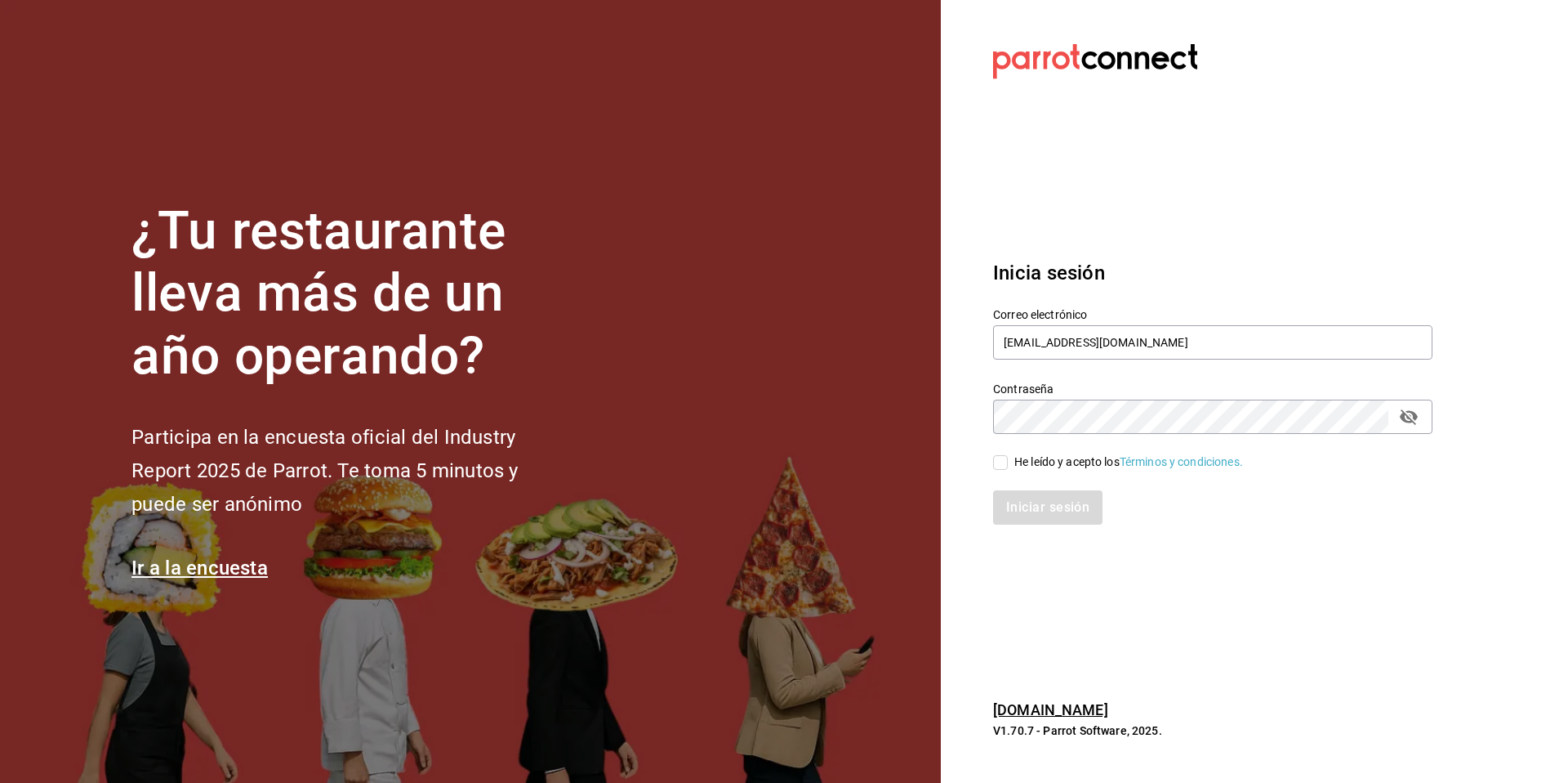
checkbox input "true"
click at [1030, 523] on button "Iniciar sesión" at bounding box center [1048, 507] width 111 height 34
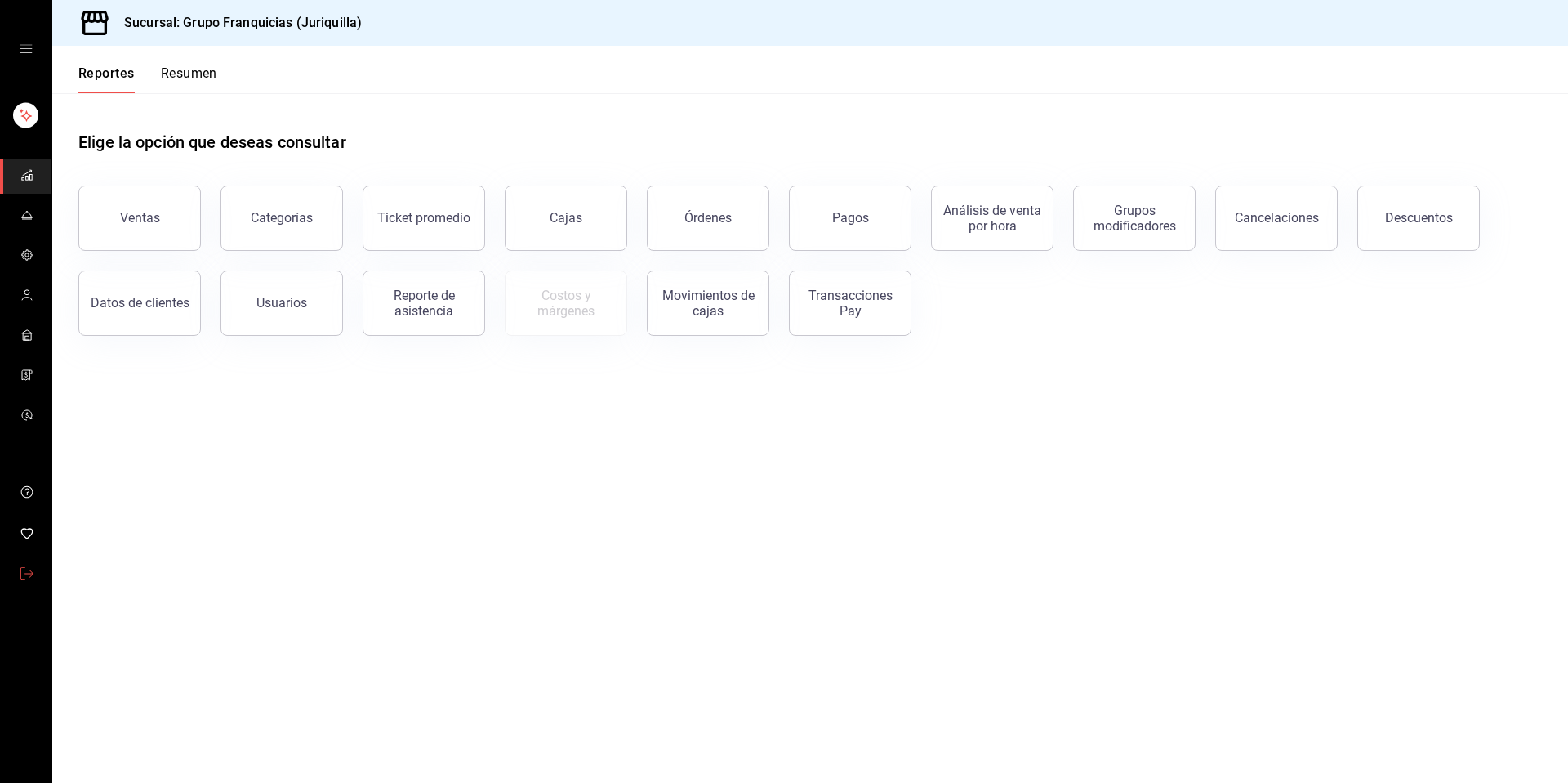
click at [26, 575] on icon "mailbox folders" at bounding box center [26, 573] width 13 height 13
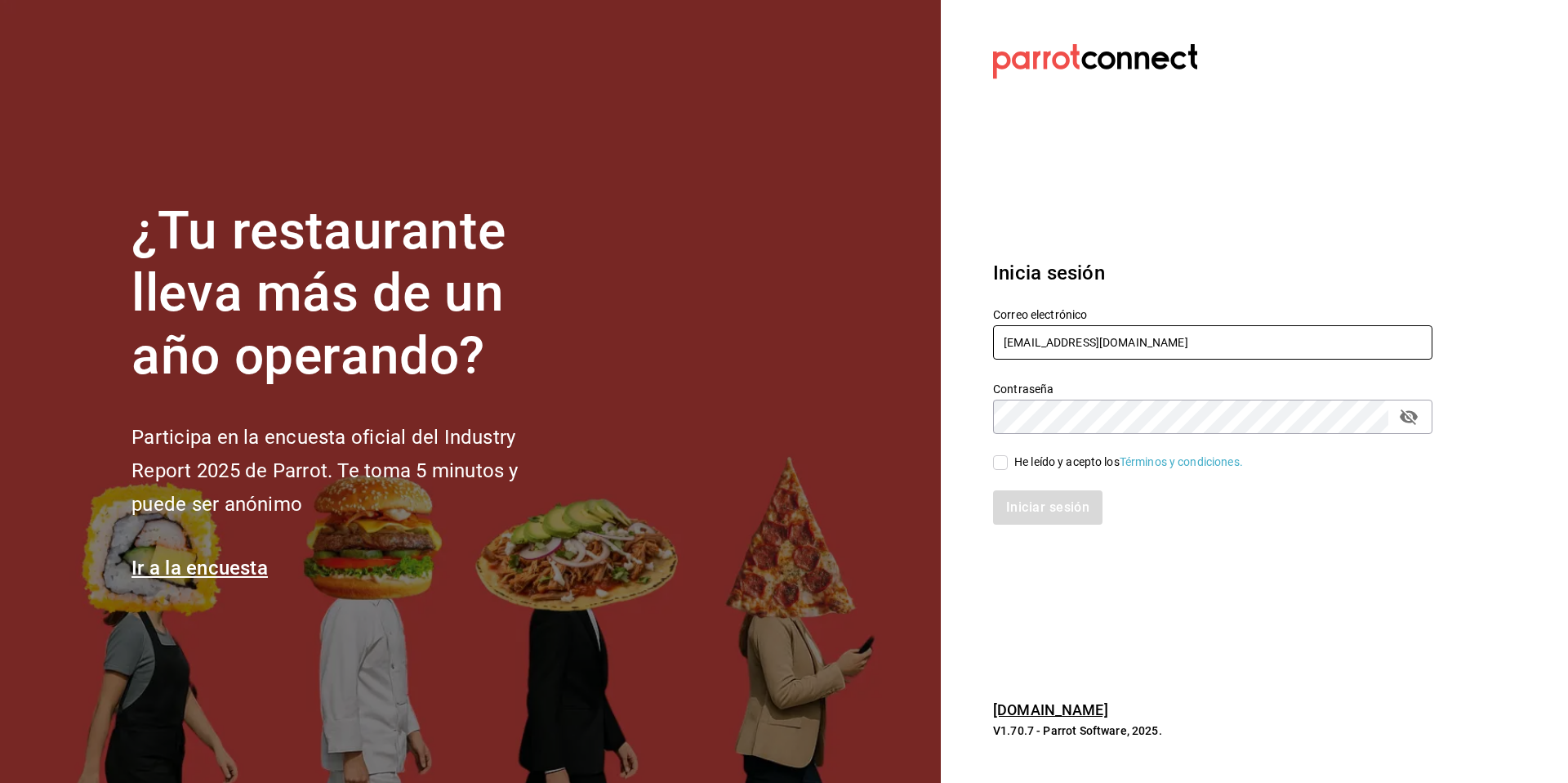
drag, startPoint x: 1195, startPoint y: 350, endPoint x: 967, endPoint y: 323, distance: 229.6
click at [967, 323] on section "Datos incorrectos. Verifica que tu Correo o Contraseña estén bien escritos. Ini…" at bounding box center [1206, 392] width 531 height 783
paste input "[EMAIL_ADDRESS][DOMAIN_NAME] Parr0tConnec7"
click at [1234, 343] on input "[EMAIL_ADDRESS][DOMAIN_NAME] Parr0tConnec7" at bounding box center [1212, 342] width 439 height 34
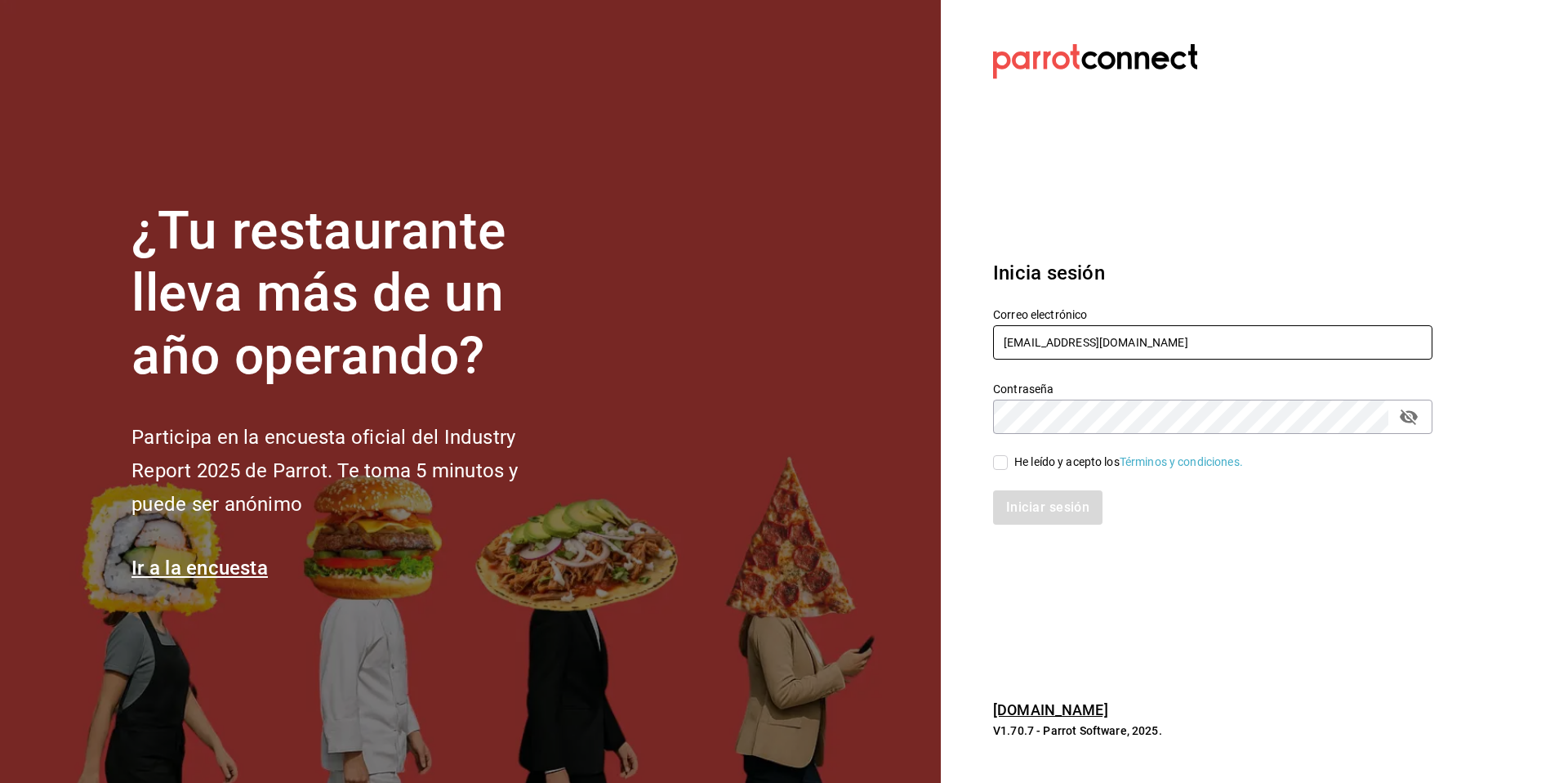
type input "[EMAIL_ADDRESS][DOMAIN_NAME]"
click at [1016, 458] on div "He leído y acepto los Términos y condiciones." at bounding box center [1128, 462] width 229 height 17
click at [1008, 458] on input "He leído y acepto los Términos y condiciones." at bounding box center [1000, 462] width 14 height 14
checkbox input "true"
click at [1062, 505] on button "Iniciar sesión" at bounding box center [1048, 507] width 111 height 34
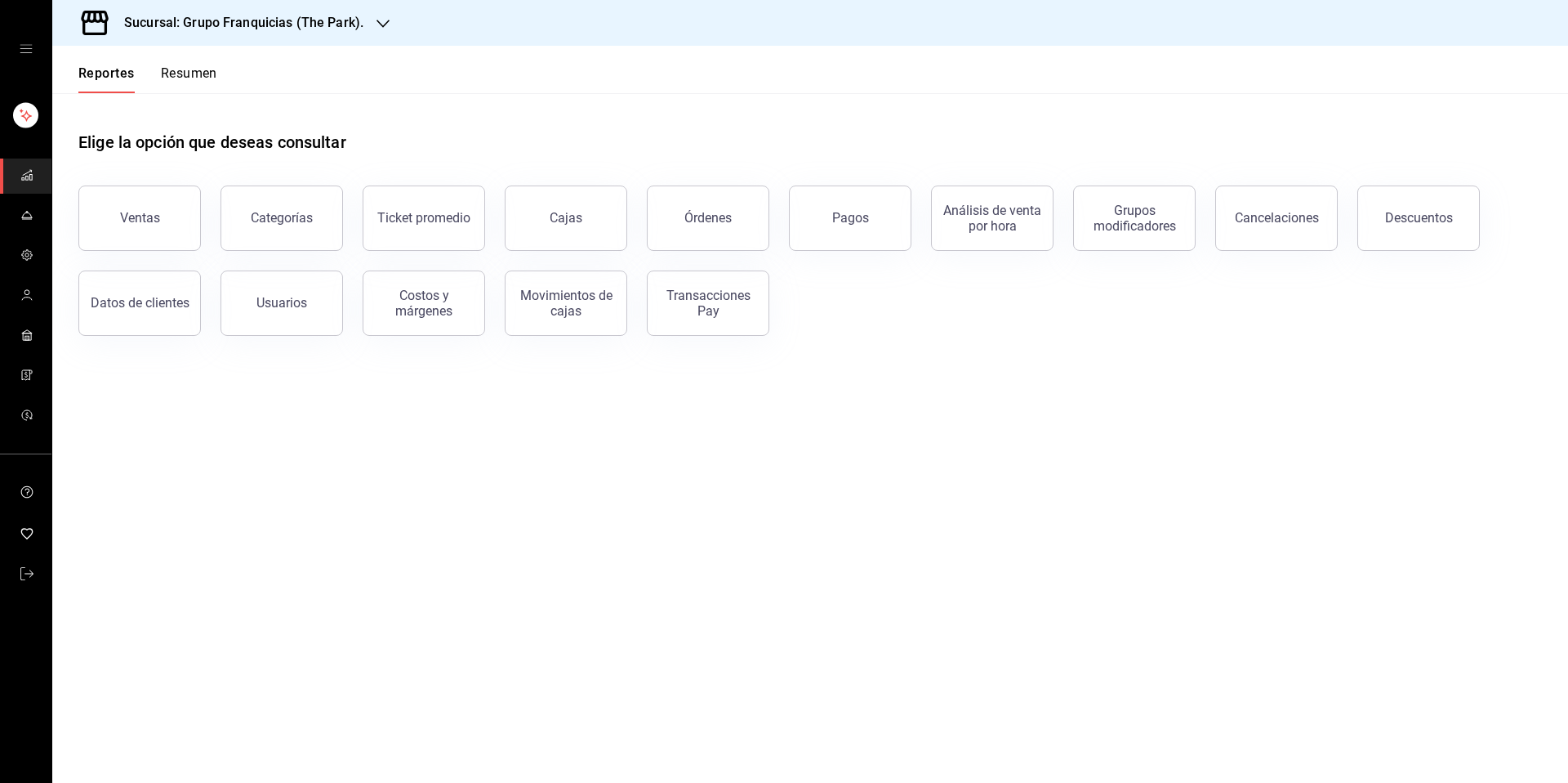
click at [358, 26] on h3 "Sucursal: Grupo Franquicias (The Park)." at bounding box center [237, 22] width 253 height 20
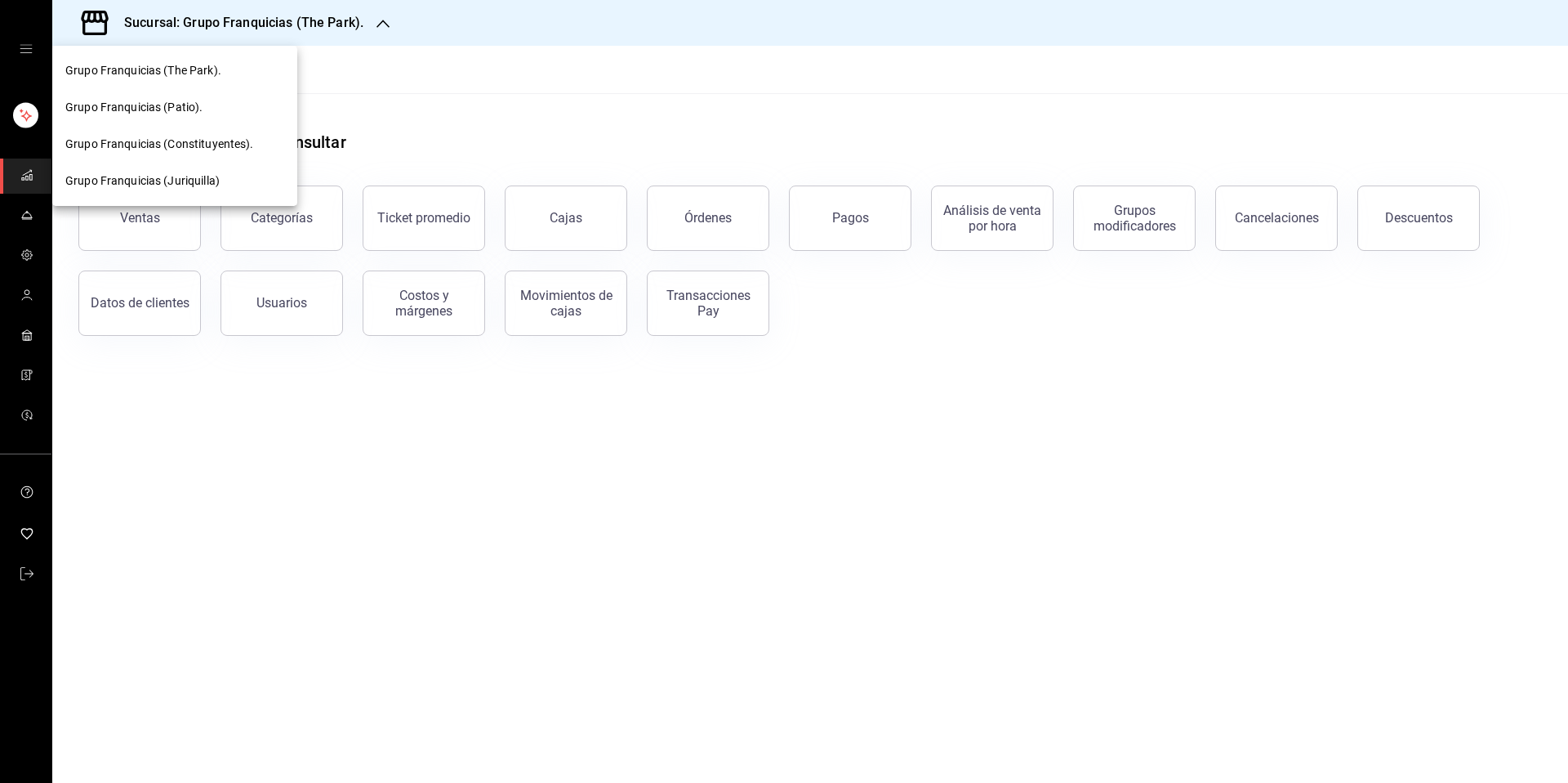
click at [299, 478] on div at bounding box center [784, 392] width 1568 height 783
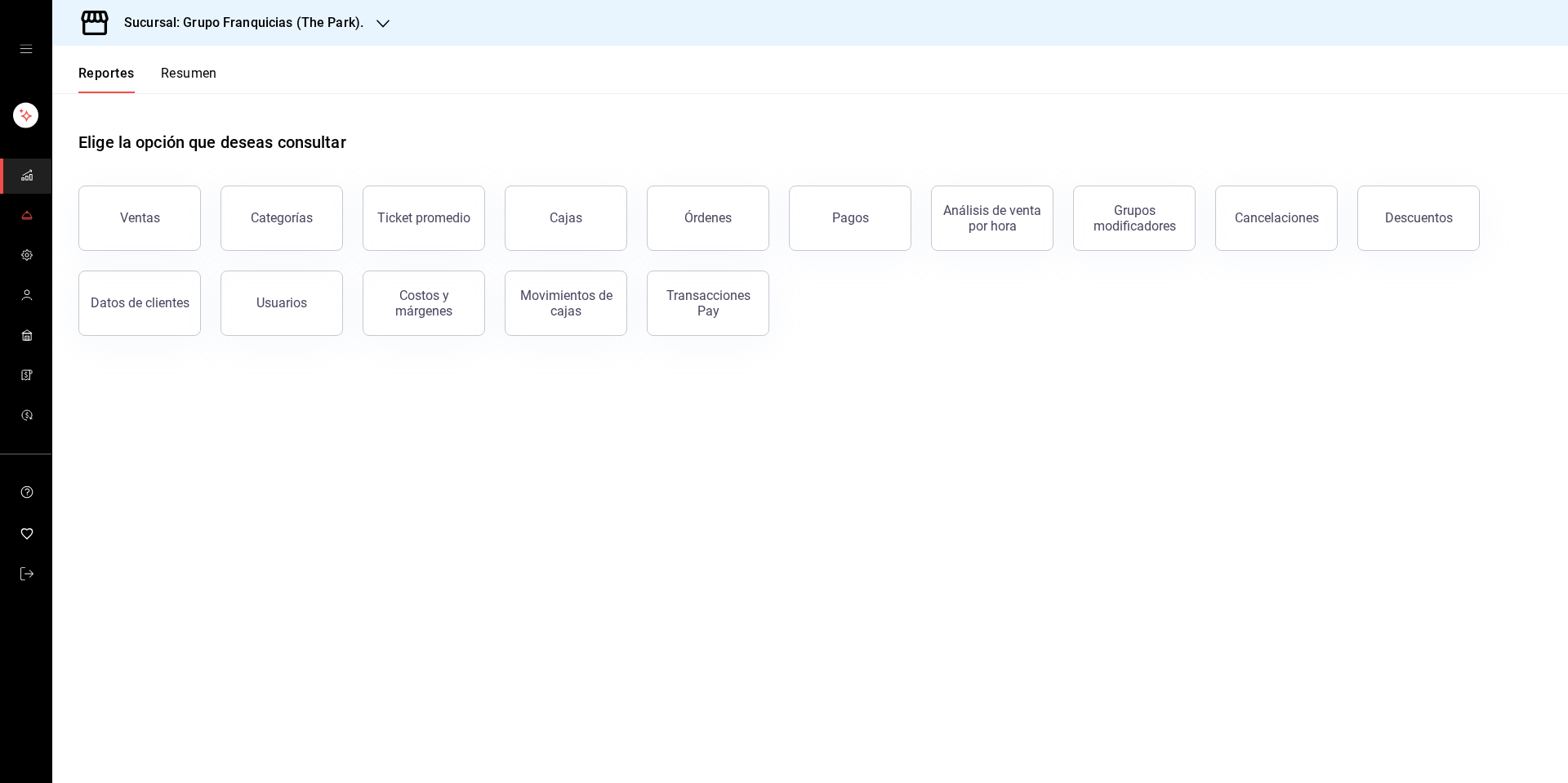
click at [35, 220] on link "mailbox folders" at bounding box center [26, 215] width 51 height 35
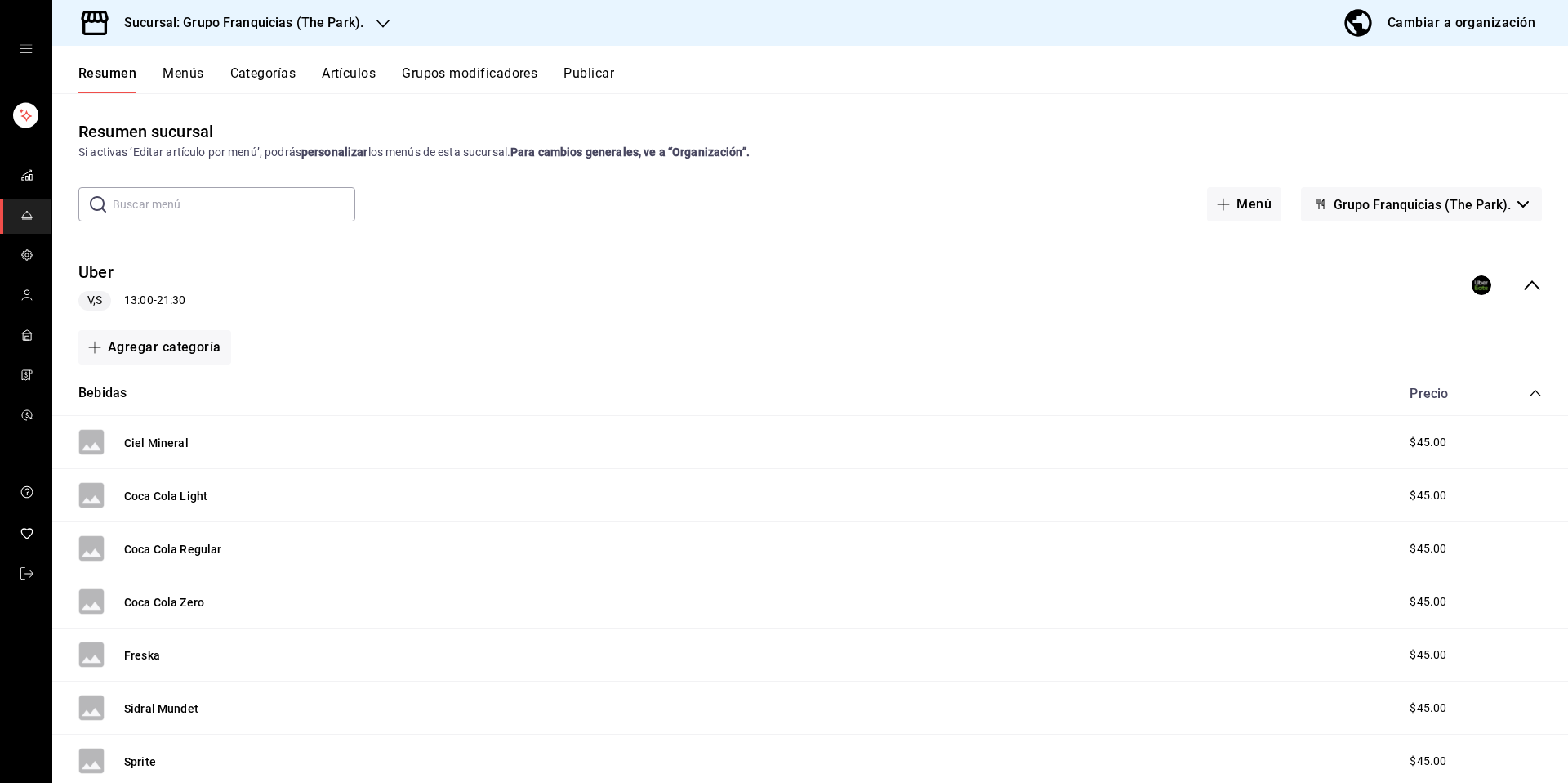
click at [355, 21] on h3 "Sucursal: Grupo Franquicias (The Park)." at bounding box center [237, 22] width 253 height 20
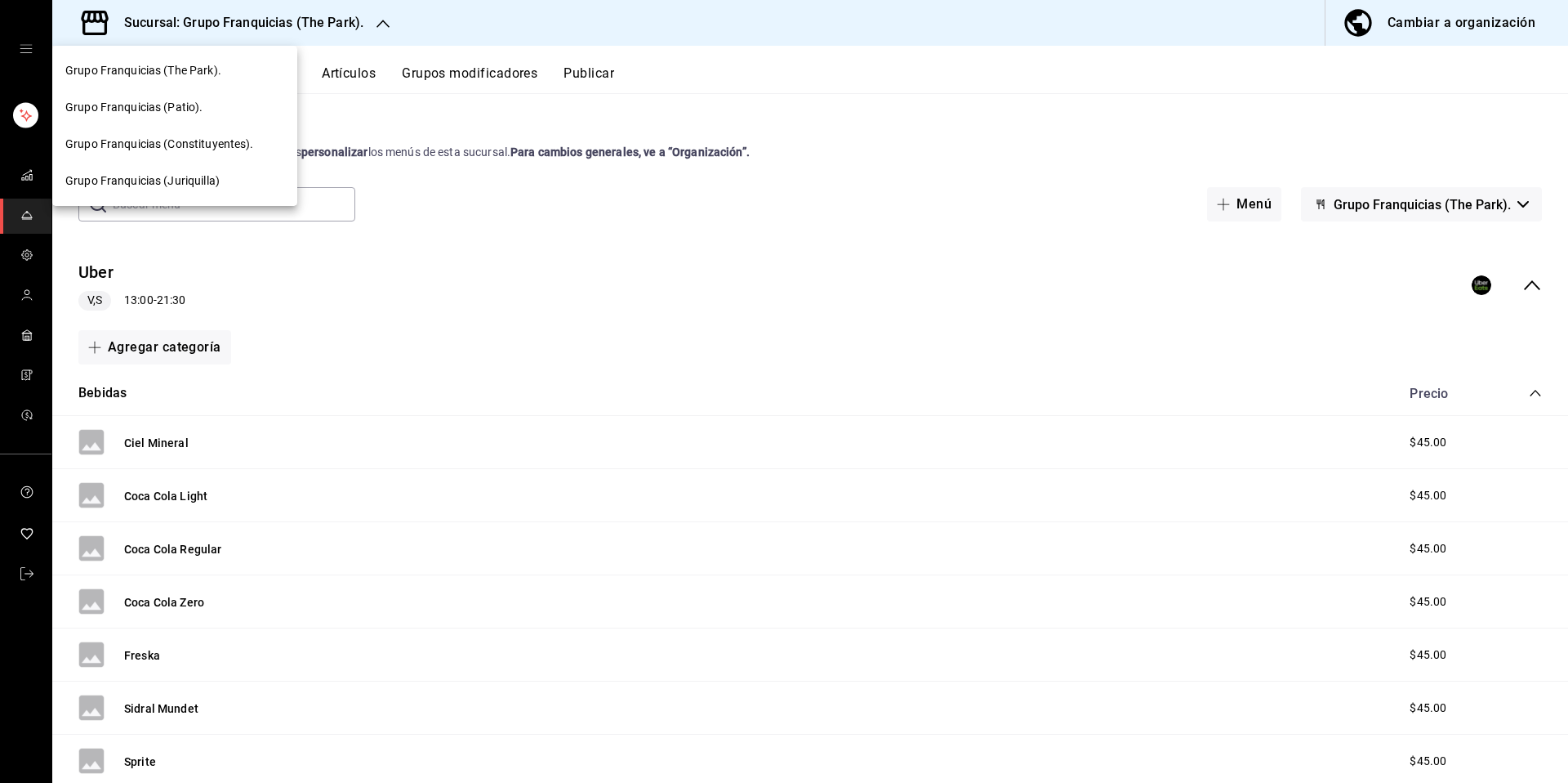
click at [194, 112] on span "Grupo Franquicias (Patio)." at bounding box center [134, 107] width 137 height 17
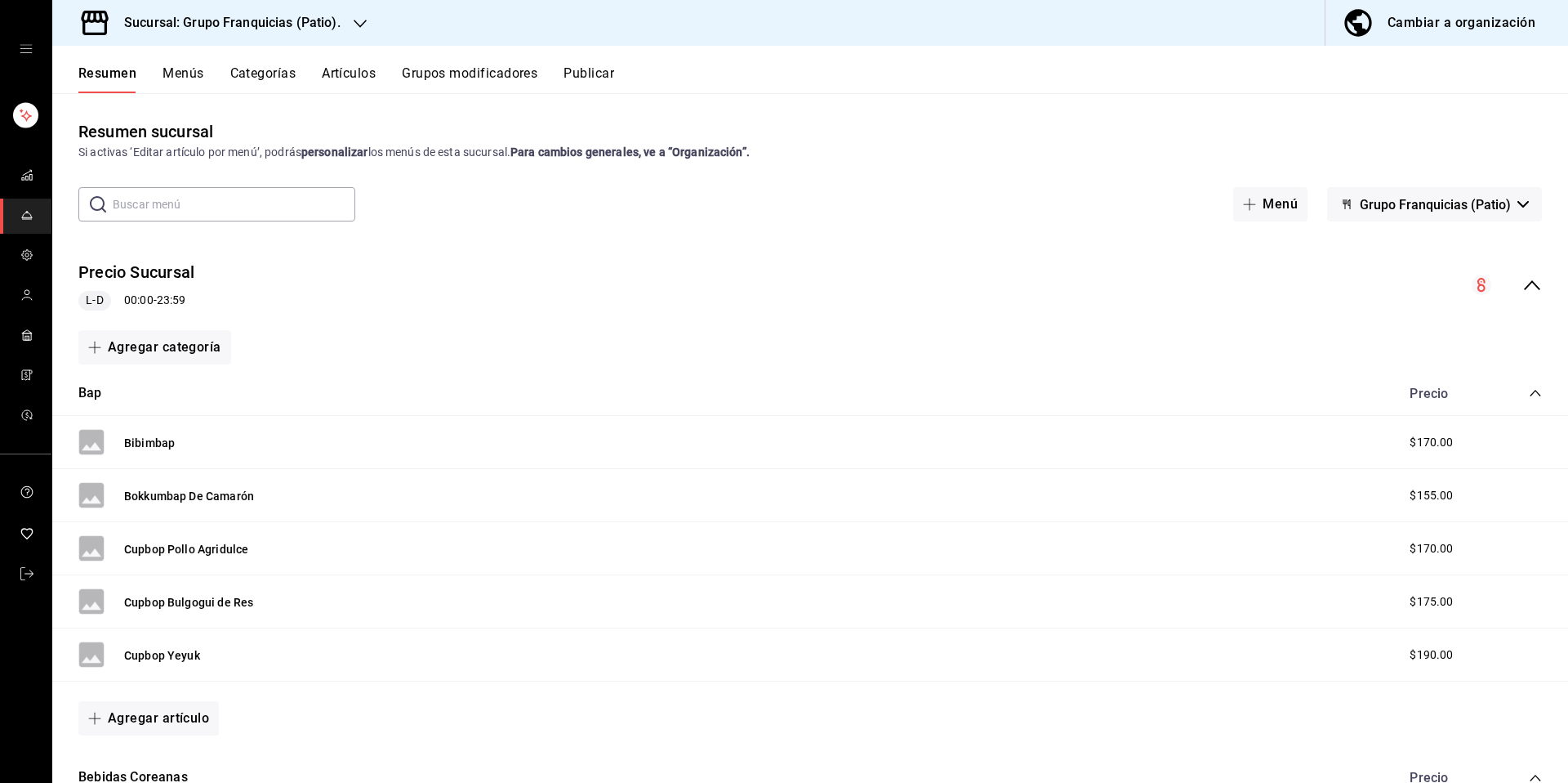
click at [574, 78] on button "Publicar" at bounding box center [589, 79] width 51 height 28
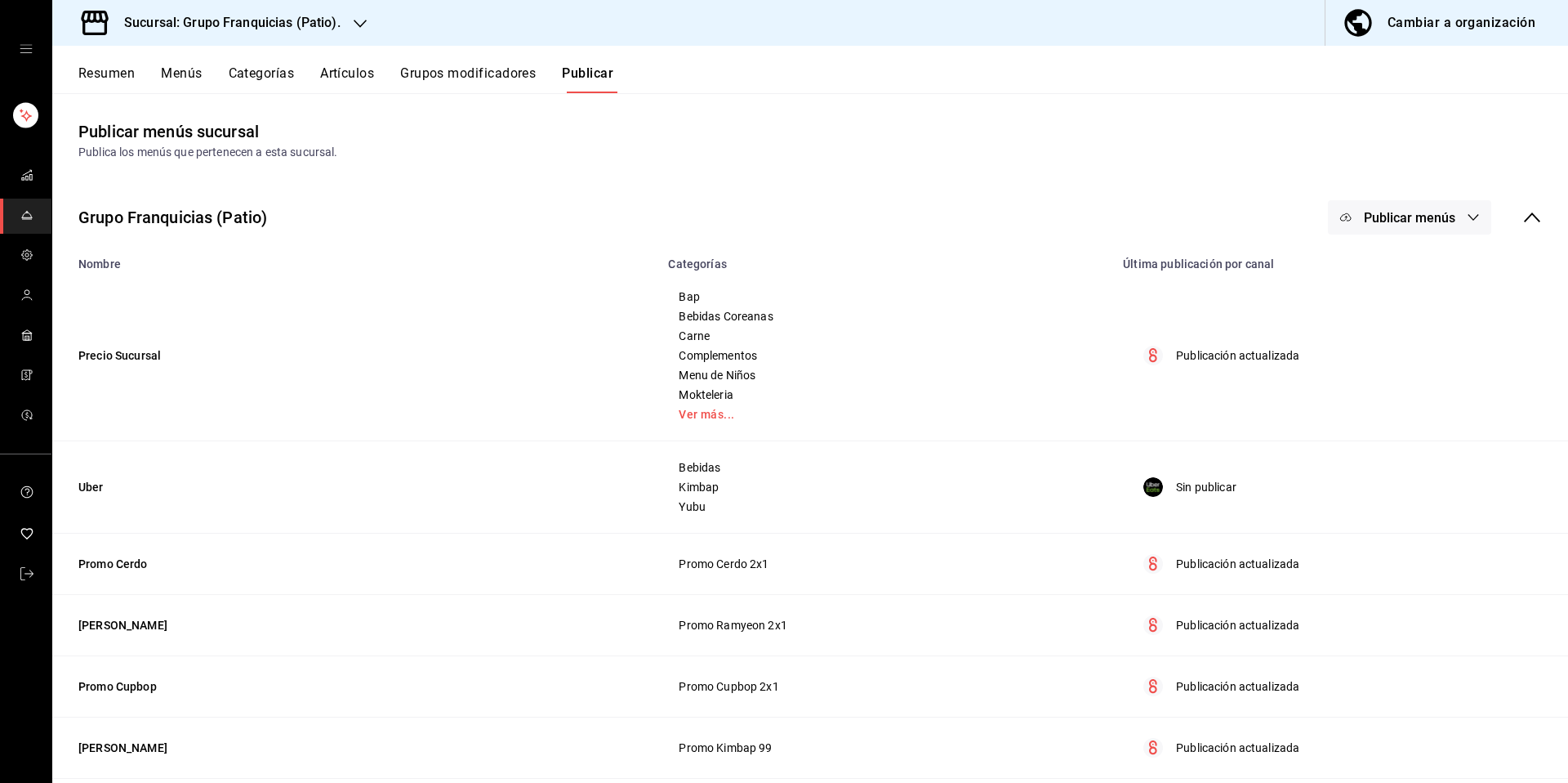
click at [1410, 225] on span "Publicar menús" at bounding box center [1410, 218] width 92 height 15
click at [1394, 316] on span "Uber Eats" at bounding box center [1421, 317] width 78 height 17
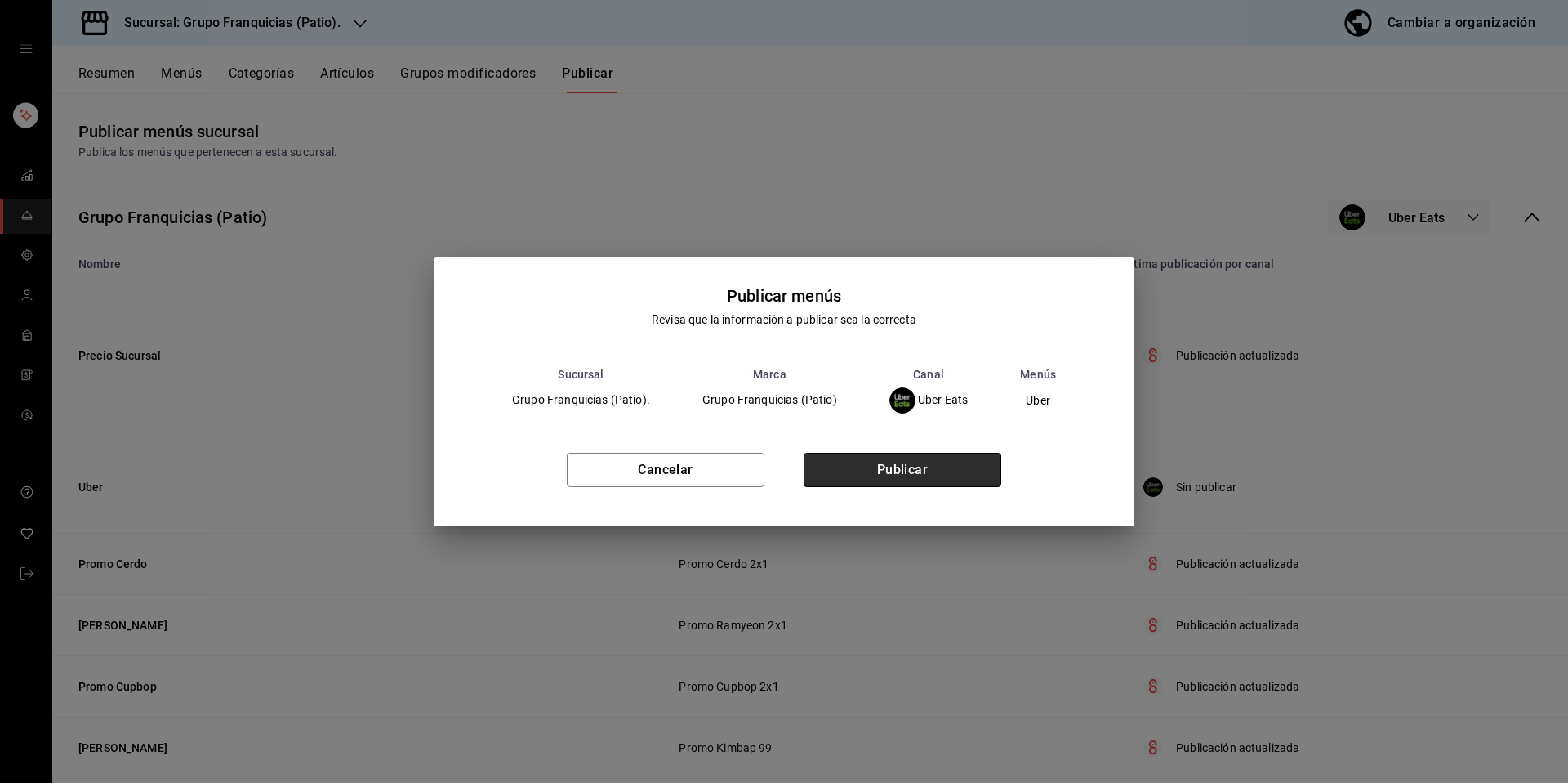
click at [967, 475] on button "Publicar" at bounding box center [903, 470] width 197 height 34
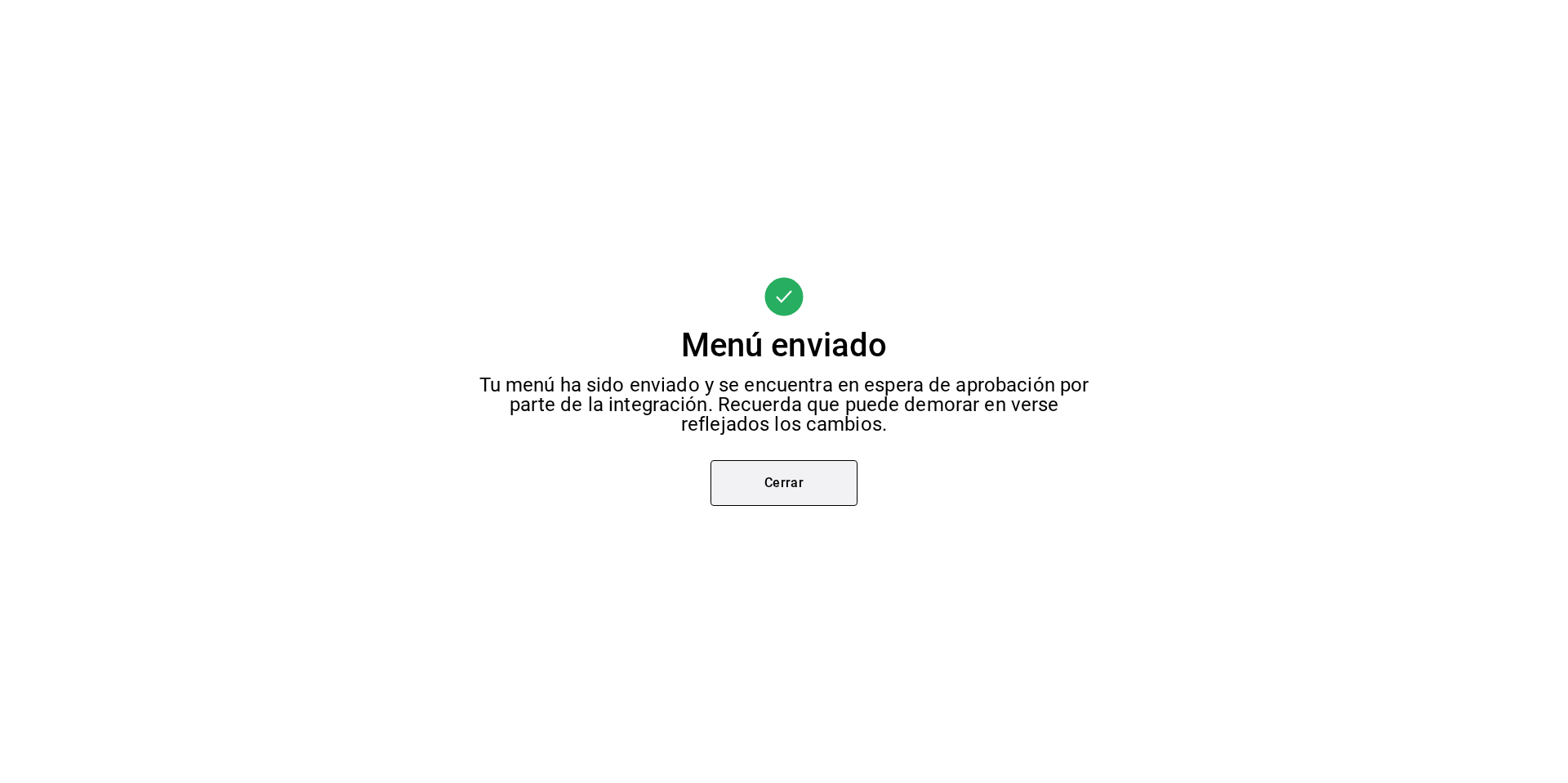
click at [778, 473] on button "Cerrar" at bounding box center [784, 483] width 147 height 46
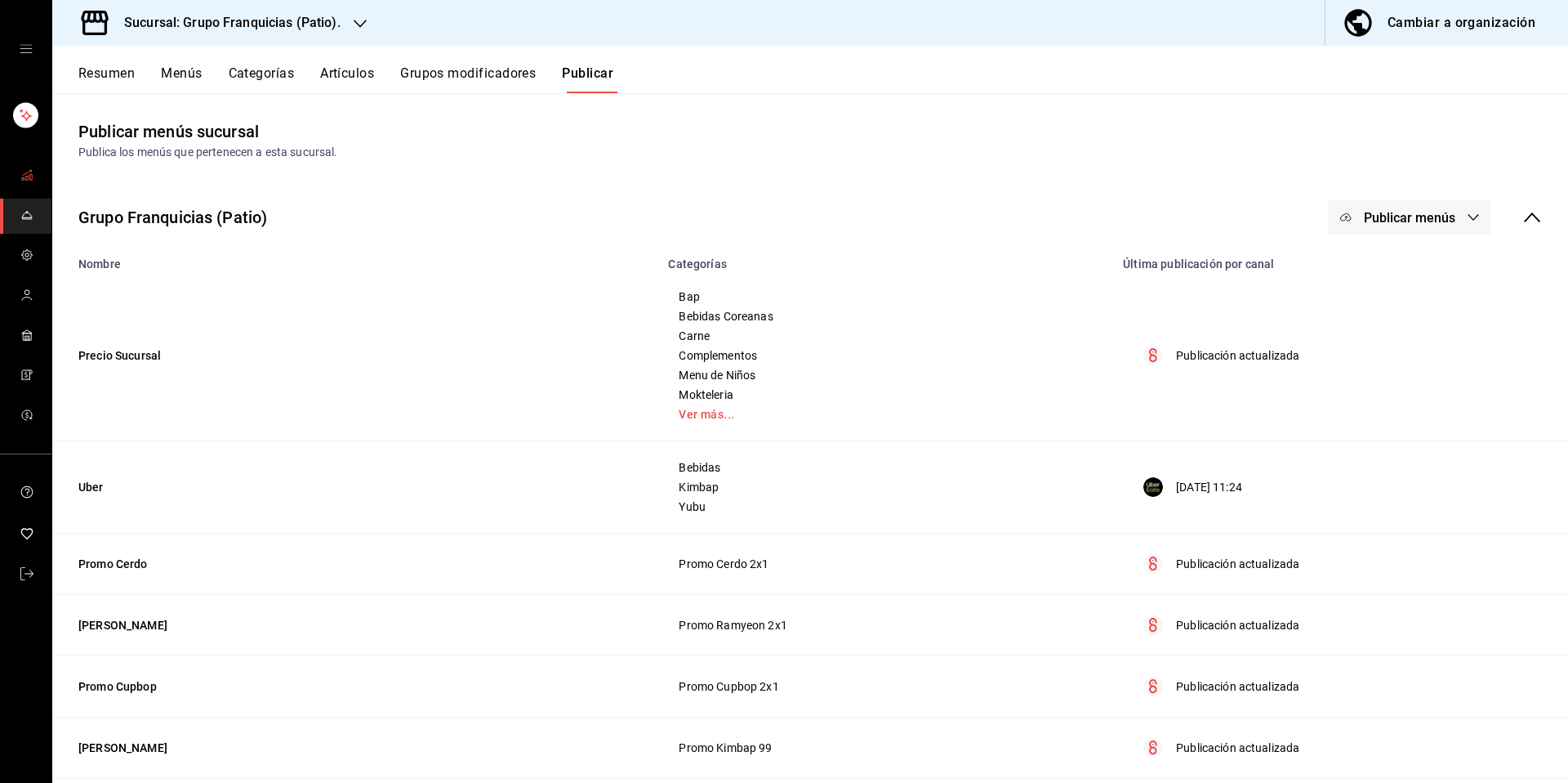
click at [41, 174] on link "mailbox folders" at bounding box center [26, 175] width 51 height 35
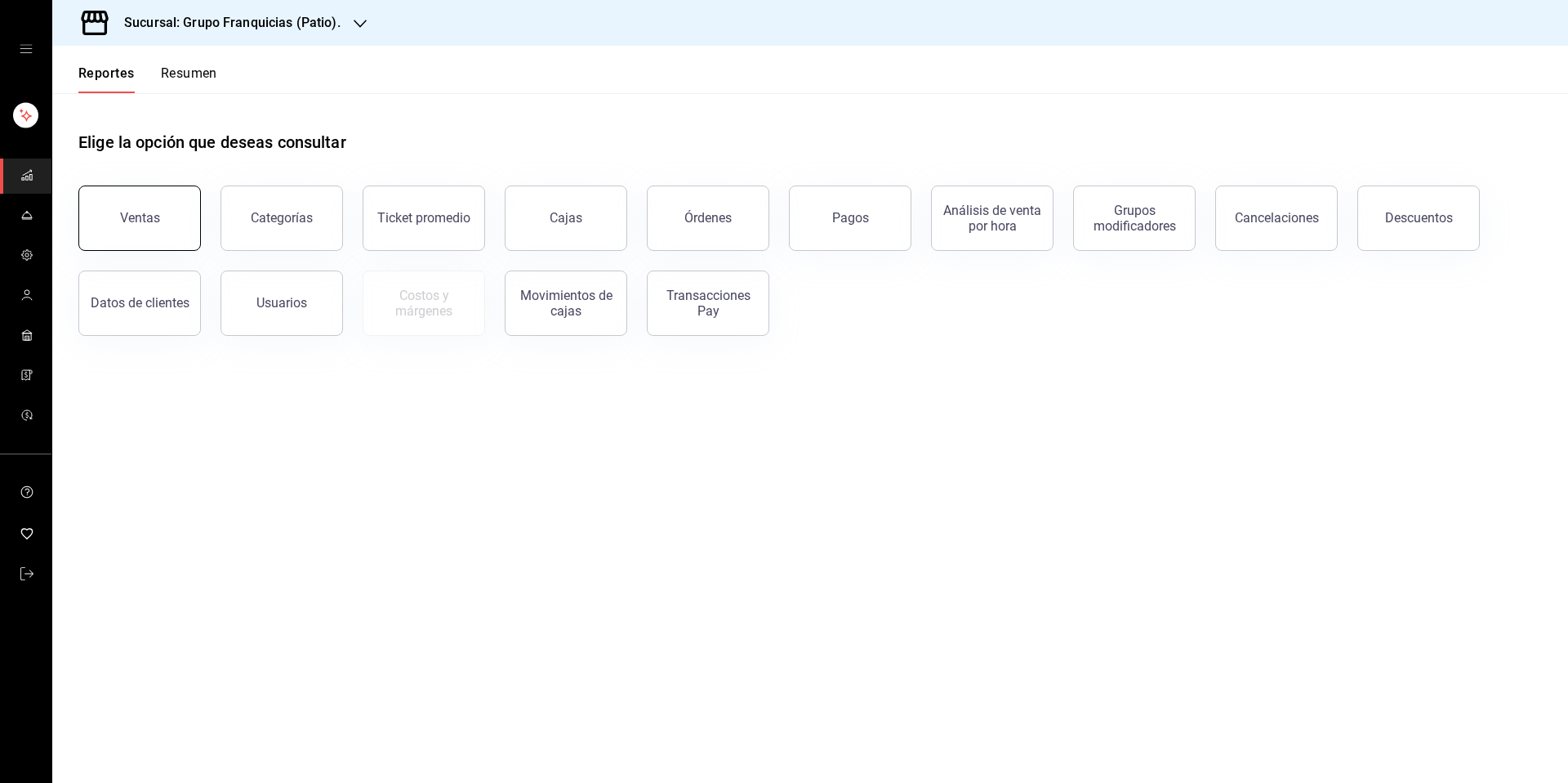
click at [136, 209] on button "Ventas" at bounding box center [140, 218] width 123 height 66
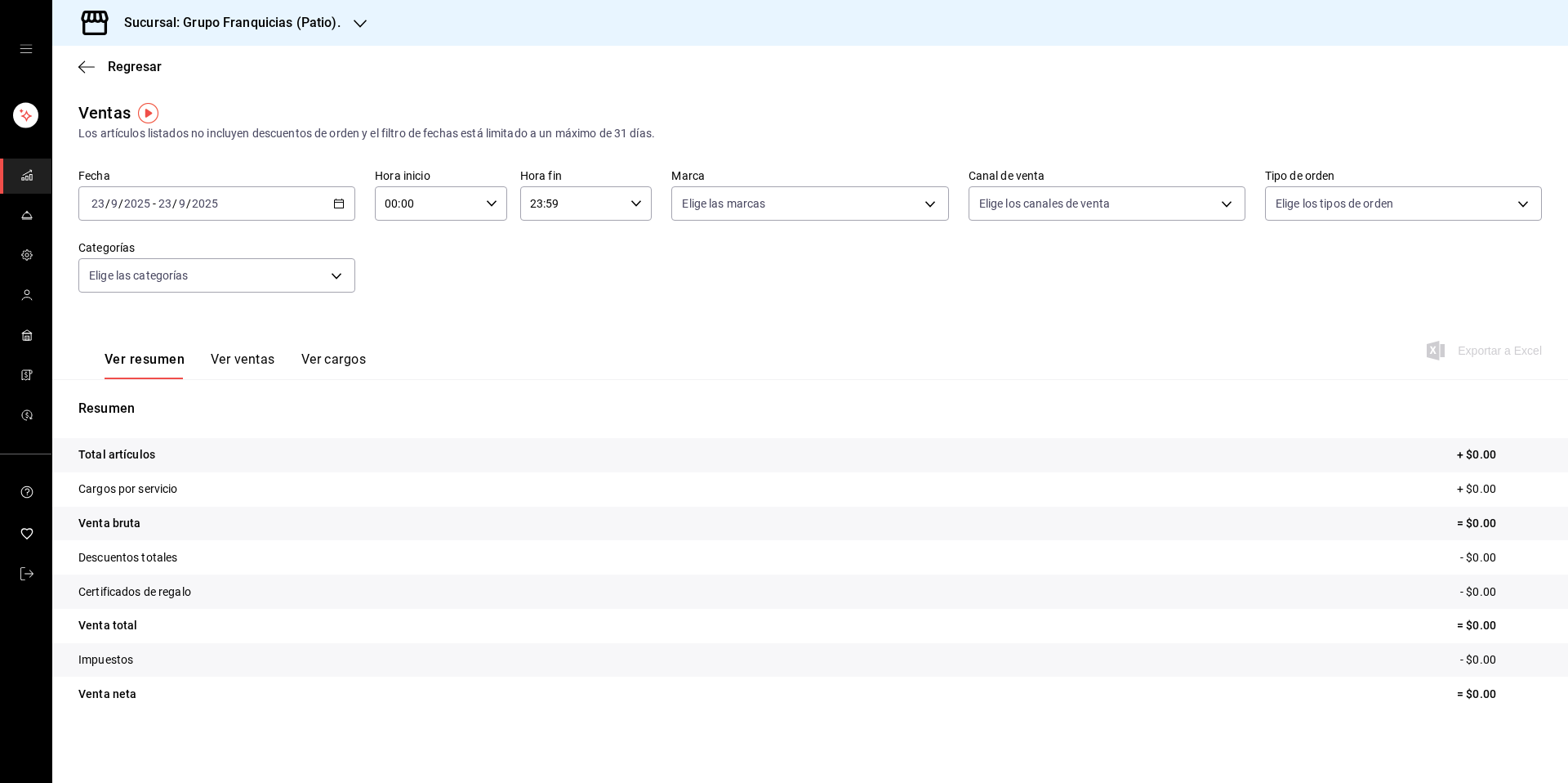
drag, startPoint x: 222, startPoint y: 368, endPoint x: 249, endPoint y: 368, distance: 27.0
click at [224, 366] on button "Ver ventas" at bounding box center [243, 365] width 65 height 28
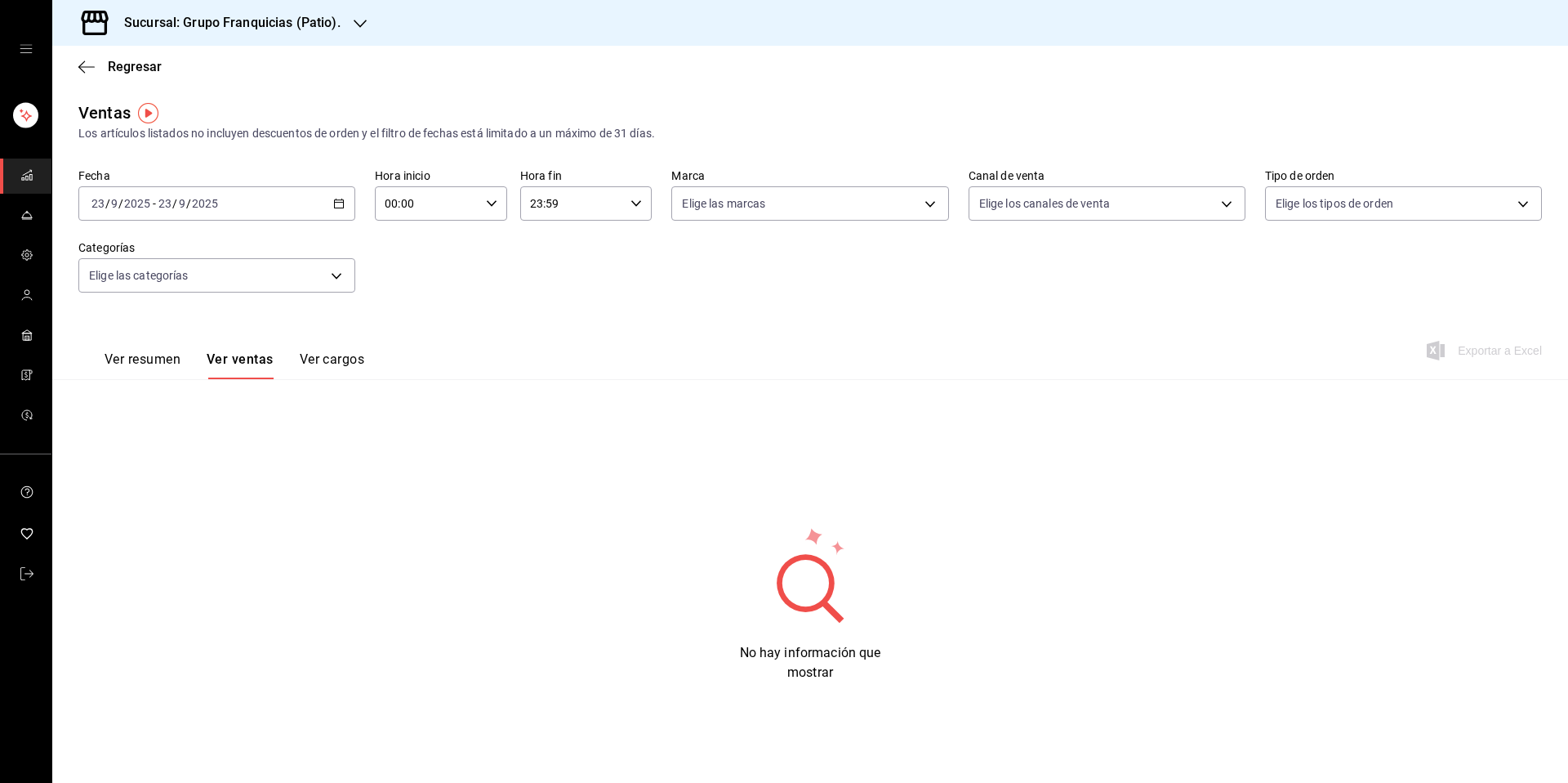
click at [356, 378] on button "Ver cargos" at bounding box center [332, 365] width 66 height 28
click at [127, 363] on button "Ver resumen" at bounding box center [142, 365] width 76 height 28
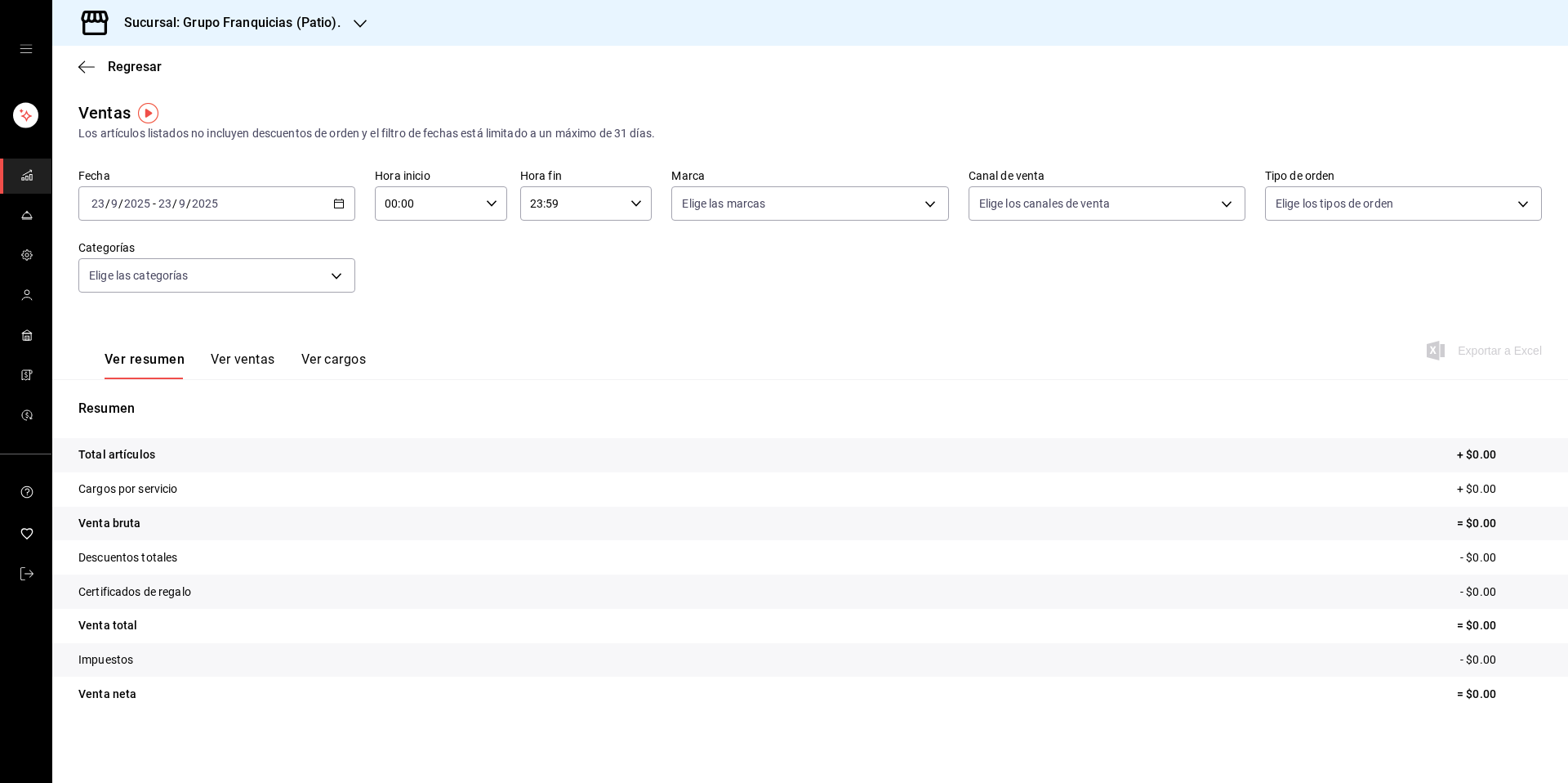
click at [1011, 450] on tr "Total artículos + $0.00" at bounding box center [810, 455] width 1516 height 34
click at [95, 60] on span "Regresar" at bounding box center [120, 66] width 83 height 15
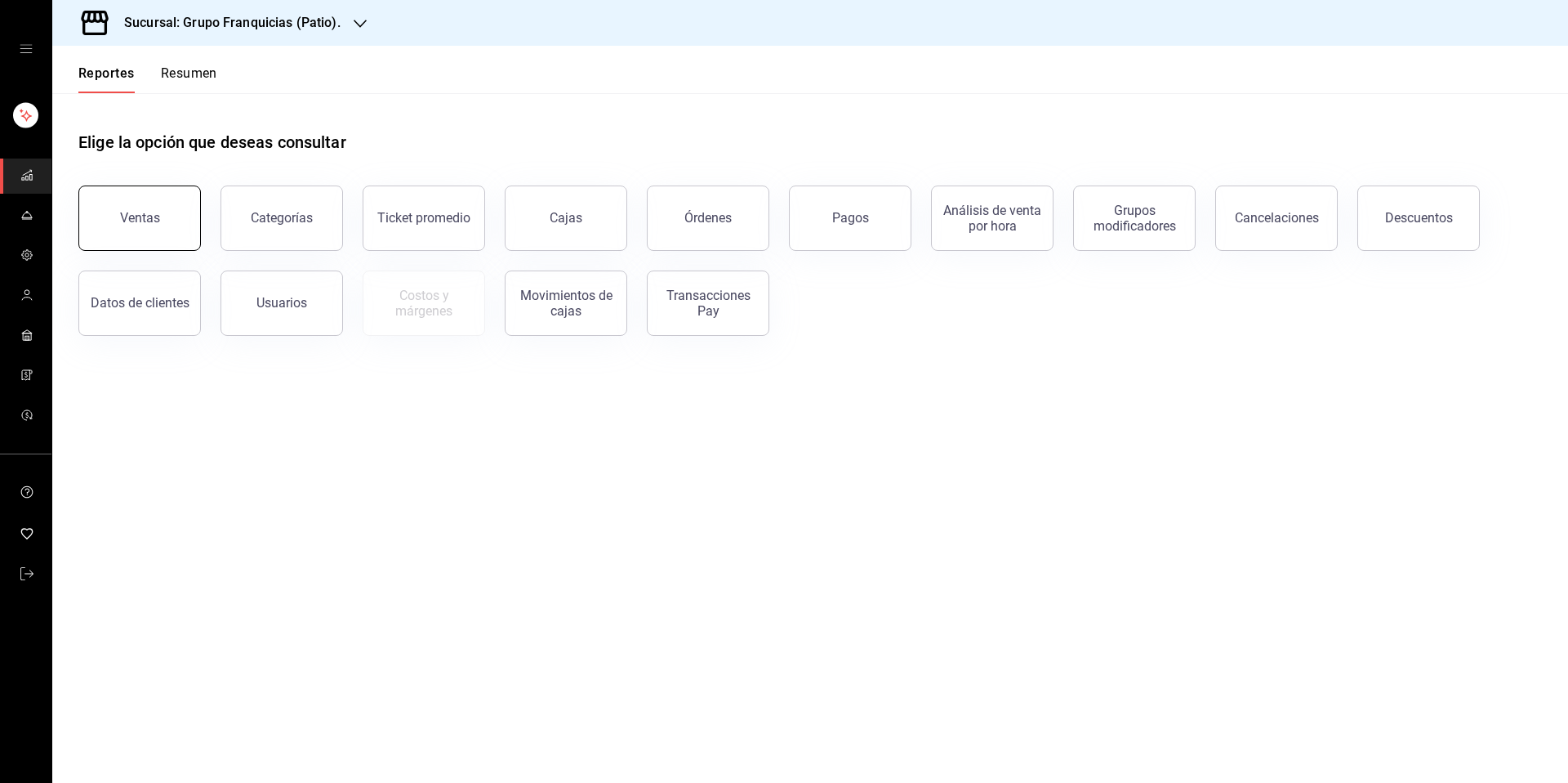
click at [159, 223] on button "Ventas" at bounding box center [140, 218] width 123 height 66
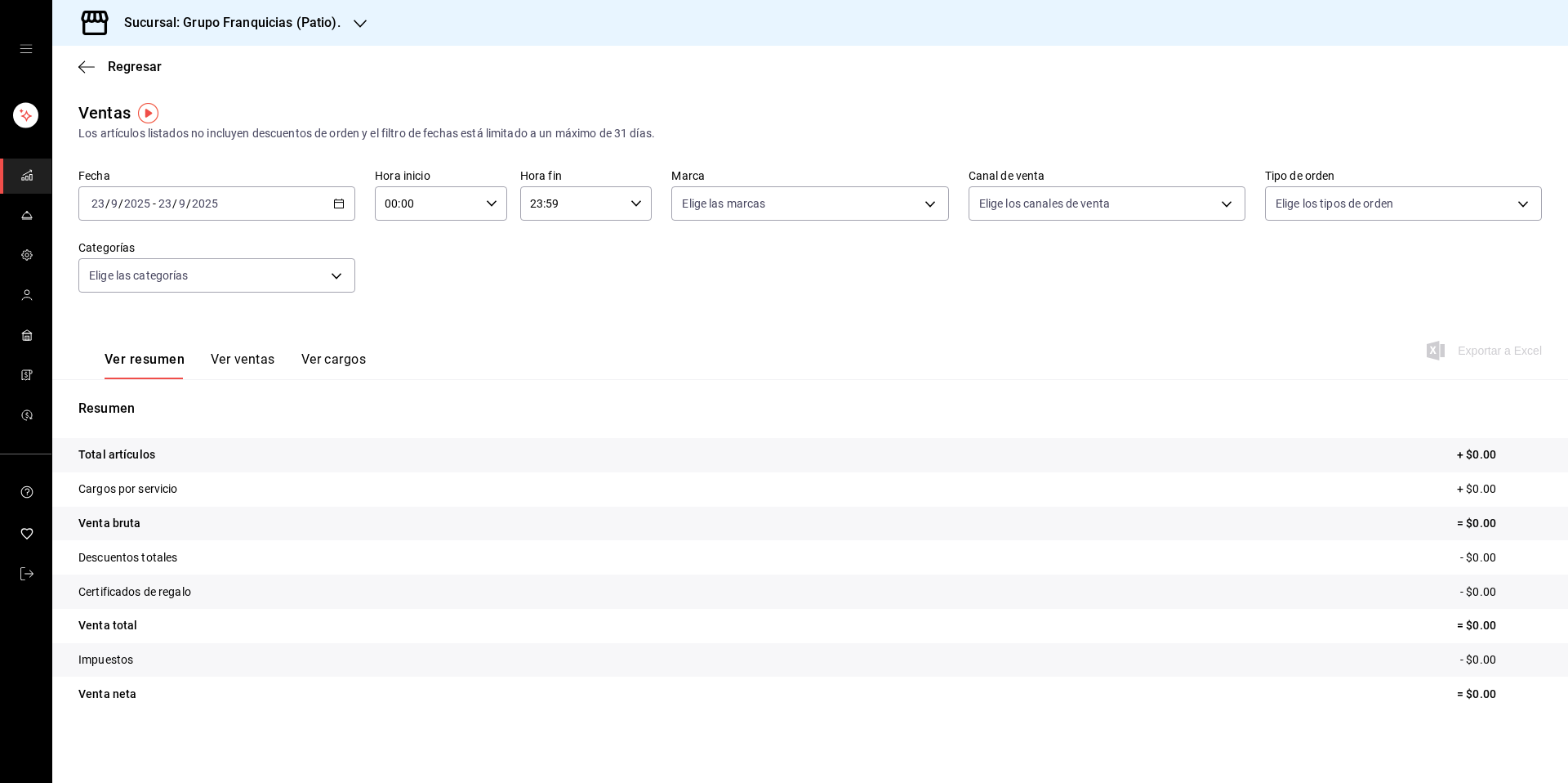
click at [328, 35] on div "Sucursal: Grupo Franquicias (Patio)." at bounding box center [220, 23] width 308 height 46
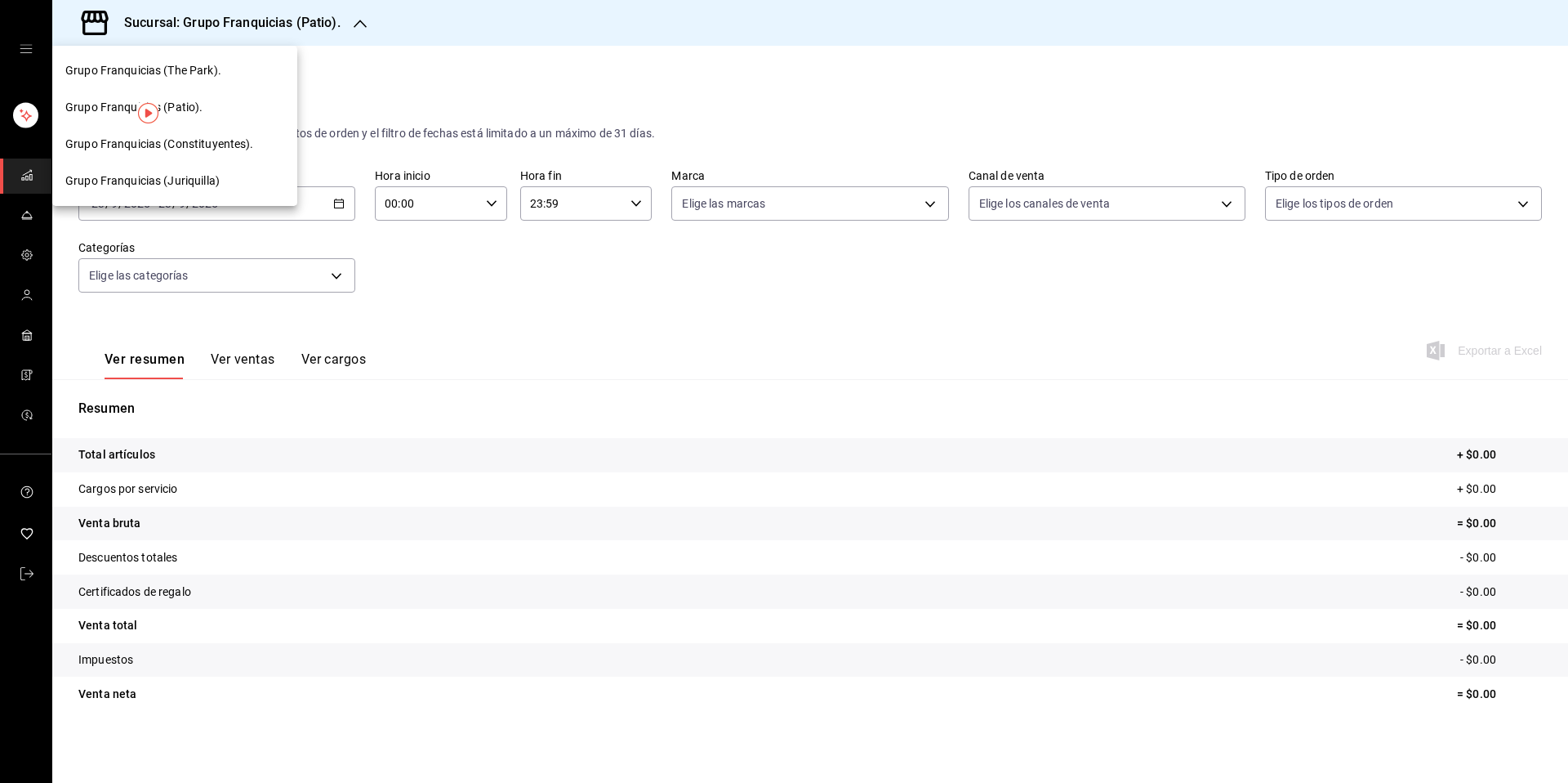
click at [218, 146] on span "Grupo Franquicias (Constituyentes)." at bounding box center [160, 144] width 189 height 17
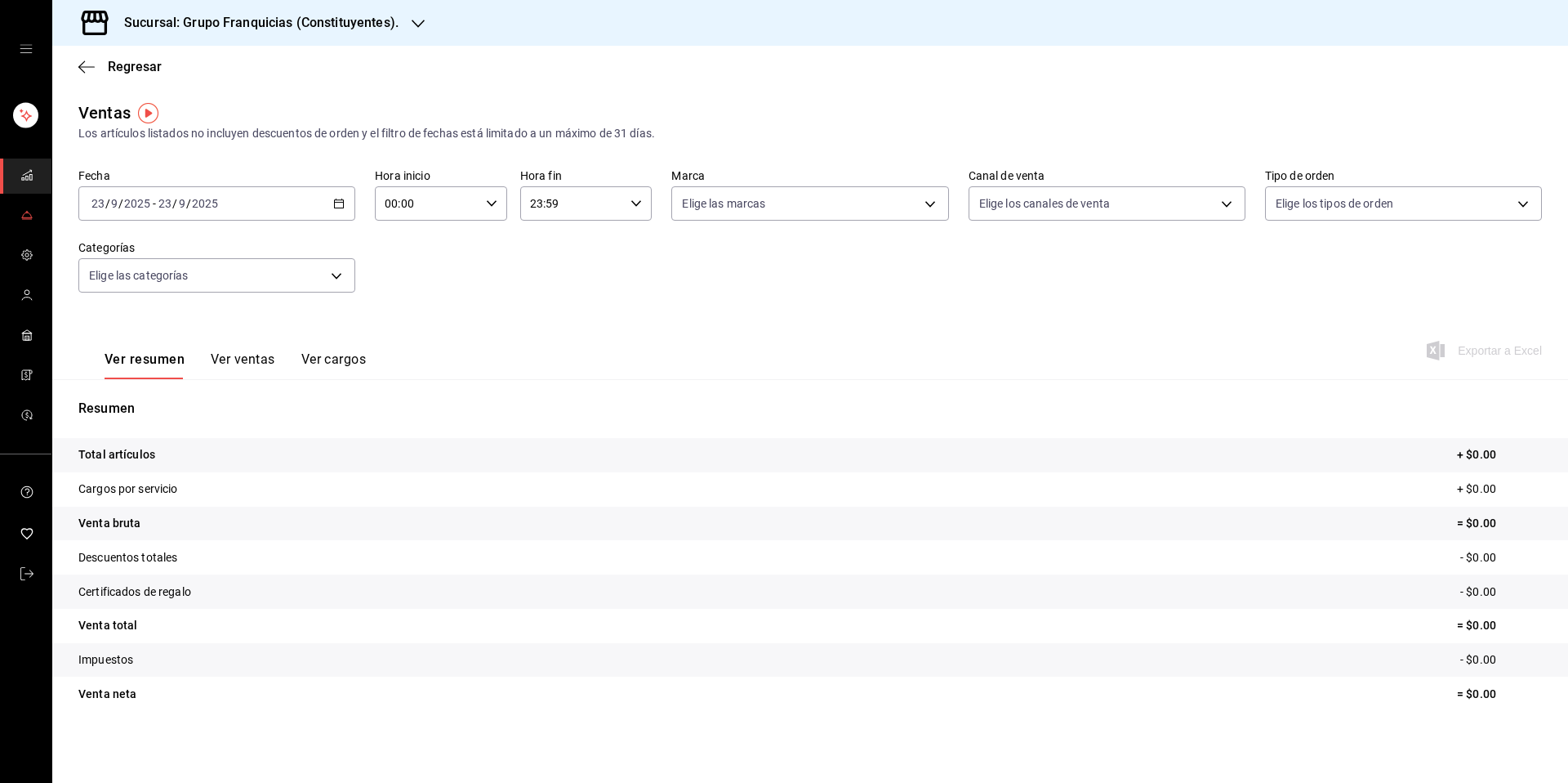
click at [26, 214] on icon "mailbox folders" at bounding box center [26, 214] width 13 height 13
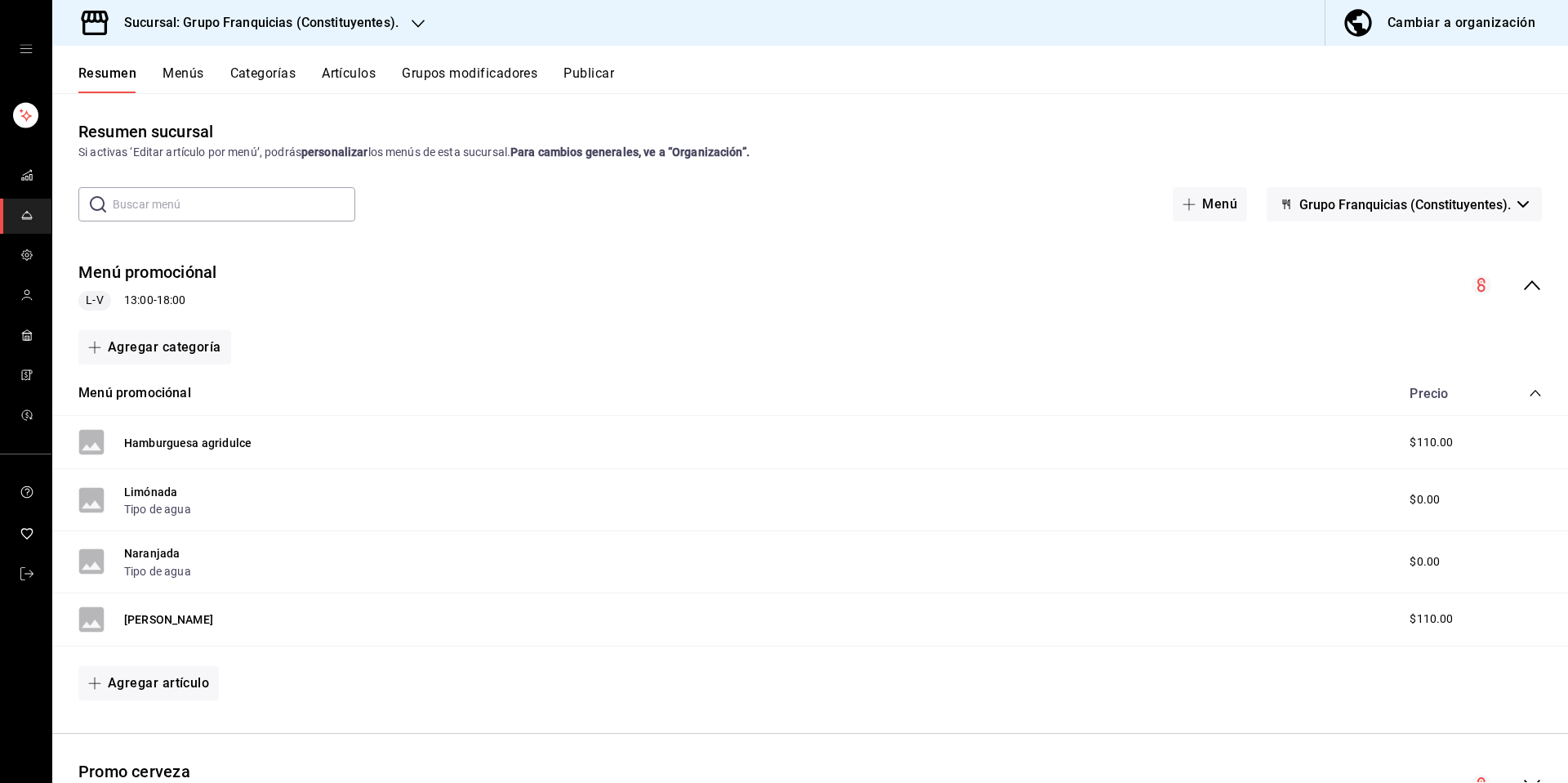
click at [588, 67] on button "Publicar" at bounding box center [589, 79] width 51 height 28
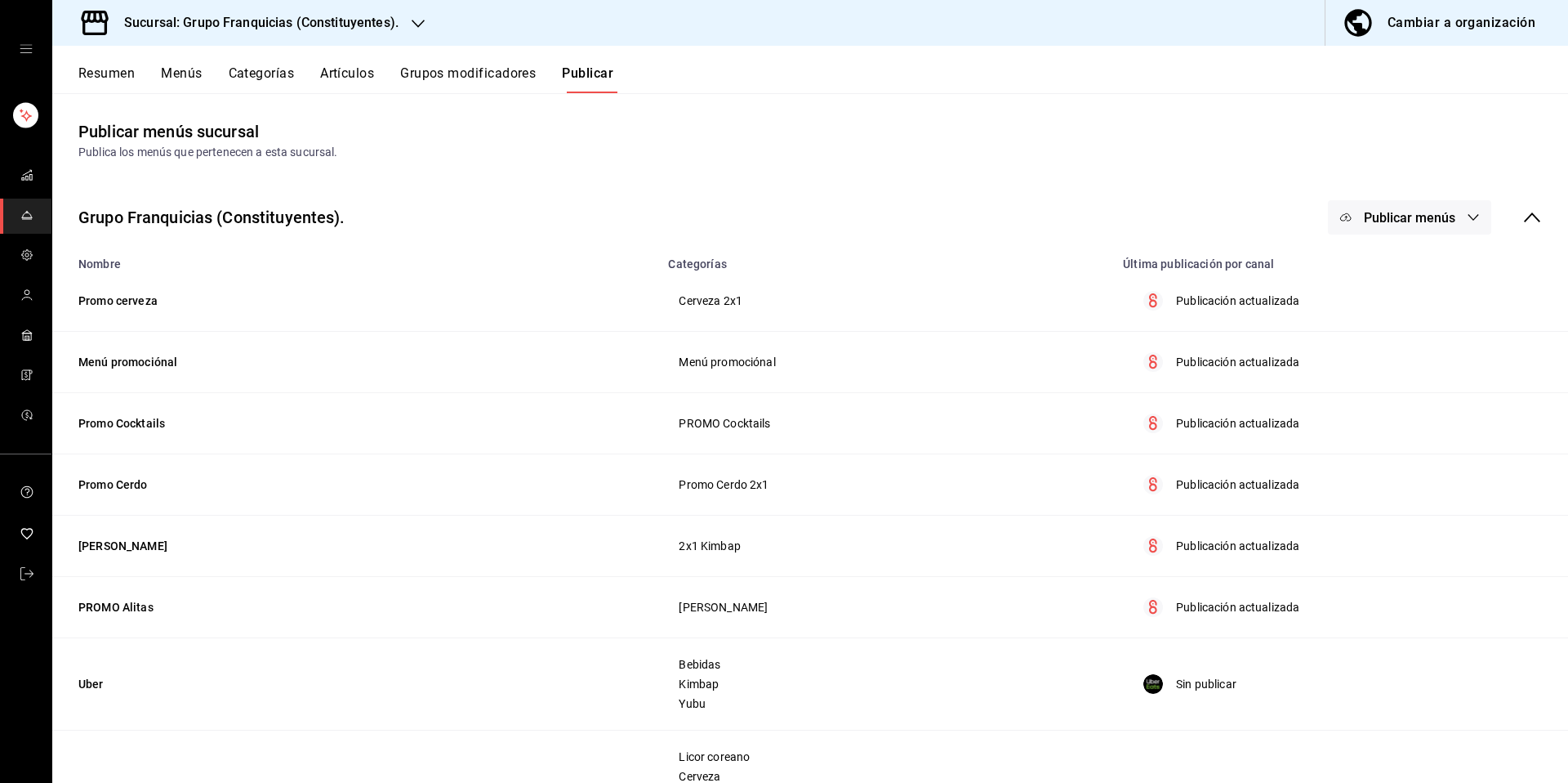
click at [1375, 213] on span "Publicar menús" at bounding box center [1410, 218] width 92 height 15
click at [1392, 327] on li "Uber Eats" at bounding box center [1398, 317] width 151 height 46
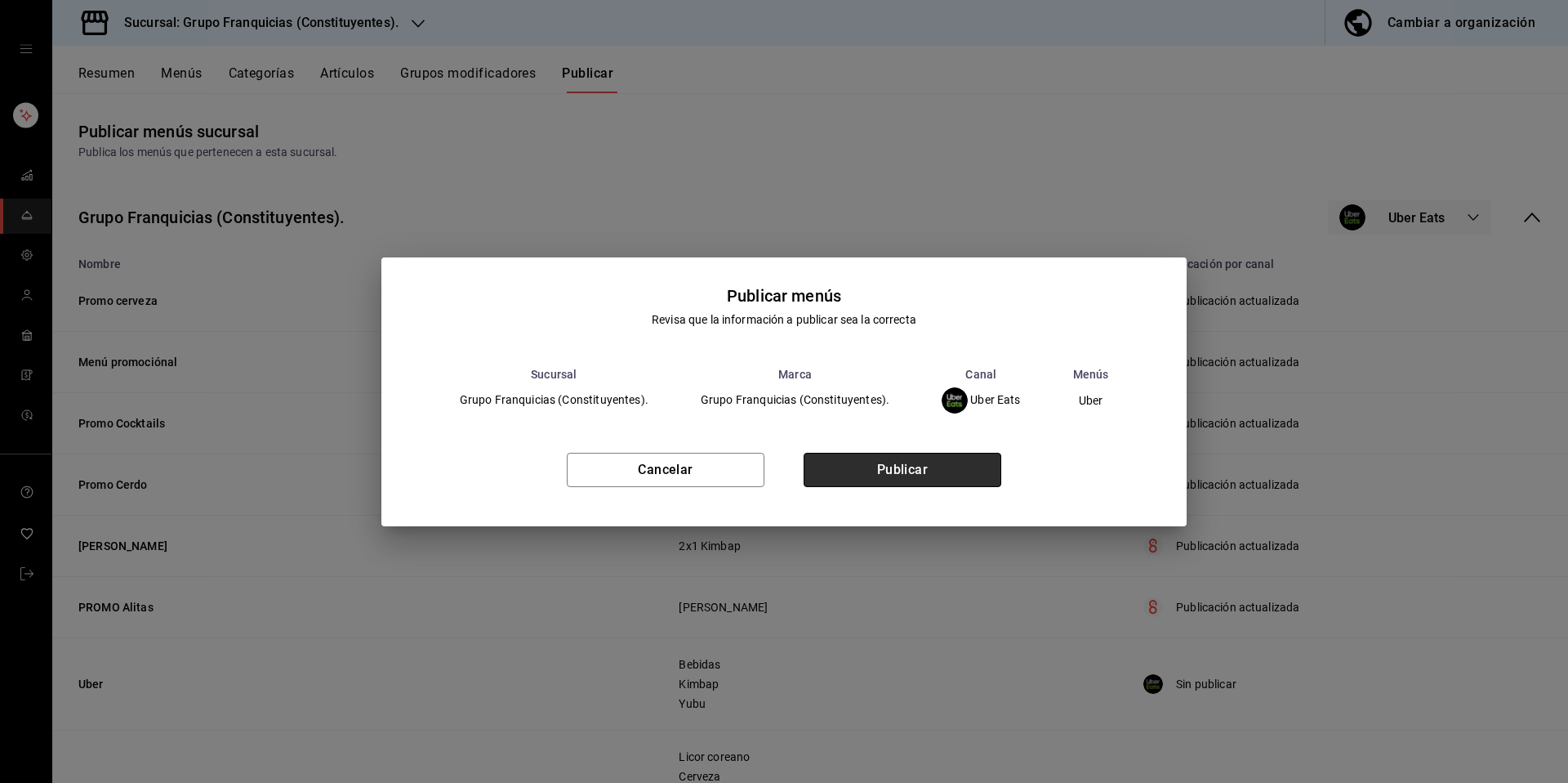
click at [944, 479] on button "Publicar" at bounding box center [903, 470] width 197 height 34
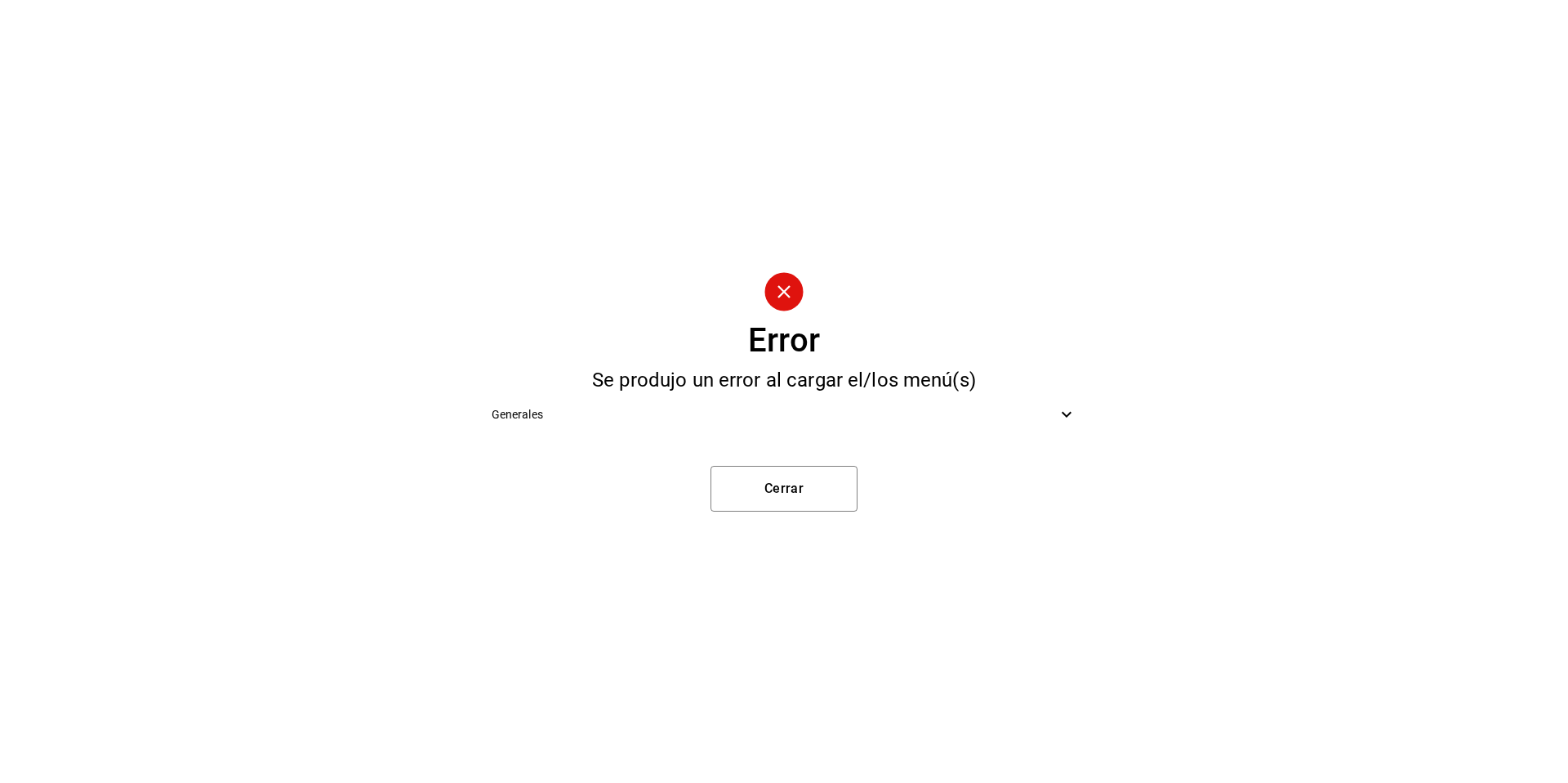
click at [947, 430] on div "Generales" at bounding box center [784, 414] width 612 height 37
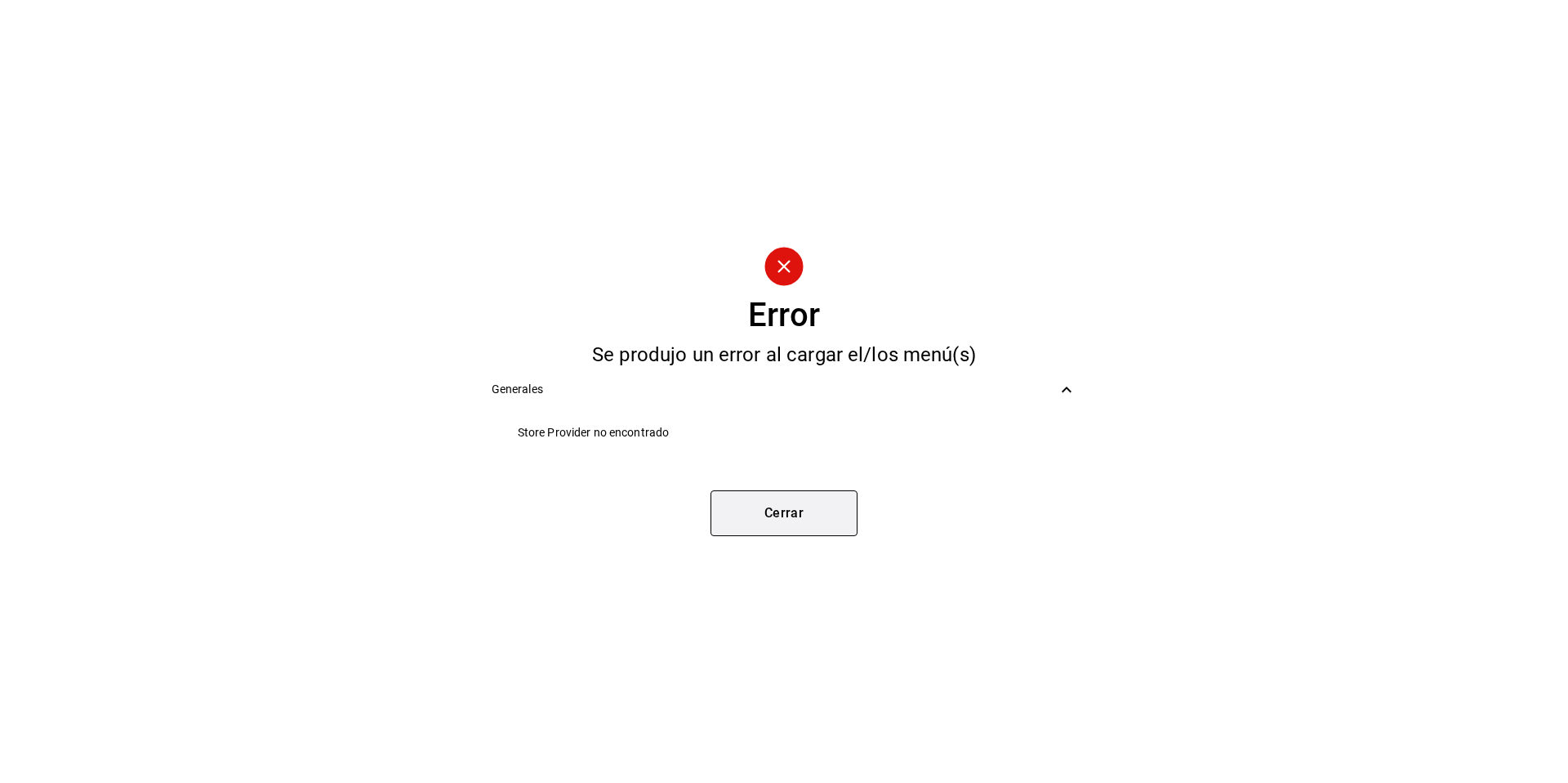
click at [807, 513] on button "Cerrar" at bounding box center [784, 513] width 147 height 46
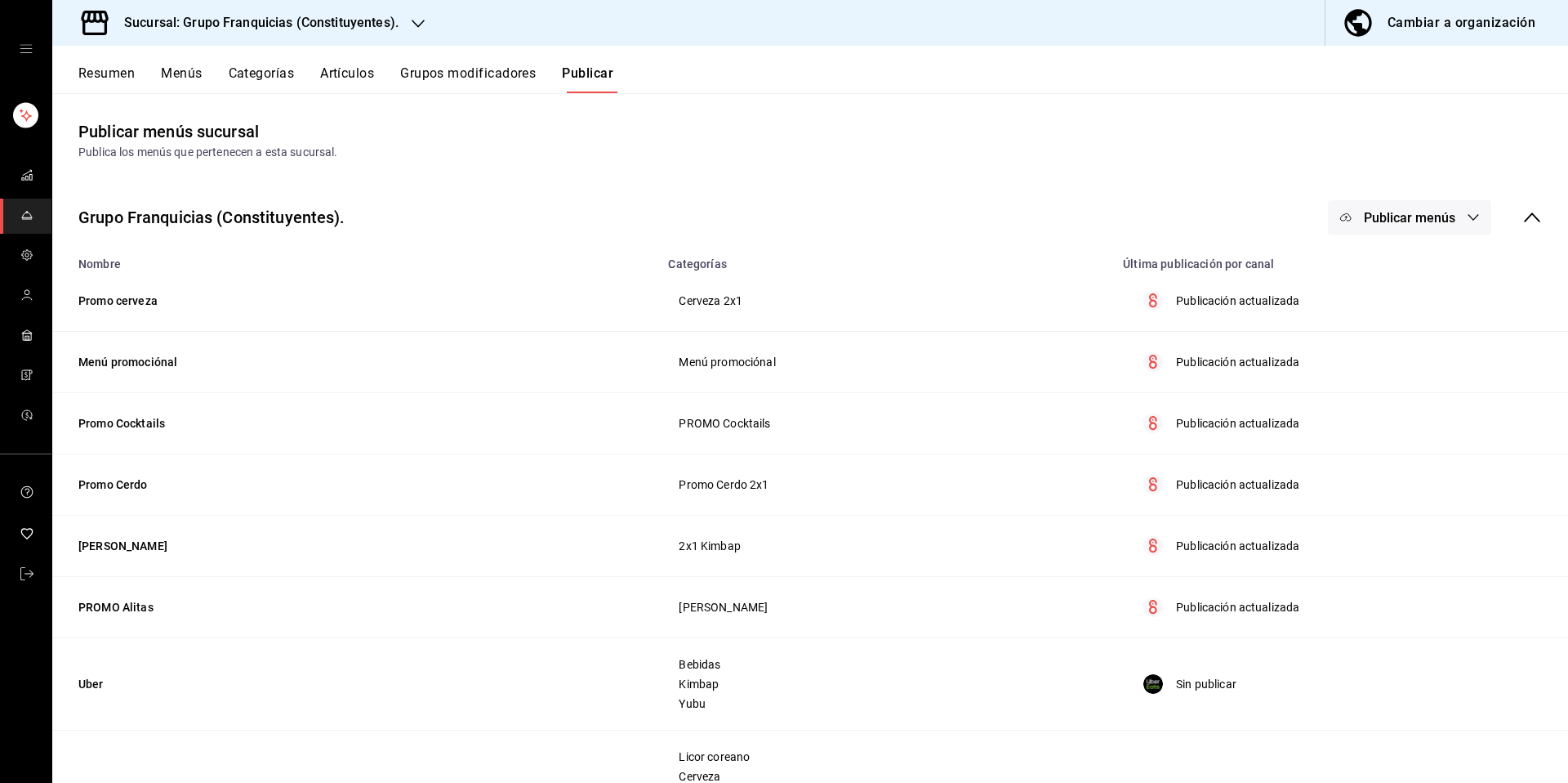
click at [1392, 204] on button "Publicar menús" at bounding box center [1410, 217] width 163 height 34
click at [1378, 310] on div at bounding box center [1360, 316] width 46 height 26
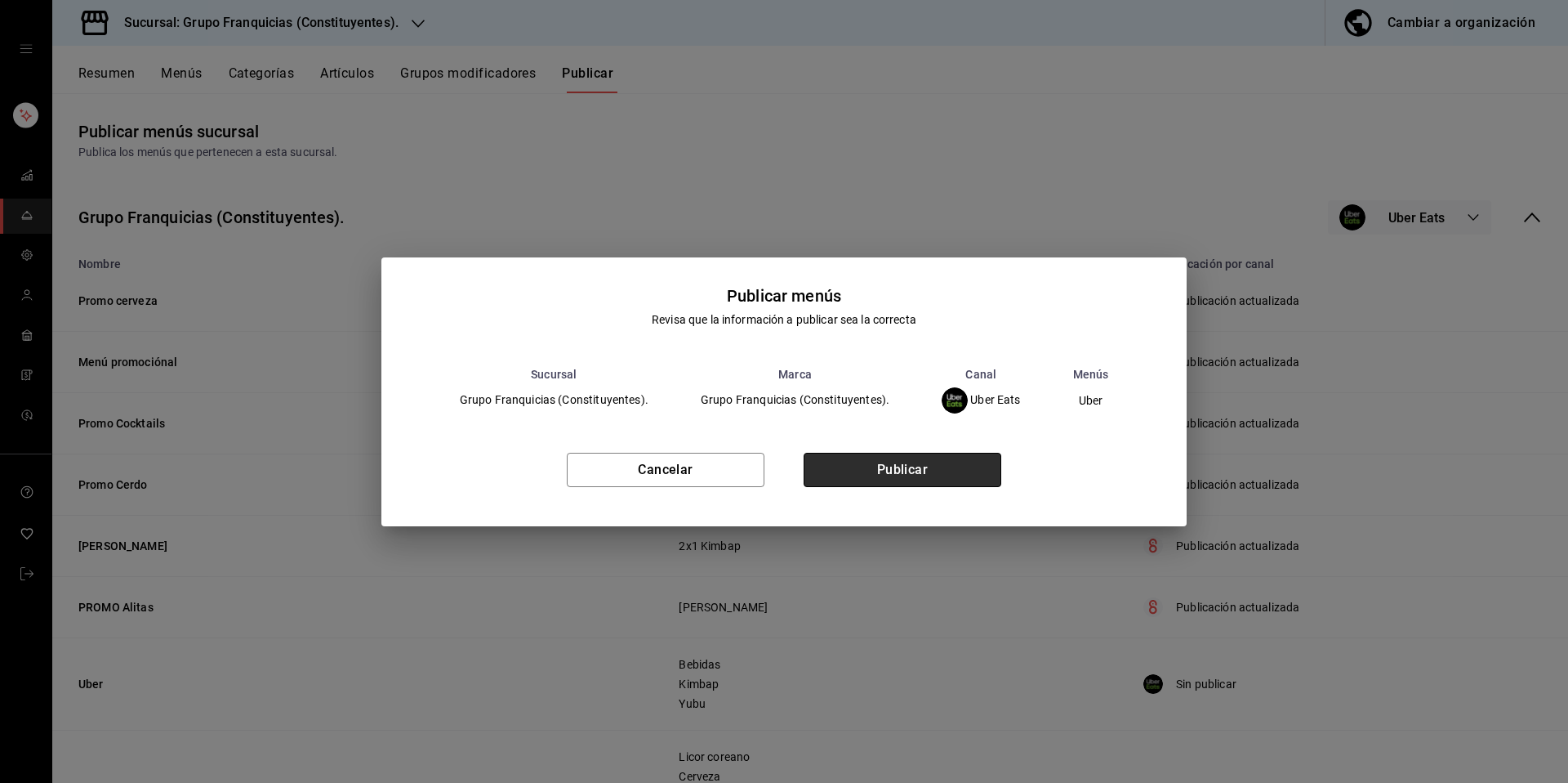
click at [889, 460] on button "Publicar" at bounding box center [903, 470] width 197 height 34
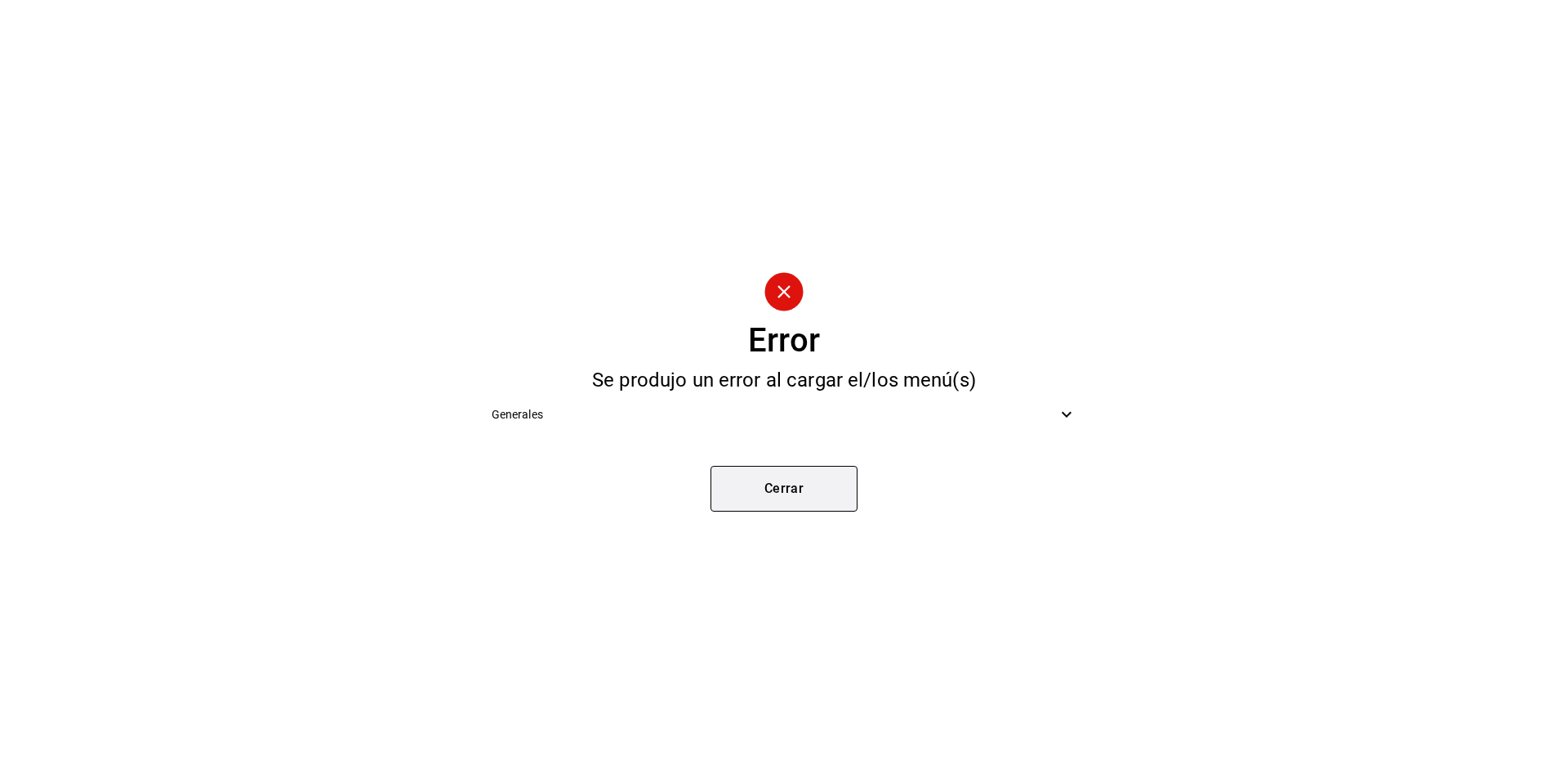
click at [740, 481] on button "Cerrar" at bounding box center [784, 489] width 147 height 46
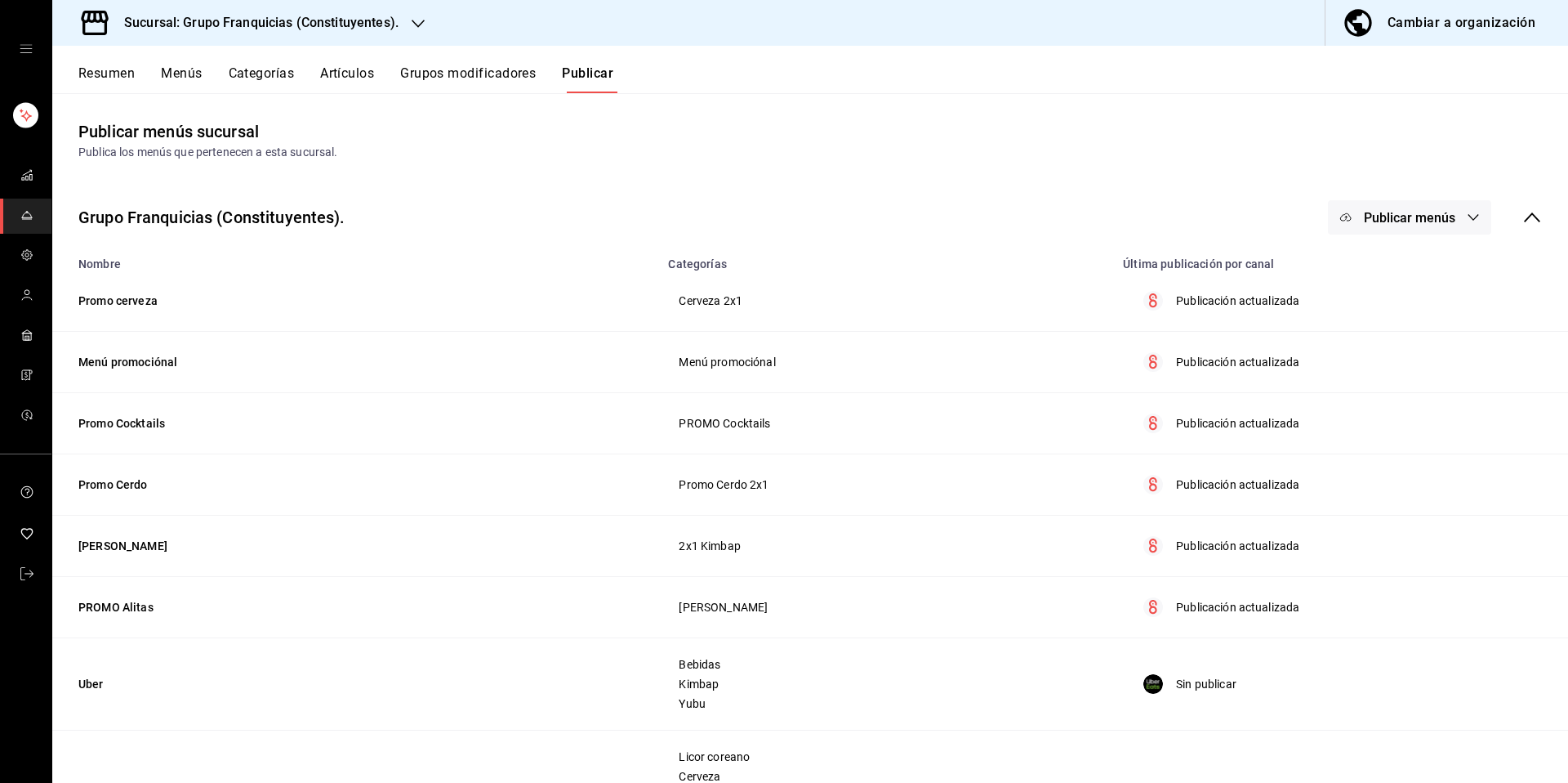
click at [1393, 208] on button "Publicar menús" at bounding box center [1410, 217] width 163 height 34
click at [1393, 208] on div at bounding box center [784, 392] width 1568 height 783
click at [1404, 216] on span "Publicar menús" at bounding box center [1410, 218] width 92 height 15
click at [1387, 312] on span "Uber Eats" at bounding box center [1421, 317] width 78 height 17
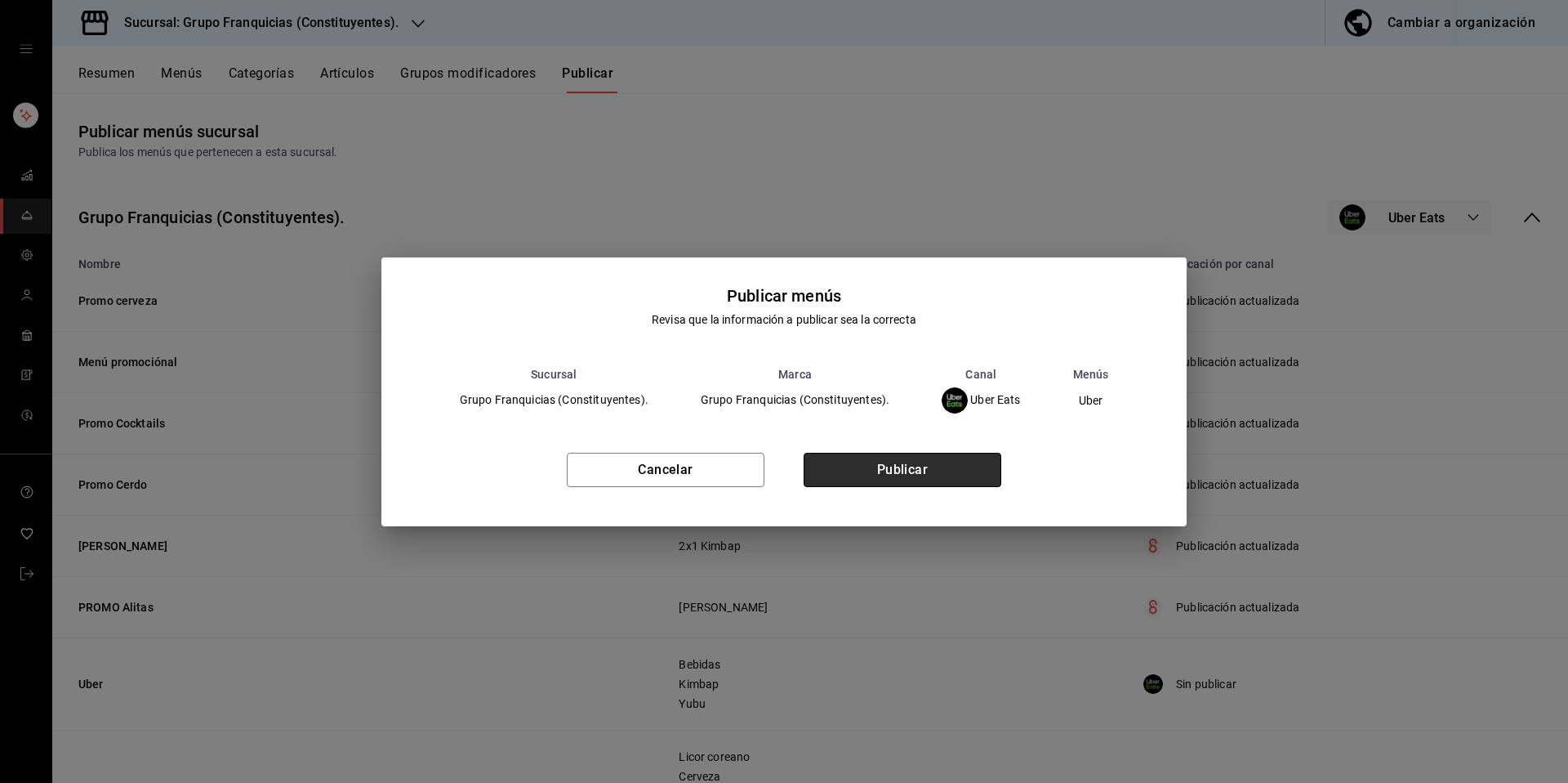
click at [990, 455] on button "Publicar" at bounding box center [903, 470] width 197 height 34
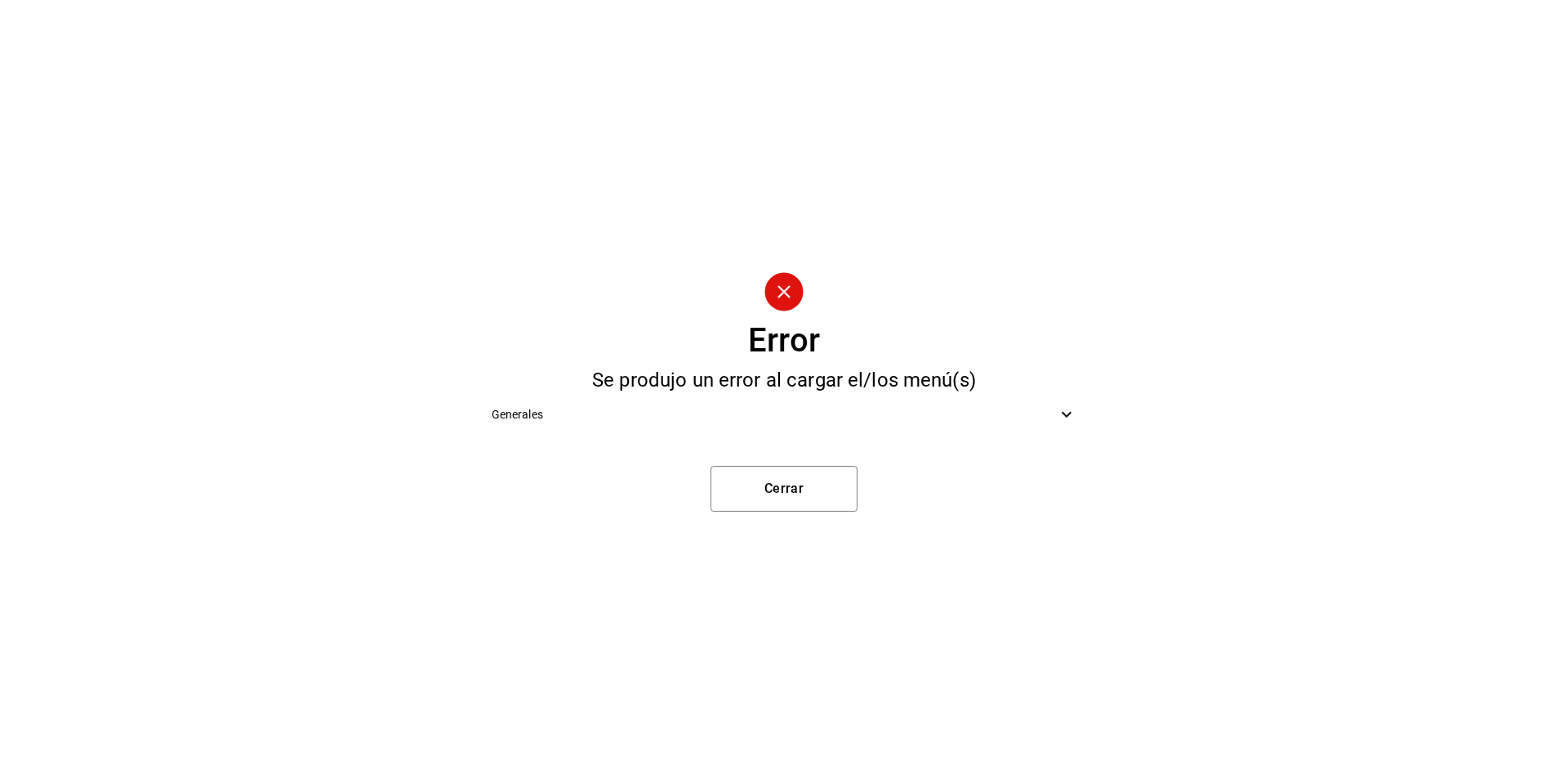
click at [852, 428] on div "Generales" at bounding box center [784, 414] width 612 height 37
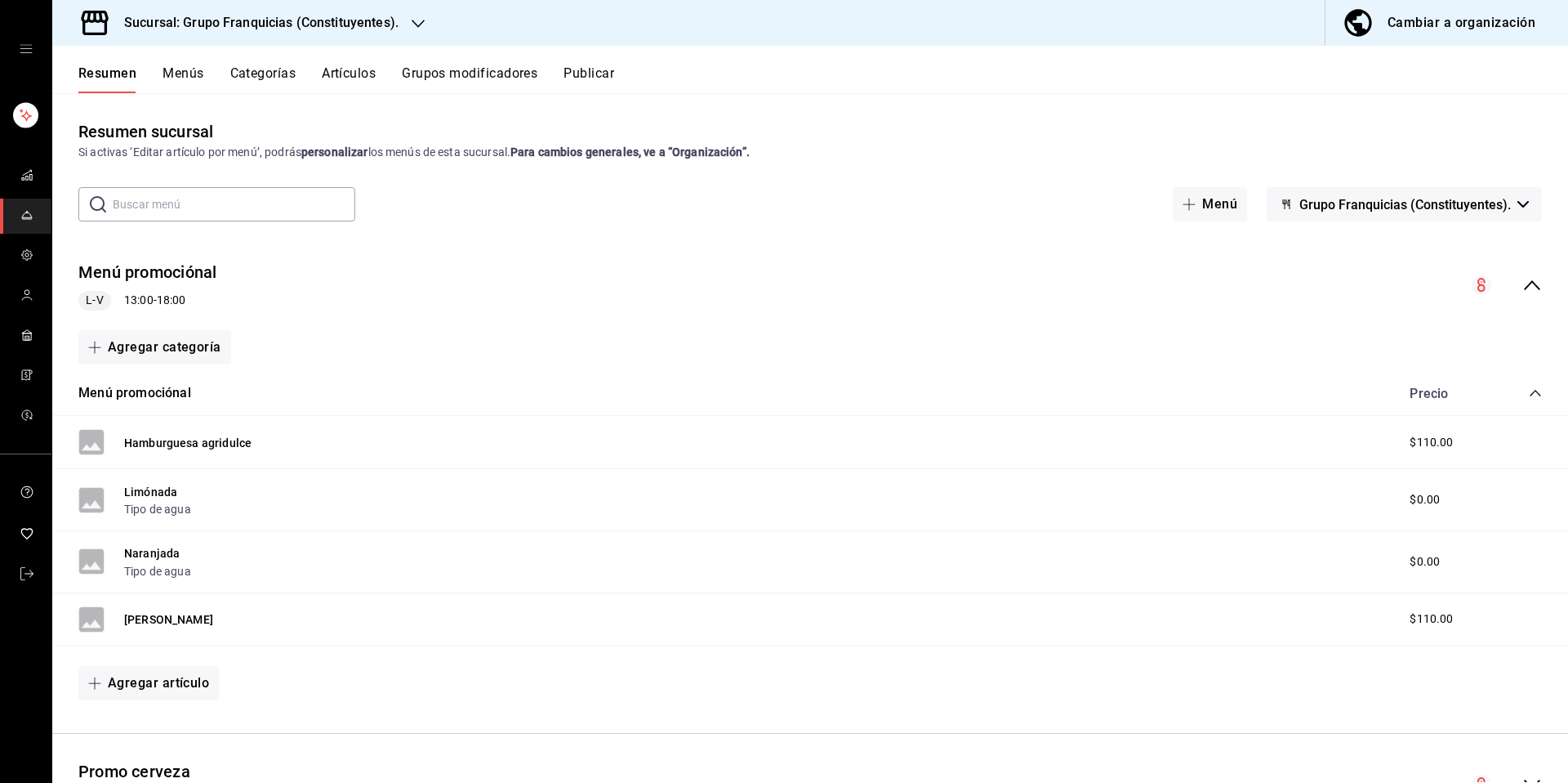
click at [599, 62] on div "Resumen Menús Categorías Artículos Grupos modificadores Publicar" at bounding box center [810, 70] width 1516 height 48
click at [589, 77] on button "Publicar" at bounding box center [589, 79] width 51 height 28
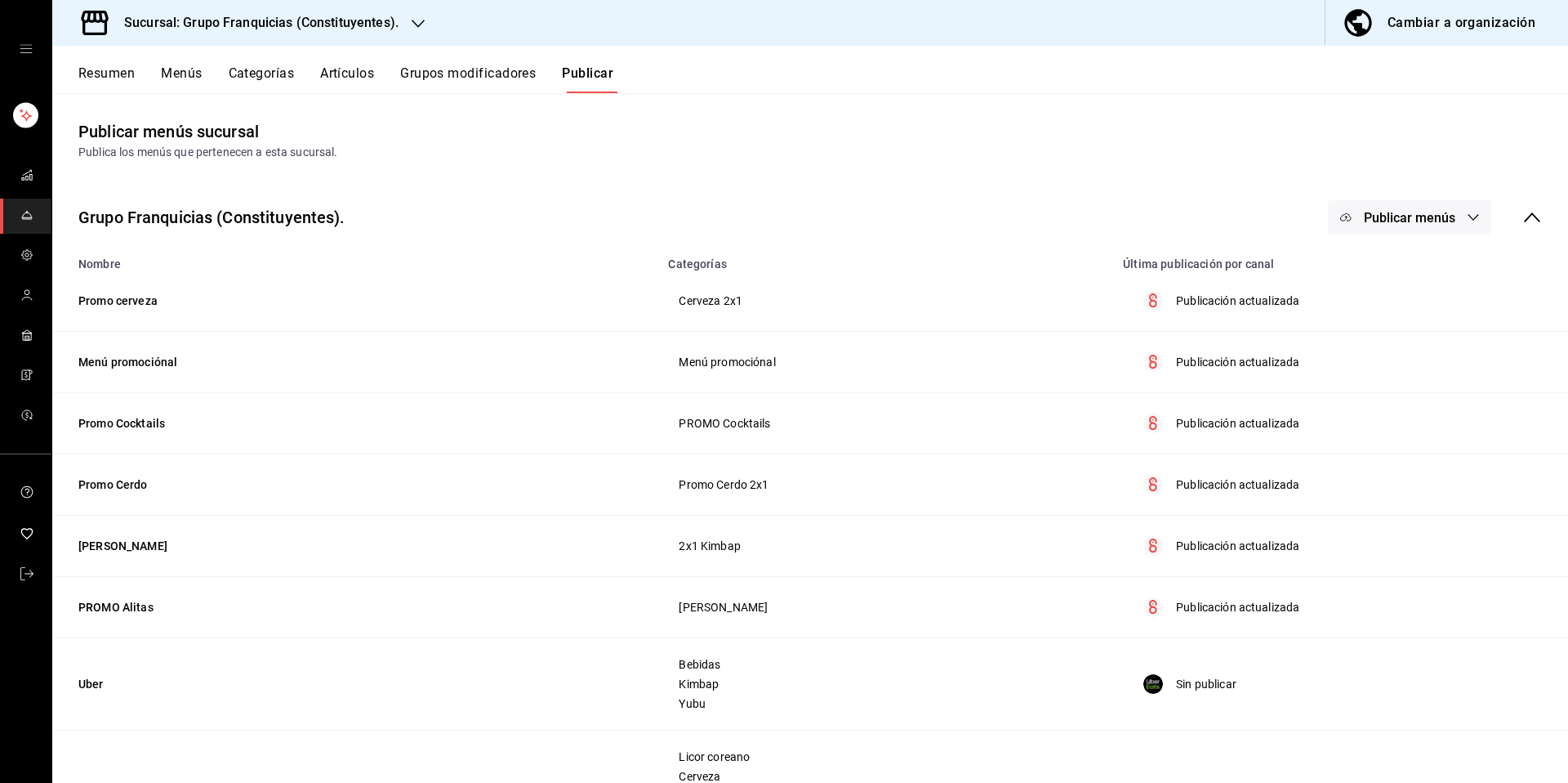
click at [1365, 230] on button "Publicar menús" at bounding box center [1410, 217] width 163 height 34
click at [1362, 310] on div at bounding box center [1360, 316] width 46 height 26
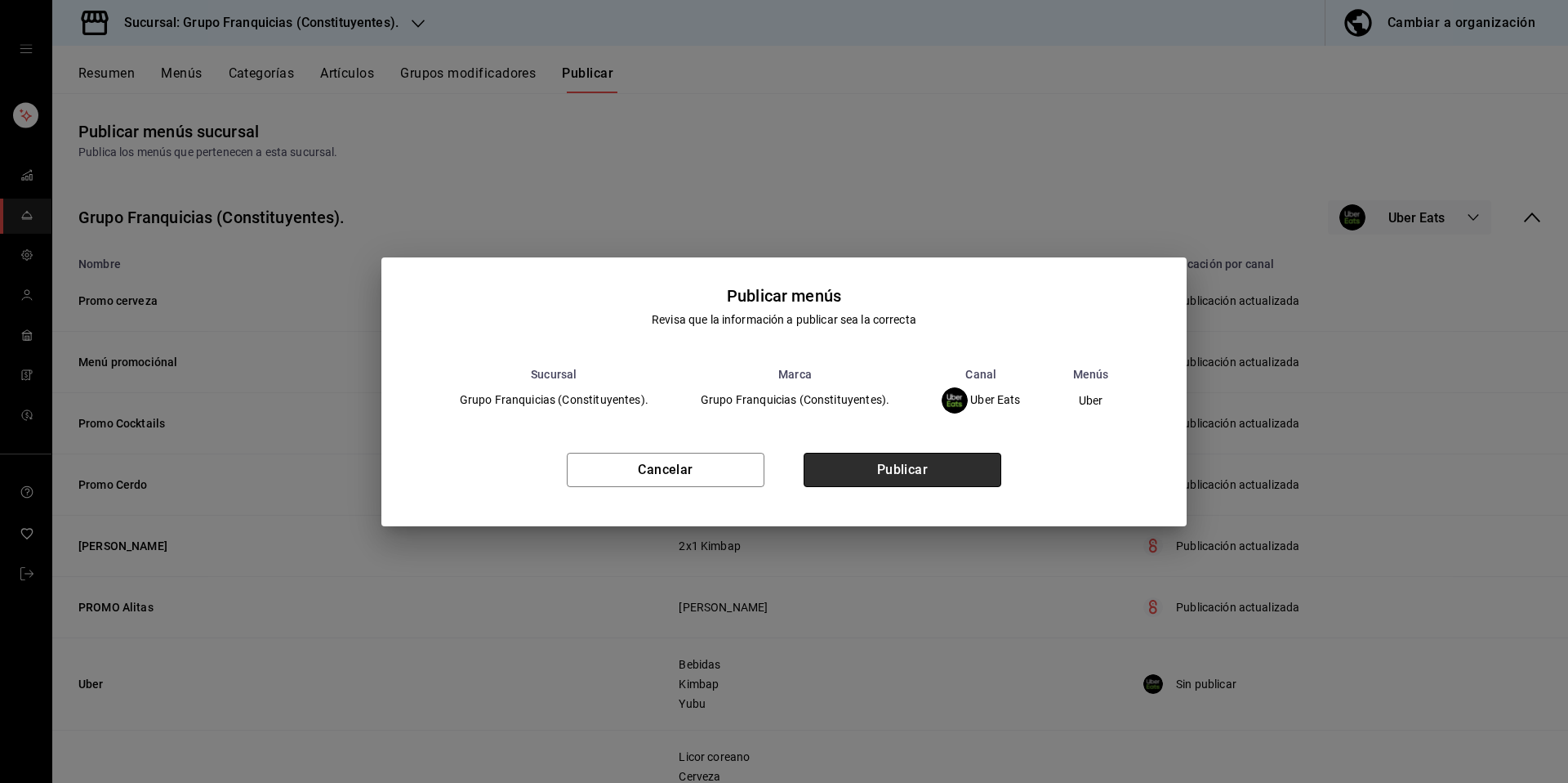
click at [939, 458] on button "Publicar" at bounding box center [903, 470] width 197 height 34
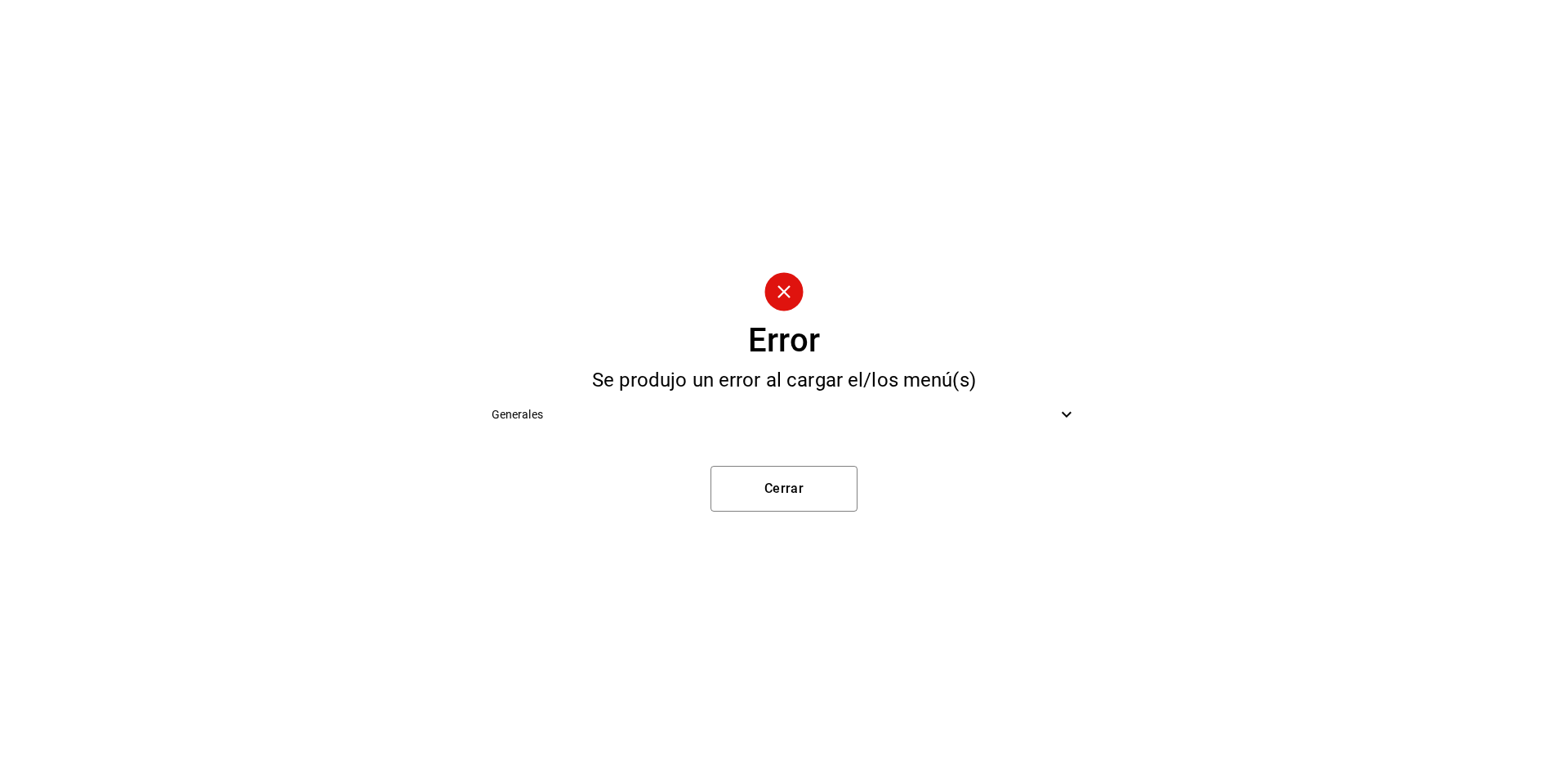
click at [795, 431] on div "Generales" at bounding box center [784, 414] width 612 height 37
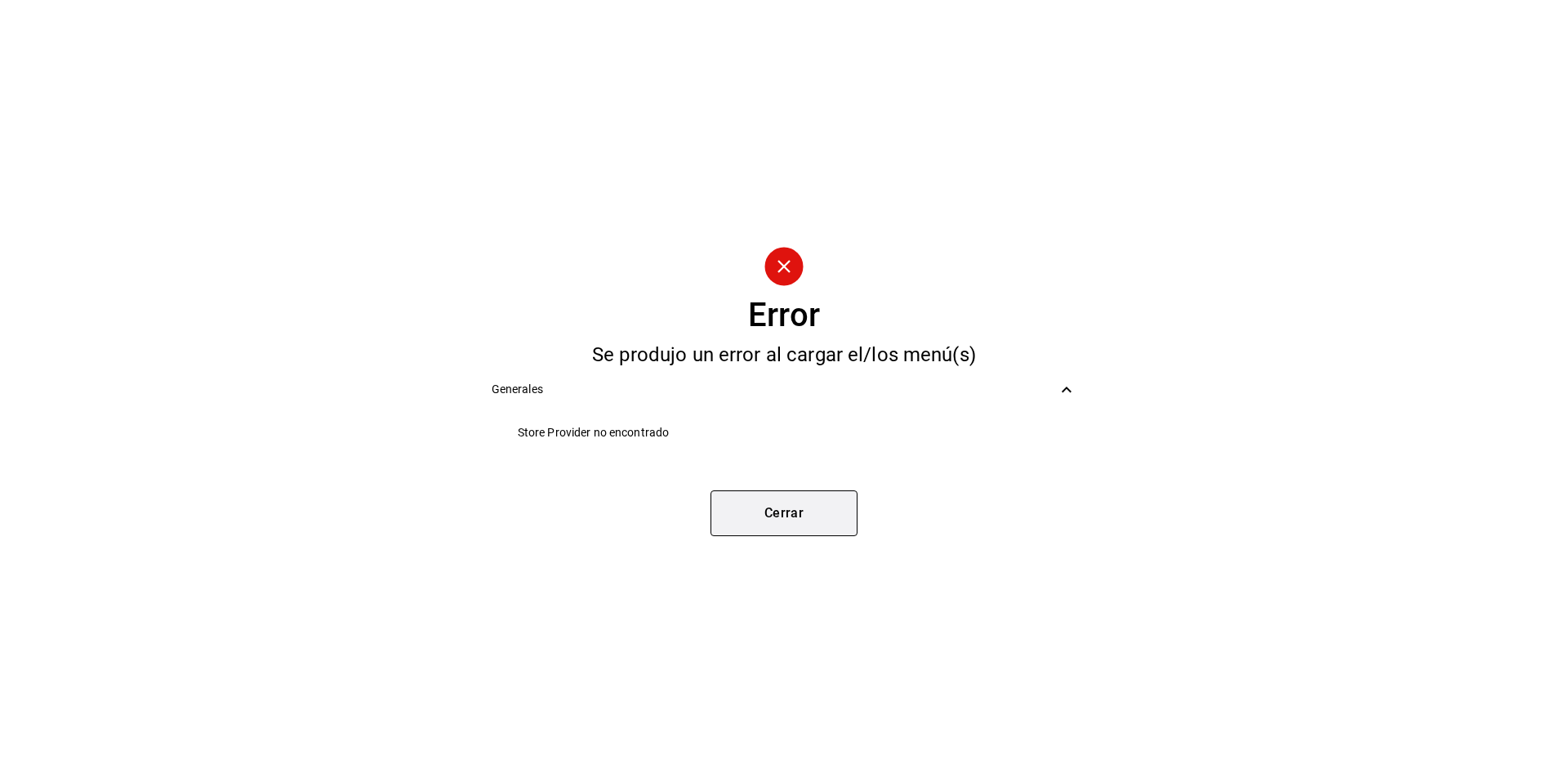
click at [807, 519] on button "Cerrar" at bounding box center [784, 513] width 147 height 46
click at [807, 519] on div "Error Se produjo un error al cargar el/los menú(s) Generales Store Provider no …" at bounding box center [784, 392] width 1568 height 783
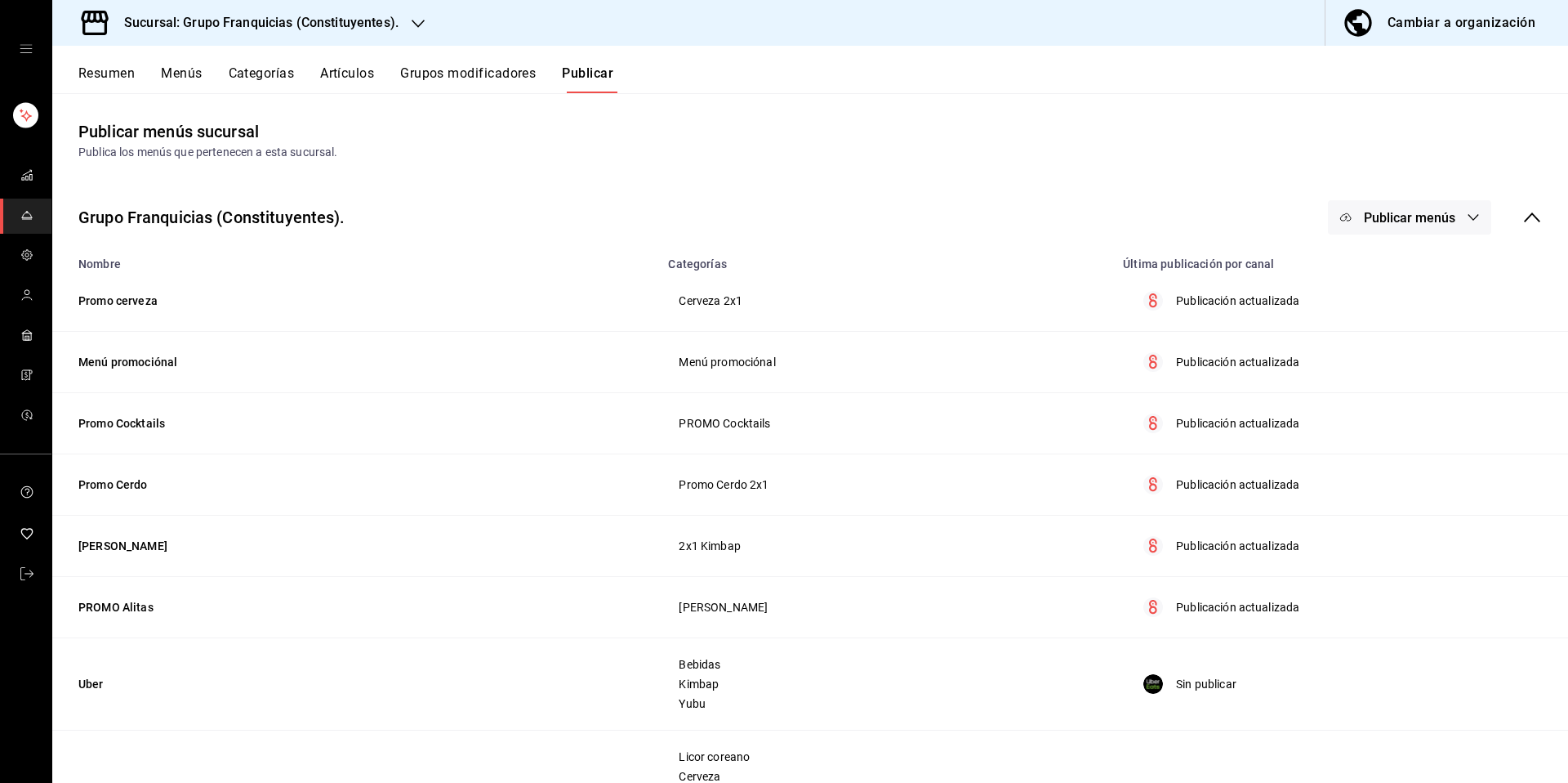
click at [39, 208] on link "mailbox folders" at bounding box center [26, 215] width 51 height 35
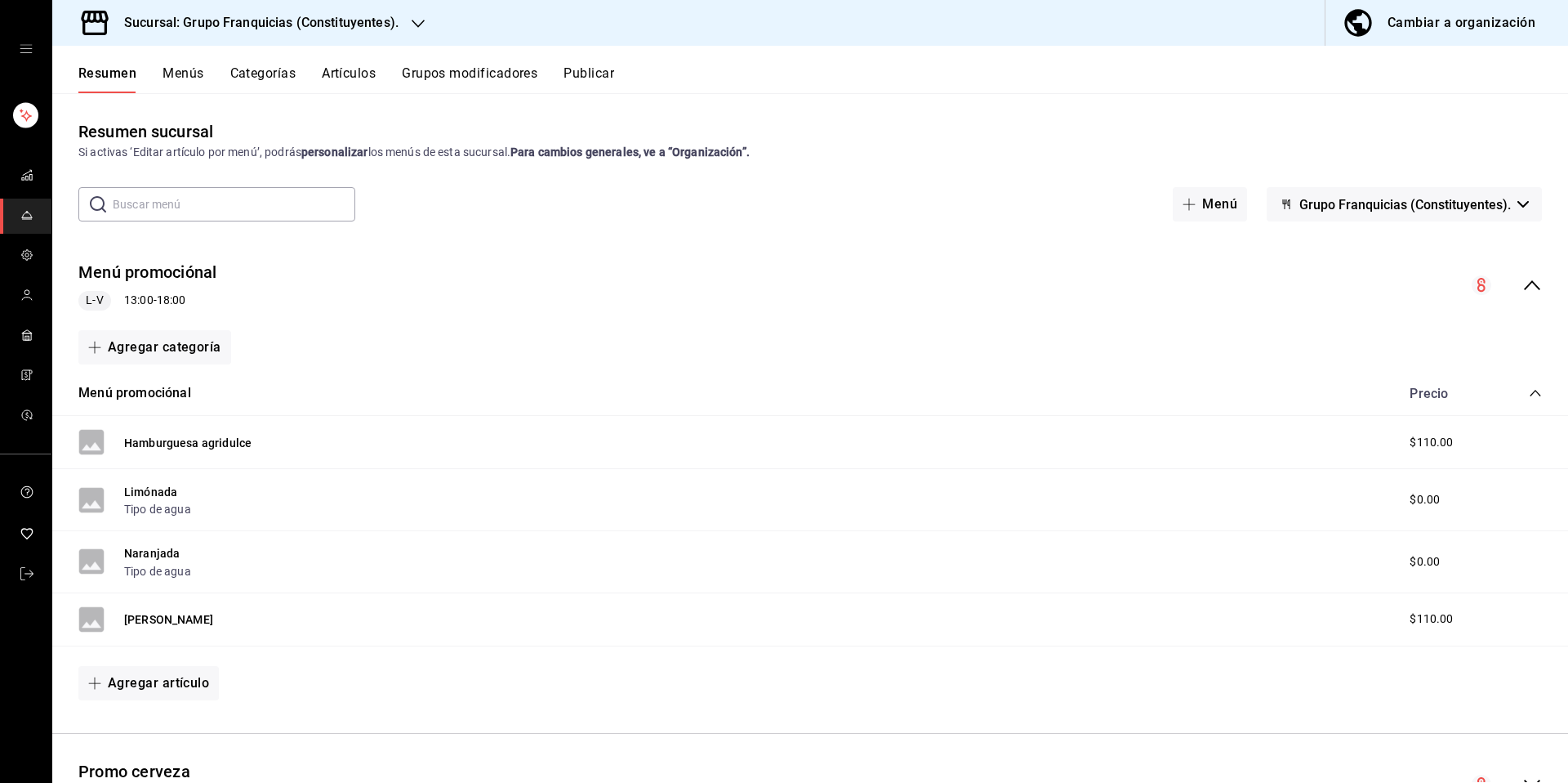
click at [1449, 205] on span "Grupo Franquicias (Constituyentes)." at bounding box center [1405, 204] width 212 height 15
click at [1323, 131] on div at bounding box center [784, 392] width 1568 height 783
click at [591, 72] on button "Publicar" at bounding box center [589, 79] width 51 height 28
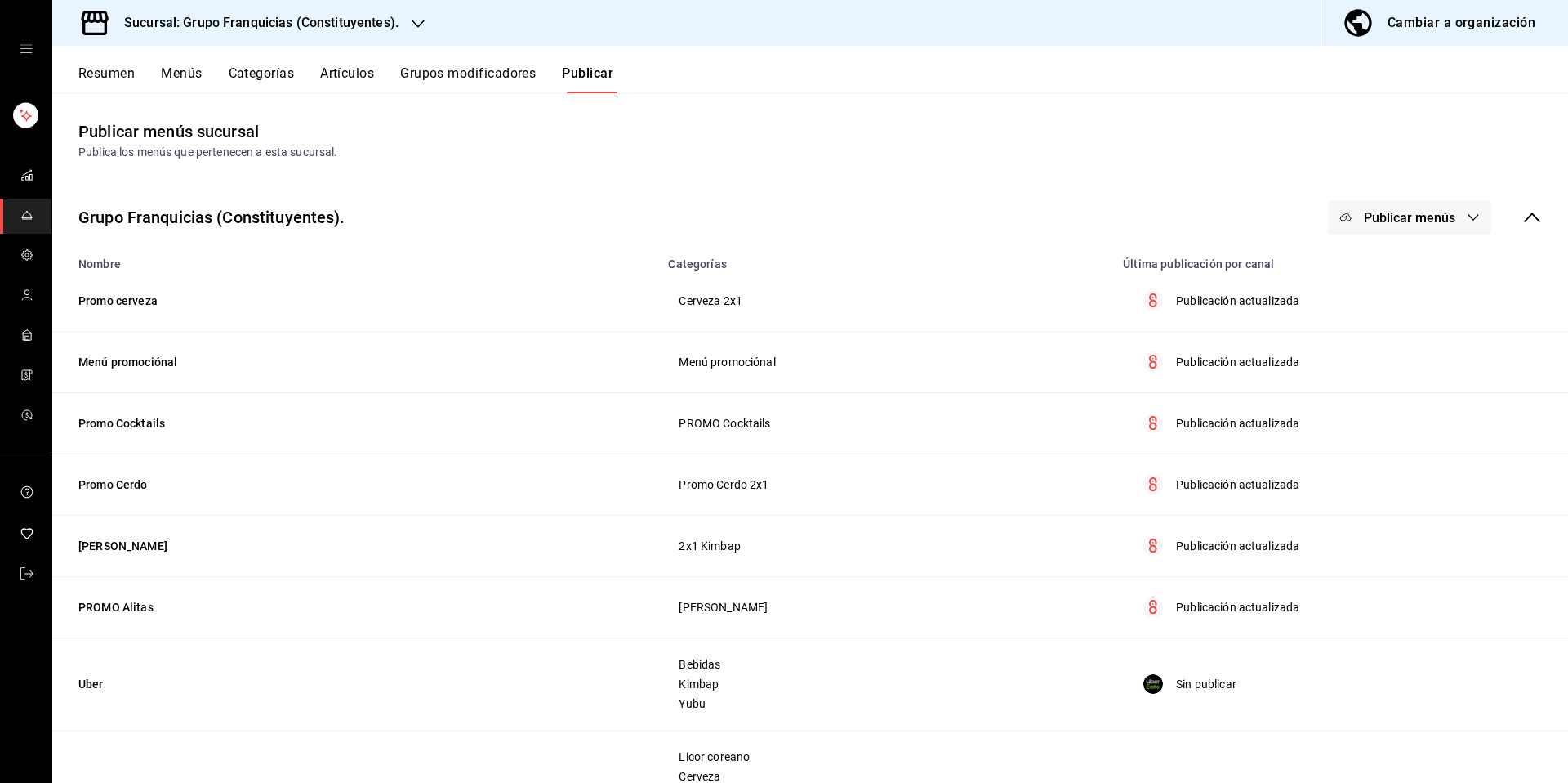
click at [1369, 224] on span "Publicar menús" at bounding box center [1410, 218] width 92 height 15
click at [1363, 302] on li "Uber Eats" at bounding box center [1398, 317] width 151 height 46
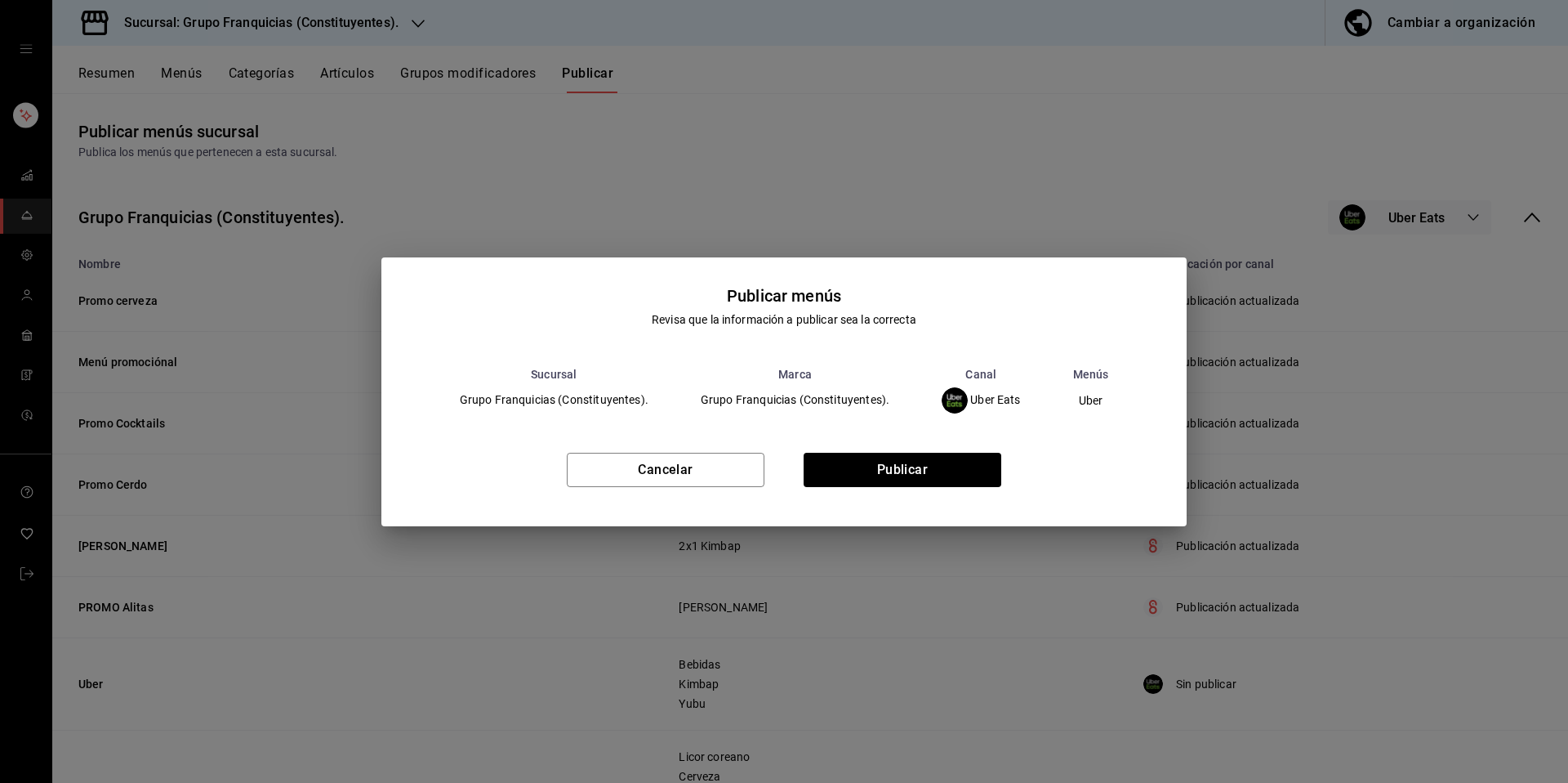
click at [929, 445] on div "Cancelar Publicar" at bounding box center [784, 476] width 807 height 100
click at [928, 461] on button "Publicar" at bounding box center [903, 470] width 197 height 34
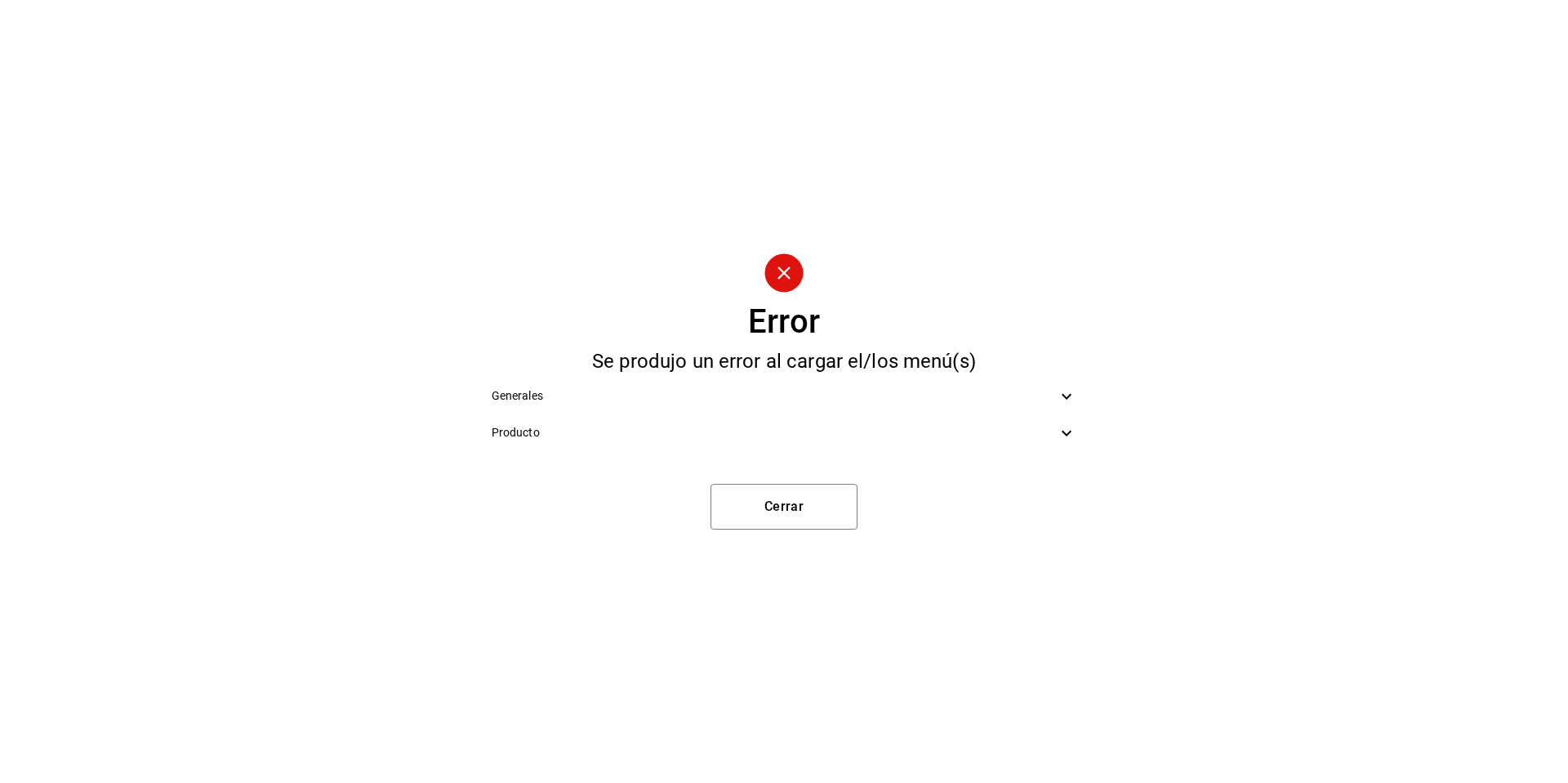
click at [949, 432] on span "Producto" at bounding box center [774, 432] width 566 height 17
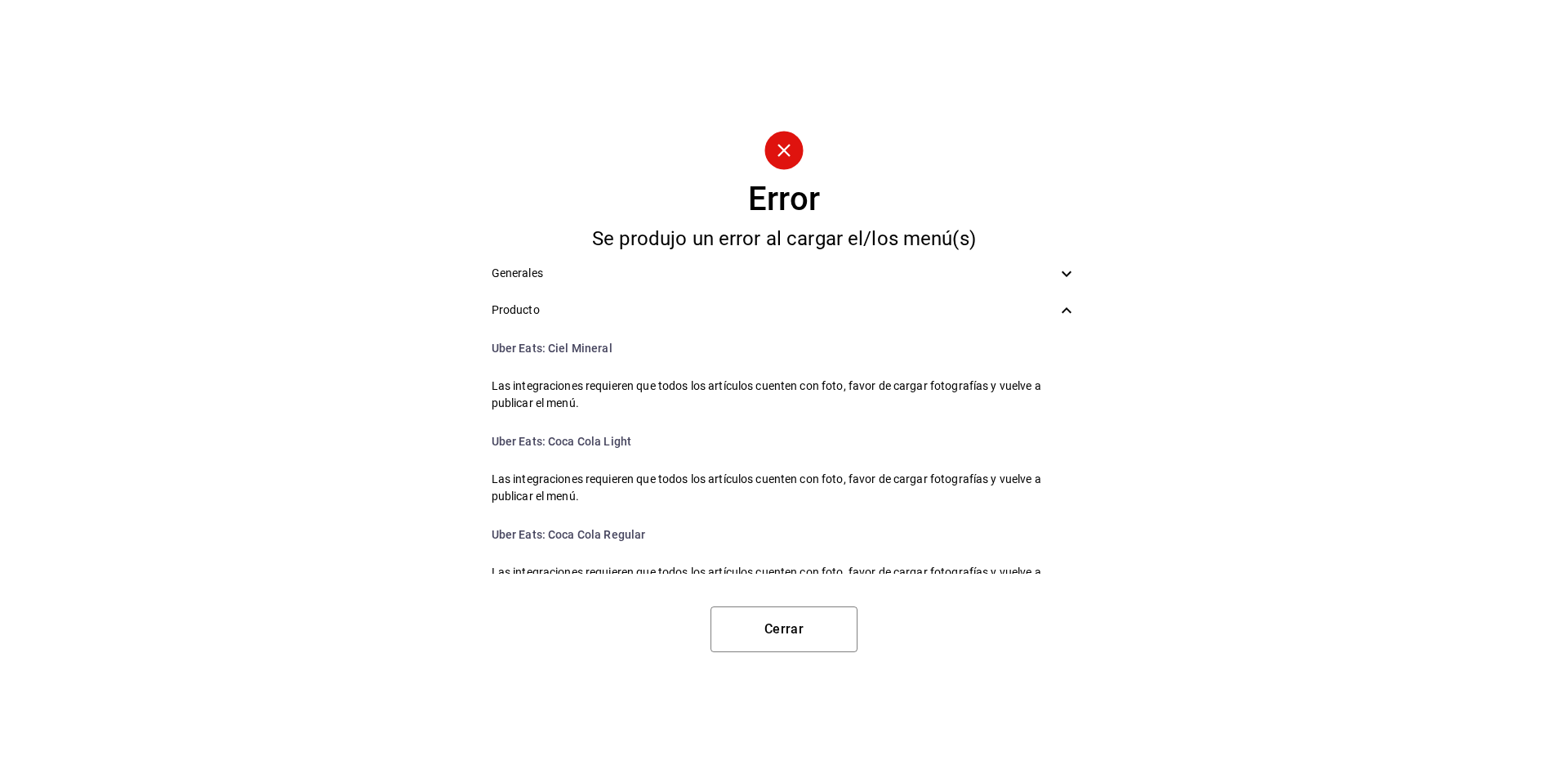
click at [1059, 277] on icon at bounding box center [1066, 273] width 20 height 20
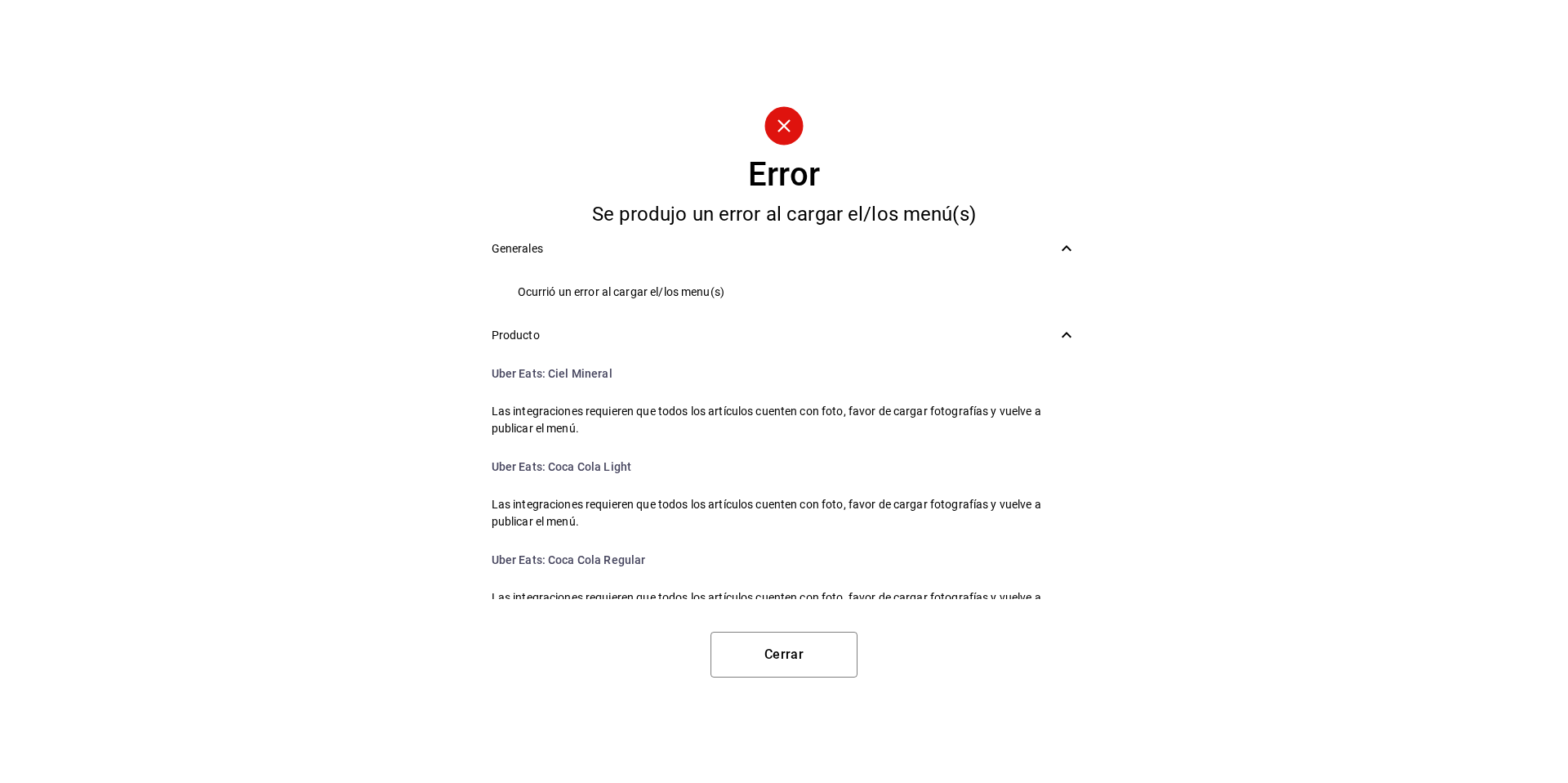
click at [1073, 346] on div "Producto" at bounding box center [784, 334] width 612 height 37
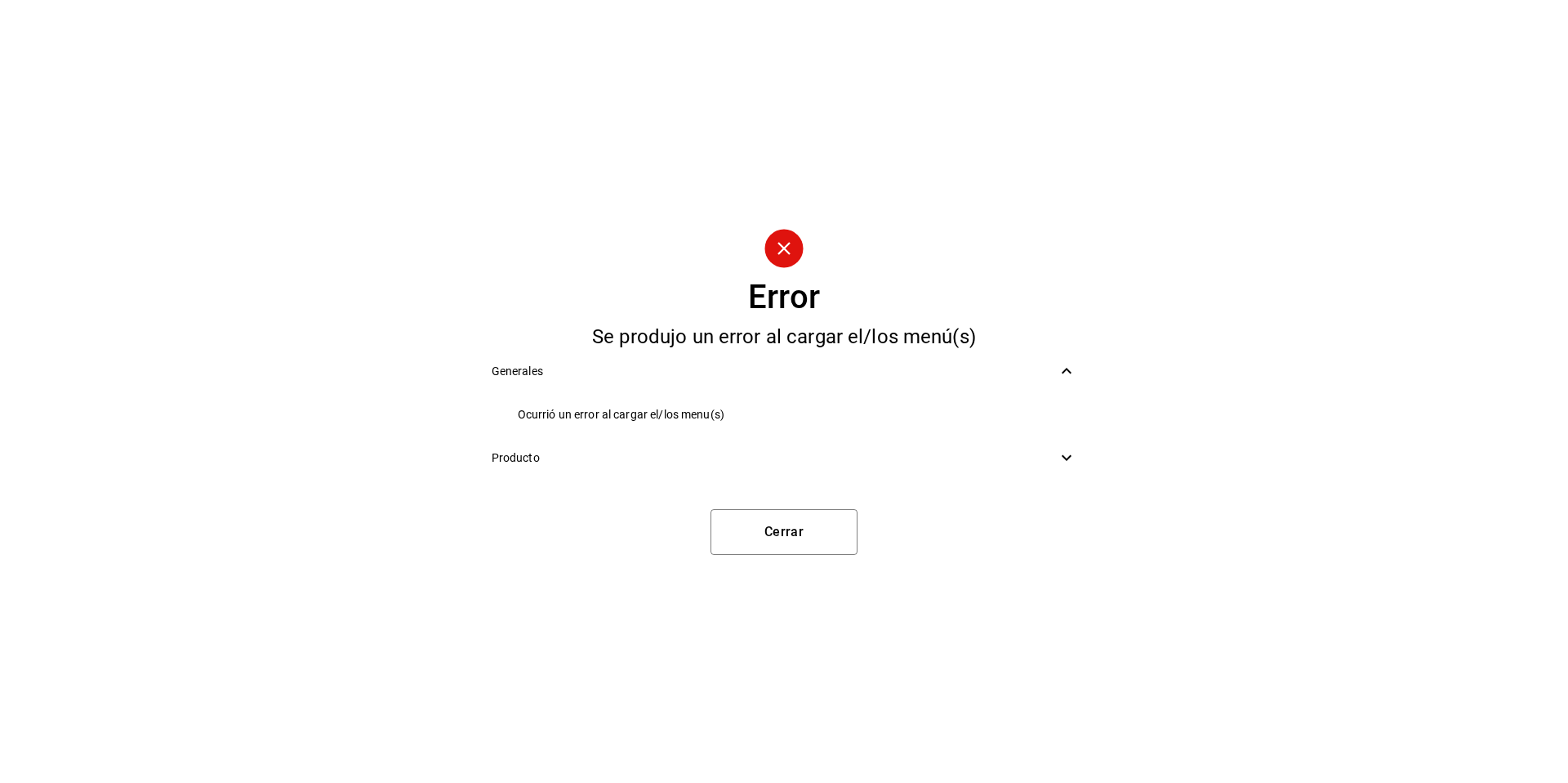
click at [1057, 455] on icon at bounding box center [1066, 457] width 20 height 20
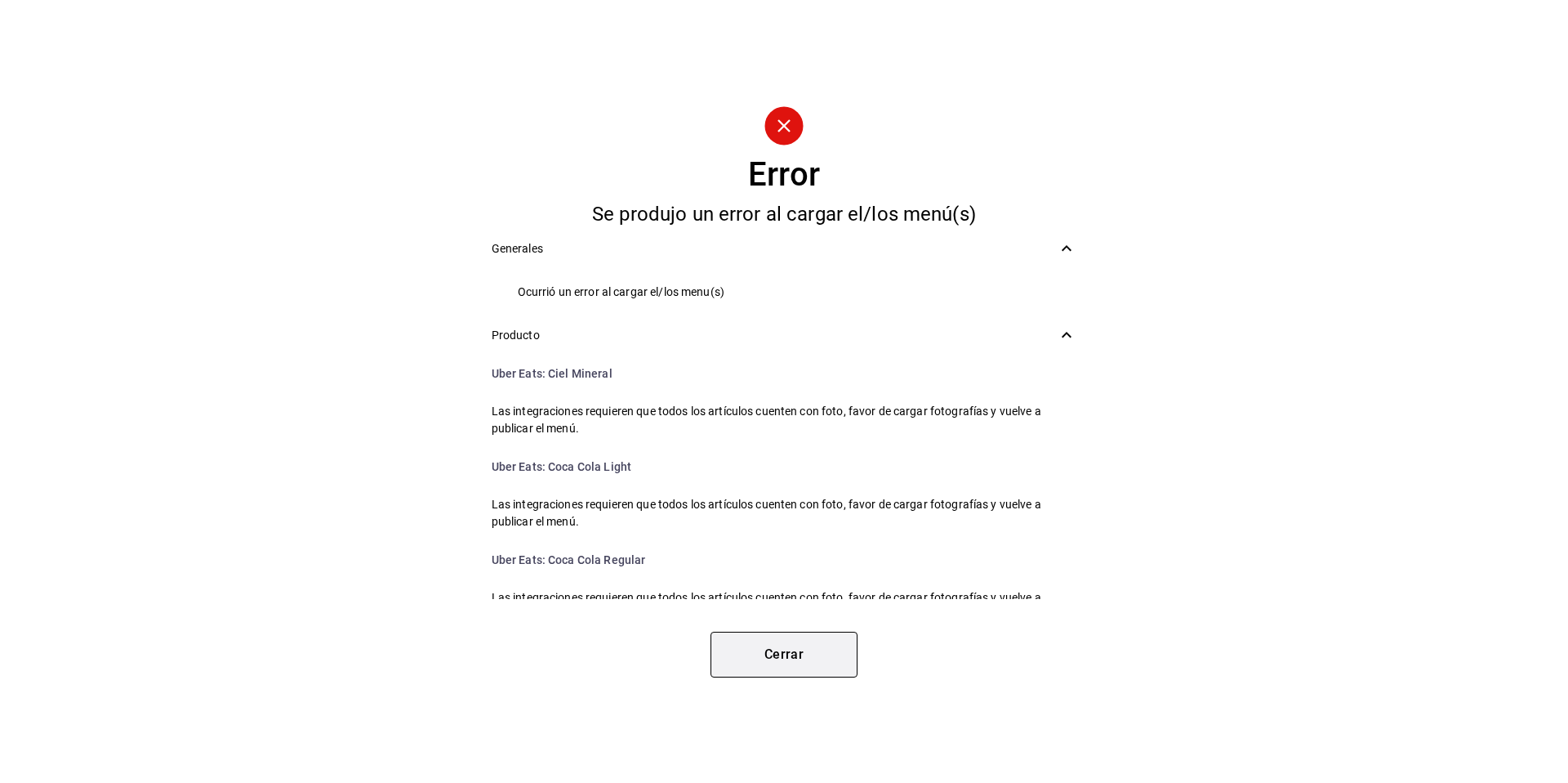
click at [834, 664] on button "Cerrar" at bounding box center [784, 654] width 147 height 46
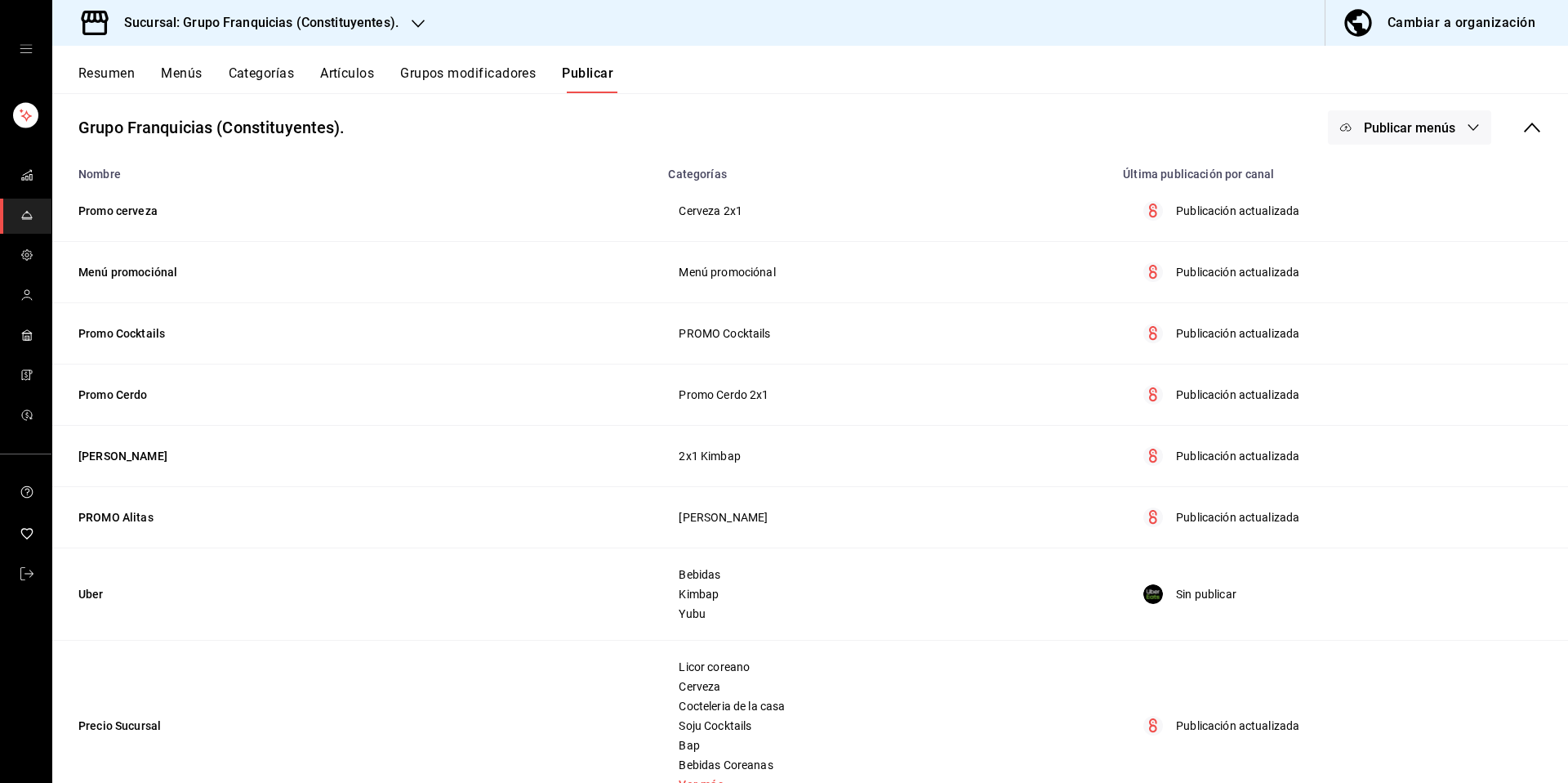
scroll to position [145, 0]
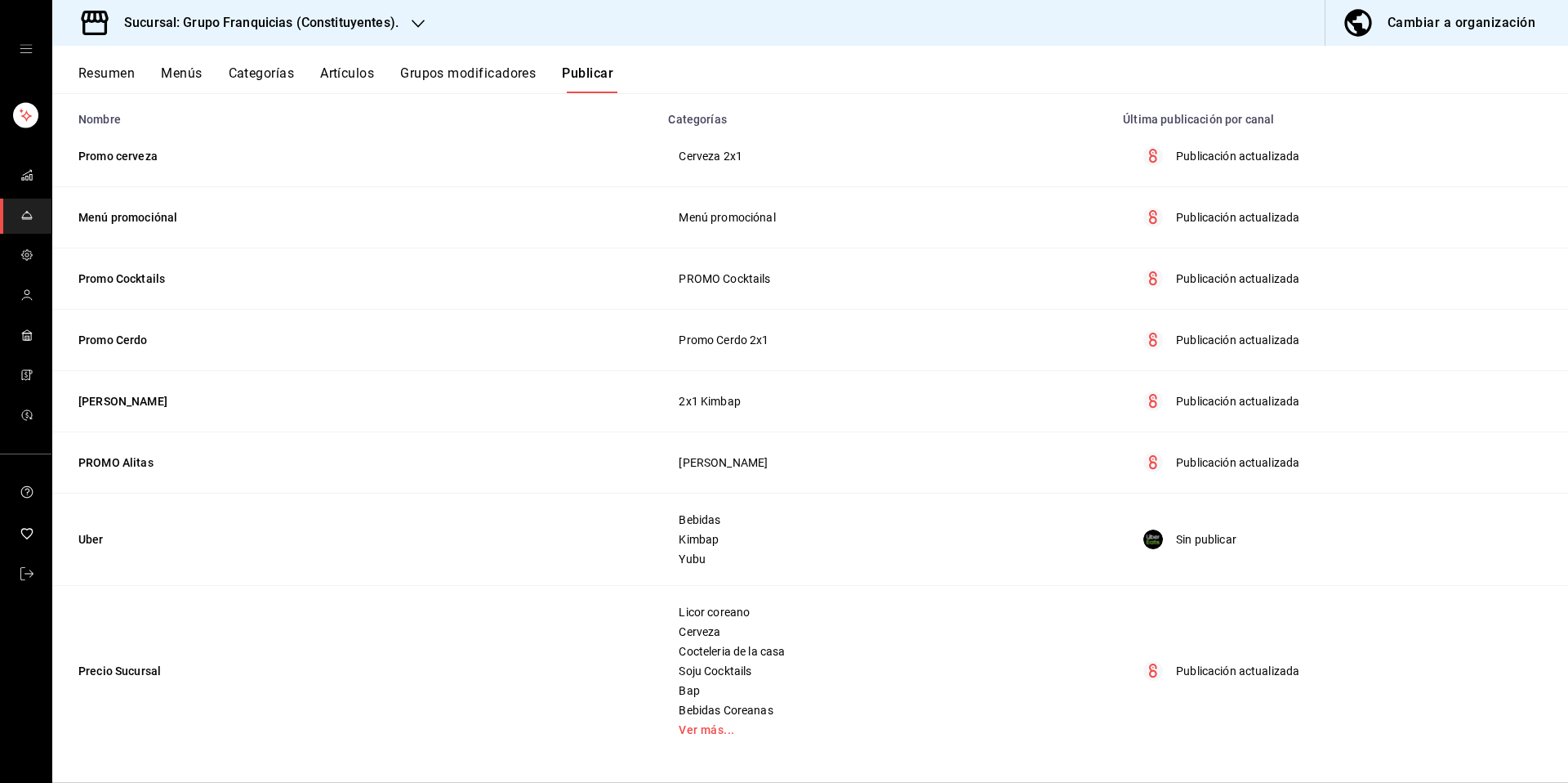
click at [85, 543] on td "Uber" at bounding box center [355, 540] width 606 height 92
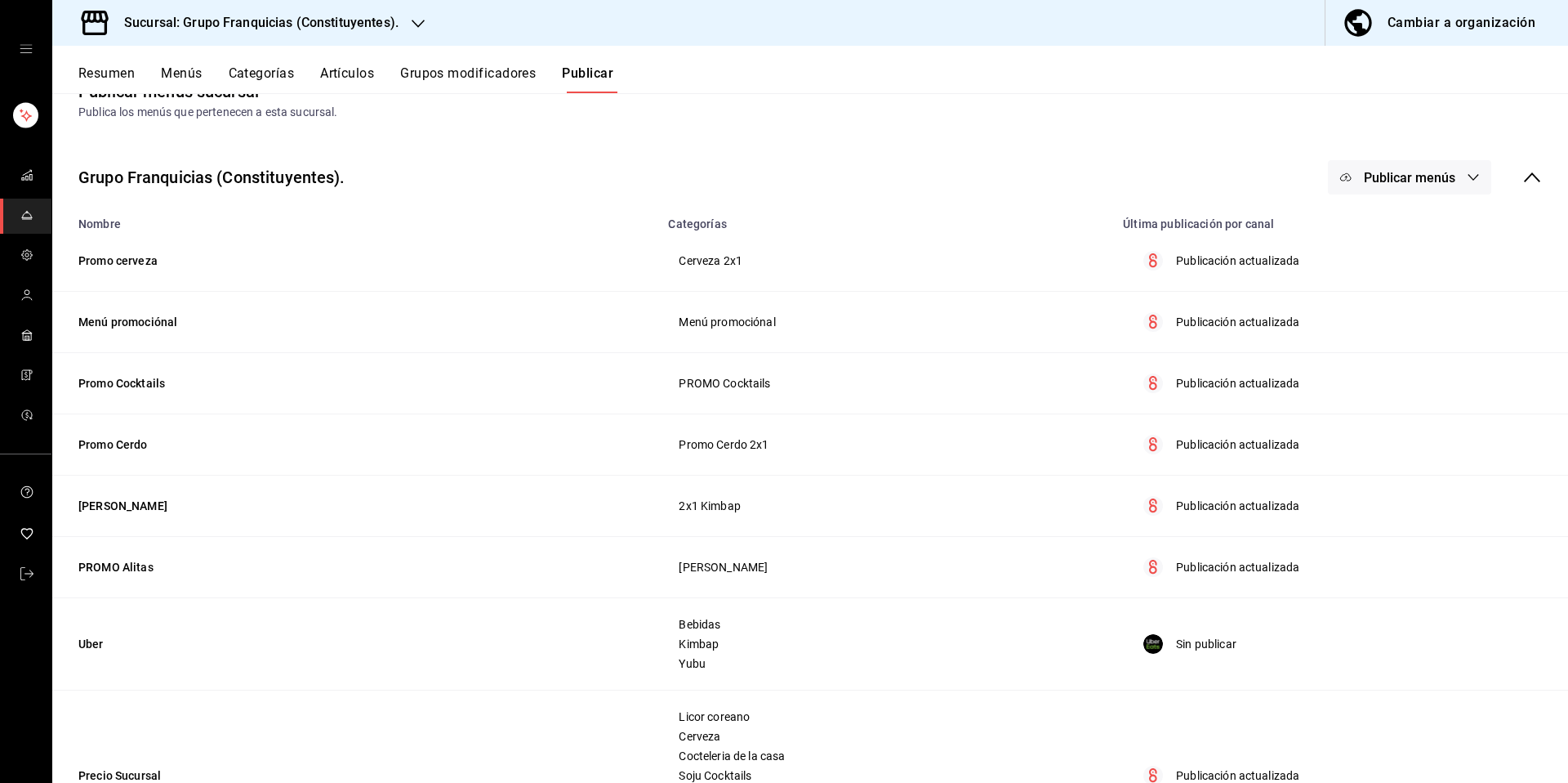
scroll to position [0, 0]
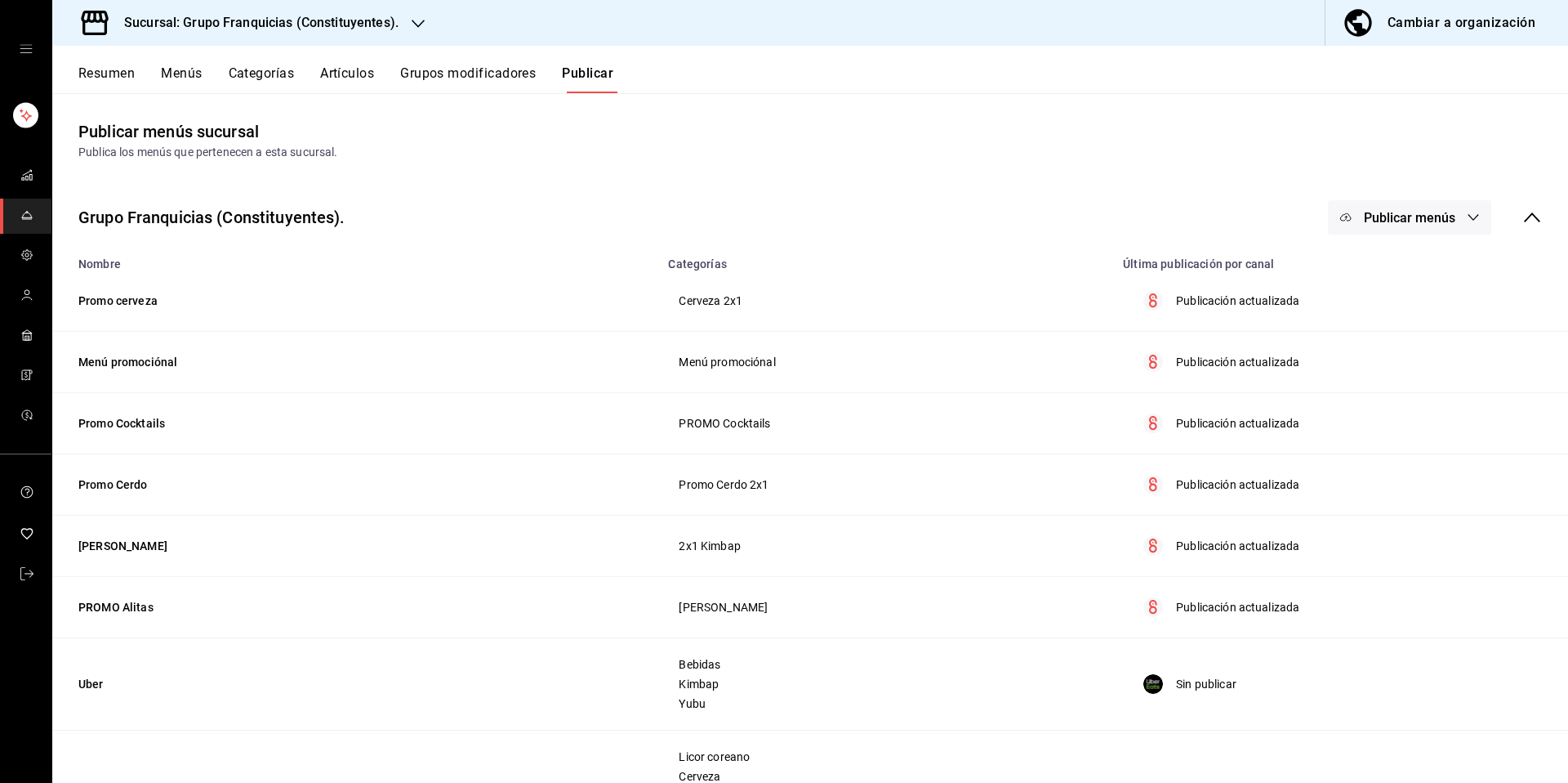
click at [1433, 227] on button "Publicar menús" at bounding box center [1410, 217] width 163 height 34
click at [1407, 316] on span "Uber Eats" at bounding box center [1421, 317] width 78 height 17
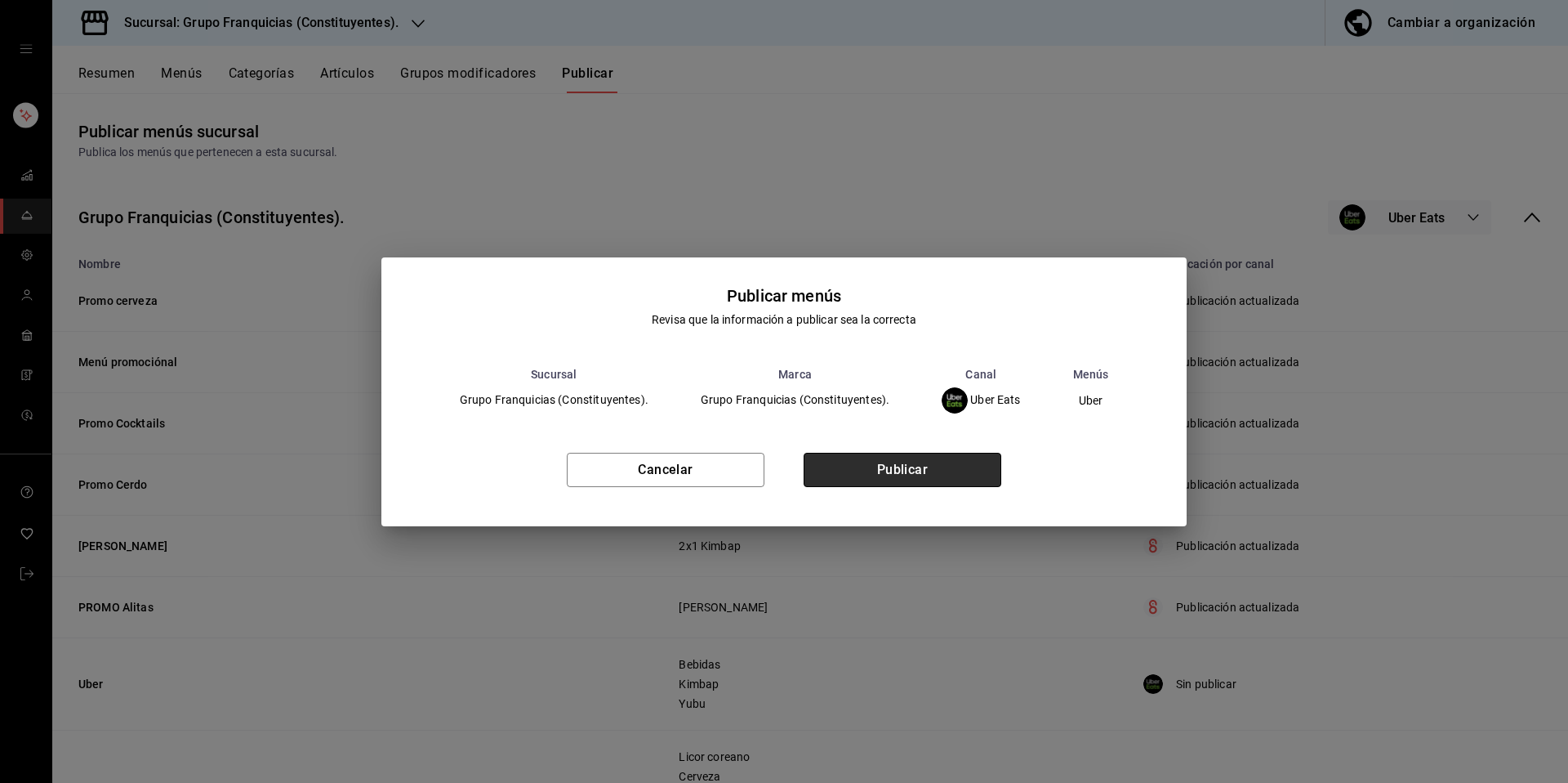
click at [986, 477] on button "Publicar" at bounding box center [903, 470] width 197 height 34
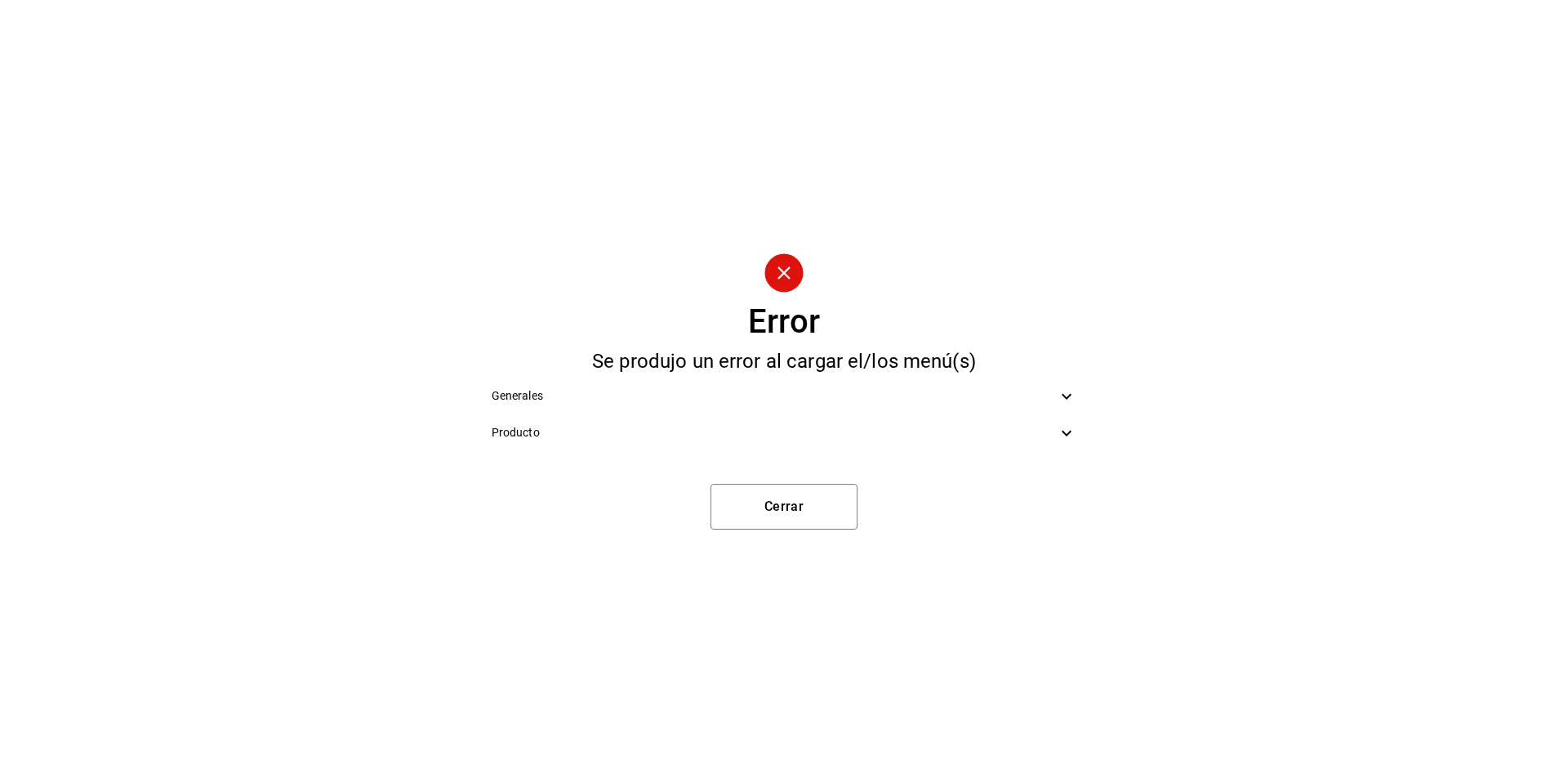
click at [1040, 458] on div "Error Se produjo un error al cargar el/los menú(s) Generales Producto Cerrar" at bounding box center [784, 392] width 1568 height 783
click at [1042, 450] on div "Producto" at bounding box center [784, 432] width 612 height 37
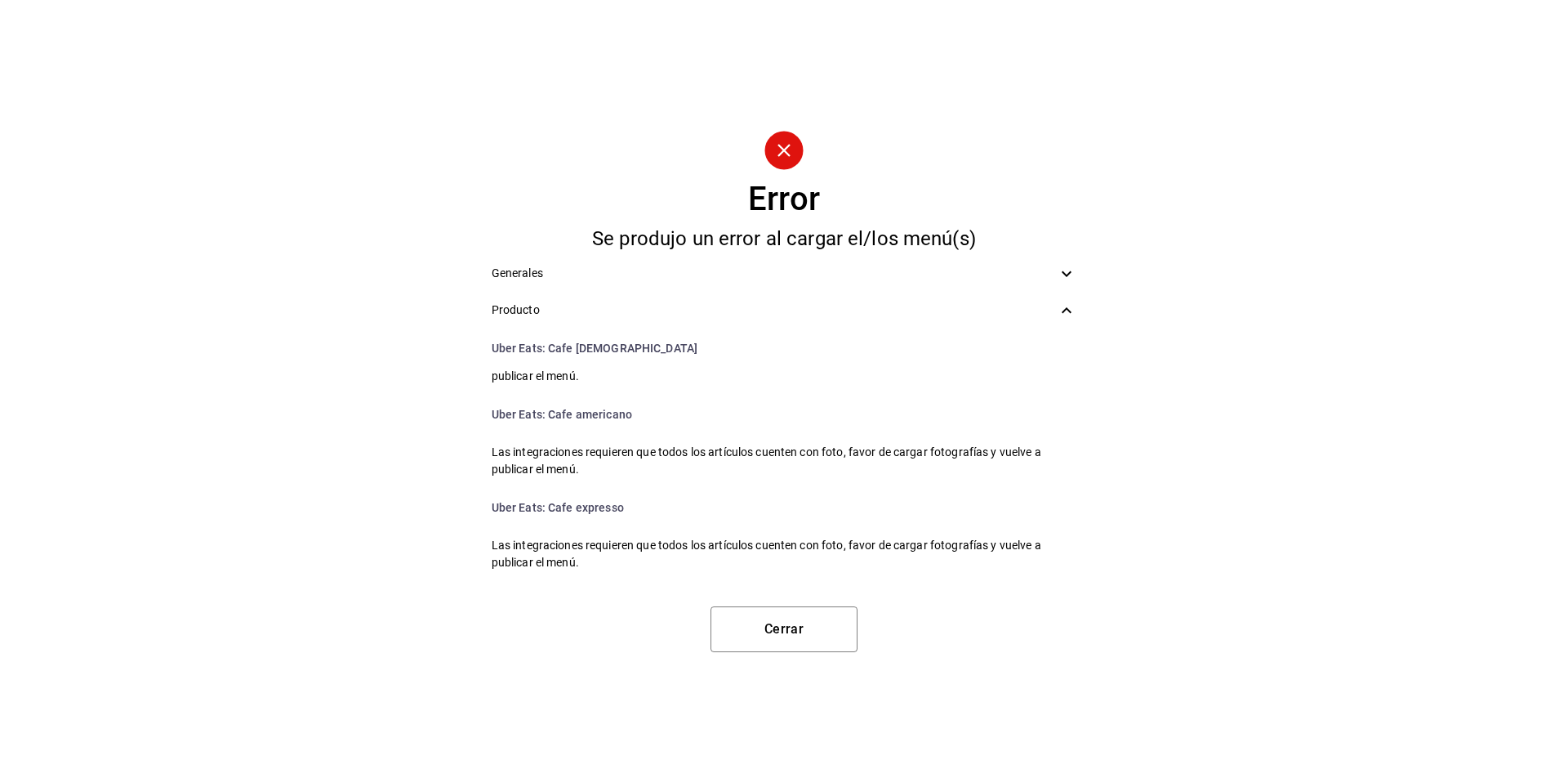
scroll to position [1517, 0]
click at [783, 632] on button "Cerrar" at bounding box center [784, 629] width 147 height 46
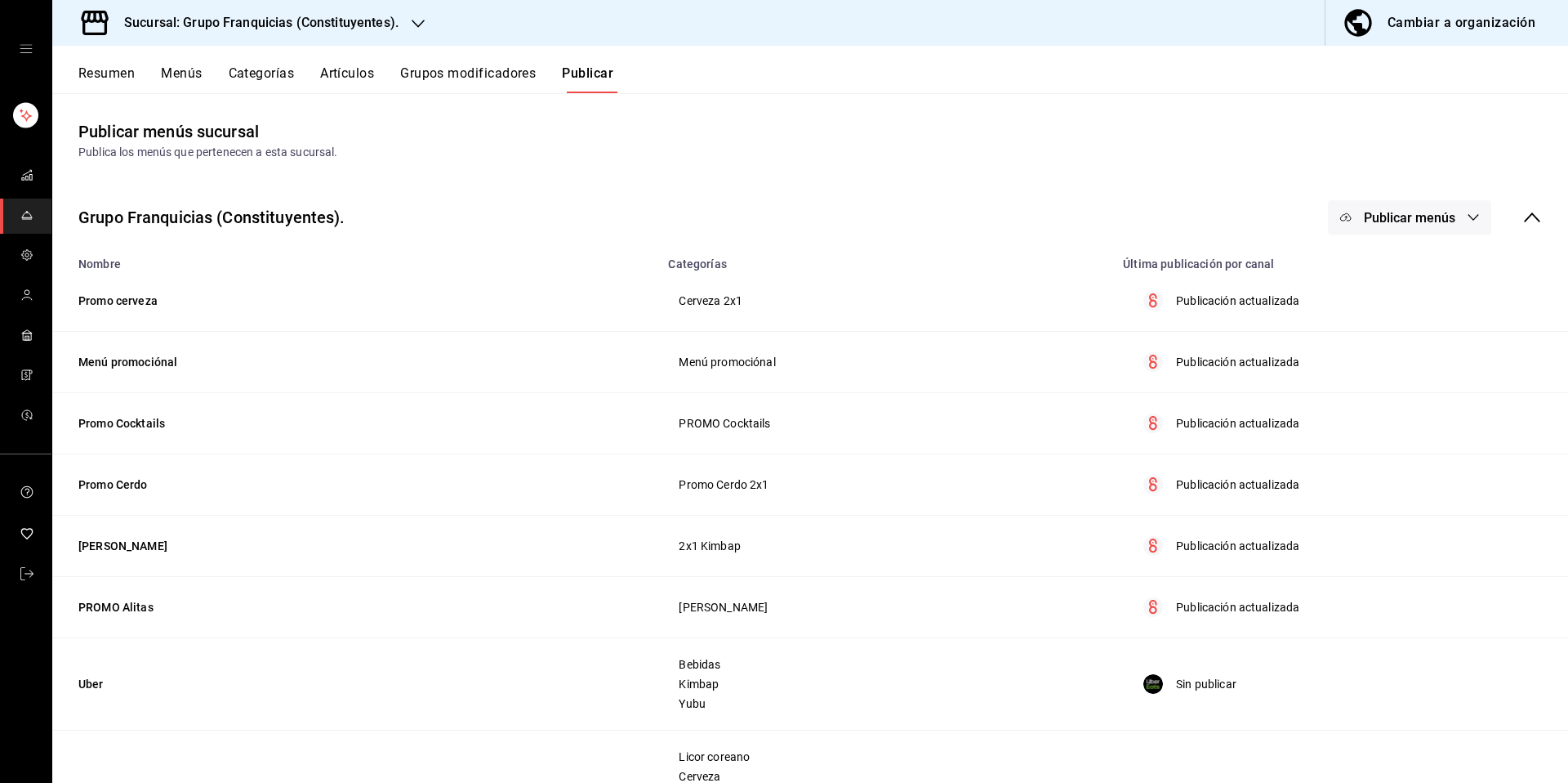
click at [324, 28] on h3 "Sucursal: Grupo Franquicias (Constituyentes)." at bounding box center [255, 22] width 288 height 20
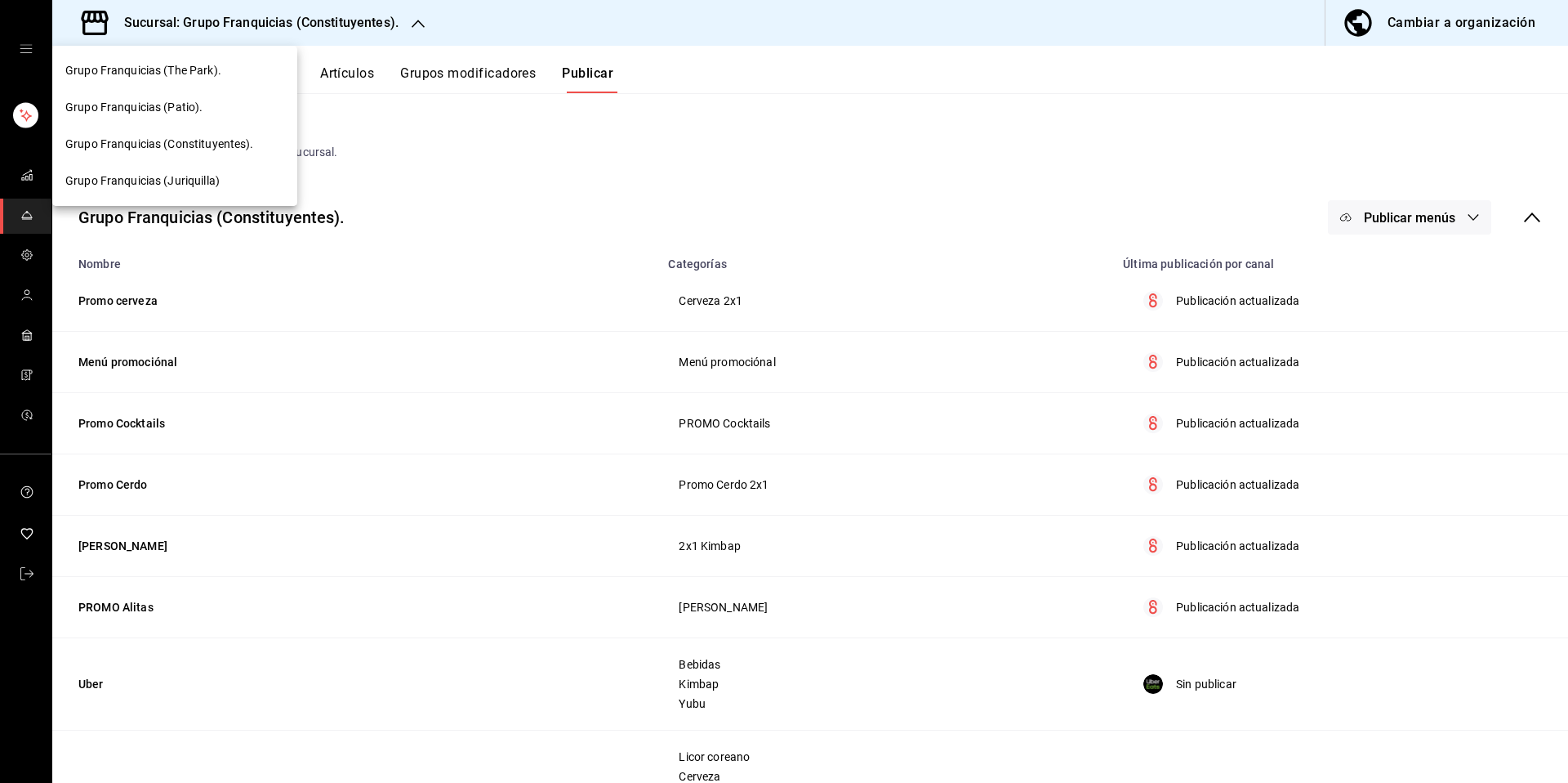
click at [194, 105] on span "Grupo Franquicias (Patio)." at bounding box center [134, 107] width 137 height 17
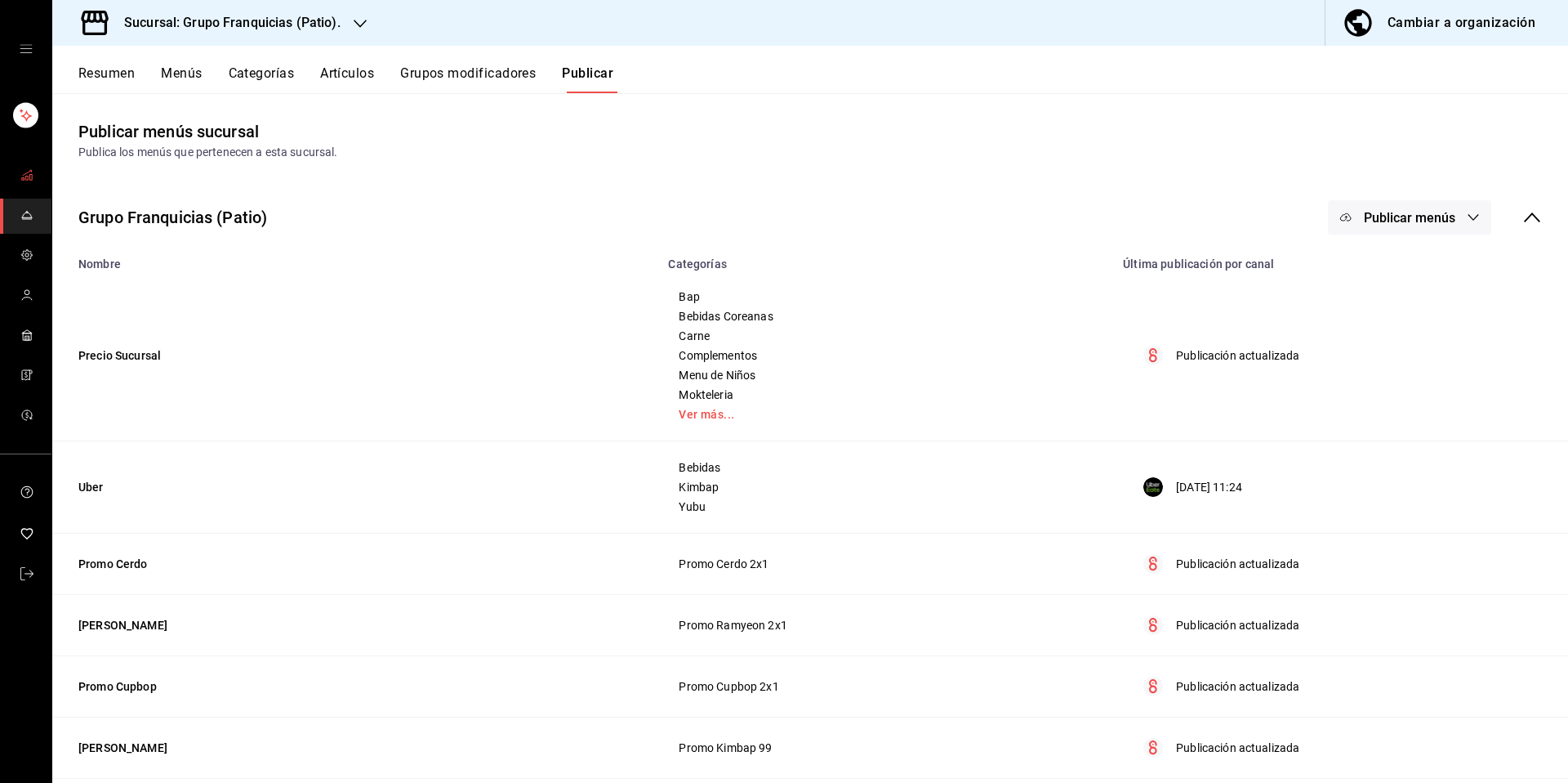
click at [32, 170] on icon "mailbox folders" at bounding box center [26, 174] width 13 height 13
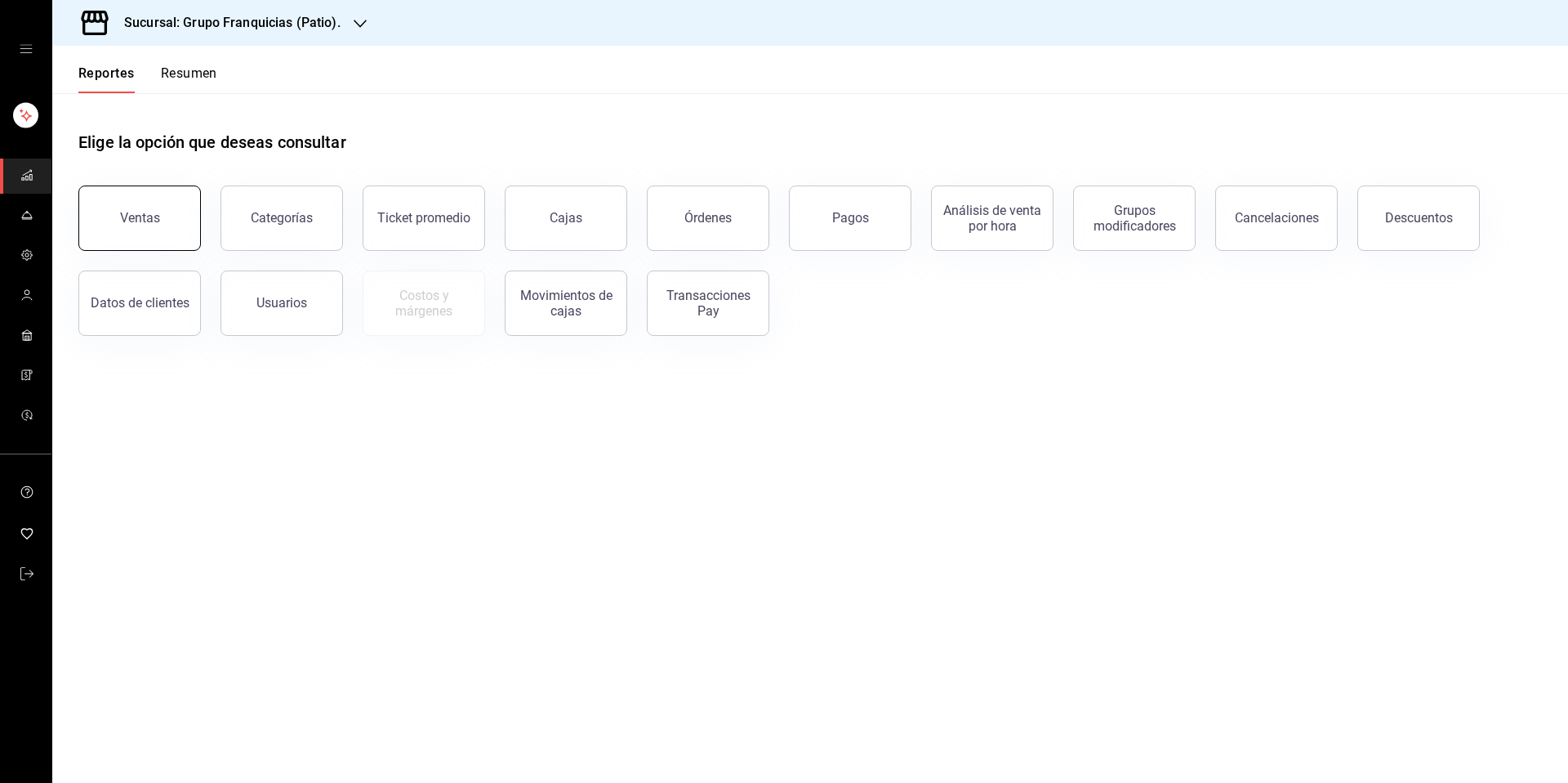
click at [165, 227] on button "Ventas" at bounding box center [140, 218] width 123 height 66
